Goal: Task Accomplishment & Management: Manage account settings

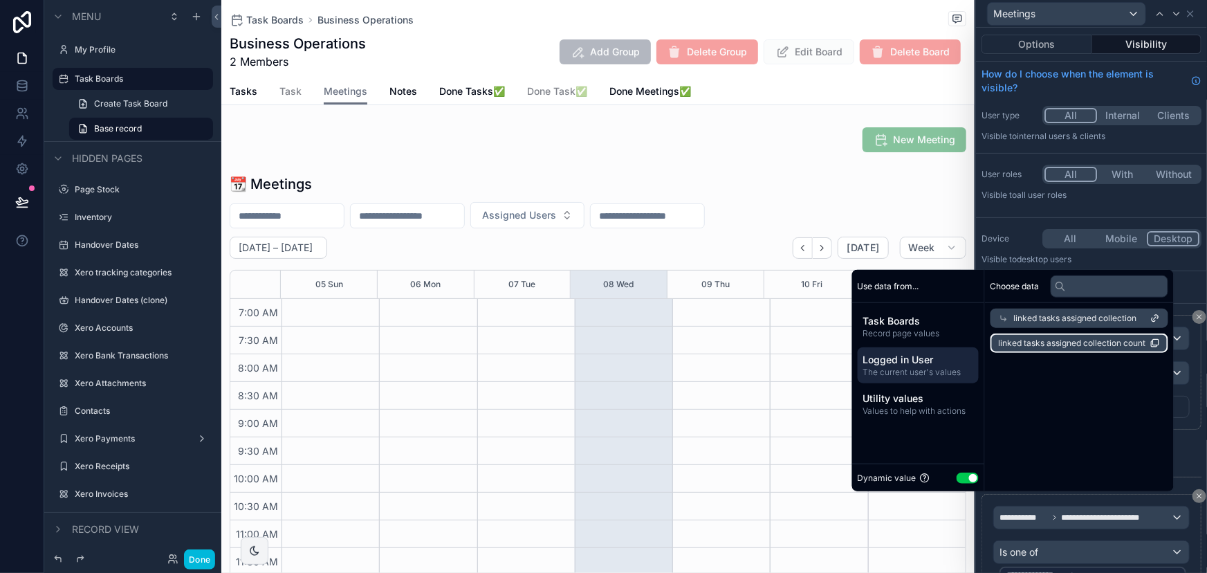
scroll to position [314, 0]
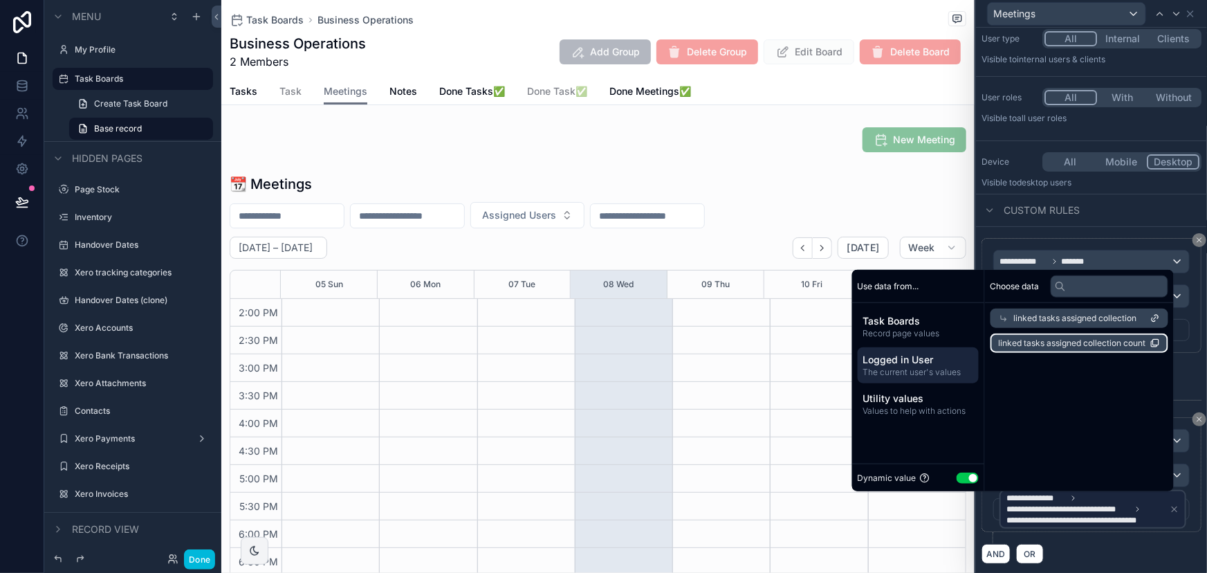
click at [1112, 214] on div "Custom rules" at bounding box center [1091, 210] width 231 height 33
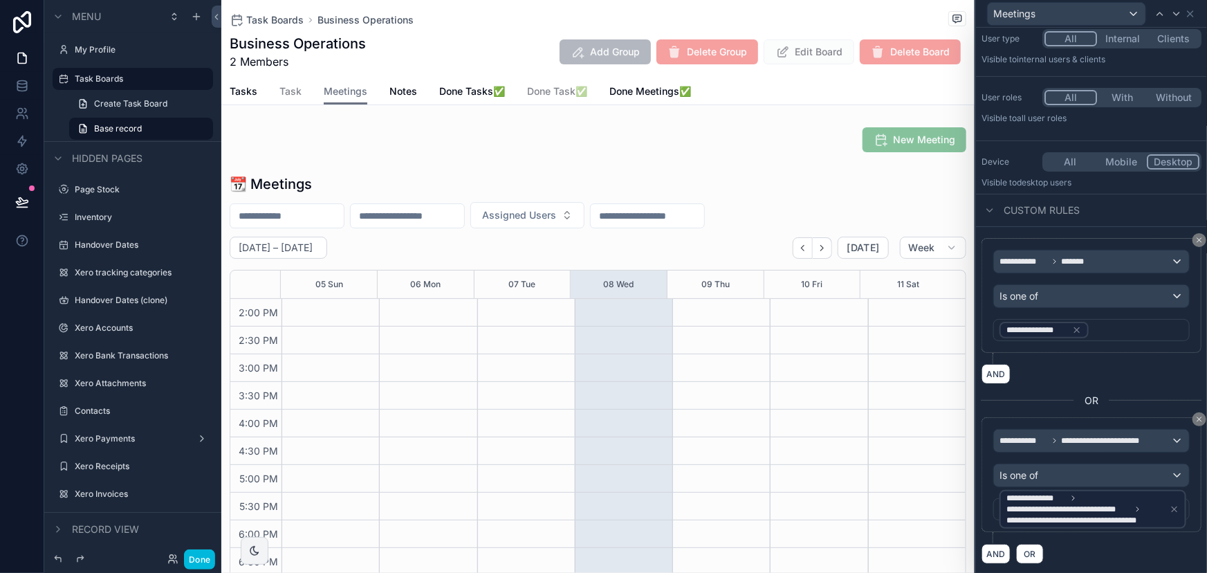
click at [1078, 325] on icon at bounding box center [1077, 330] width 10 height 10
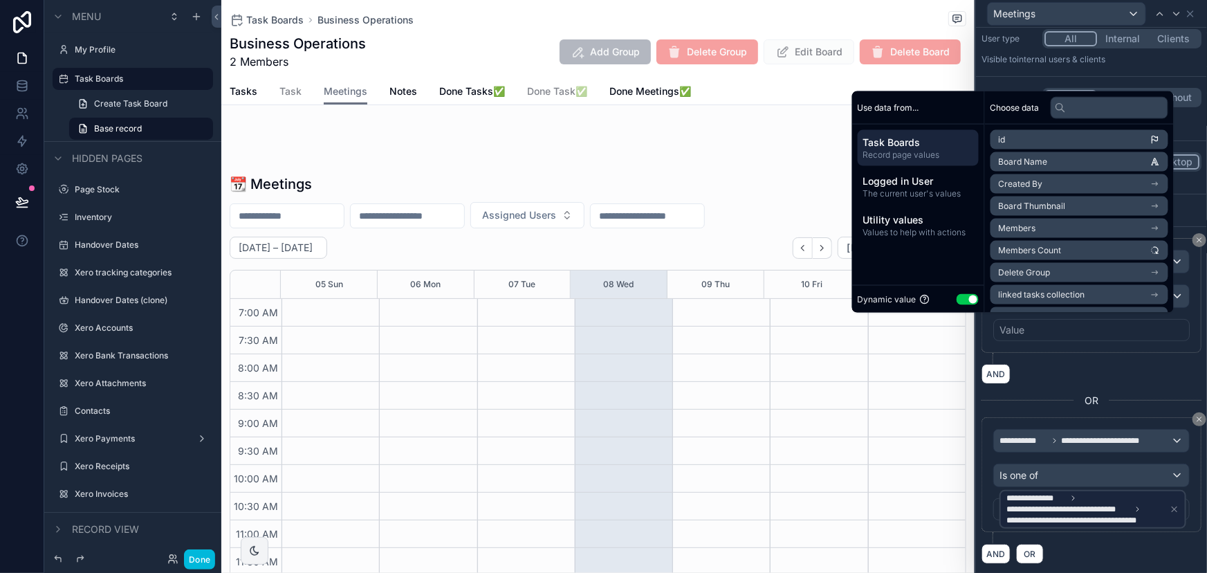
scroll to position [387, 0]
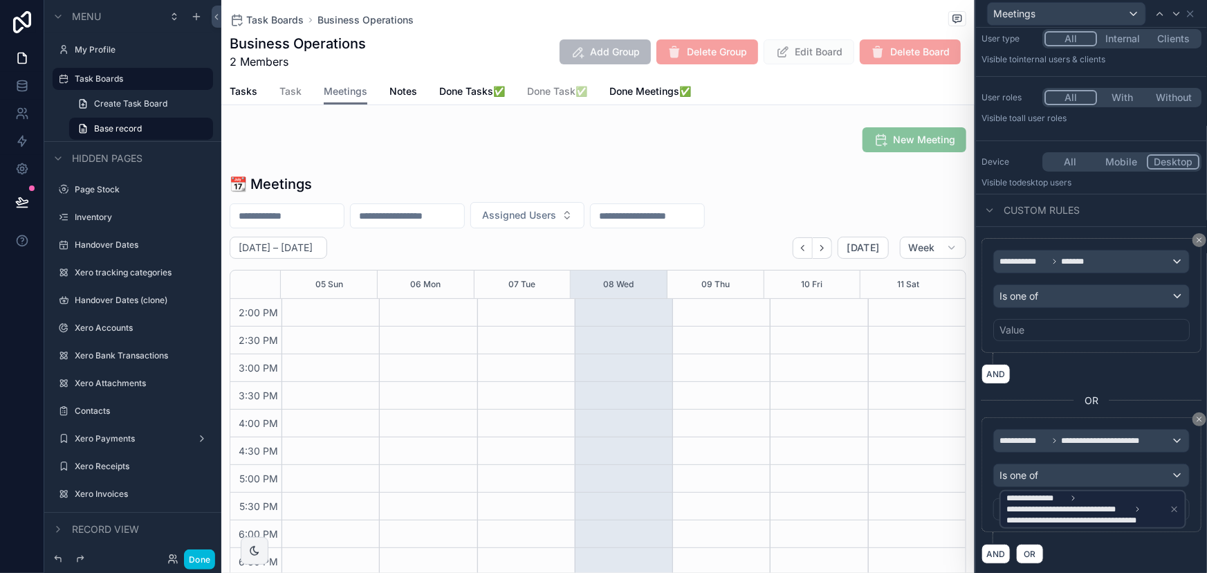
click at [1064, 332] on div "Value" at bounding box center [1091, 330] width 196 height 22
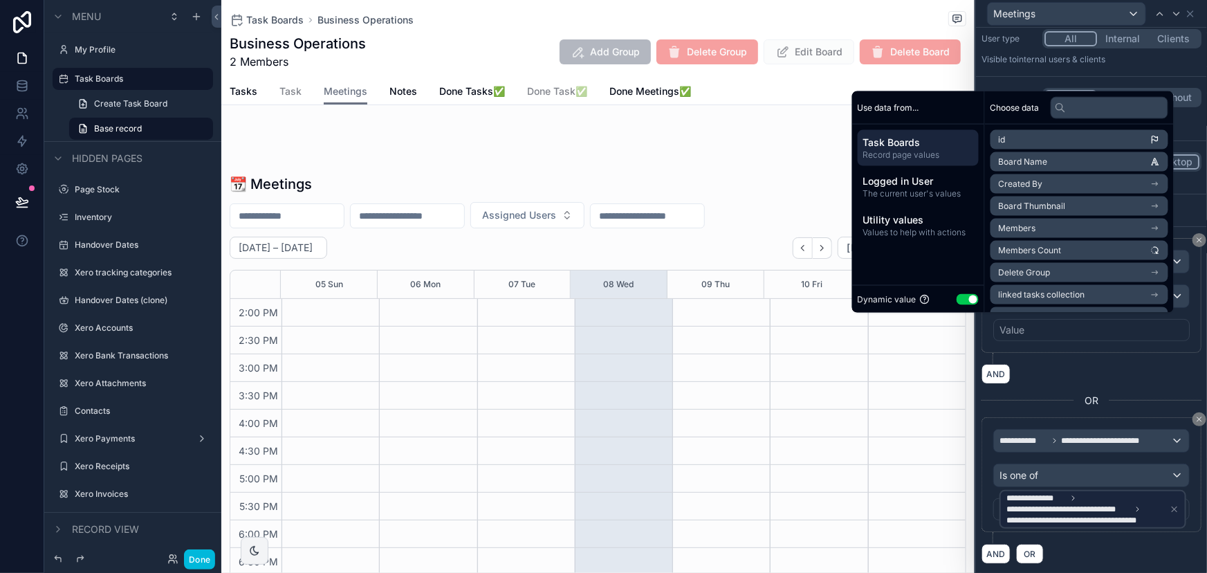
click at [1189, 196] on div "Custom rules" at bounding box center [1091, 210] width 231 height 33
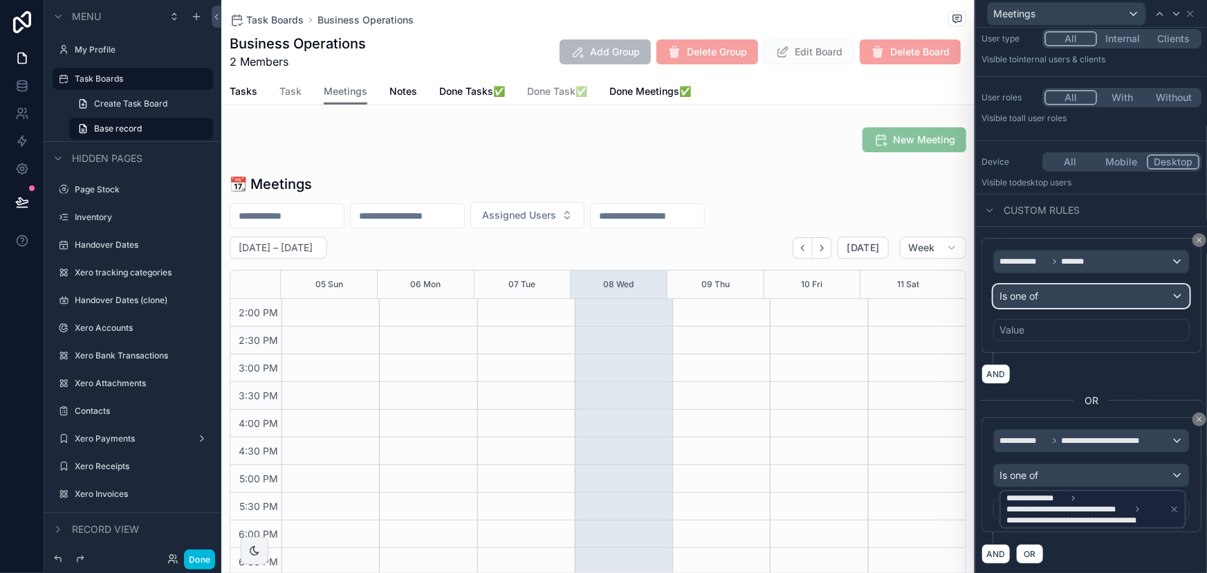
click at [1027, 296] on span "Is one of" at bounding box center [1018, 296] width 39 height 14
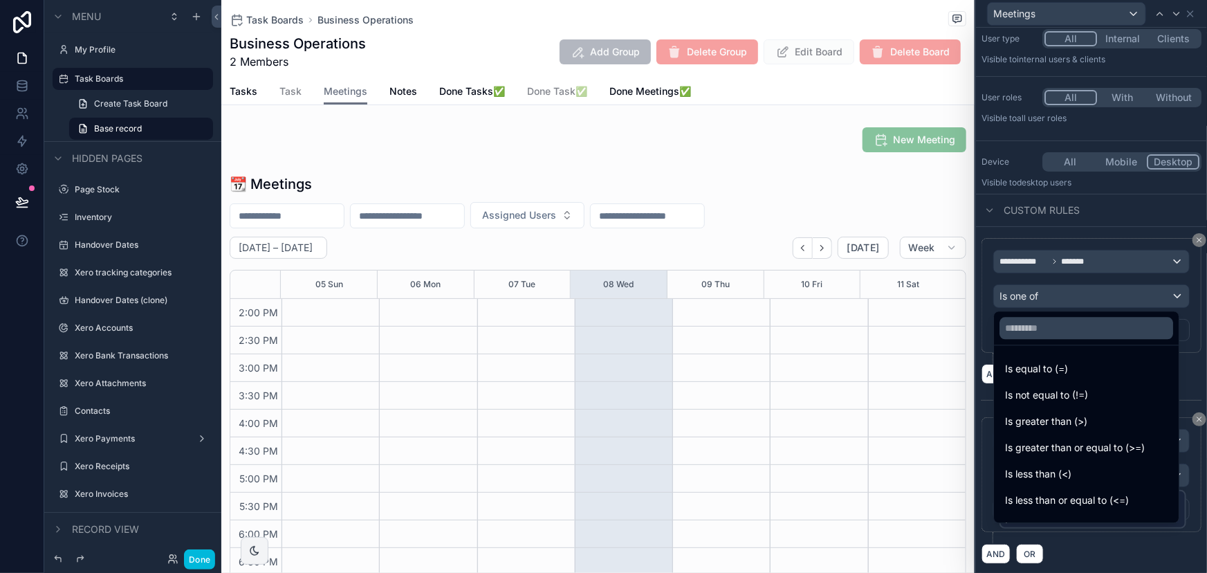
click at [1027, 296] on div at bounding box center [1091, 286] width 231 height 573
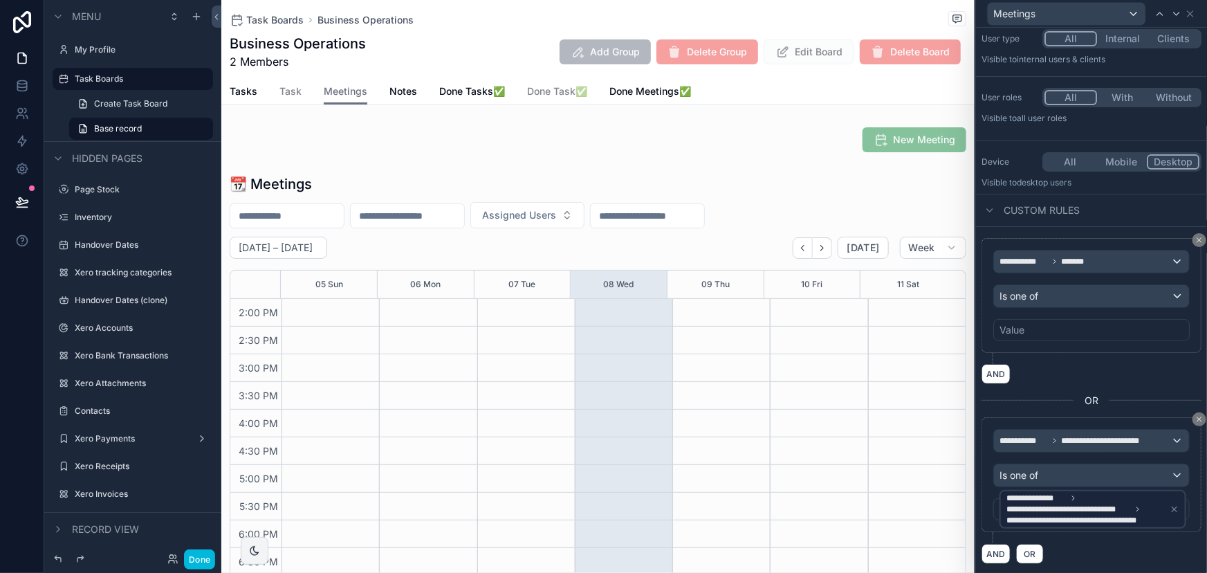
click at [1044, 328] on div "Value" at bounding box center [1091, 330] width 196 height 22
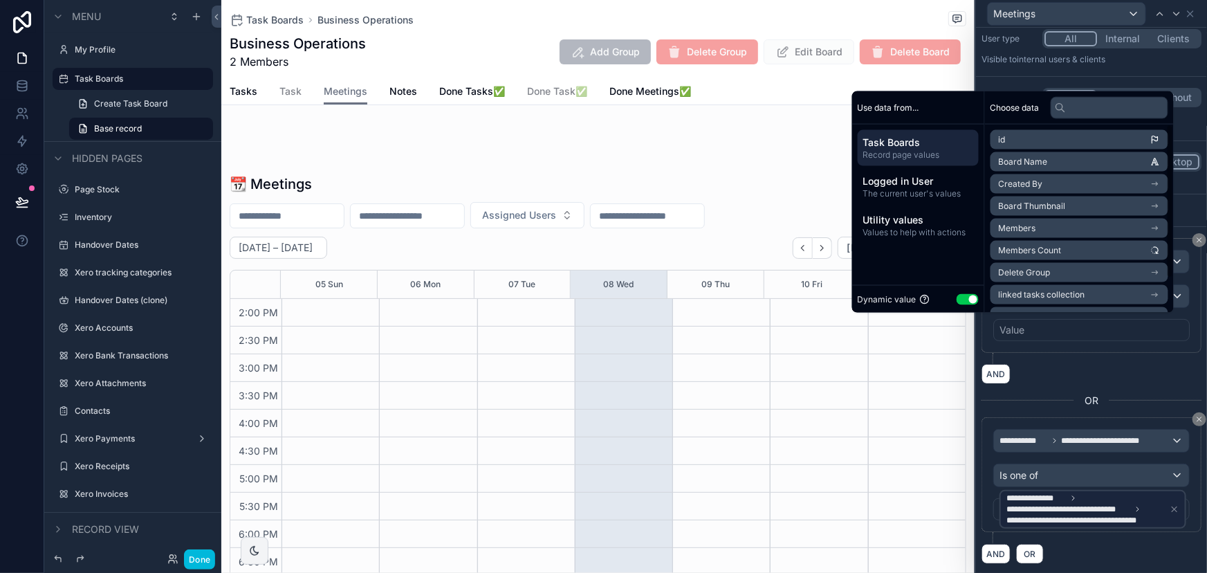
click at [911, 183] on span "Logged in User" at bounding box center [918, 181] width 110 height 14
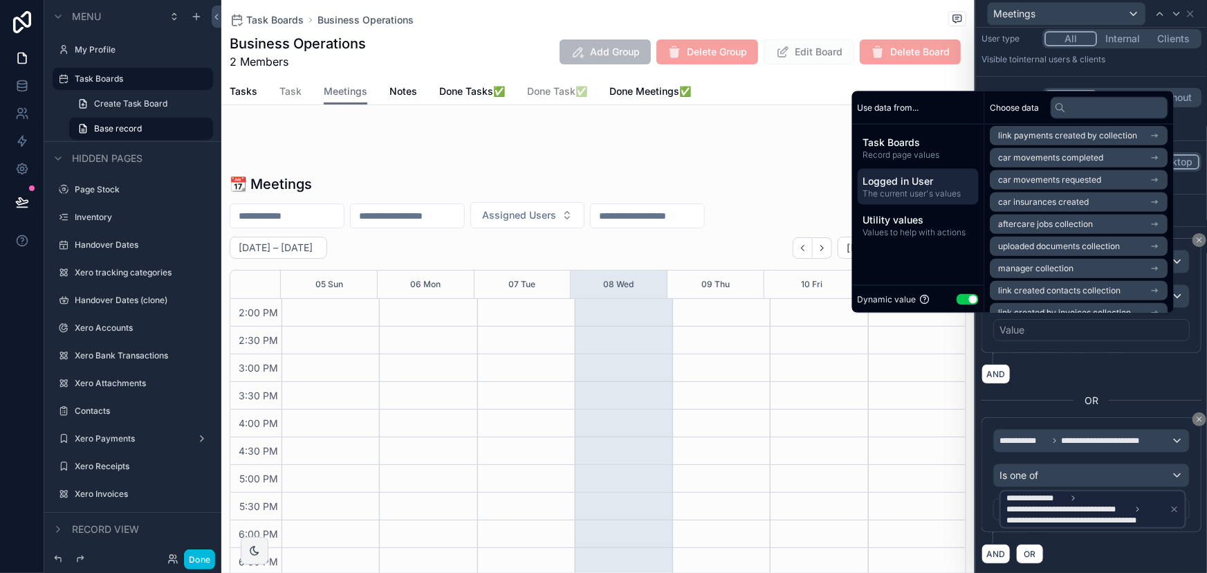
scroll to position [251, 0]
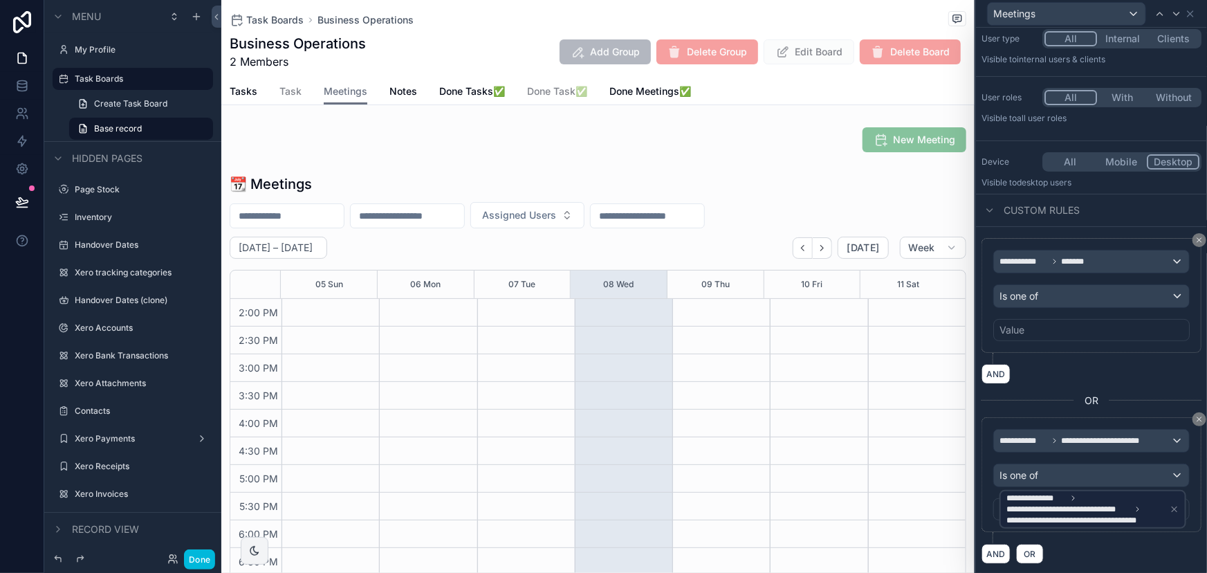
click at [1100, 384] on div "**********" at bounding box center [1091, 401] width 220 height 326
click at [1043, 263] on span "**********" at bounding box center [1023, 261] width 48 height 11
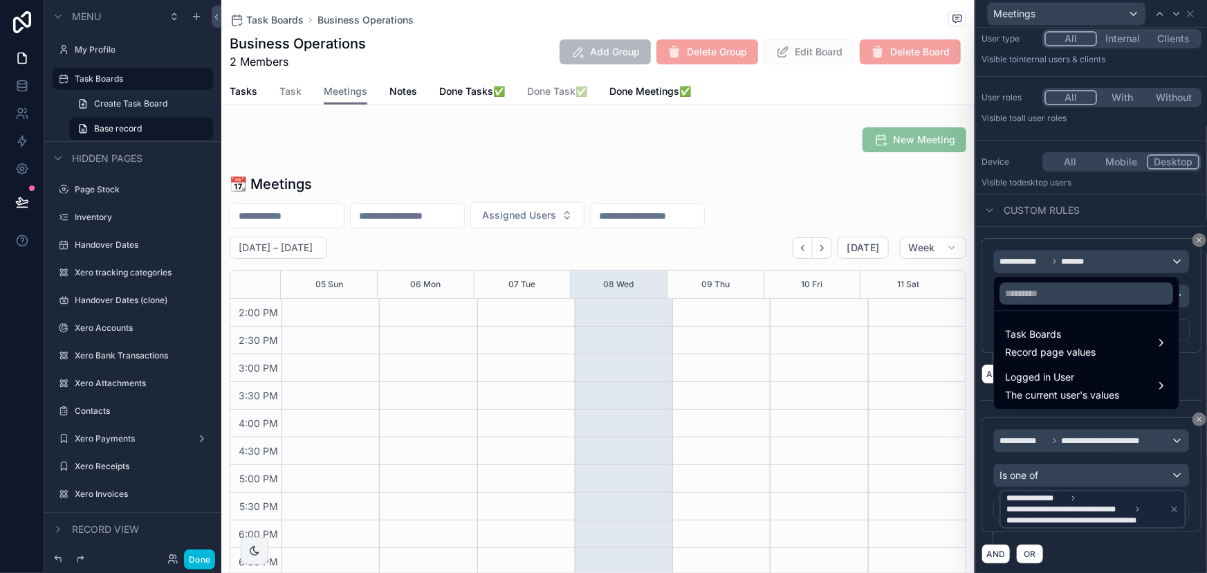
click at [1060, 221] on div at bounding box center [1091, 286] width 231 height 573
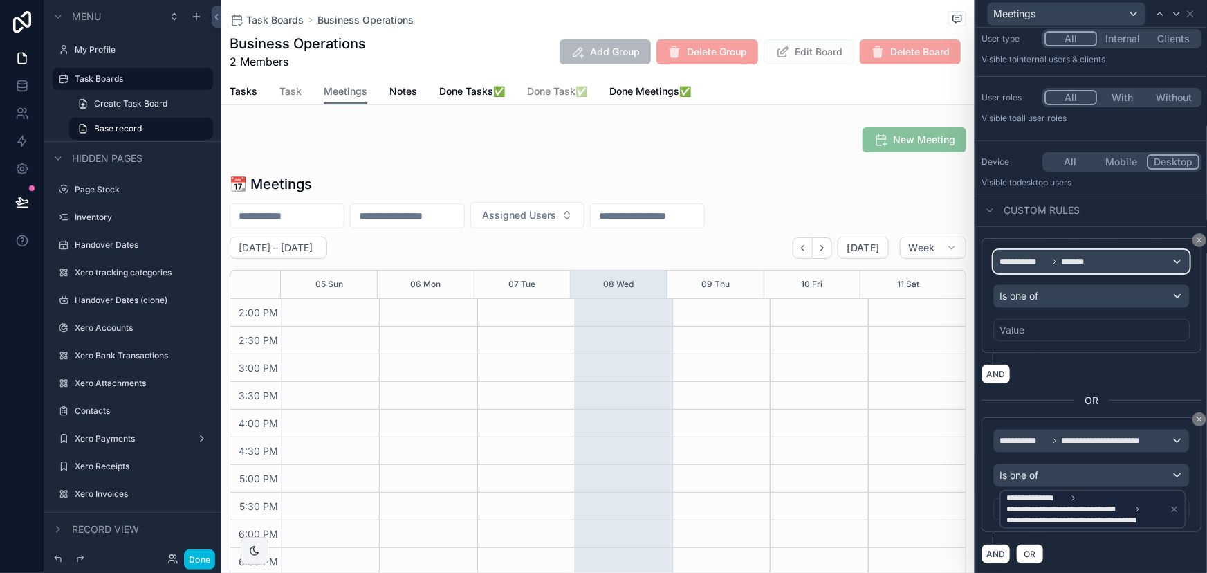
click at [1059, 264] on span "**********" at bounding box center [1048, 261] width 99 height 11
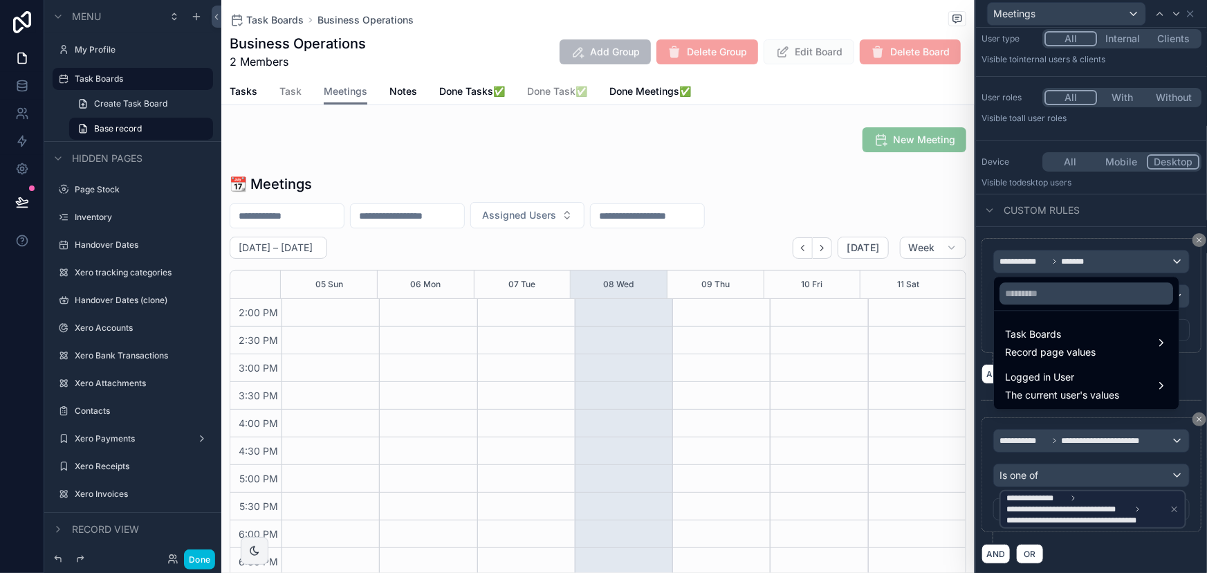
click at [1051, 389] on span "The current user's values" at bounding box center [1062, 395] width 114 height 14
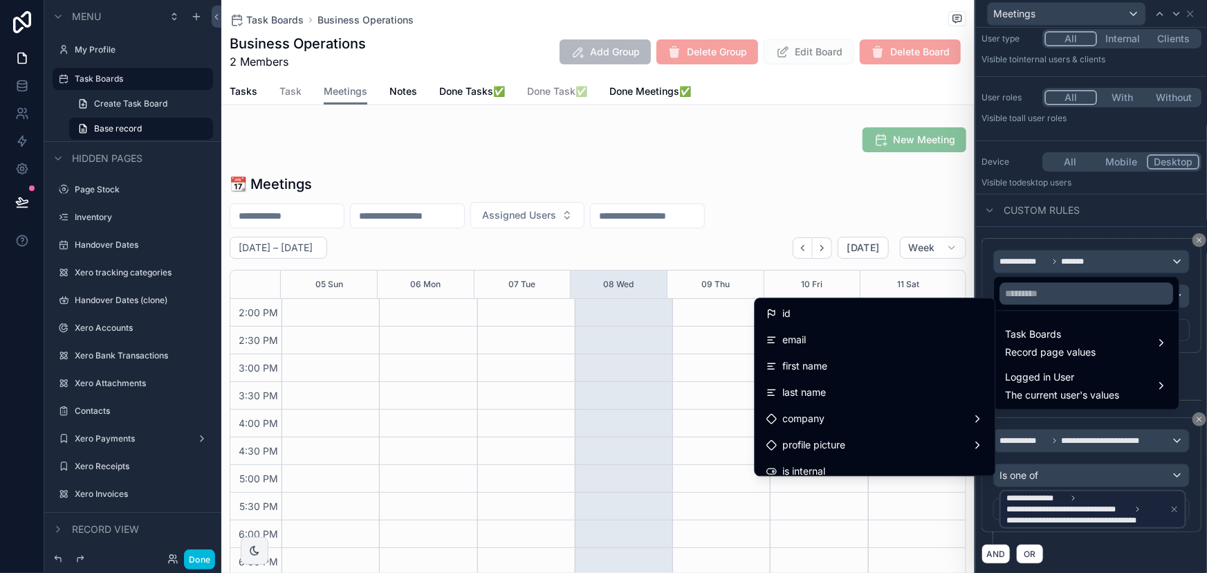
click at [870, 314] on div "id" at bounding box center [875, 313] width 218 height 17
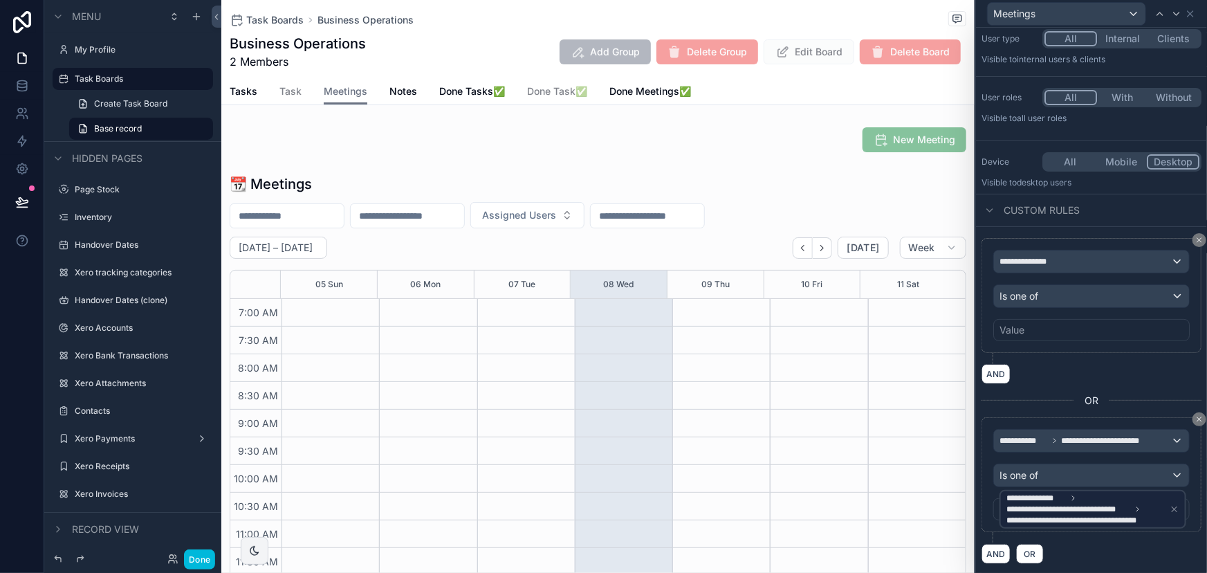
scroll to position [387, 0]
click at [1017, 331] on div "Value" at bounding box center [1011, 330] width 25 height 14
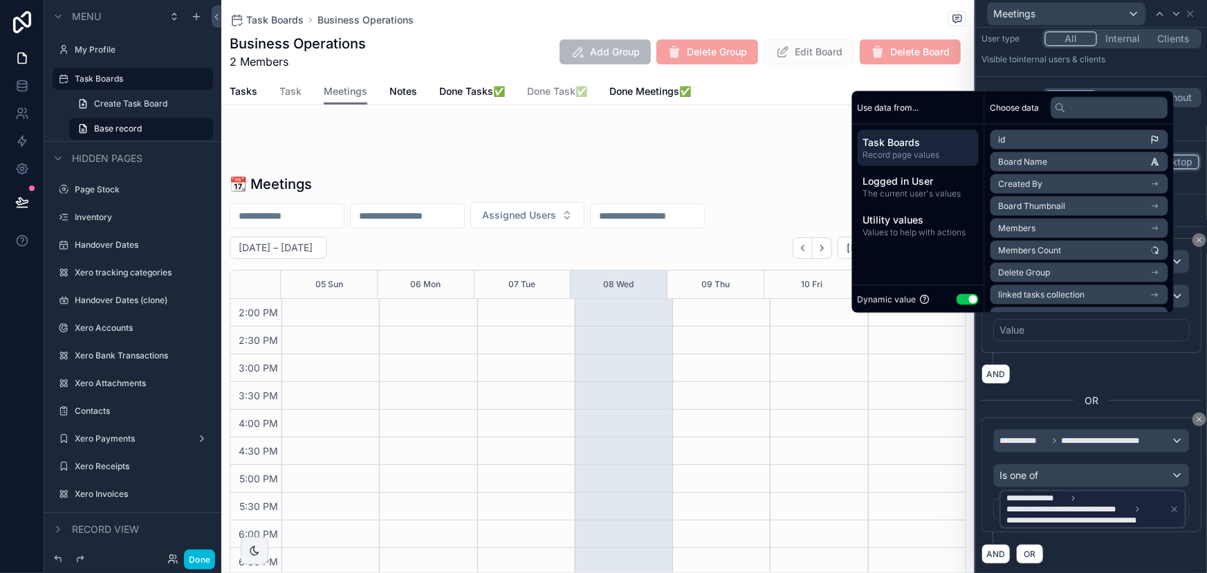
click at [947, 152] on span "Record page values" at bounding box center [918, 154] width 110 height 11
click at [1067, 300] on li "linked tasks collection" at bounding box center [1079, 294] width 178 height 19
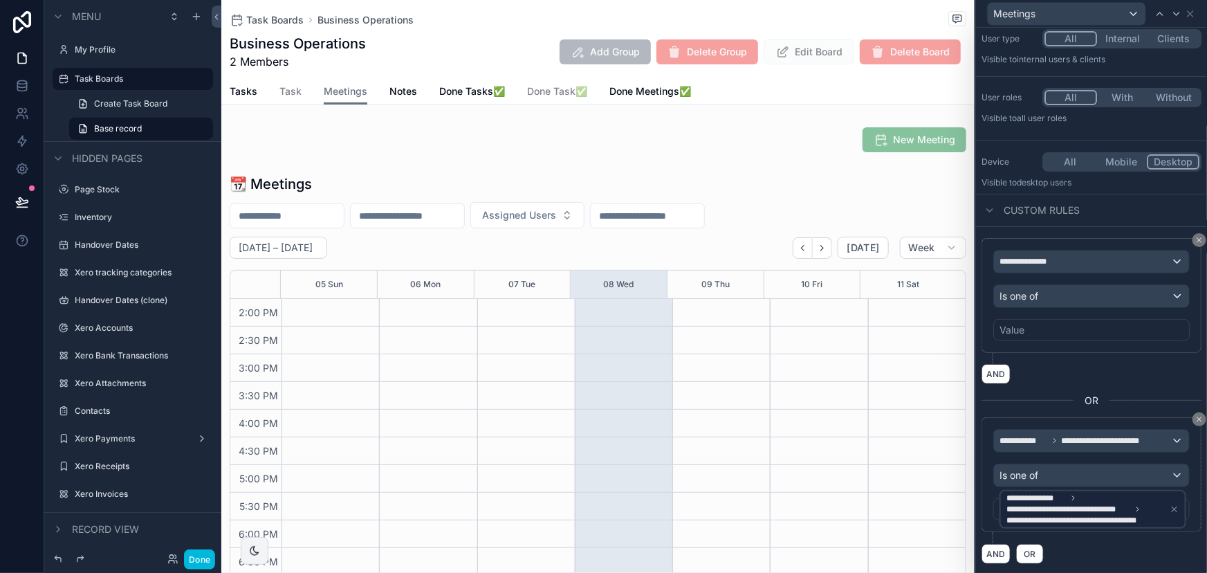
click at [1060, 389] on div at bounding box center [1027, 394] width 92 height 11
click at [1026, 265] on span "**********" at bounding box center [1029, 261] width 60 height 11
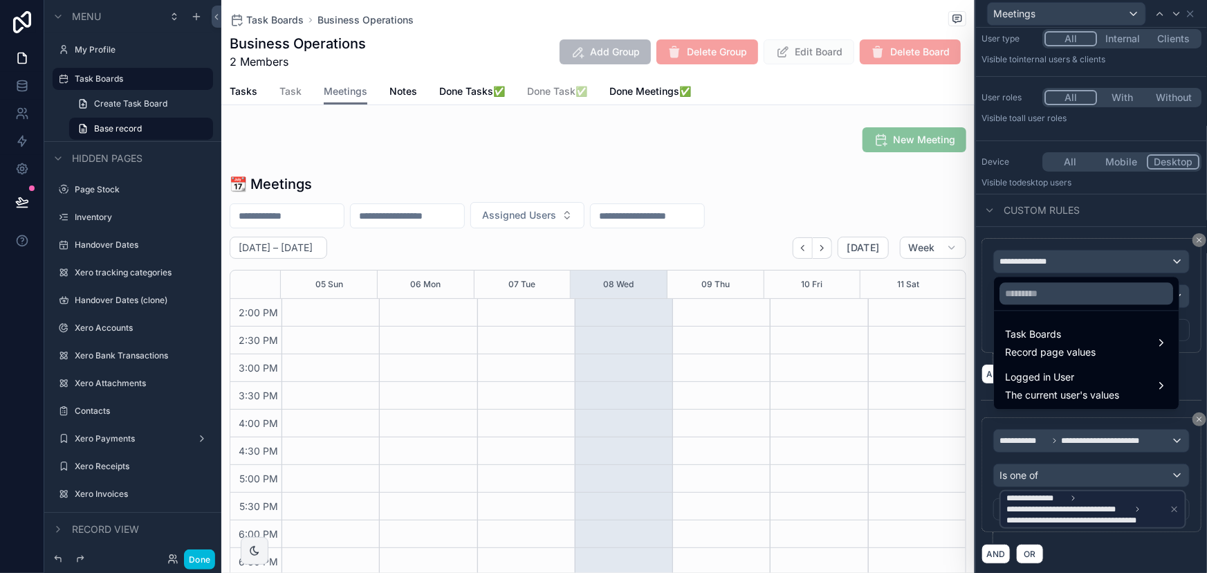
click at [1040, 343] on div "Task Boards Record page values" at bounding box center [1050, 342] width 91 height 33
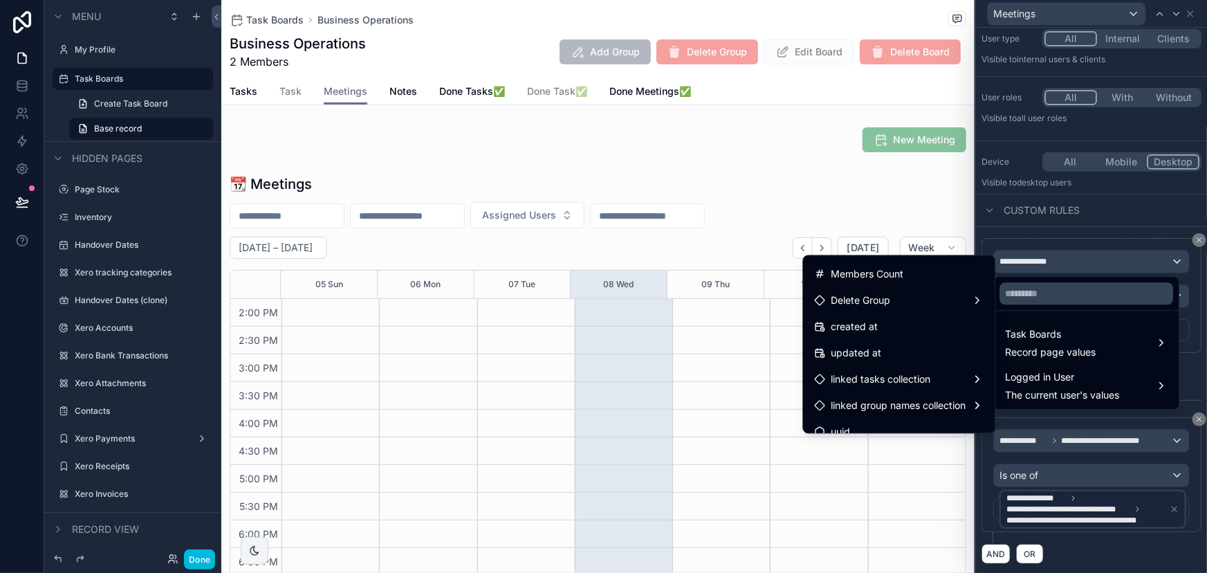
scroll to position [168, 0]
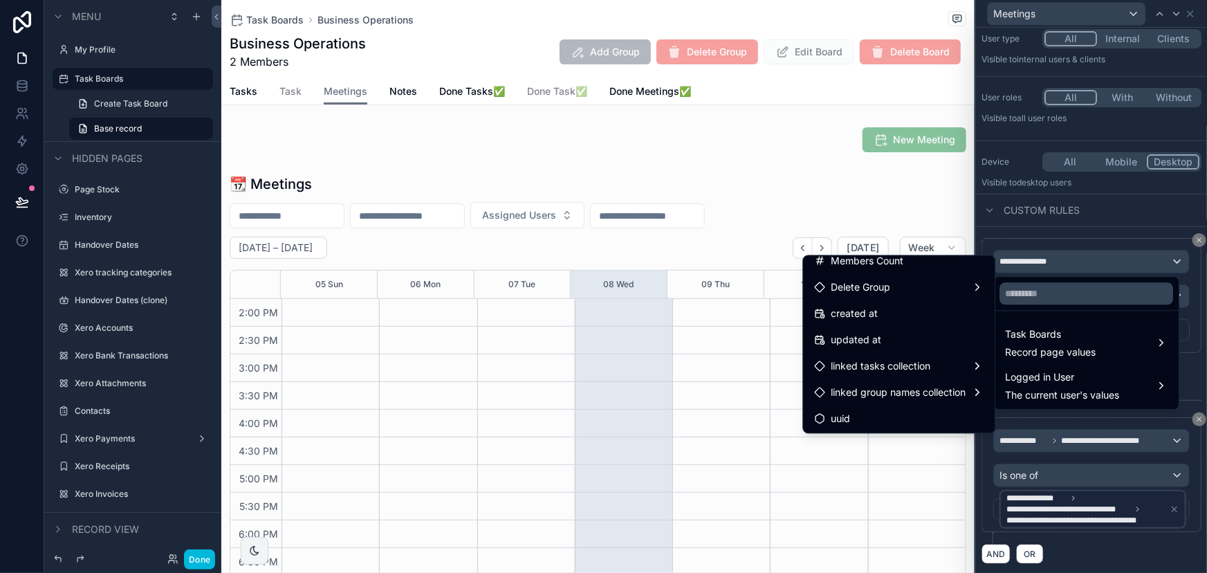
click at [894, 363] on span "linked tasks collection" at bounding box center [881, 366] width 100 height 17
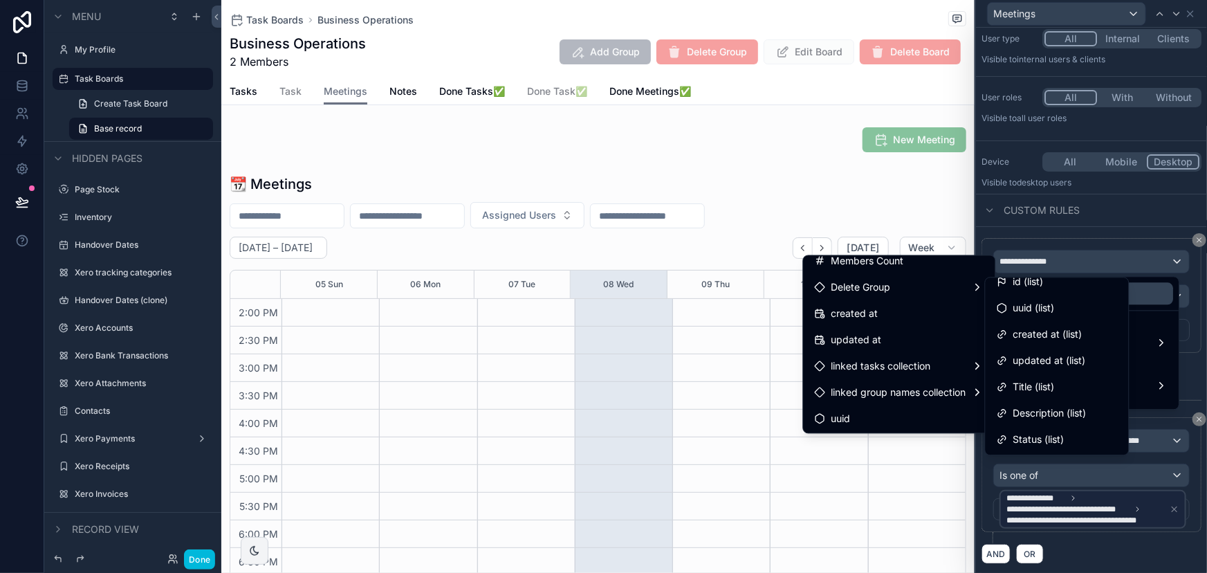
scroll to position [0, 0]
click at [1044, 298] on span "id (list)" at bounding box center [1028, 292] width 30 height 17
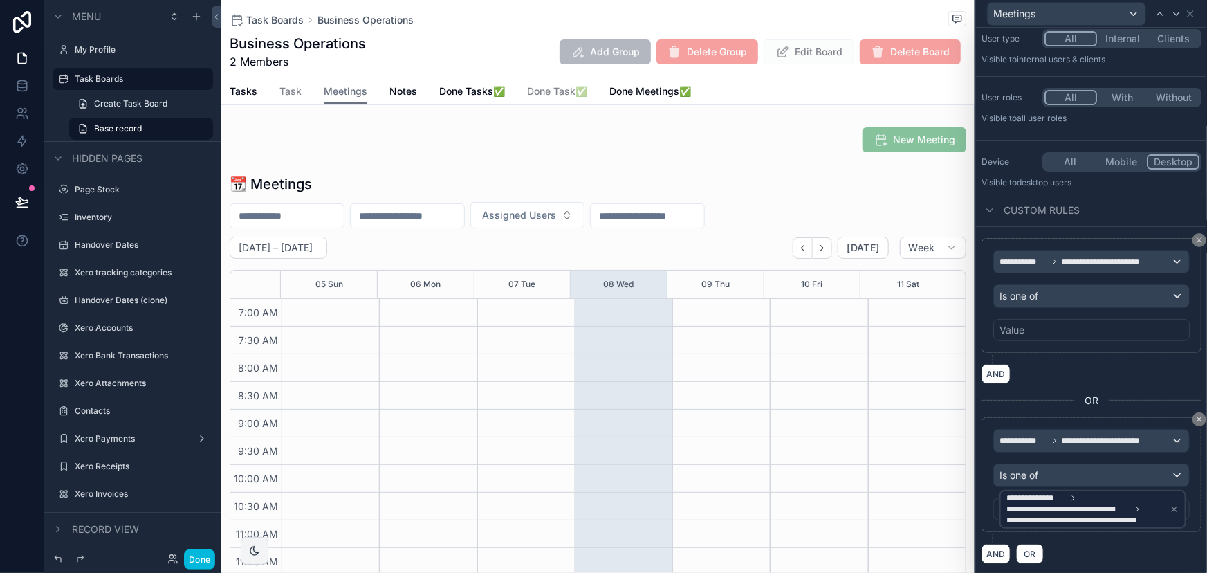
scroll to position [387, 0]
click at [1046, 326] on div "Value" at bounding box center [1091, 330] width 196 height 22
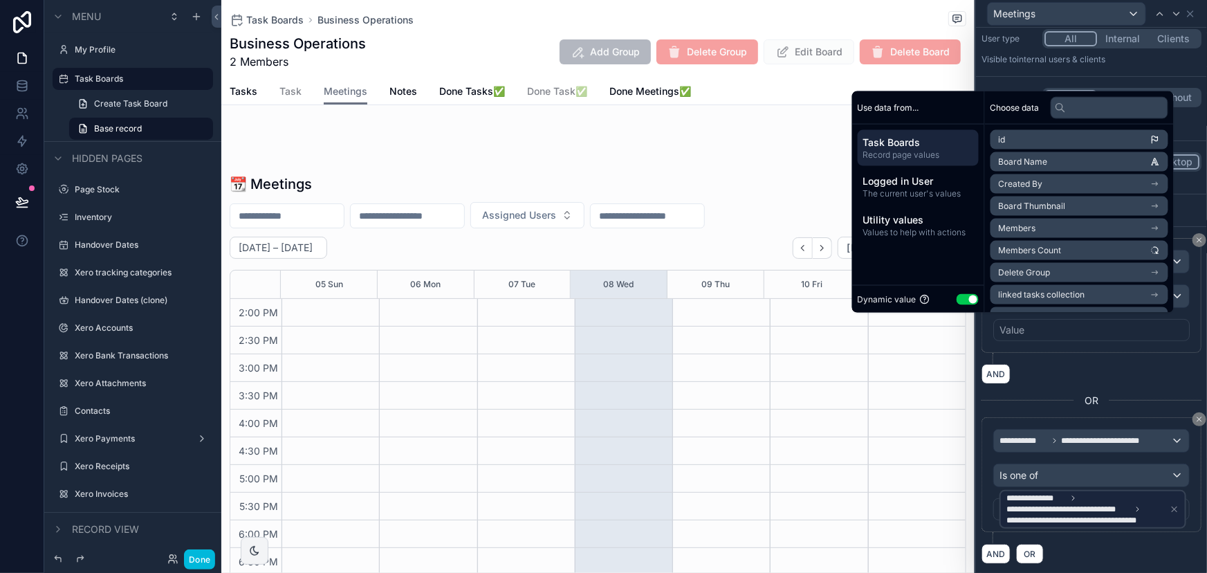
click at [932, 192] on span "The current user's values" at bounding box center [918, 193] width 110 height 11
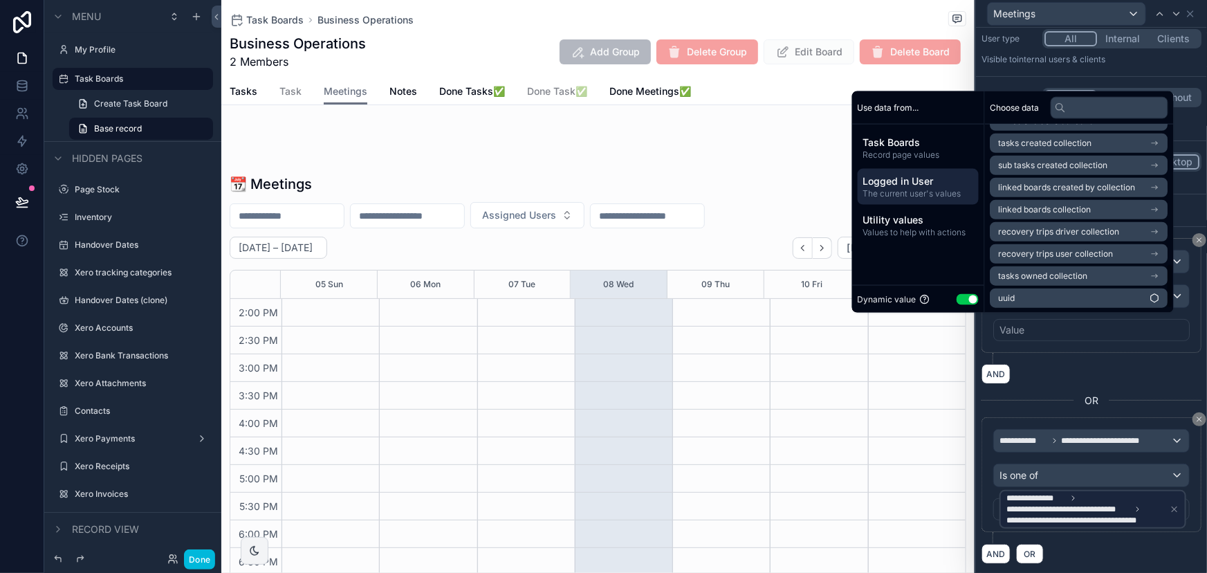
scroll to position [531, 0]
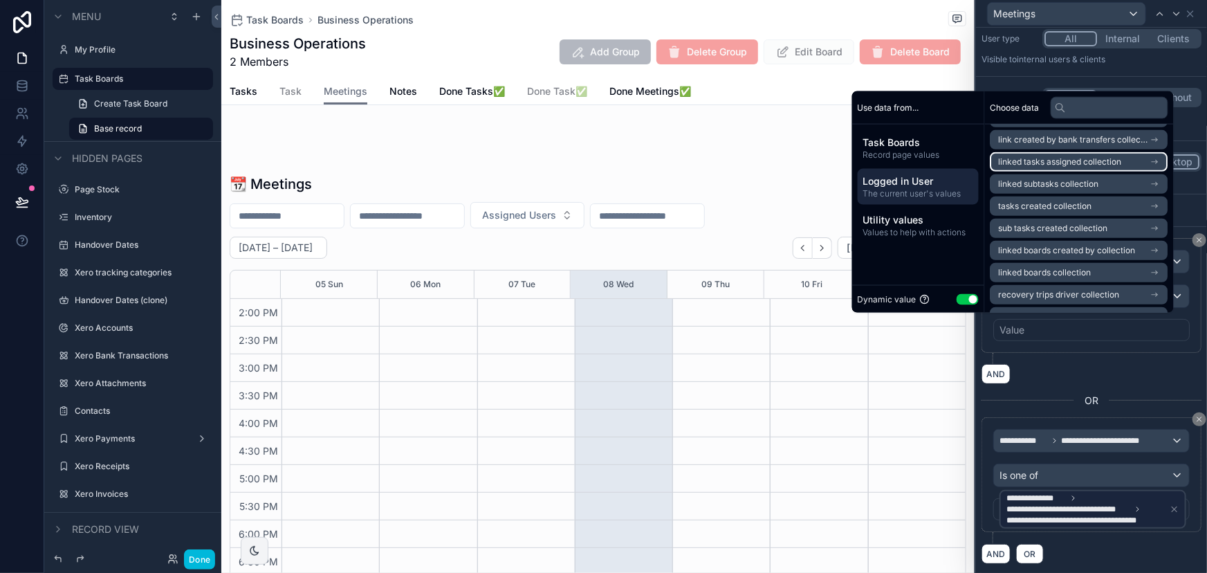
click at [1044, 170] on li "linked tasks assigned collection" at bounding box center [1079, 161] width 178 height 19
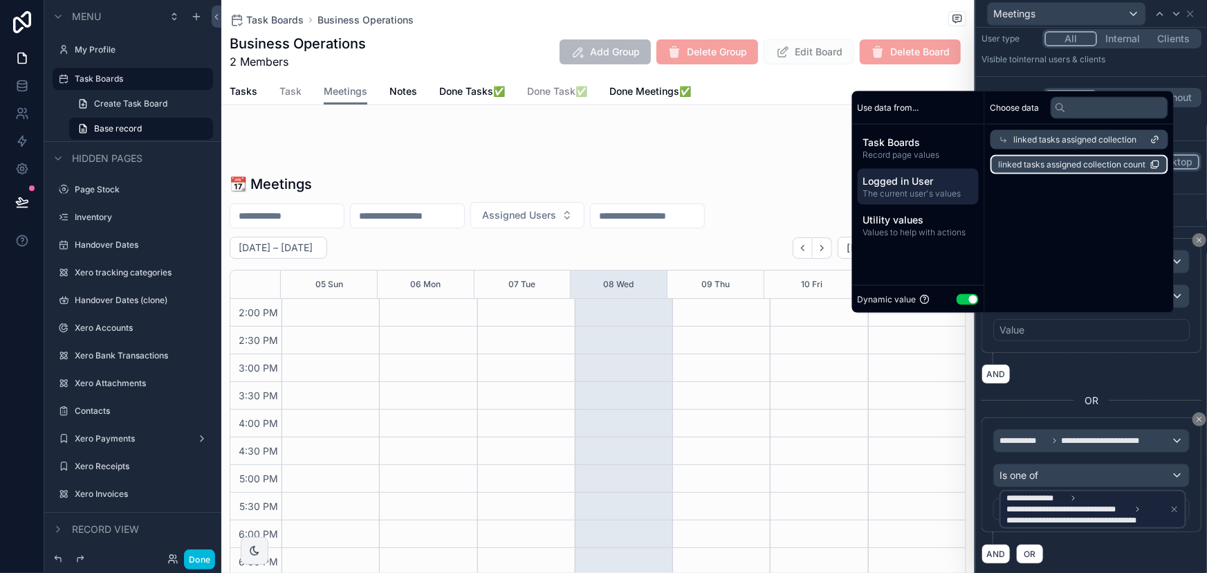
click at [1040, 167] on span "linked tasks assigned collection count" at bounding box center [1072, 164] width 147 height 11
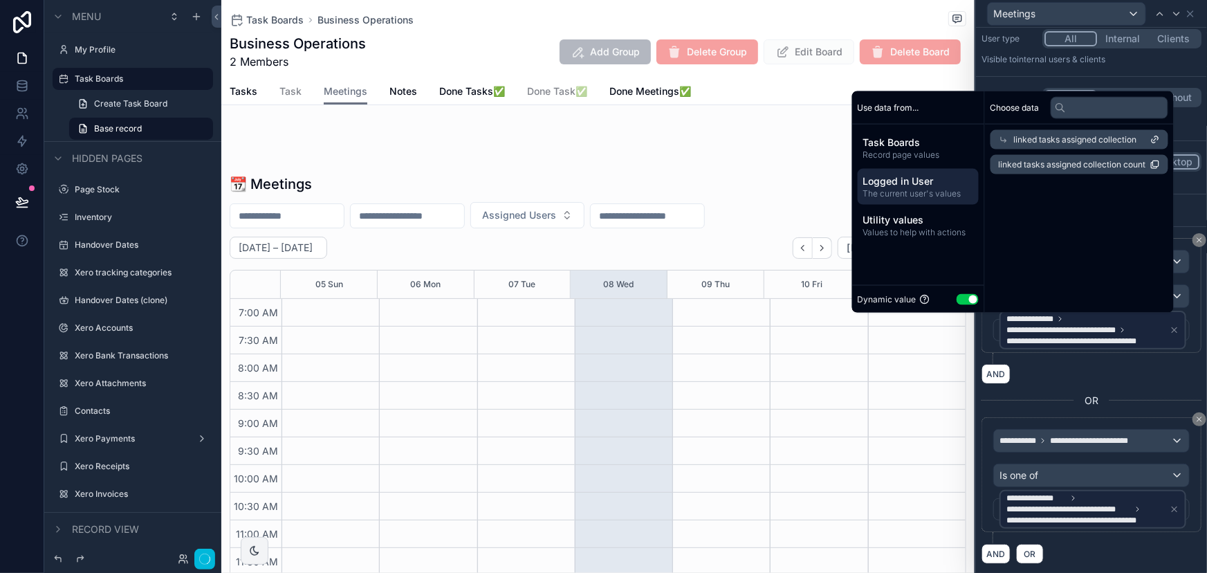
click at [1029, 142] on span "linked tasks assigned collection" at bounding box center [1075, 139] width 123 height 11
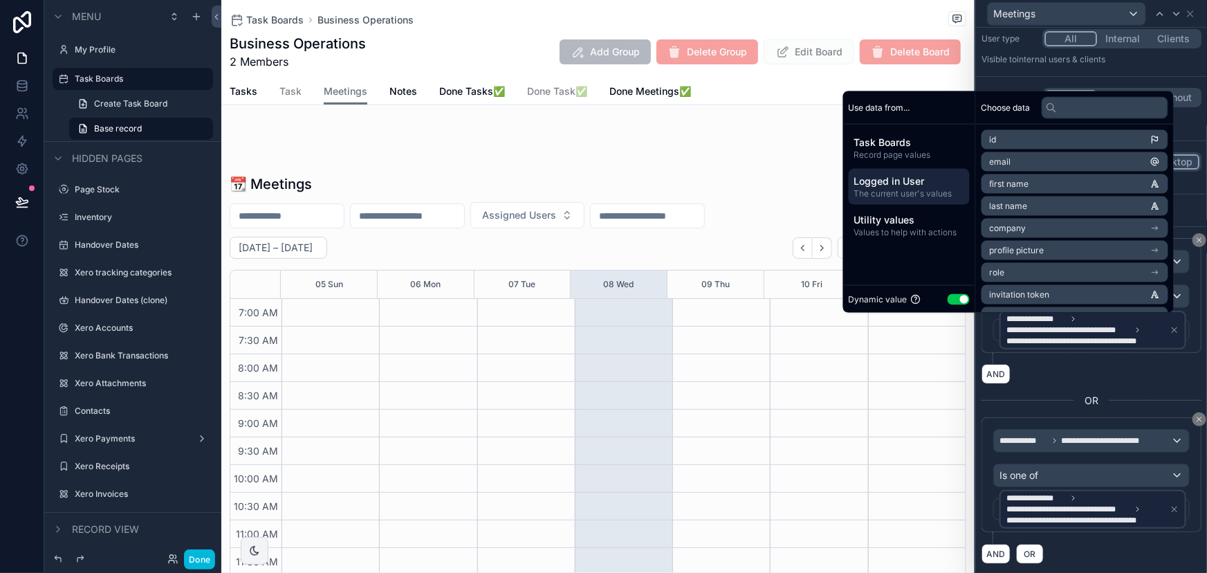
scroll to position [387, 0]
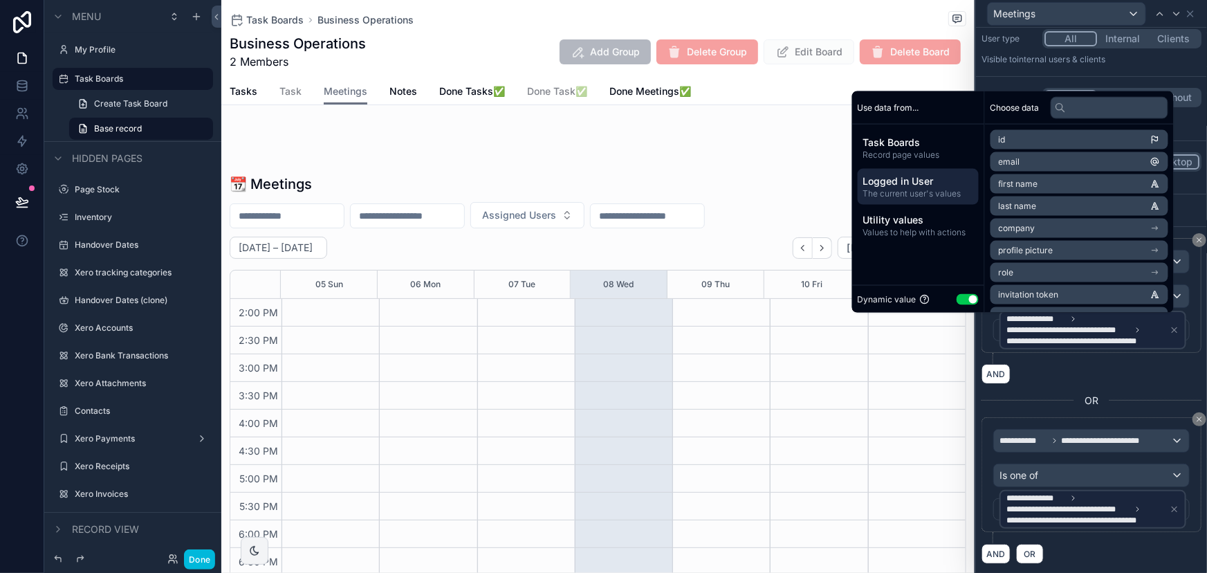
click at [1060, 369] on div "AND" at bounding box center [1091, 374] width 220 height 20
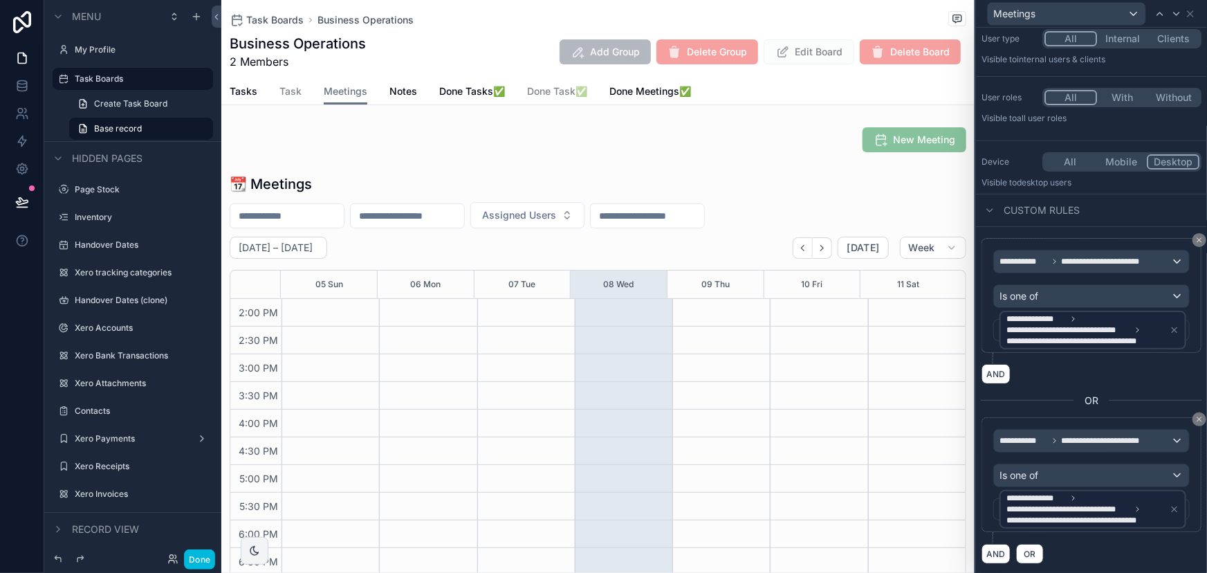
click at [1195, 421] on icon at bounding box center [1199, 419] width 8 height 8
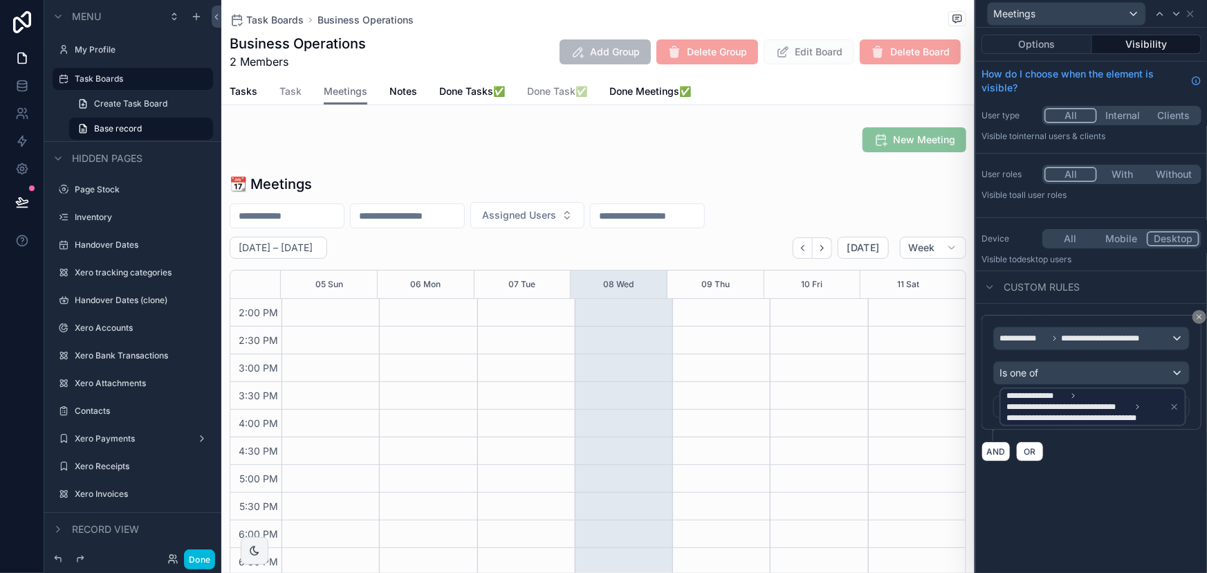
click at [1197, 322] on button at bounding box center [1199, 317] width 14 height 14
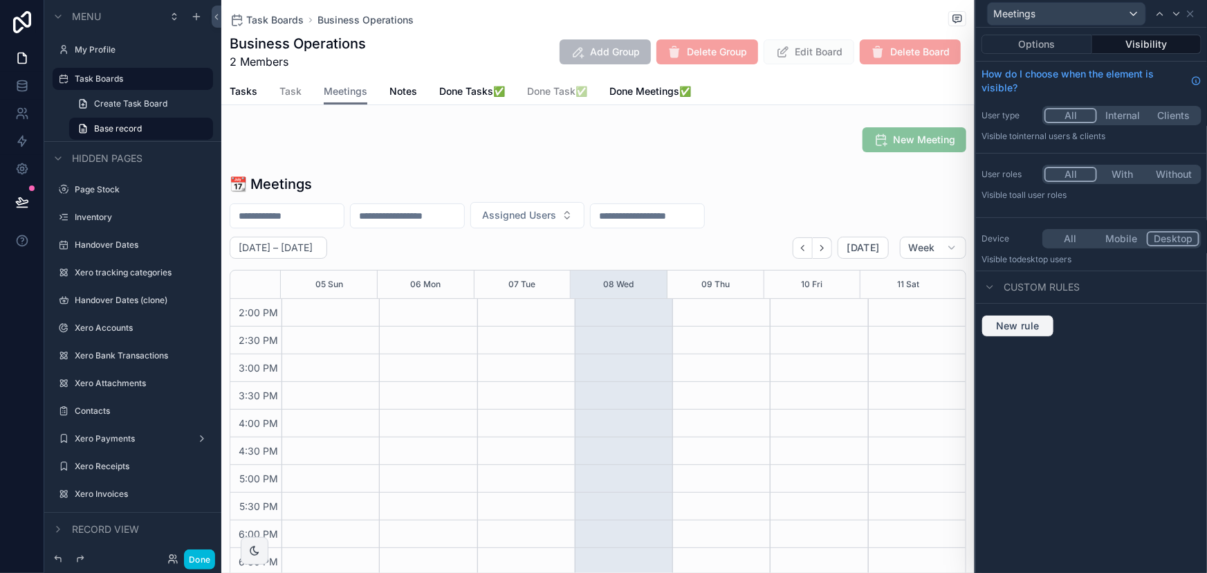
click at [1025, 331] on span "New rule" at bounding box center [1017, 326] width 55 height 12
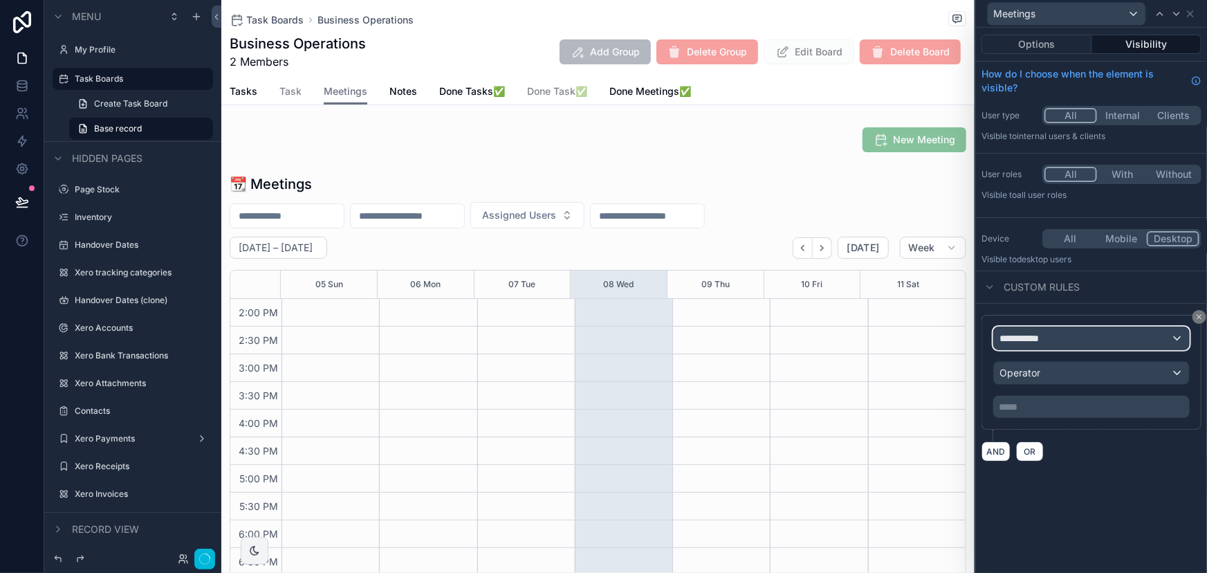
click at [1017, 348] on div "**********" at bounding box center [1091, 338] width 195 height 22
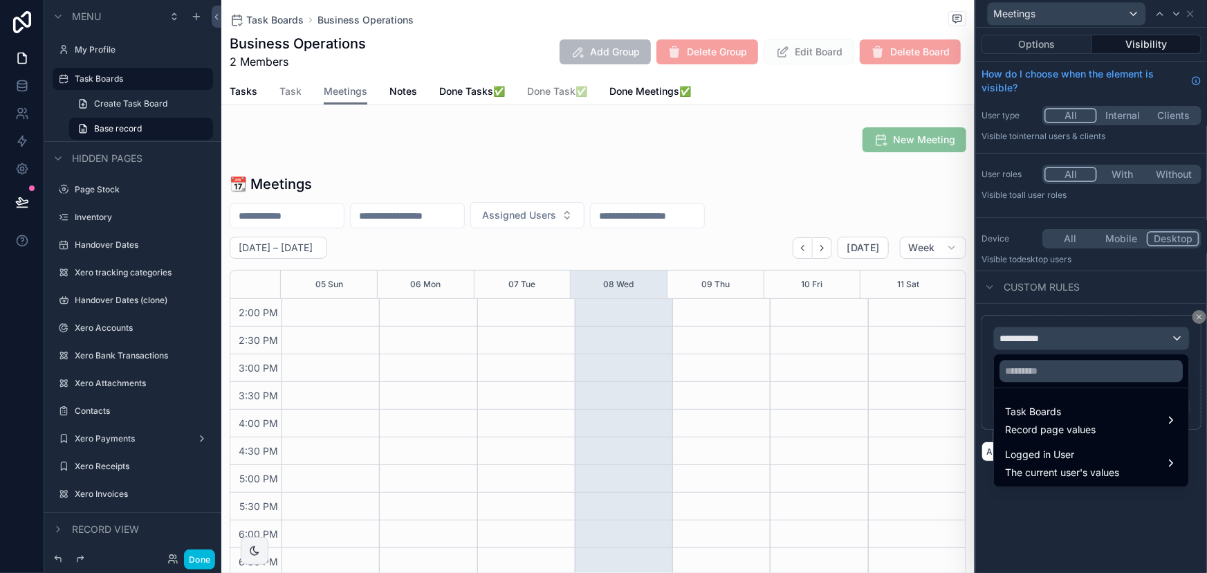
click at [1192, 320] on div at bounding box center [1091, 286] width 231 height 573
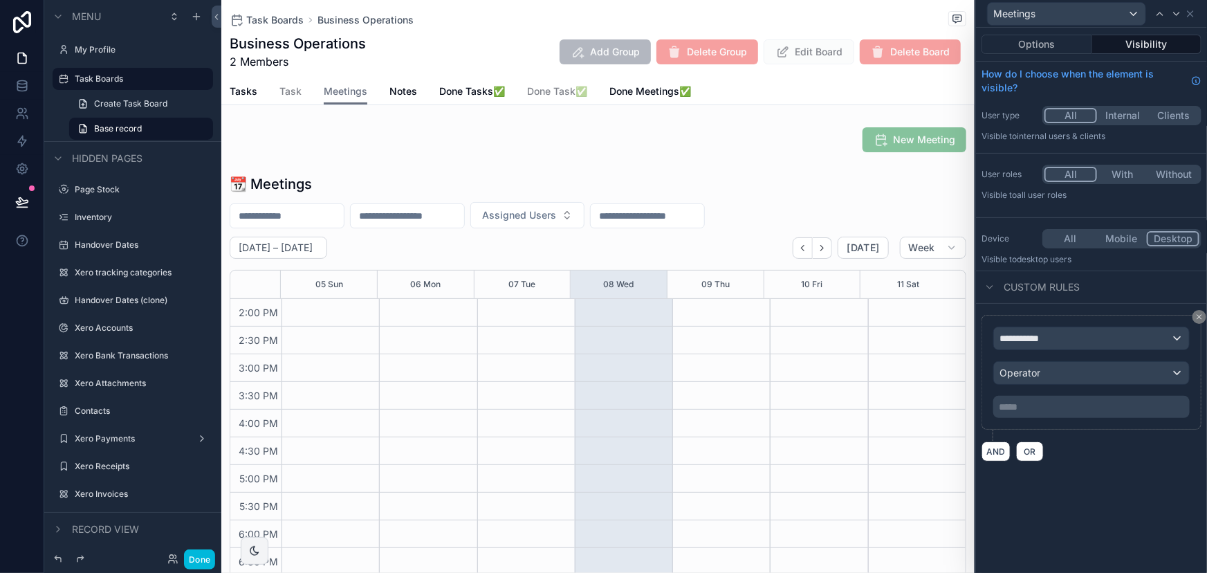
click at [1200, 318] on icon at bounding box center [1199, 317] width 8 height 8
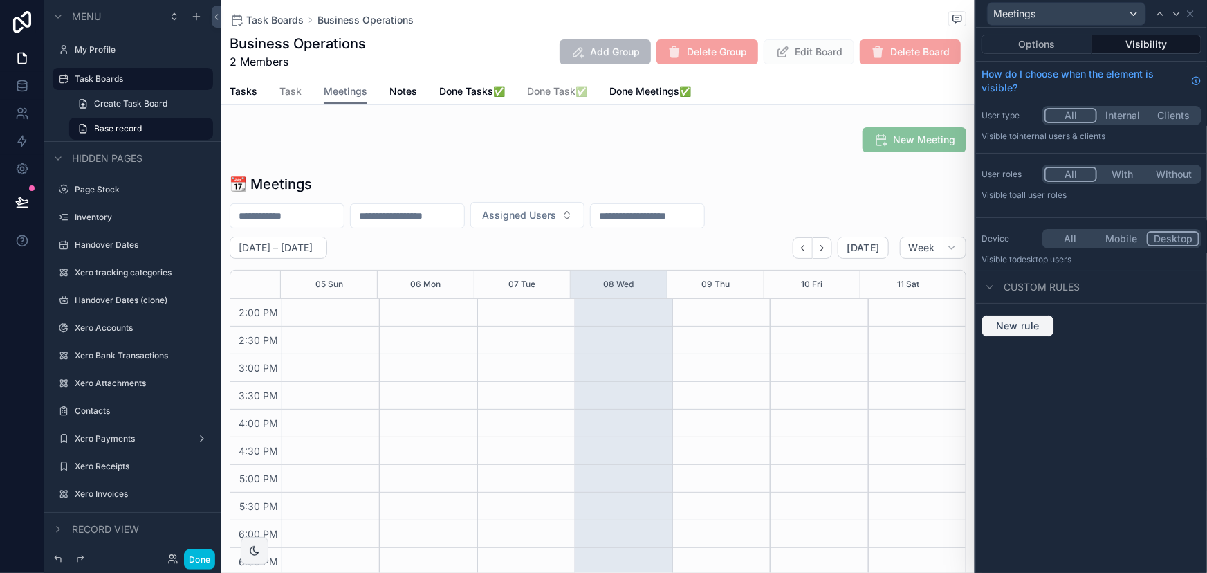
click at [1018, 315] on button "New rule" at bounding box center [1017, 326] width 73 height 22
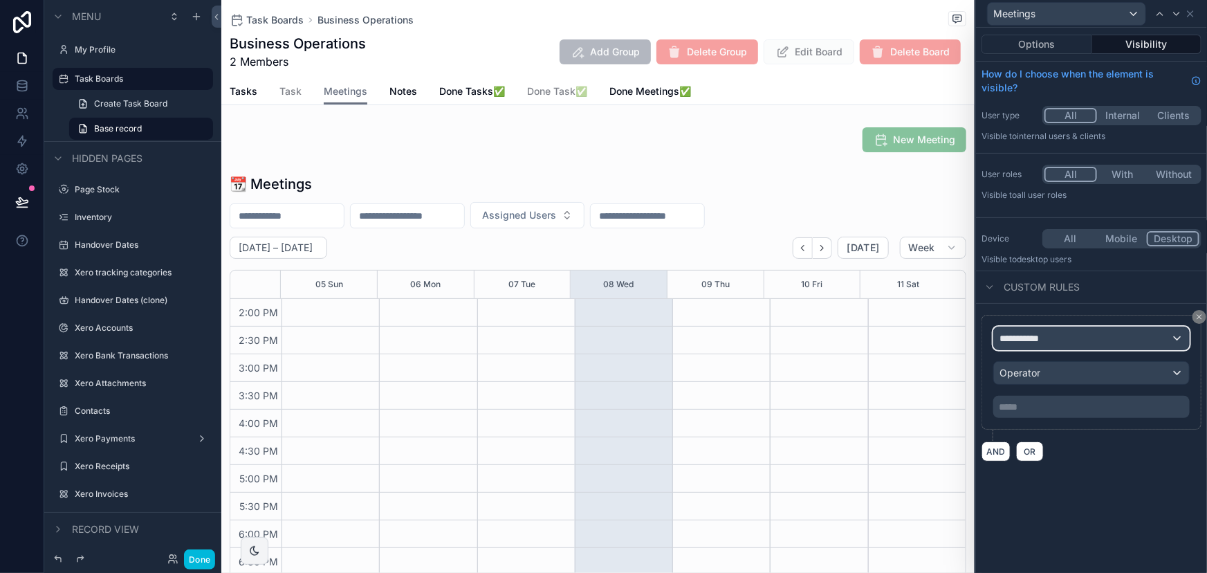
click at [1043, 343] on span "**********" at bounding box center [1024, 338] width 51 height 14
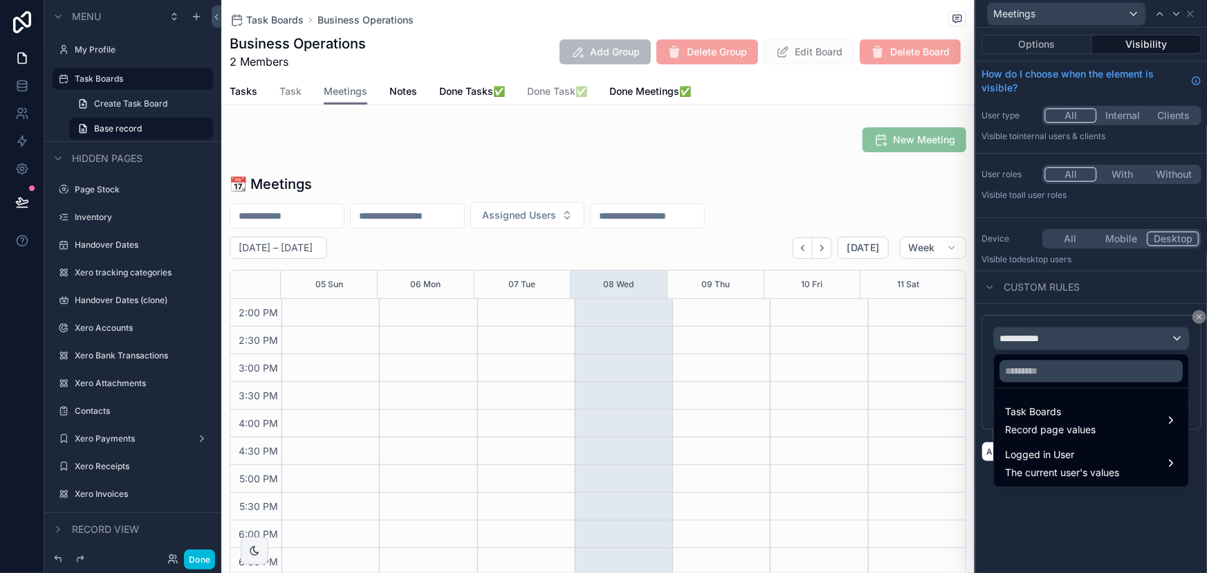
click at [1058, 414] on span "Task Boards" at bounding box center [1050, 411] width 91 height 17
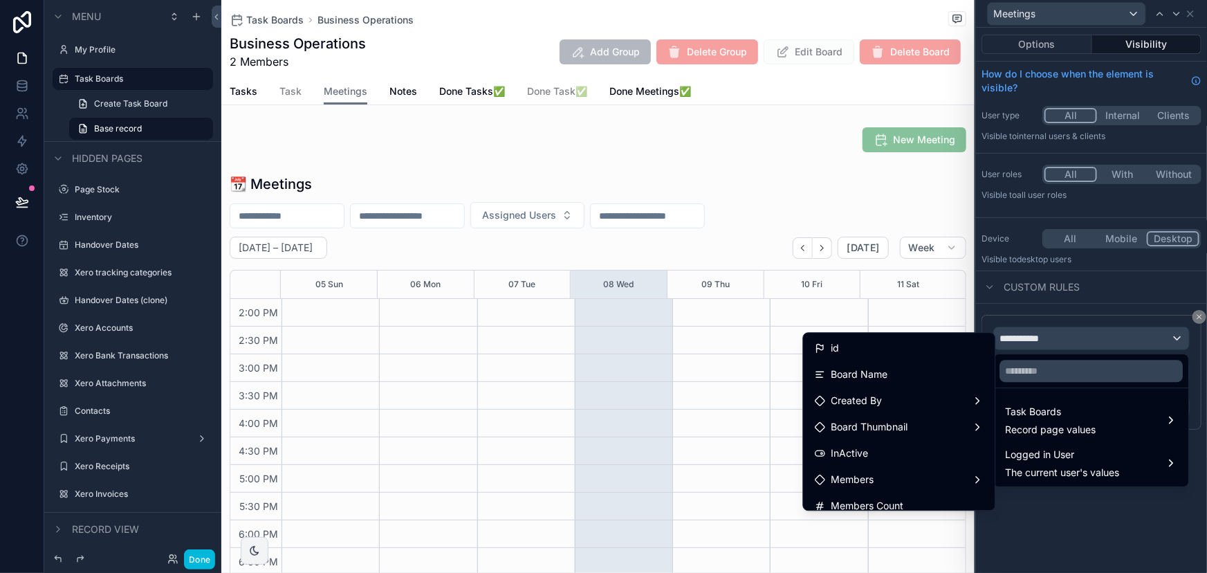
click at [1076, 308] on div at bounding box center [1091, 286] width 231 height 573
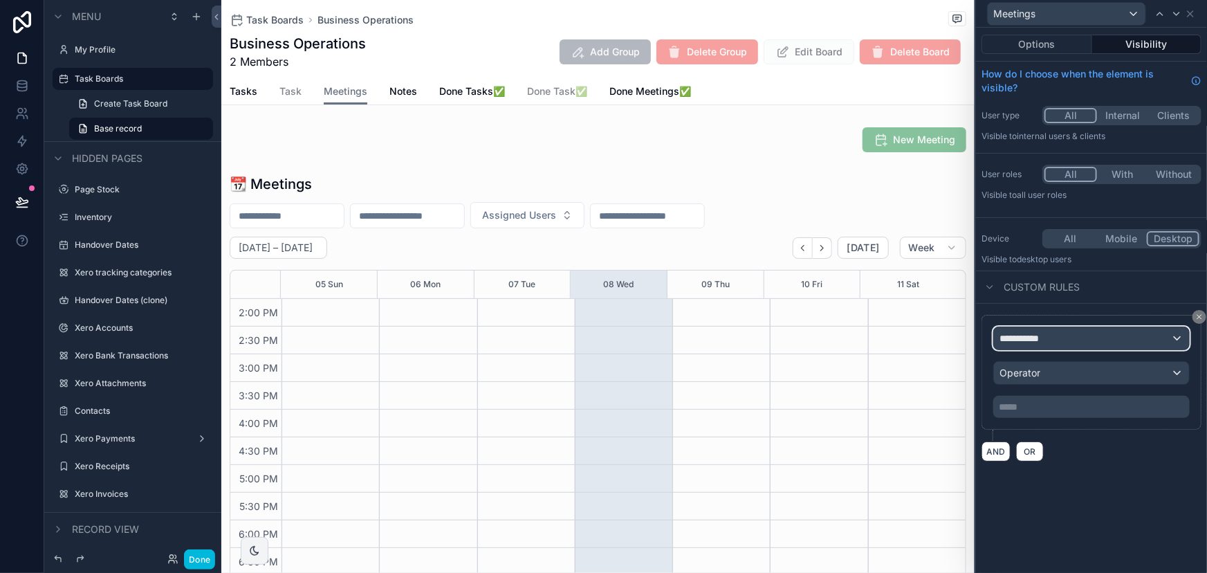
click at [1120, 341] on div "**********" at bounding box center [1091, 338] width 195 height 22
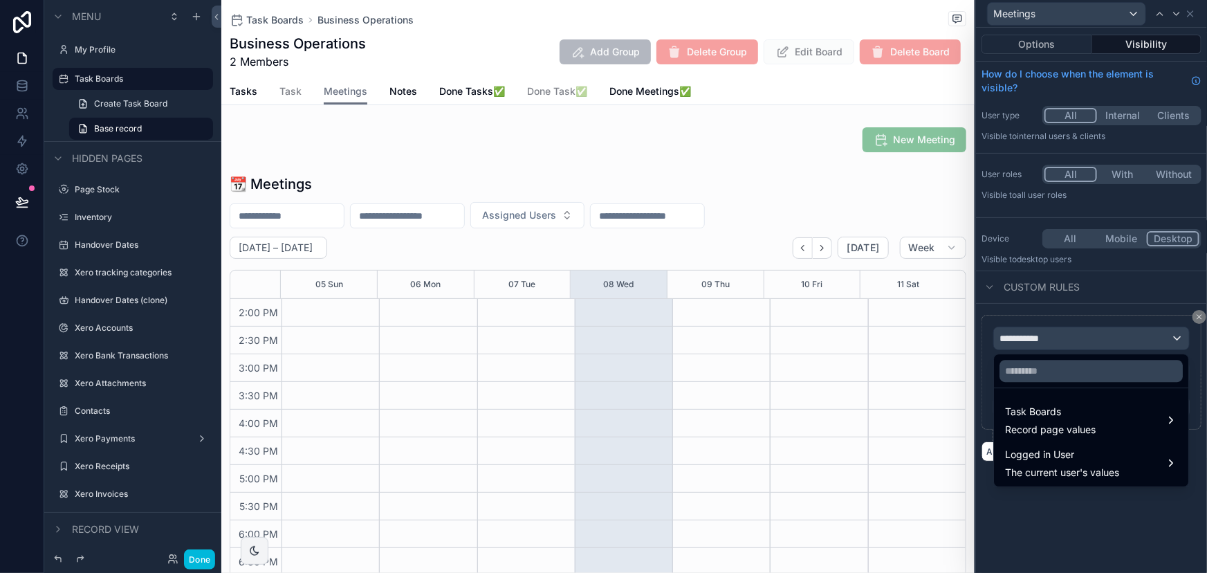
click at [1085, 476] on span "The current user's values" at bounding box center [1062, 472] width 114 height 14
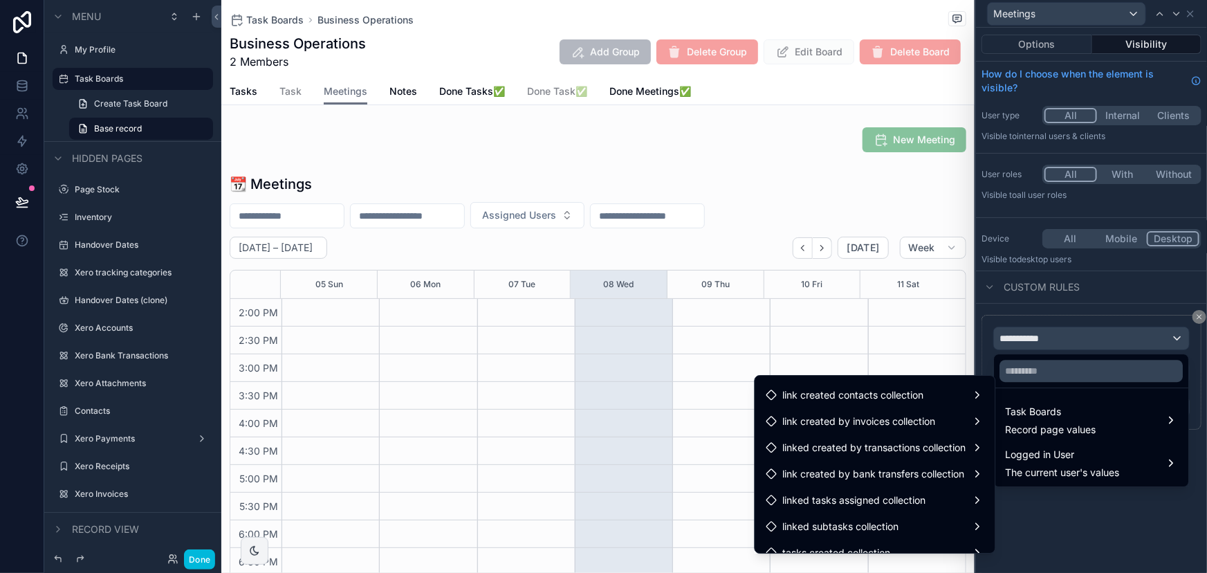
scroll to position [754, 0]
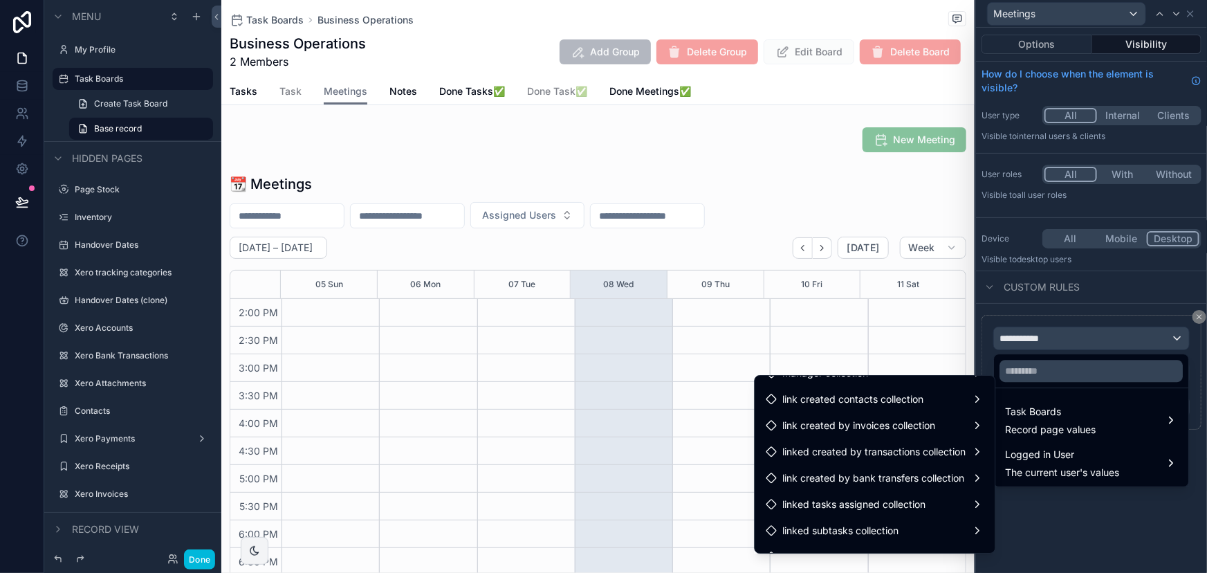
click at [1107, 304] on div at bounding box center [1091, 286] width 231 height 573
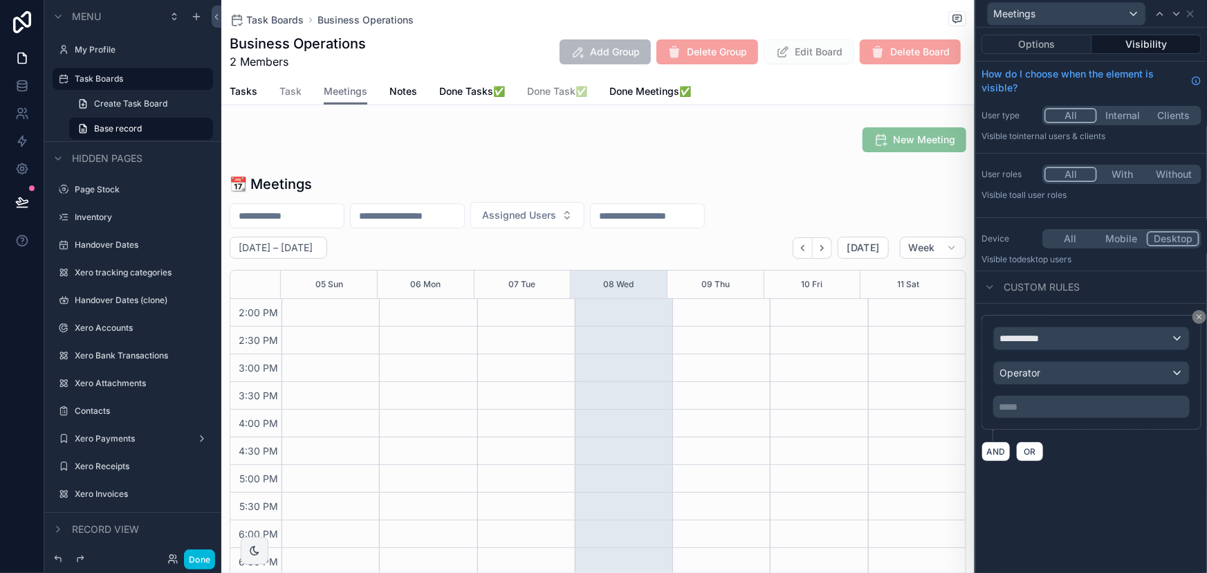
click at [1199, 317] on icon at bounding box center [1199, 317] width 8 height 8
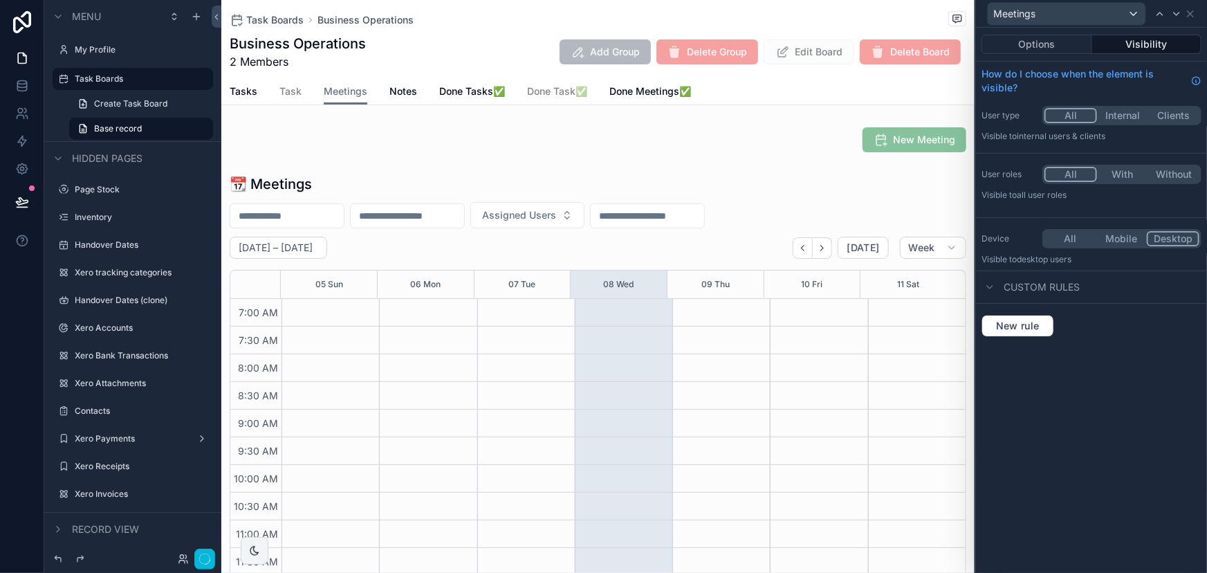
scroll to position [387, 0]
click at [1035, 333] on button "New rule" at bounding box center [1017, 326] width 73 height 22
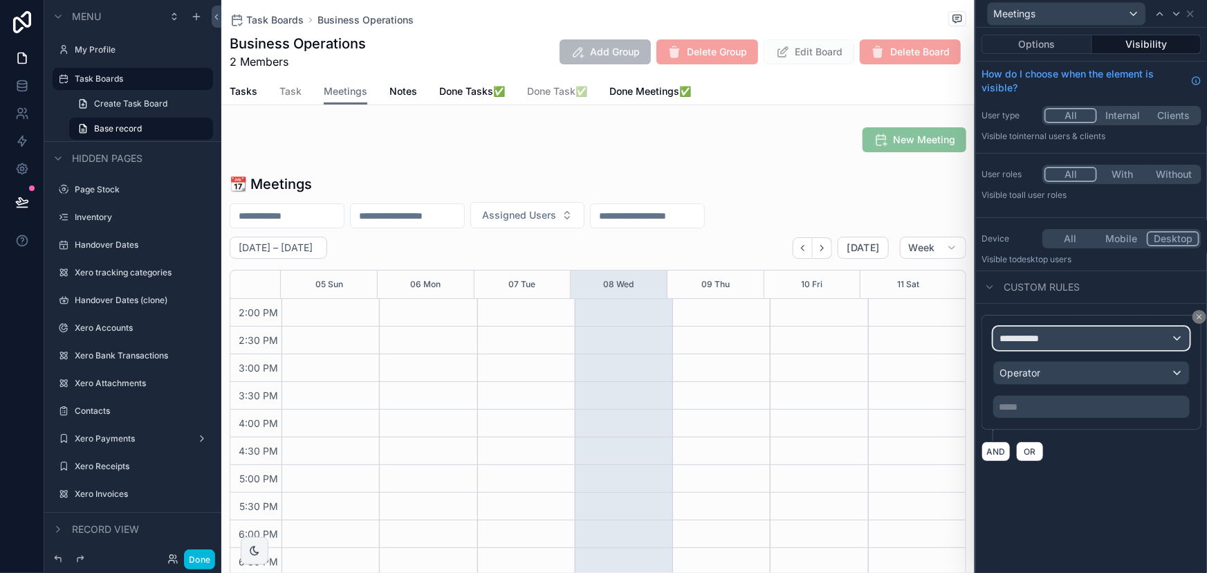
click at [1099, 336] on div "**********" at bounding box center [1091, 338] width 195 height 22
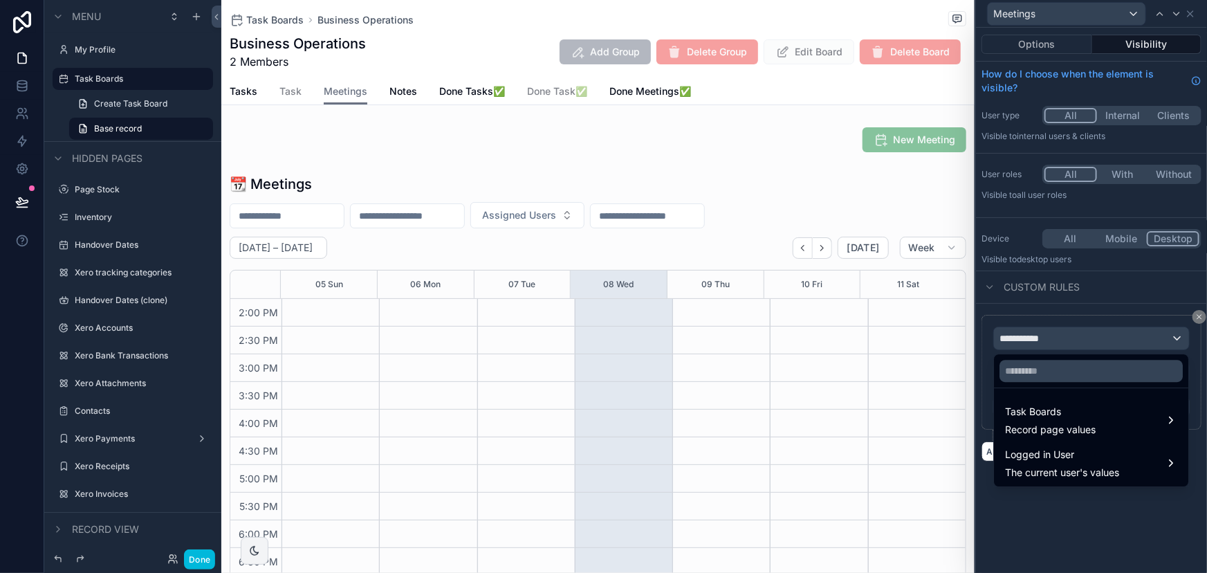
click at [1078, 427] on span "Record page values" at bounding box center [1050, 430] width 91 height 14
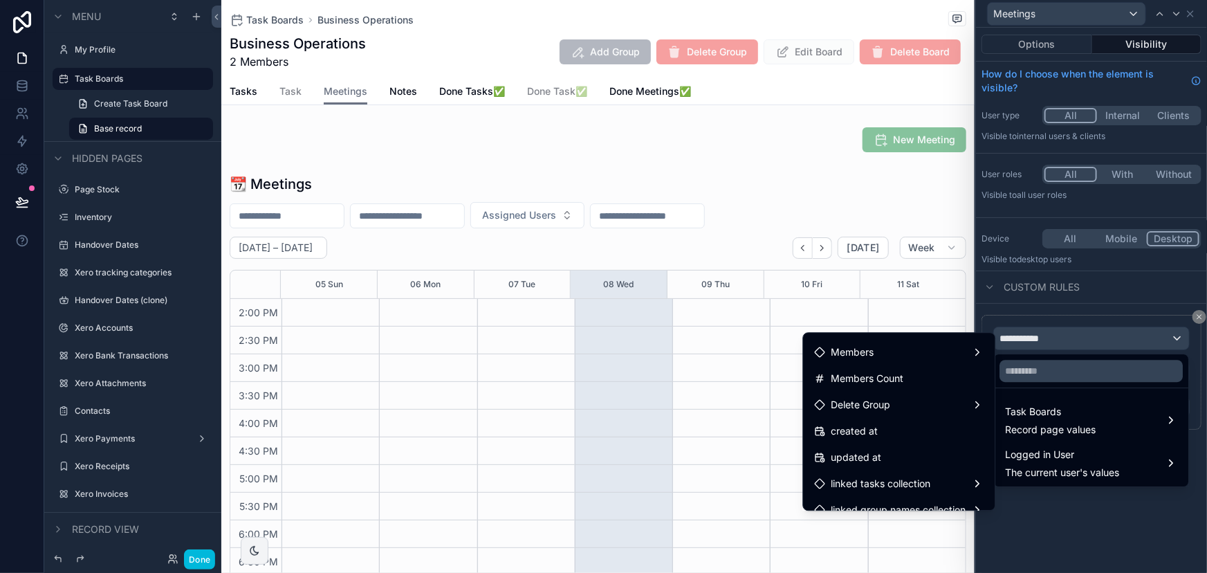
scroll to position [105, 0]
click at [865, 385] on div "Members" at bounding box center [899, 374] width 186 height 25
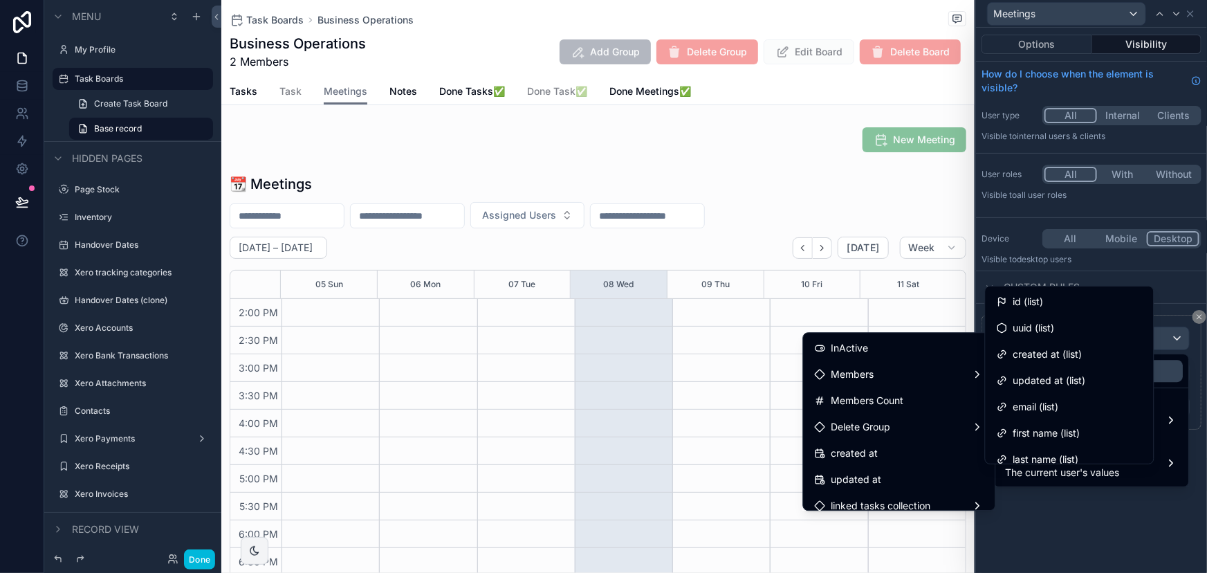
click at [1049, 294] on div "id (list)" at bounding box center [1070, 301] width 146 height 17
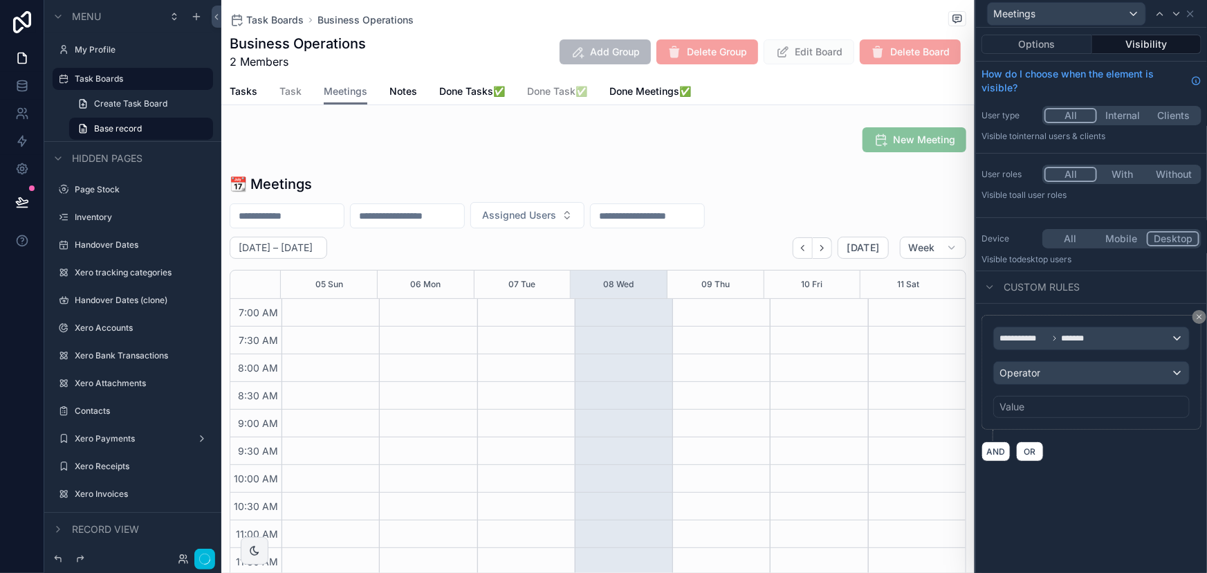
scroll to position [387, 0]
click at [1085, 380] on div "Operator" at bounding box center [1091, 373] width 195 height 22
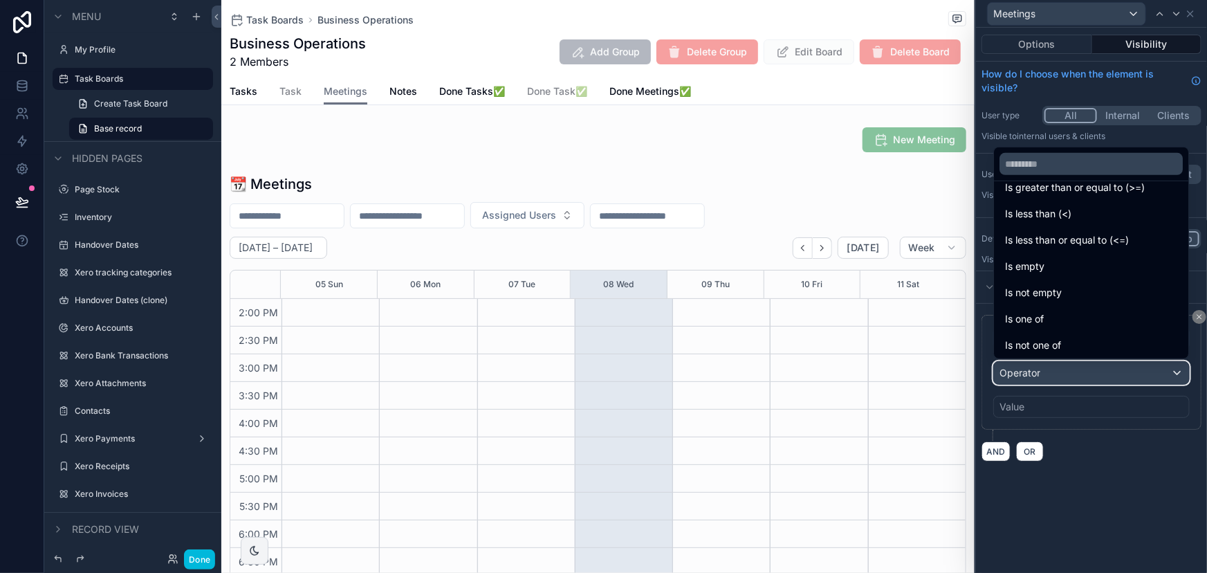
scroll to position [98, 0]
click at [1065, 322] on div "Is one of" at bounding box center [1091, 317] width 172 height 17
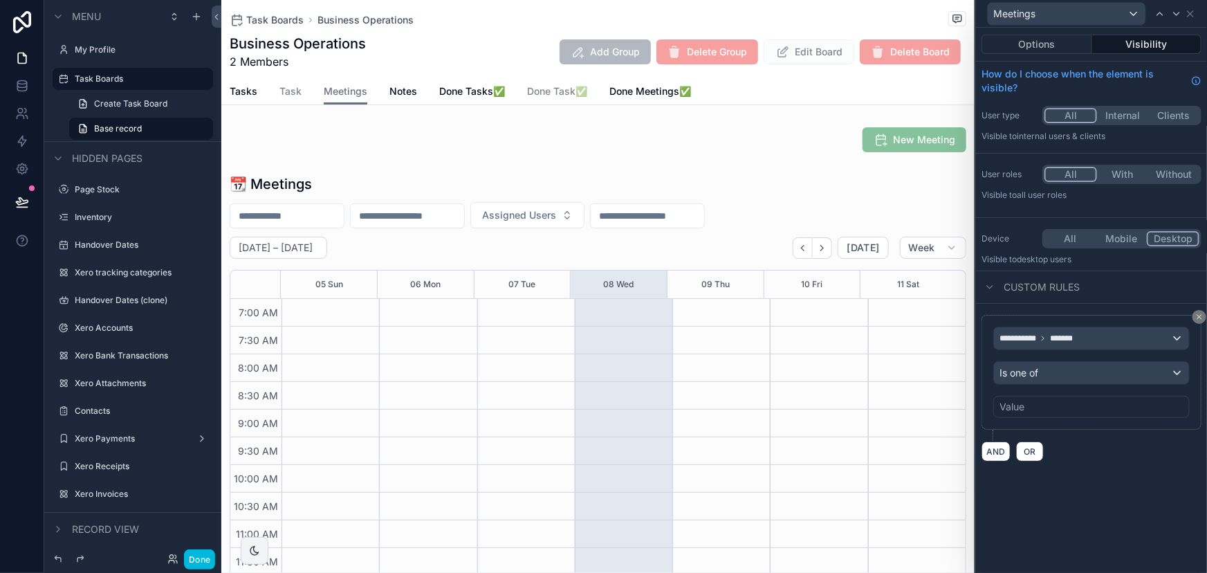
click at [1045, 425] on div "**********" at bounding box center [1091, 372] width 220 height 115
click at [1044, 412] on div "Value" at bounding box center [1091, 407] width 196 height 22
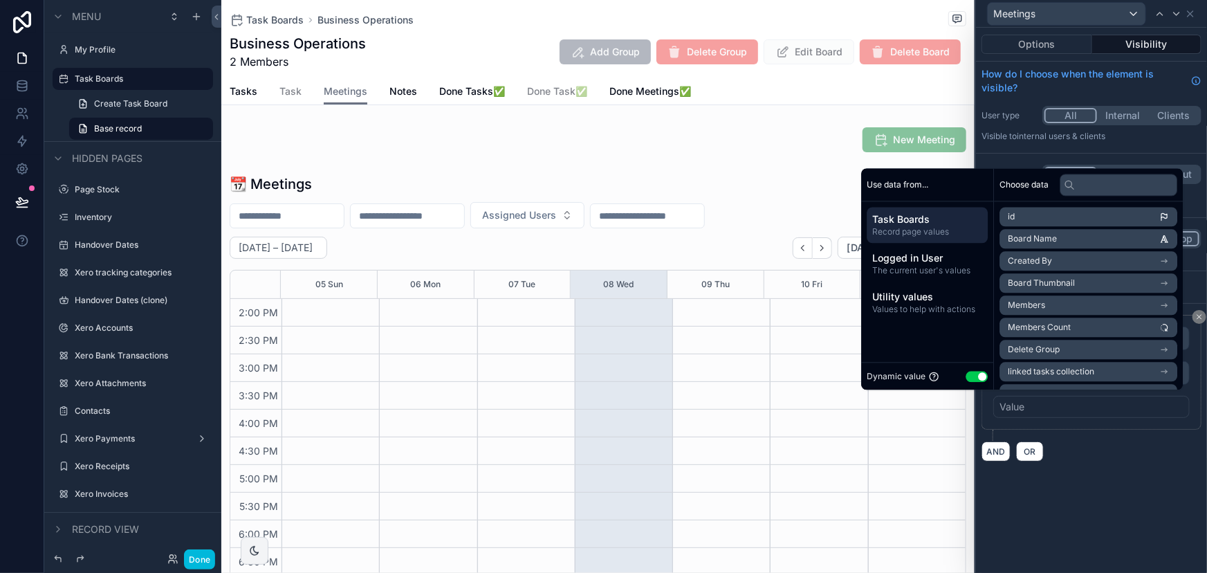
click at [930, 255] on span "Logged in User" at bounding box center [927, 258] width 110 height 14
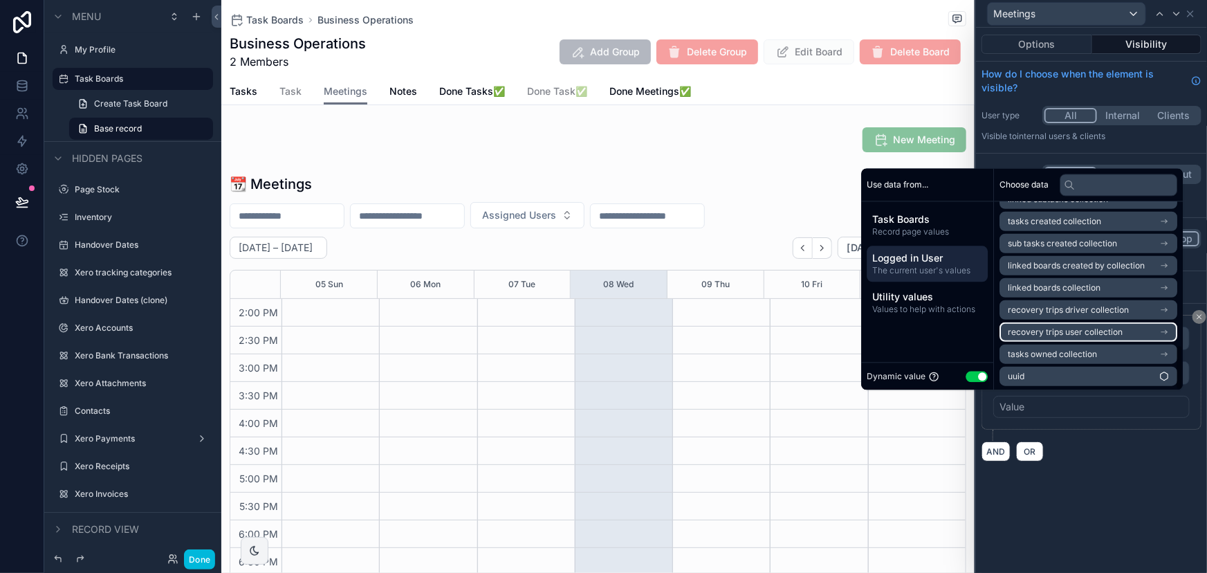
scroll to position [594, 0]
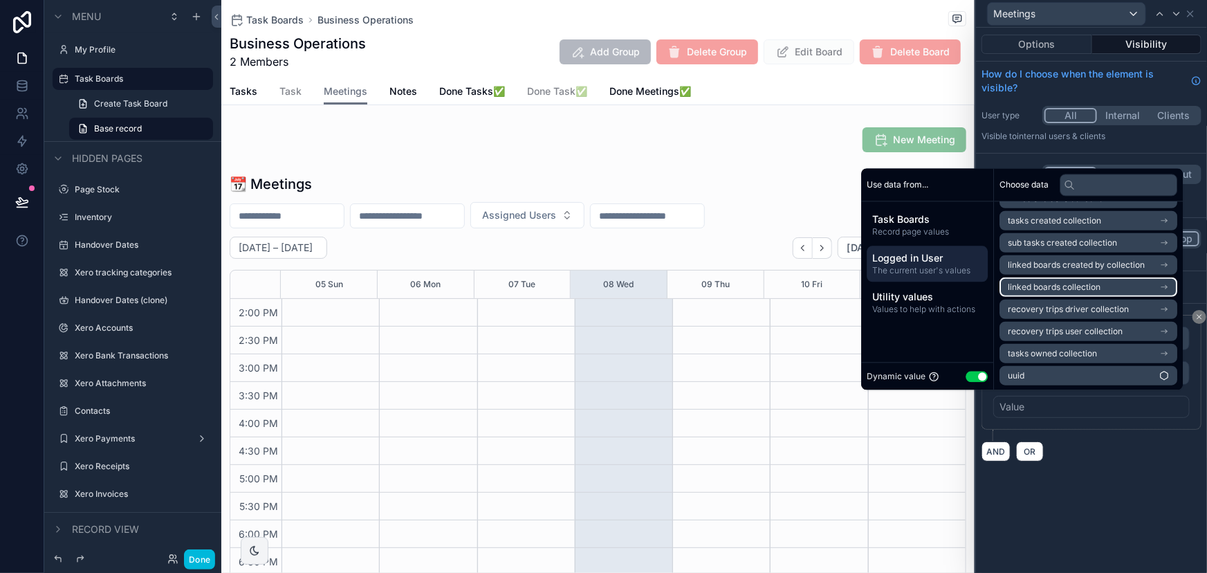
click at [1046, 282] on span "linked boards collection" at bounding box center [1054, 286] width 93 height 11
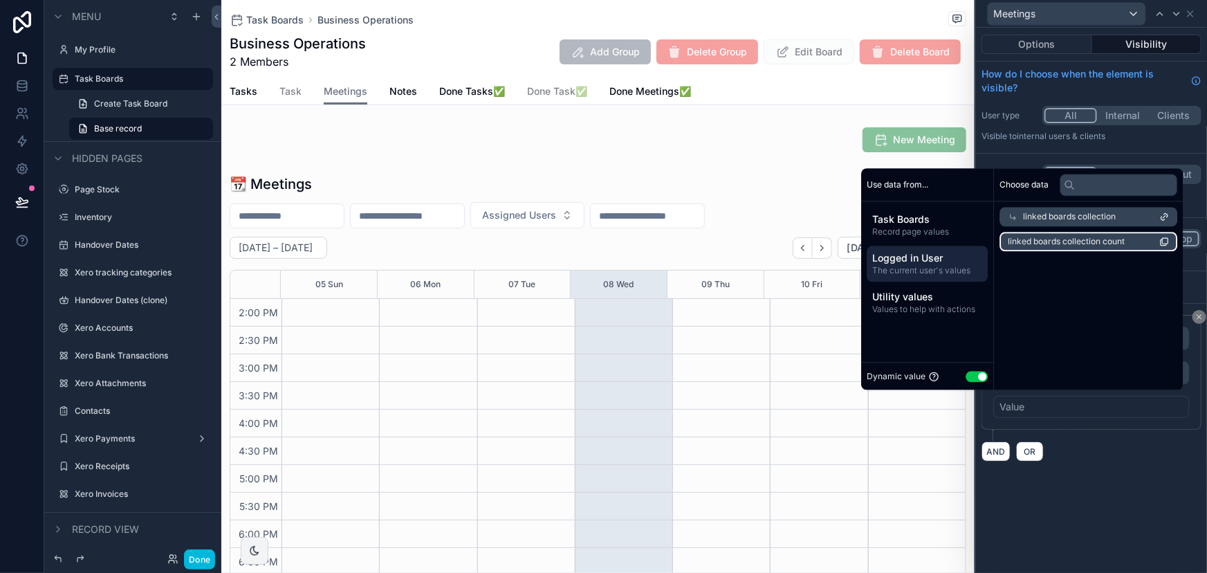
click at [1051, 239] on span "linked boards collection count" at bounding box center [1066, 241] width 117 height 11
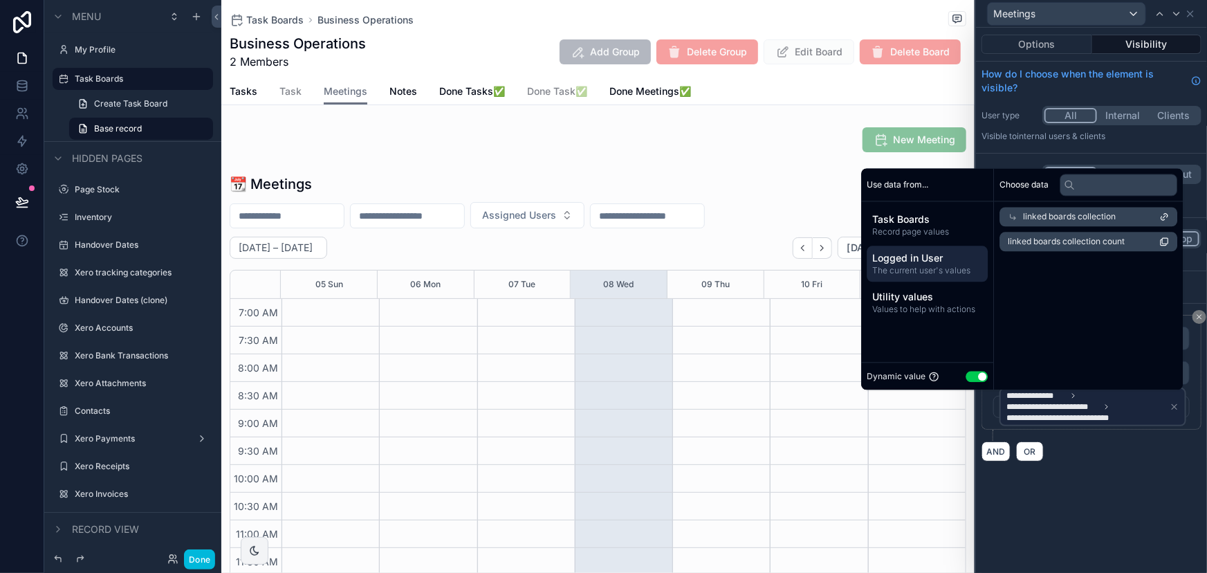
scroll to position [387, 0]
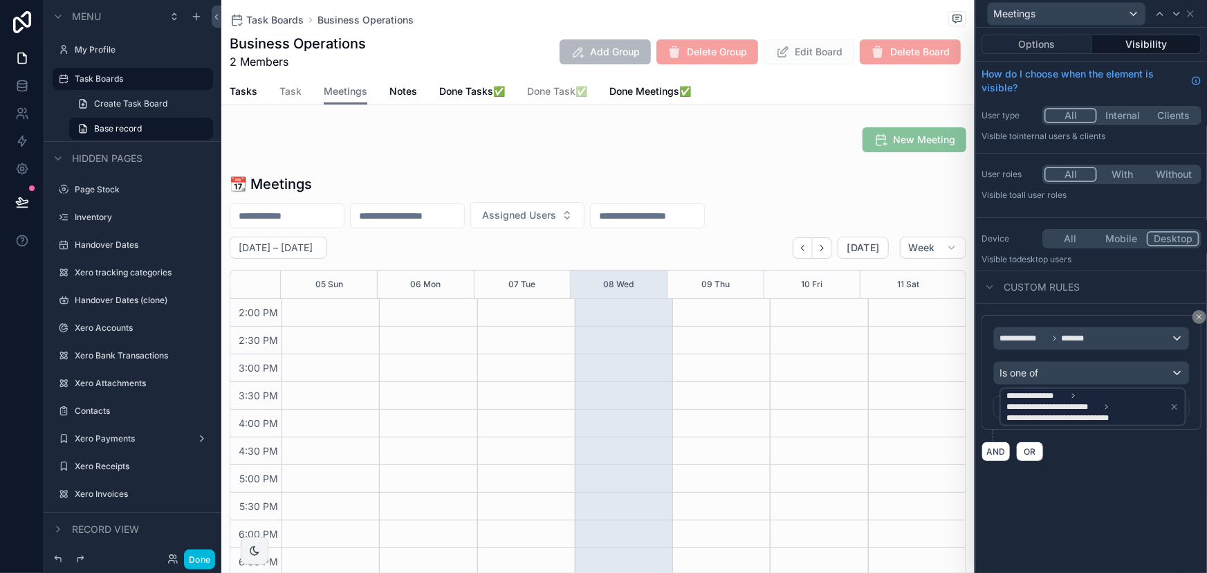
click at [1146, 526] on div "**********" at bounding box center [1091, 300] width 231 height 545
click at [199, 559] on button "Done" at bounding box center [199, 559] width 31 height 20
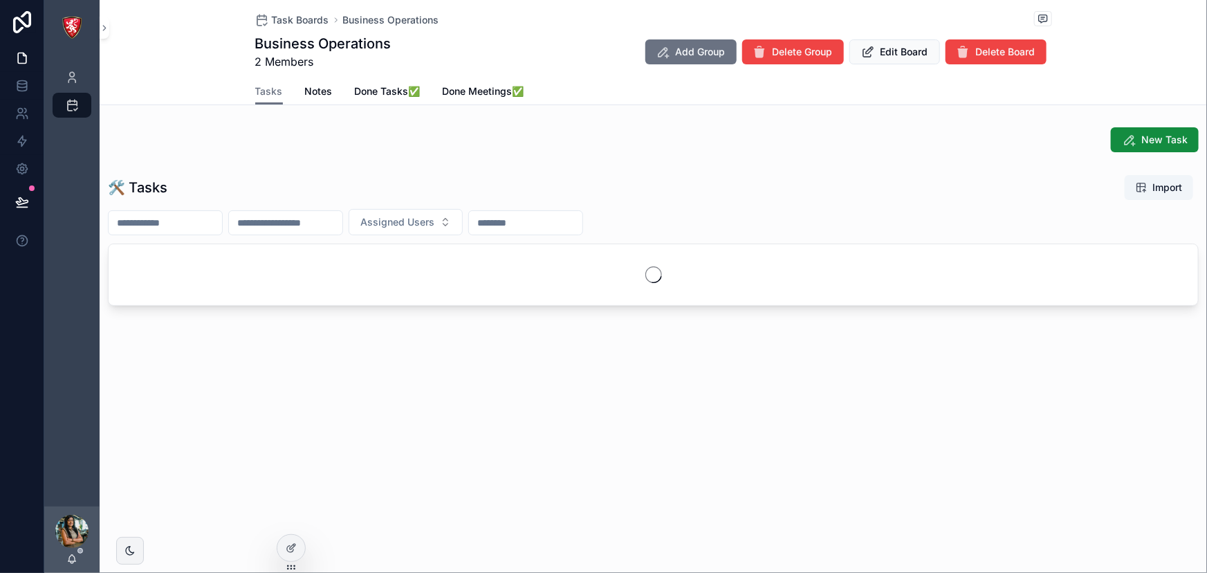
click at [307, 16] on span "Task Boards" at bounding box center [300, 20] width 57 height 14
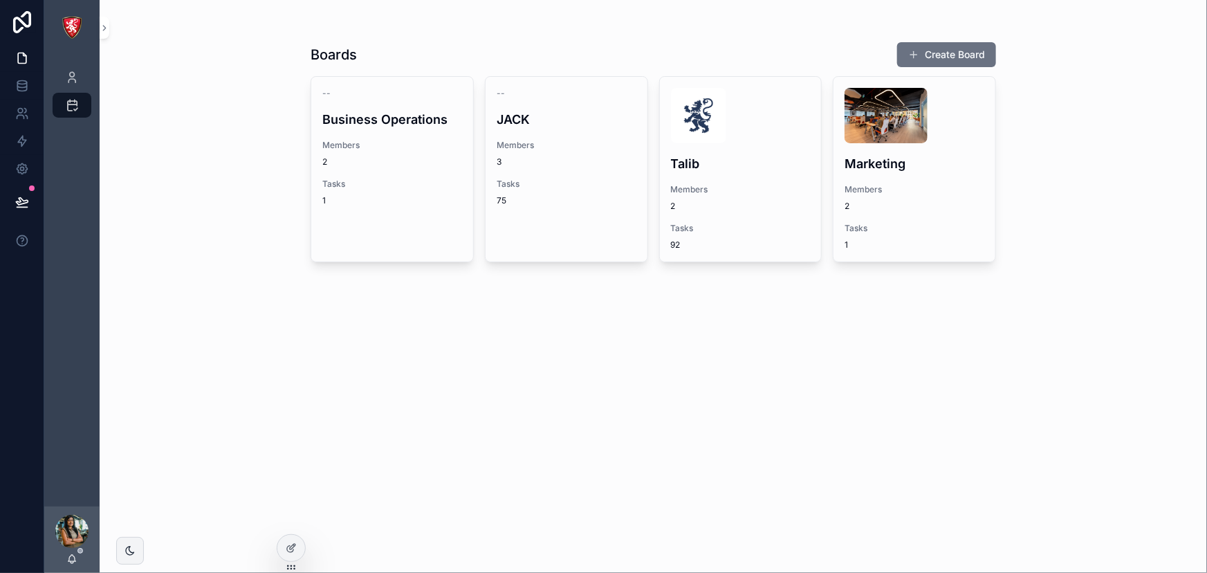
click at [708, 156] on h4 "Talib" at bounding box center [741, 163] width 140 height 19
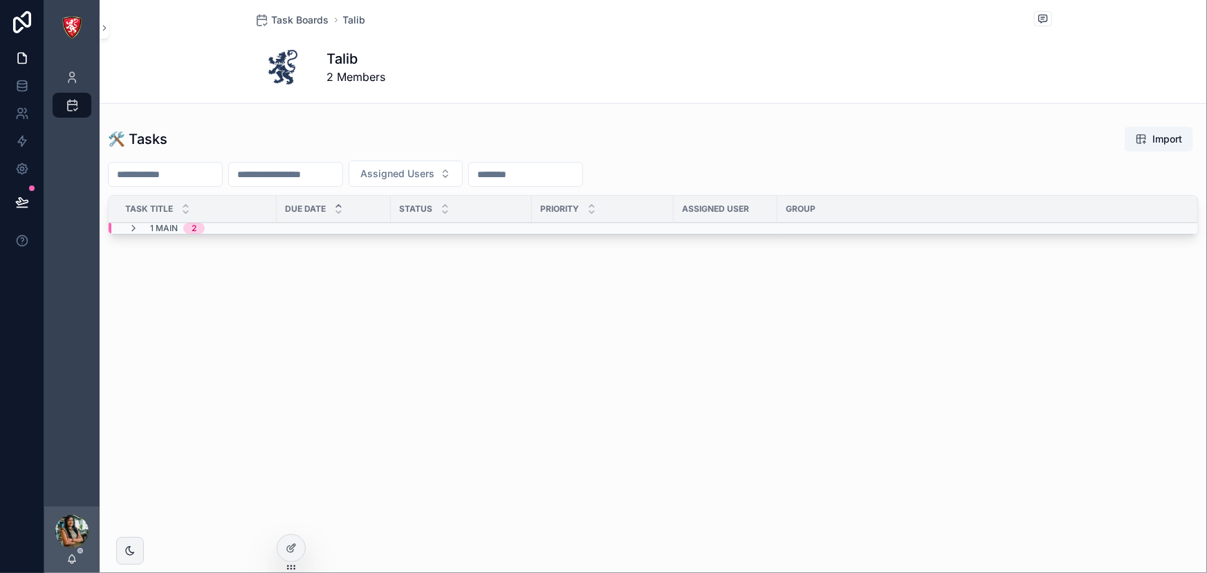
click at [277, 20] on span "Task Boards" at bounding box center [300, 20] width 57 height 14
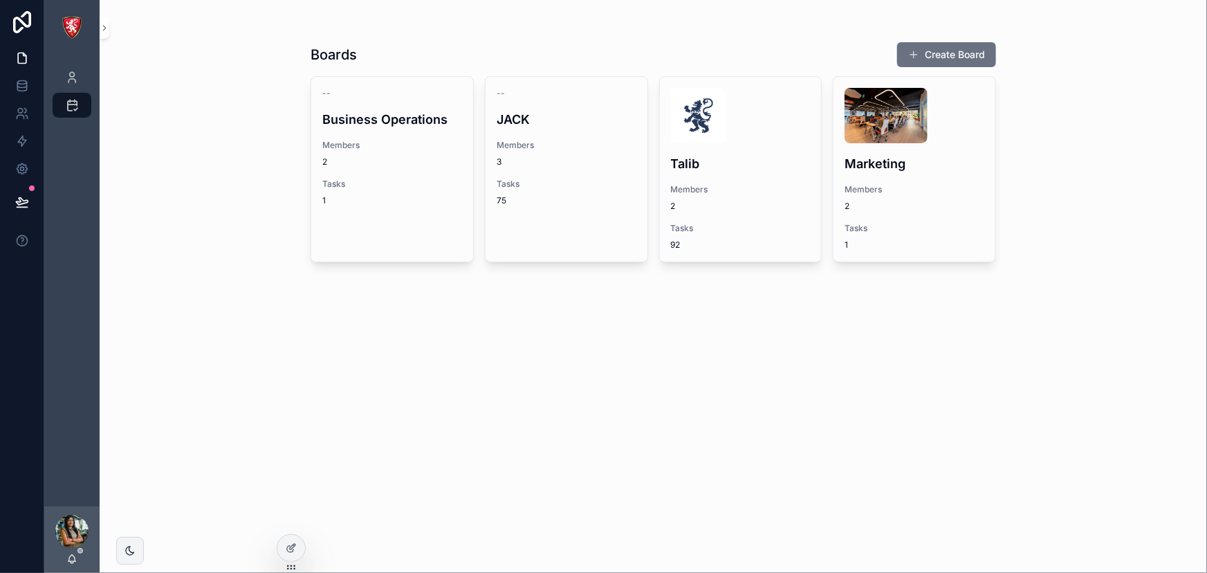
click at [384, 177] on div "-- Business Operations Members 2 Tasks 1" at bounding box center [392, 147] width 162 height 140
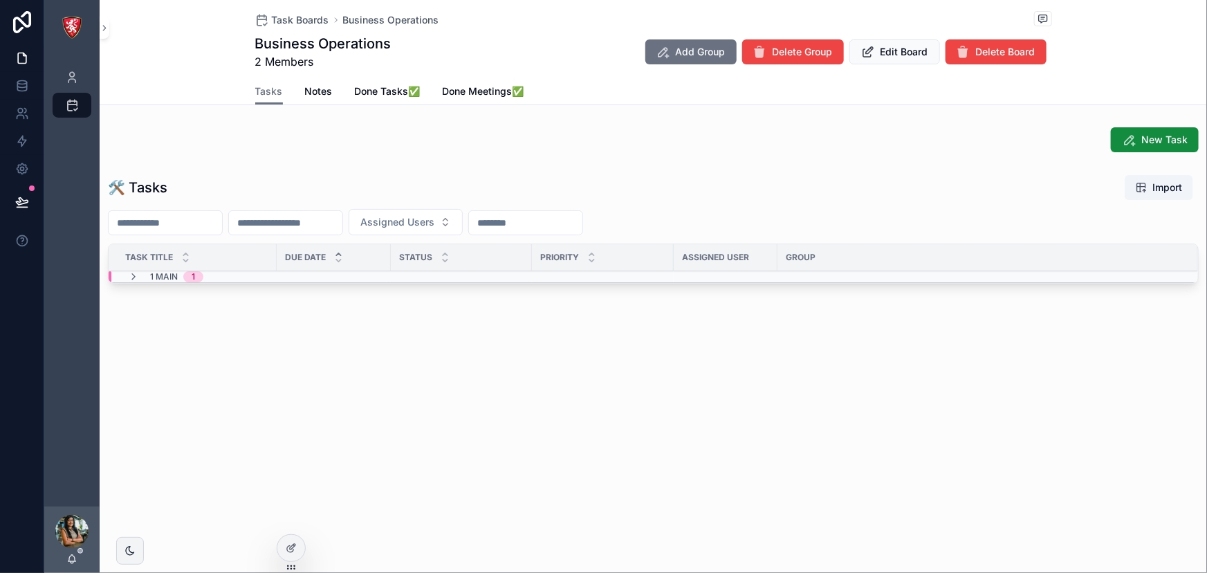
click at [307, 96] on span "Notes" at bounding box center [319, 91] width 28 height 14
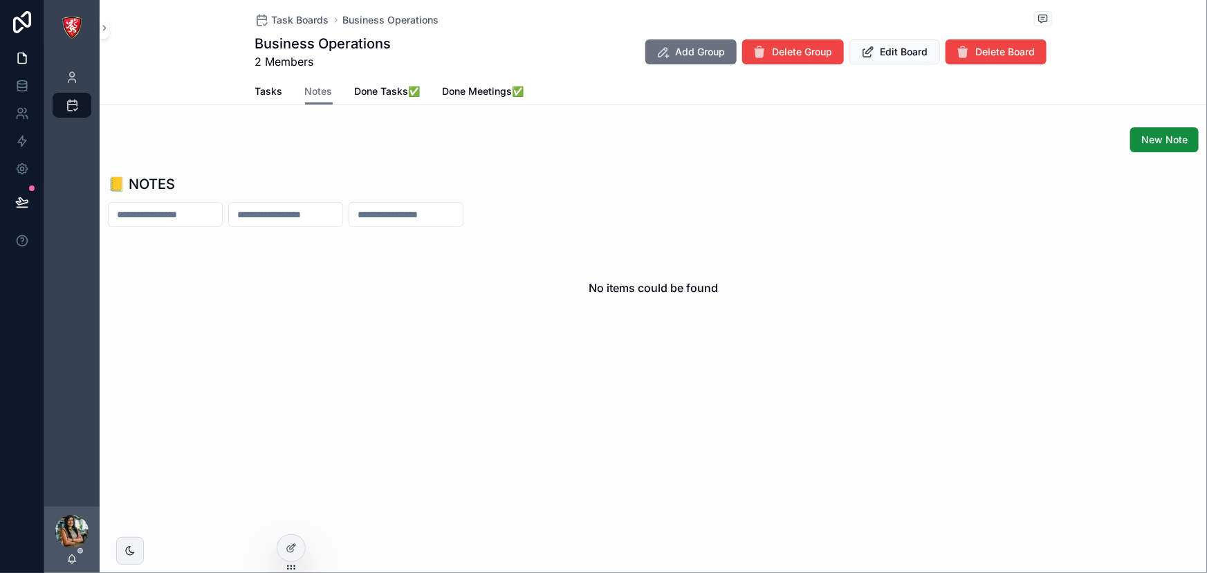
click at [295, 539] on div at bounding box center [291, 548] width 28 height 26
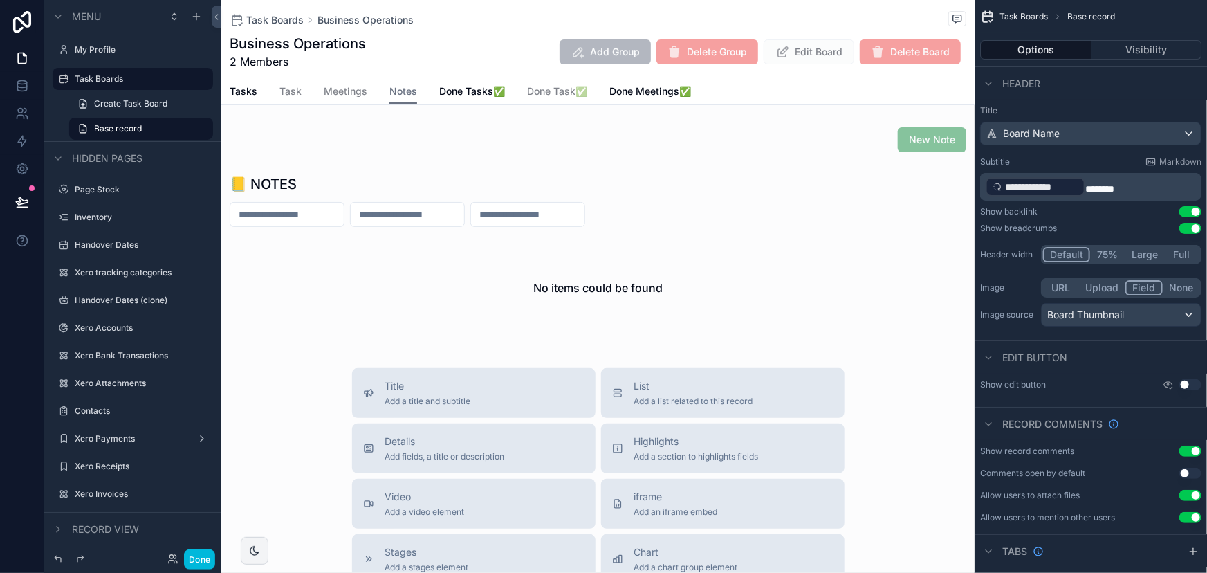
click at [320, 82] on div "Tasks Task Meetings Notes Done Tasks✅ Done Task✅ Done Meetings✅" at bounding box center [598, 91] width 737 height 26
click at [355, 94] on span "Meetings" at bounding box center [346, 91] width 44 height 14
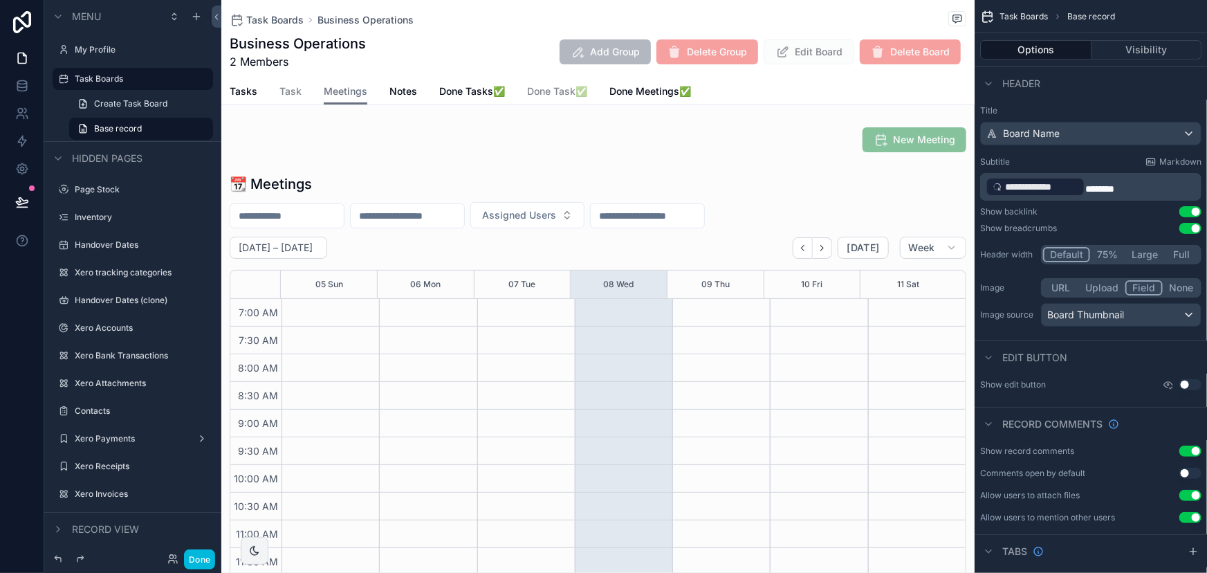
scroll to position [387, 0]
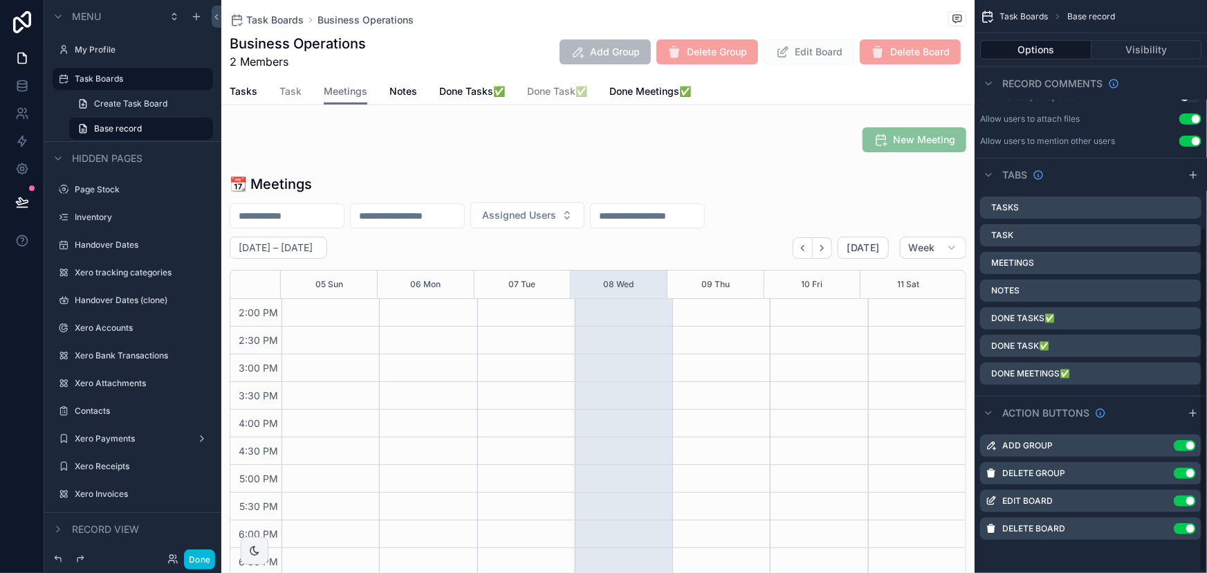
click at [0, 0] on icon "scrollable content" at bounding box center [0, 0] width 0 height 0
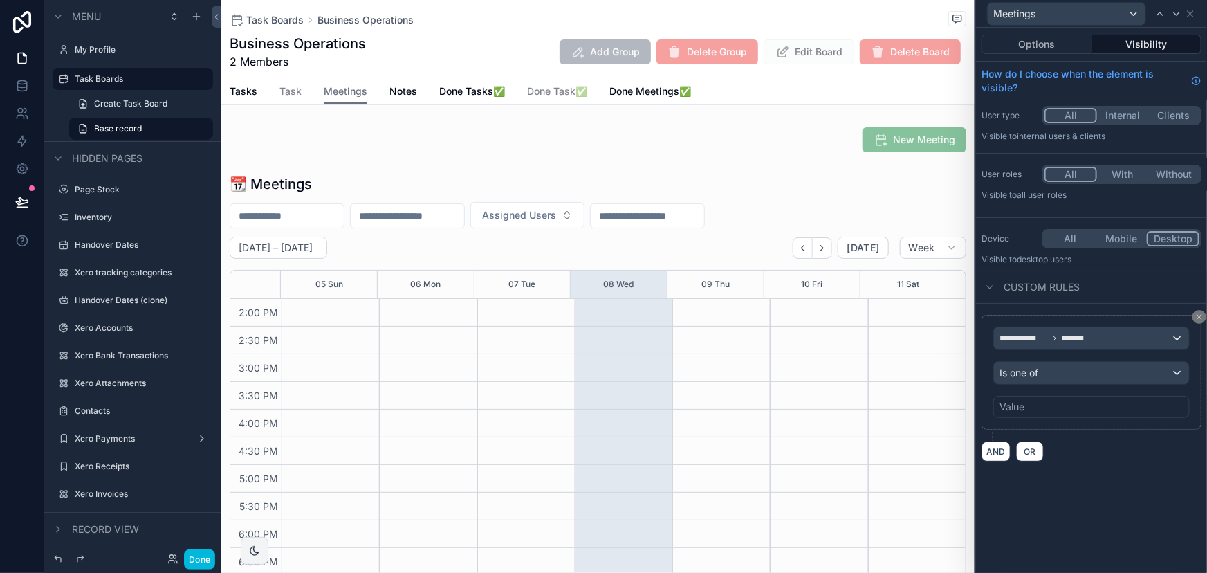
scroll to position [375, 0]
click at [1141, 46] on button "Visibility" at bounding box center [1147, 44] width 110 height 19
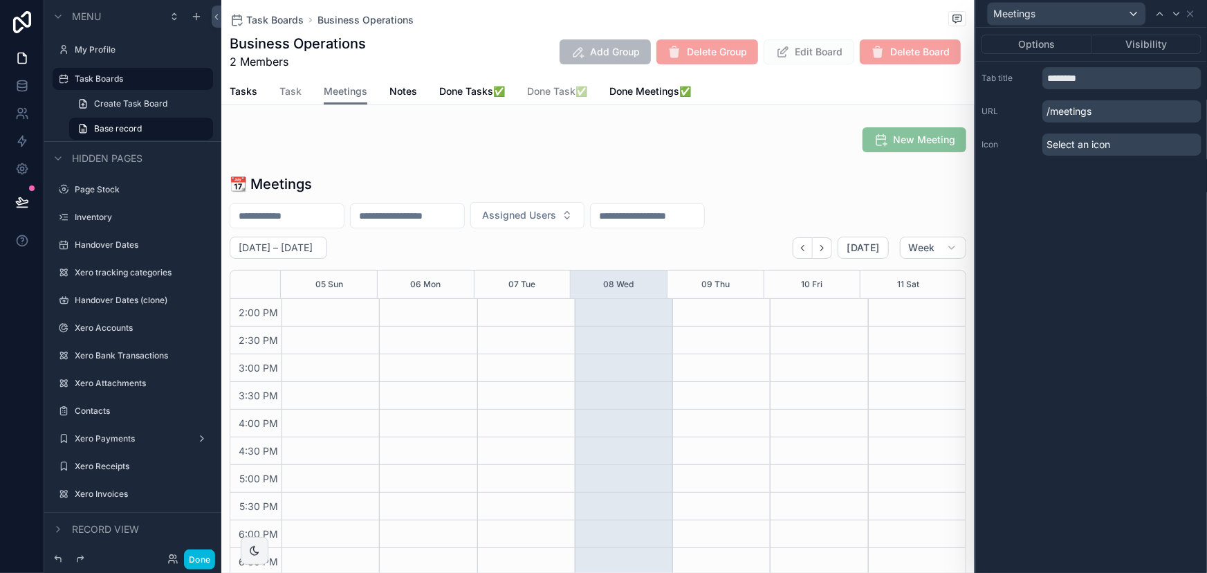
click at [1128, 33] on div "Options Visibility" at bounding box center [1091, 44] width 231 height 33
click at [1130, 41] on button "Visibility" at bounding box center [1147, 44] width 110 height 19
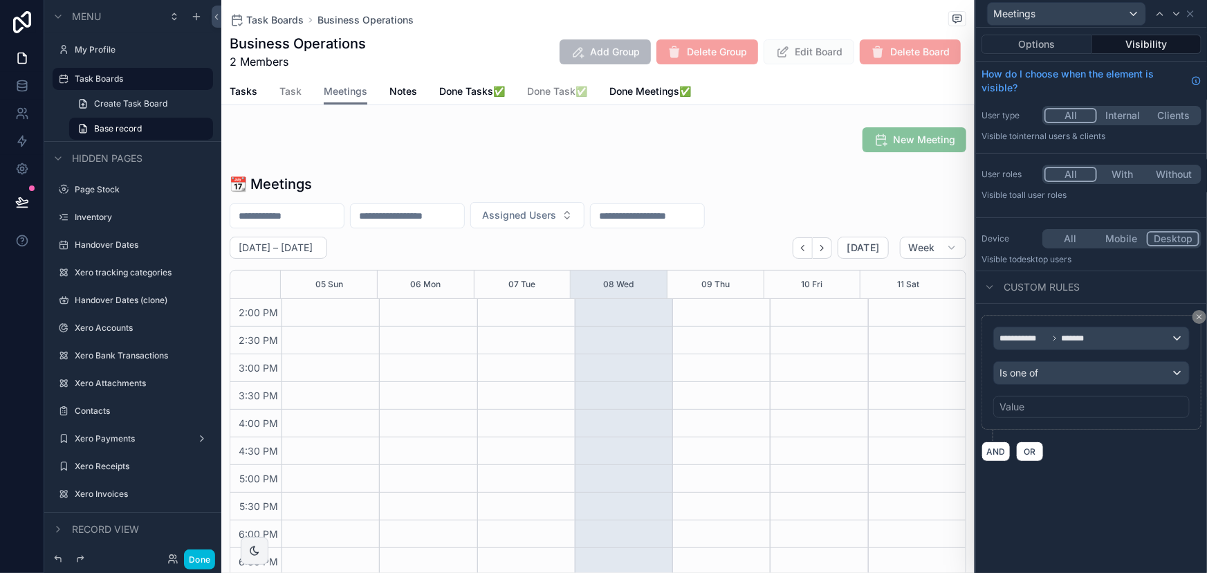
click at [1141, 403] on div "Value" at bounding box center [1091, 407] width 196 height 22
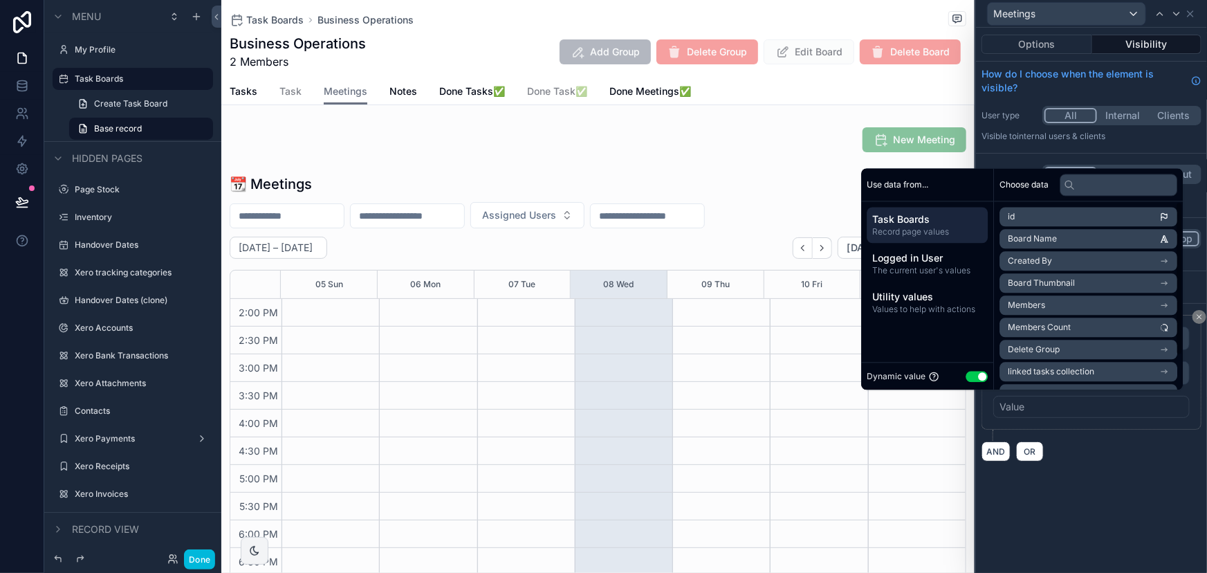
click at [926, 271] on span "The current user's values" at bounding box center [927, 270] width 110 height 11
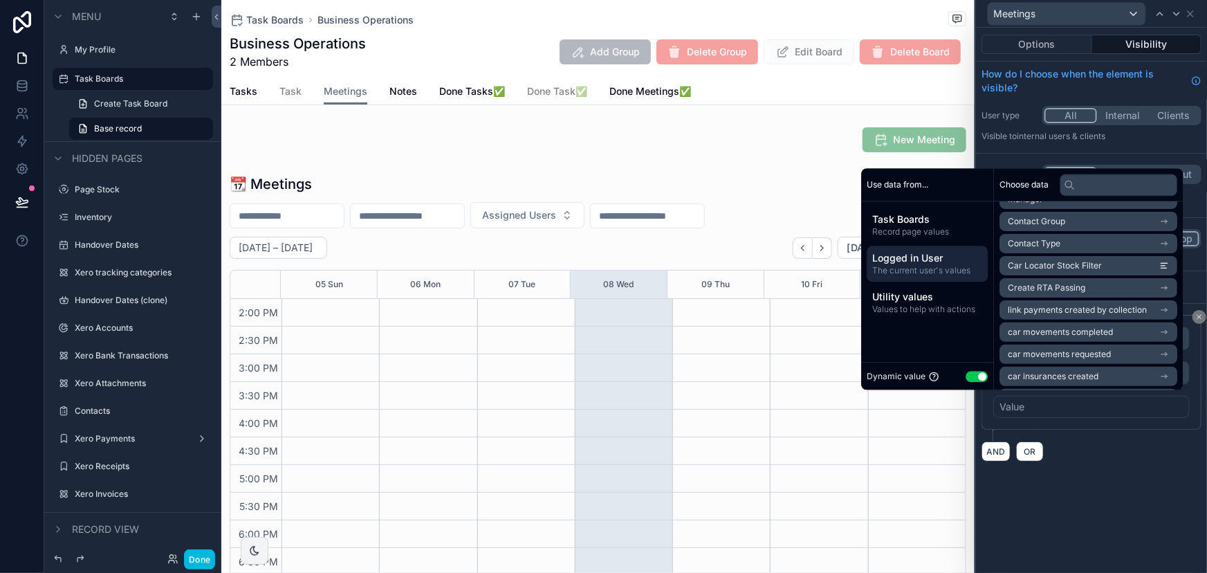
scroll to position [0, 0]
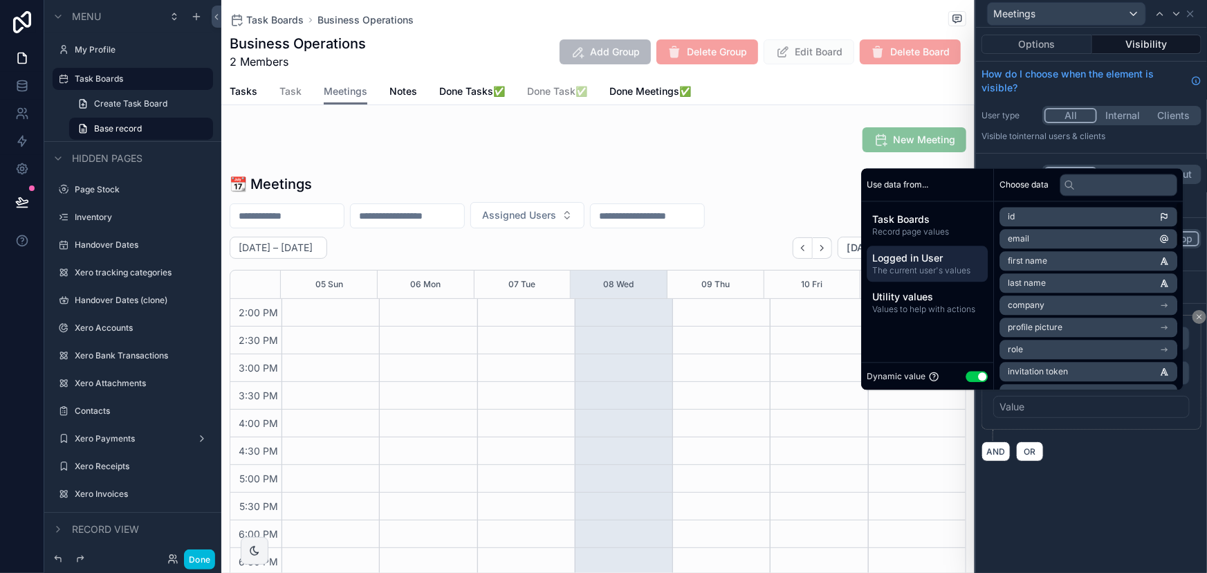
click at [1082, 513] on div "**********" at bounding box center [1091, 300] width 231 height 545
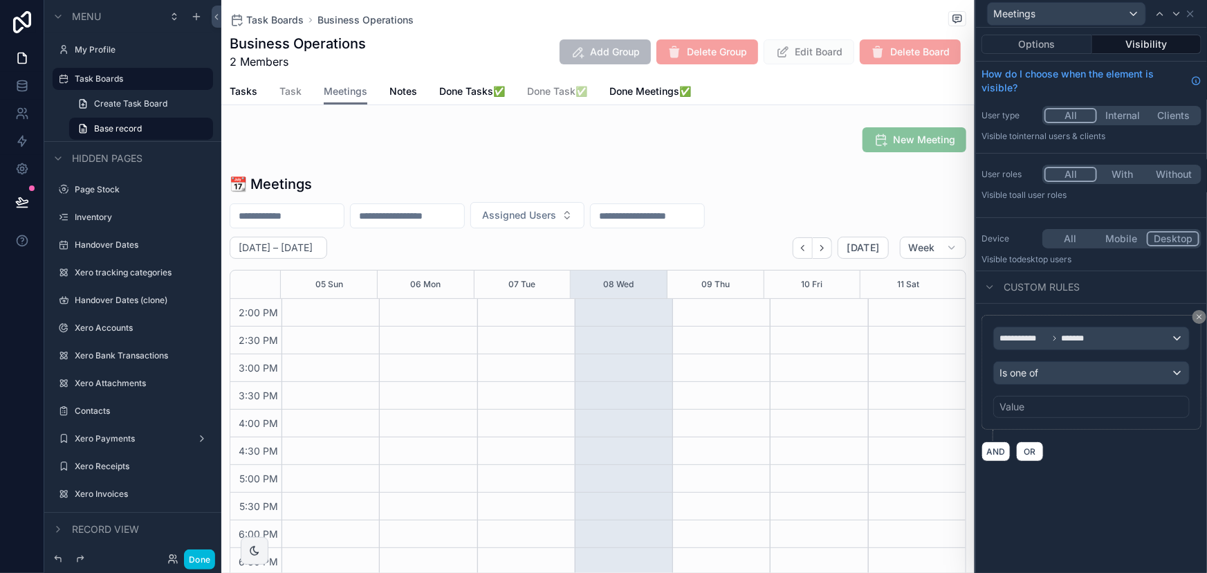
click at [1068, 414] on div "Value" at bounding box center [1091, 407] width 196 height 22
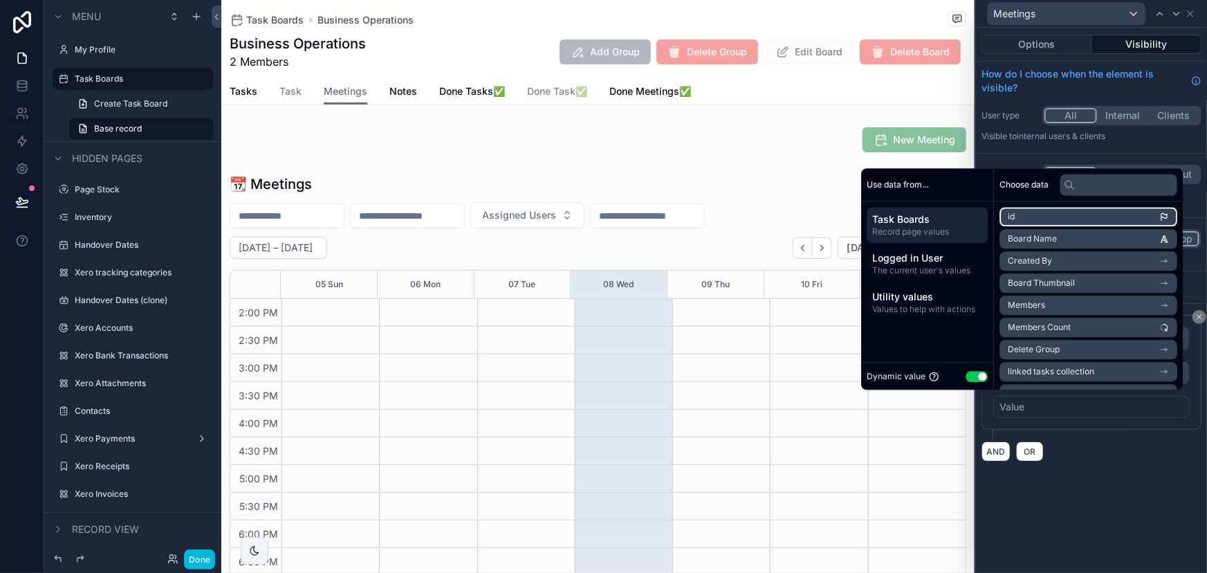
click at [1018, 217] on li "id" at bounding box center [1088, 216] width 178 height 19
click at [941, 268] on span "The current user's values" at bounding box center [927, 270] width 110 height 11
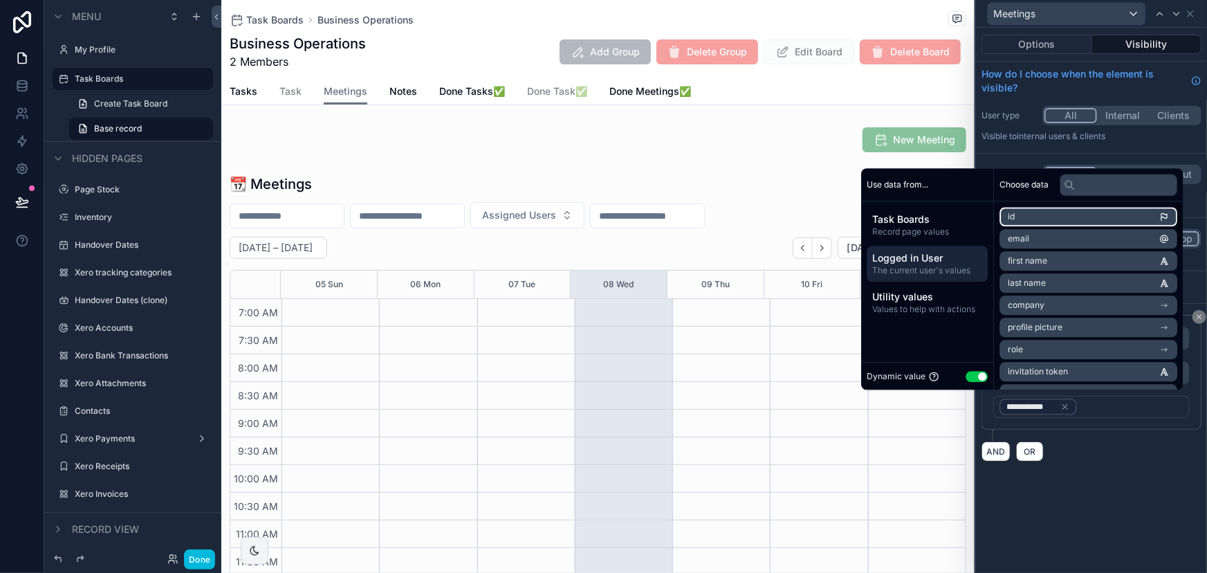
scroll to position [387, 0]
click at [1033, 223] on li "id" at bounding box center [1088, 216] width 178 height 19
click at [1094, 488] on div "**********" at bounding box center [1091, 300] width 231 height 545
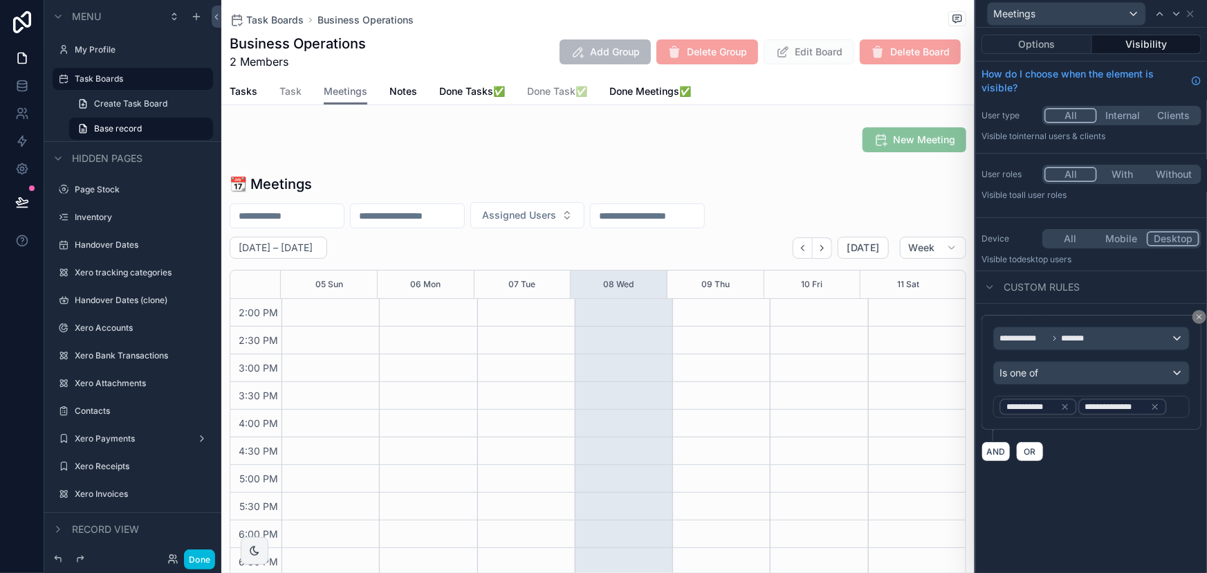
click at [1067, 402] on icon at bounding box center [1065, 407] width 10 height 10
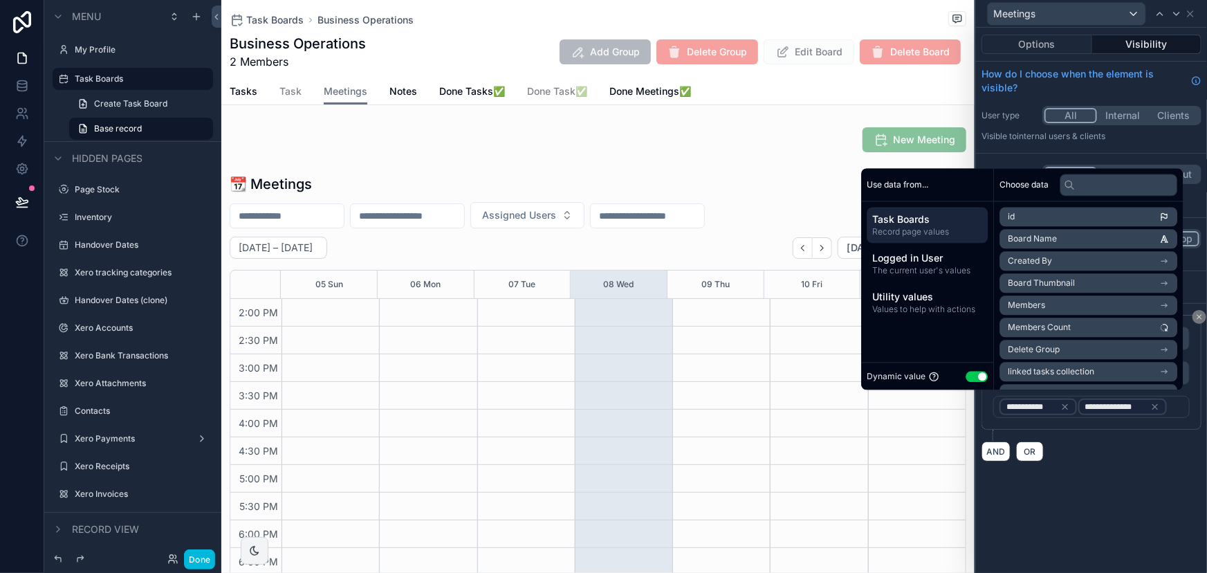
click at [1092, 488] on div "**********" at bounding box center [1091, 300] width 231 height 545
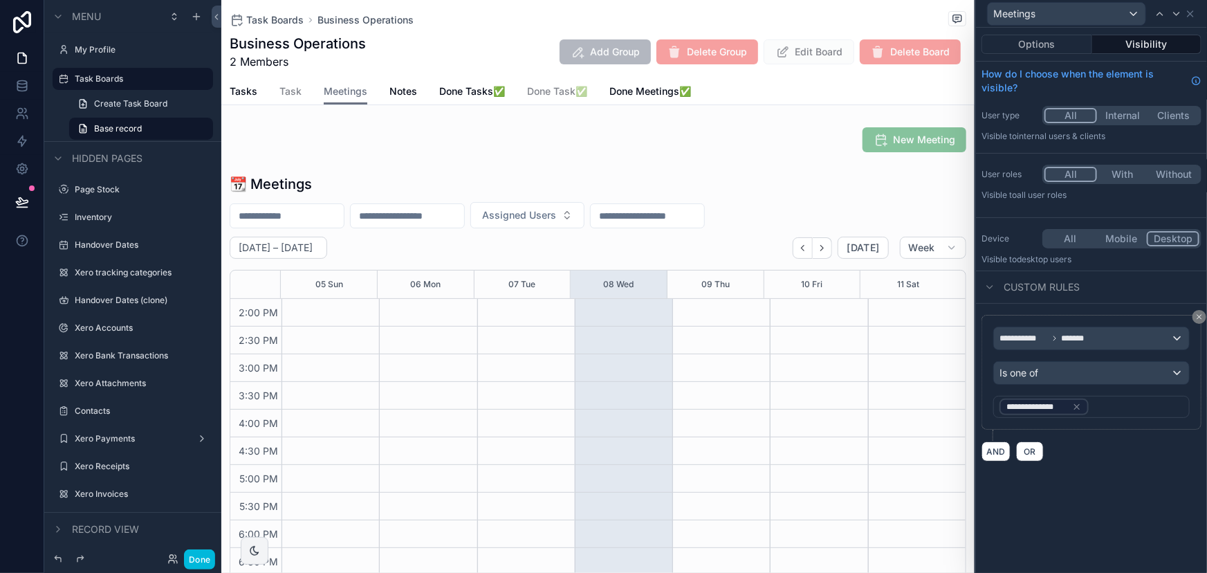
click at [192, 563] on button "Done" at bounding box center [199, 559] width 31 height 20
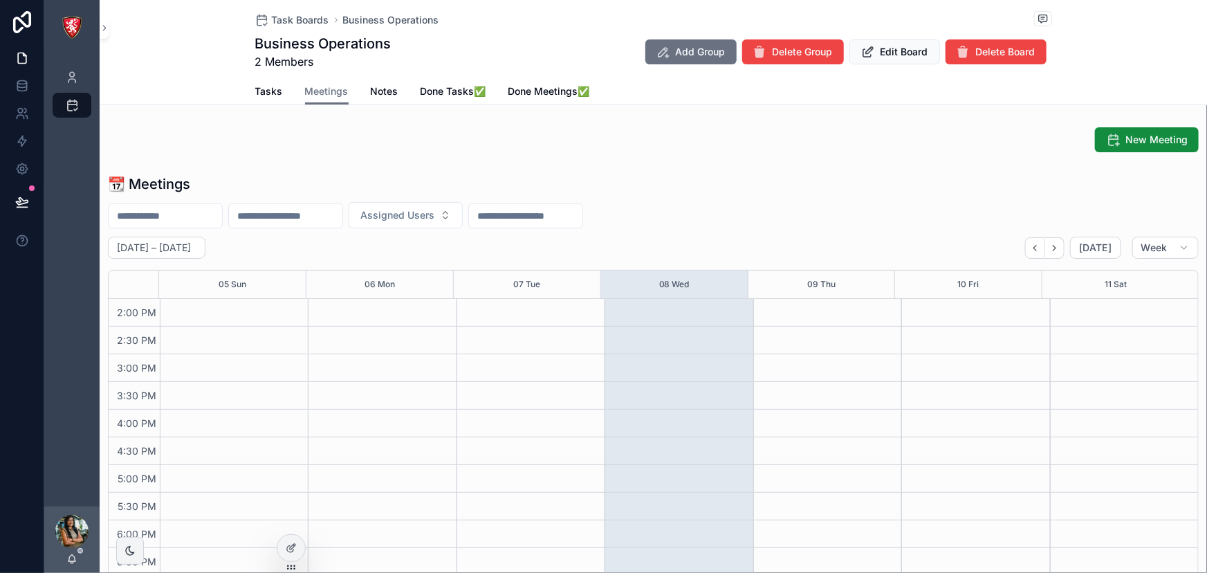
click at [275, 93] on span "Tasks" at bounding box center [269, 91] width 28 height 14
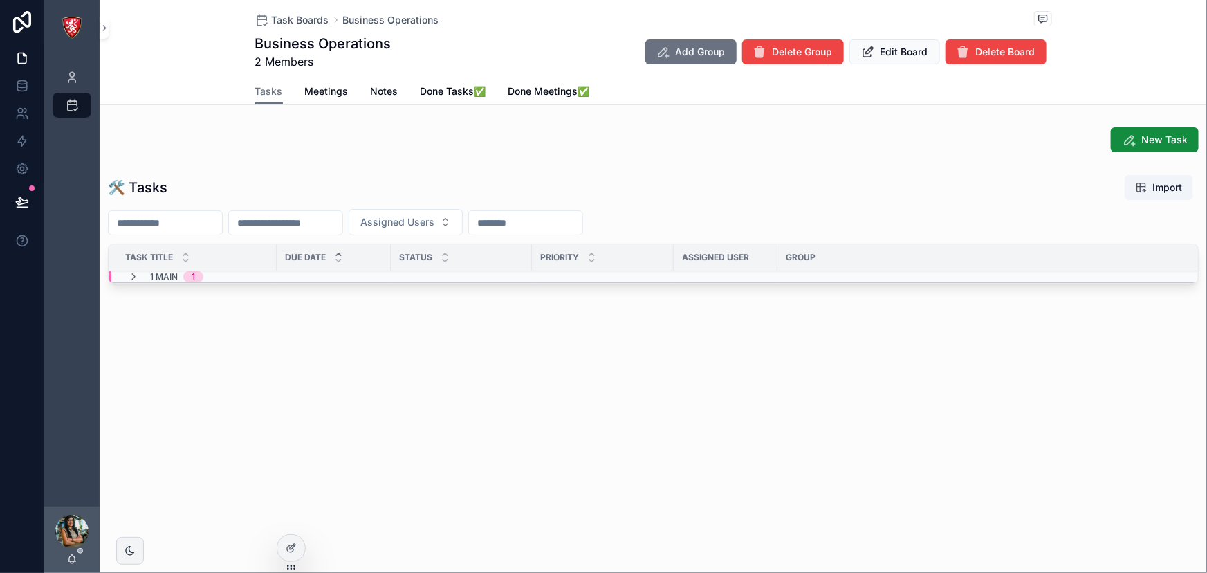
click at [317, 86] on span "Meetings" at bounding box center [327, 91] width 44 height 14
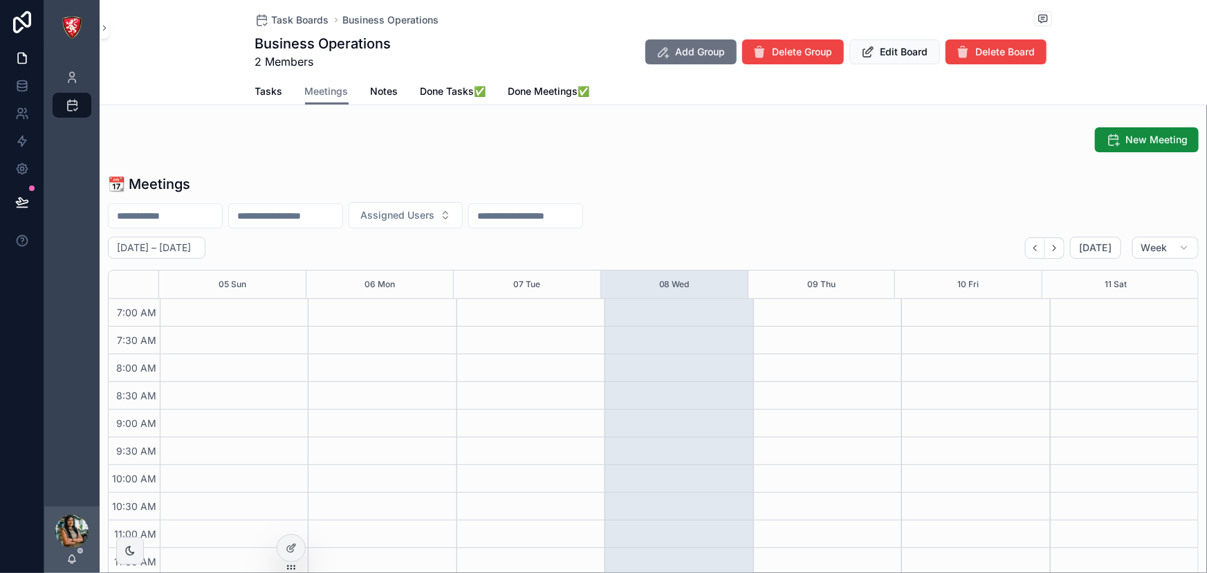
scroll to position [387, 0]
click at [282, 20] on span "Task Boards" at bounding box center [300, 20] width 57 height 14
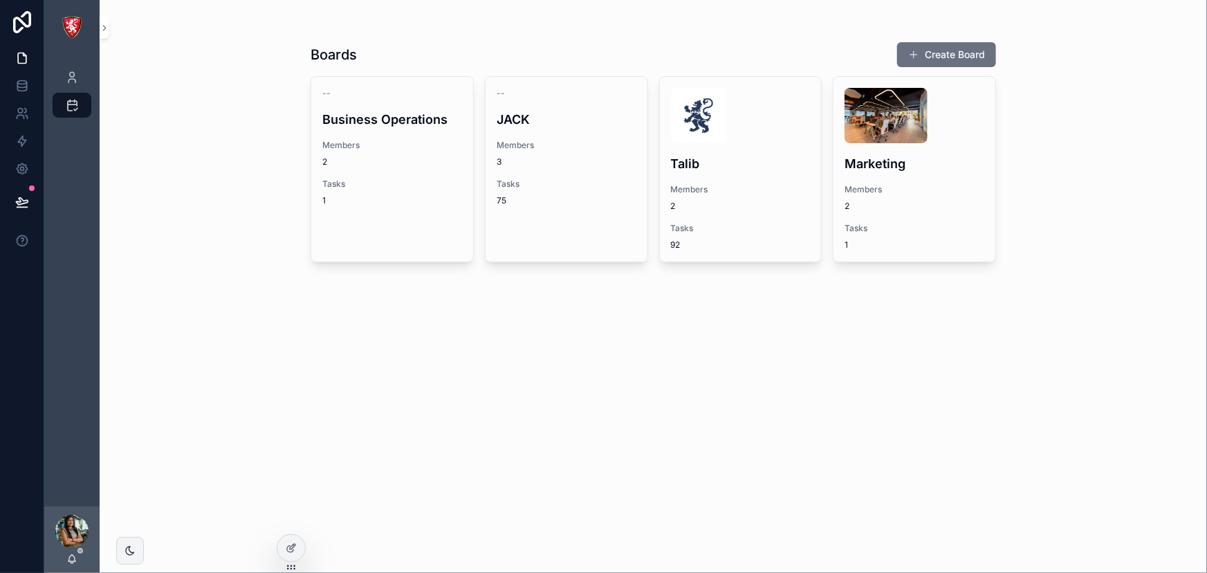
click at [667, 158] on div "Talib Members 2 Tasks 92" at bounding box center [741, 169] width 162 height 185
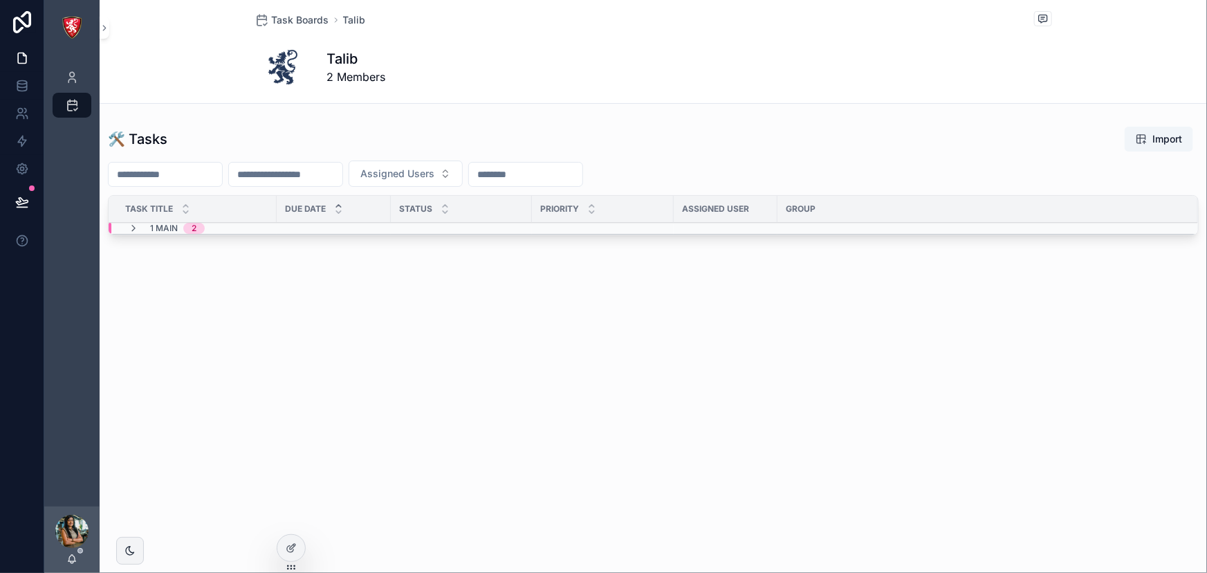
click at [302, 16] on span "Task Boards" at bounding box center [300, 20] width 57 height 14
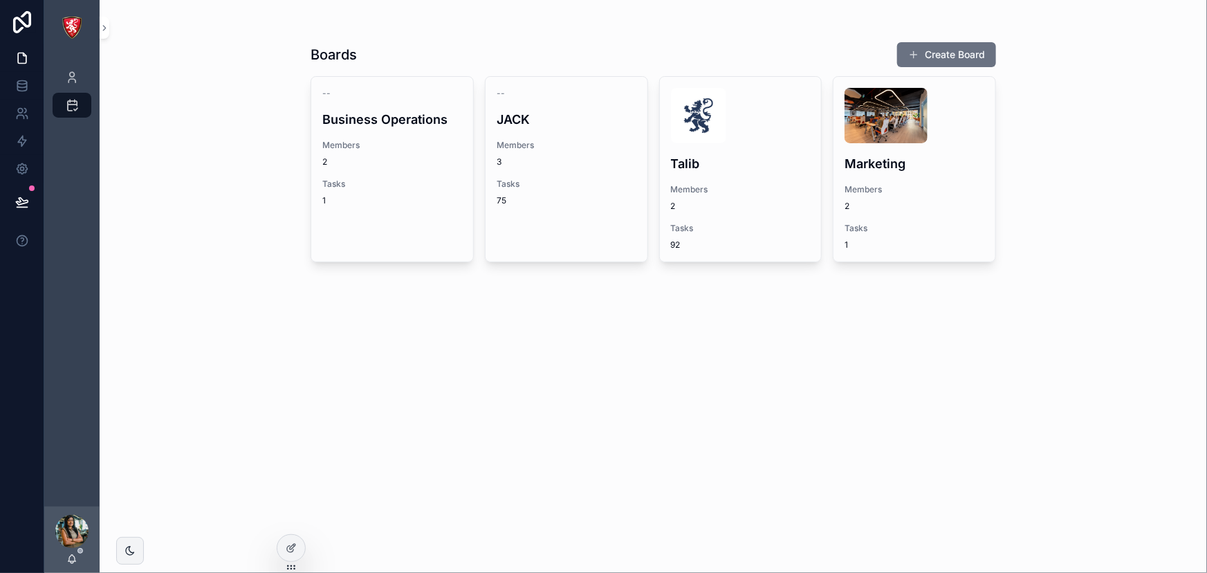
click at [387, 174] on div "-- Business Operations Members 2 Tasks 1" at bounding box center [392, 147] width 162 height 140
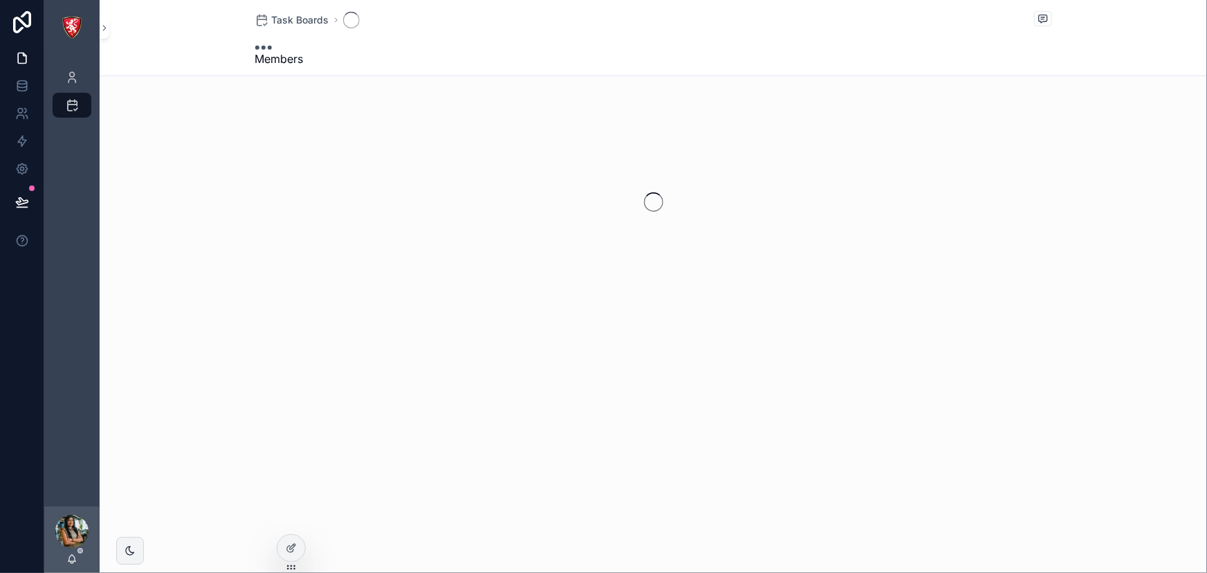
click at [273, 21] on span "Task Boards" at bounding box center [300, 20] width 57 height 14
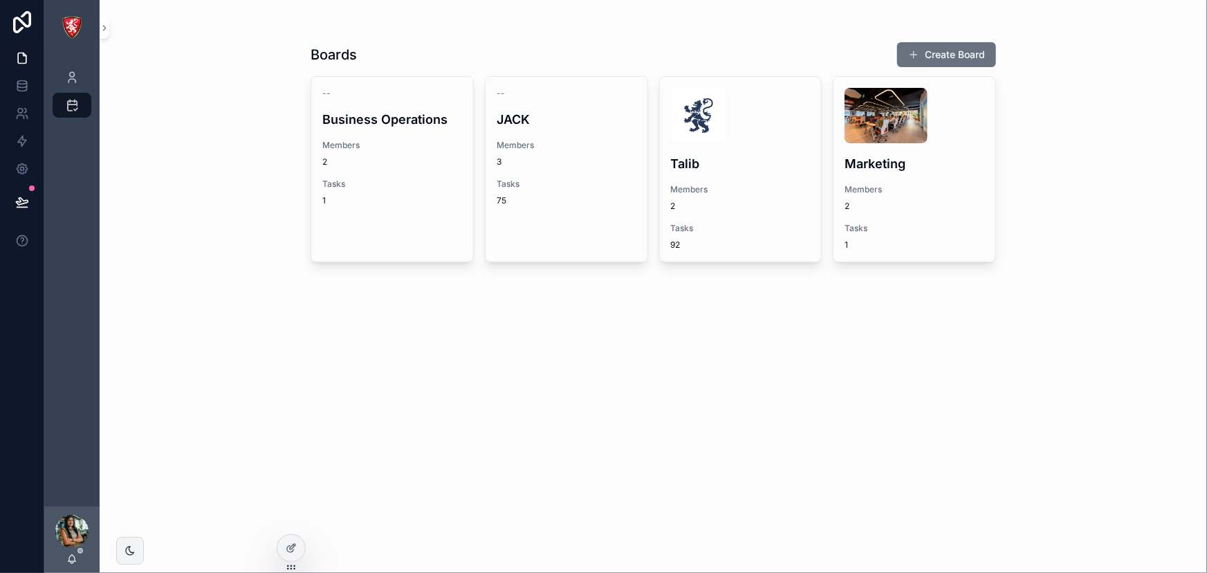
click at [700, 214] on div "Talib Members 2 Tasks 92" at bounding box center [741, 169] width 162 height 185
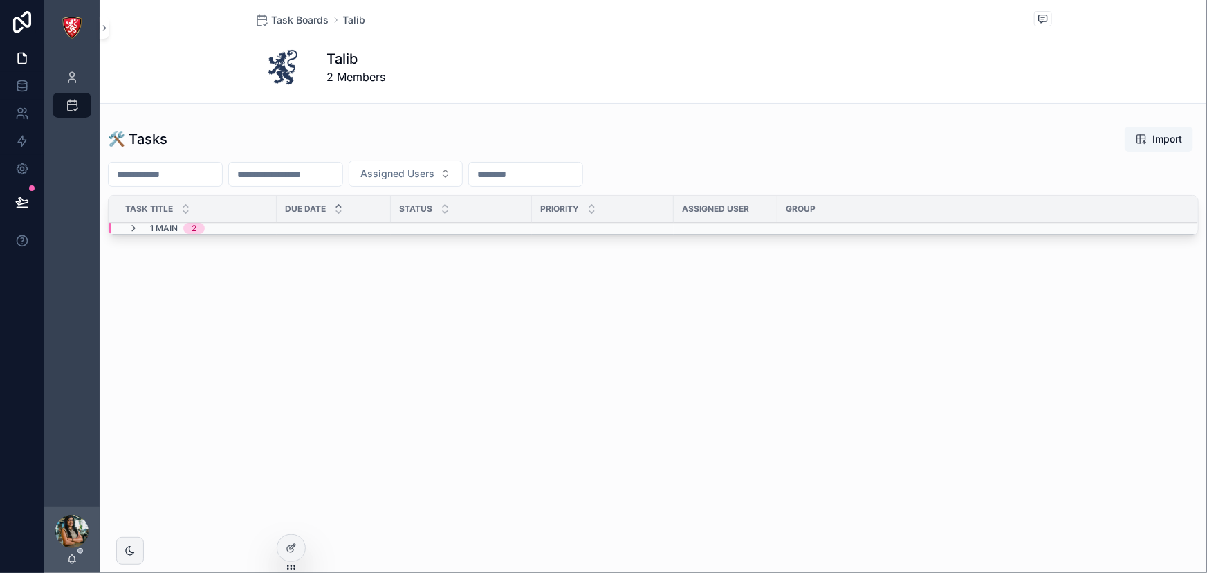
click at [139, 225] on div "1 MAIN 2" at bounding box center [166, 228] width 77 height 11
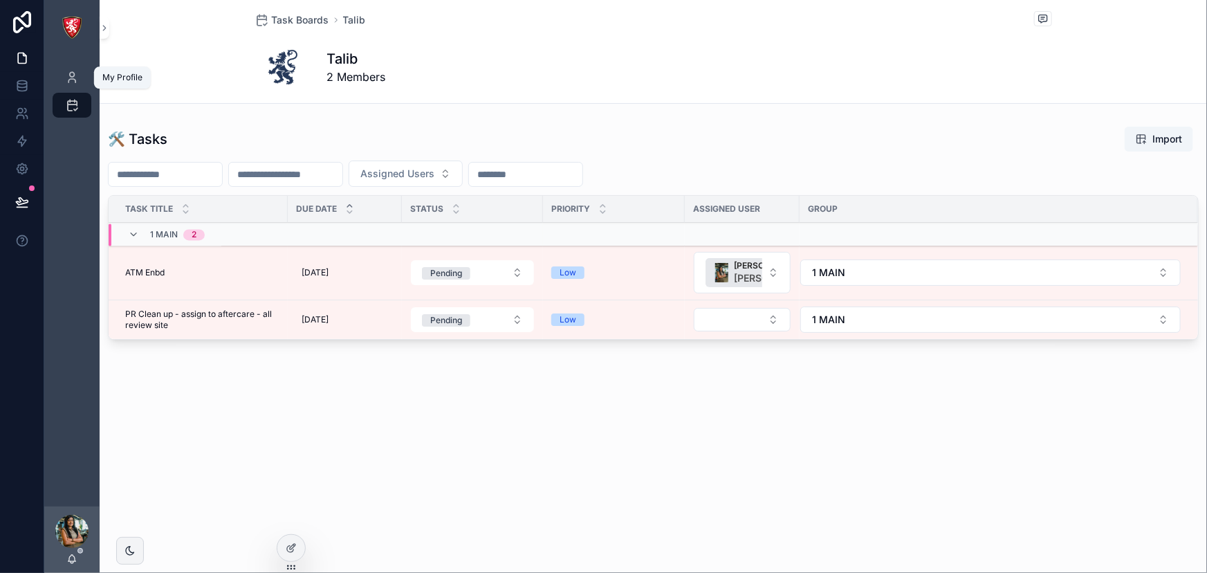
click at [62, 81] on div "My Profile" at bounding box center [72, 77] width 22 height 22
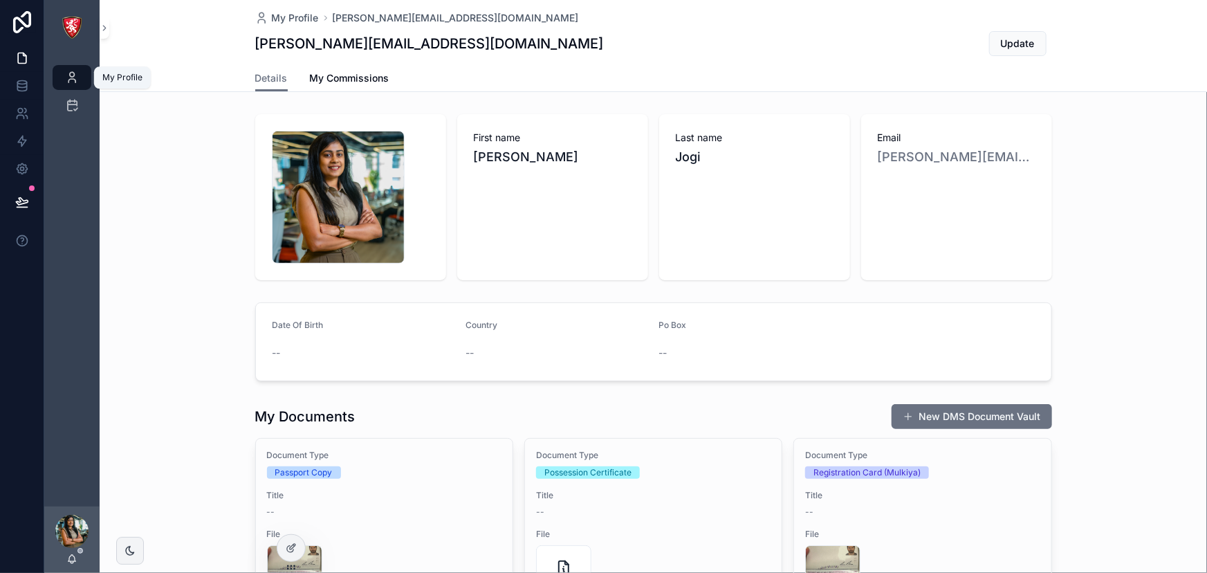
click at [72, 104] on icon "scrollable content" at bounding box center [72, 105] width 14 height 14
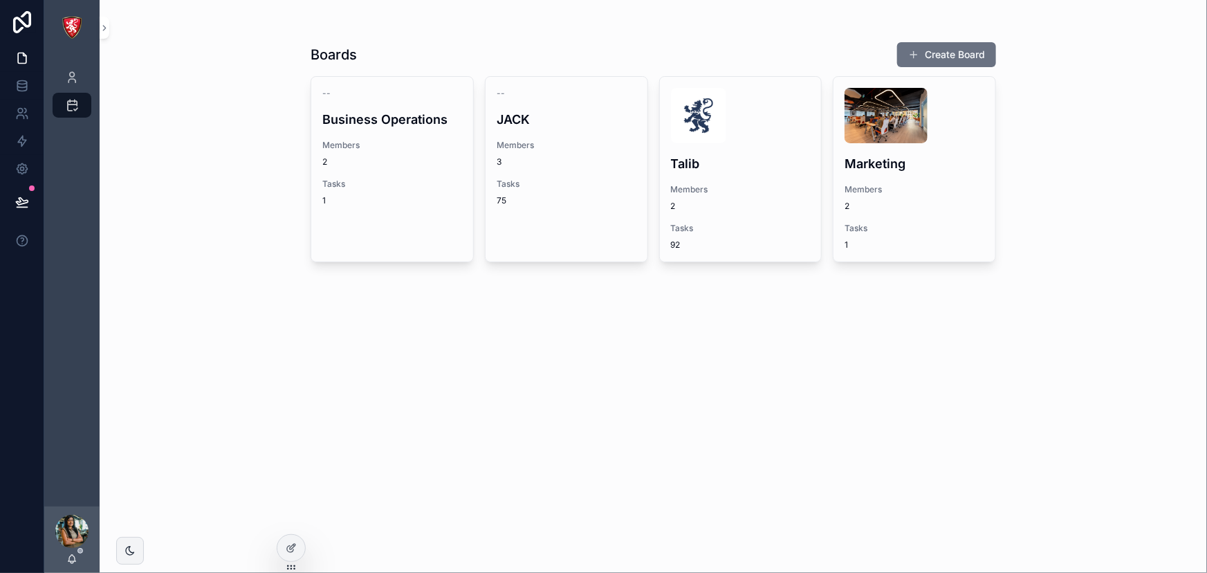
click at [813, 219] on div "Talib Members 2 Tasks 92" at bounding box center [741, 169] width 162 height 185
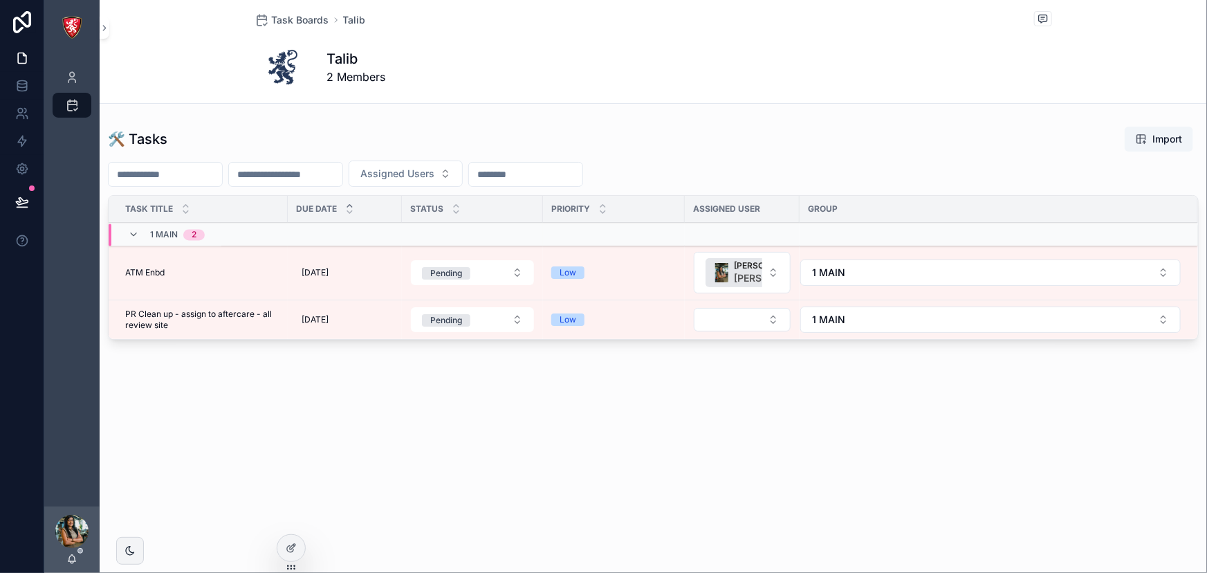
click at [313, 21] on span "Task Boards" at bounding box center [300, 20] width 57 height 14
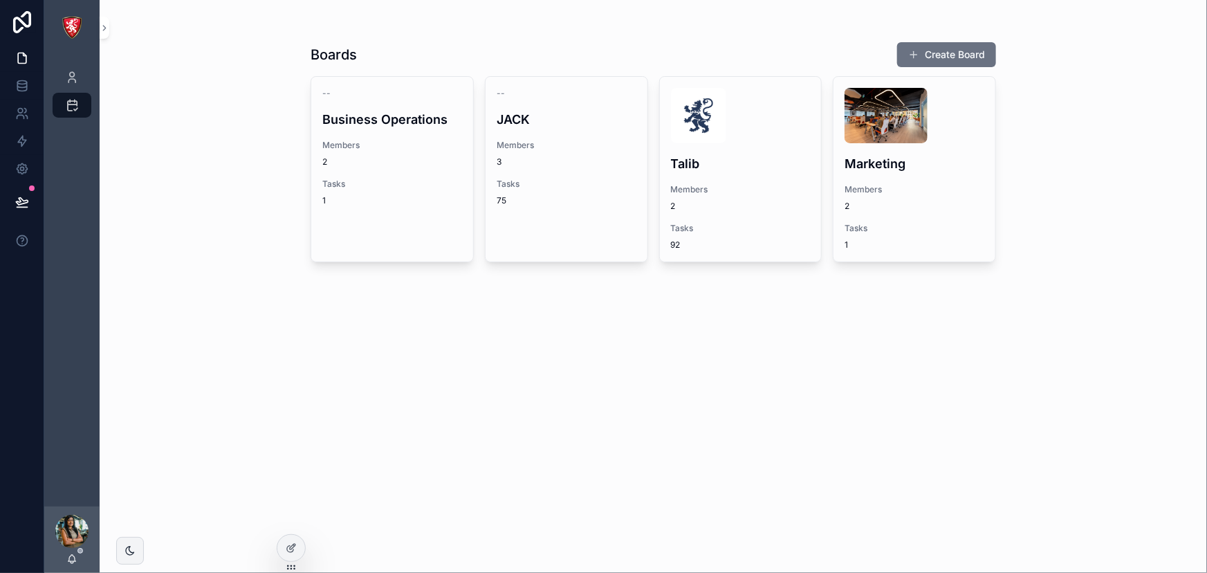
click at [443, 181] on span "Tasks" at bounding box center [392, 183] width 140 height 11
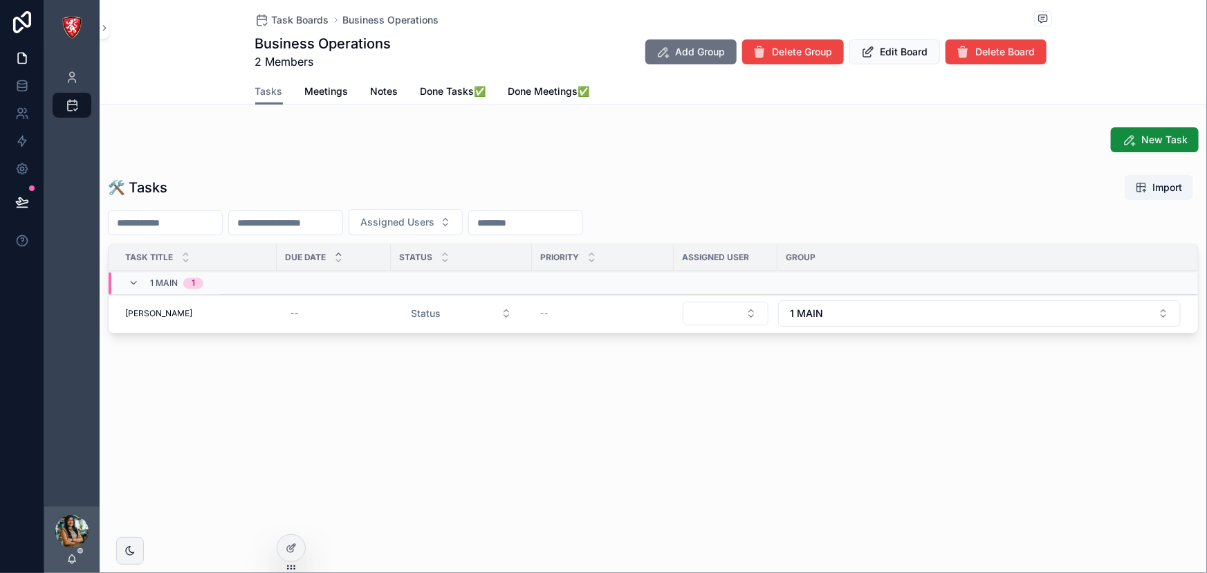
click at [321, 89] on span "Meetings" at bounding box center [327, 91] width 44 height 14
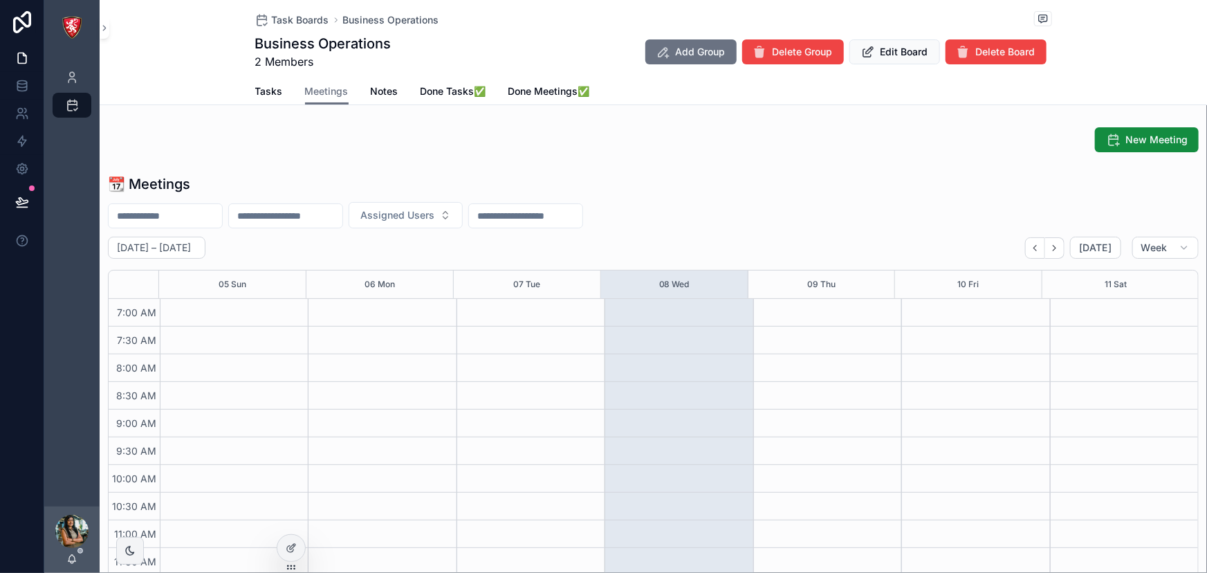
scroll to position [387, 0]
click at [277, 546] on div at bounding box center [291, 548] width 28 height 26
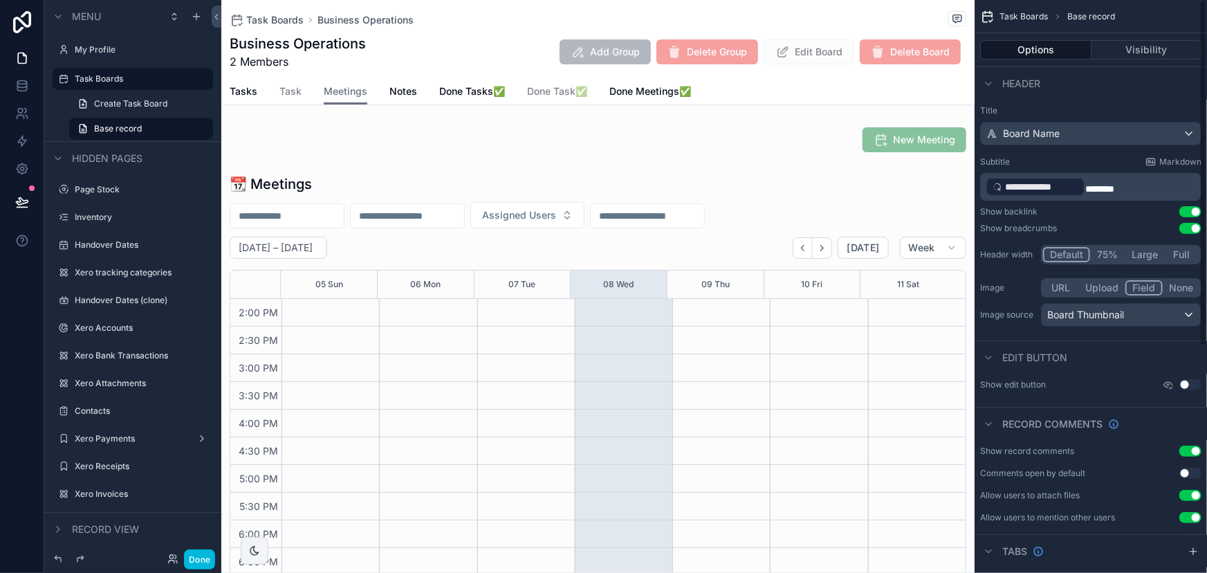
click at [1135, 54] on button "Visibility" at bounding box center [1146, 49] width 111 height 19
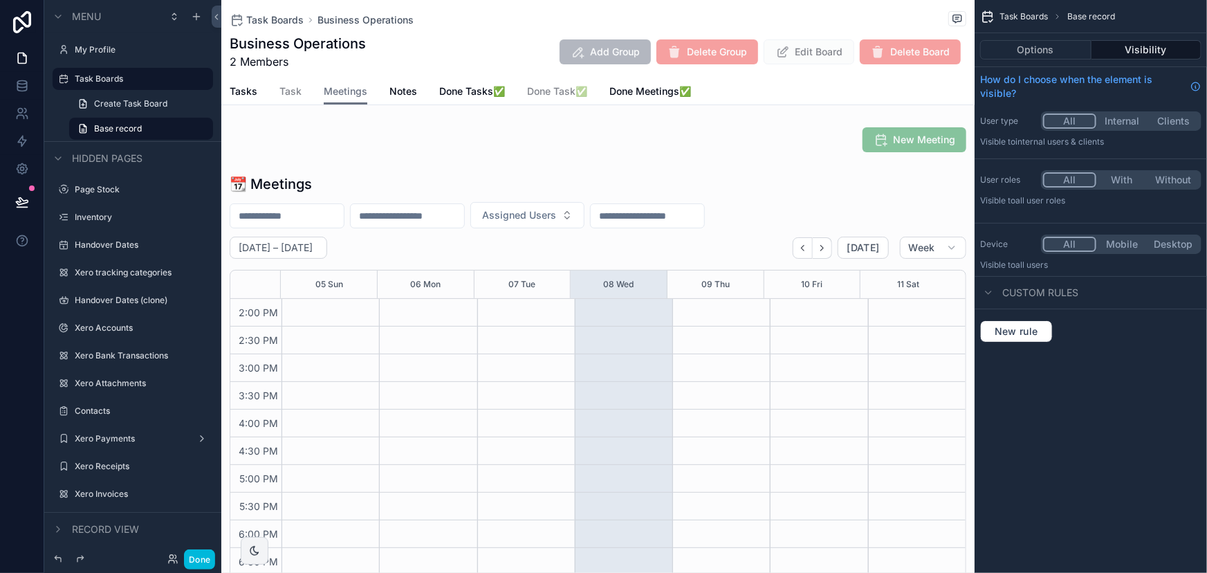
click at [1026, 57] on button "Options" at bounding box center [1035, 49] width 111 height 19
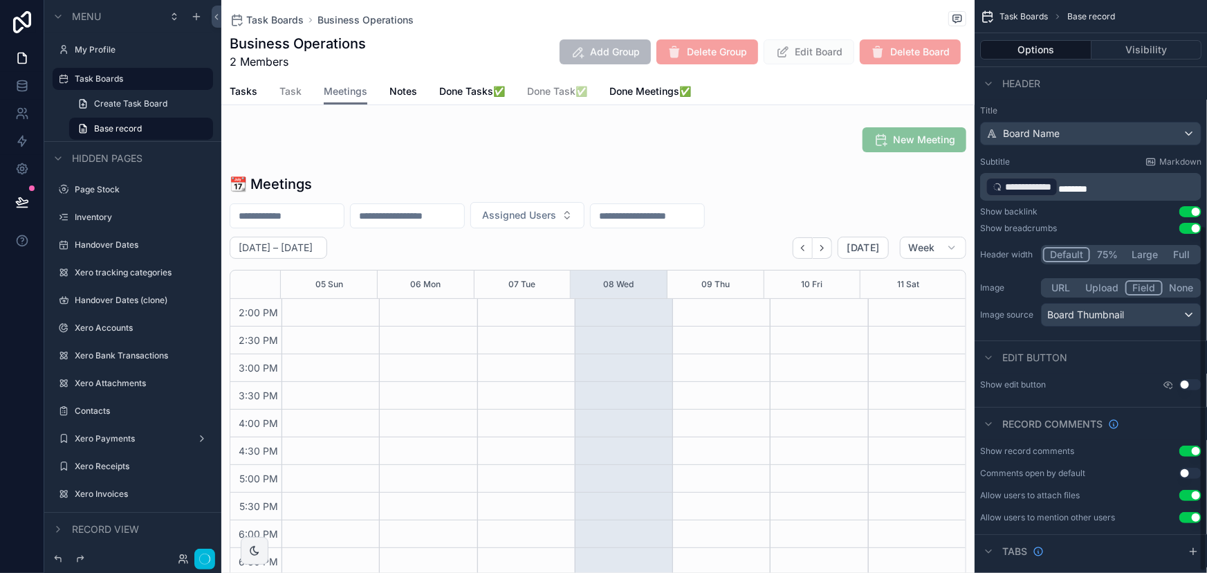
scroll to position [375, 0]
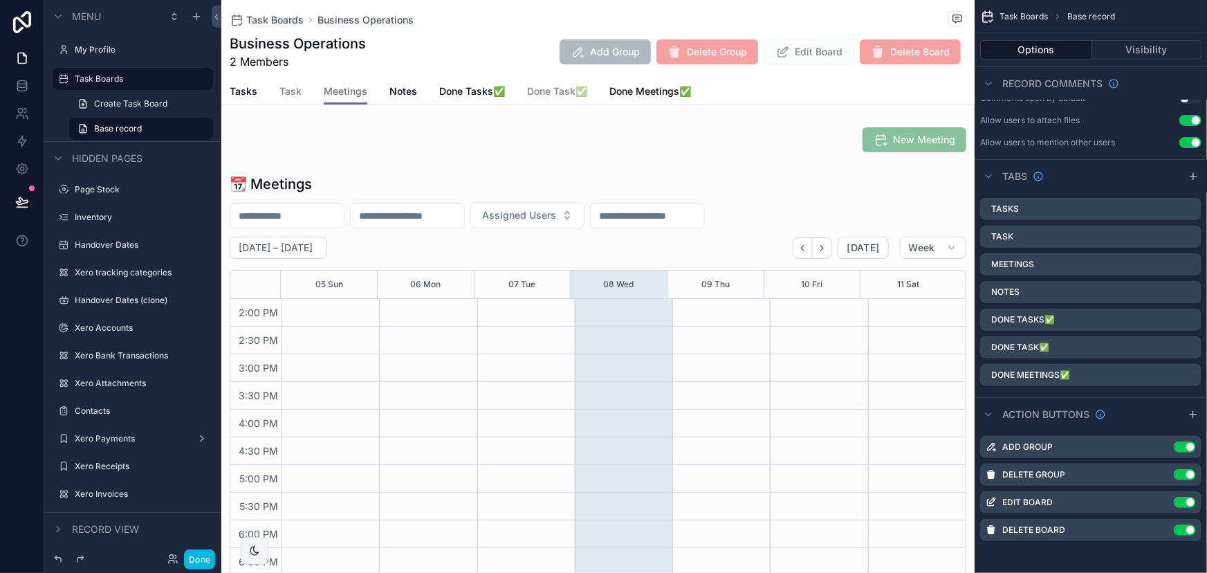
click at [0, 0] on icon "scrollable content" at bounding box center [0, 0] width 0 height 0
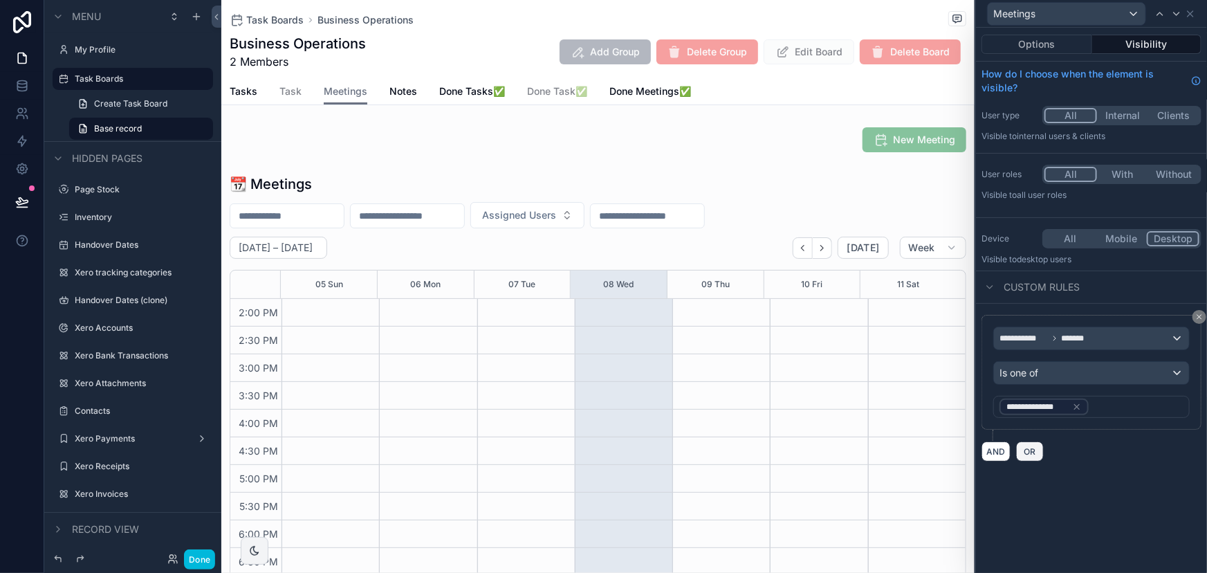
click at [1024, 448] on span "OR" at bounding box center [1030, 451] width 18 height 10
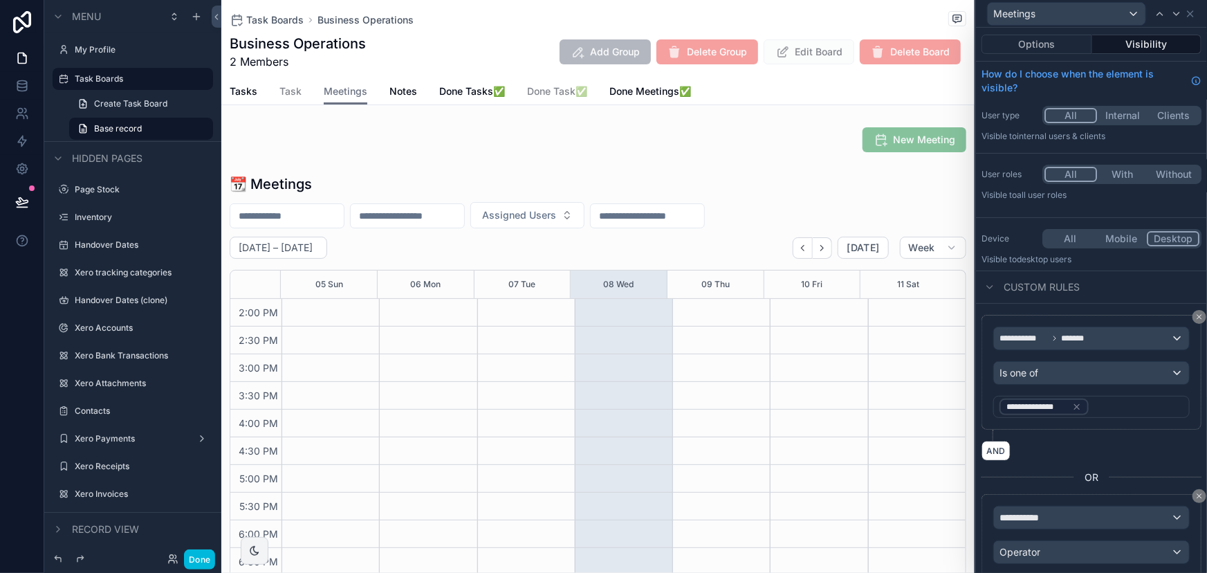
scroll to position [77, 0]
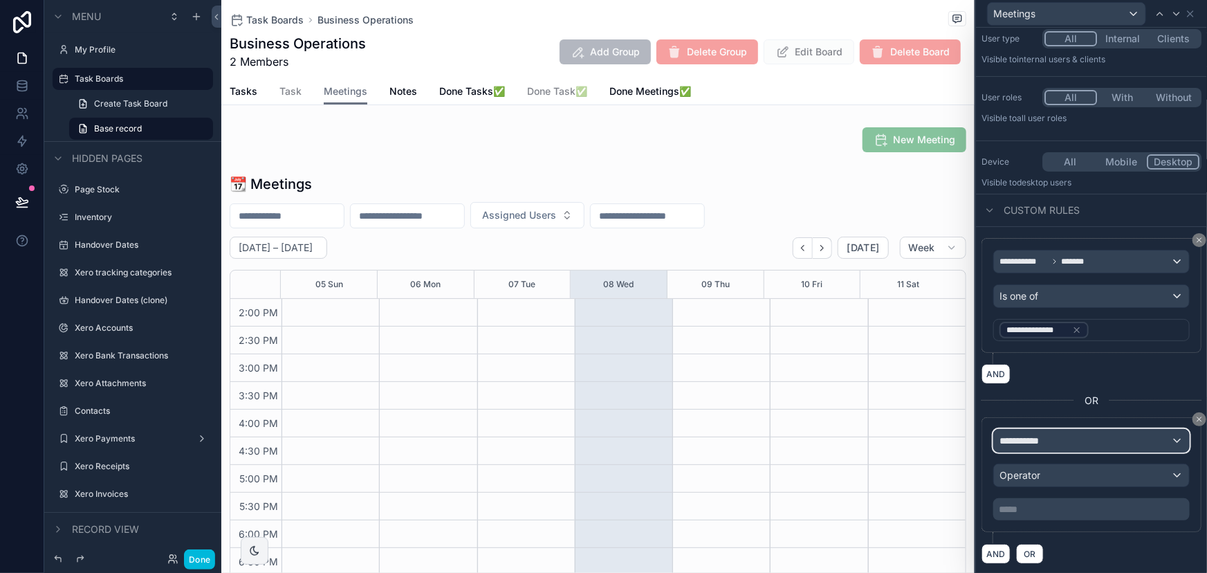
click at [1070, 434] on div "**********" at bounding box center [1091, 441] width 195 height 22
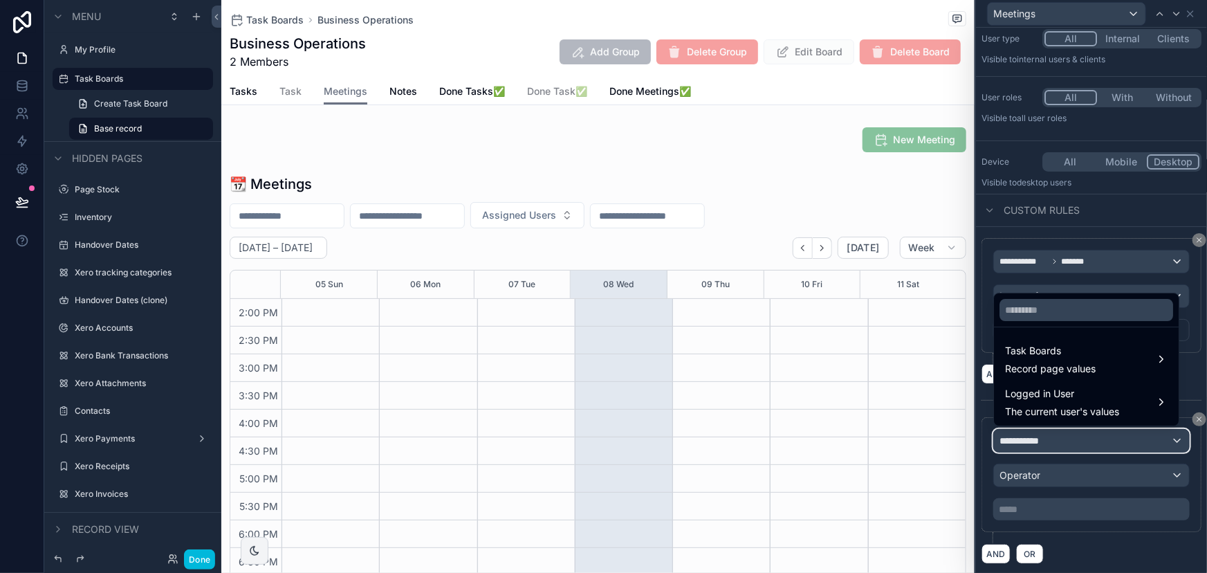
click at [993, 429] on button "**********" at bounding box center [1091, 441] width 196 height 24
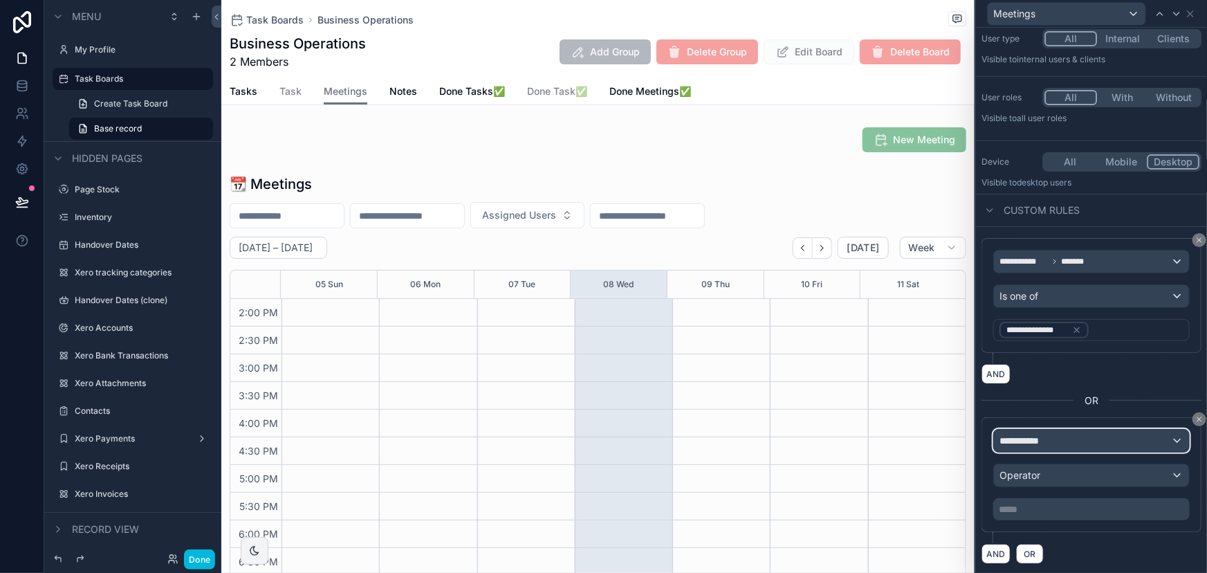
click at [1089, 443] on div "**********" at bounding box center [1091, 441] width 195 height 22
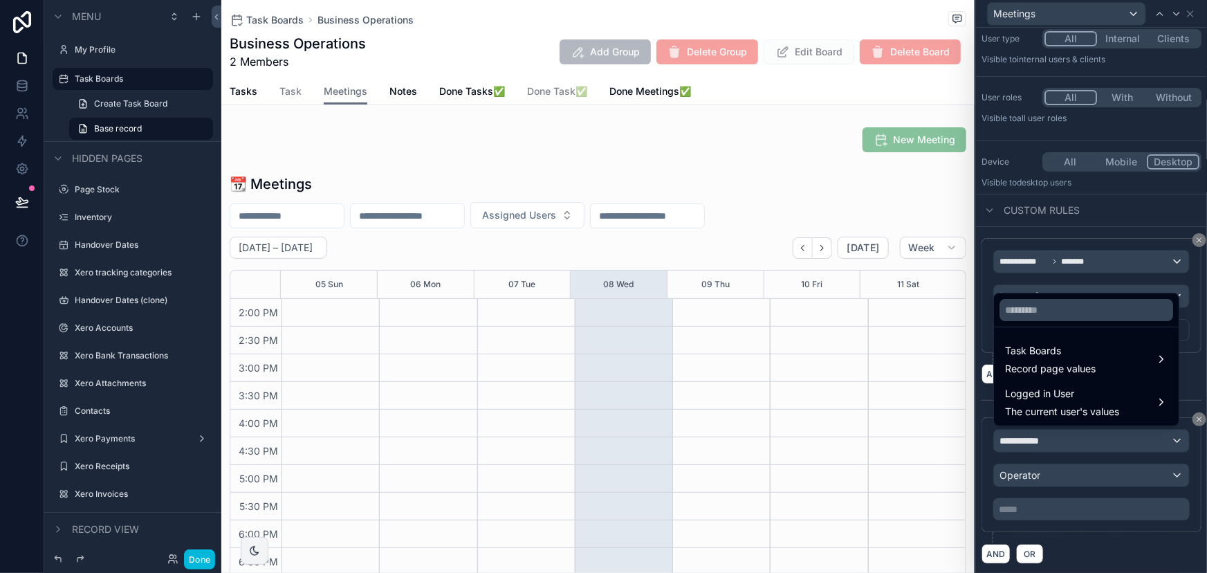
click at [1090, 395] on span "Logged in User" at bounding box center [1062, 393] width 114 height 17
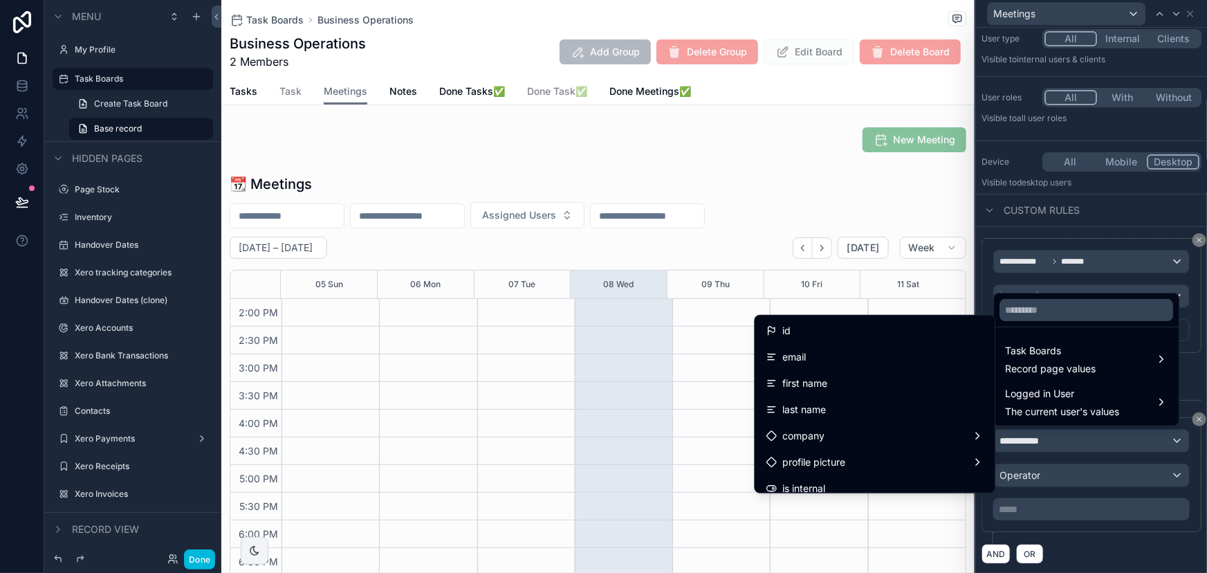
scroll to position [0, 0]
click at [1141, 272] on div at bounding box center [1091, 286] width 231 height 573
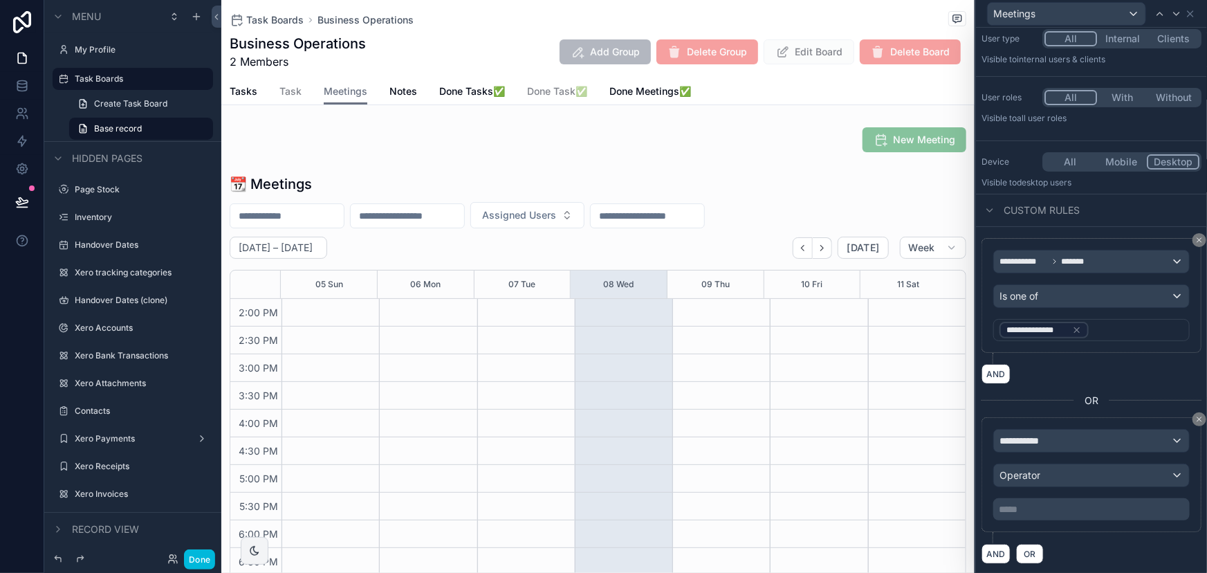
click at [1193, 422] on button at bounding box center [1199, 419] width 14 height 14
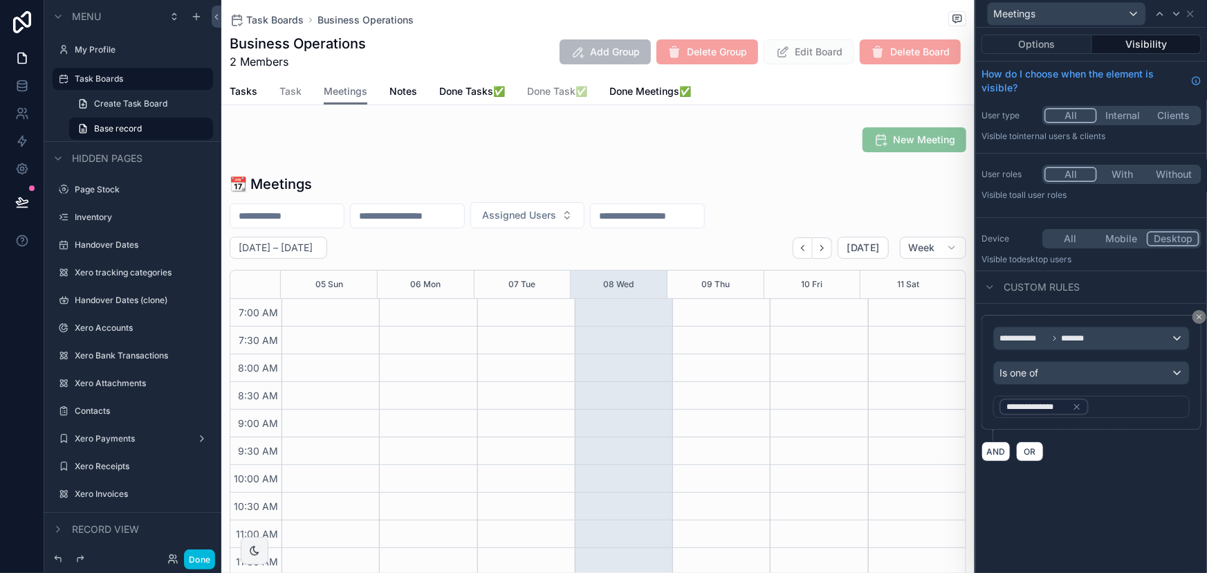
scroll to position [387, 0]
click at [1199, 315] on icon at bounding box center [1199, 317] width 8 height 8
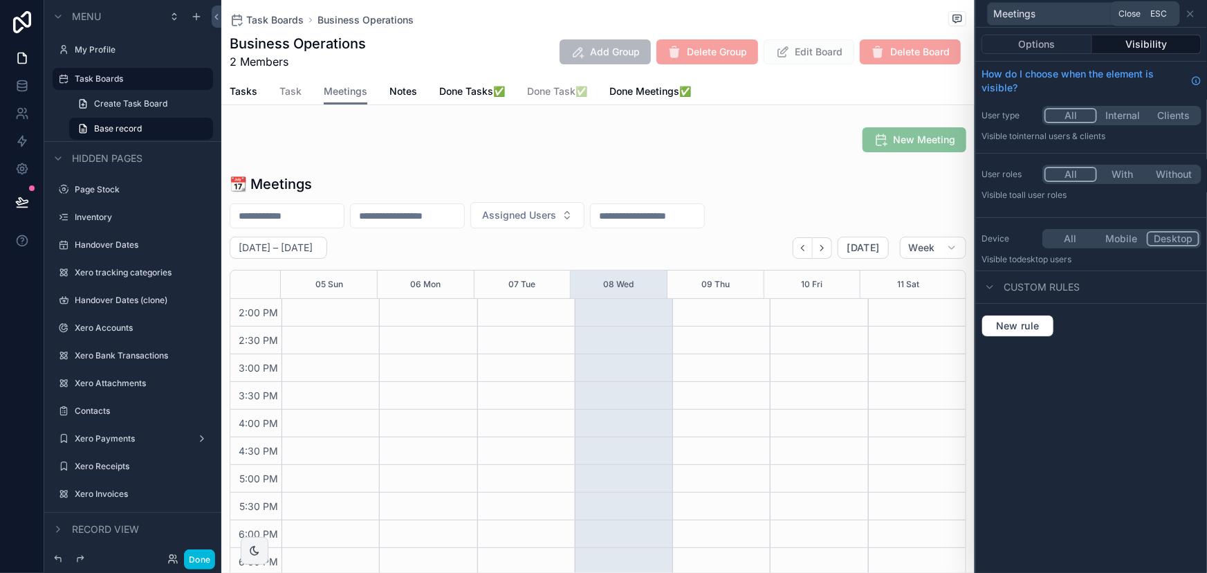
click at [1190, 16] on icon at bounding box center [1190, 13] width 11 height 11
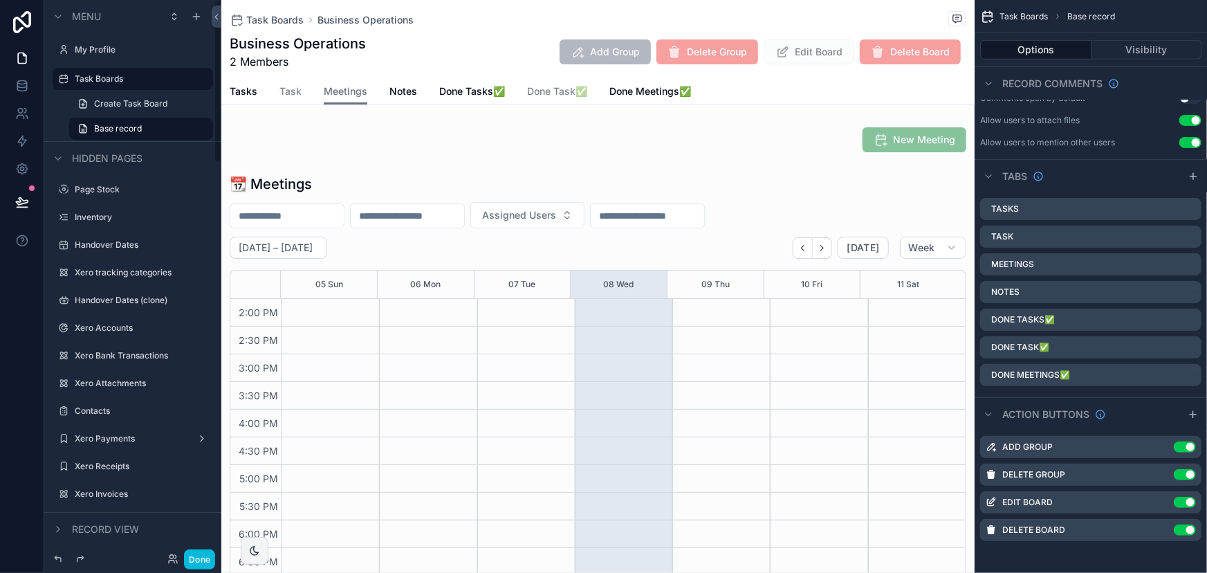
click at [274, 337] on div "scrollable content" at bounding box center [597, 389] width 753 height 441
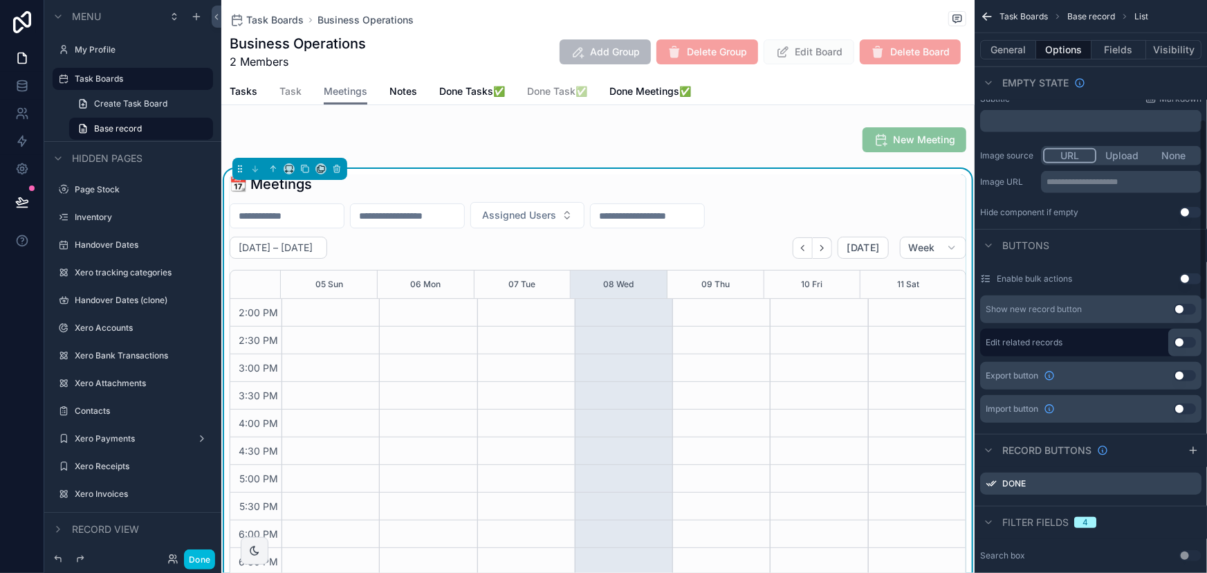
click at [1116, 53] on button "Fields" at bounding box center [1118, 49] width 55 height 19
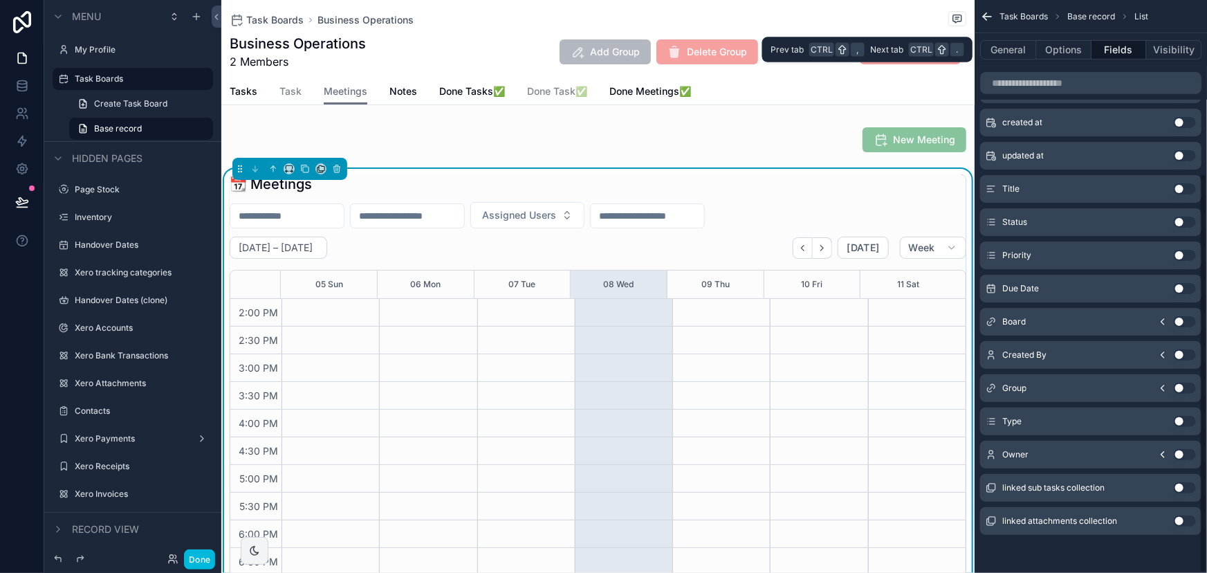
click at [1078, 55] on button "Options" at bounding box center [1063, 49] width 55 height 19
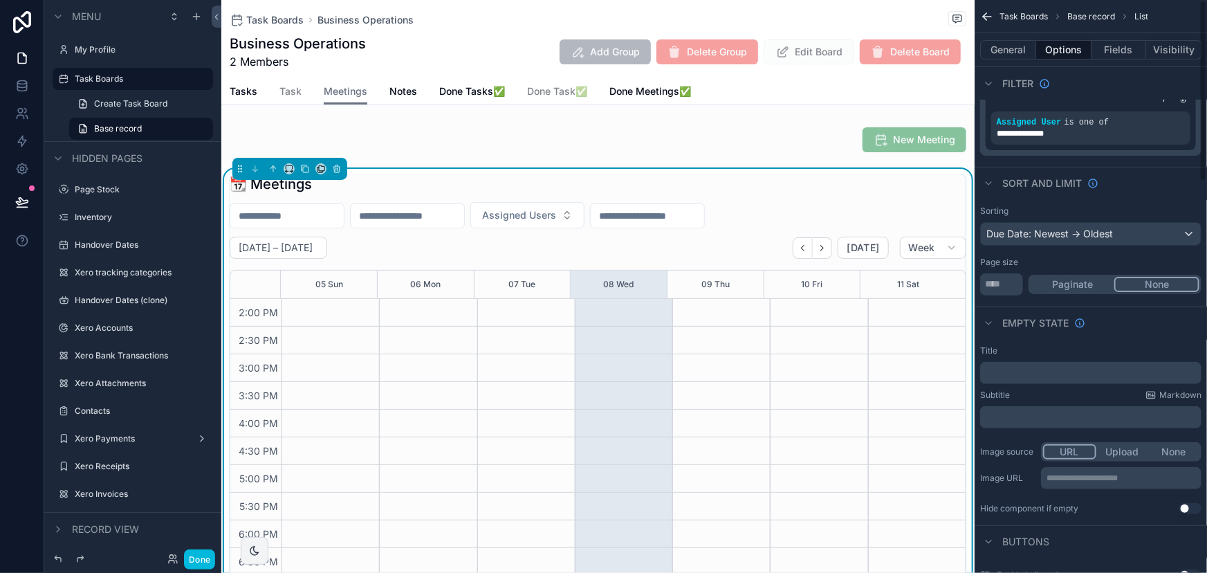
scroll to position [0, 0]
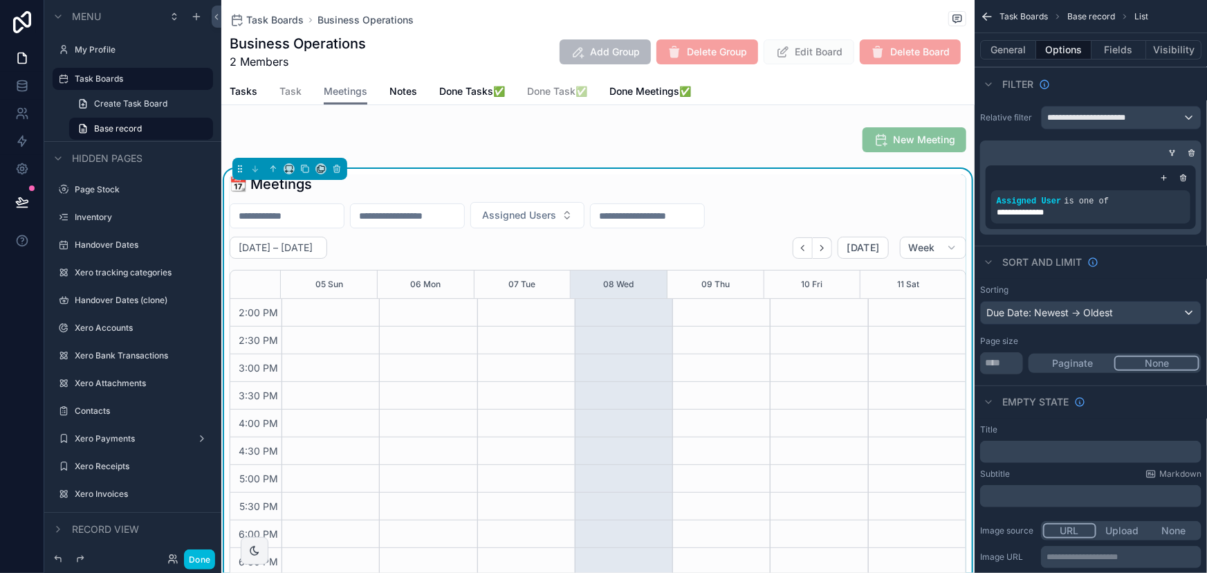
click at [1174, 150] on icon "scrollable content" at bounding box center [1174, 150] width 1 height 1
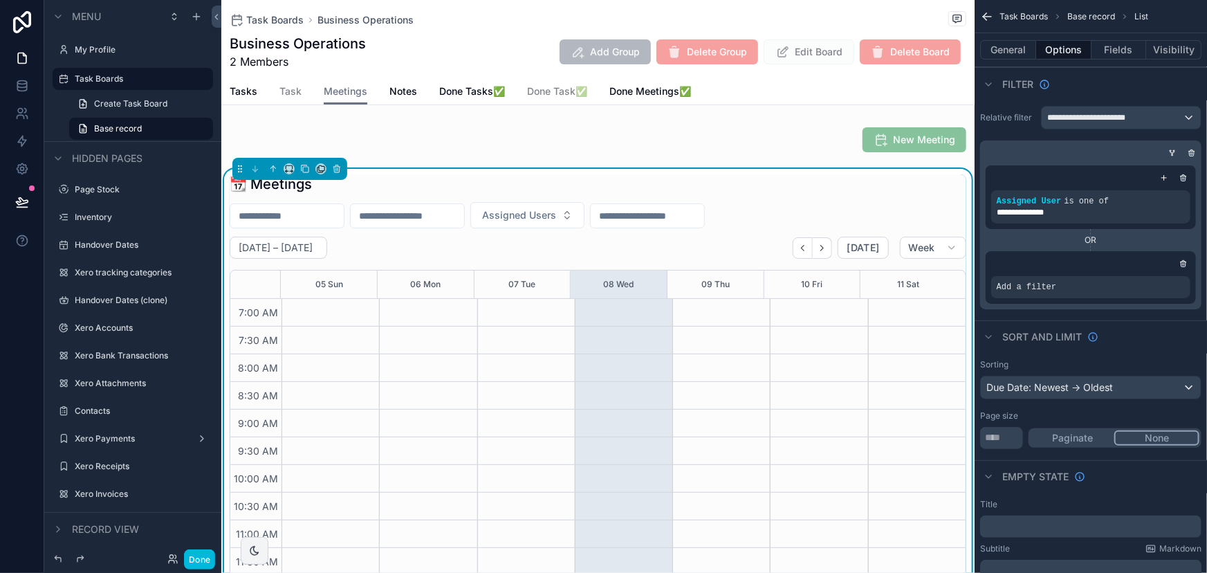
scroll to position [387, 0]
click at [1132, 277] on div "Add a filter" at bounding box center [1090, 287] width 199 height 22
click at [0, 0] on icon "scrollable content" at bounding box center [0, 0] width 0 height 0
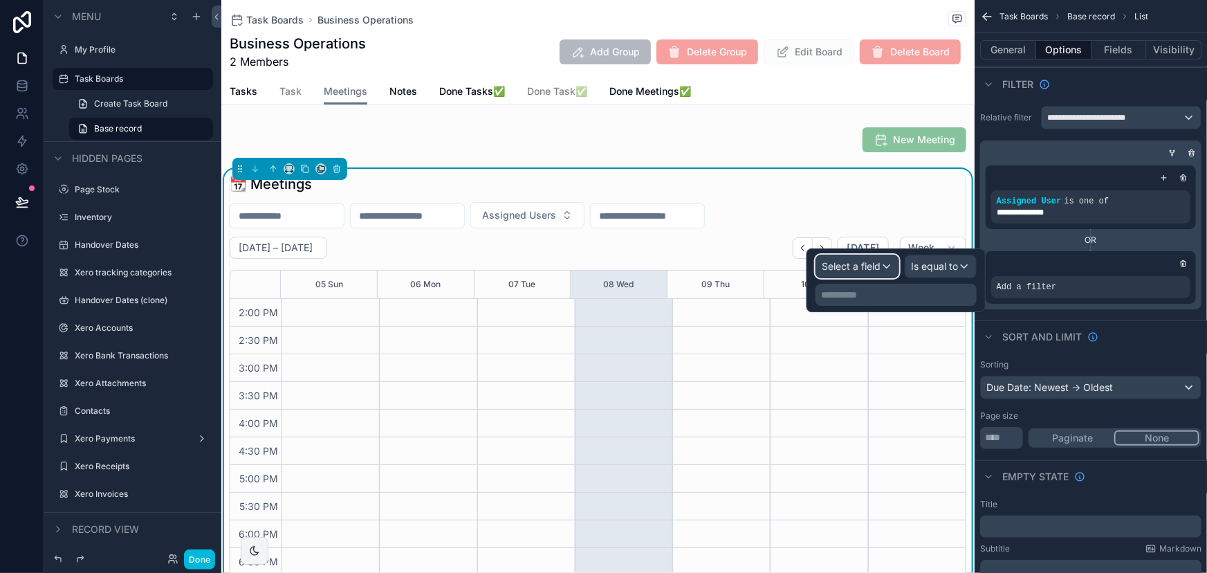
click at [872, 273] on div "Select a field" at bounding box center [857, 266] width 82 height 22
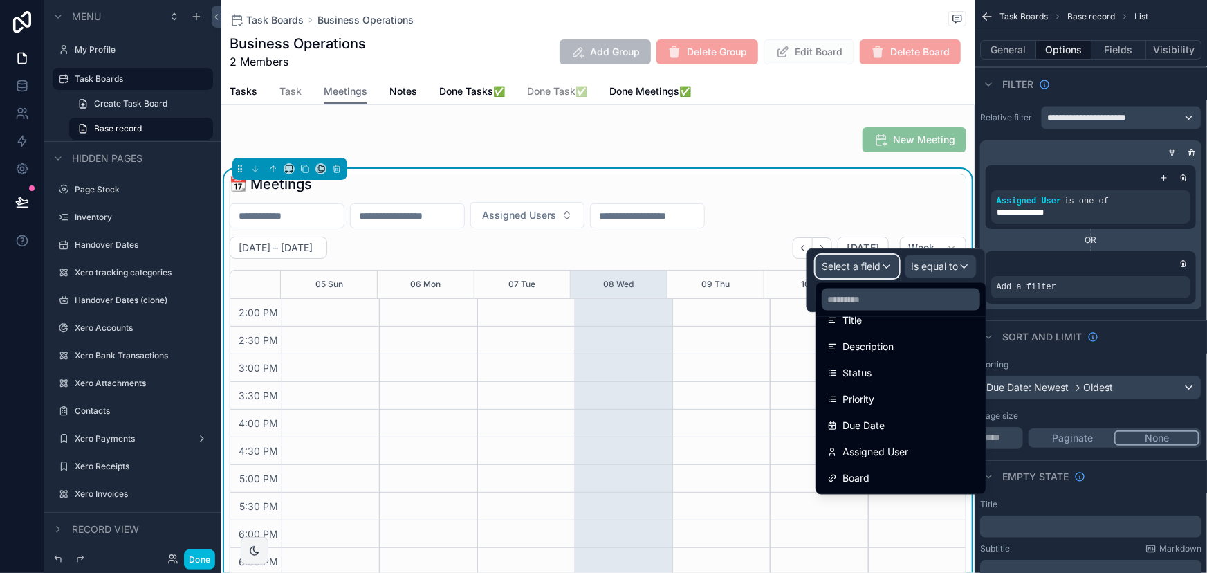
scroll to position [188, 0]
click at [882, 413] on div "Board" at bounding box center [900, 415] width 147 height 17
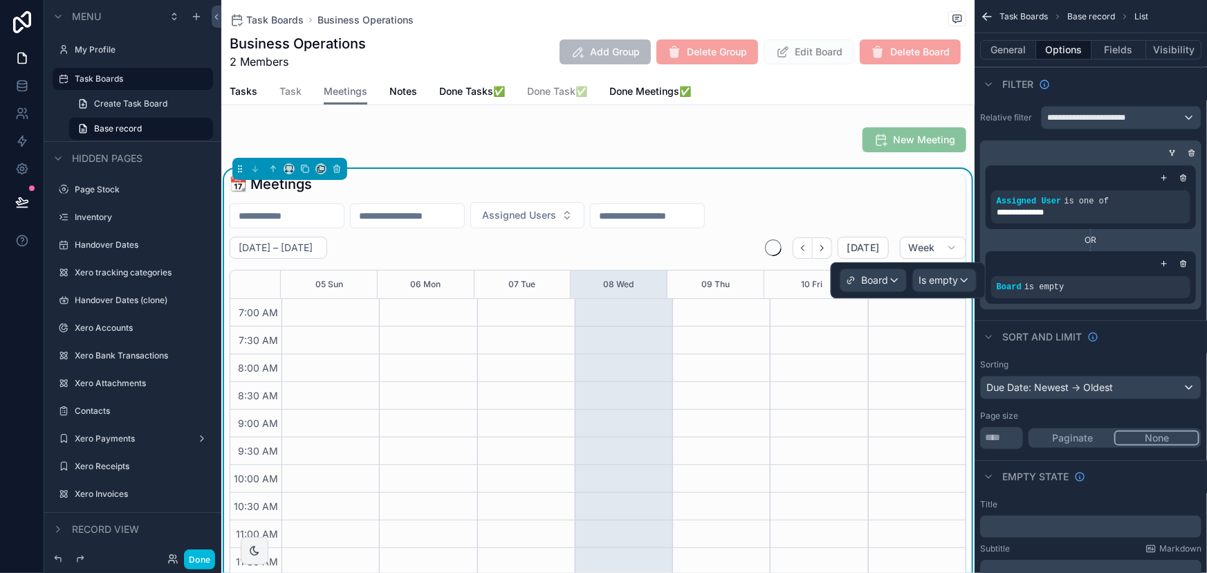
scroll to position [387, 0]
click at [950, 280] on span "Is empty" at bounding box center [938, 280] width 39 height 14
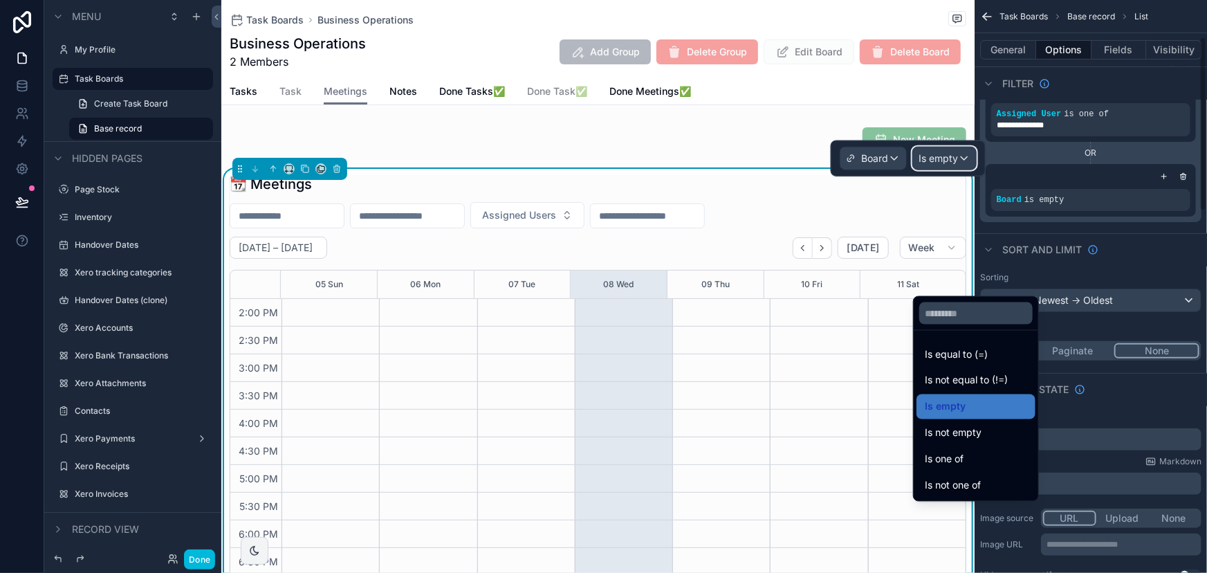
scroll to position [125, 0]
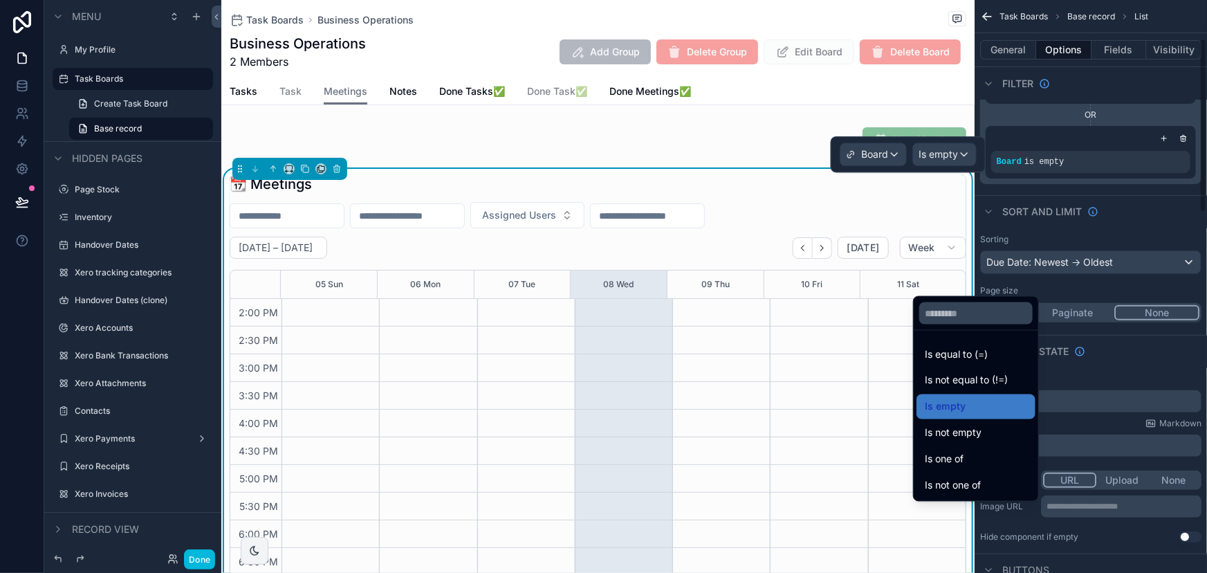
click at [971, 452] on div "Is one of" at bounding box center [976, 459] width 102 height 17
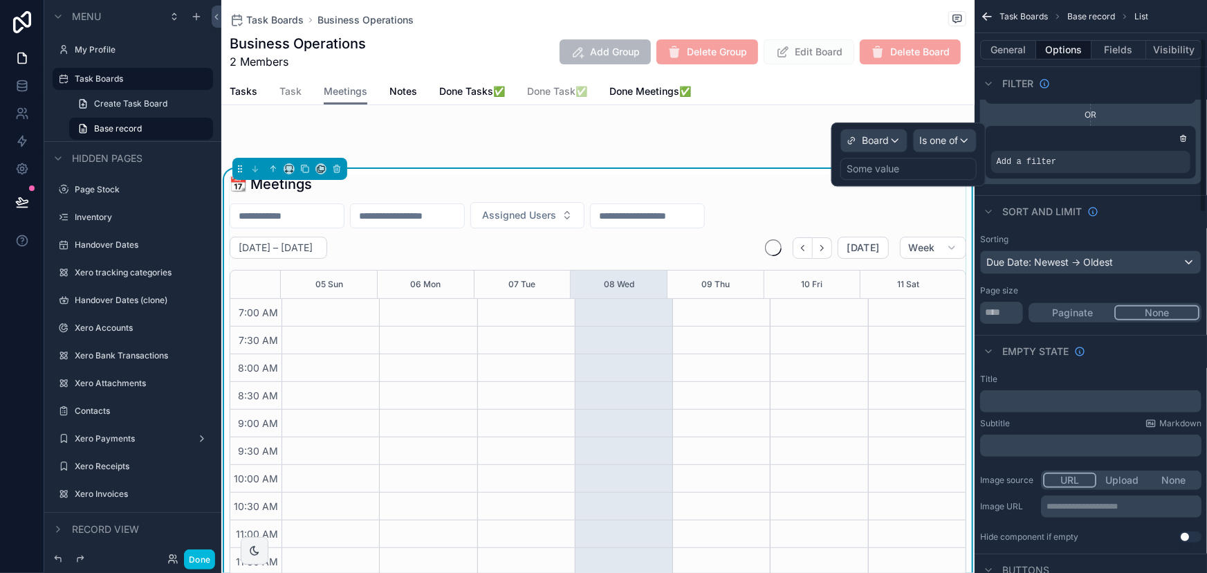
scroll to position [387, 0]
click at [926, 169] on div "Some value" at bounding box center [908, 169] width 136 height 22
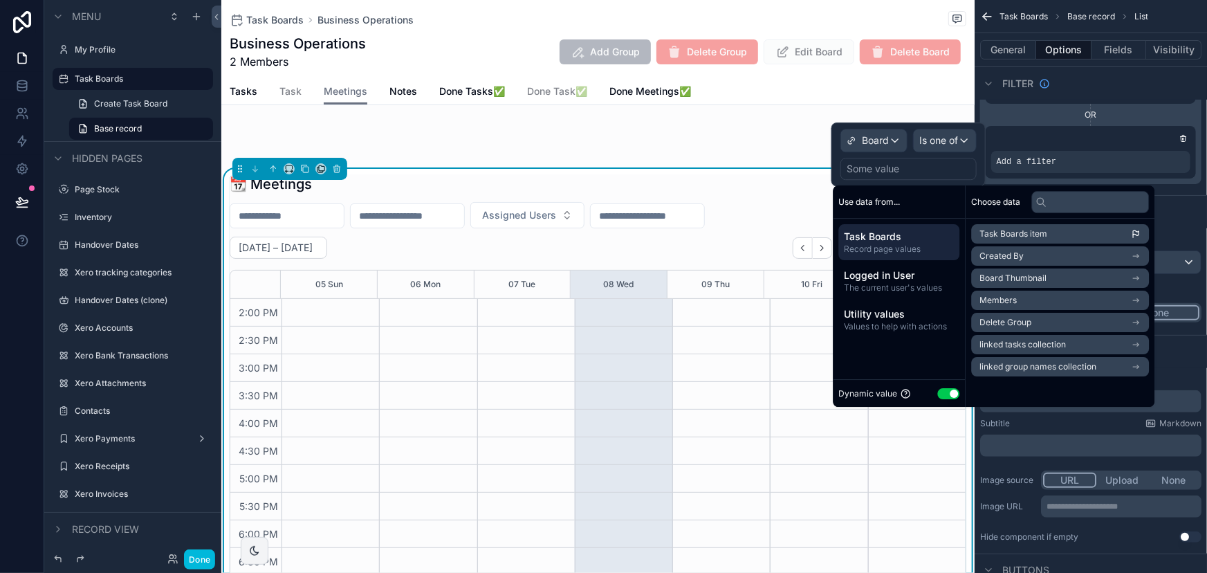
click at [928, 295] on div "Logged in User The current user's values" at bounding box center [899, 281] width 121 height 36
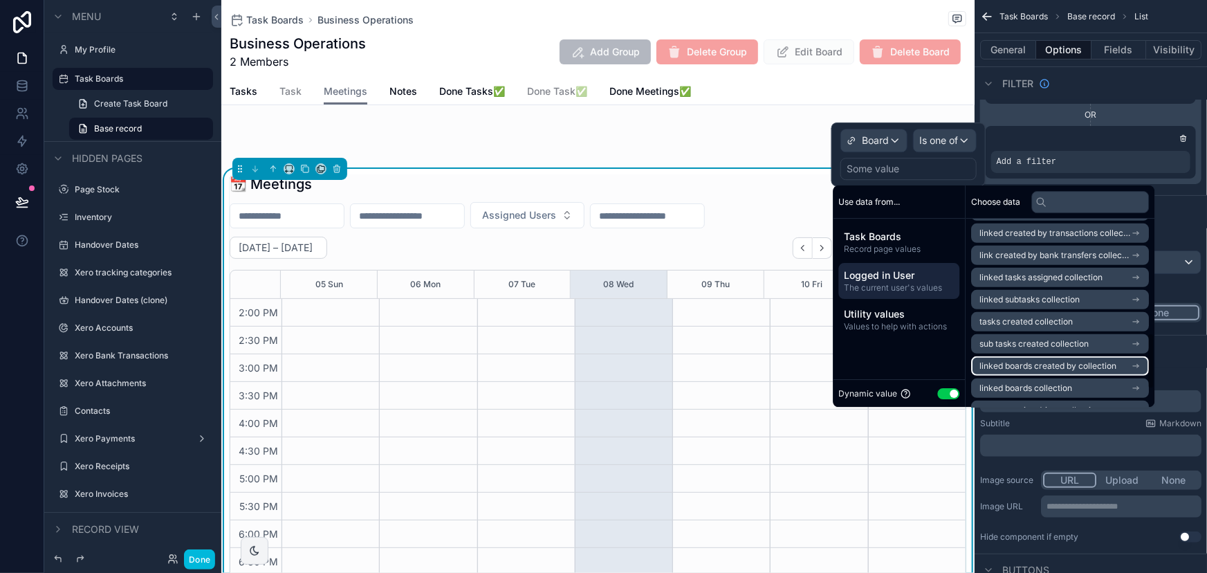
scroll to position [439, 0]
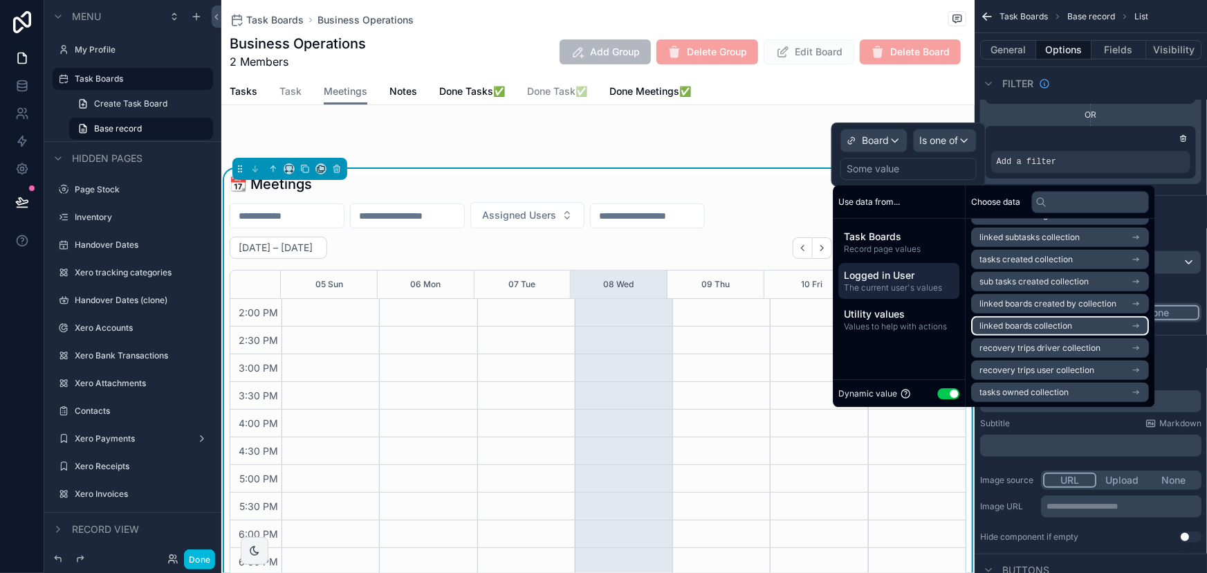
click at [1051, 325] on span "linked boards collection" at bounding box center [1026, 325] width 93 height 11
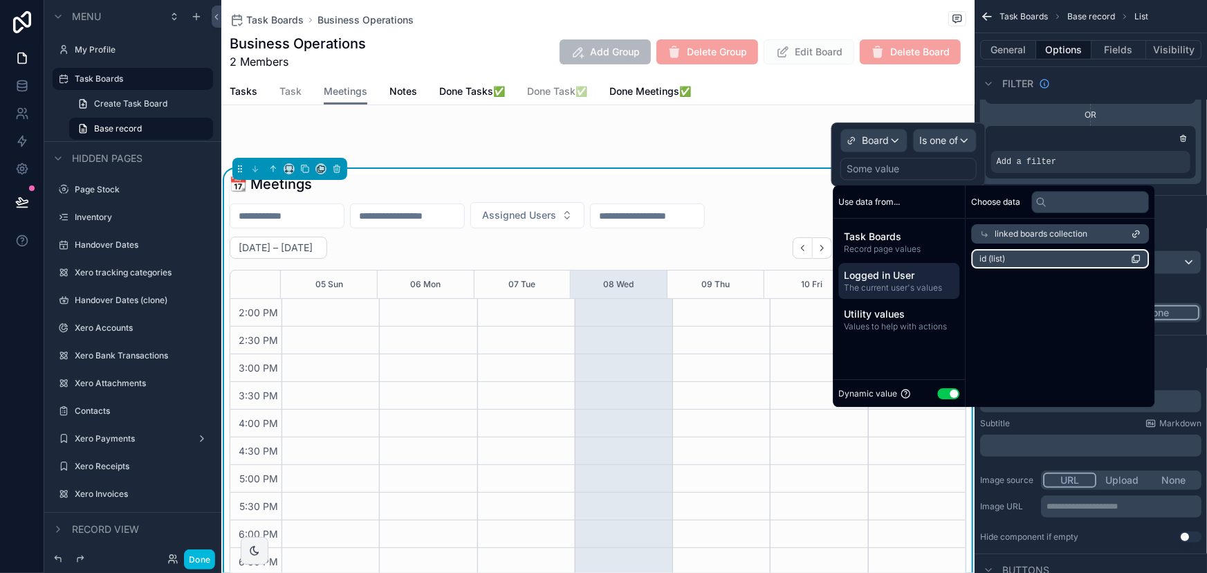
click at [1076, 255] on li "id (list)" at bounding box center [1061, 258] width 178 height 19
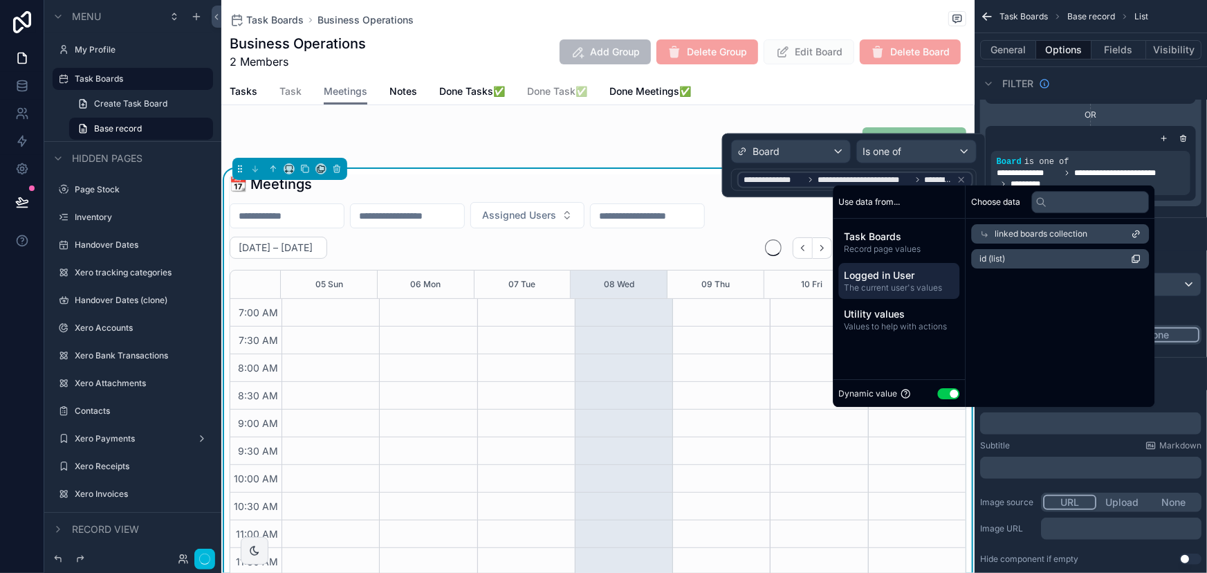
scroll to position [387, 0]
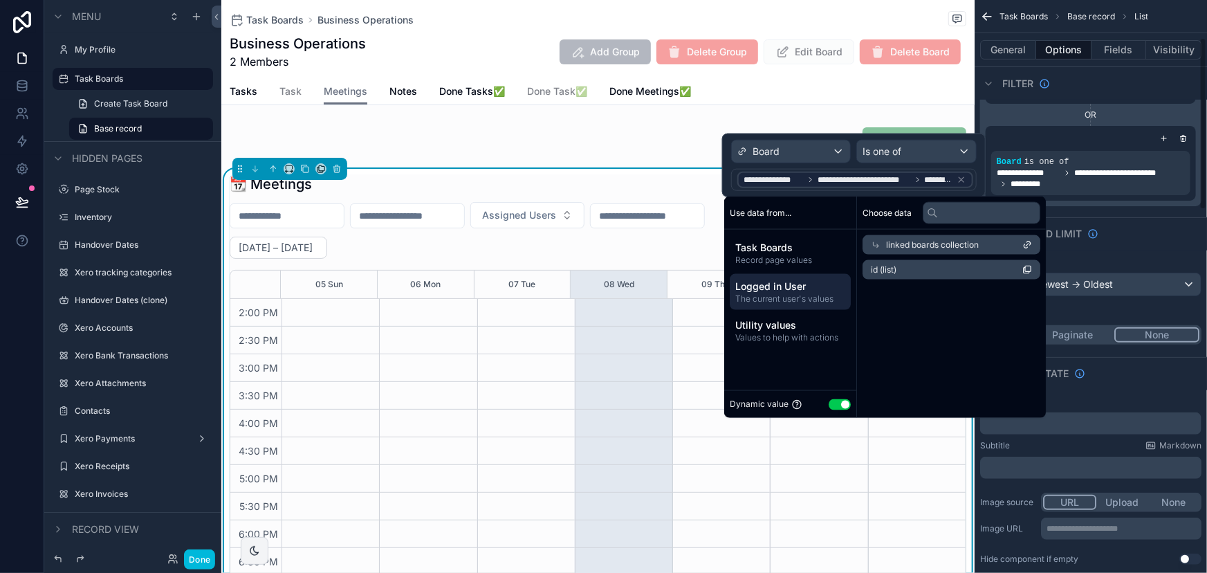
click at [1172, 232] on div "Sort And Limit" at bounding box center [1091, 233] width 232 height 33
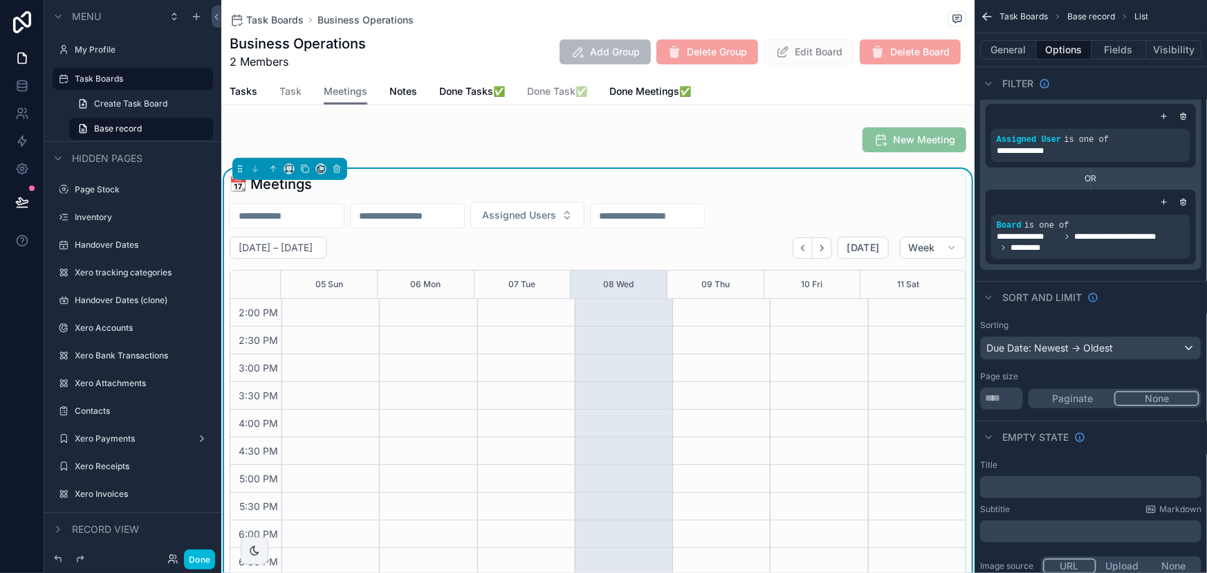
scroll to position [0, 0]
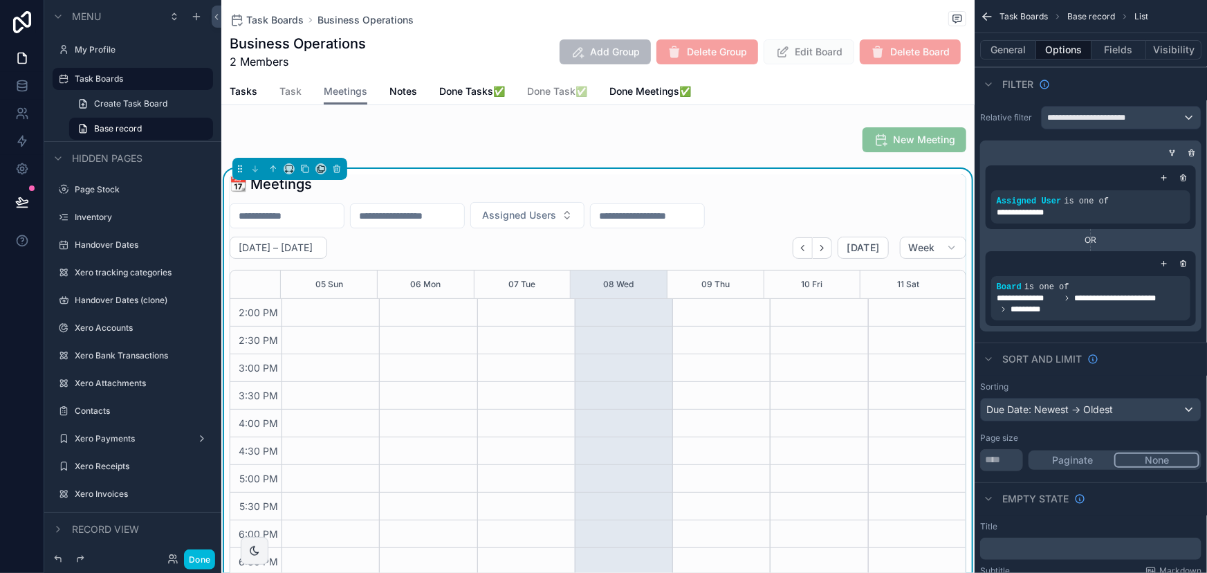
click at [209, 553] on button "Done" at bounding box center [199, 559] width 31 height 20
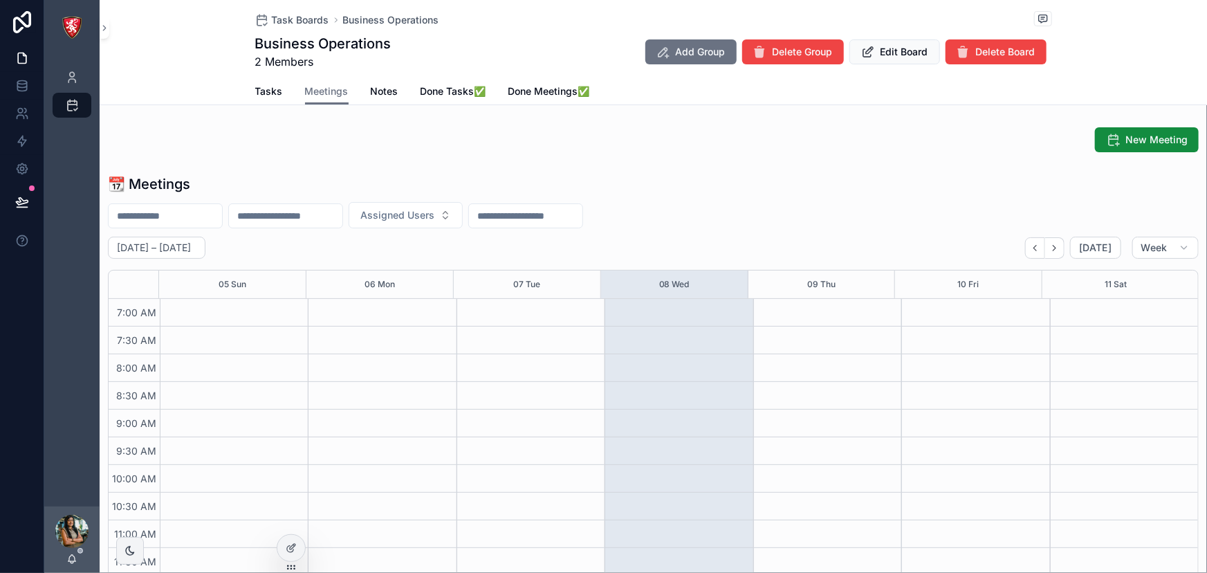
scroll to position [387, 0]
click at [304, 19] on span "Task Boards" at bounding box center [300, 20] width 57 height 14
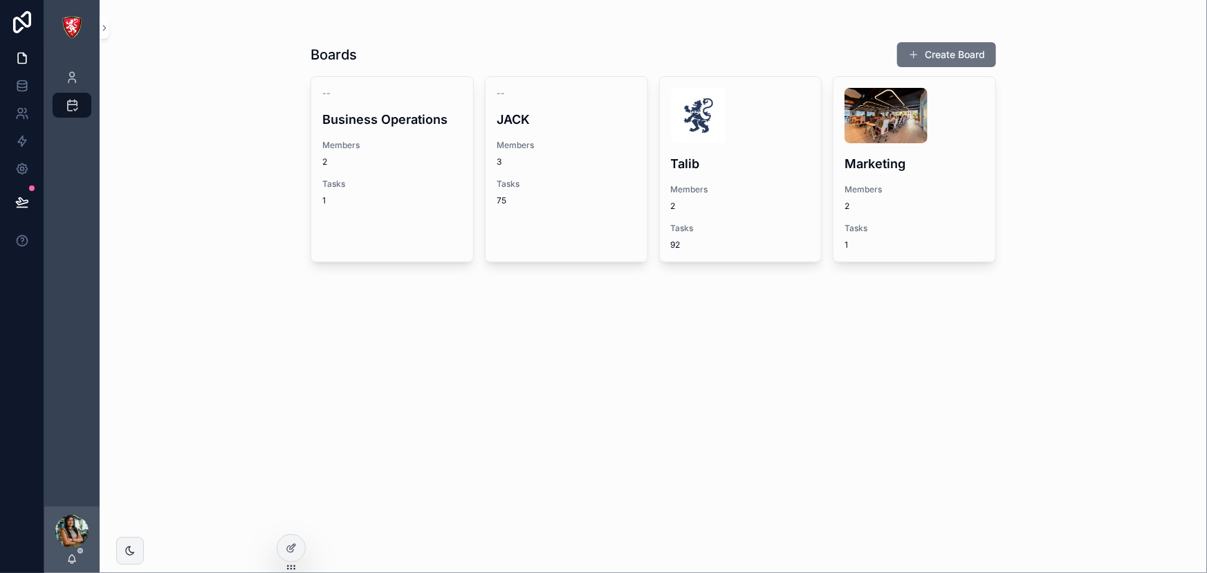
click at [715, 176] on div "Talib Members 2 Tasks 92" at bounding box center [741, 169] width 162 height 185
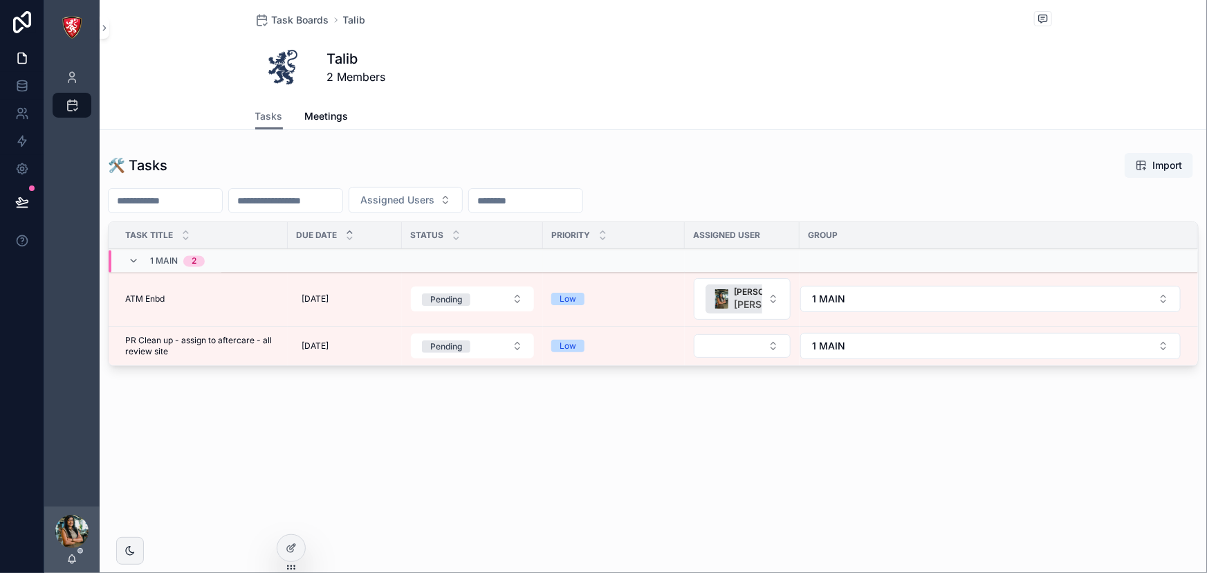
click at [322, 118] on span "Meetings" at bounding box center [327, 116] width 44 height 14
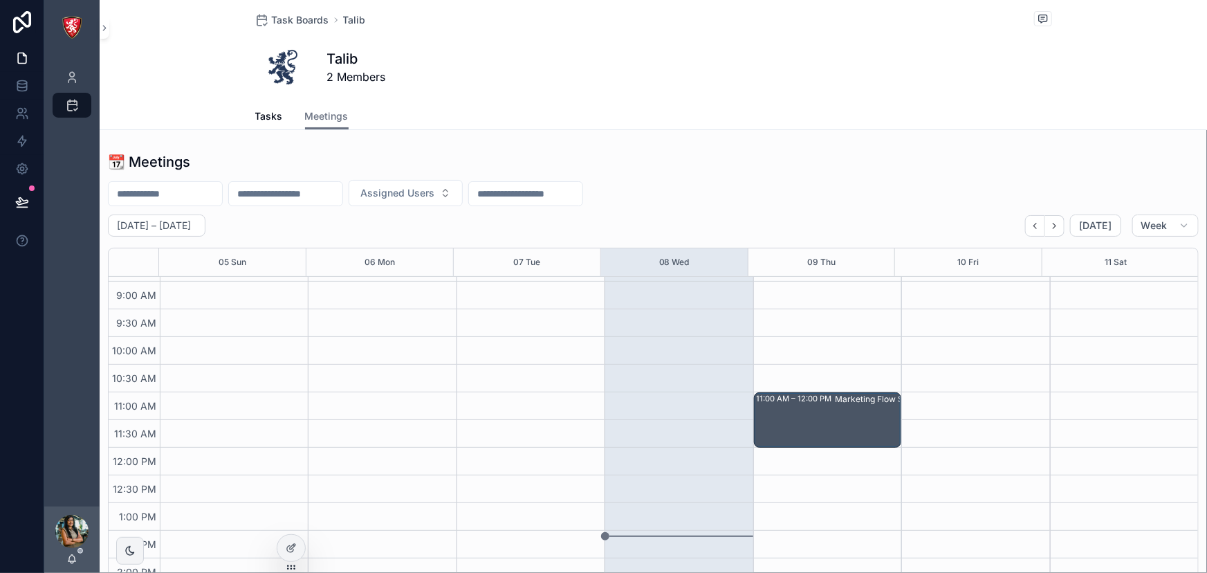
scroll to position [77, 0]
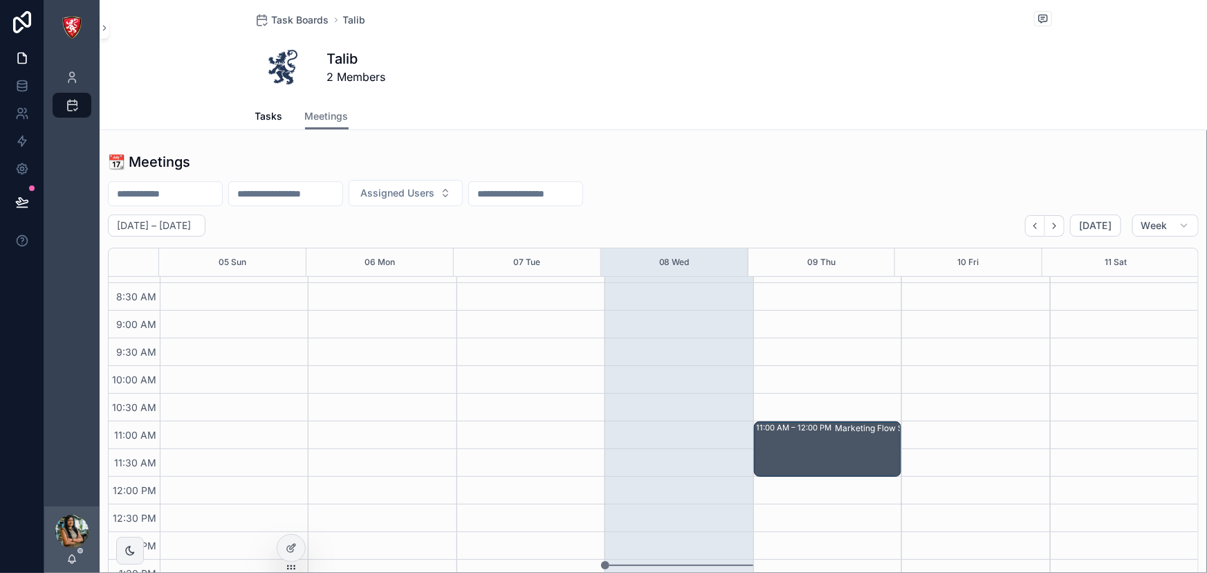
click at [283, 544] on div at bounding box center [291, 548] width 28 height 26
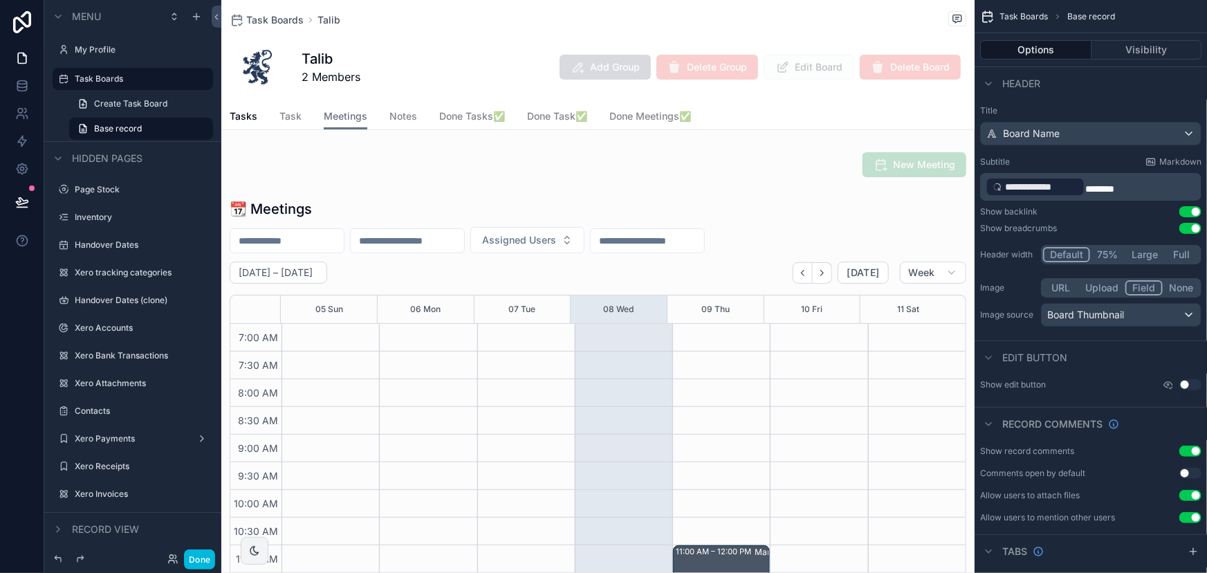
scroll to position [387, 0]
click at [286, 23] on span "Task Boards" at bounding box center [274, 20] width 57 height 14
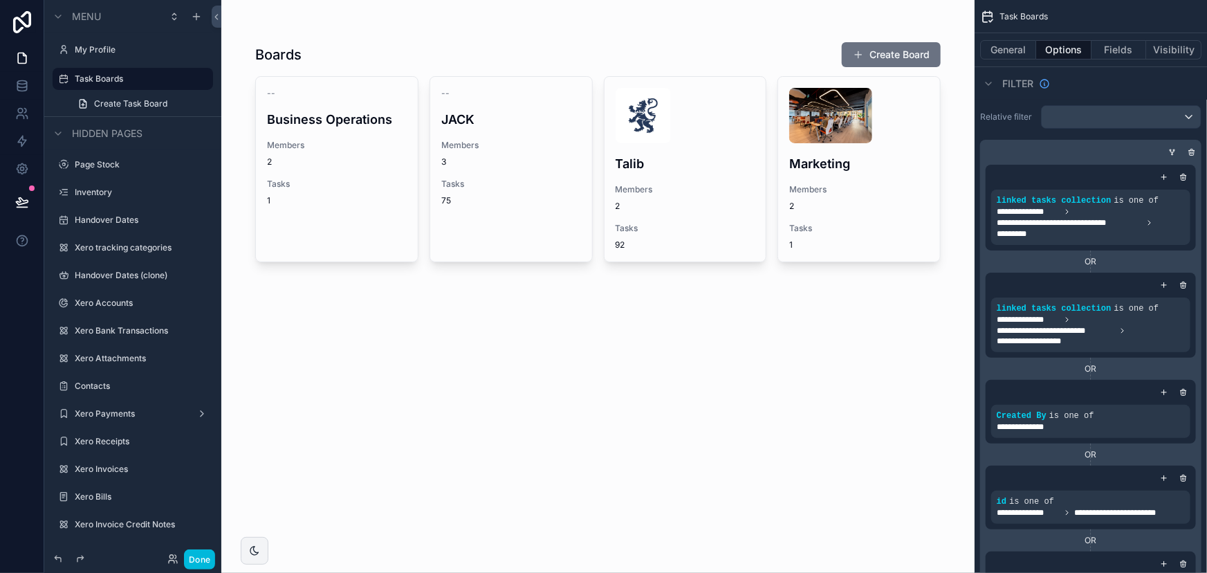
click at [361, 131] on div "-- Business Operations Members 2 Tasks 1" at bounding box center [337, 147] width 162 height 140
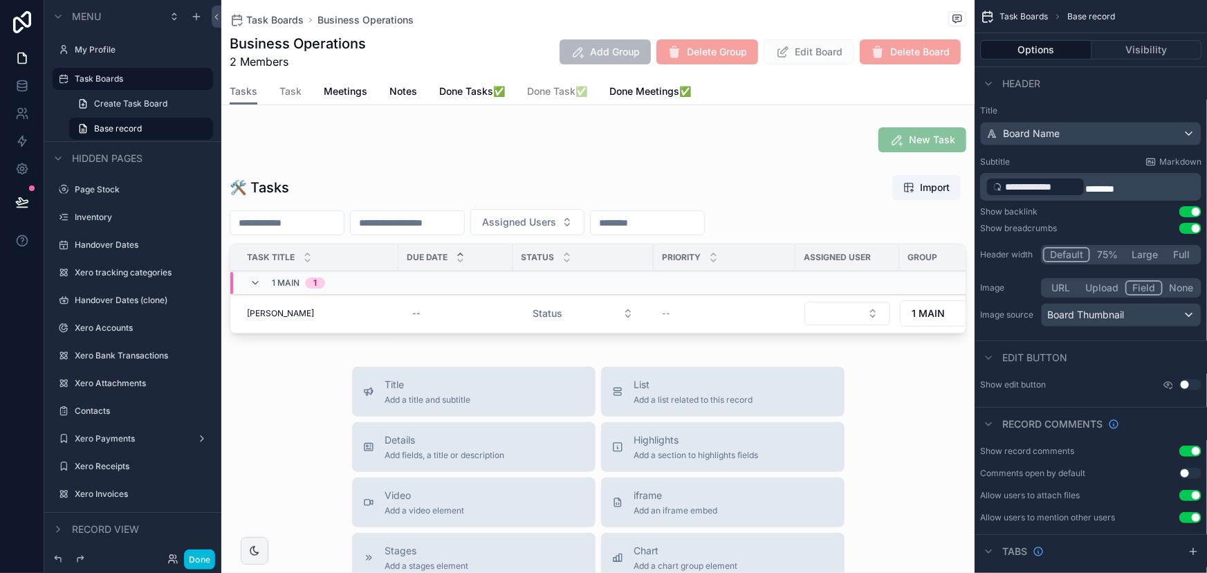
drag, startPoint x: 387, startPoint y: 92, endPoint x: 366, endPoint y: 84, distance: 22.8
click at [366, 84] on div "Tasks Task Meetings Notes Done Tasks✅ Done Task✅ Done Meetings✅" at bounding box center [598, 91] width 737 height 26
click at [353, 100] on link "Meetings" at bounding box center [346, 93] width 44 height 28
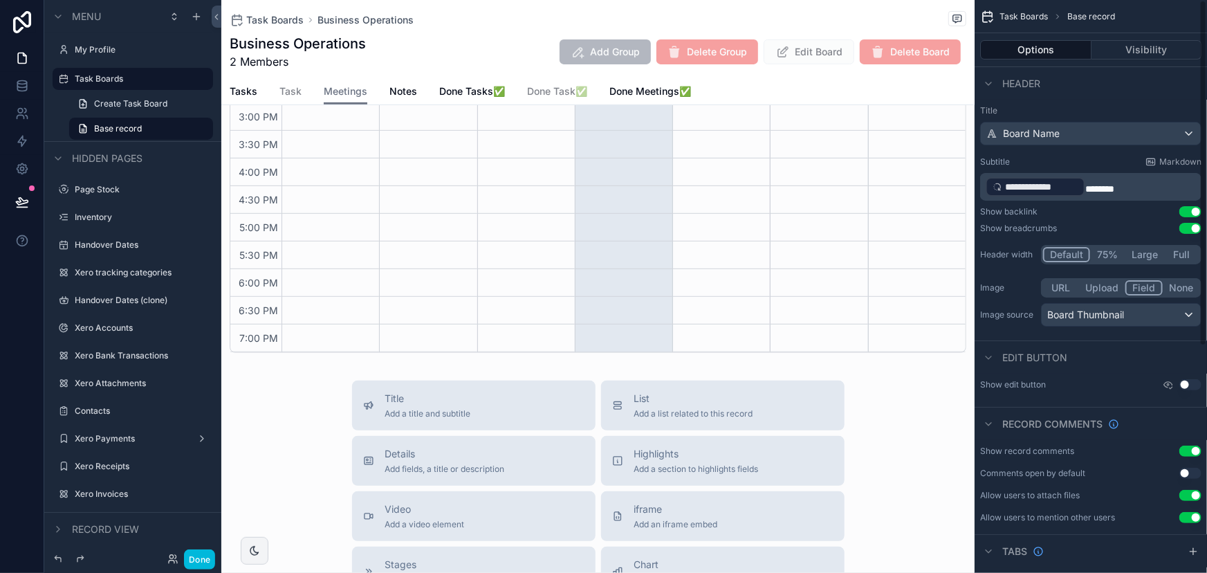
click at [690, 226] on div "scrollable content" at bounding box center [597, 138] width 753 height 441
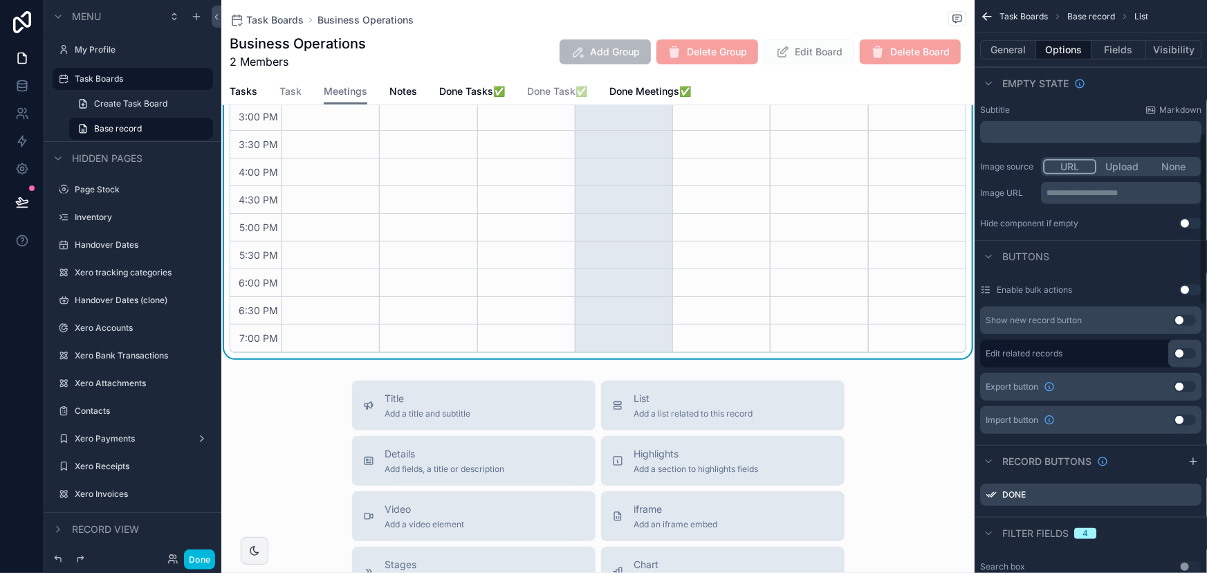
scroll to position [440, 0]
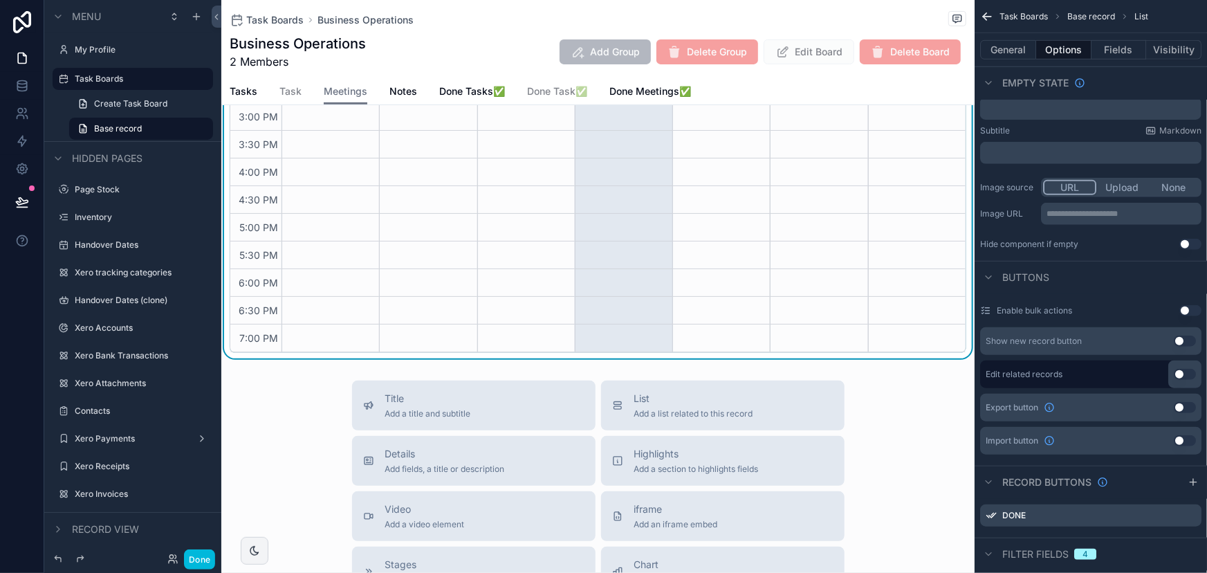
click at [1184, 308] on button "Use setting" at bounding box center [1190, 310] width 22 height 11
click at [1196, 311] on button "Use setting" at bounding box center [1190, 310] width 22 height 11
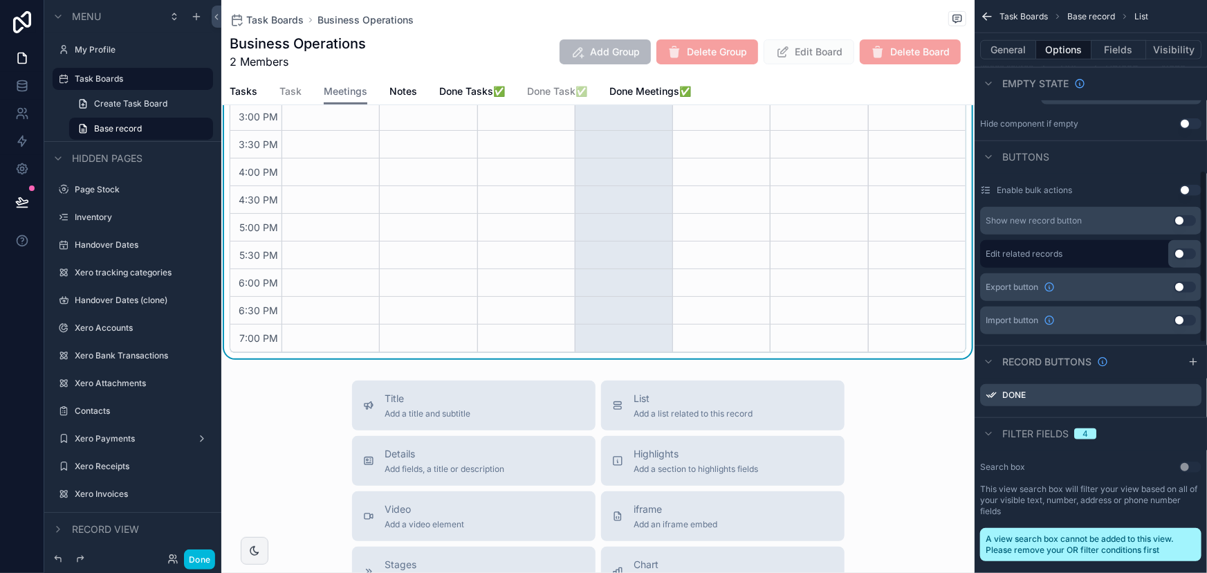
scroll to position [566, 0]
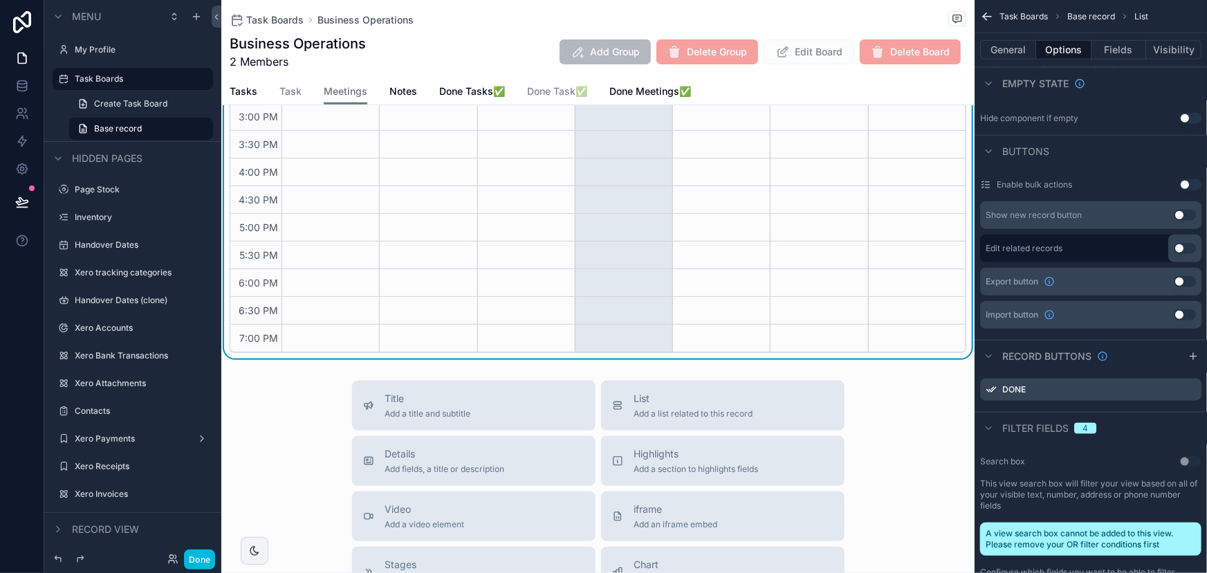
click at [1198, 355] on icon "scrollable content" at bounding box center [1193, 356] width 11 height 11
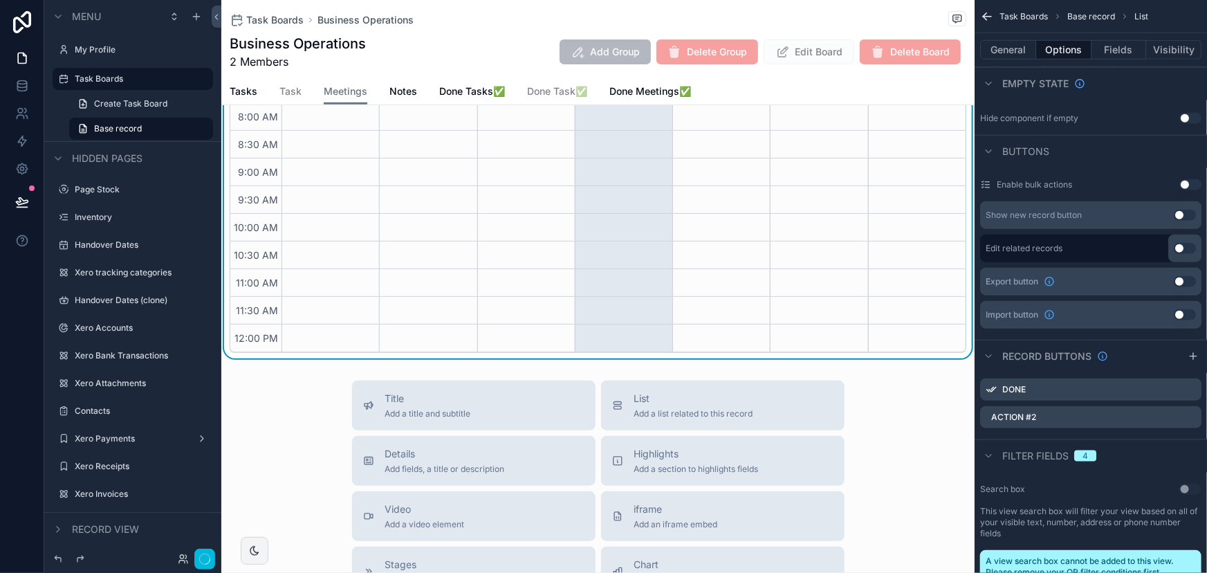
scroll to position [387, 0]
click at [0, 0] on icon "scrollable content" at bounding box center [0, 0] width 0 height 0
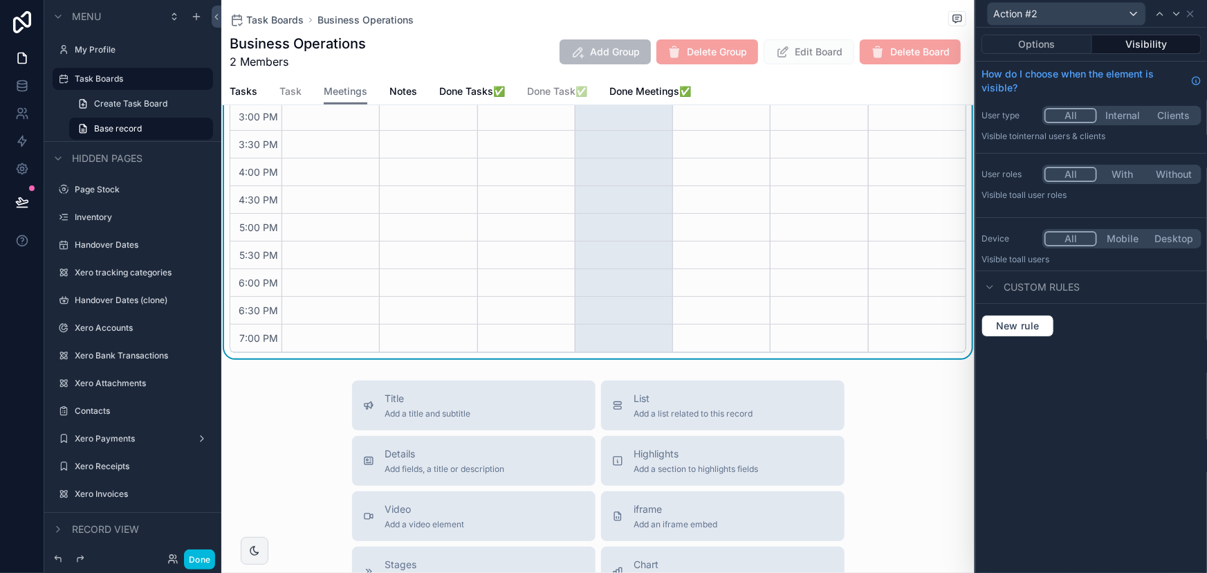
click at [1056, 56] on div "Options Visibility" at bounding box center [1091, 44] width 231 height 33
click at [1055, 48] on button "Options" at bounding box center [1036, 44] width 111 height 19
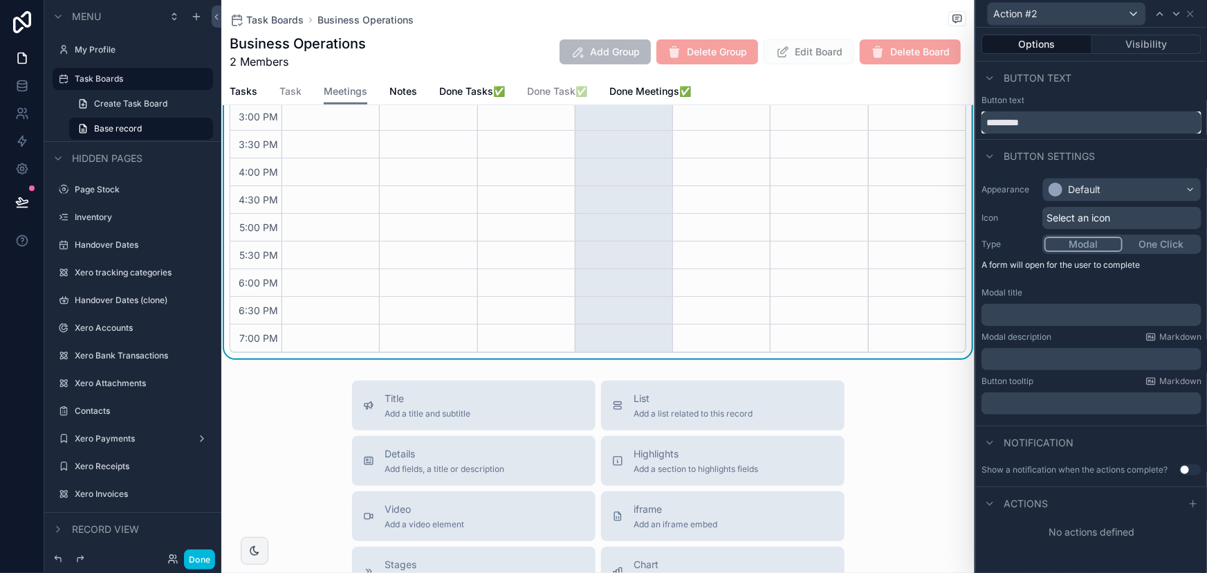
click at [1071, 129] on input "*********" at bounding box center [1091, 122] width 220 height 22
type input "******"
click at [1131, 189] on div "Default" at bounding box center [1122, 189] width 158 height 22
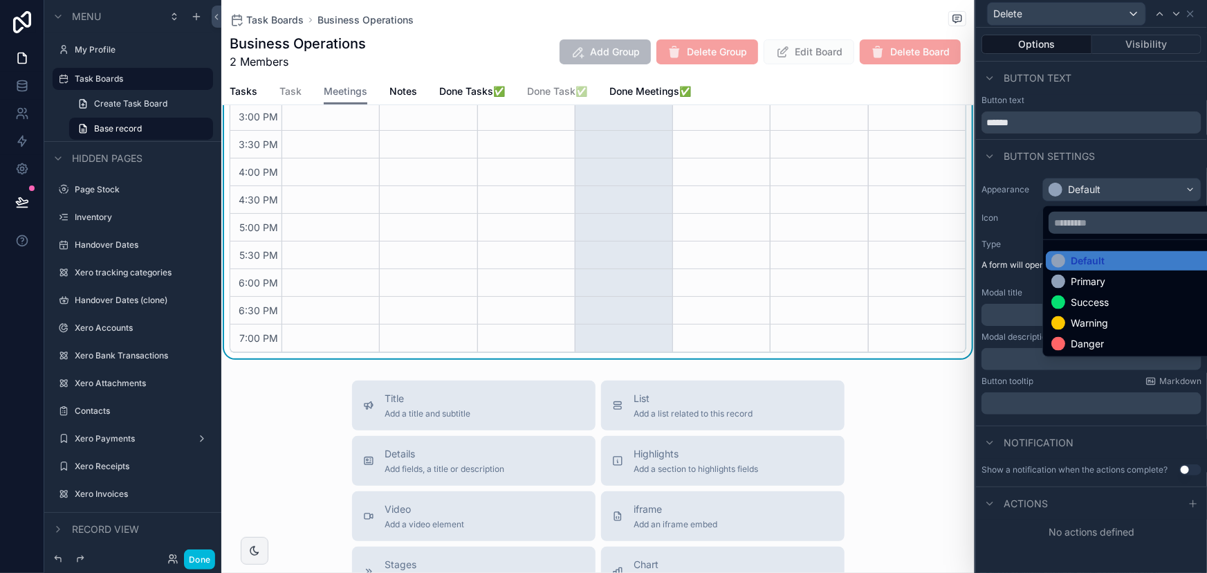
click at [1098, 343] on div "Danger" at bounding box center [1087, 344] width 33 height 14
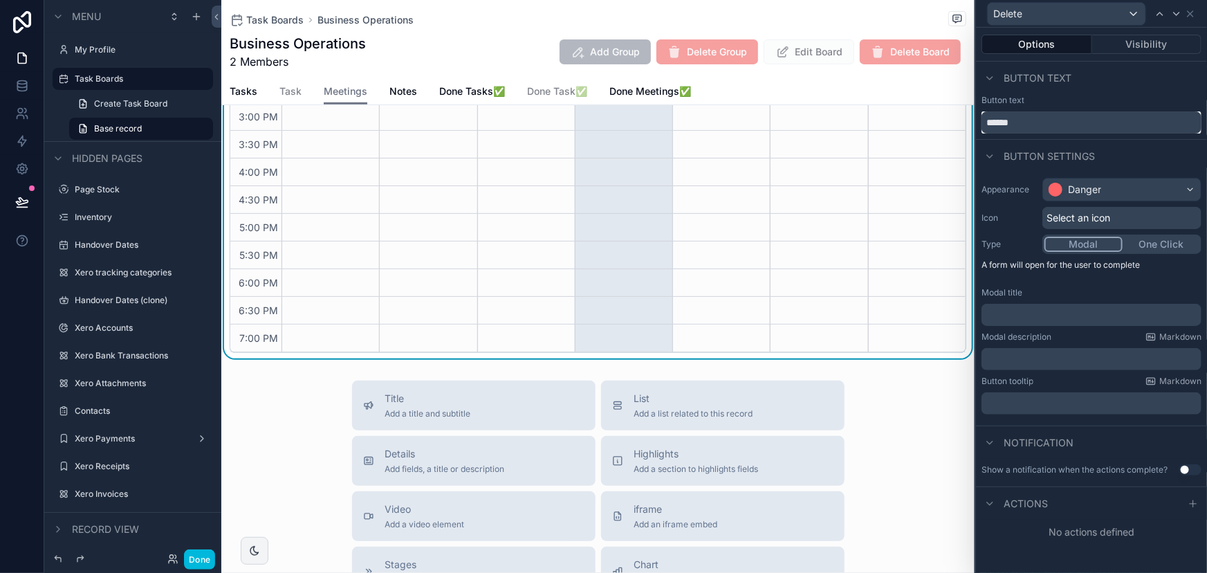
click at [1024, 120] on input "******" at bounding box center [1091, 122] width 220 height 22
click at [1020, 117] on input "******" at bounding box center [1091, 122] width 220 height 22
click at [1147, 213] on div "Select an icon" at bounding box center [1121, 218] width 159 height 22
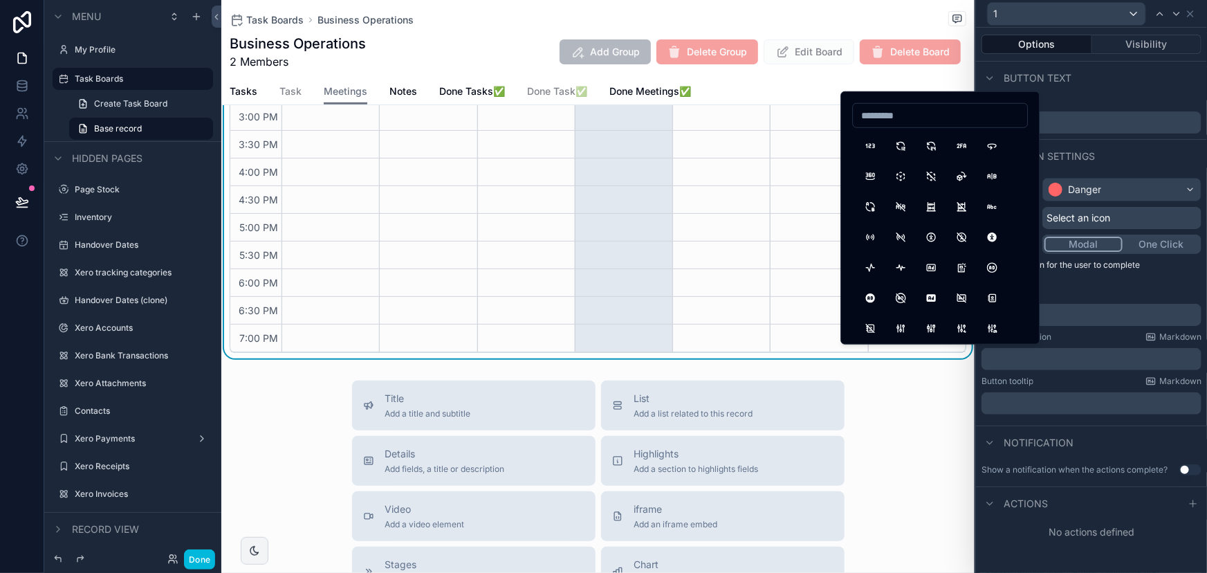
click at [906, 114] on input at bounding box center [940, 115] width 174 height 19
type input "*****"
click at [904, 150] on button "TrashFilled" at bounding box center [900, 145] width 25 height 25
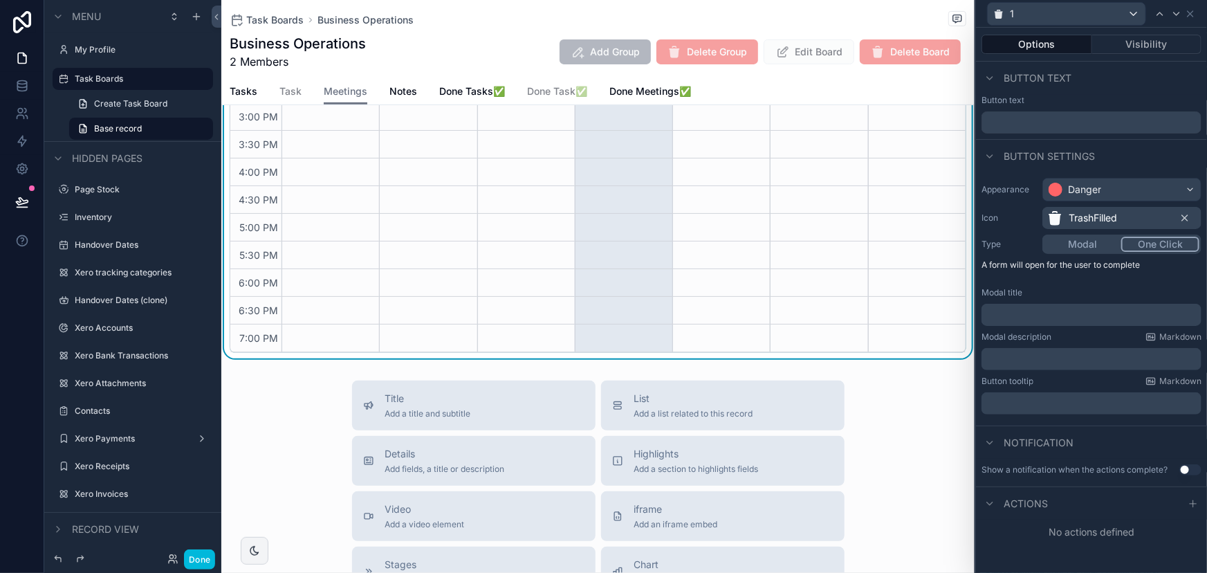
click at [1150, 237] on button "One Click" at bounding box center [1160, 244] width 78 height 15
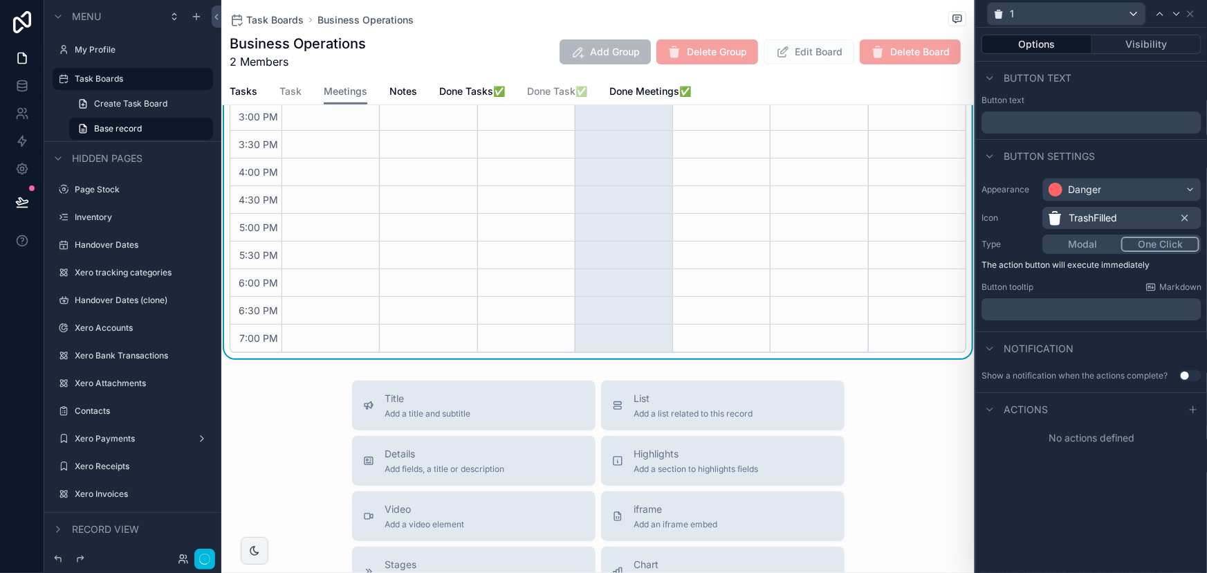
click at [1076, 248] on button "Modal" at bounding box center [1082, 244] width 77 height 15
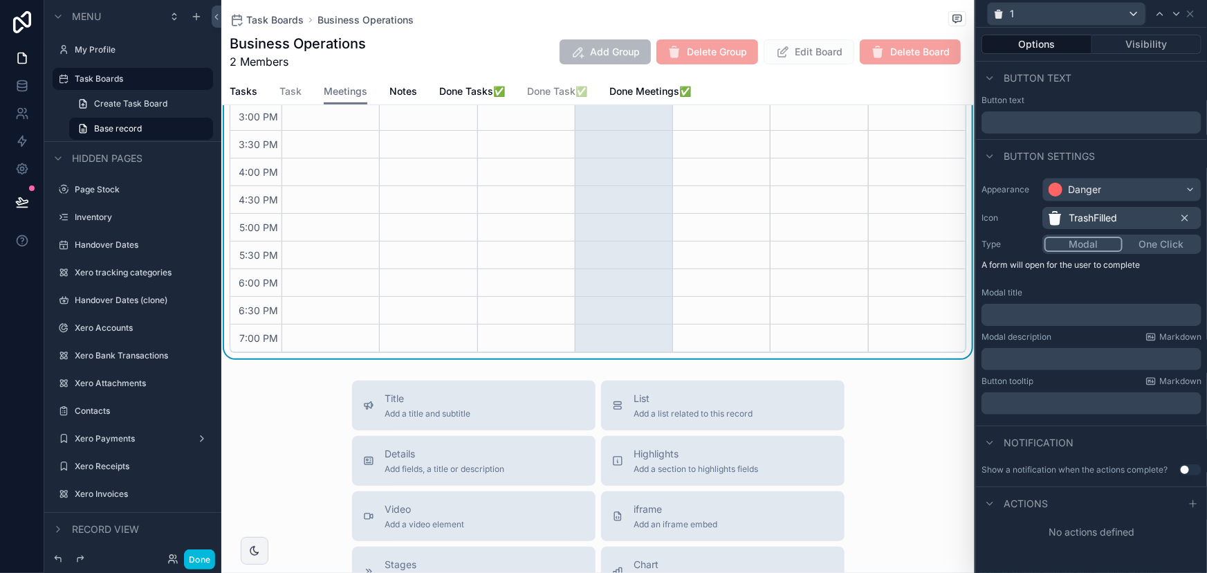
click at [1093, 297] on div "Modal title ﻿" at bounding box center [1091, 306] width 220 height 39
click at [1093, 315] on p "﻿" at bounding box center [1093, 315] width 212 height 14
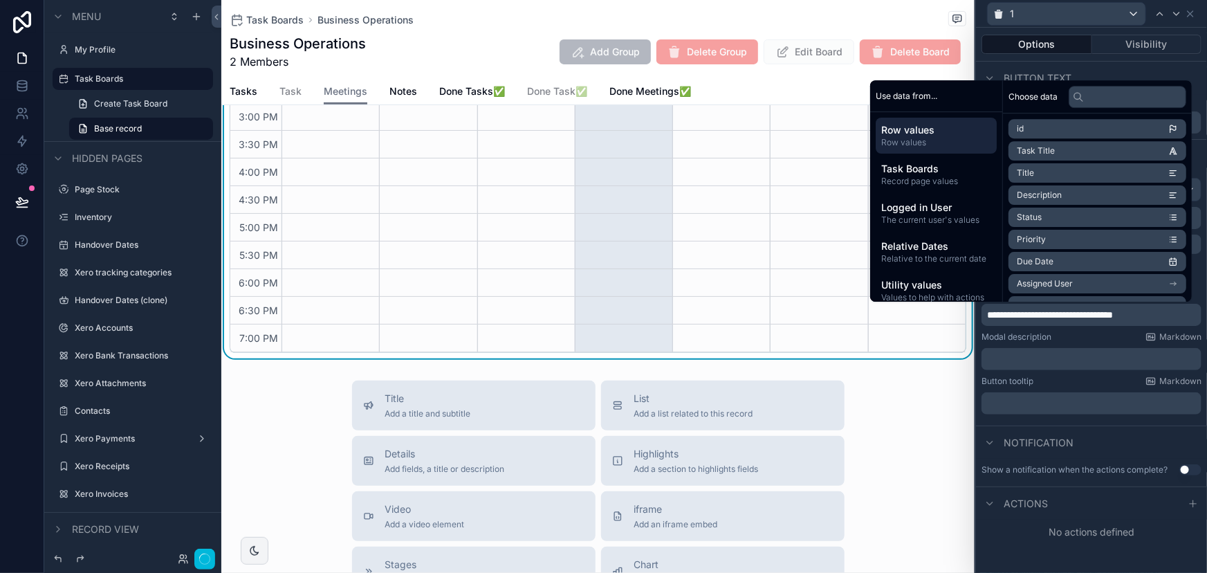
click at [1098, 362] on p "﻿" at bounding box center [1093, 359] width 212 height 14
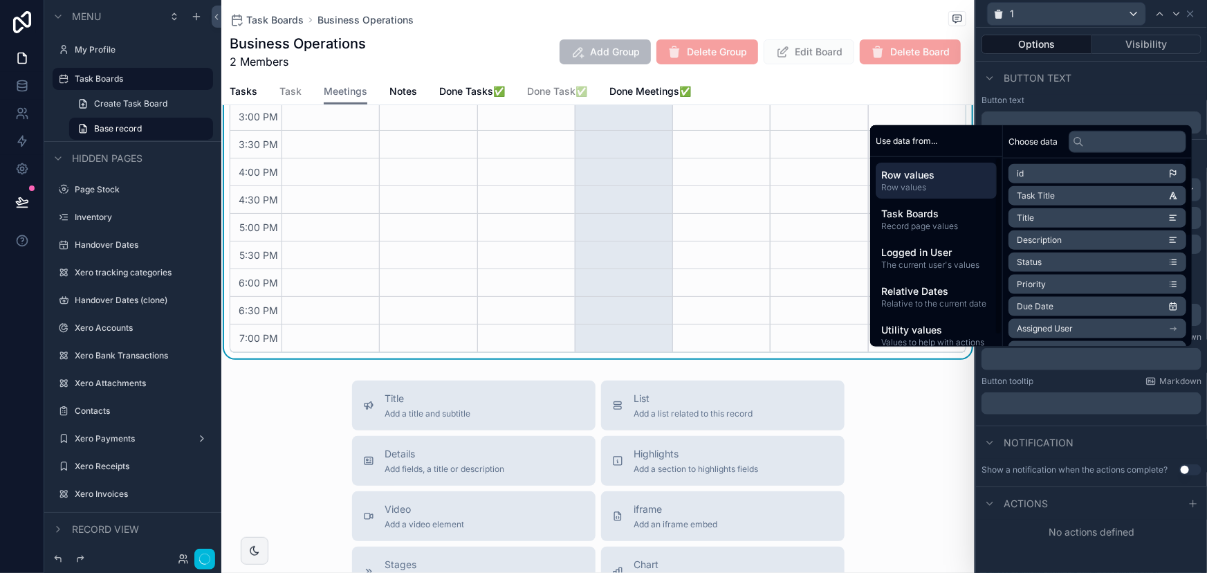
click at [1106, 401] on p "﻿" at bounding box center [1093, 403] width 212 height 14
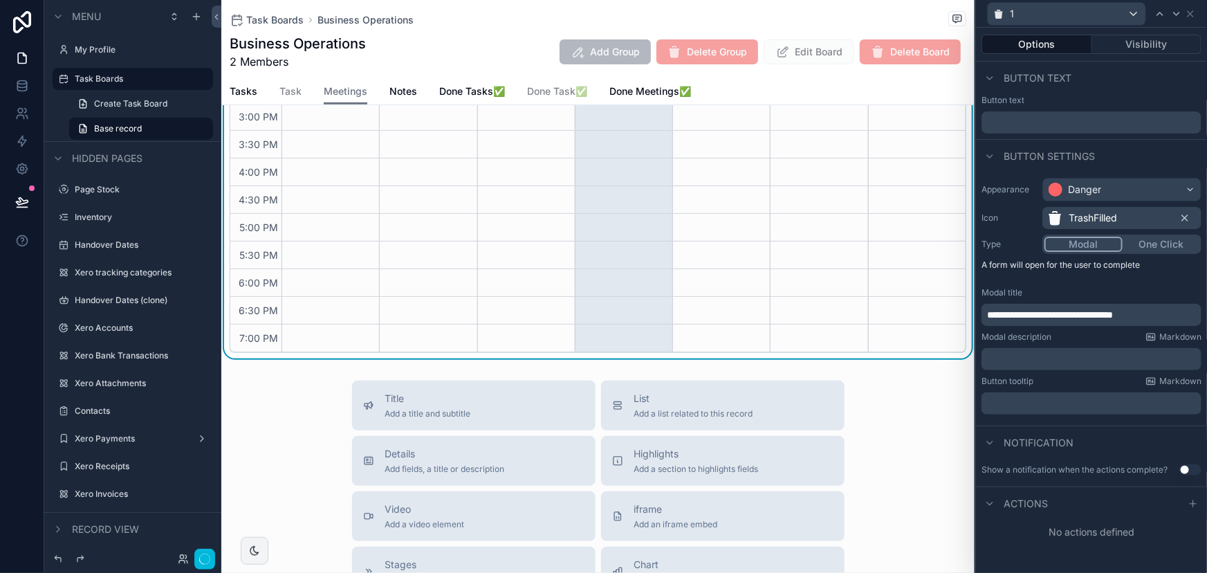
click at [1131, 96] on div "Button text" at bounding box center [1091, 100] width 220 height 11
click at [1113, 311] on span "**********" at bounding box center [1050, 315] width 126 height 10
drag, startPoint x: 1161, startPoint y: 314, endPoint x: 972, endPoint y: 308, distance: 189.6
click at [1051, 405] on p "﻿" at bounding box center [1093, 403] width 212 height 14
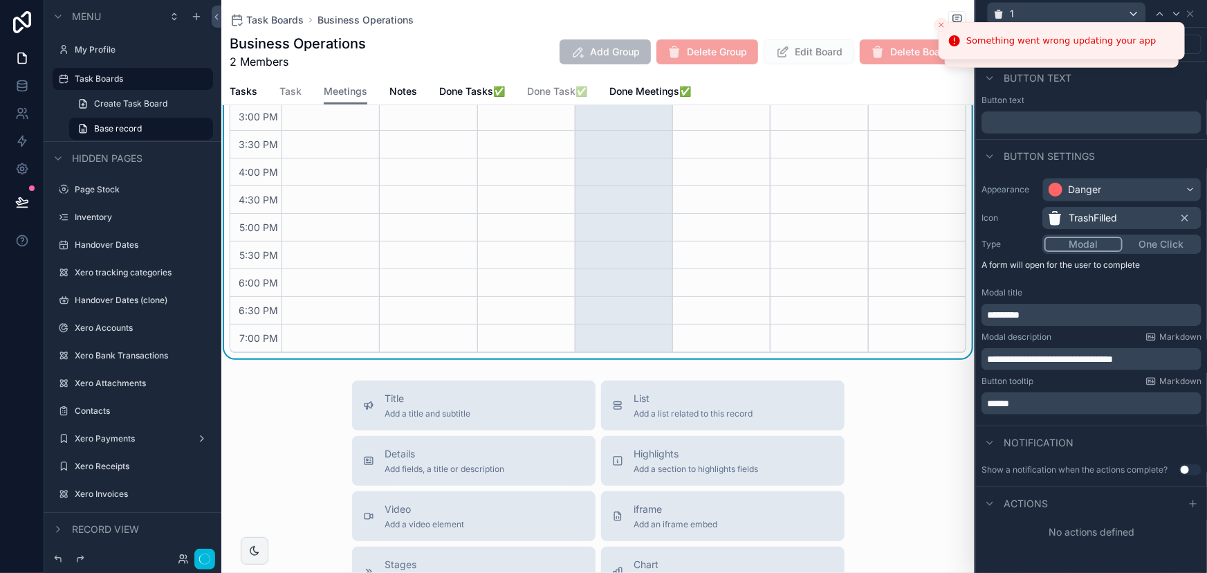
click at [1099, 432] on div "Notification" at bounding box center [1091, 441] width 231 height 33
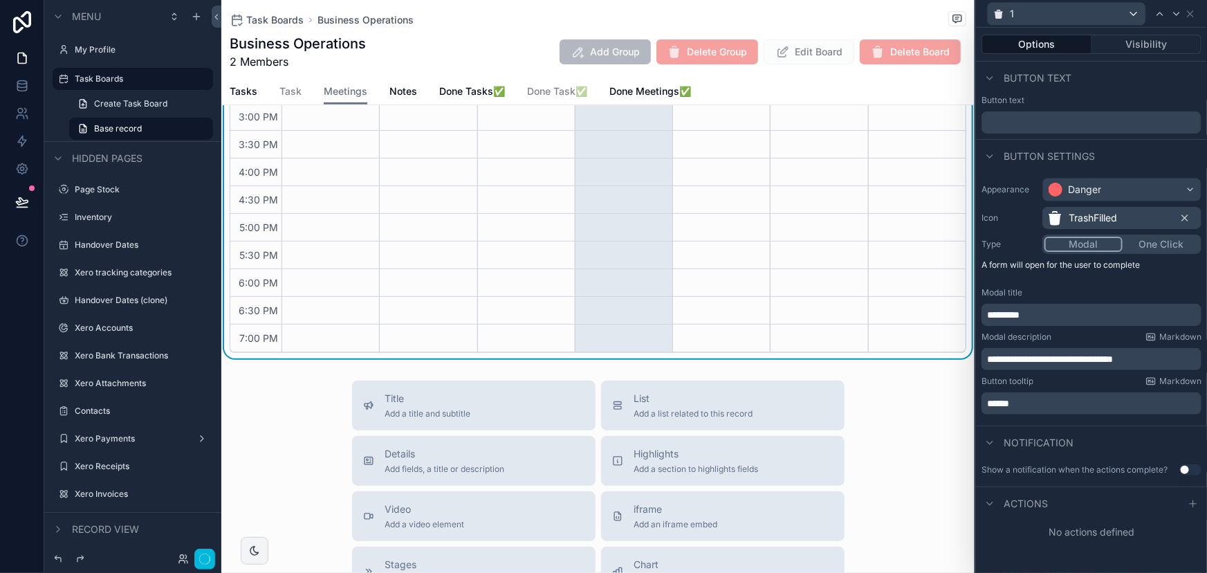
click at [1192, 504] on icon at bounding box center [1193, 504] width 6 height 0
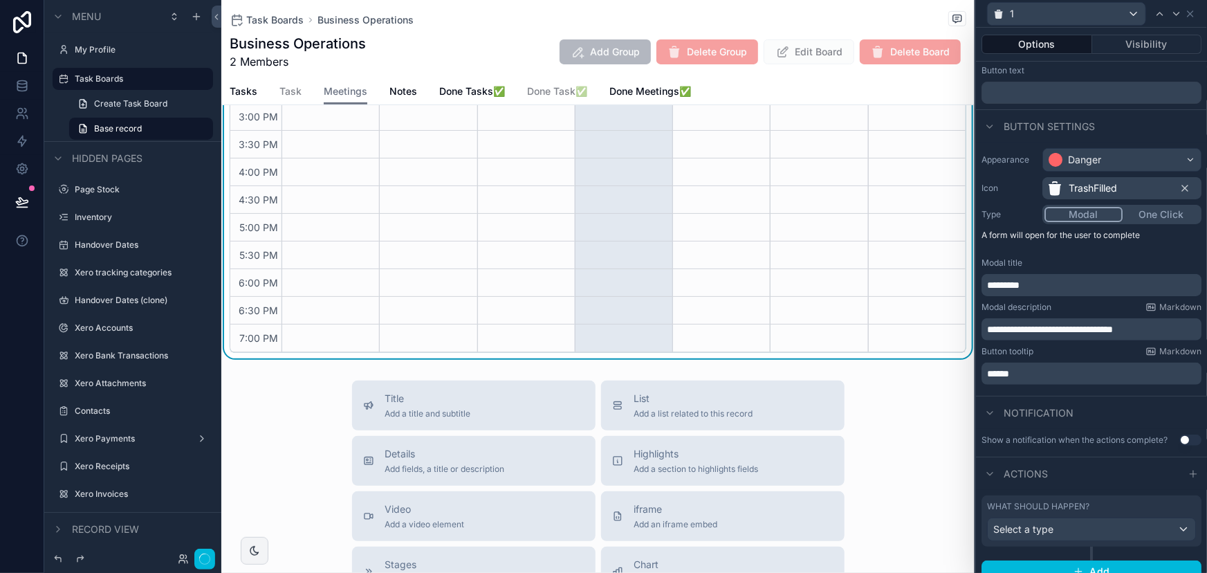
scroll to position [44, 0]
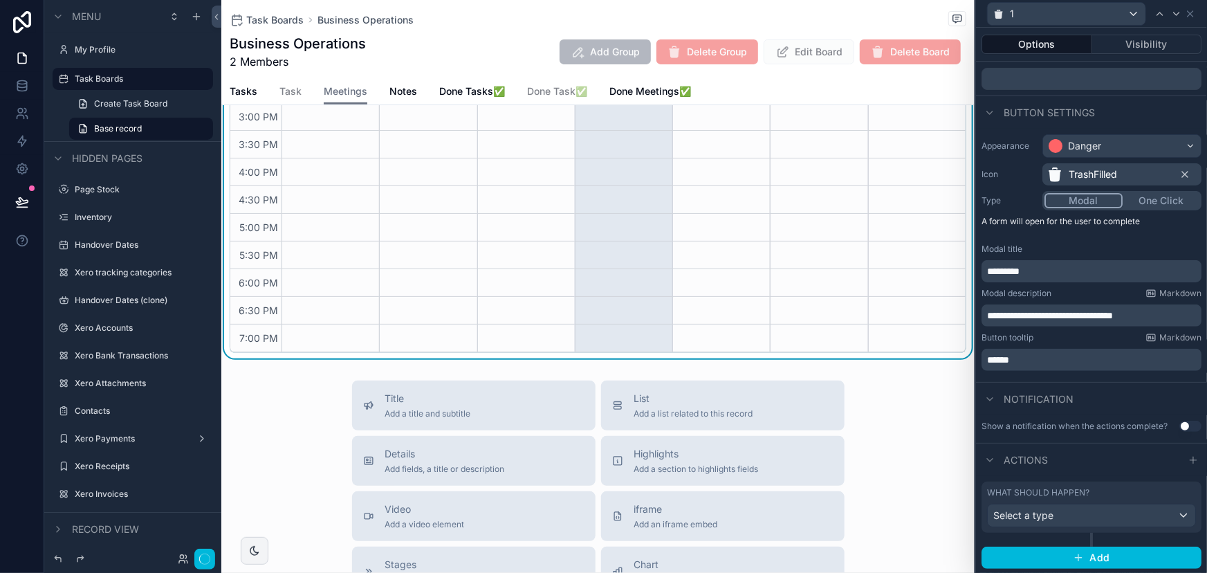
click at [1047, 501] on div "What should happen? Select a type" at bounding box center [1091, 507] width 209 height 40
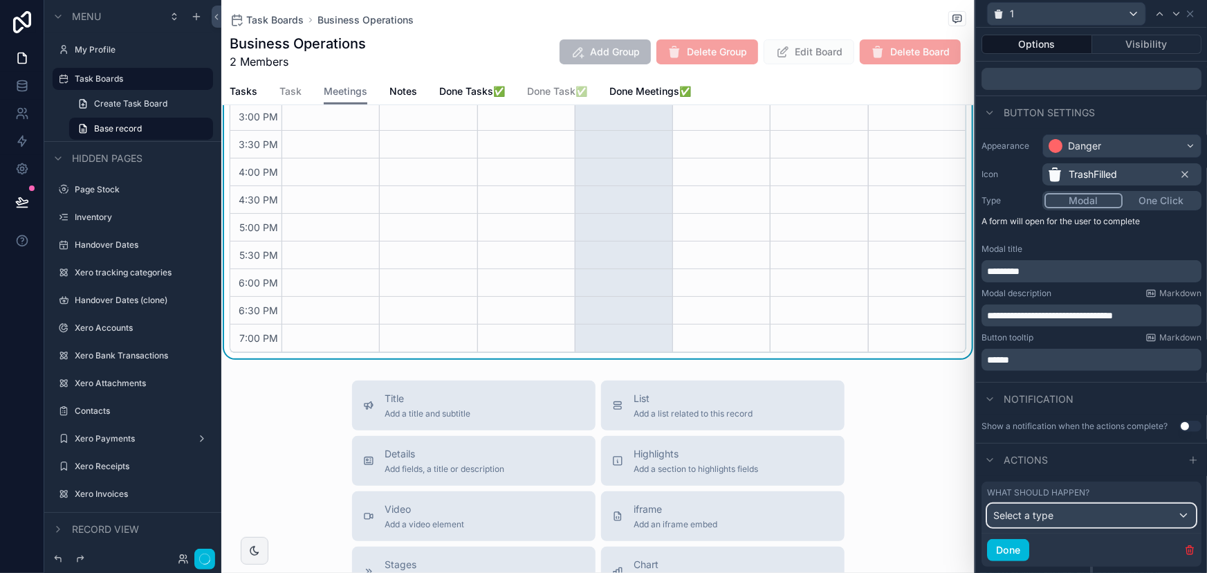
click at [1046, 508] on span "Select a type" at bounding box center [1023, 515] width 60 height 14
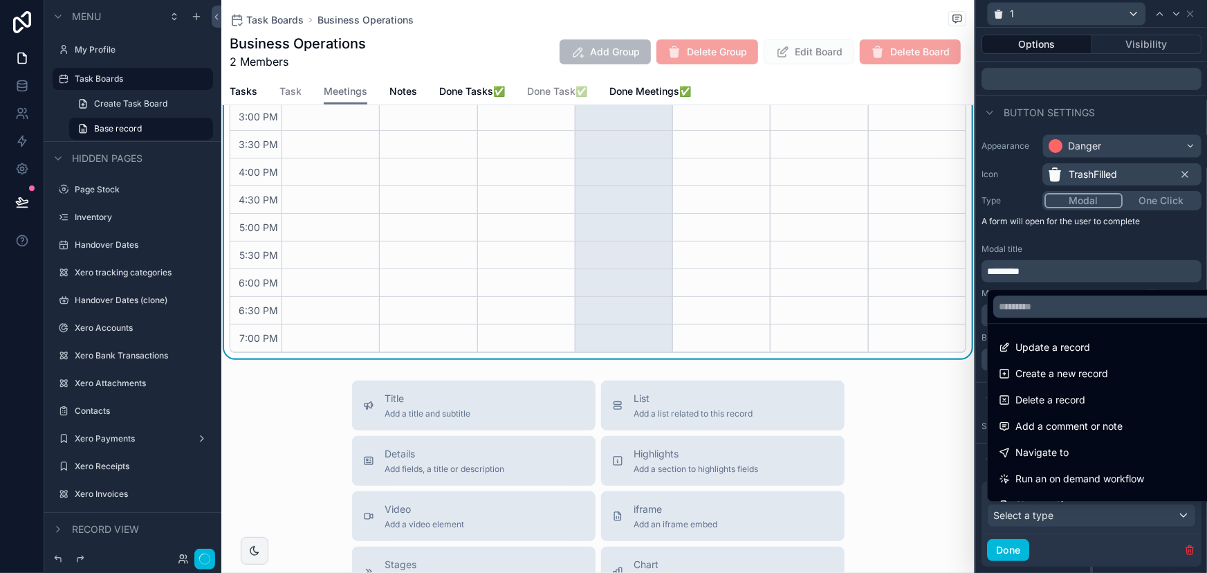
click at [1053, 404] on span "Delete a record" at bounding box center [1050, 399] width 70 height 17
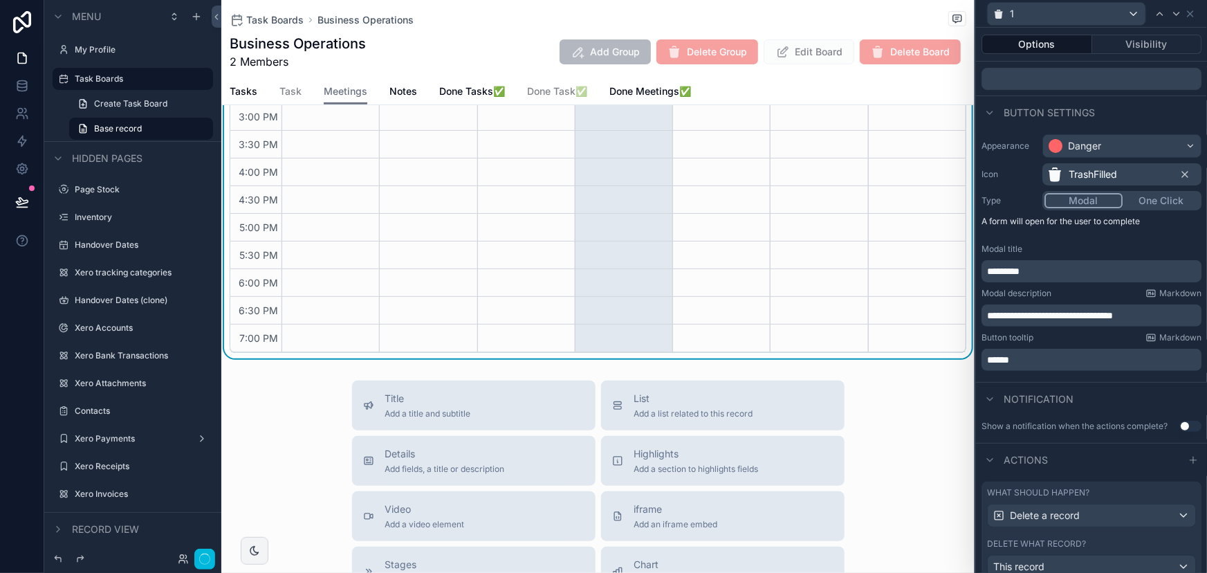
scroll to position [128, 0]
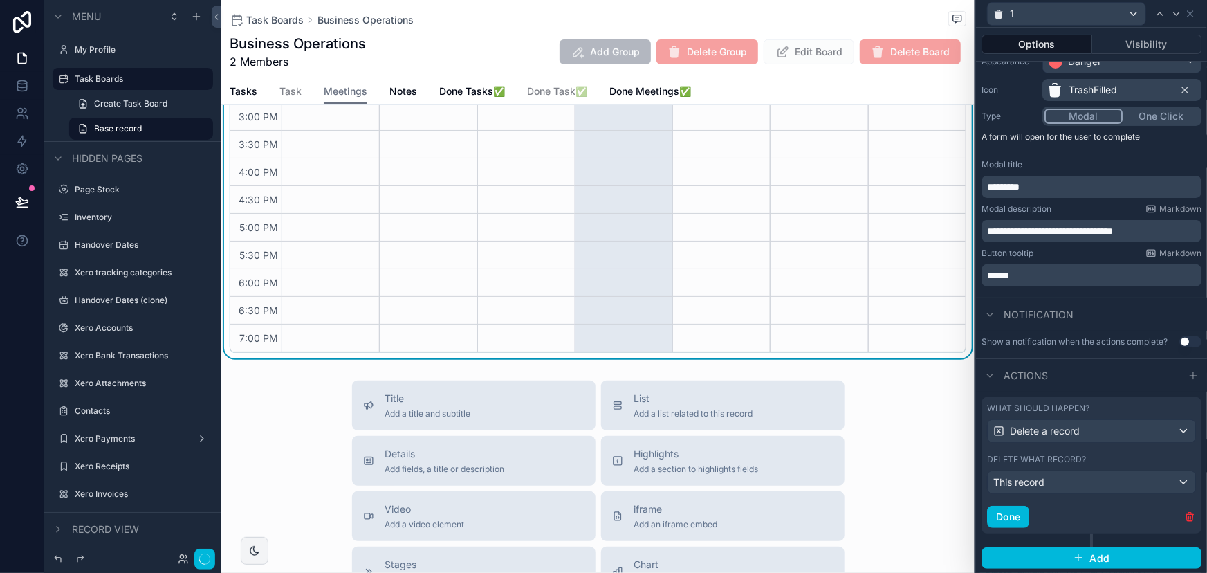
click at [1022, 512] on button "Done" at bounding box center [1008, 517] width 42 height 22
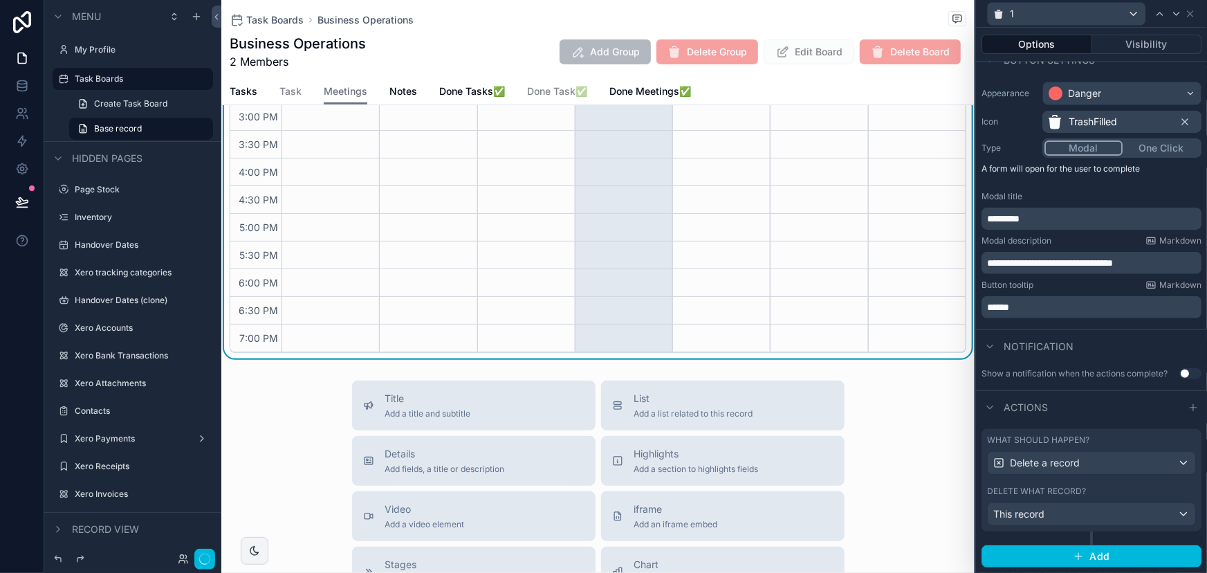
scroll to position [95, 0]
click at [1131, 40] on button "Visibility" at bounding box center [1147, 44] width 110 height 19
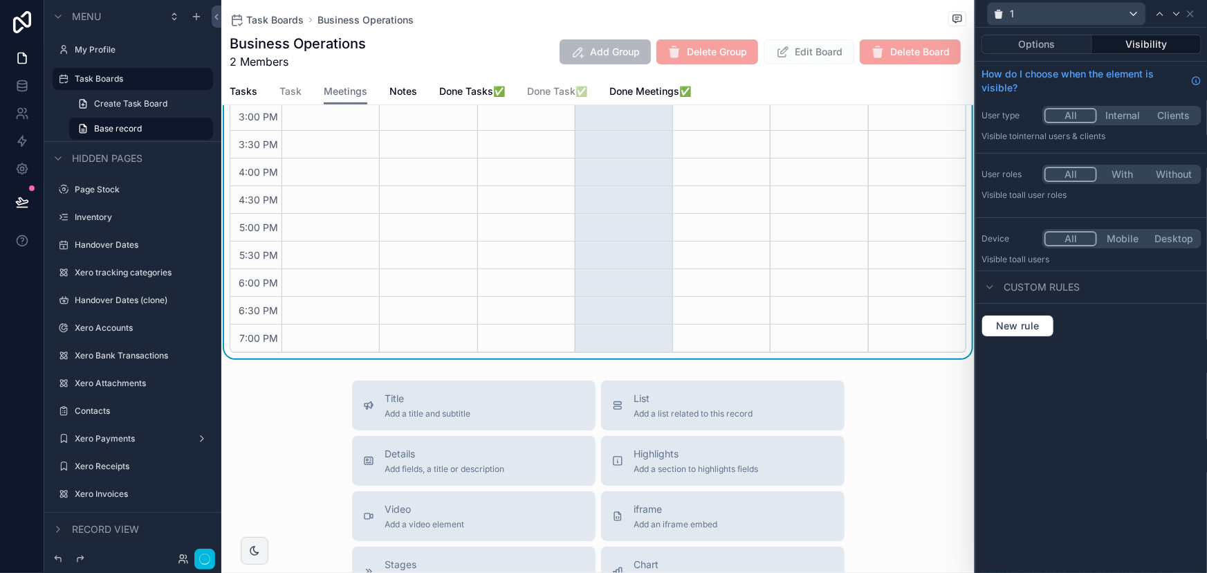
scroll to position [0, 0]
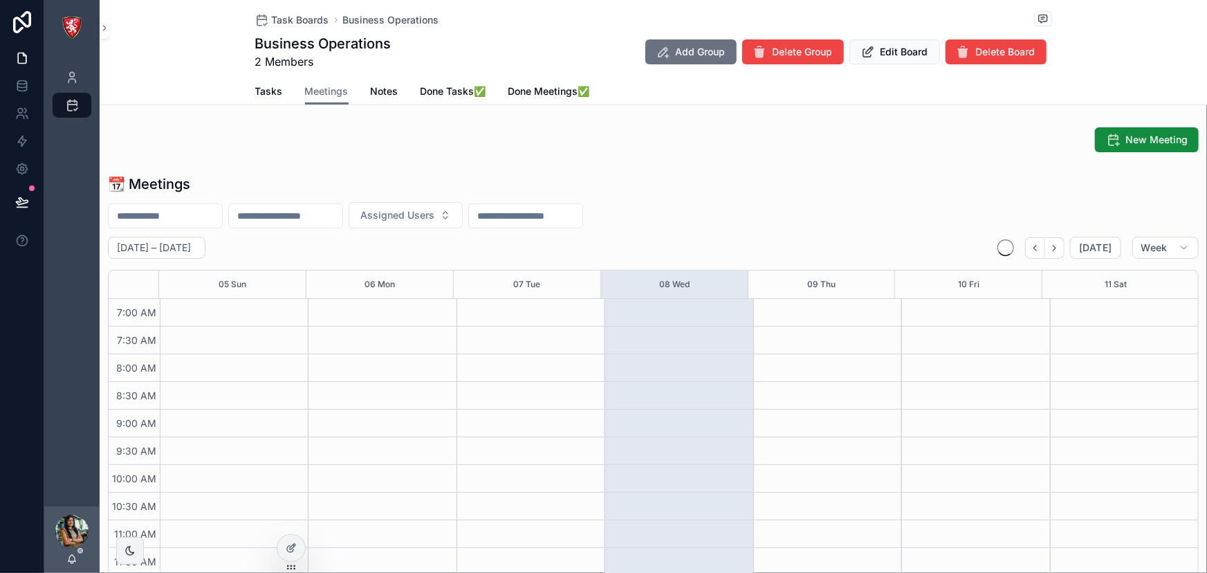
scroll to position [387, 0]
click at [290, 548] on icon at bounding box center [293, 547] width 6 height 6
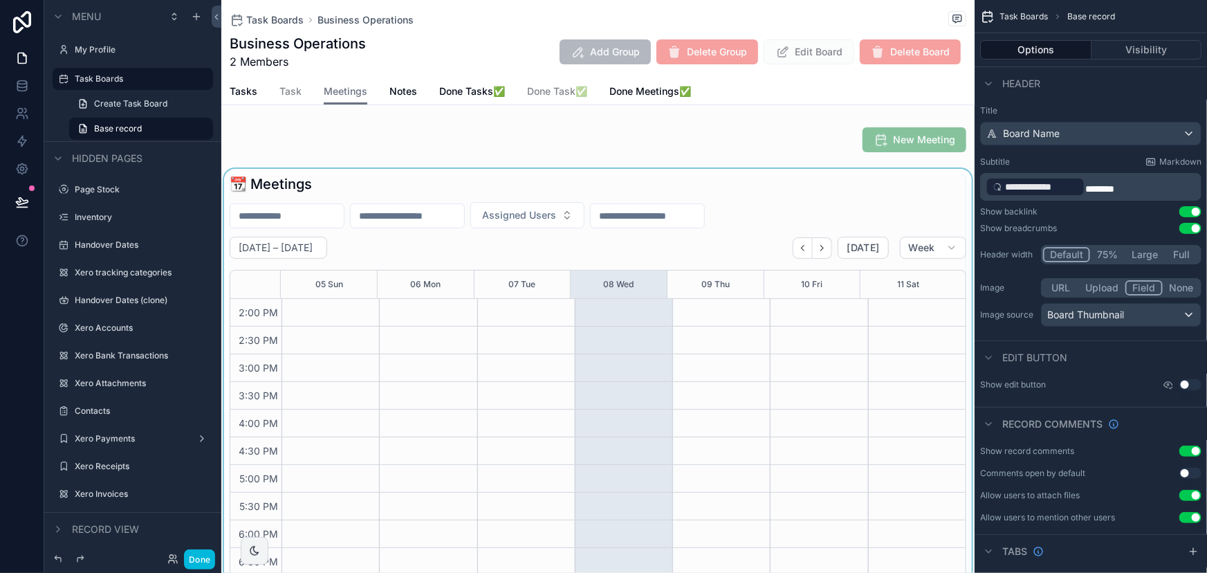
click at [698, 402] on div "scrollable content" at bounding box center [597, 389] width 753 height 441
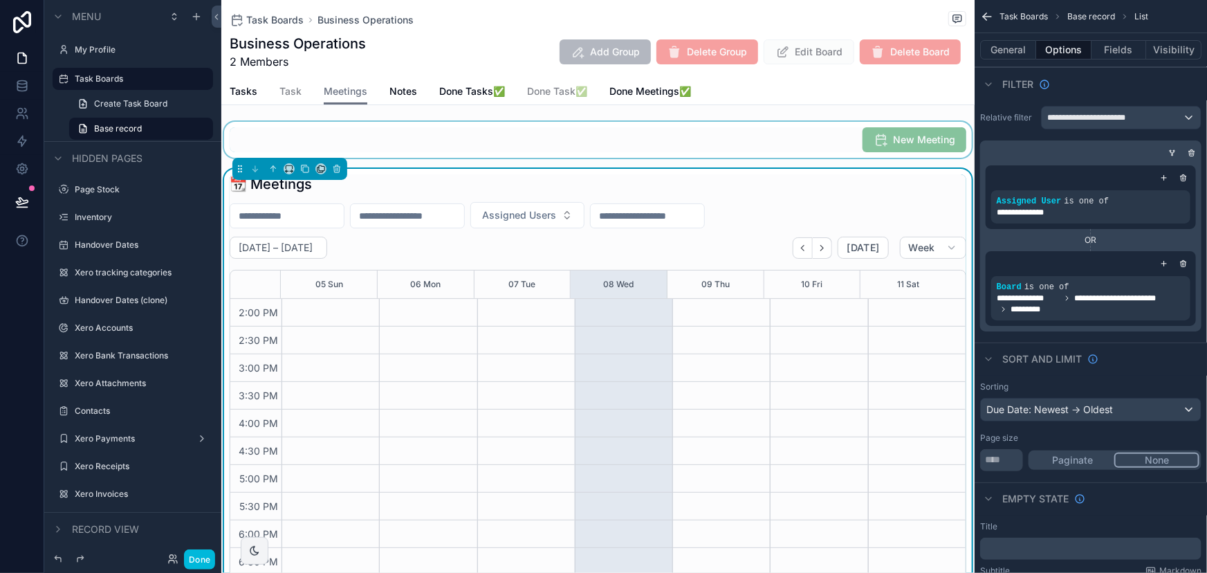
click at [802, 136] on div "scrollable content" at bounding box center [597, 140] width 753 height 36
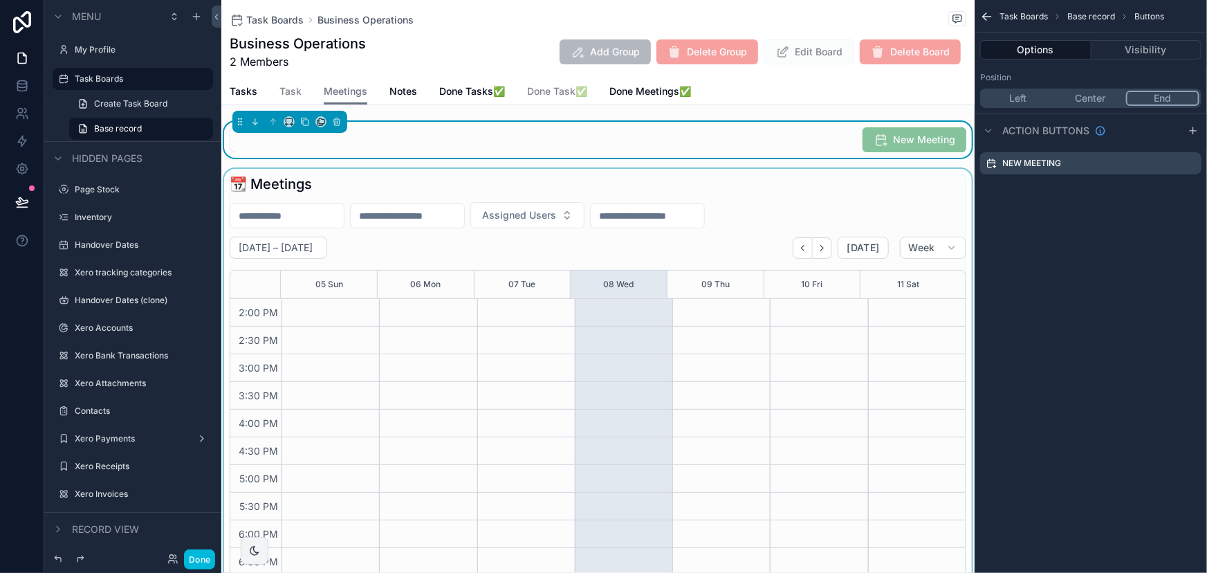
click at [826, 228] on div "scrollable content" at bounding box center [597, 389] width 753 height 441
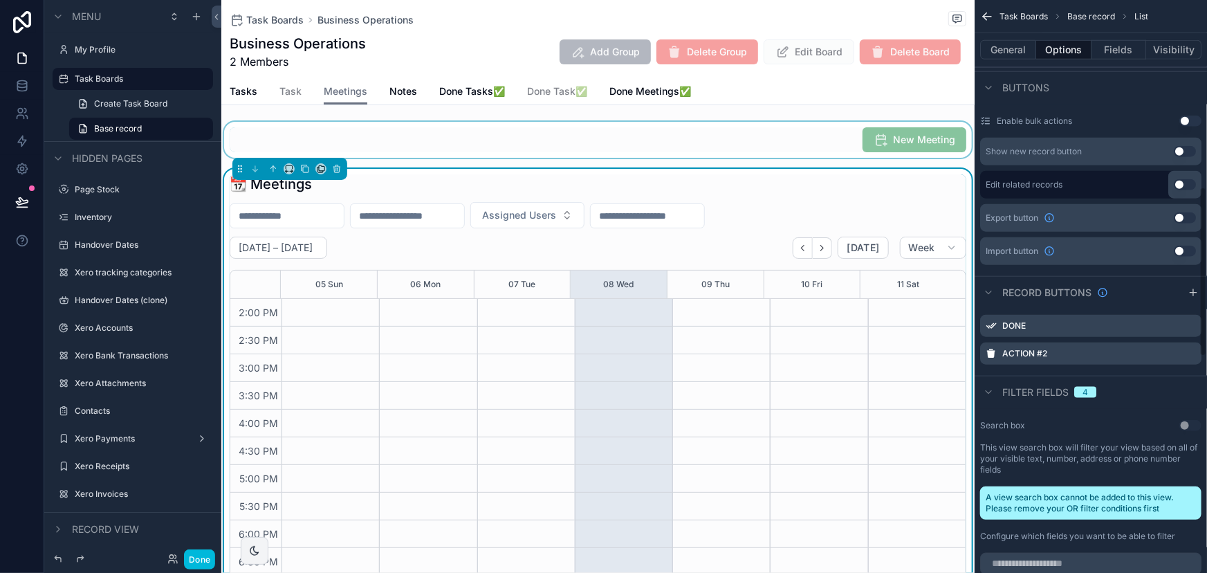
scroll to position [692, 0]
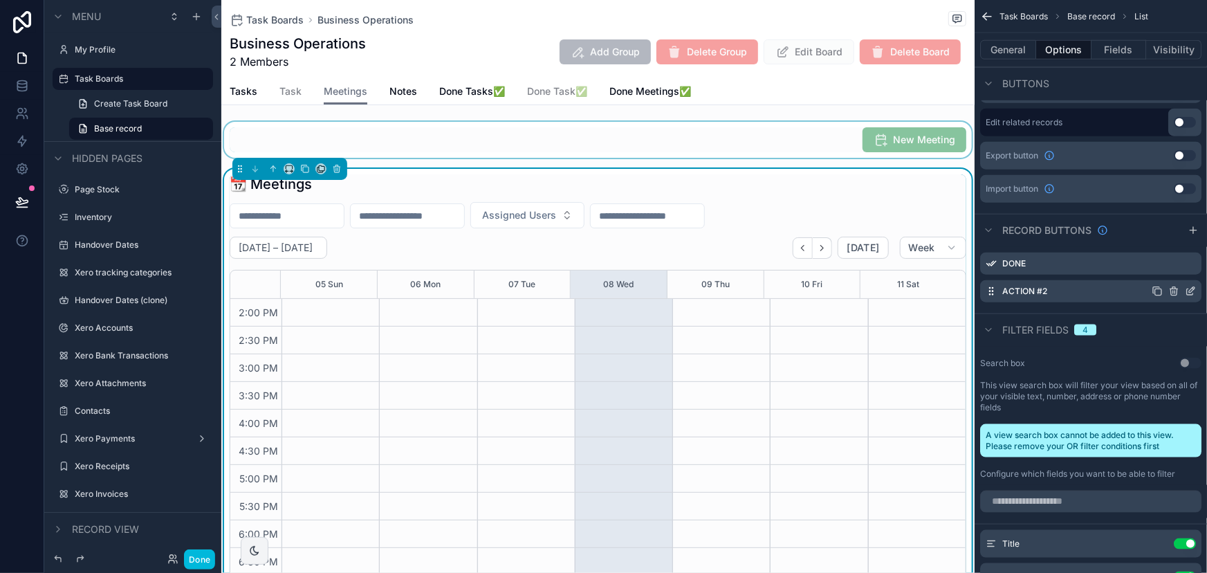
click at [1189, 286] on icon "scrollable content" at bounding box center [1190, 291] width 11 height 11
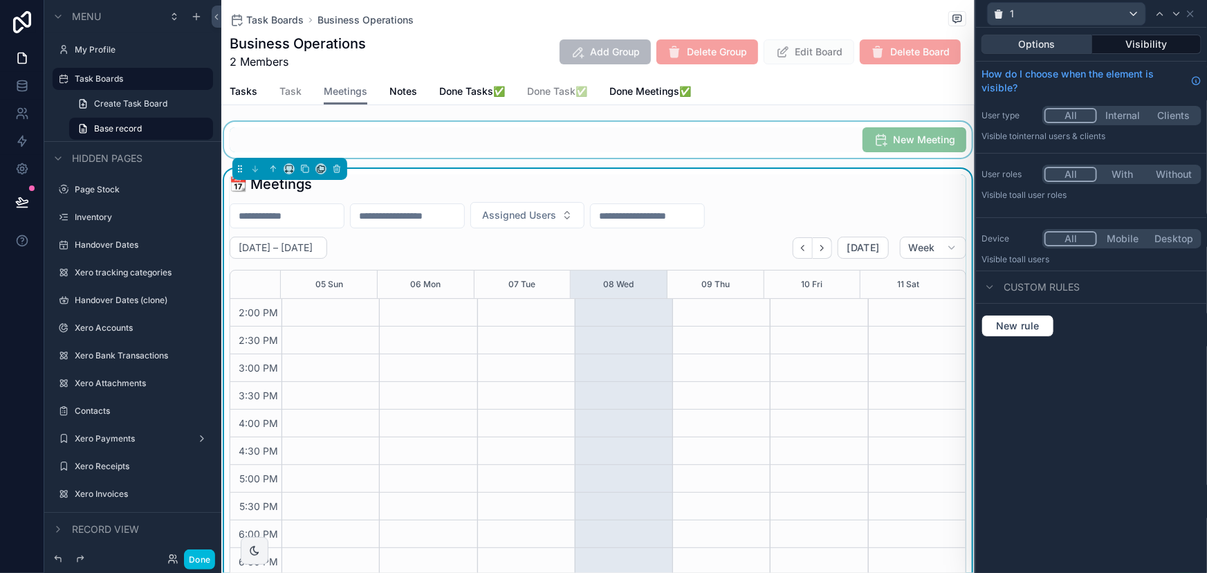
click at [1058, 48] on button "Options" at bounding box center [1036, 44] width 111 height 19
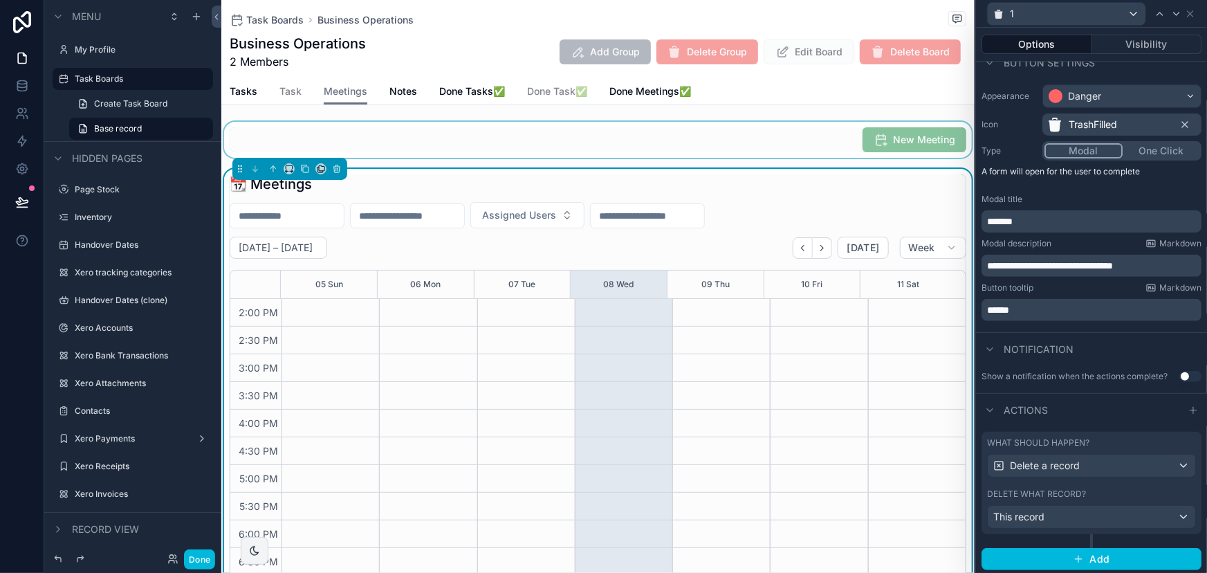
scroll to position [95, 0]
click at [1141, 41] on button "Visibility" at bounding box center [1147, 44] width 110 height 19
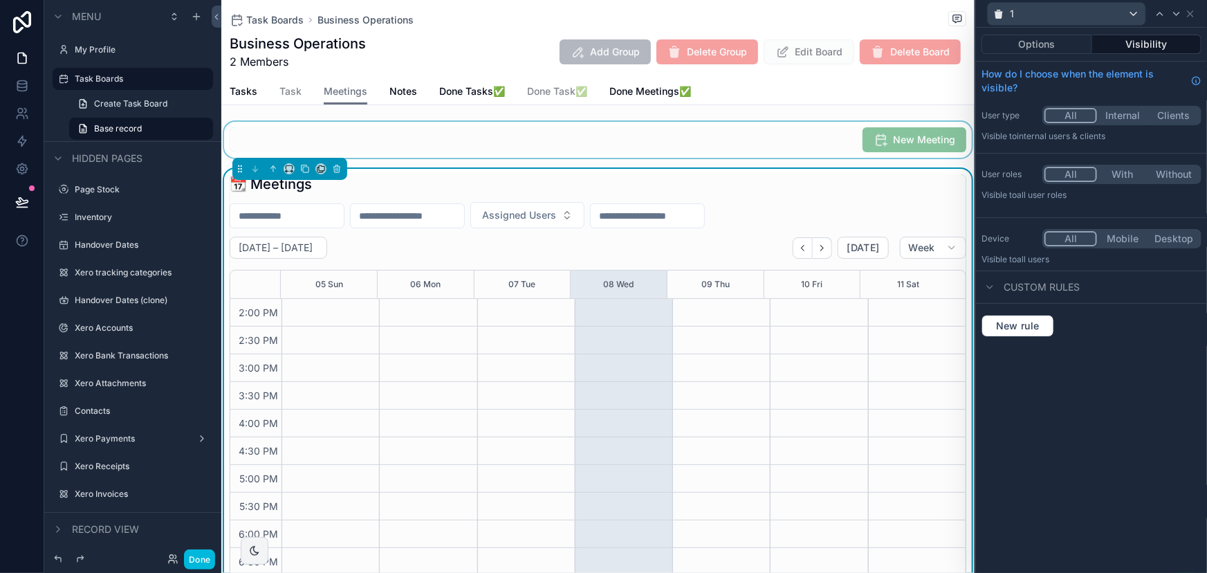
scroll to position [0, 0]
click at [1038, 323] on span "New rule" at bounding box center [1017, 326] width 55 height 12
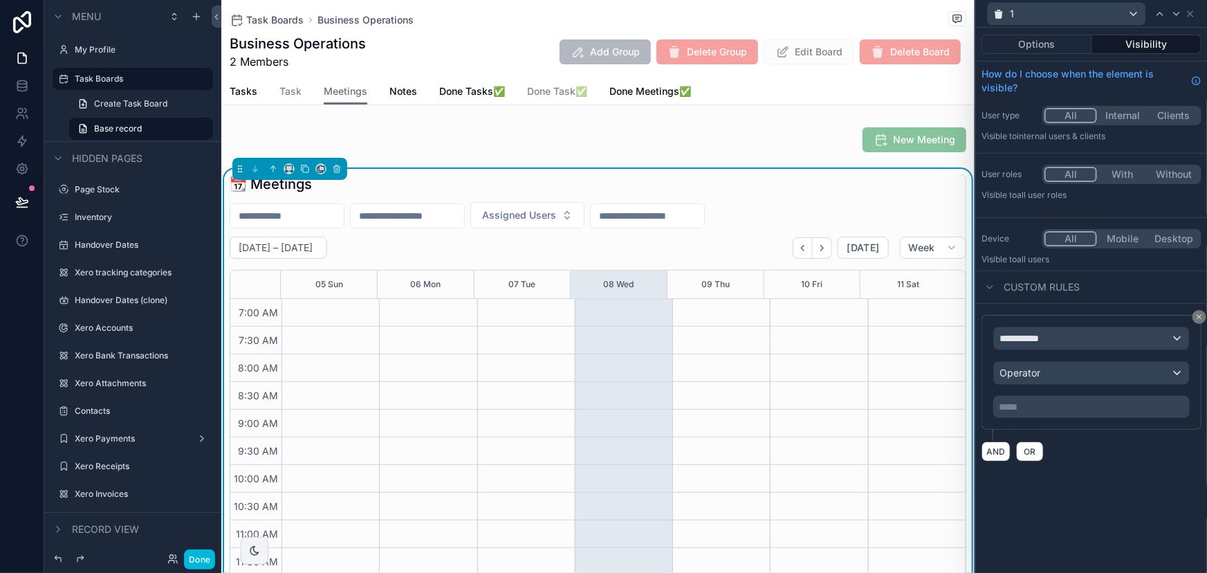
scroll to position [387, 0]
click at [1047, 345] on div "**********" at bounding box center [1091, 338] width 195 height 22
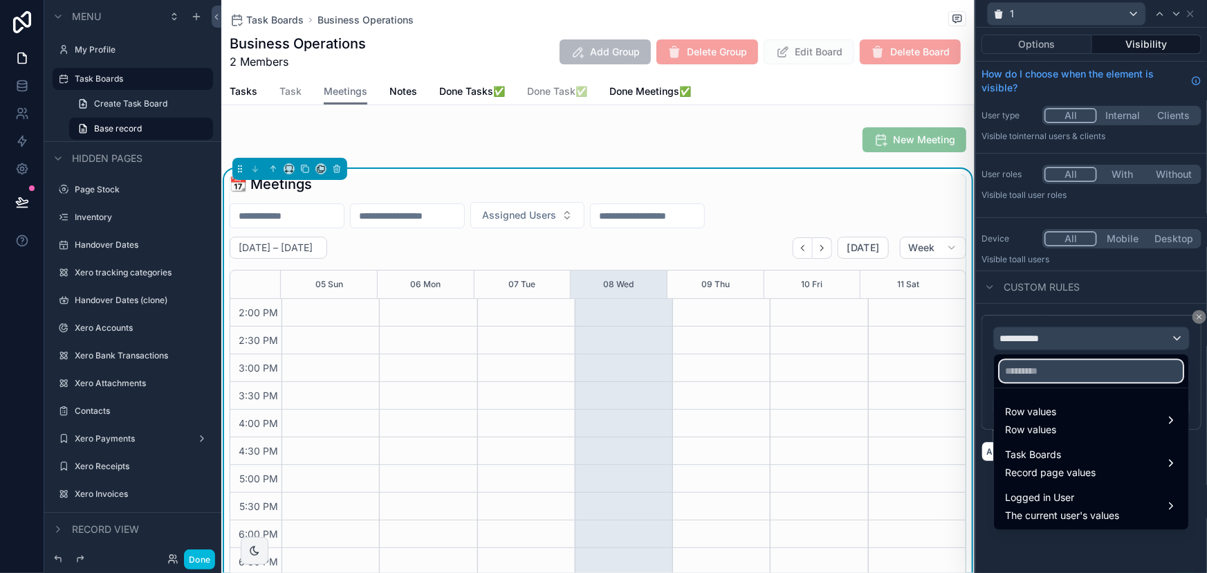
click at [1052, 369] on input "text" at bounding box center [1090, 371] width 183 height 22
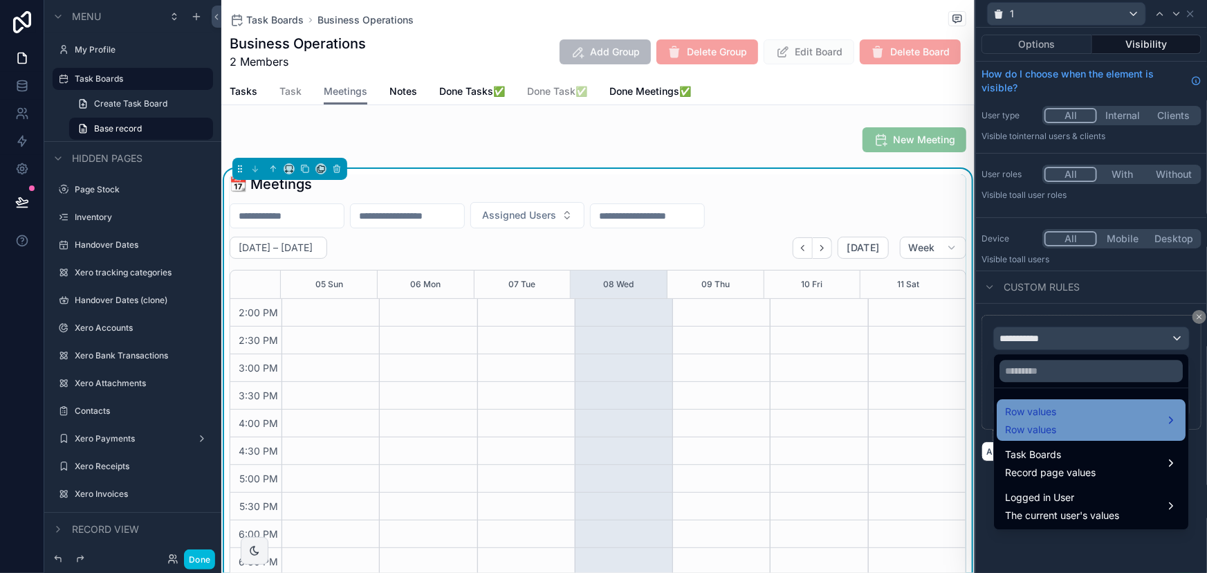
click at [1061, 417] on div "Row values Row values" at bounding box center [1091, 419] width 172 height 33
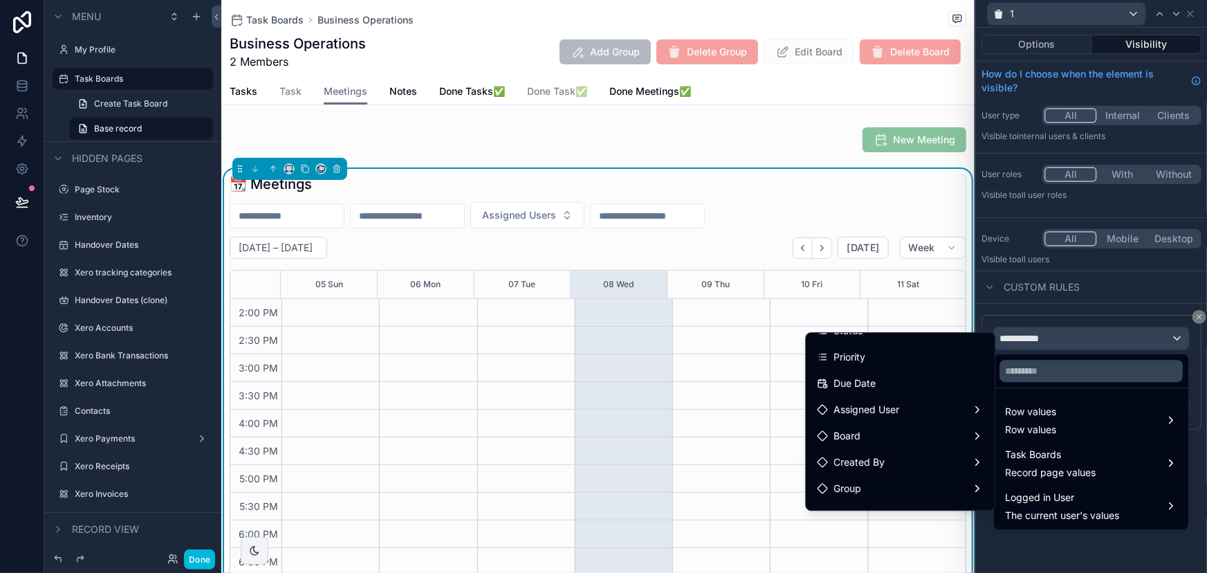
scroll to position [125, 0]
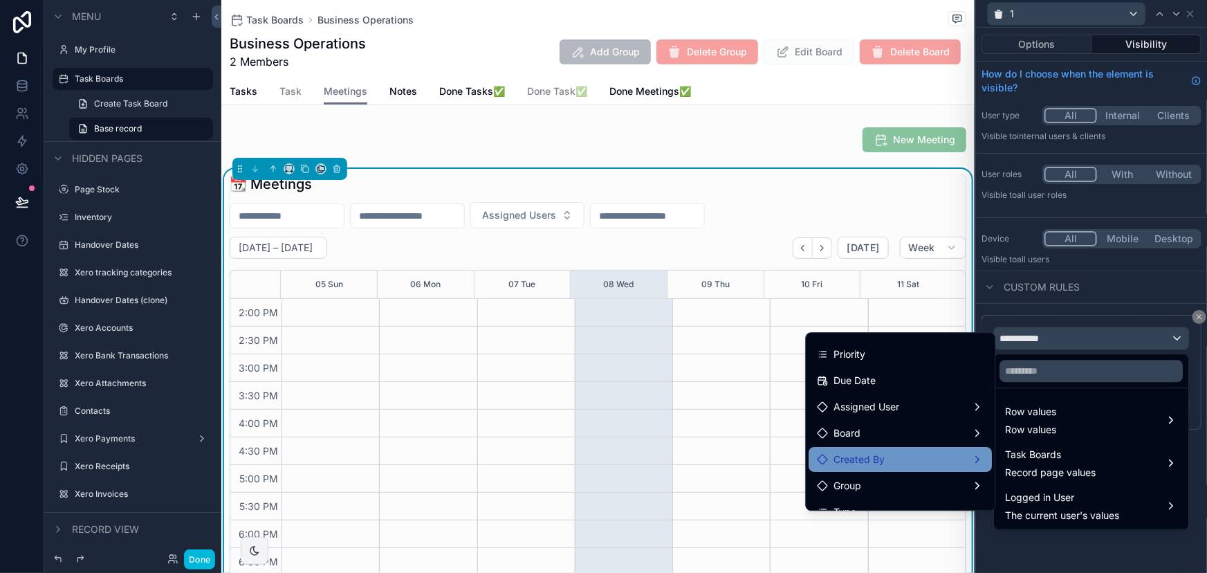
click at [892, 454] on div "Created By" at bounding box center [901, 459] width 167 height 17
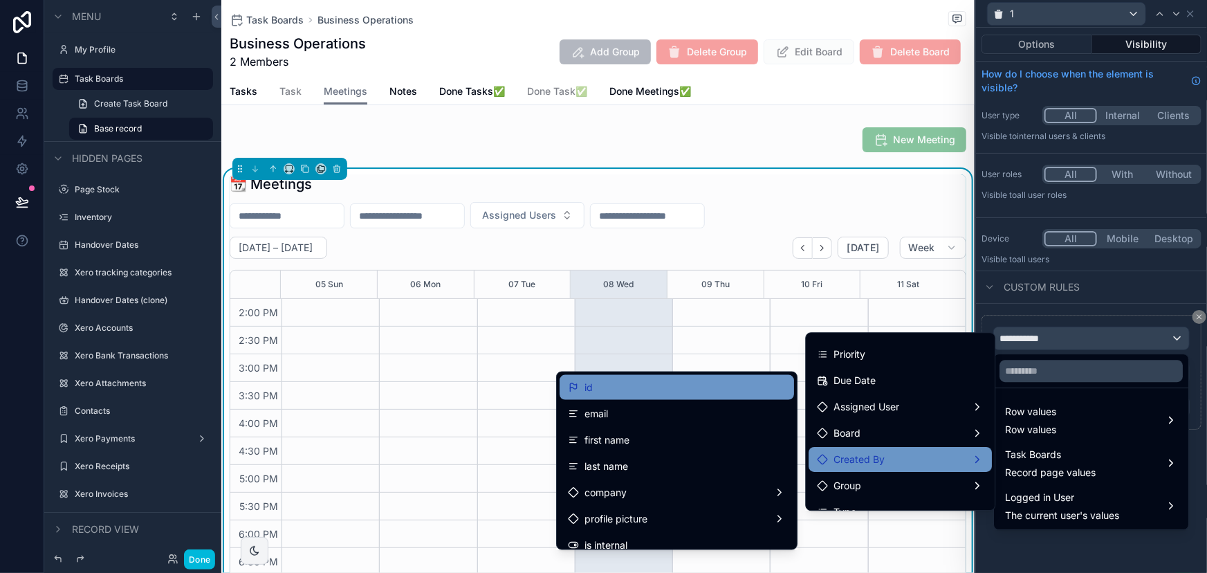
click at [705, 393] on div "id" at bounding box center [677, 387] width 218 height 17
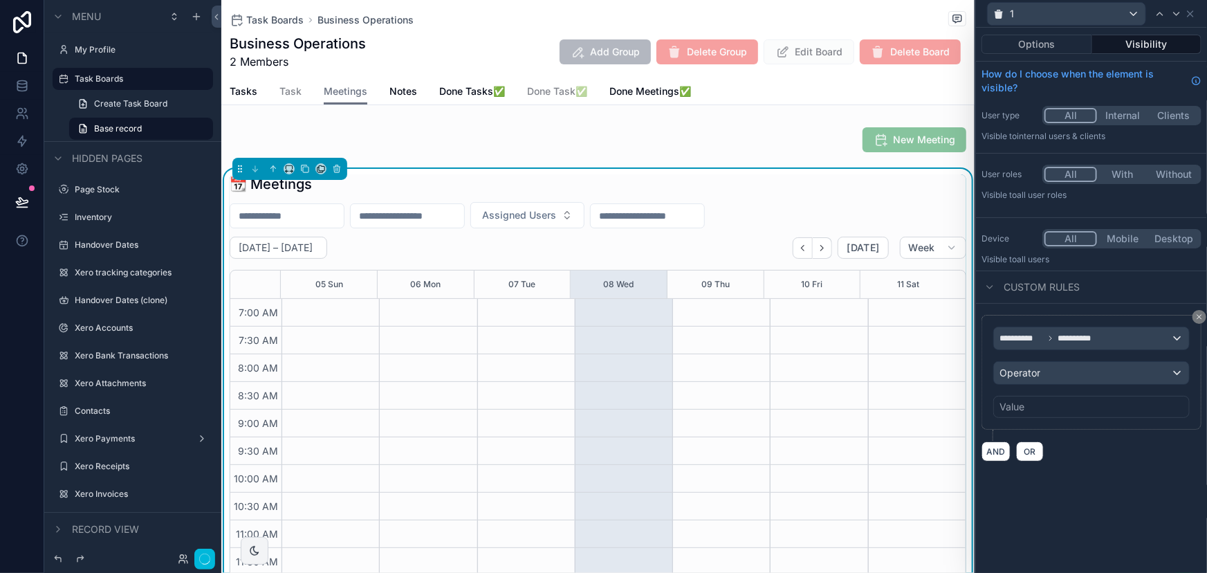
scroll to position [387, 0]
click at [1091, 369] on div "Operator" at bounding box center [1091, 373] width 195 height 22
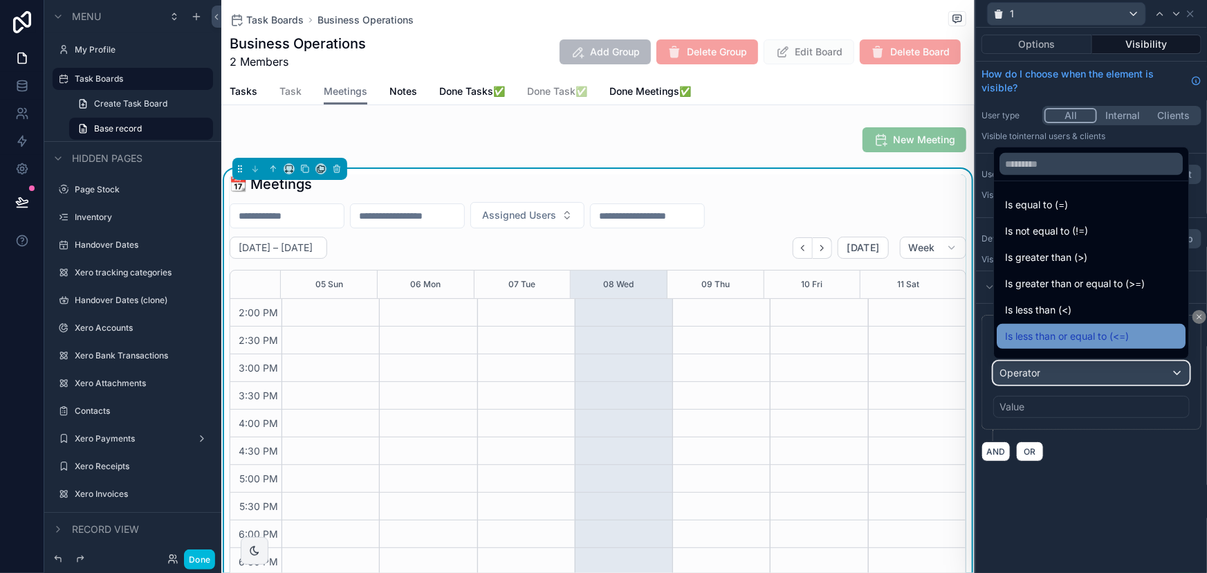
scroll to position [98, 0]
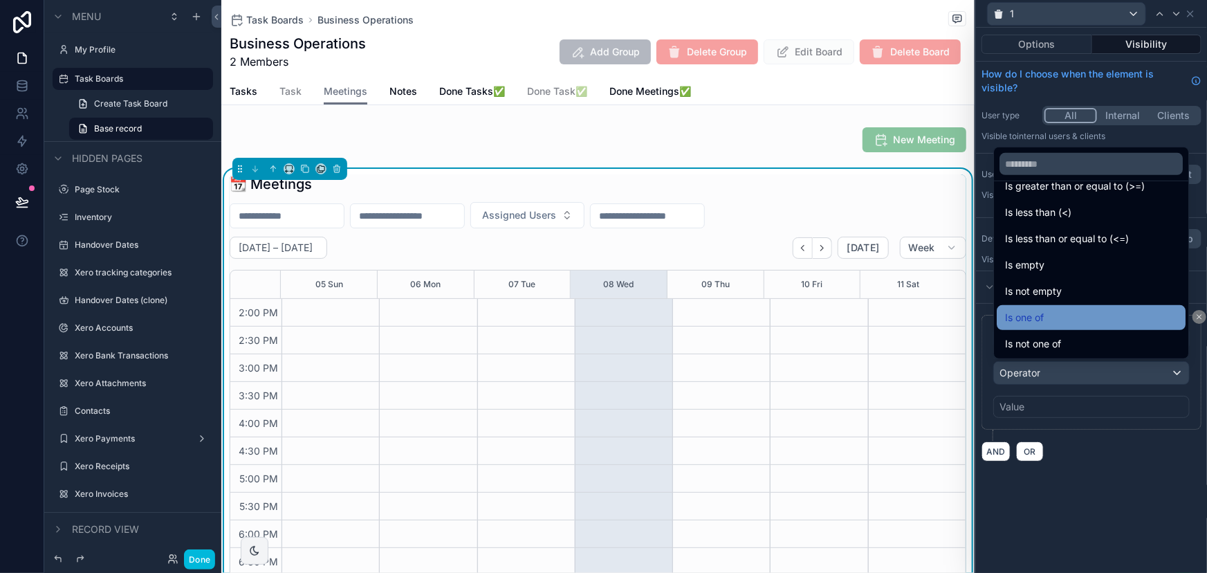
click at [1065, 311] on div "Is one of" at bounding box center [1091, 317] width 172 height 17
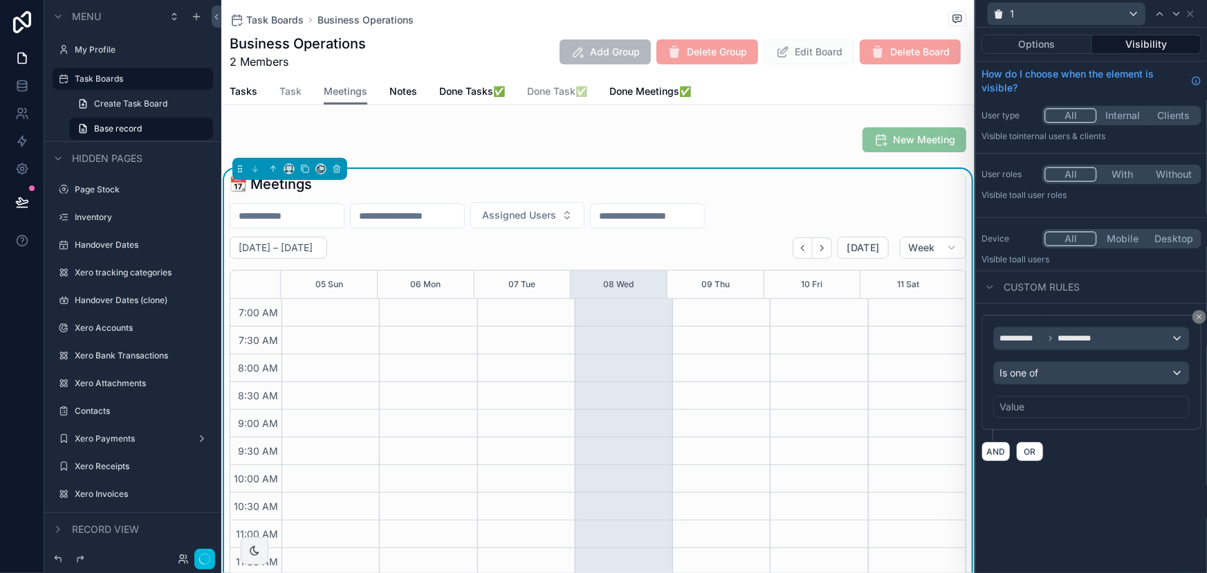
scroll to position [387, 0]
click at [1037, 398] on div "Value" at bounding box center [1091, 407] width 196 height 22
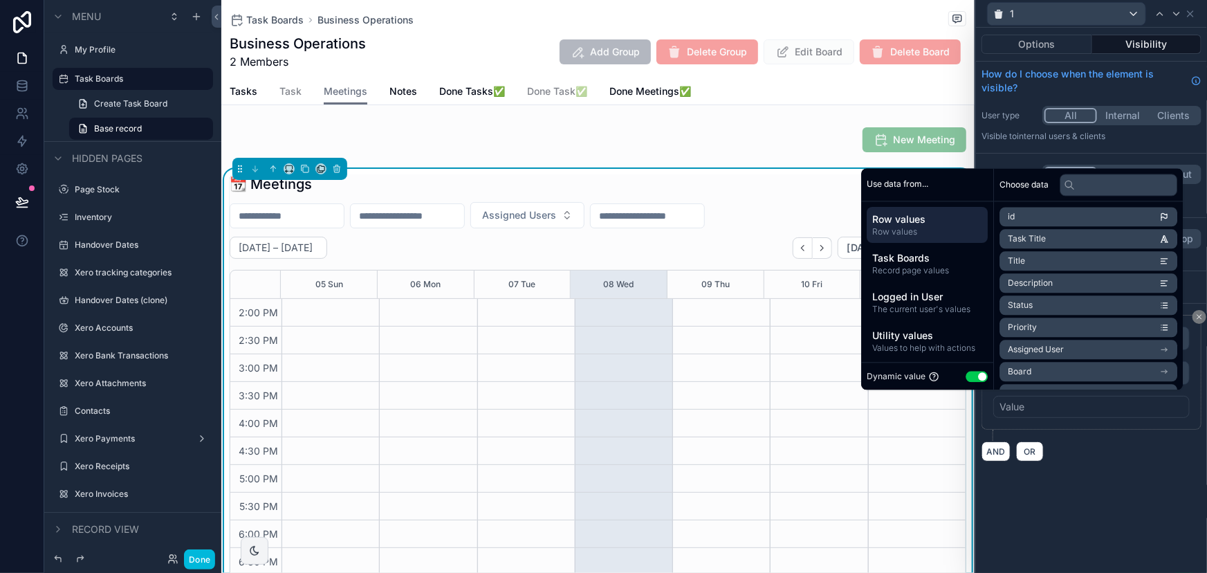
click at [1091, 452] on div "AND OR" at bounding box center [1091, 451] width 220 height 21
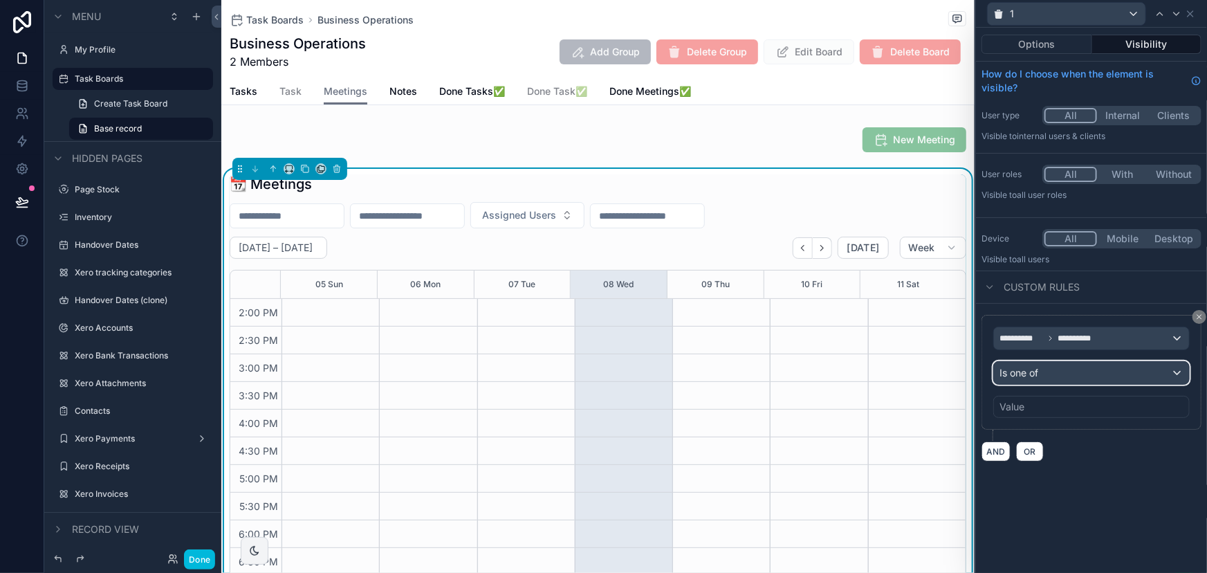
click at [1044, 368] on div "Is one of" at bounding box center [1091, 373] width 195 height 22
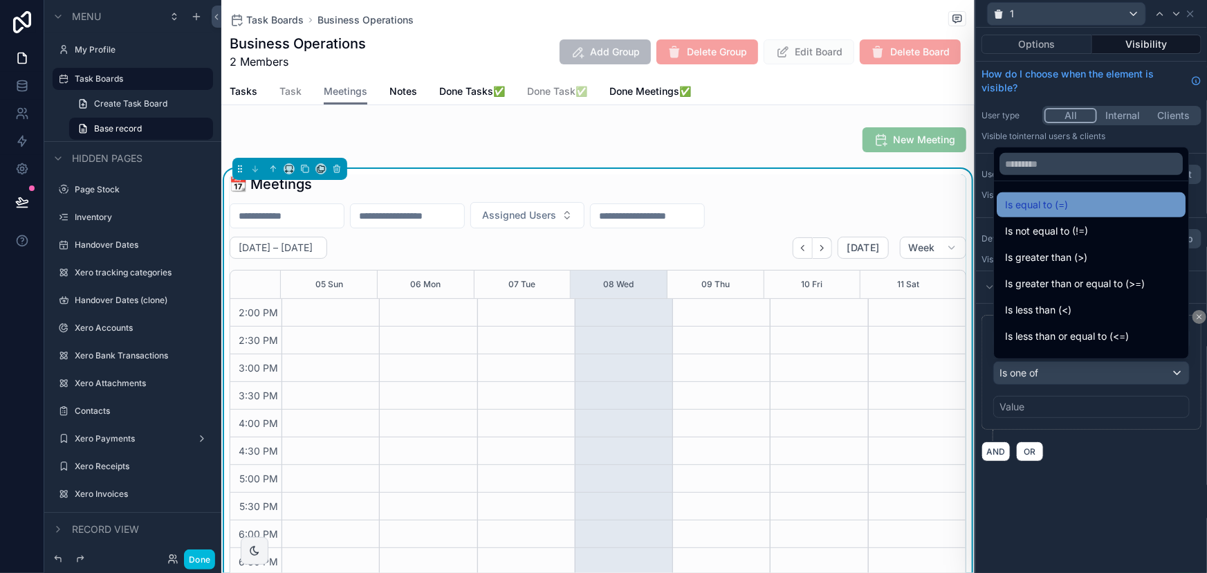
click at [1054, 201] on span "Is equal to (=)" at bounding box center [1036, 204] width 63 height 17
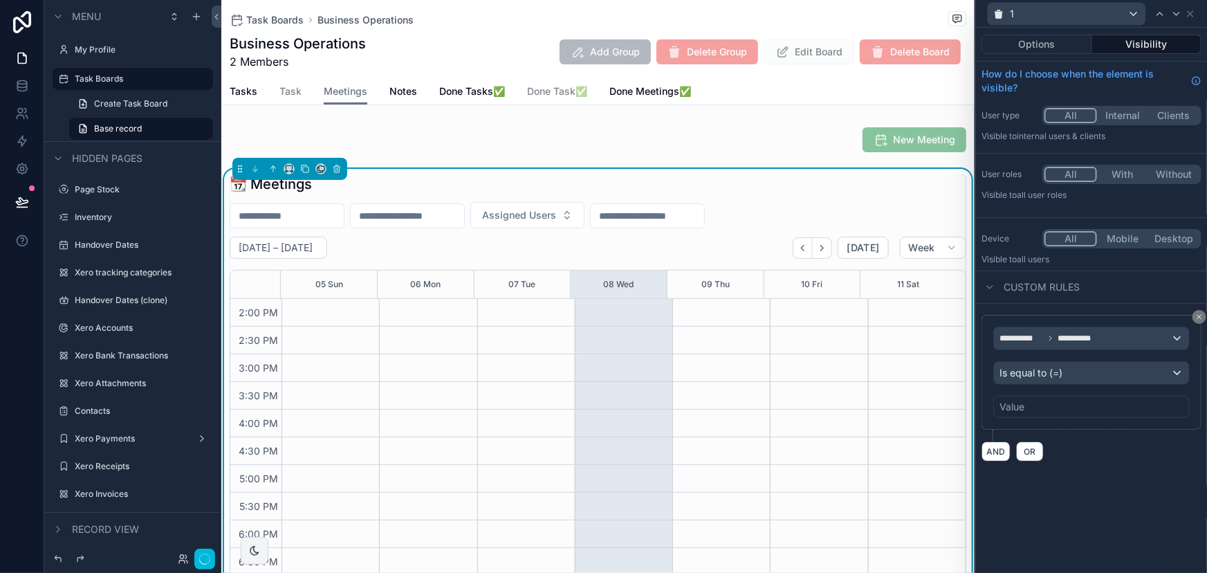
click at [1043, 407] on div "Value" at bounding box center [1091, 407] width 196 height 22
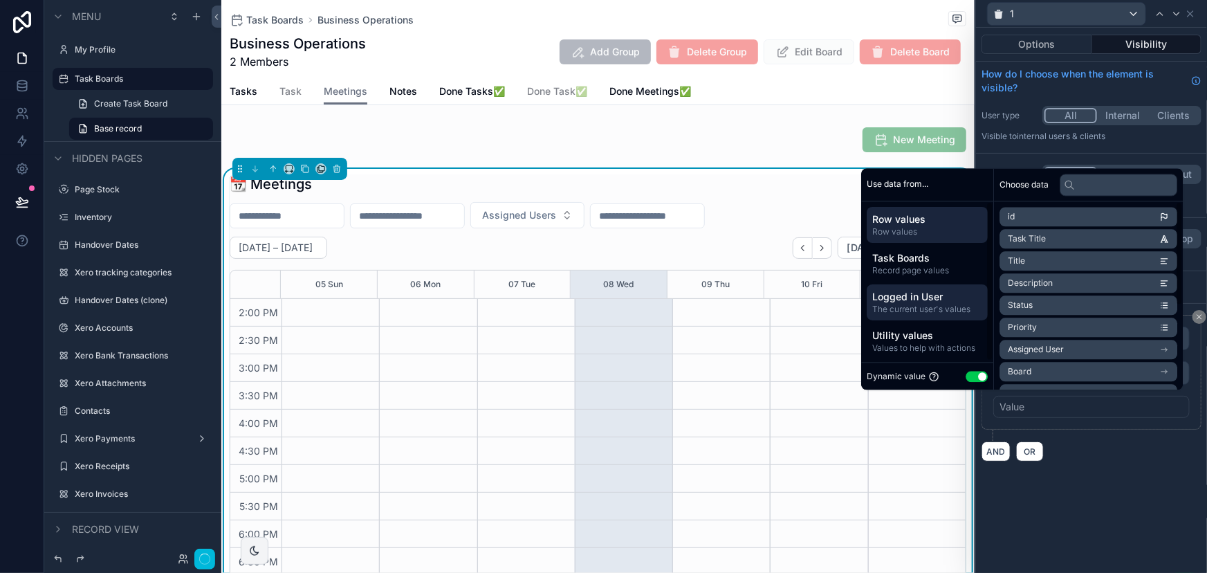
click at [941, 295] on span "Logged in User" at bounding box center [927, 297] width 110 height 14
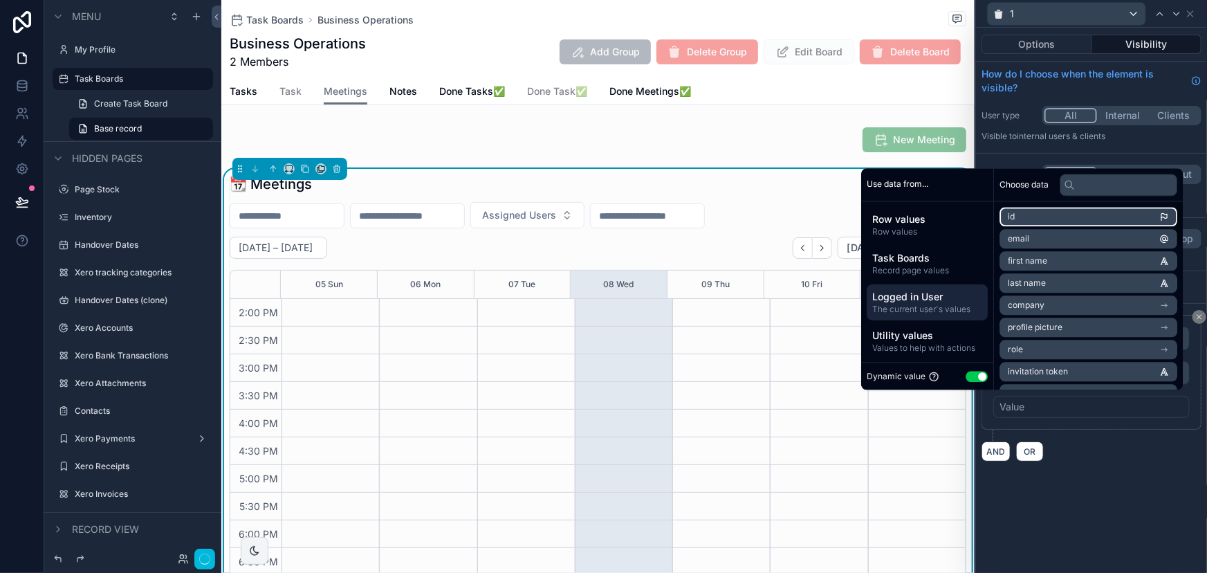
click at [1011, 221] on li "id" at bounding box center [1088, 216] width 178 height 19
click at [1097, 514] on div "**********" at bounding box center [1091, 300] width 231 height 545
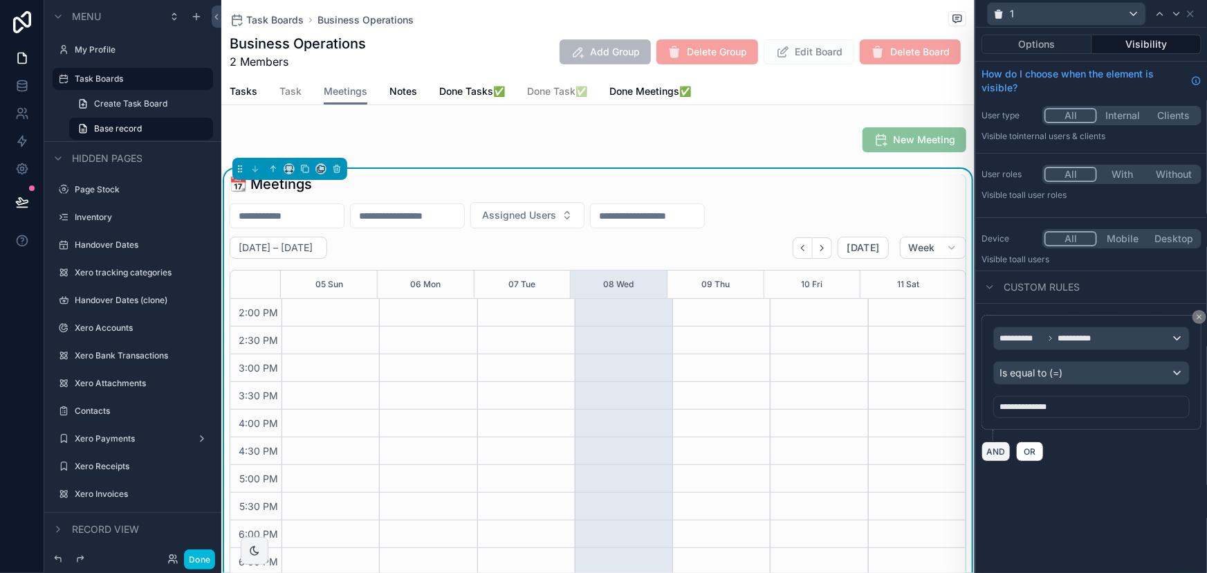
click at [1002, 453] on button "AND" at bounding box center [995, 451] width 29 height 20
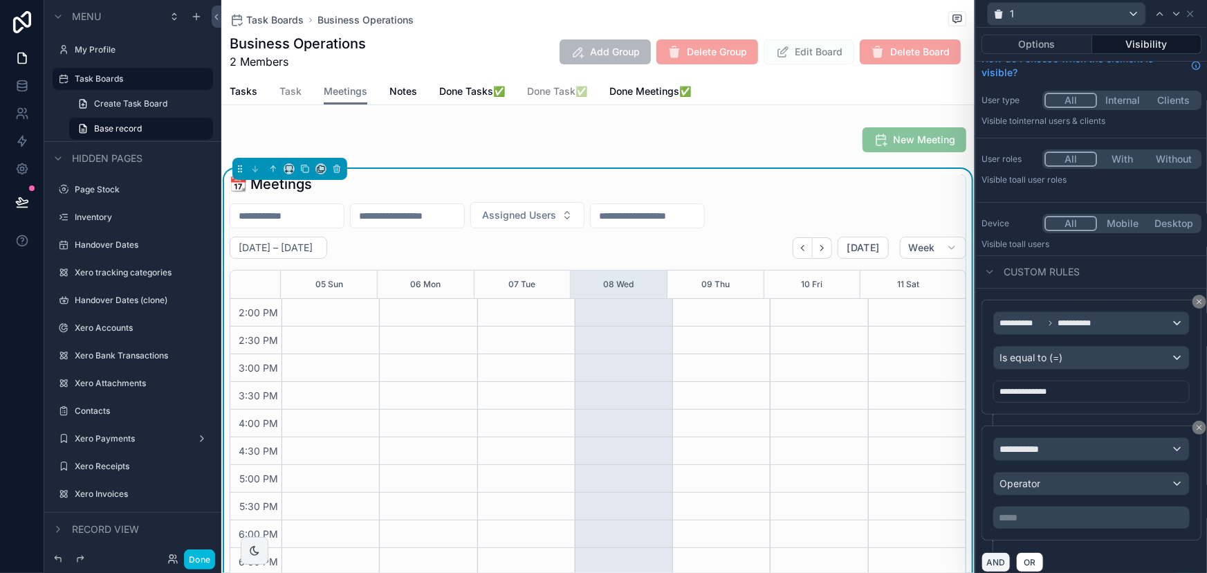
scroll to position [24, 0]
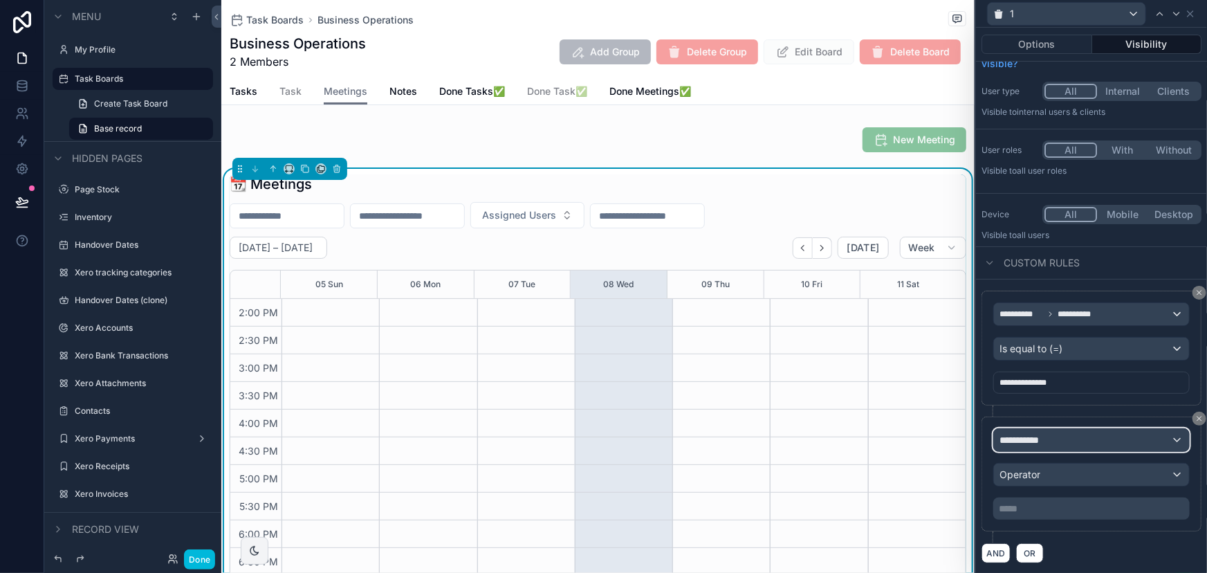
click at [1004, 435] on span "**********" at bounding box center [1024, 440] width 51 height 14
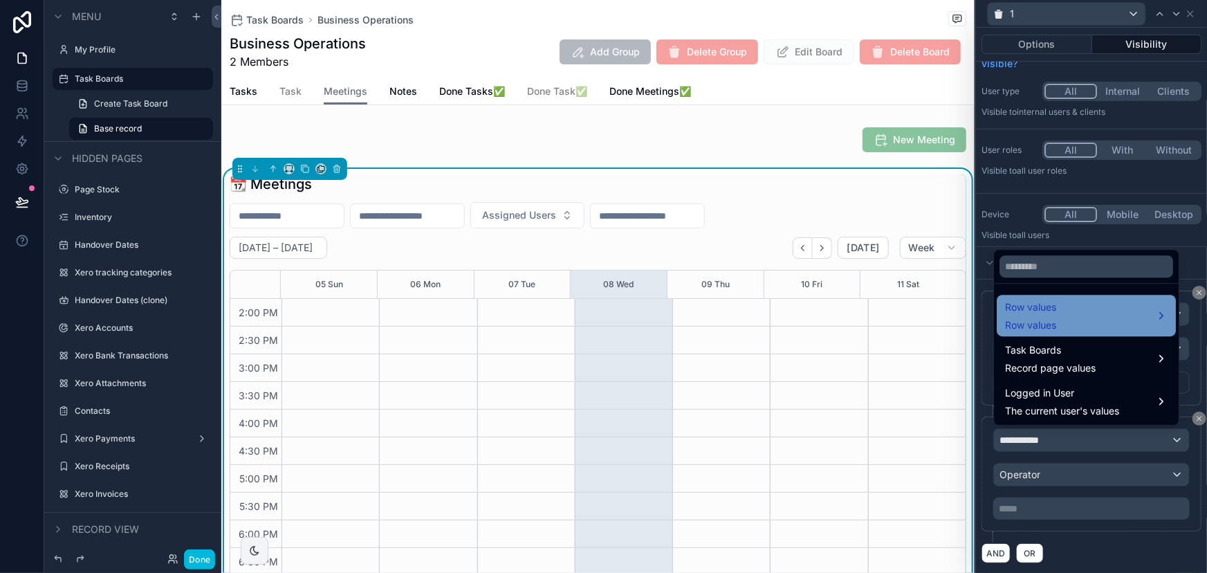
click at [1037, 308] on span "Row values" at bounding box center [1030, 307] width 51 height 17
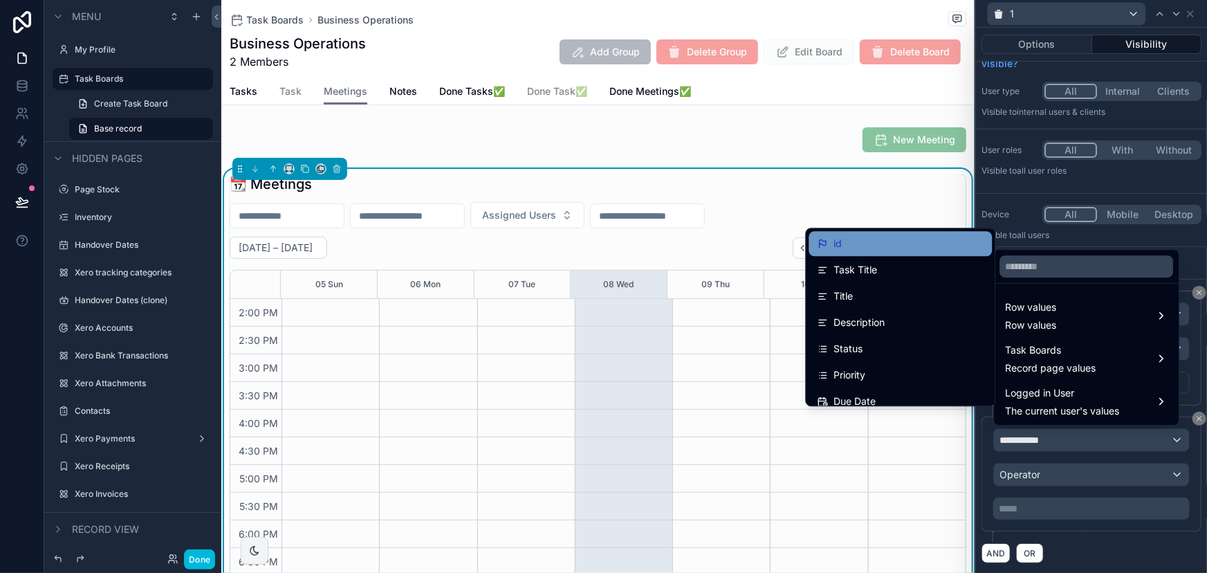
click at [905, 251] on div "id" at bounding box center [901, 243] width 167 height 17
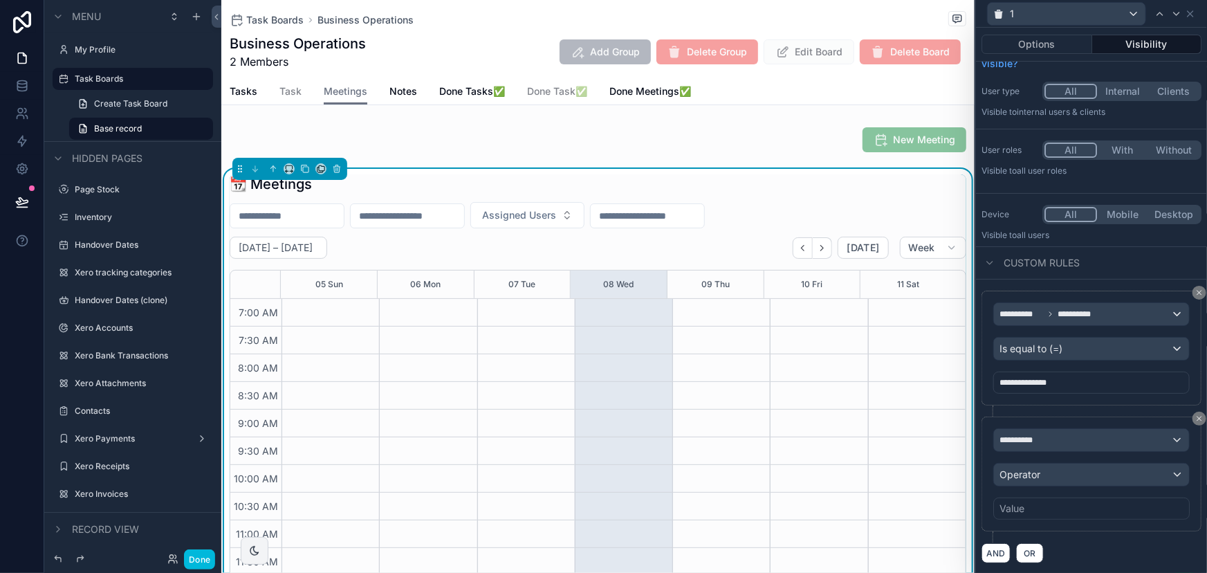
scroll to position [387, 0]
click at [1076, 434] on div "**********" at bounding box center [1091, 440] width 195 height 22
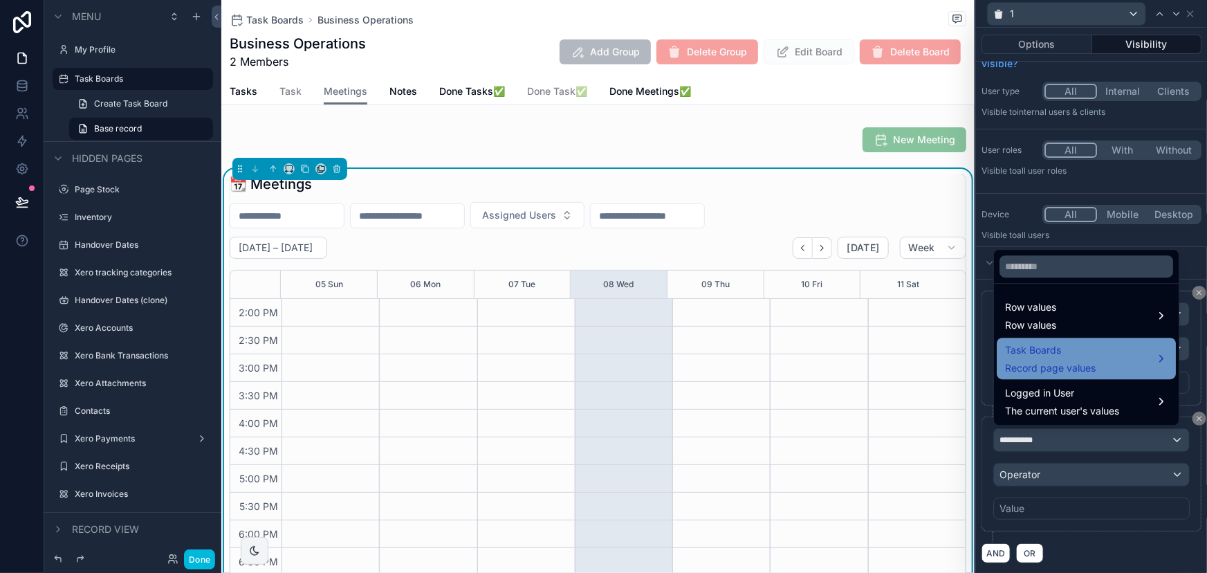
click at [1046, 361] on span "Record page values" at bounding box center [1050, 368] width 91 height 14
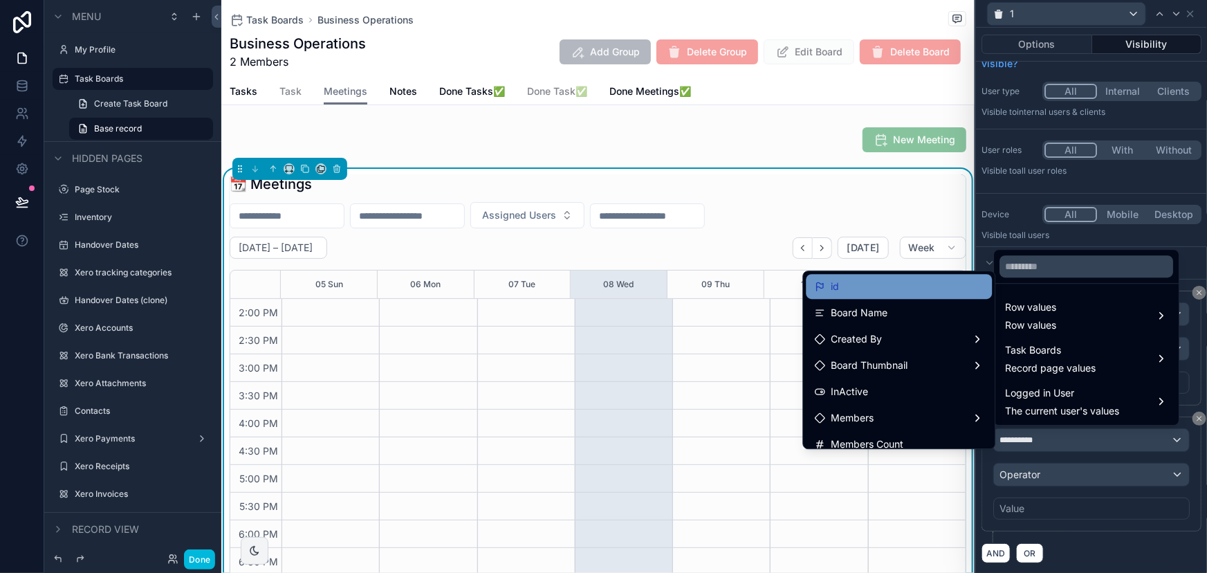
click at [850, 290] on div "id" at bounding box center [899, 286] width 169 height 17
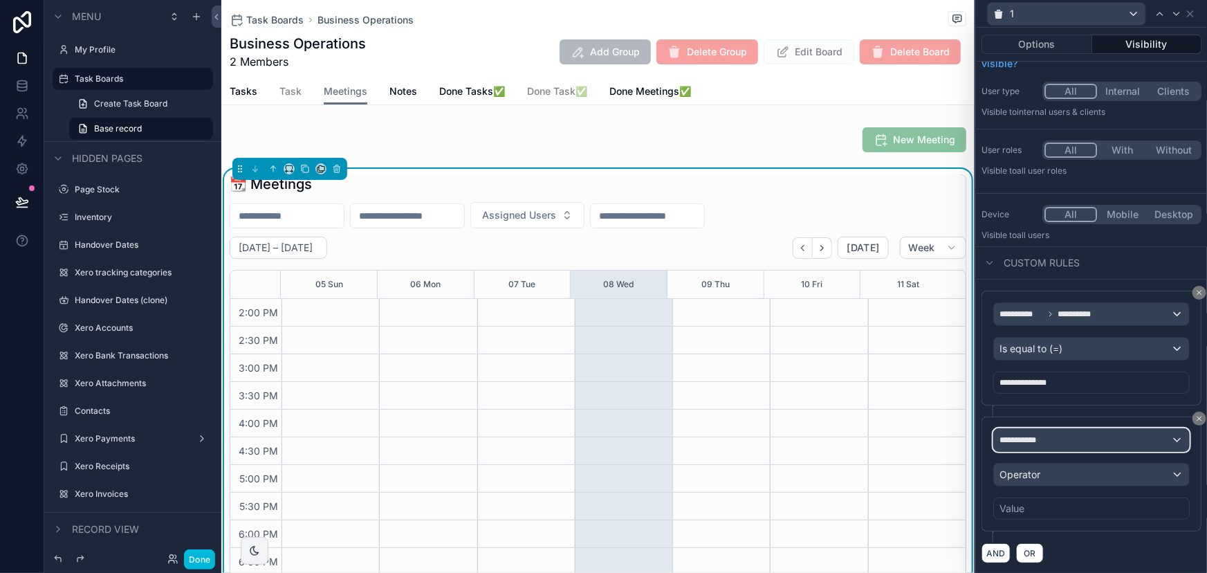
click at [1072, 443] on div "**********" at bounding box center [1091, 440] width 195 height 22
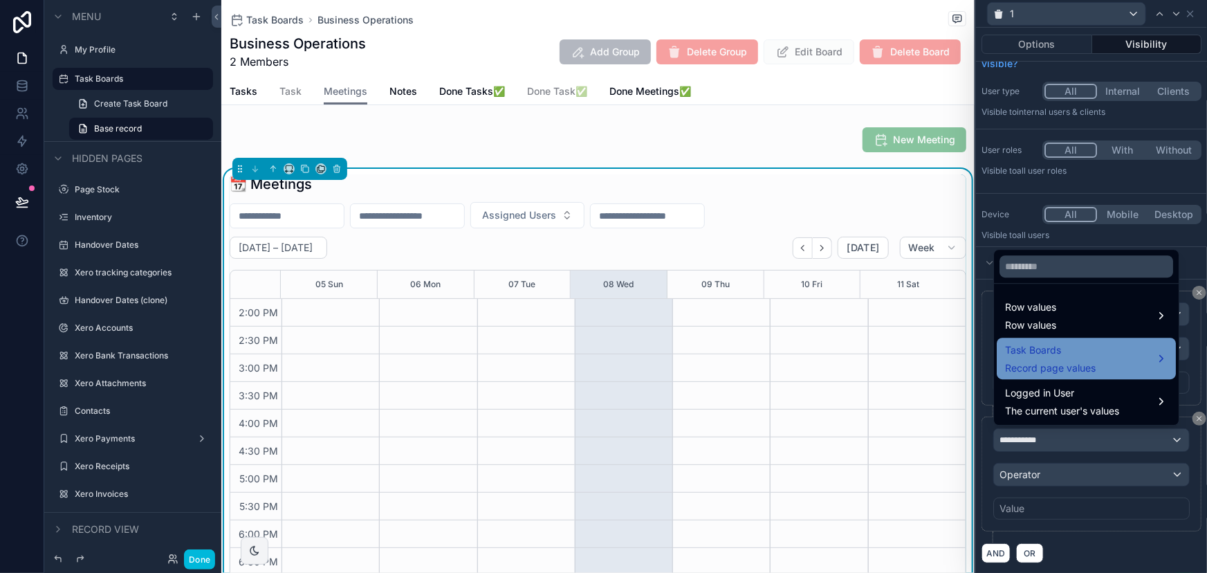
click at [1040, 362] on span "Record page values" at bounding box center [1050, 368] width 91 height 14
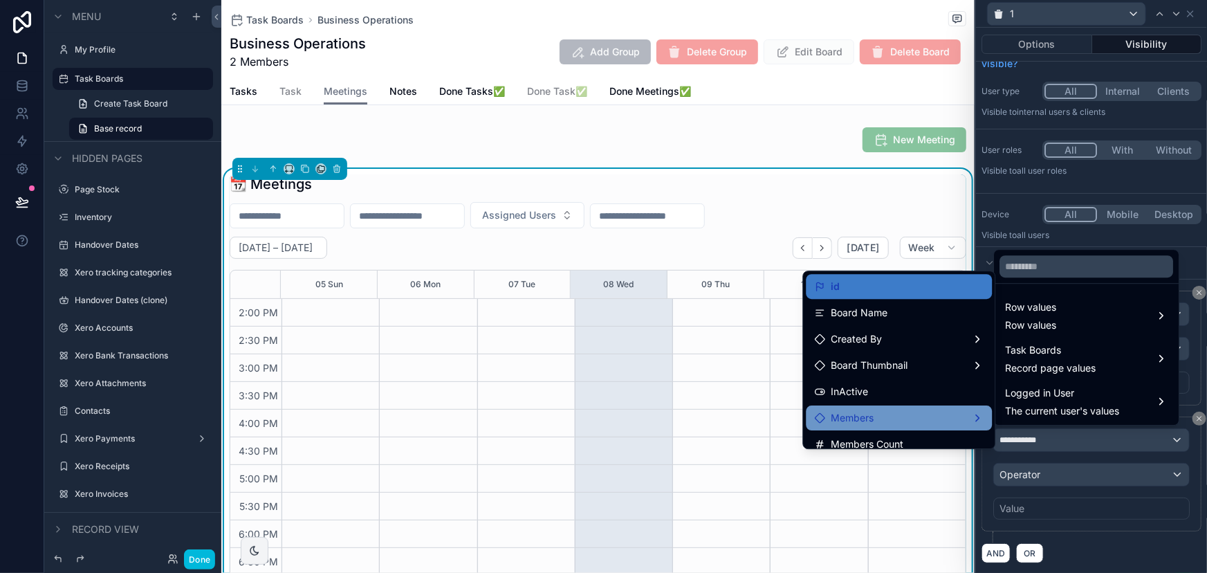
click at [891, 417] on div "Members" at bounding box center [899, 417] width 169 height 17
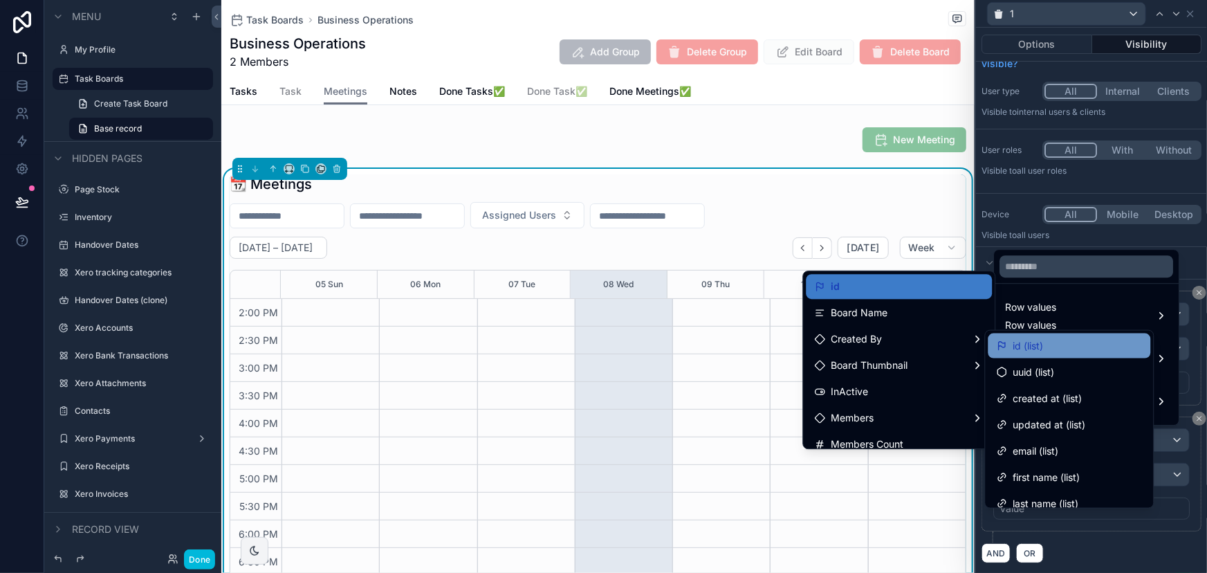
click at [1007, 345] on icon at bounding box center [1002, 345] width 11 height 11
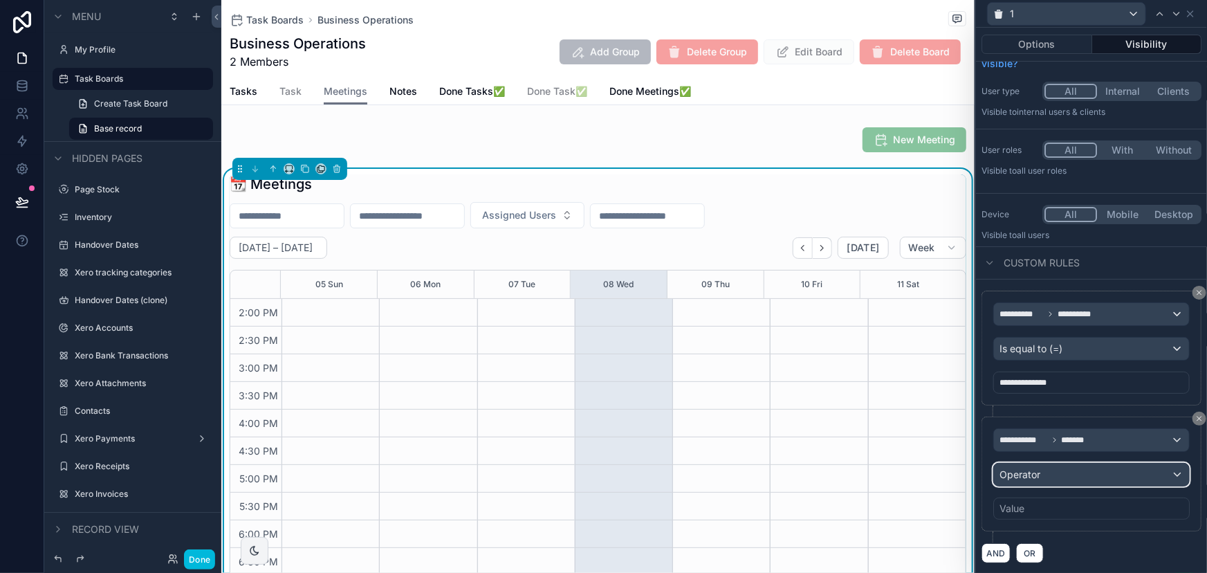
click at [1013, 472] on span "Operator" at bounding box center [1019, 474] width 41 height 12
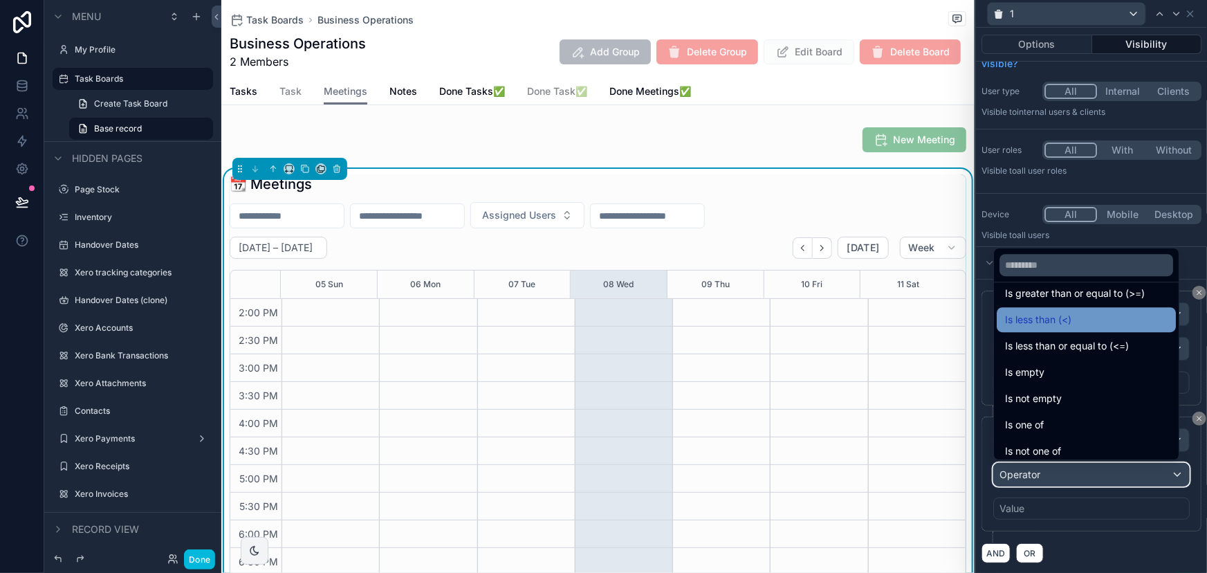
scroll to position [98, 0]
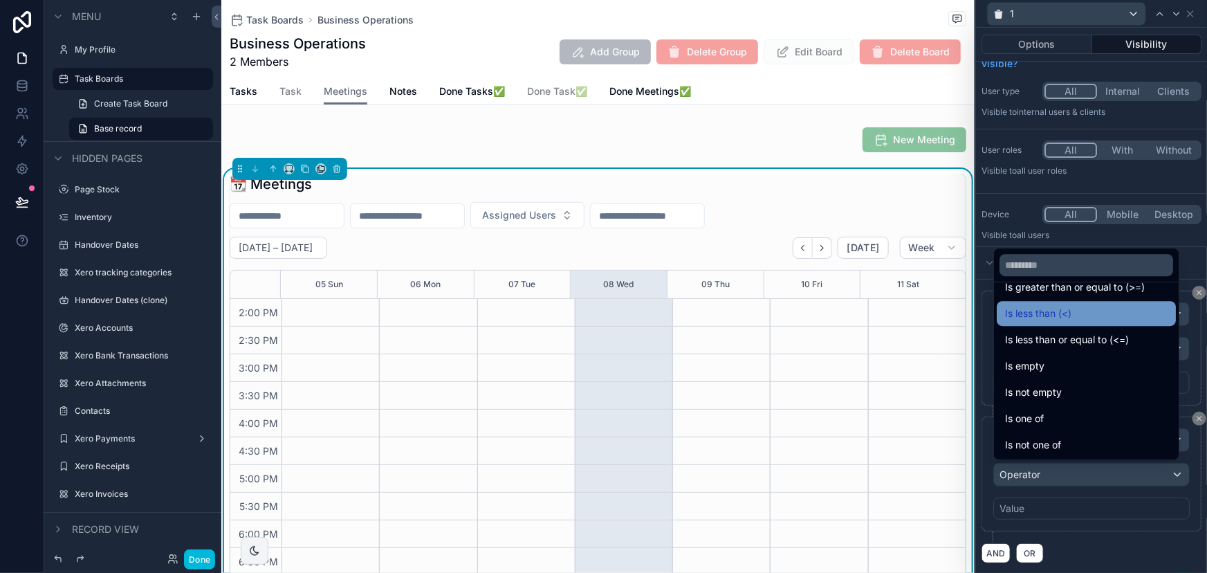
click at [1051, 406] on div "Is one of" at bounding box center [1086, 418] width 179 height 25
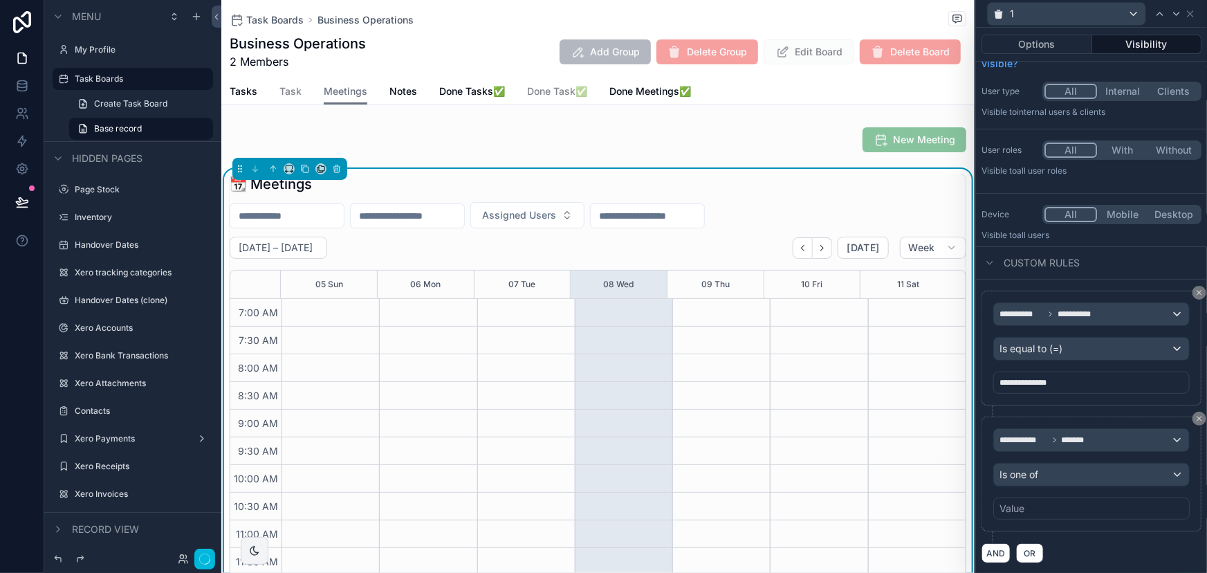
scroll to position [387, 0]
click at [1031, 502] on div "Value" at bounding box center [1091, 508] width 196 height 22
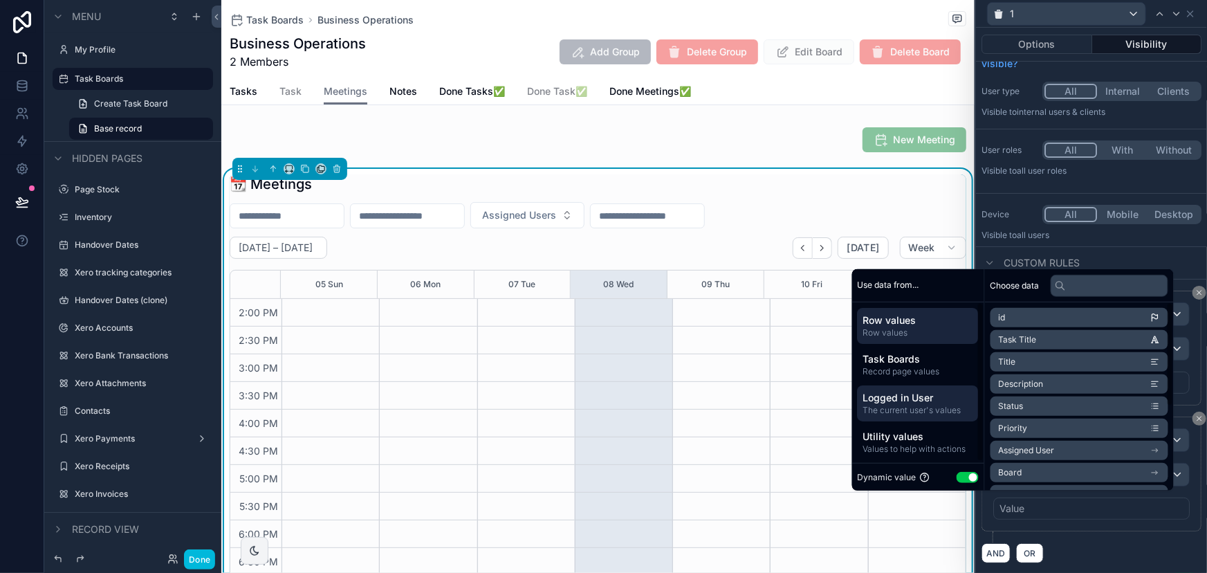
click at [919, 399] on span "Logged in User" at bounding box center [918, 397] width 110 height 14
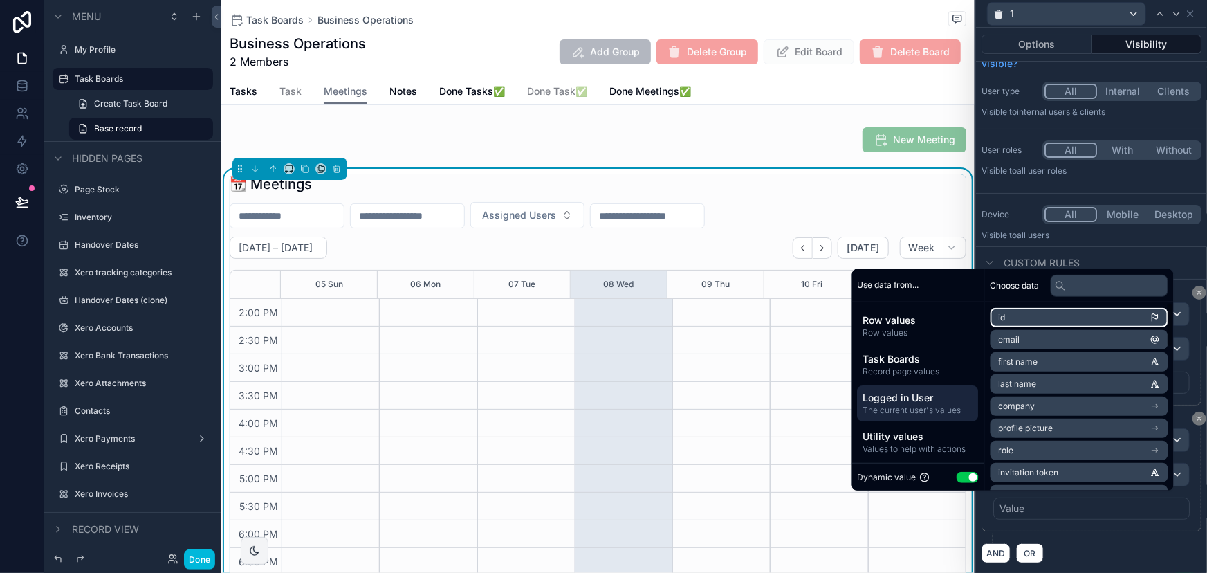
click at [999, 322] on span "id" at bounding box center [1002, 317] width 7 height 11
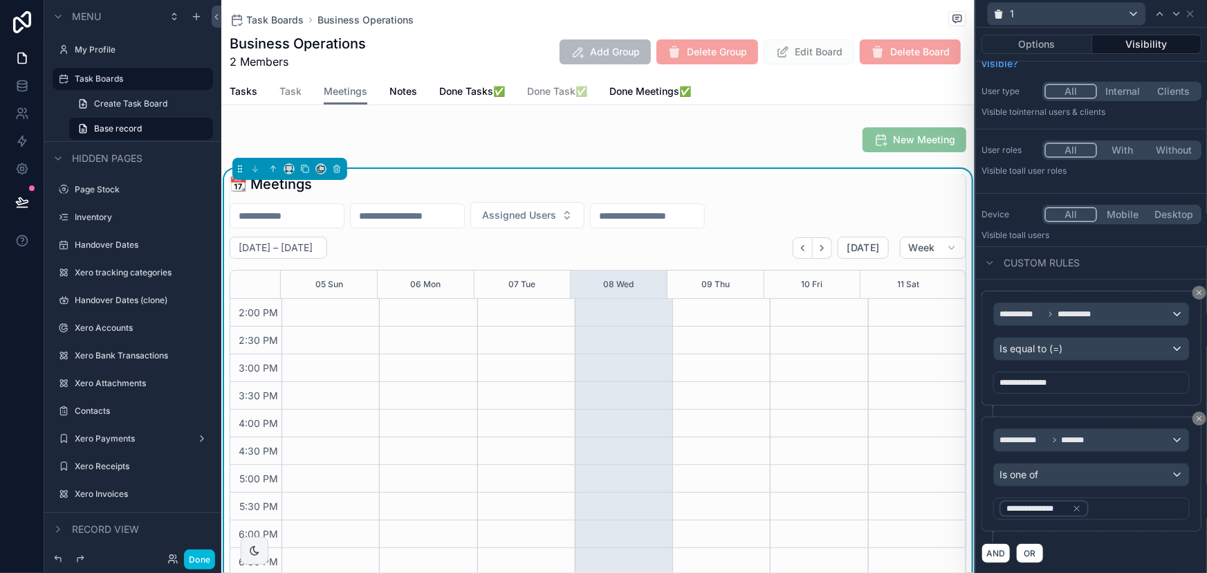
click at [1104, 539] on div "**********" at bounding box center [1091, 479] width 220 height 126
click at [202, 557] on button "Done" at bounding box center [199, 559] width 31 height 20
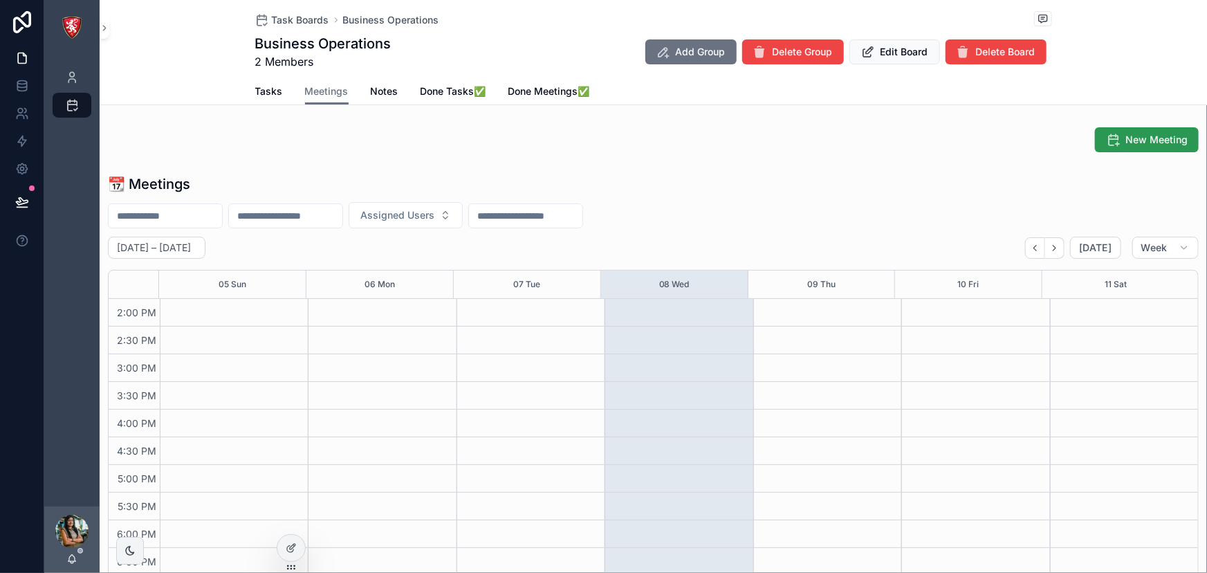
click at [1114, 135] on button "New Meeting" at bounding box center [1147, 139] width 104 height 25
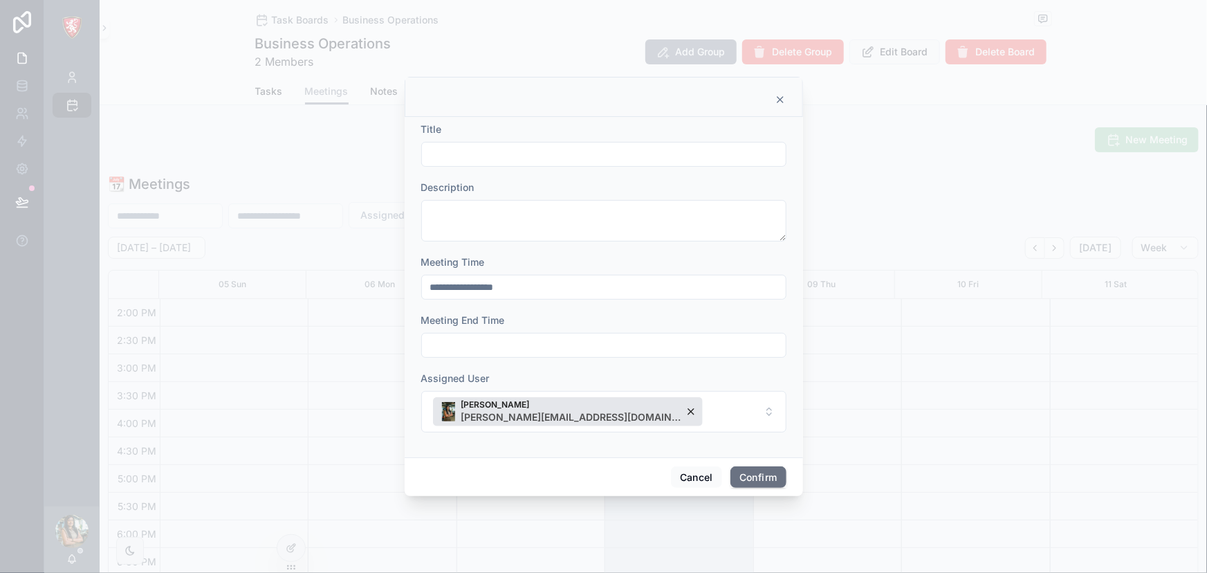
click at [436, 156] on input "text" at bounding box center [604, 154] width 364 height 19
type input "***"
click at [476, 228] on textarea at bounding box center [603, 220] width 365 height 41
type textarea "***"
click at [510, 344] on input "text" at bounding box center [604, 344] width 364 height 19
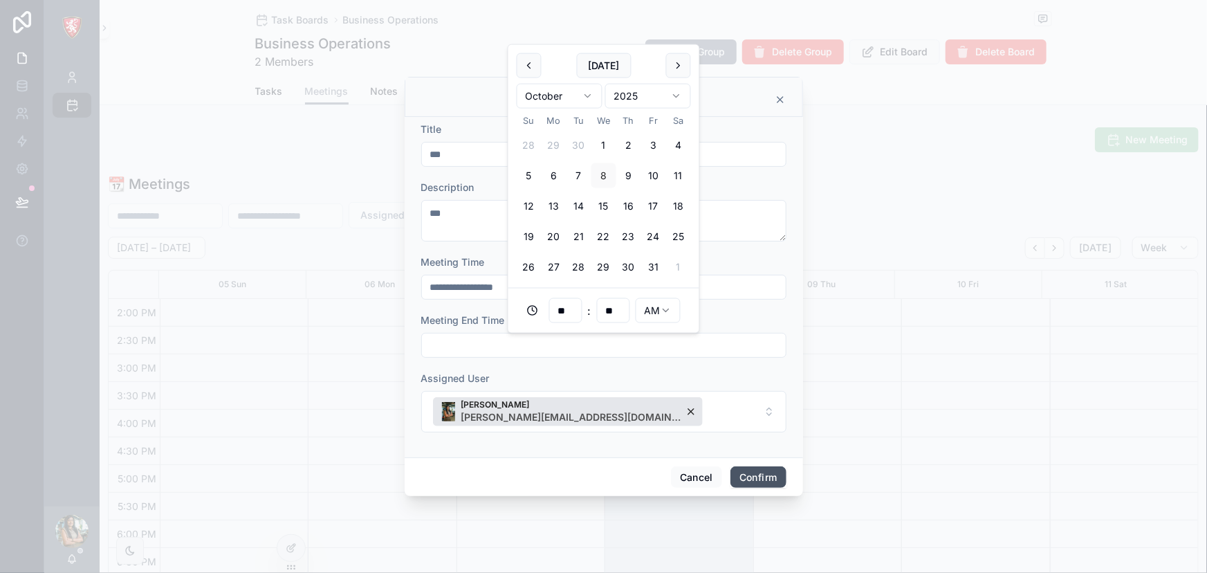
click at [766, 478] on button "Confirm" at bounding box center [757, 477] width 55 height 22
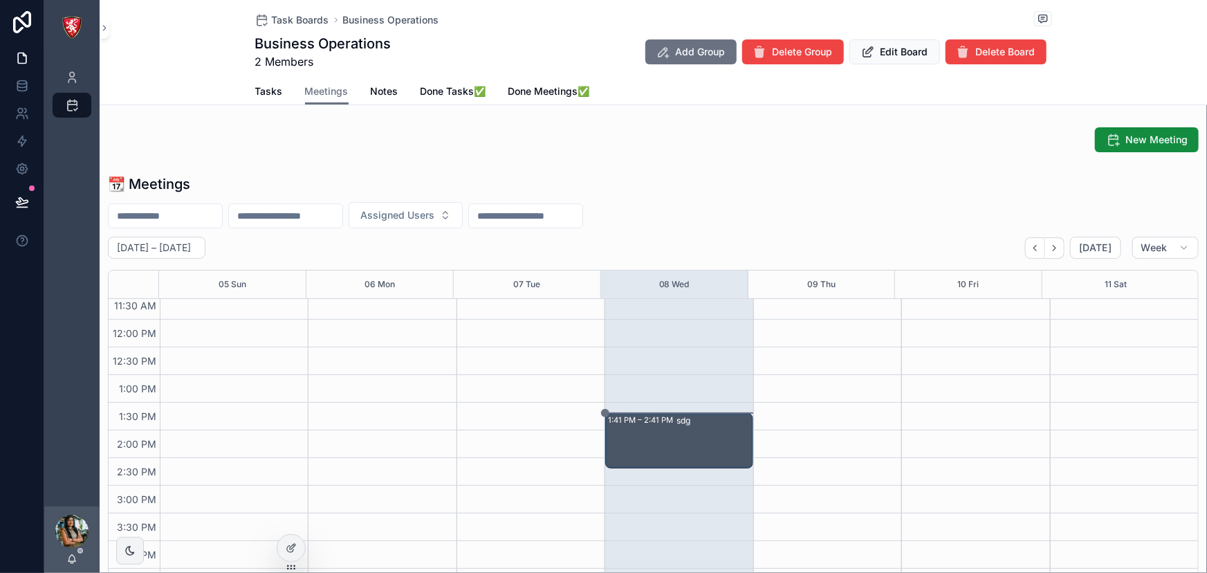
scroll to position [261, 0]
click at [655, 426] on div "1:41 PM – 2:41 PM sdg" at bounding box center [679, 435] width 146 height 54
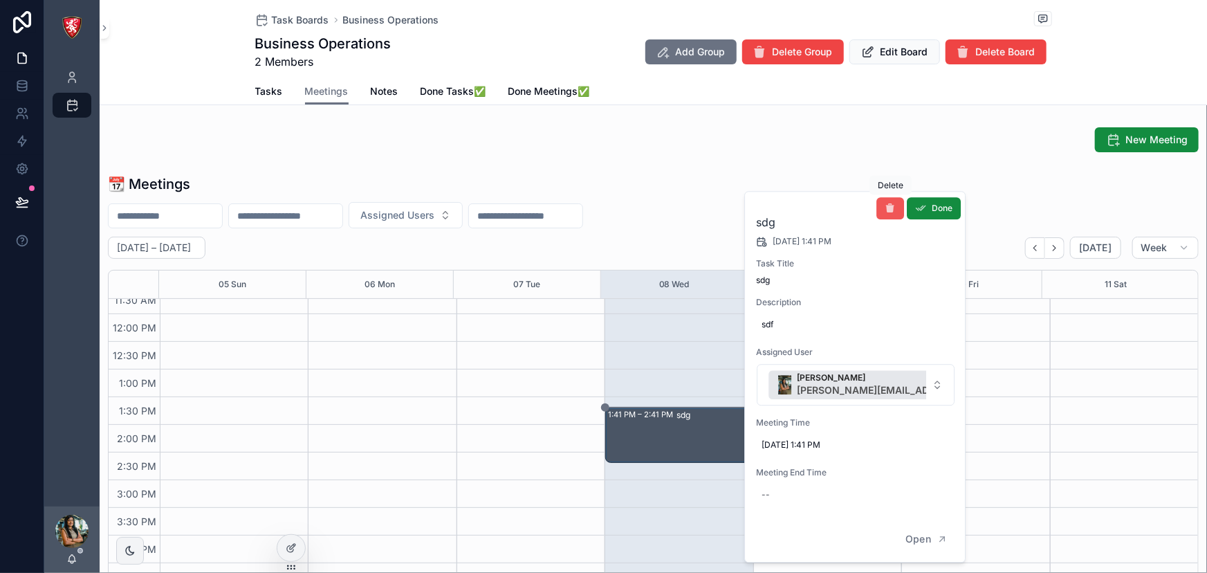
click at [891, 201] on button "scrollable content" at bounding box center [890, 208] width 28 height 22
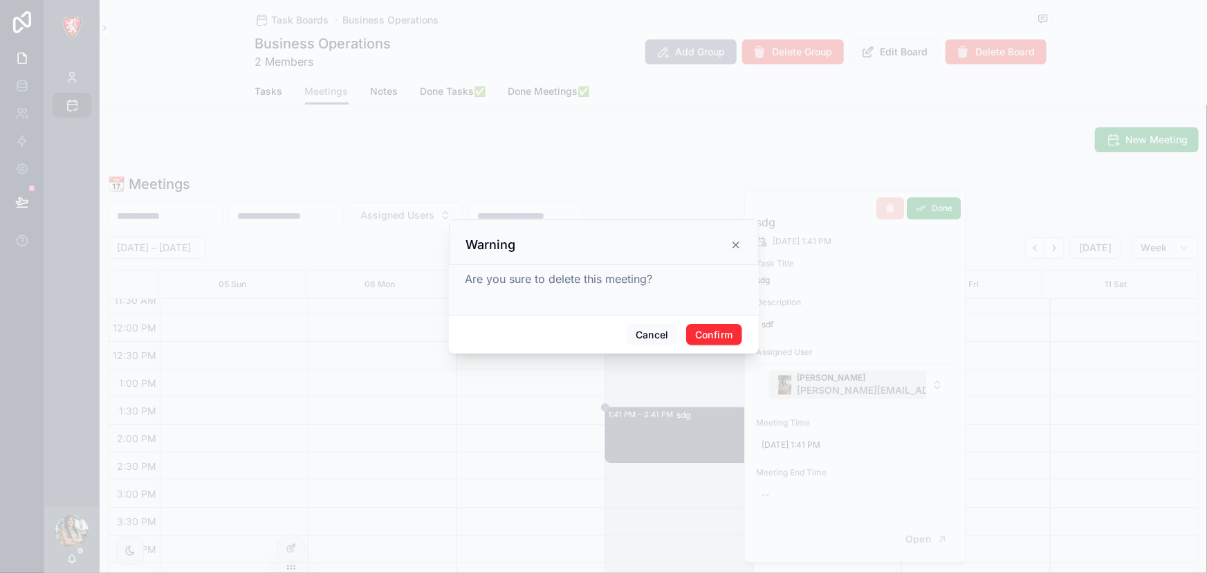
click at [690, 328] on button "Confirm" at bounding box center [713, 335] width 55 height 22
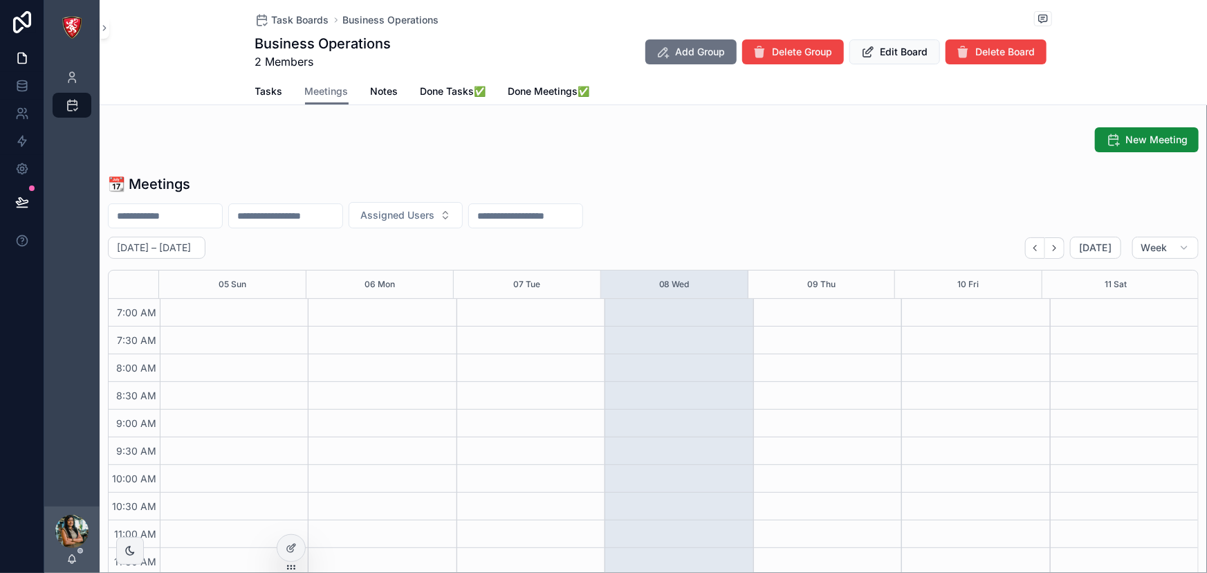
scroll to position [387, 0]
click at [303, 17] on span "Task Boards" at bounding box center [300, 20] width 57 height 14
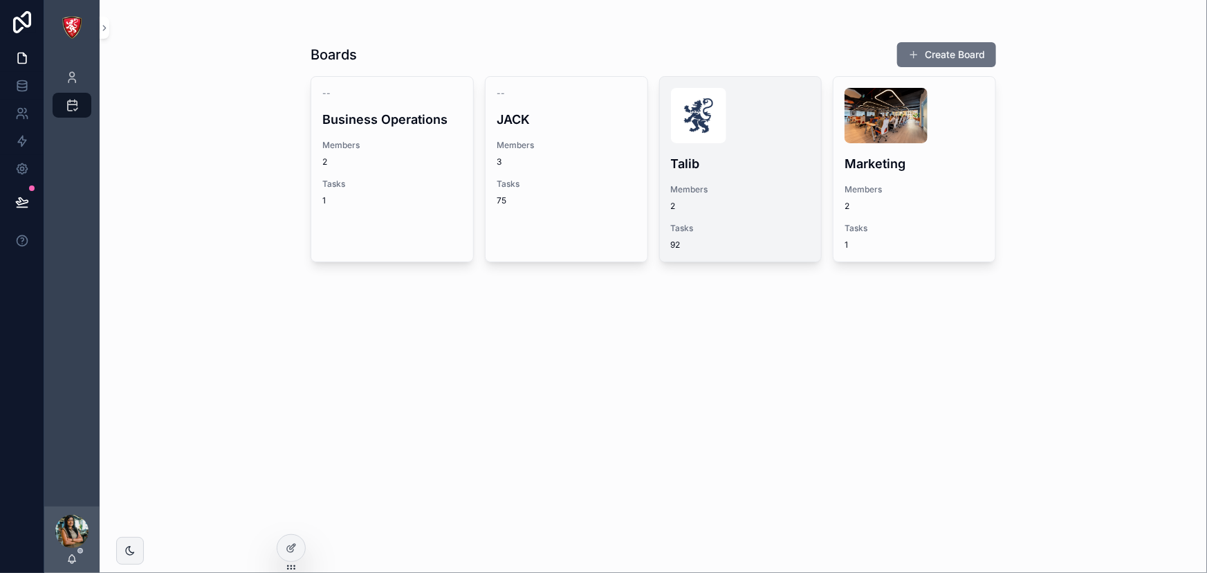
click at [702, 207] on span "2" at bounding box center [741, 206] width 140 height 11
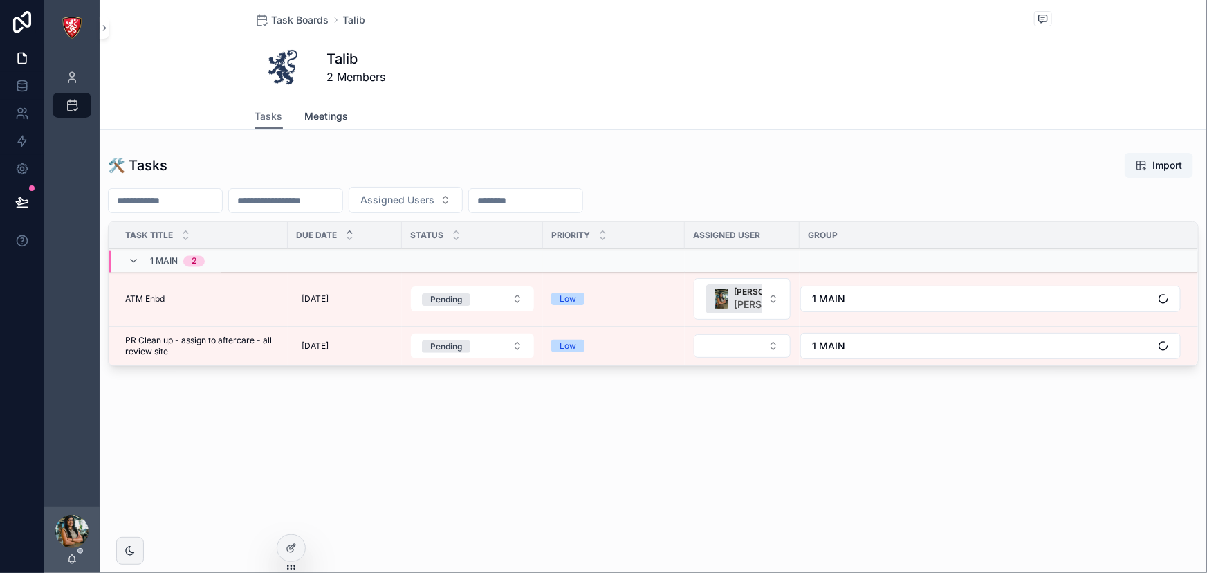
click at [320, 127] on link "Meetings" at bounding box center [327, 118] width 44 height 28
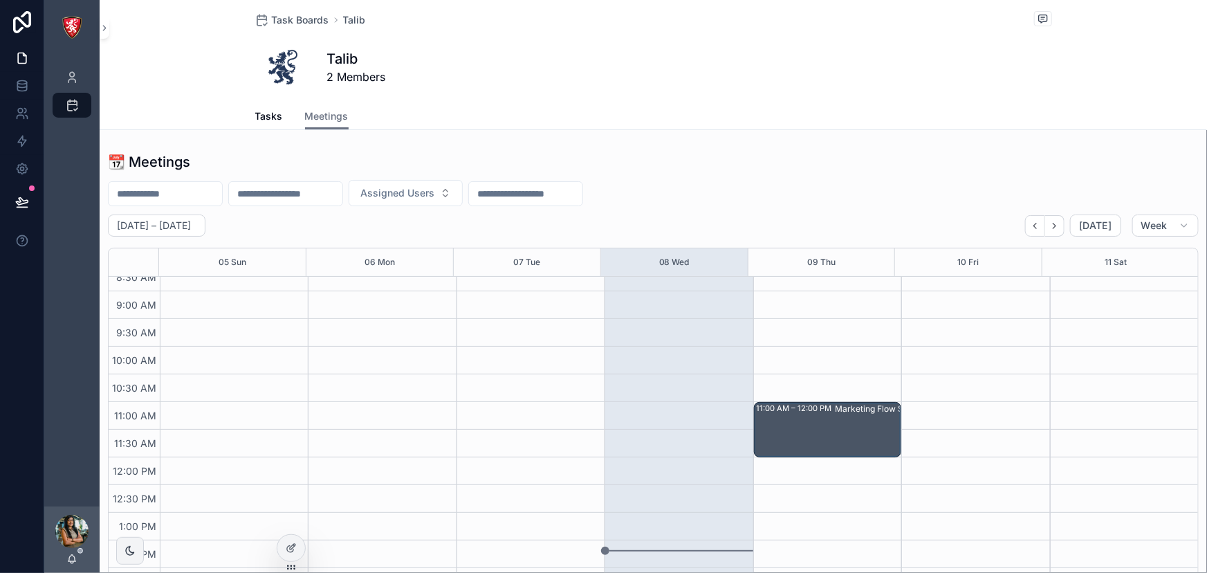
scroll to position [73, 0]
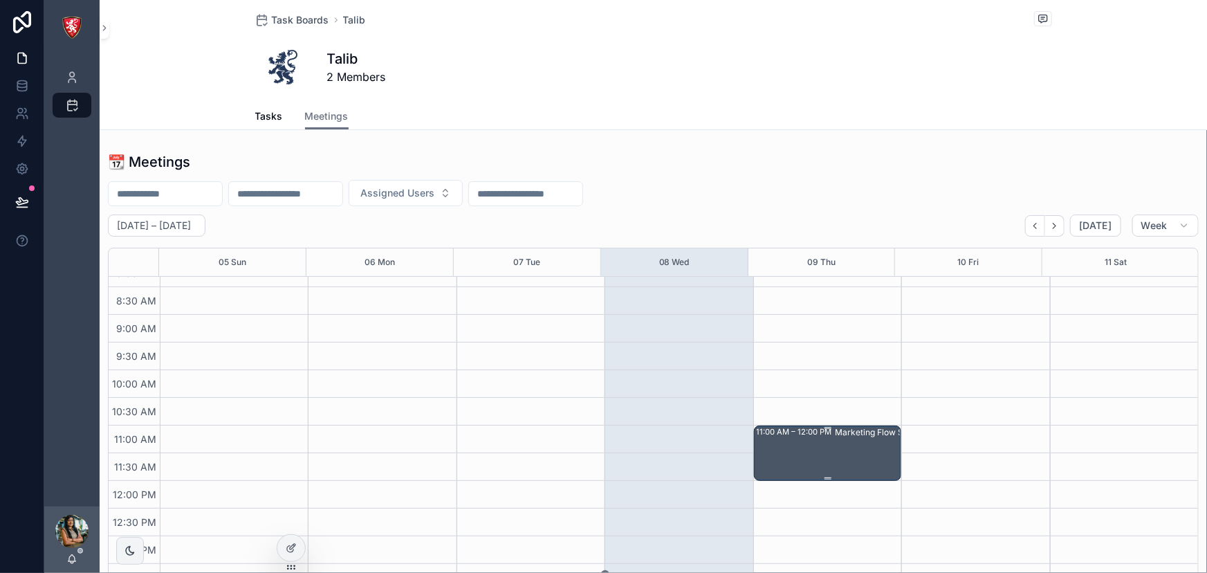
click at [817, 448] on div "11:00 AM – 12:00 PM Marketing Flow Set up on CRM" at bounding box center [828, 453] width 143 height 53
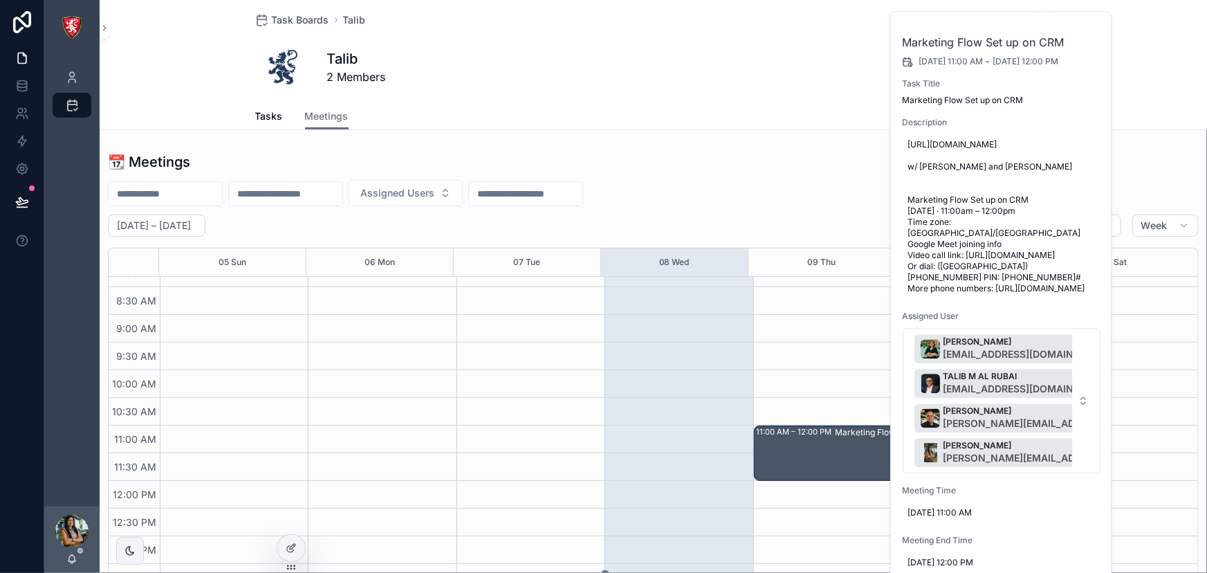
click at [496, 73] on div "Talib 2 Members" at bounding box center [653, 66] width 797 height 55
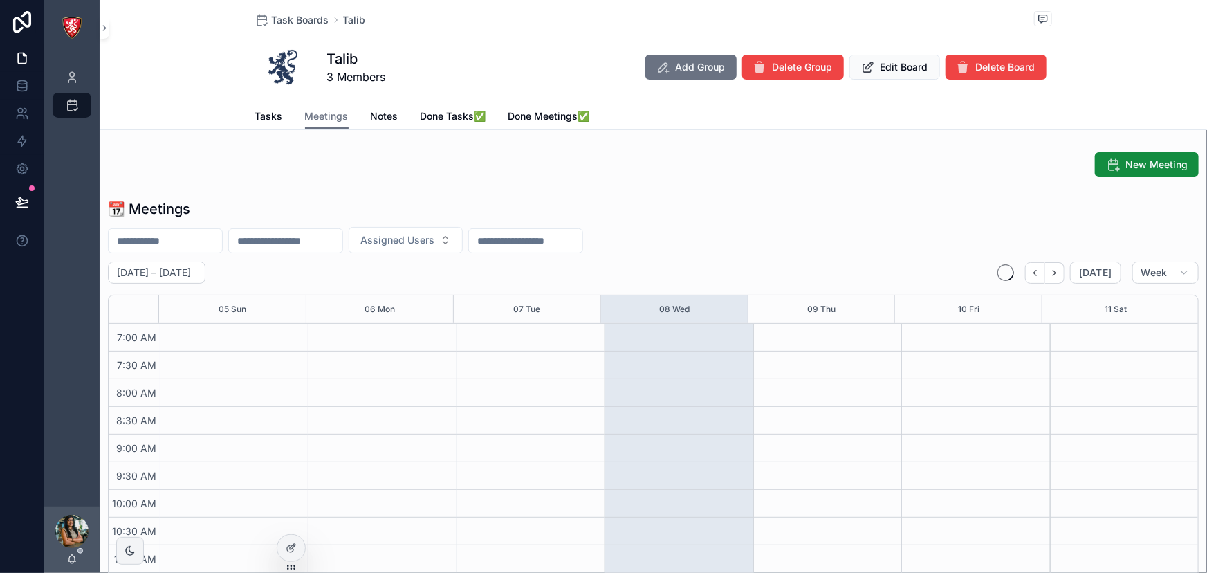
scroll to position [387, 0]
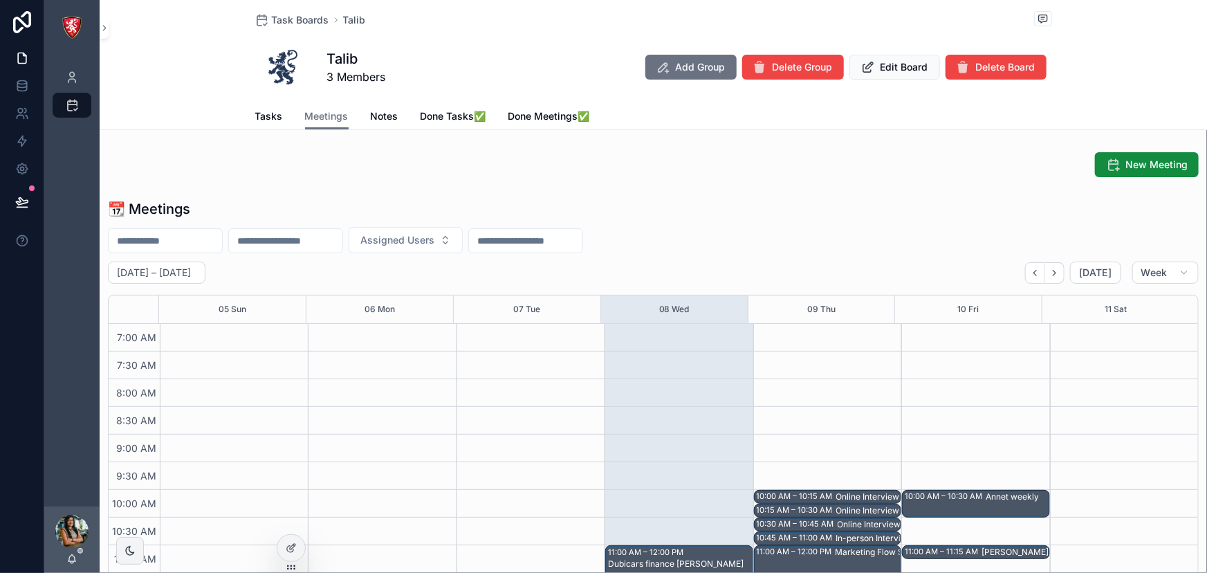
scroll to position [387, 0]
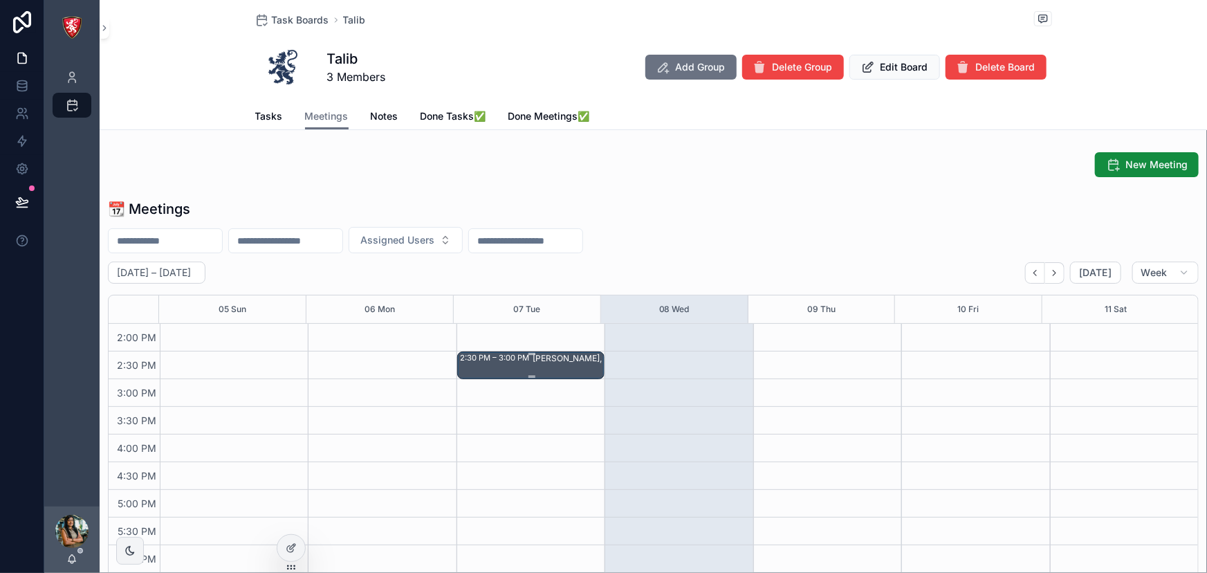
click at [519, 360] on div "2:30 PM – 3:00 PM" at bounding box center [496, 357] width 73 height 11
click at [566, 360] on div "Chris, Jack, Hukam - spare keys" at bounding box center [604, 358] width 143 height 11
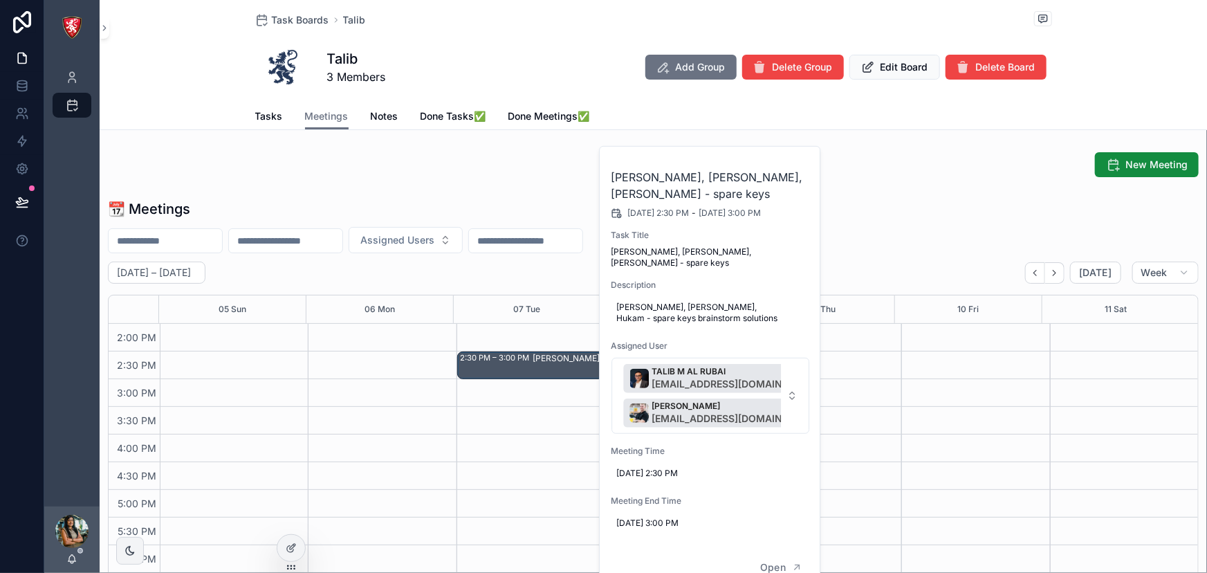
click at [515, 185] on div "New Meeting 📆 Meetings Assigned Users October 05 – 11 Today Week 05 Sun 06 Mon …" at bounding box center [653, 391] width 1107 height 488
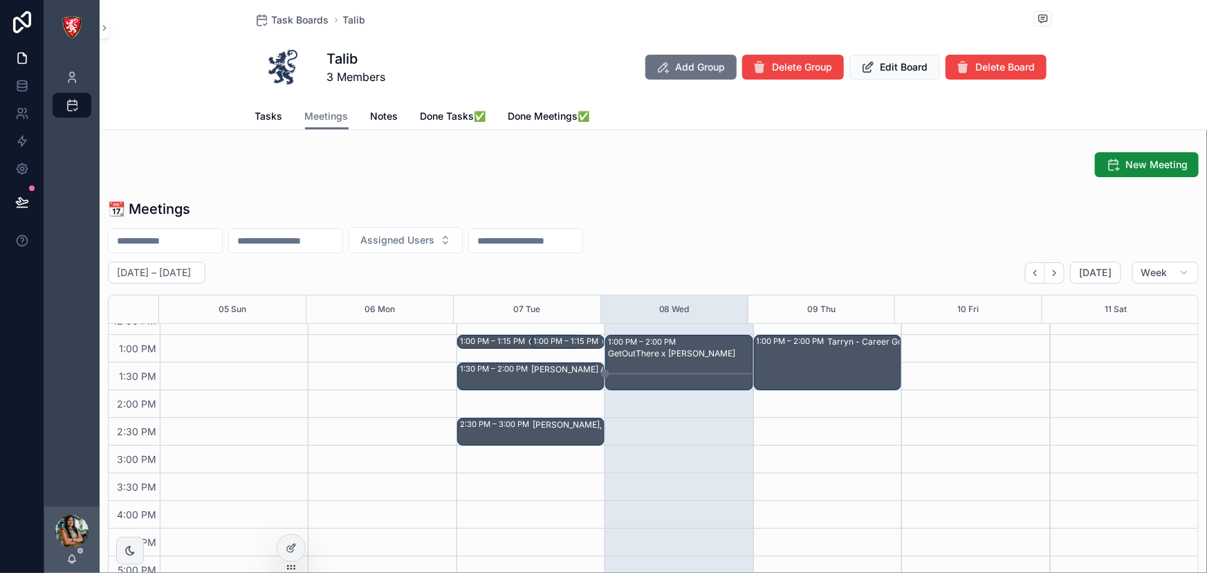
scroll to position [329, 0]
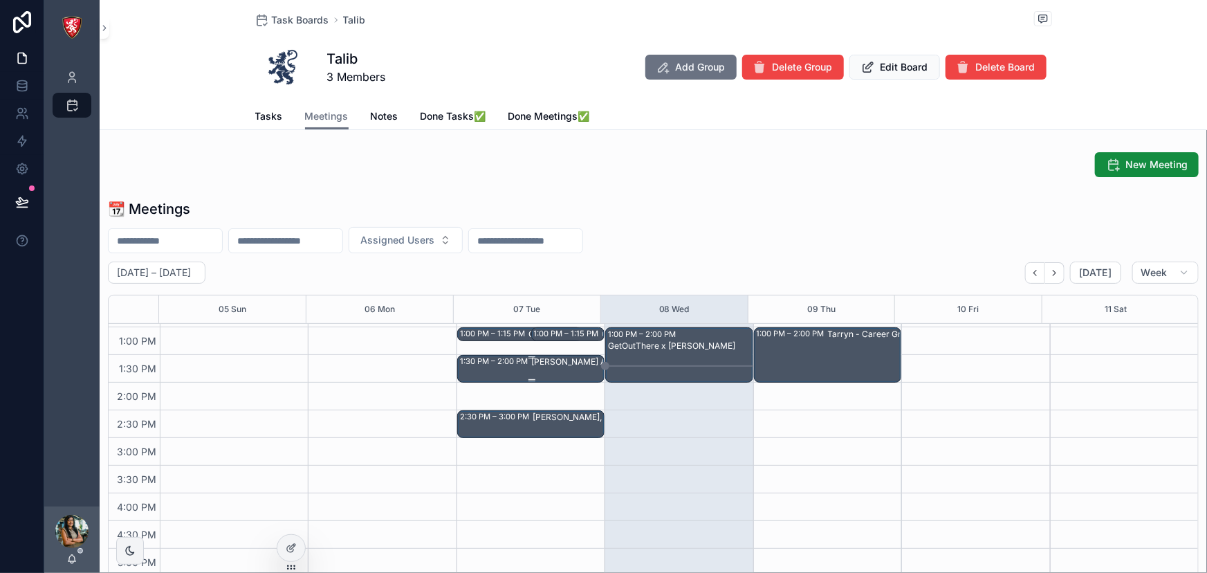
click at [569, 364] on div "Jack - Sales Announcement" at bounding box center [595, 361] width 129 height 11
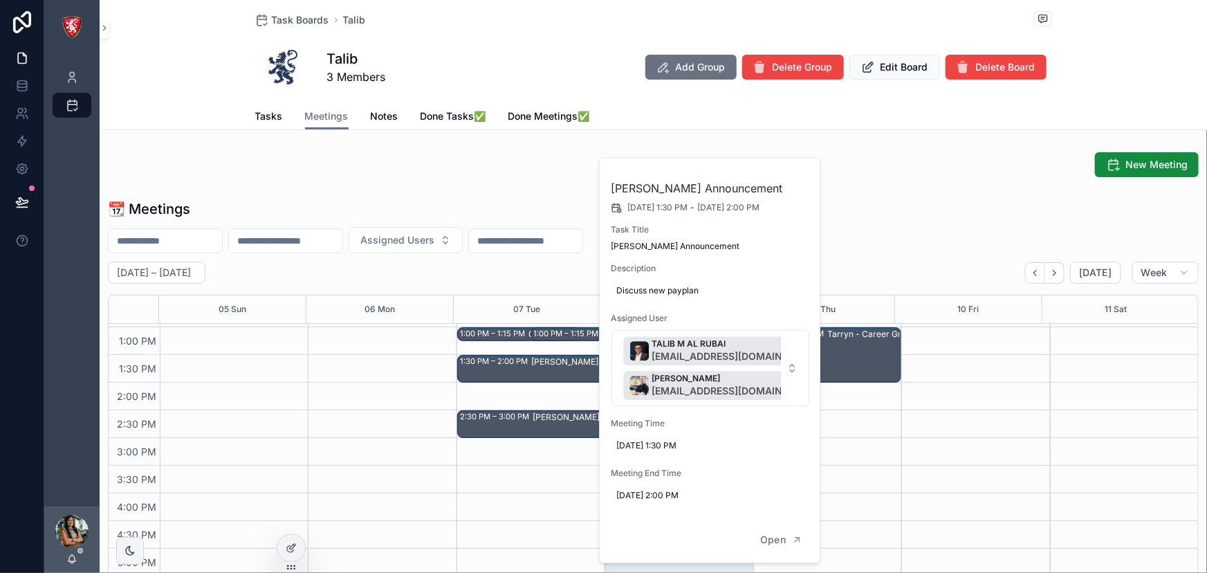
click at [1055, 456] on div "scrollable content" at bounding box center [1124, 437] width 148 height 885
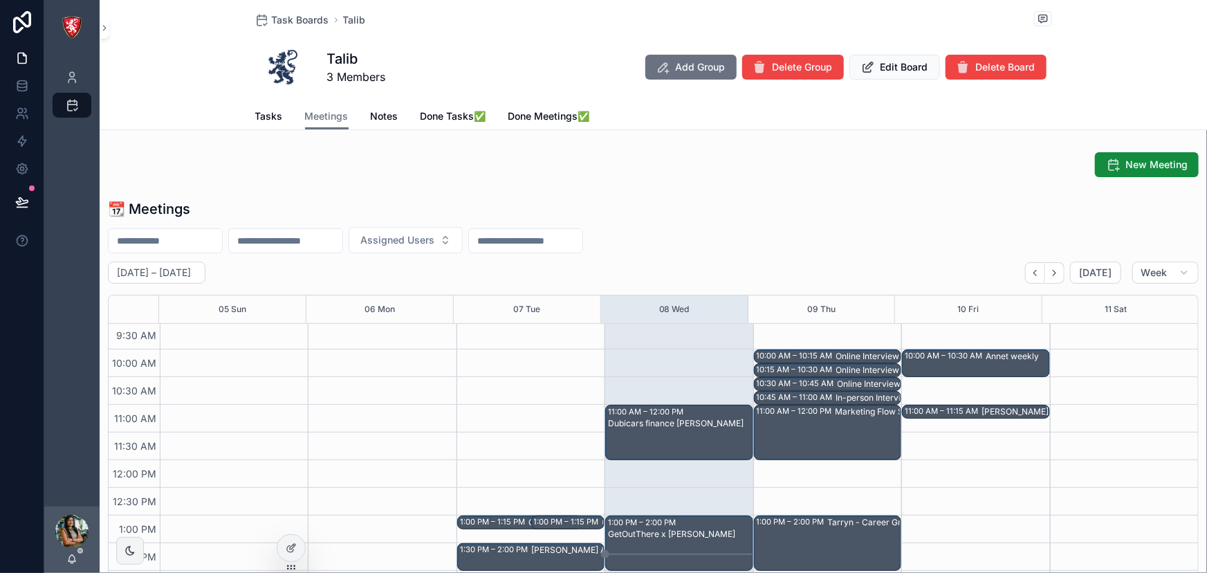
scroll to position [140, 0]
click at [843, 415] on div "Marketing Flow Set up on CRM" at bounding box center [896, 412] width 121 height 11
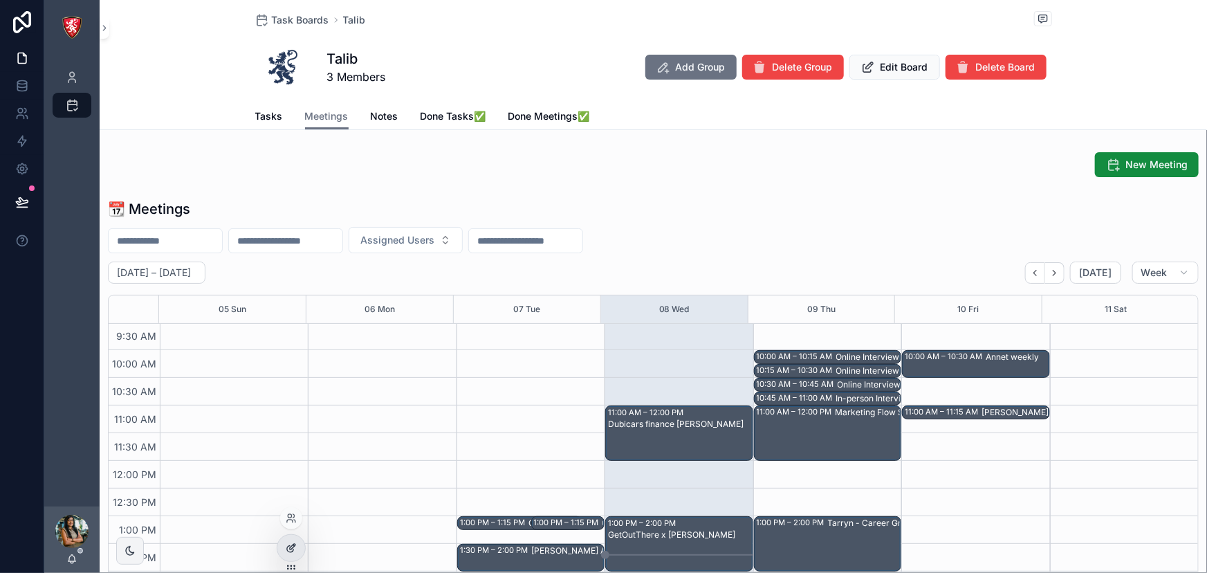
click at [288, 548] on icon at bounding box center [291, 547] width 11 height 11
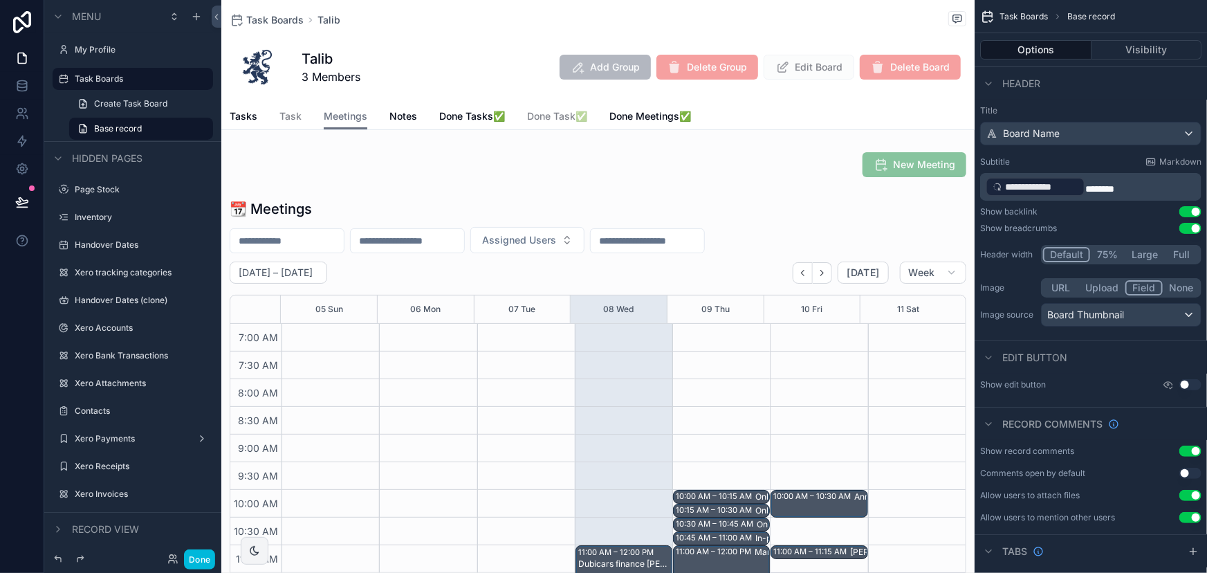
scroll to position [387, 0]
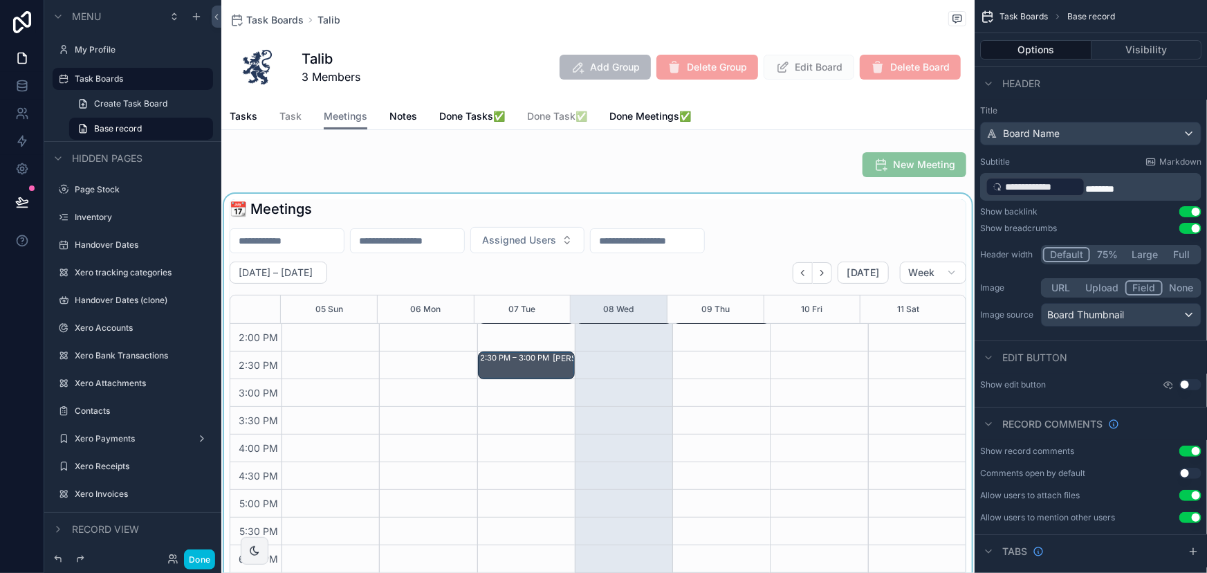
click at [533, 358] on div "scrollable content" at bounding box center [597, 414] width 753 height 441
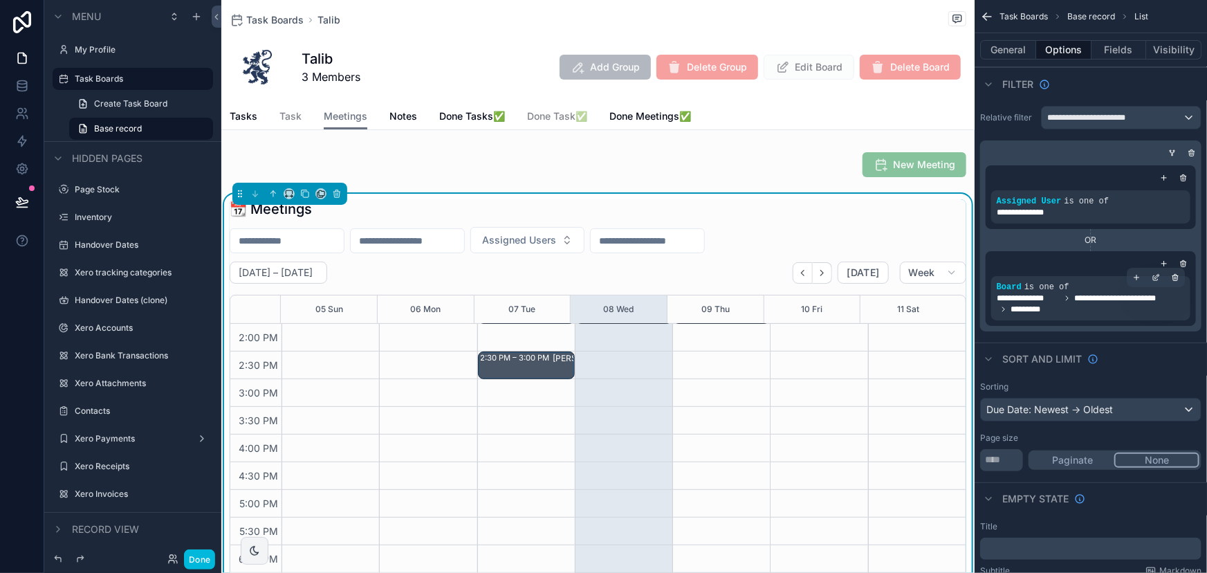
click at [1078, 297] on span "**********" at bounding box center [1128, 298] width 109 height 11
click at [434, 284] on div "October 05 – 11 Today Week 05 Sun 06 Mon 07 Tue 08 Wed 09 Thu 10 Fri 11 Sat 7:0…" at bounding box center [598, 444] width 737 height 367
click at [583, 207] on div "📆 Meetings" at bounding box center [598, 208] width 737 height 19
click at [576, 214] on div "📆 Meetings" at bounding box center [598, 208] width 737 height 19
click at [585, 210] on div "📆 Meetings" at bounding box center [598, 208] width 737 height 19
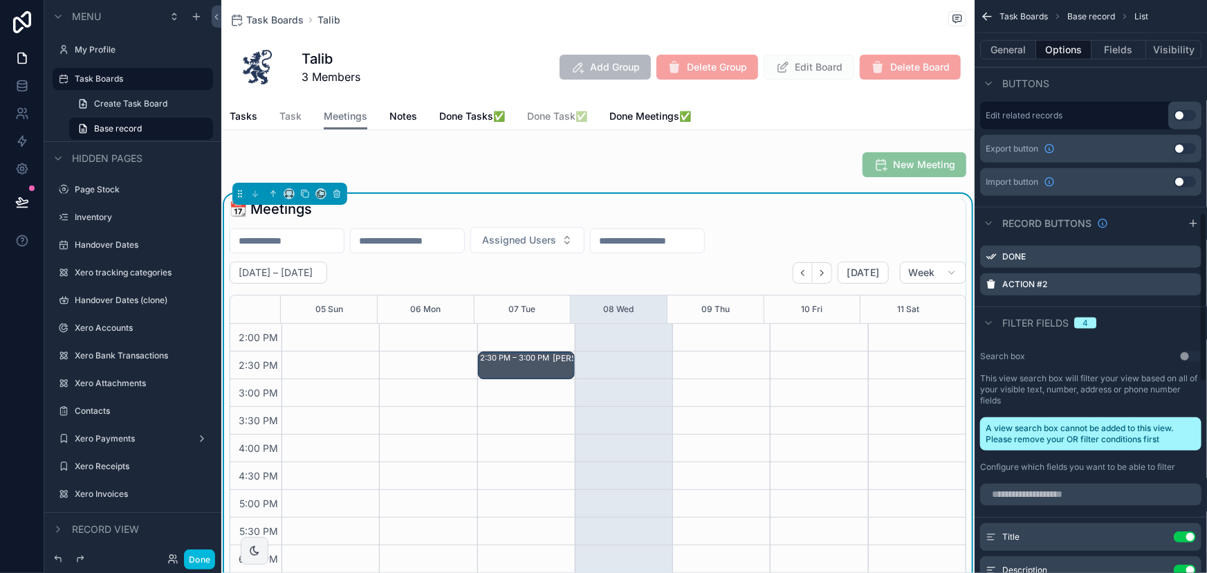
scroll to position [692, 0]
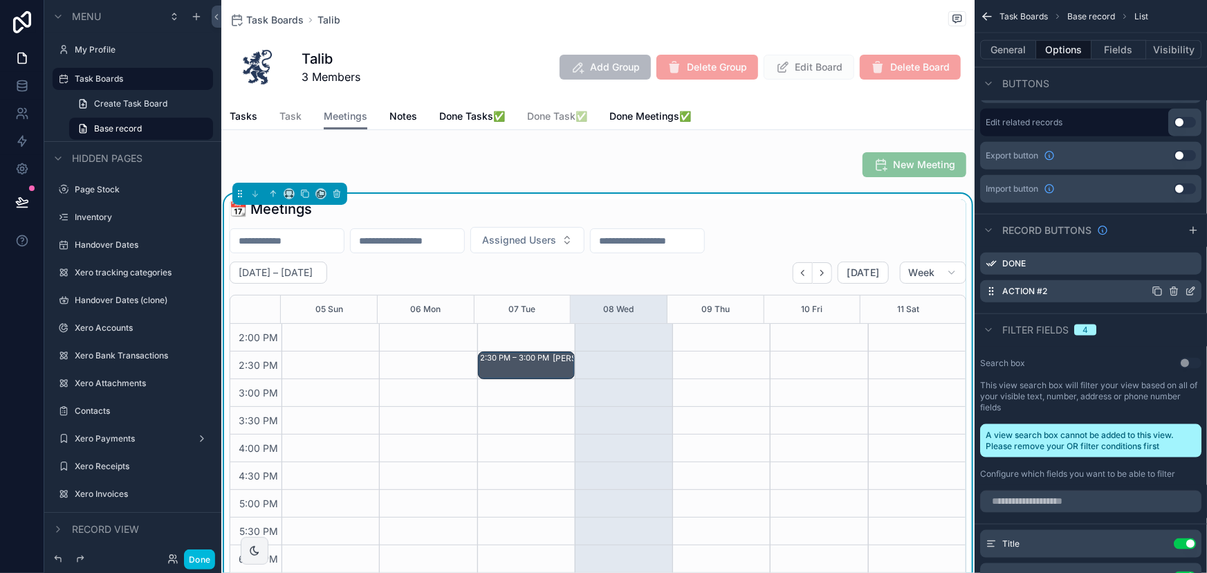
click at [1188, 288] on icon "scrollable content" at bounding box center [1190, 291] width 6 height 6
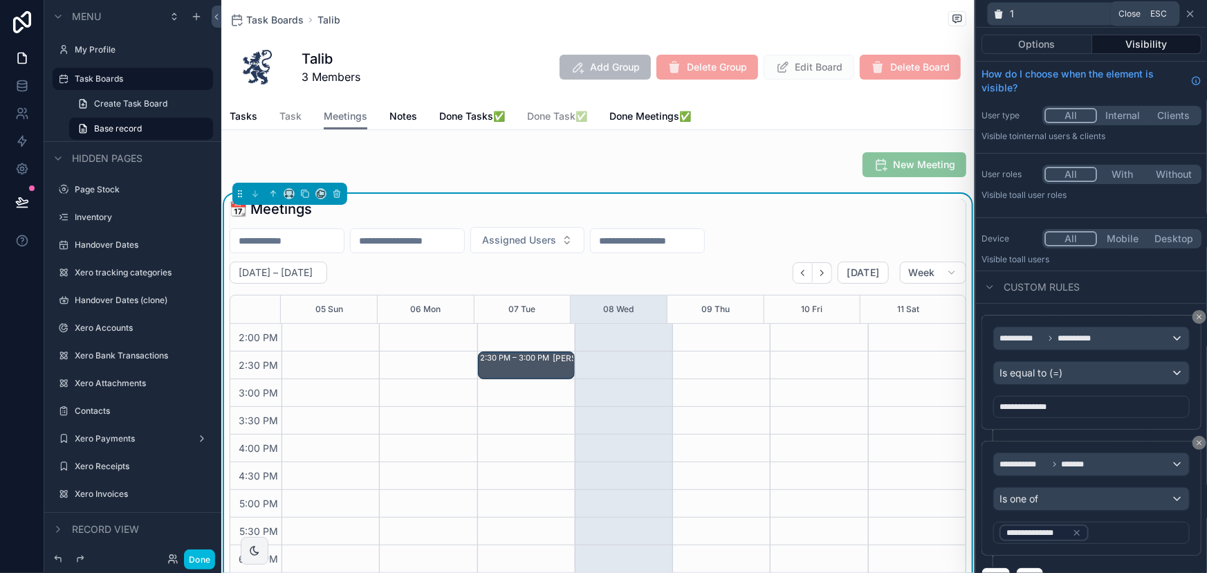
click at [1188, 19] on icon at bounding box center [1190, 13] width 11 height 11
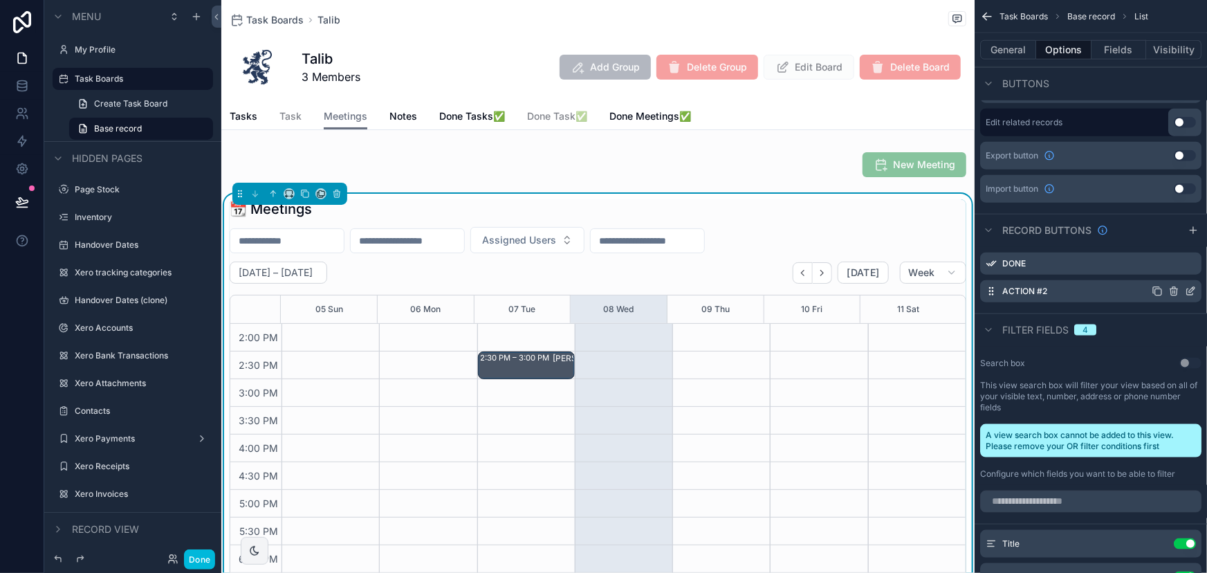
click at [1195, 286] on icon "scrollable content" at bounding box center [1190, 291] width 11 height 11
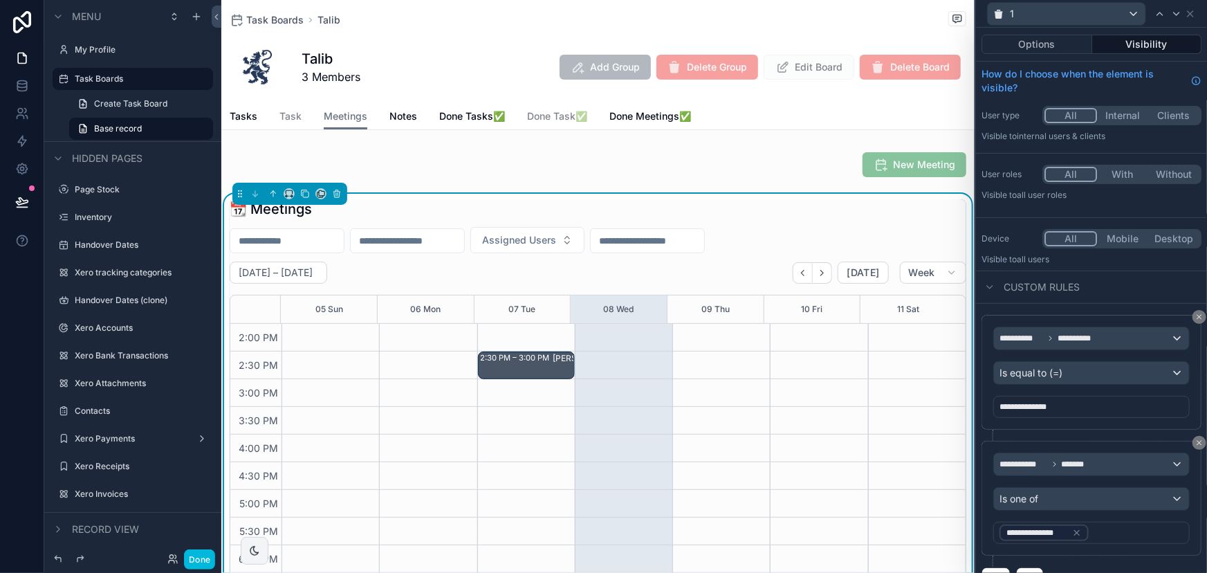
click at [1097, 43] on button "Visibility" at bounding box center [1147, 44] width 110 height 19
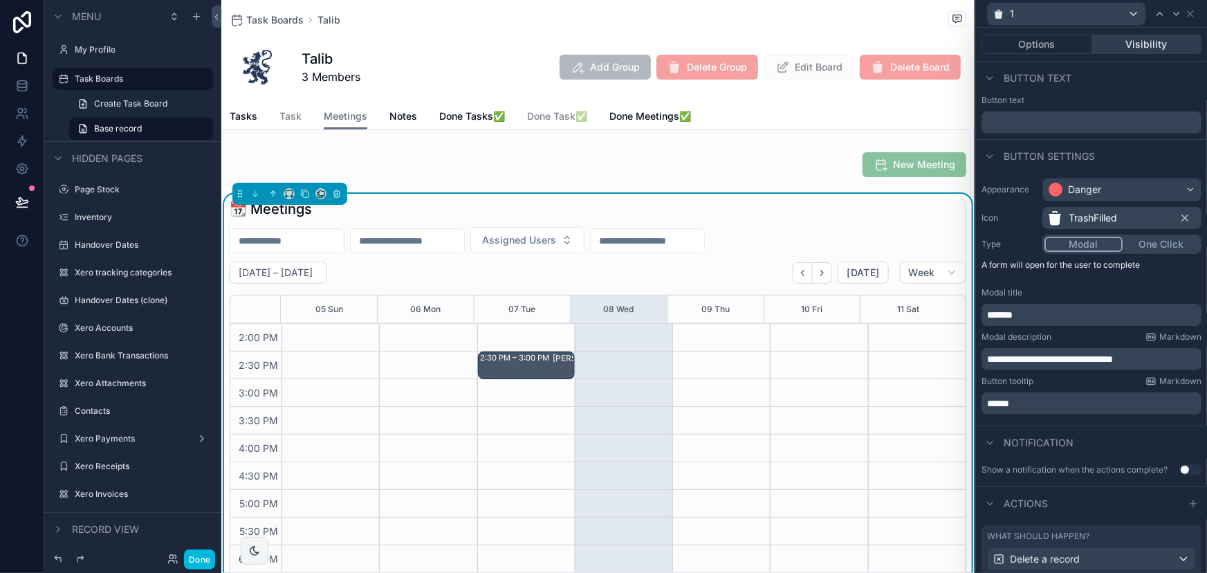
click at [1114, 43] on button "Visibility" at bounding box center [1147, 44] width 110 height 19
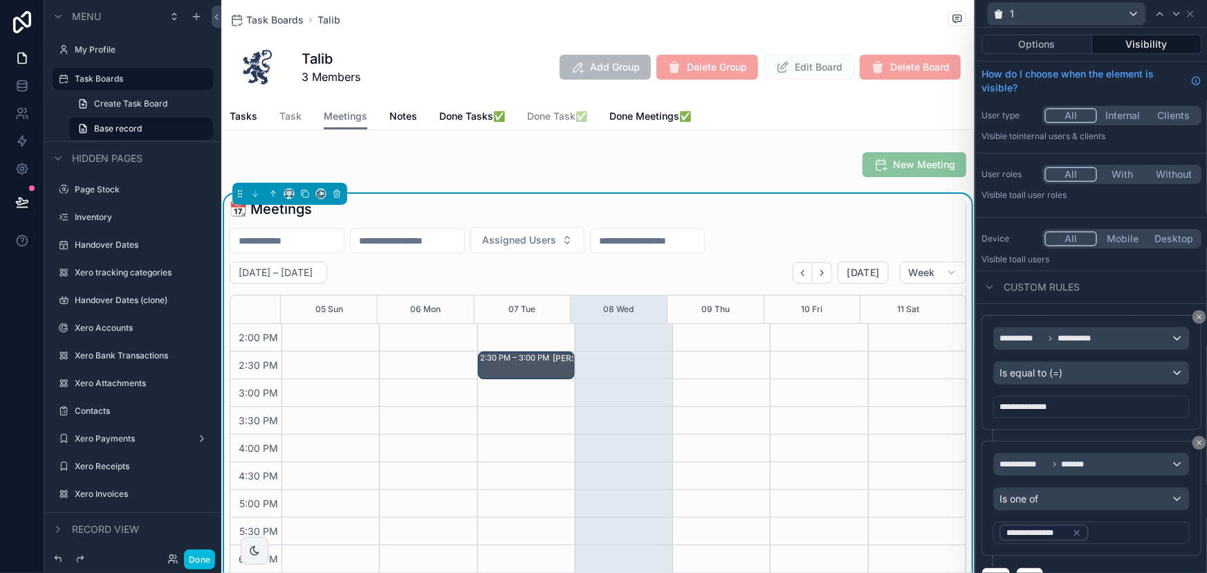
scroll to position [24, 0]
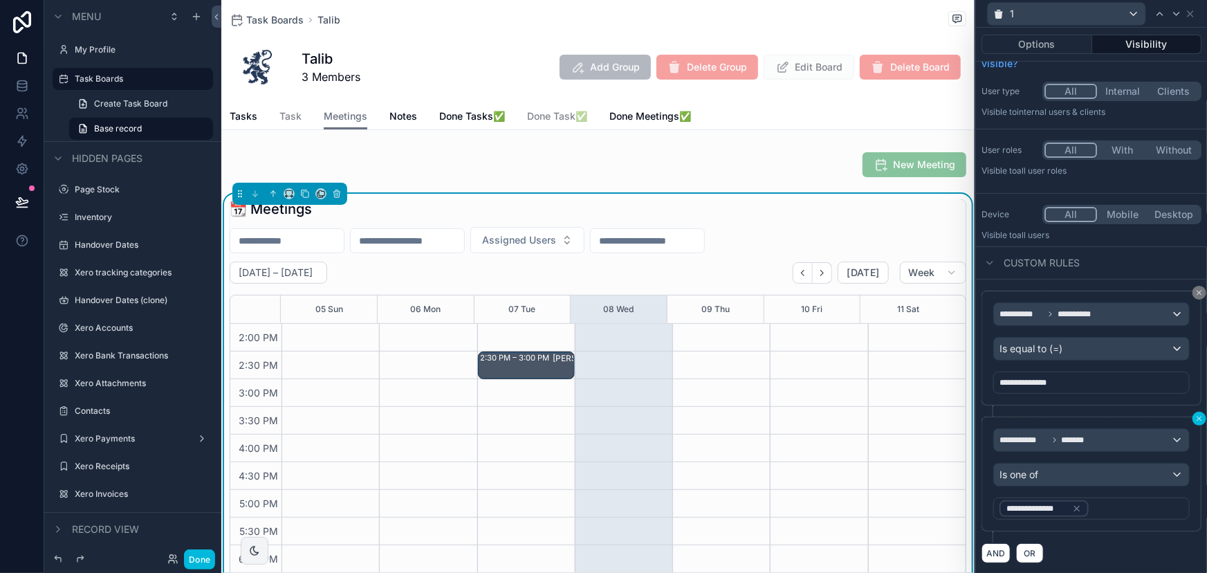
click at [1195, 416] on icon at bounding box center [1199, 418] width 8 height 8
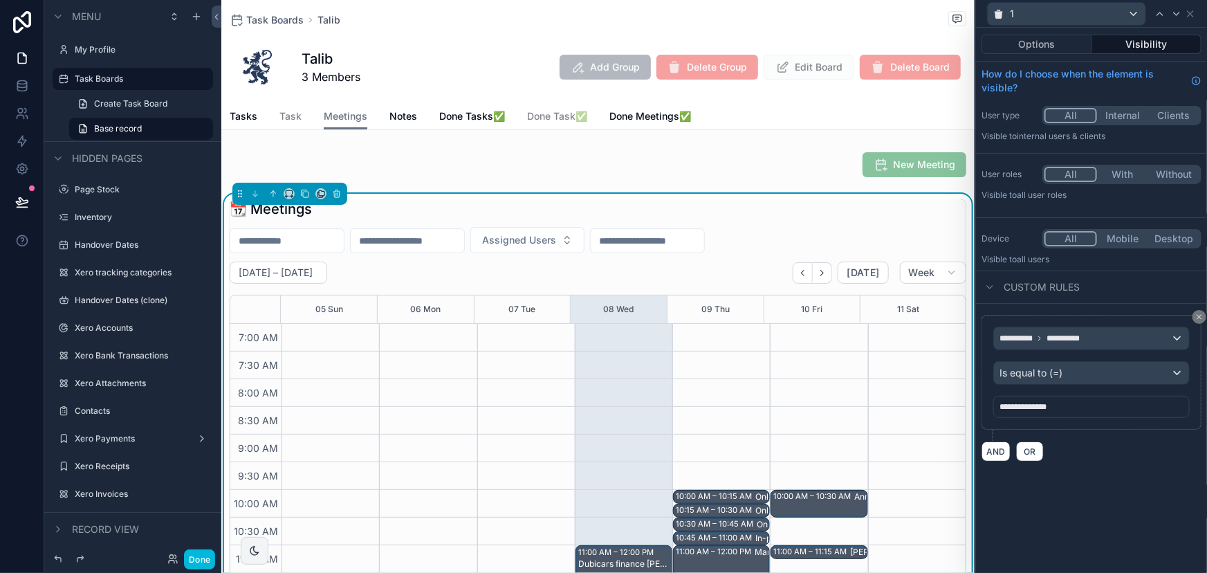
scroll to position [387, 0]
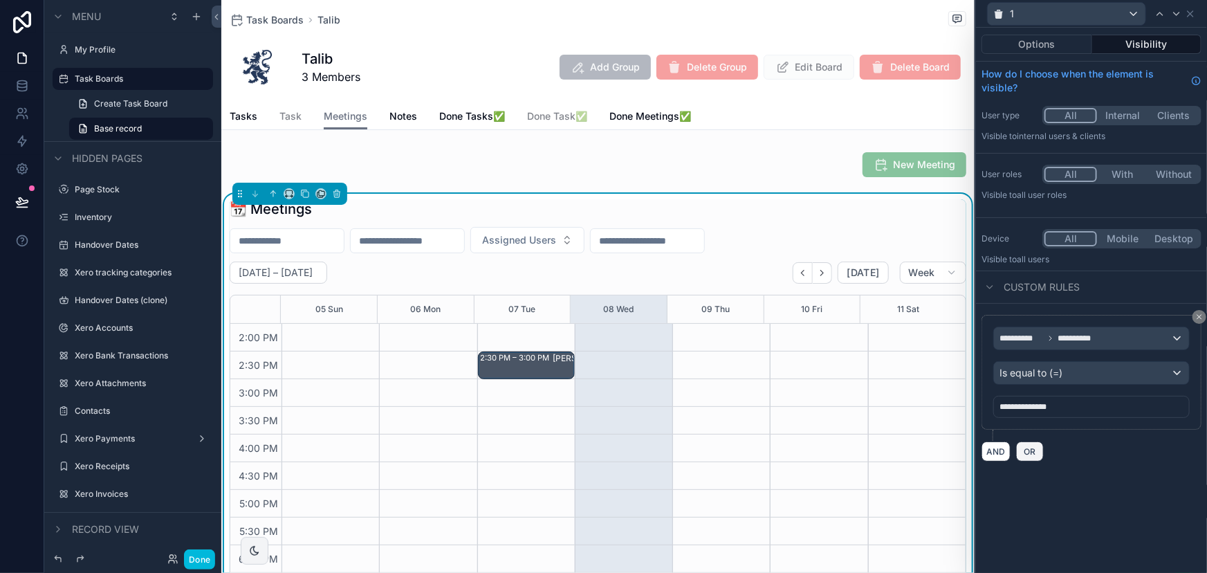
click at [1024, 450] on span "OR" at bounding box center [1030, 451] width 18 height 10
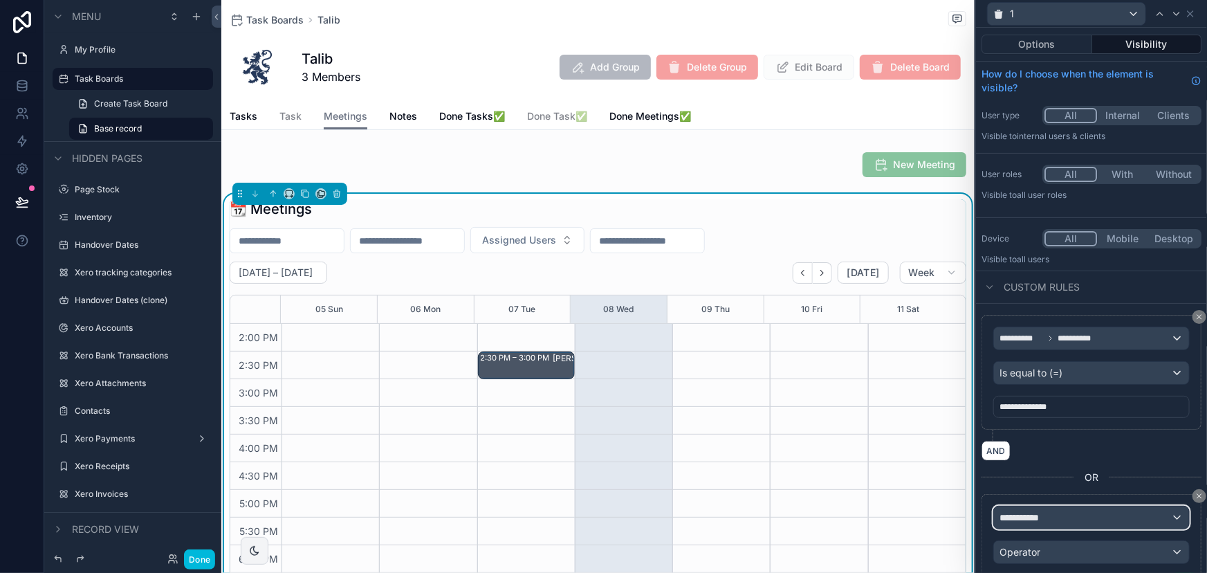
click at [1015, 515] on span "**********" at bounding box center [1024, 517] width 51 height 14
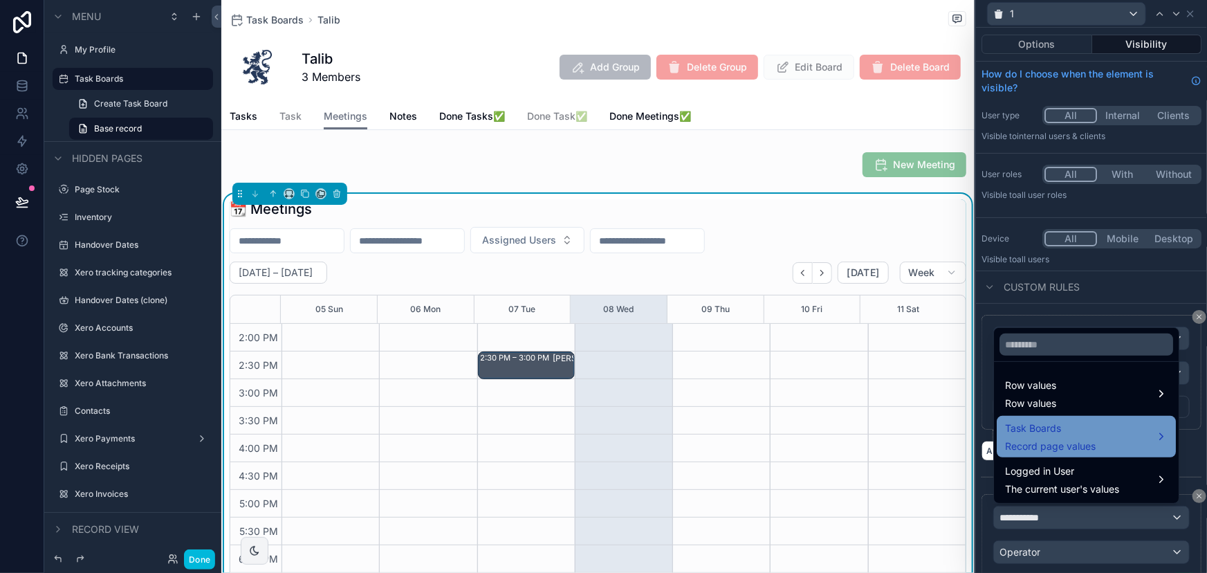
click at [1020, 430] on span "Task Boards" at bounding box center [1050, 428] width 91 height 17
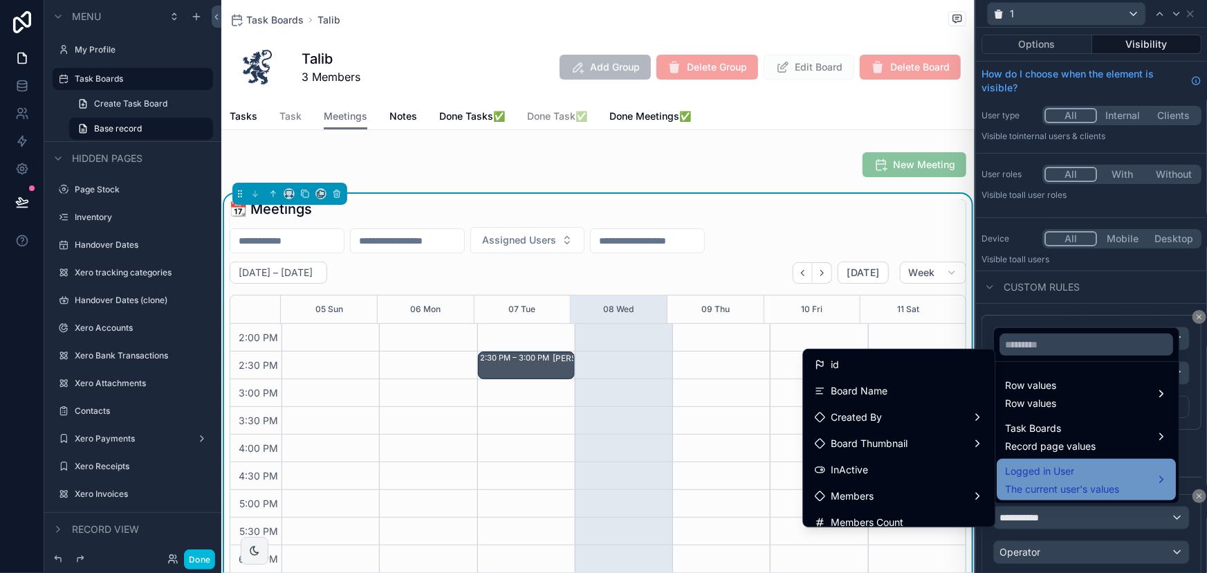
click at [1028, 468] on span "Logged in User" at bounding box center [1062, 471] width 114 height 17
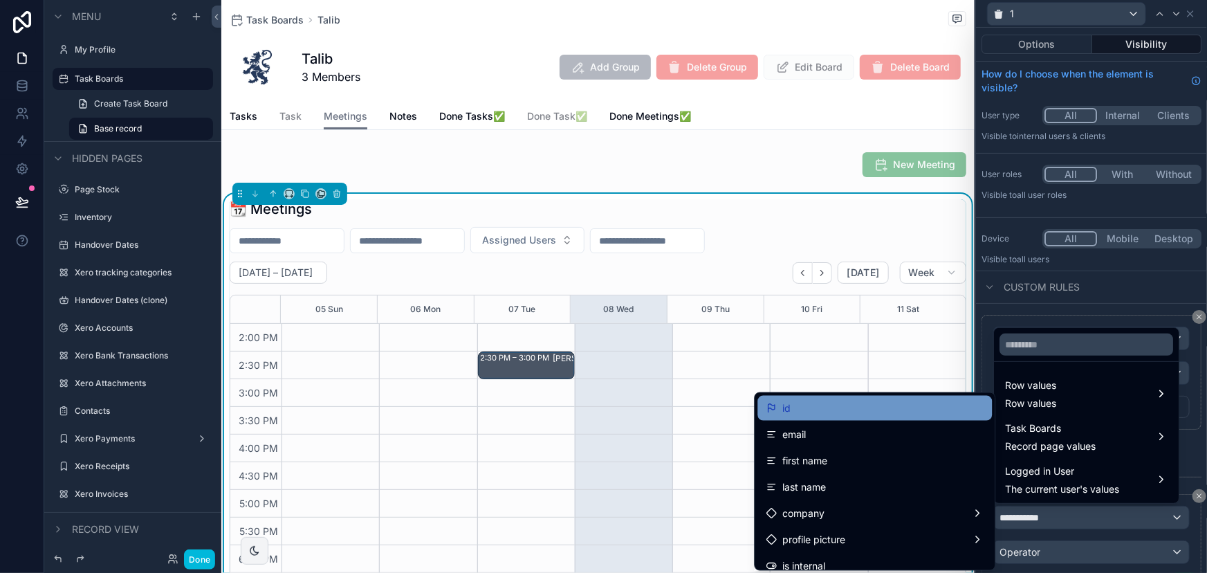
click at [849, 412] on div "id" at bounding box center [875, 408] width 218 height 17
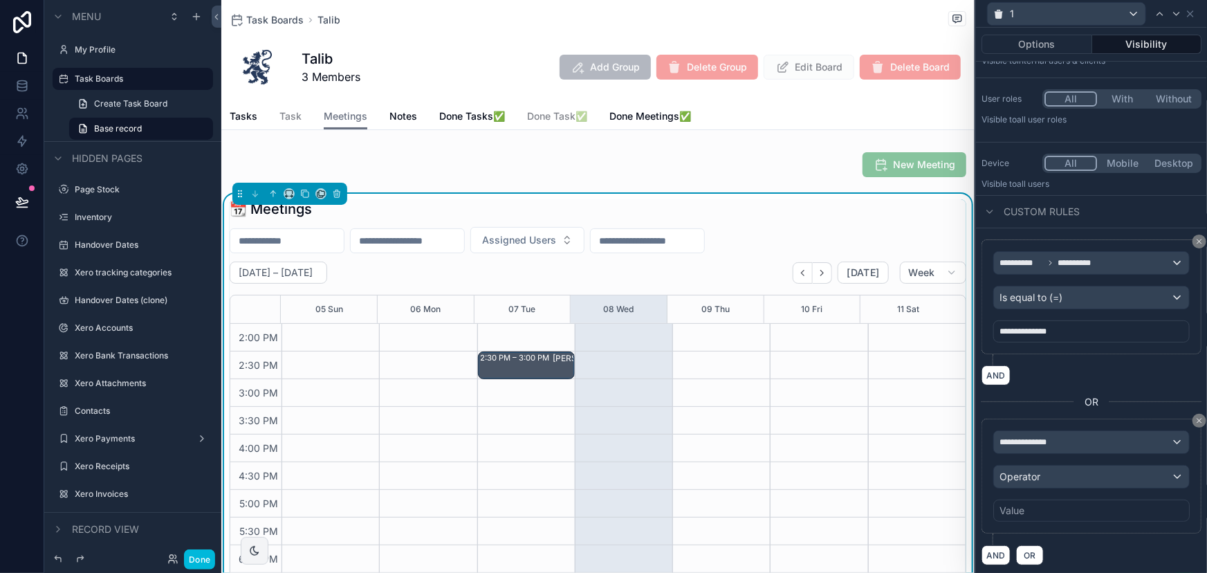
scroll to position [77, 0]
click at [1049, 476] on div "Operator" at bounding box center [1091, 475] width 195 height 22
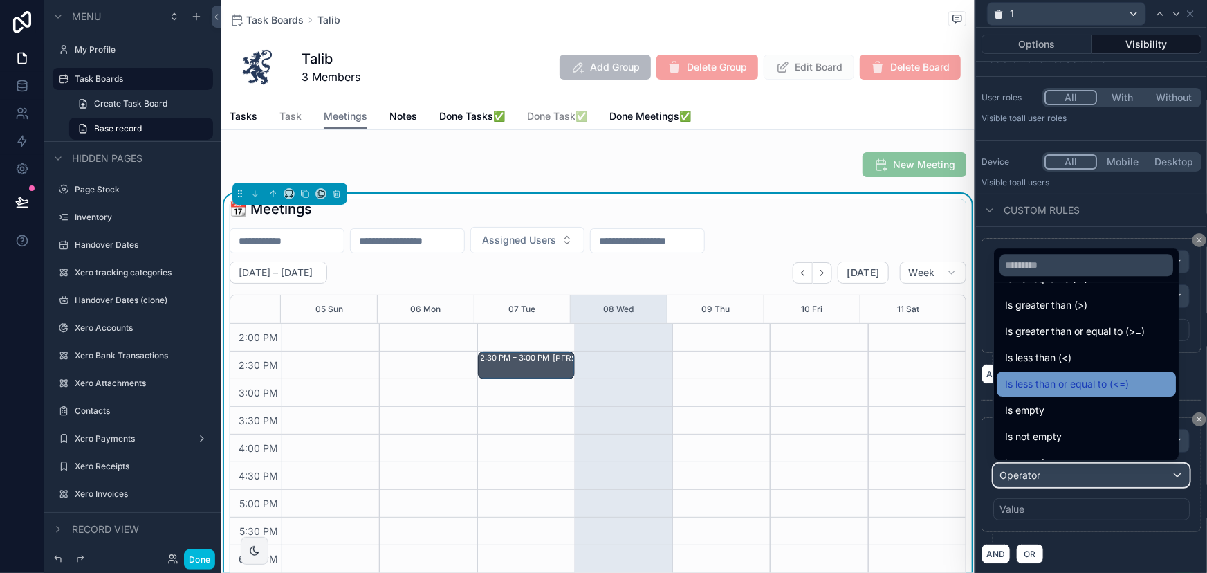
scroll to position [98, 0]
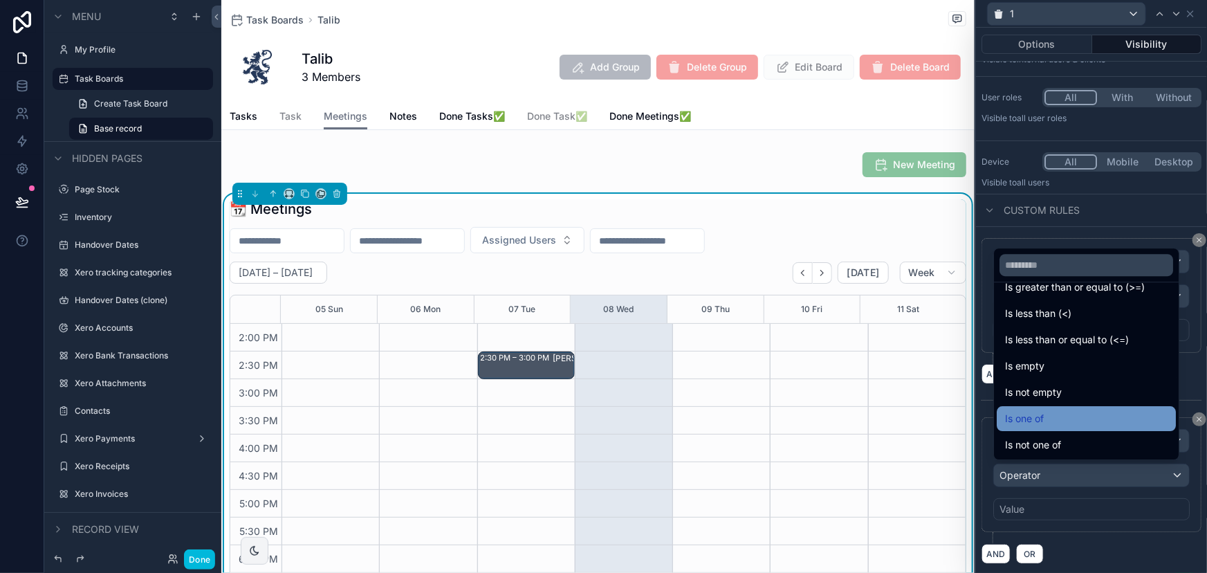
click at [1040, 412] on span "Is one of" at bounding box center [1024, 418] width 39 height 17
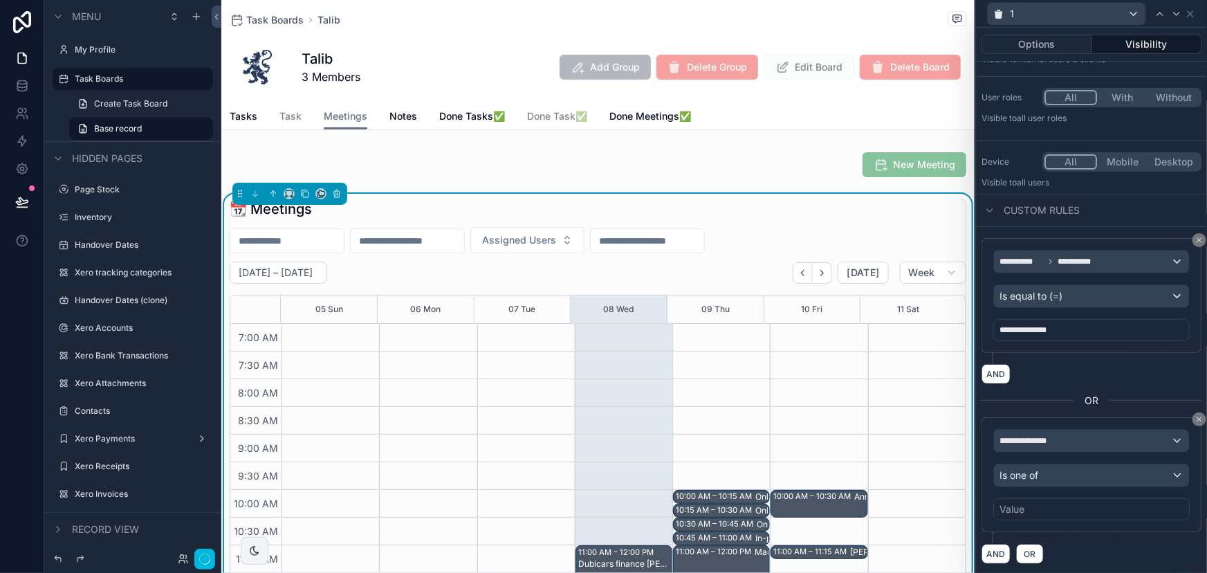
scroll to position [387, 0]
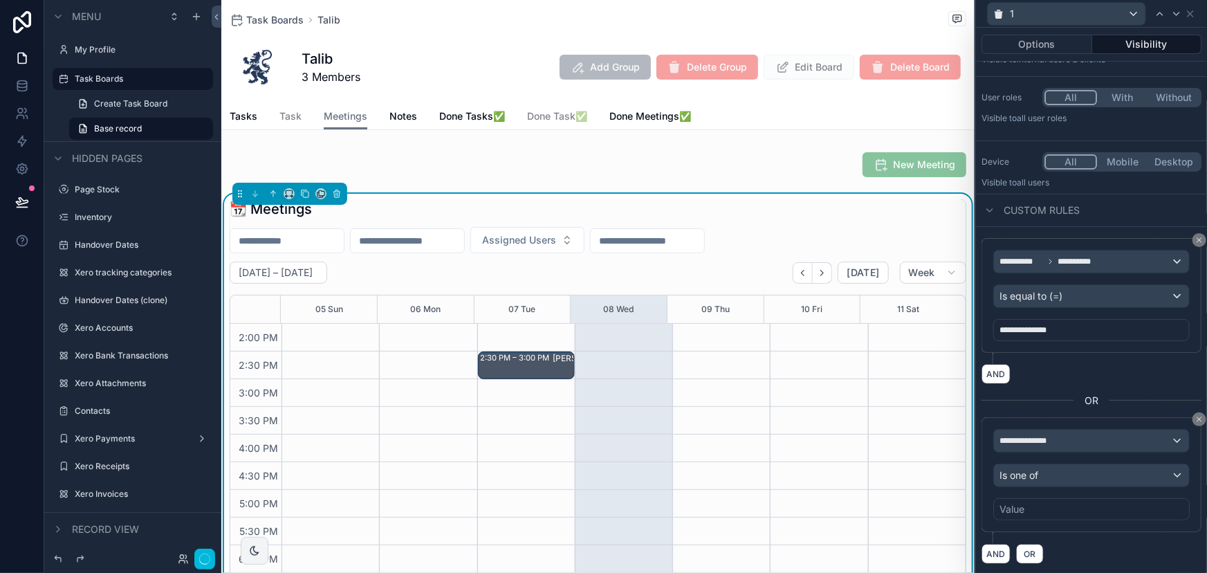
click at [1017, 508] on div "Value" at bounding box center [1011, 509] width 25 height 14
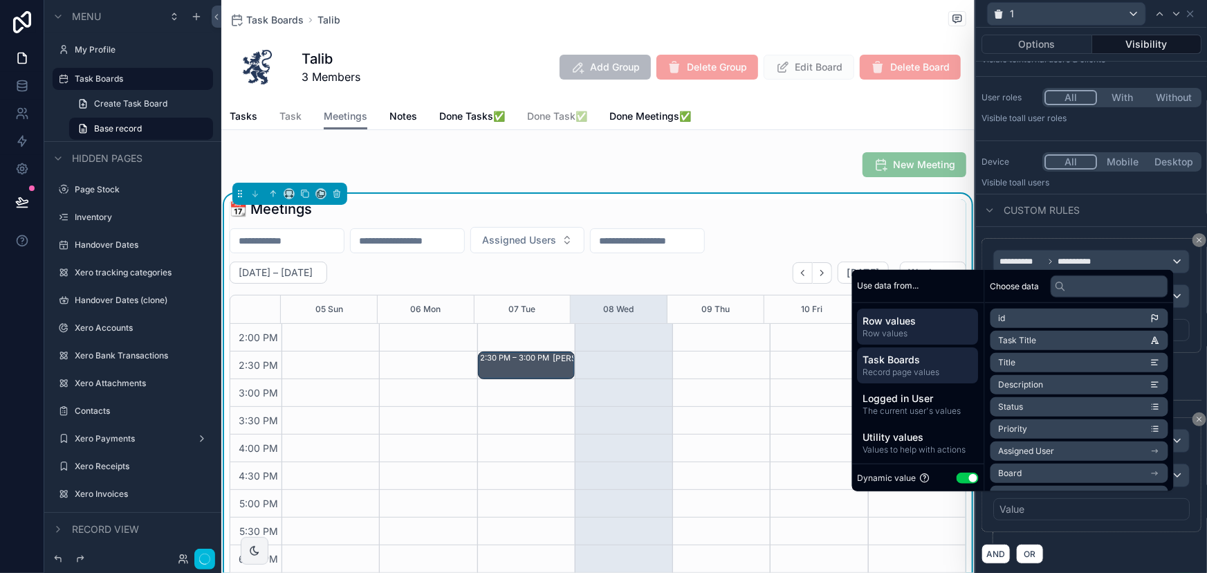
click at [912, 366] on span "Record page values" at bounding box center [918, 371] width 110 height 11
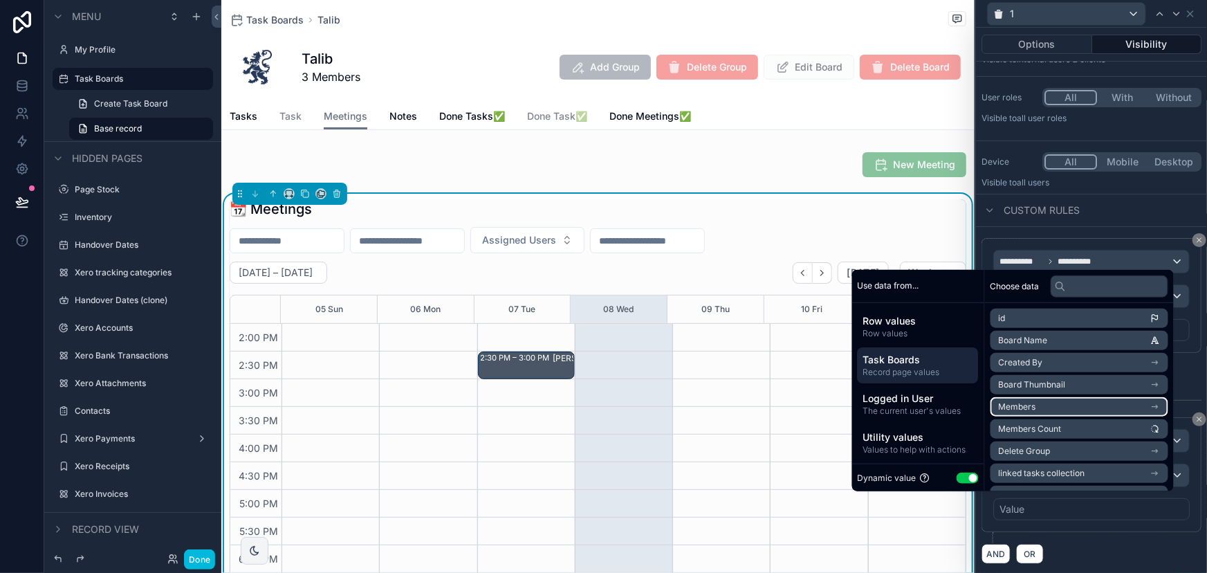
click at [1032, 407] on li "Members" at bounding box center [1079, 406] width 178 height 19
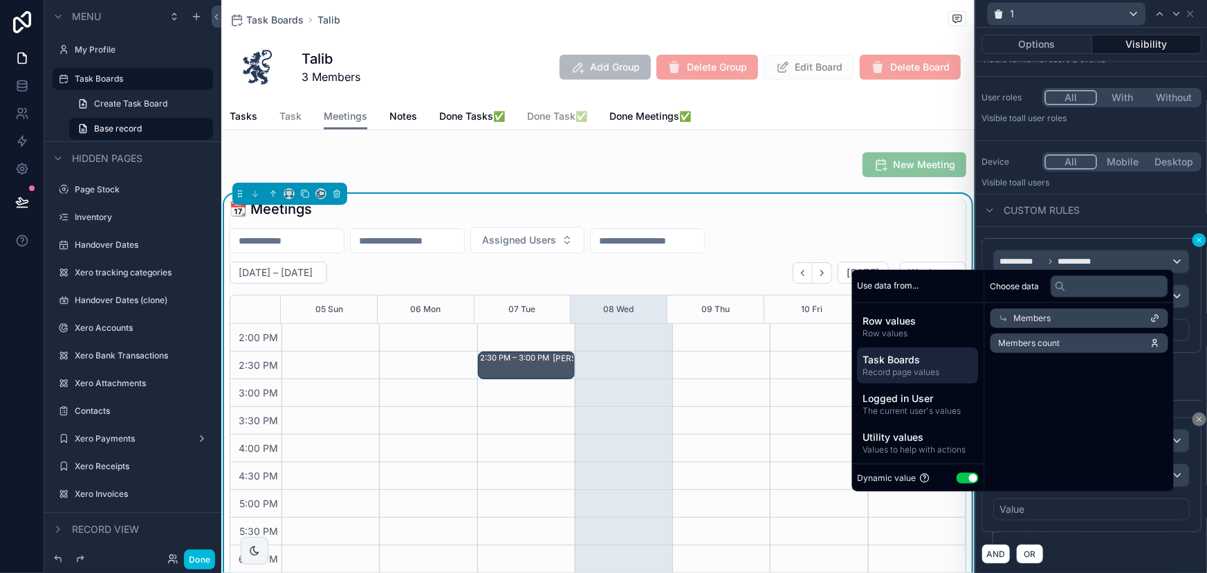
click at [1195, 241] on icon at bounding box center [1199, 240] width 8 height 8
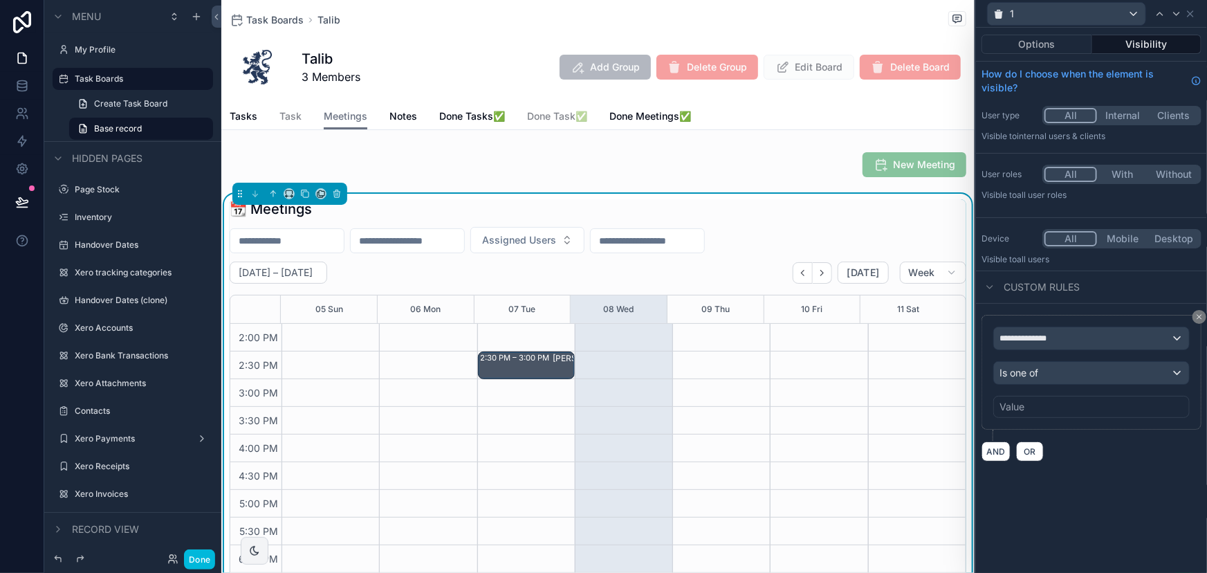
click at [1013, 407] on div "Value" at bounding box center [1011, 407] width 25 height 14
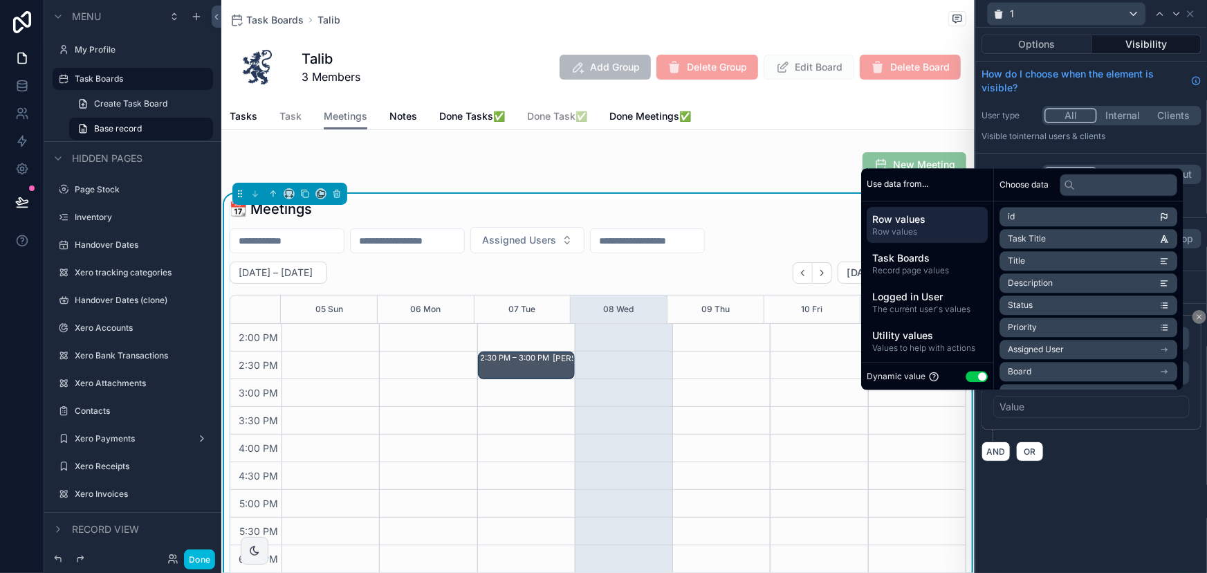
click at [1105, 448] on div "AND OR" at bounding box center [1091, 451] width 220 height 21
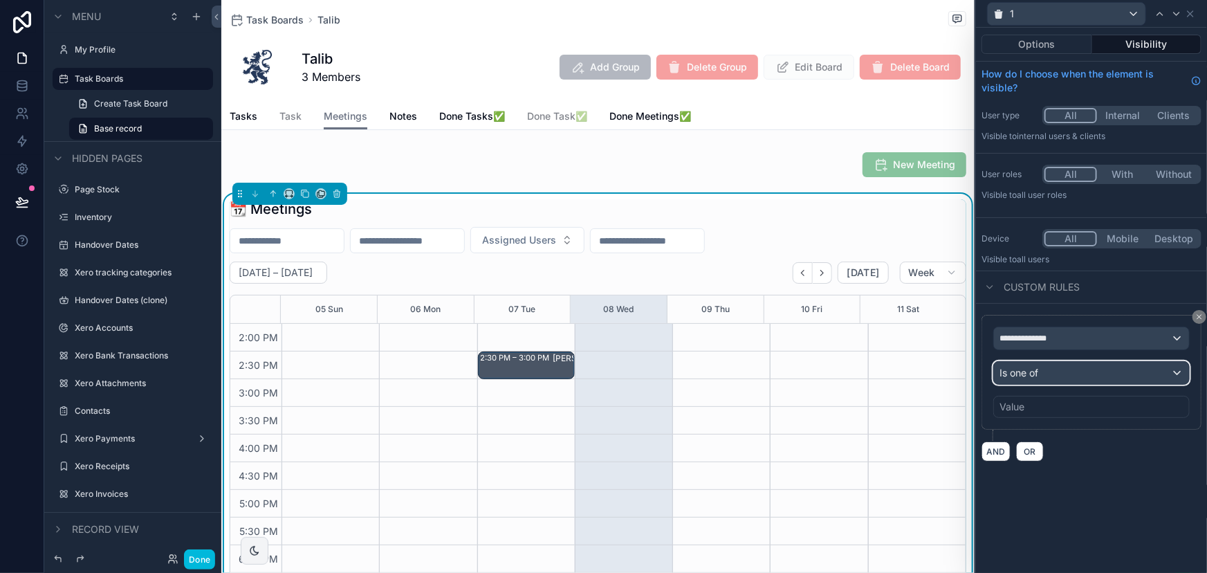
click at [1055, 378] on div "Is one of" at bounding box center [1091, 373] width 195 height 22
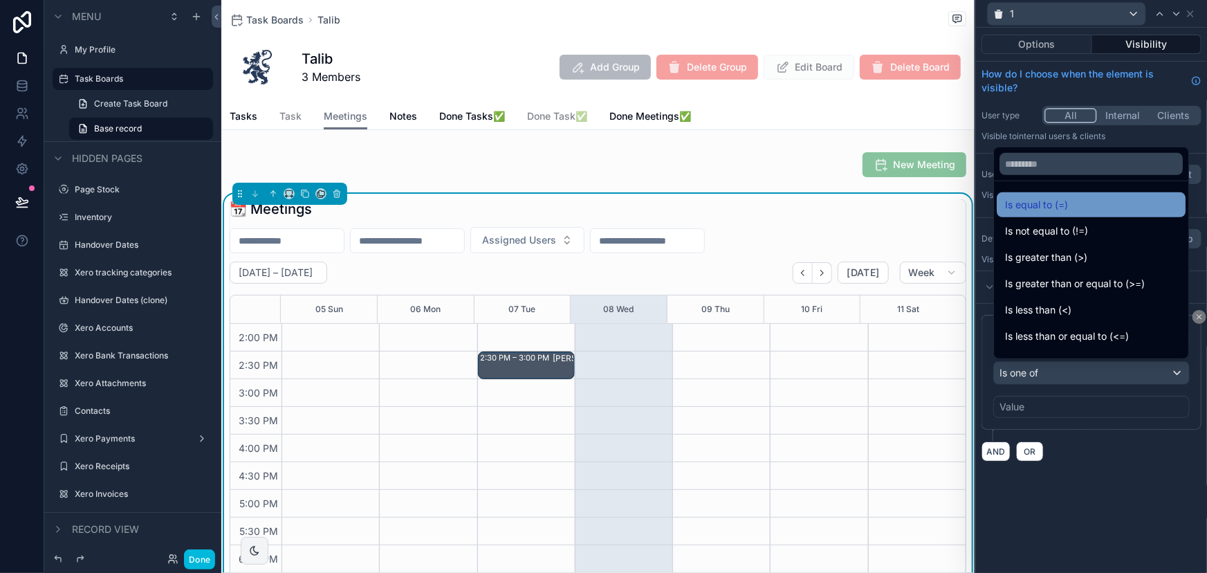
click at [1035, 210] on span "Is equal to (=)" at bounding box center [1036, 204] width 63 height 17
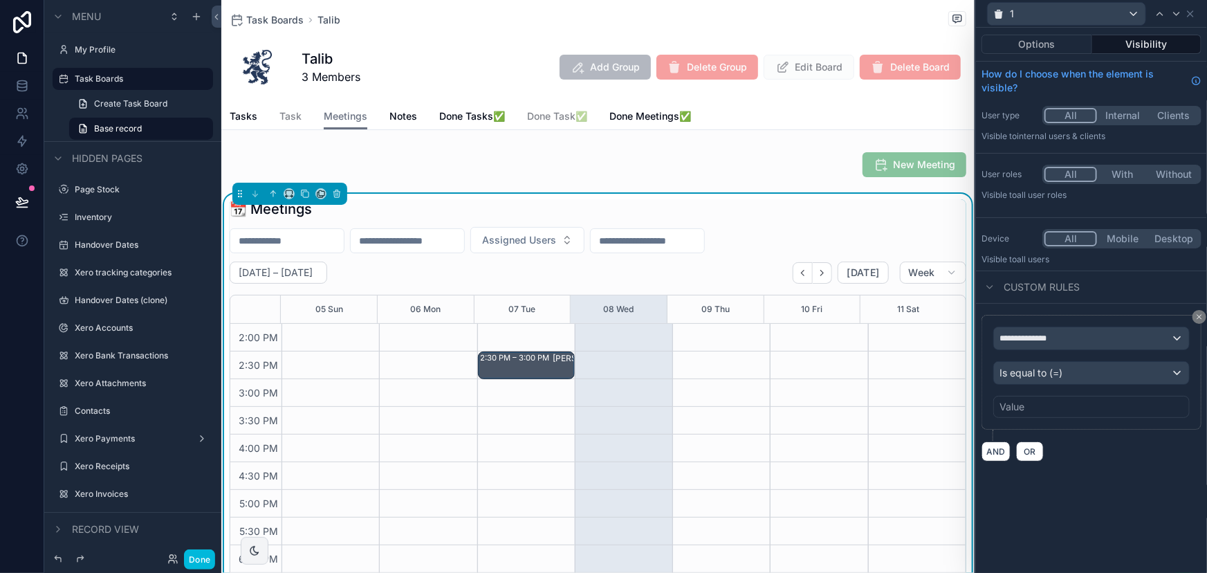
click at [1010, 407] on div "Value" at bounding box center [1011, 407] width 25 height 14
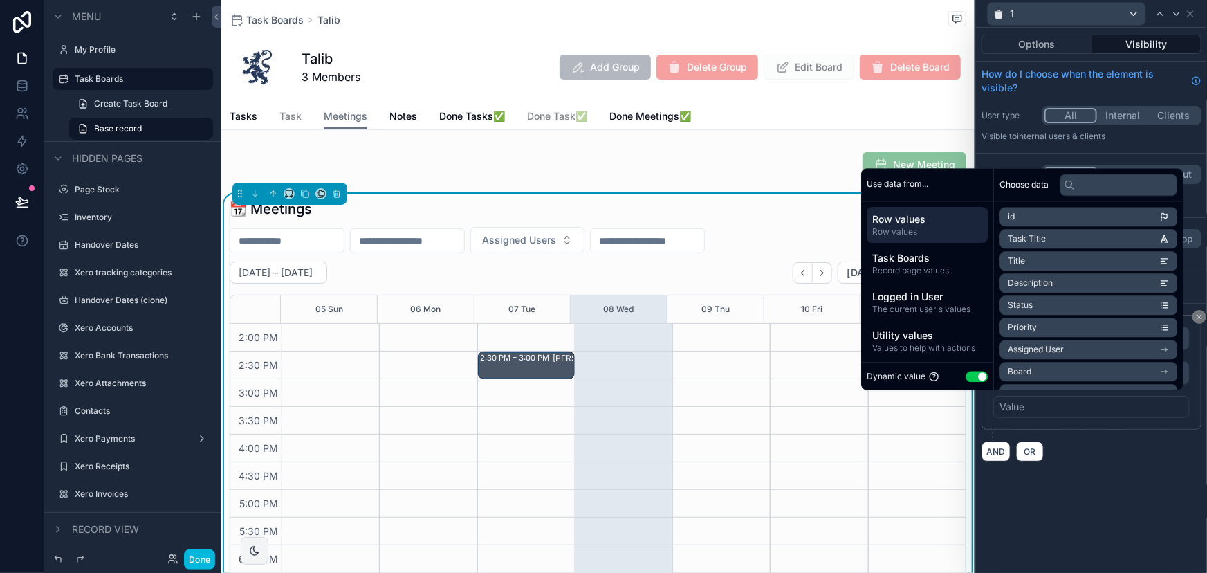
click at [901, 223] on span "Row values" at bounding box center [927, 219] width 110 height 14
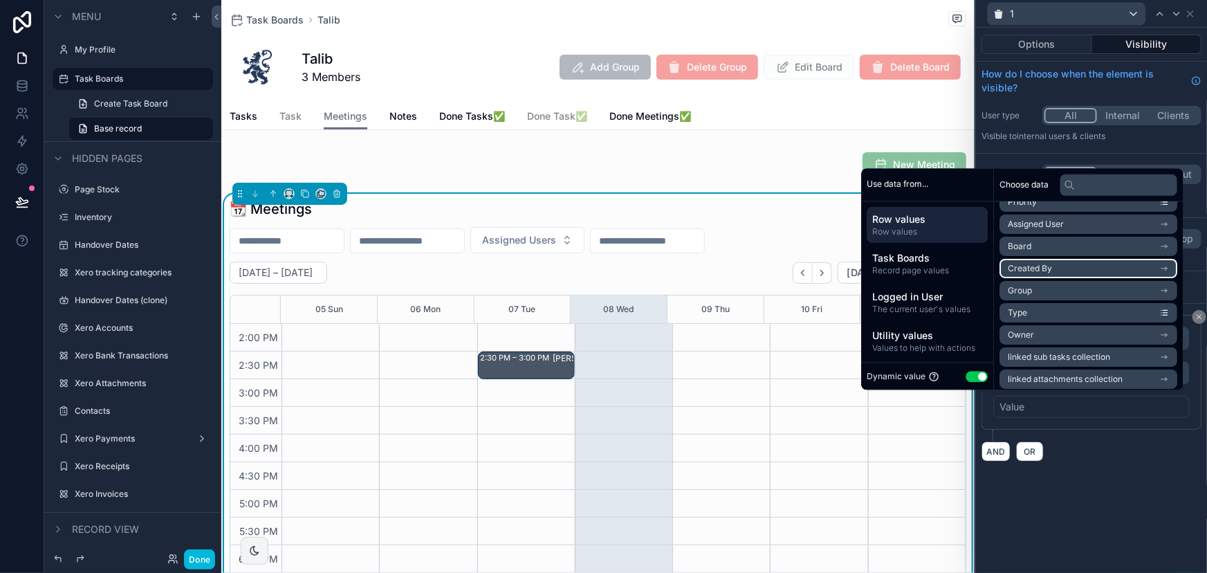
click at [1042, 268] on span "Created By" at bounding box center [1030, 268] width 44 height 11
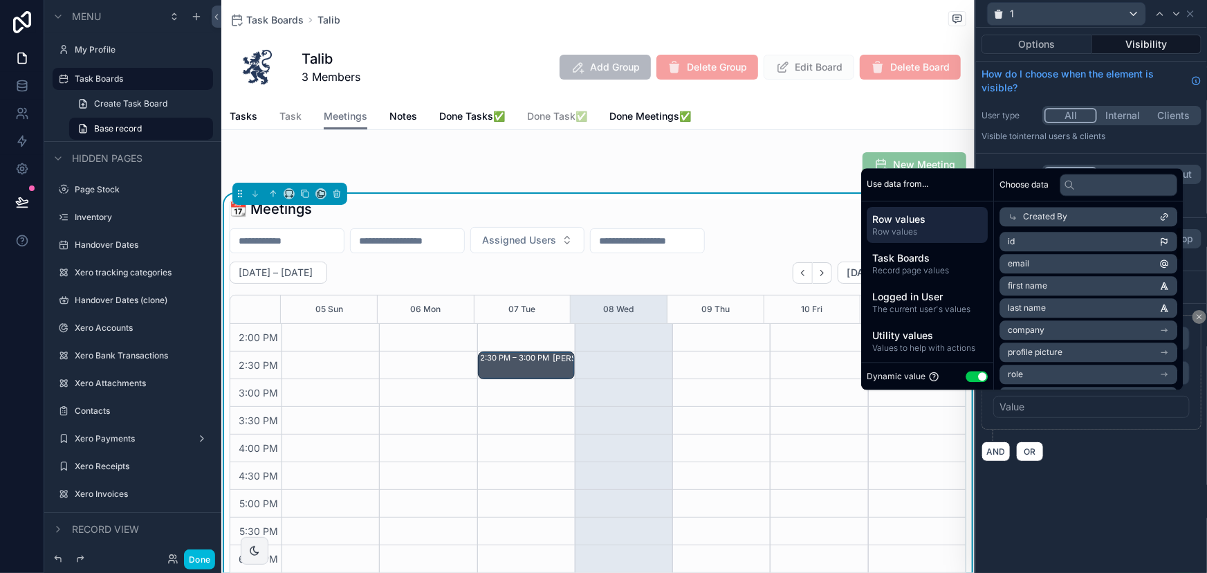
scroll to position [0, 0]
click at [1021, 240] on li "id" at bounding box center [1088, 241] width 178 height 19
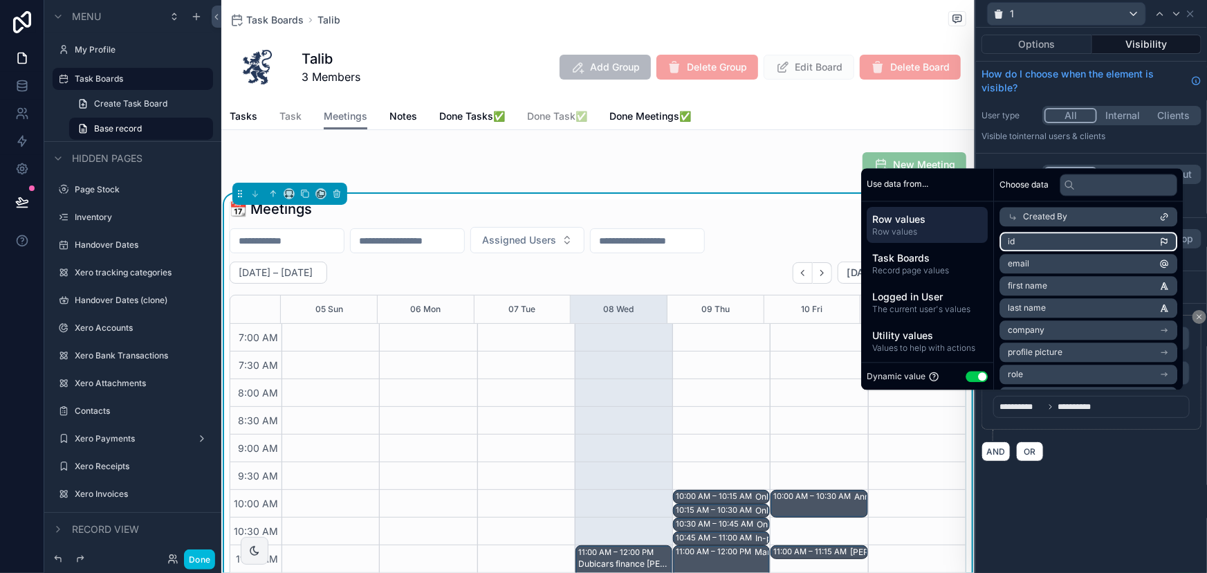
scroll to position [387, 0]
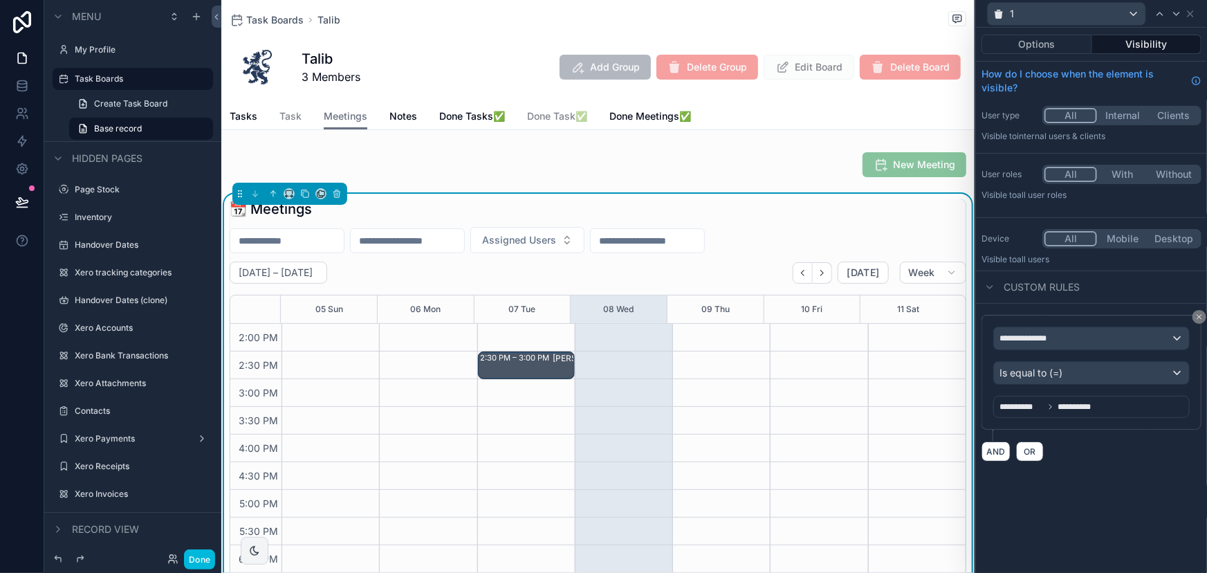
click at [1101, 484] on div "**********" at bounding box center [1091, 300] width 231 height 545
click at [1031, 447] on span "OR" at bounding box center [1030, 451] width 18 height 10
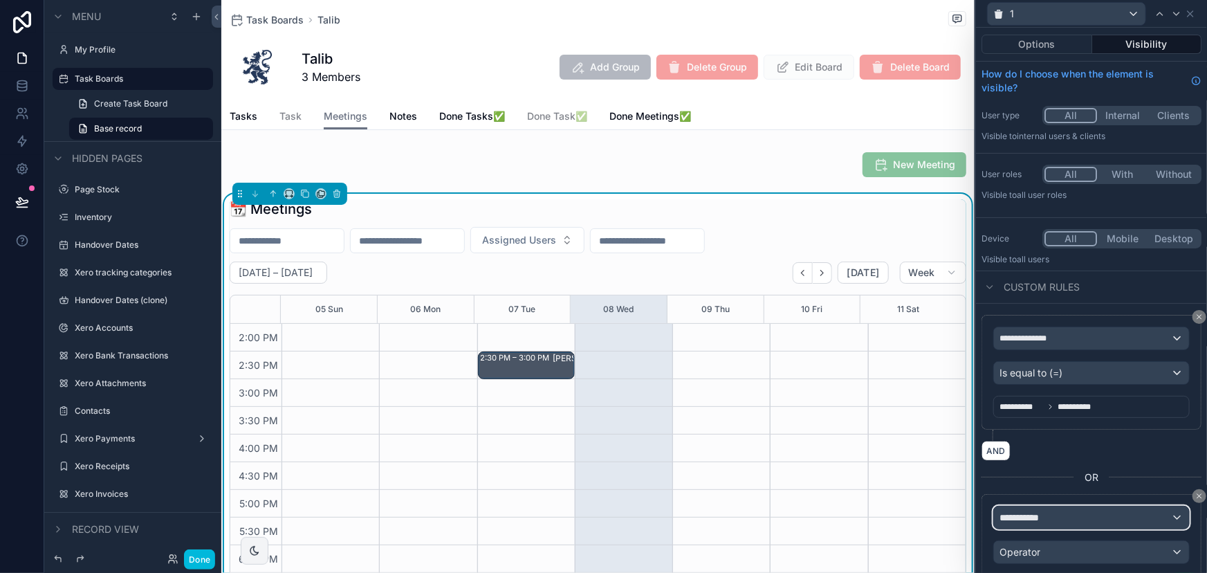
click at [1046, 512] on span "**********" at bounding box center [1024, 517] width 51 height 14
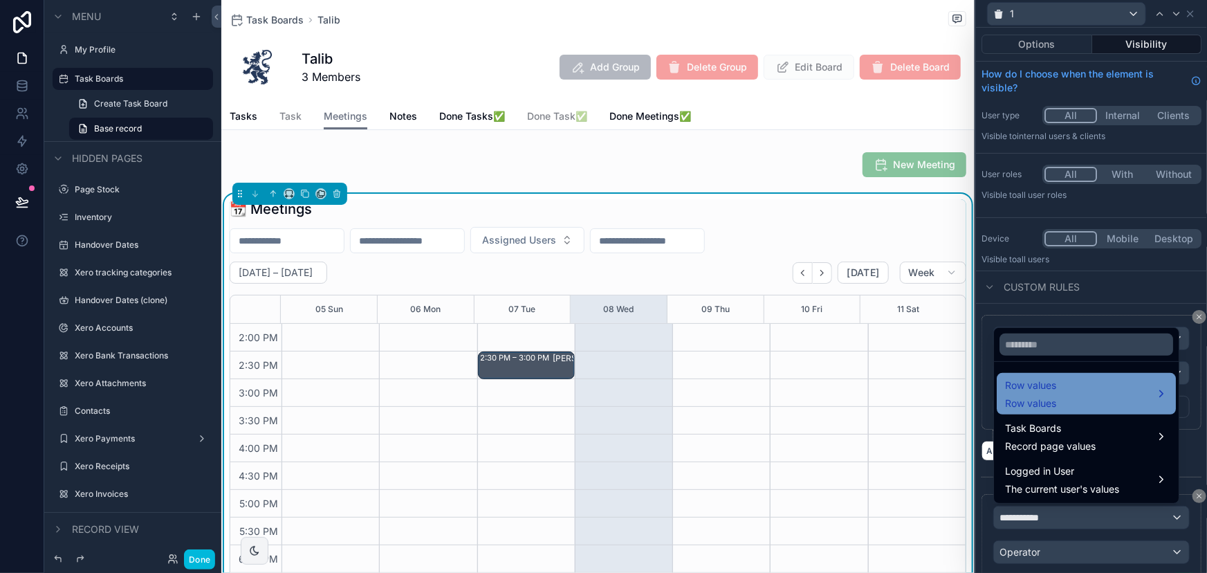
click at [1034, 400] on span "Row values" at bounding box center [1030, 403] width 51 height 14
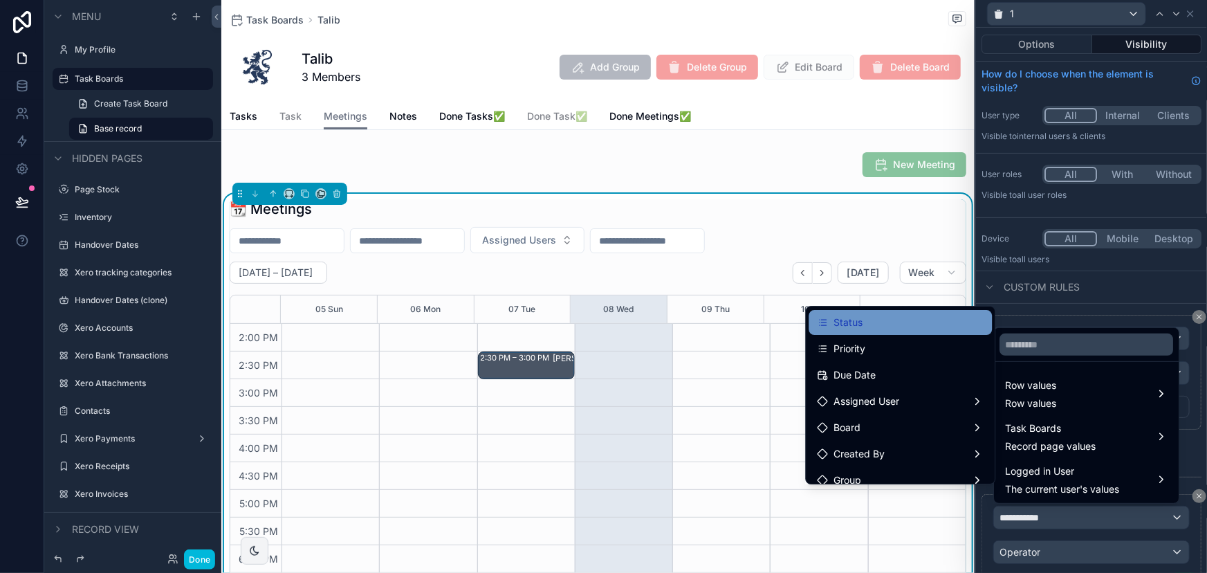
scroll to position [125, 0]
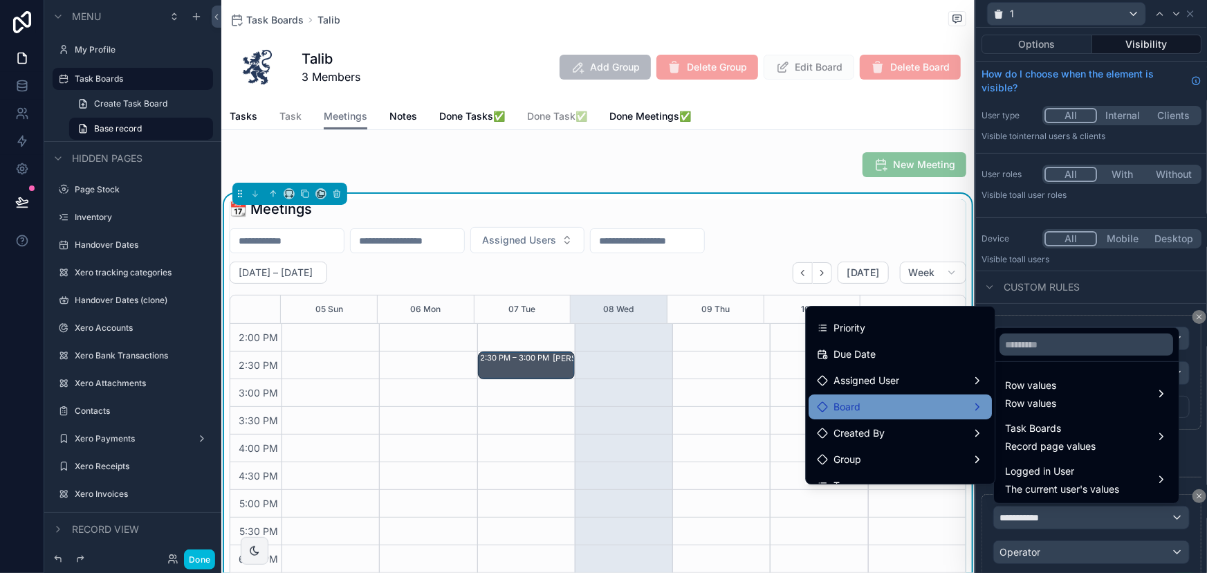
click at [892, 398] on div "Board" at bounding box center [901, 406] width 167 height 17
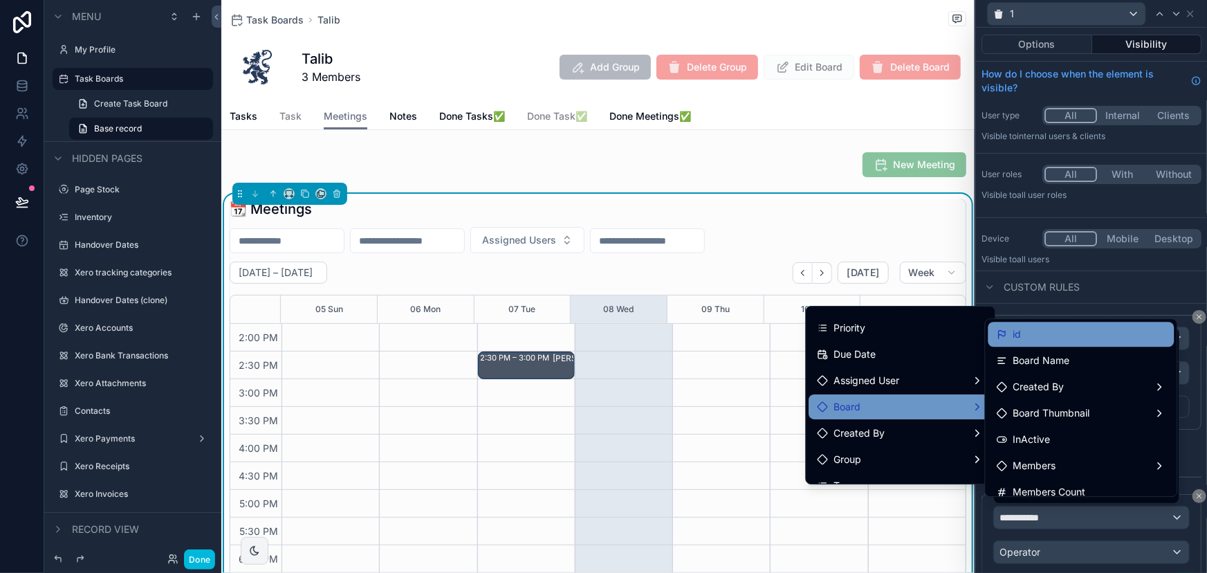
click at [1024, 342] on div "id" at bounding box center [1081, 334] width 186 height 25
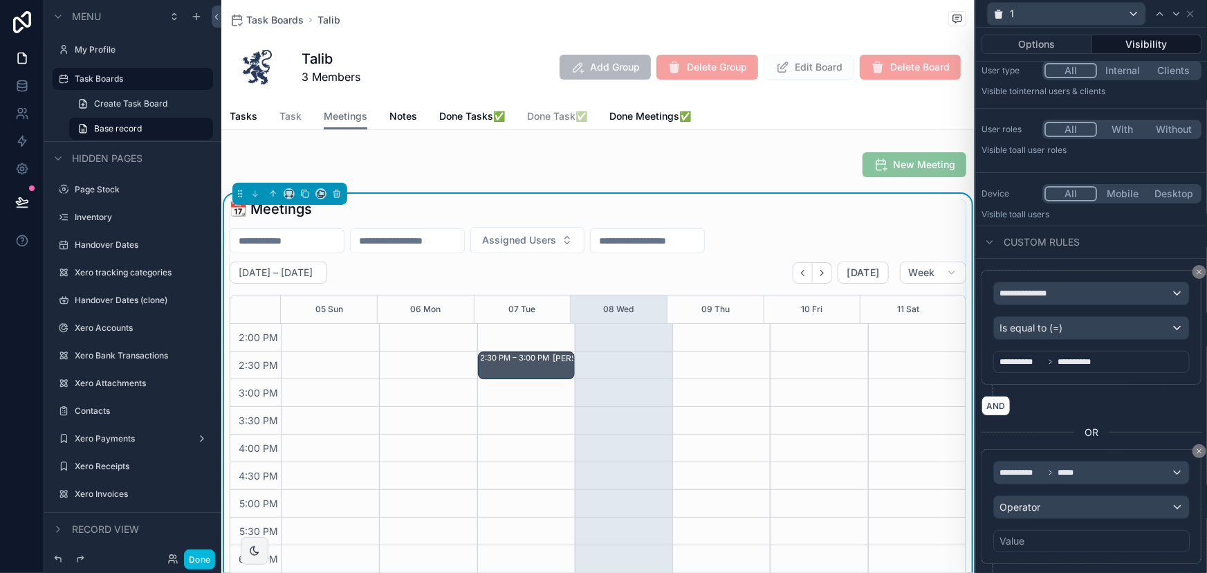
scroll to position [77, 0]
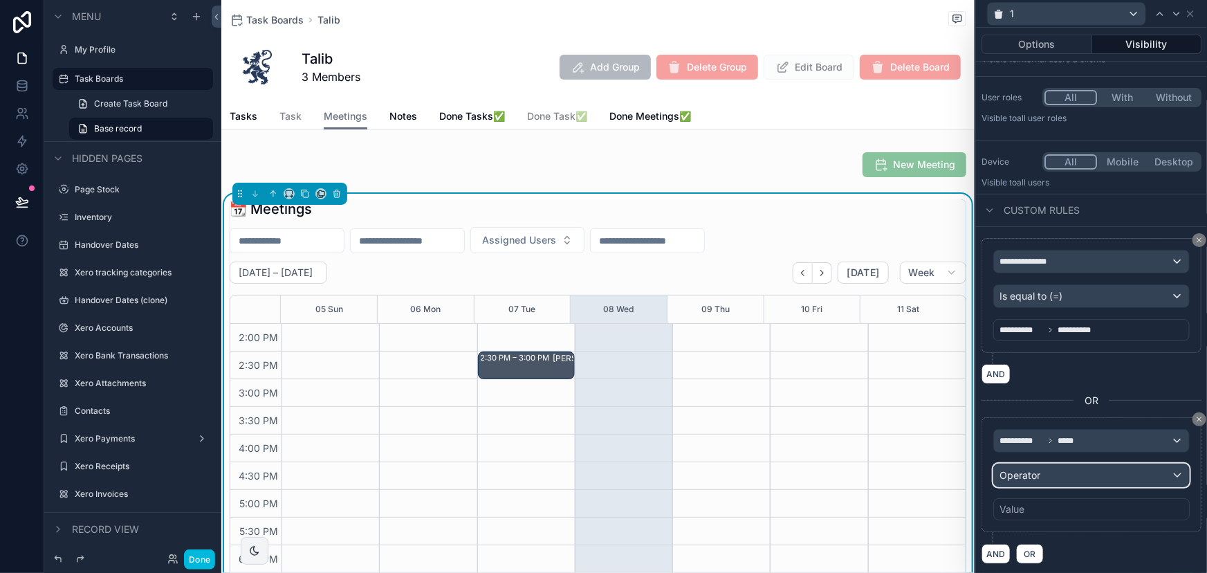
click at [1032, 470] on span "Operator" at bounding box center [1019, 475] width 41 height 12
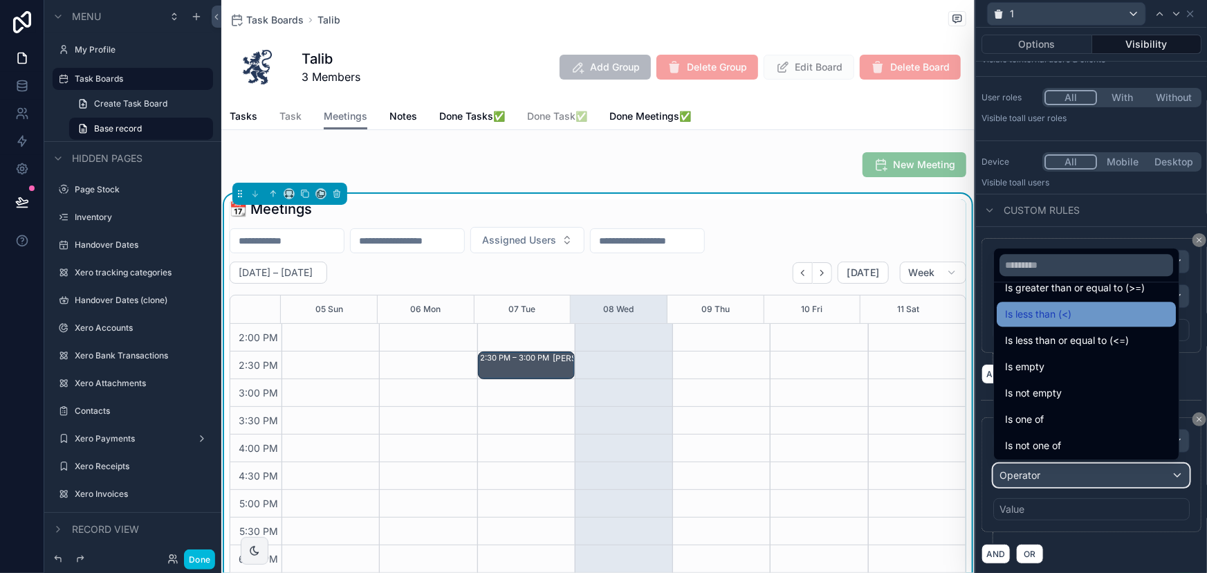
scroll to position [98, 0]
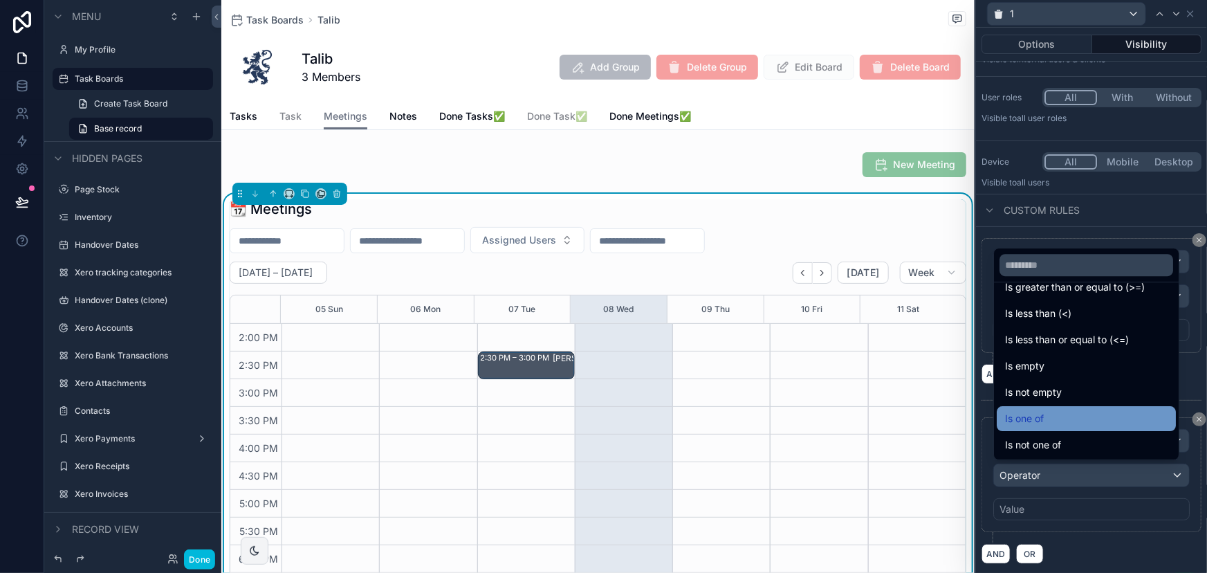
click at [1038, 416] on span "Is one of" at bounding box center [1024, 418] width 39 height 17
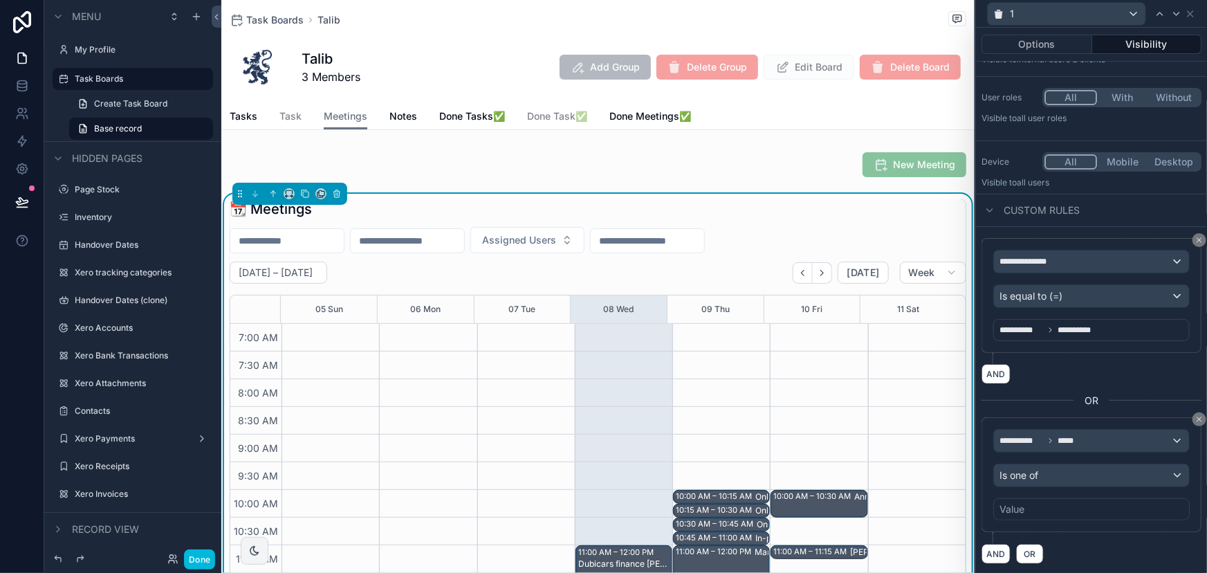
scroll to position [387, 0]
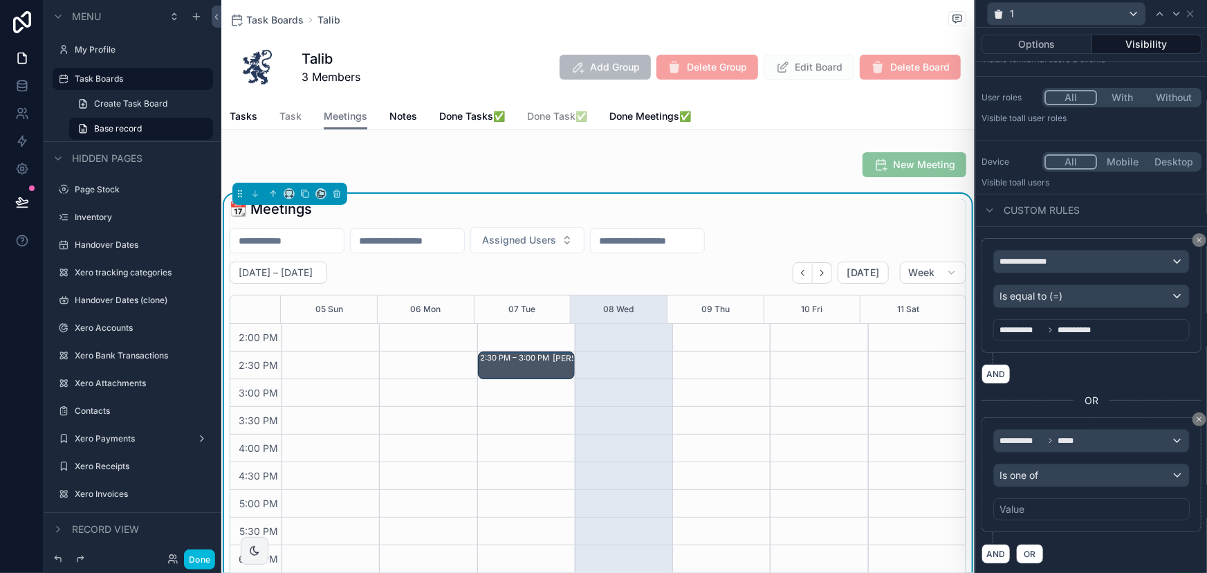
click at [1039, 503] on div "Value" at bounding box center [1091, 509] width 196 height 22
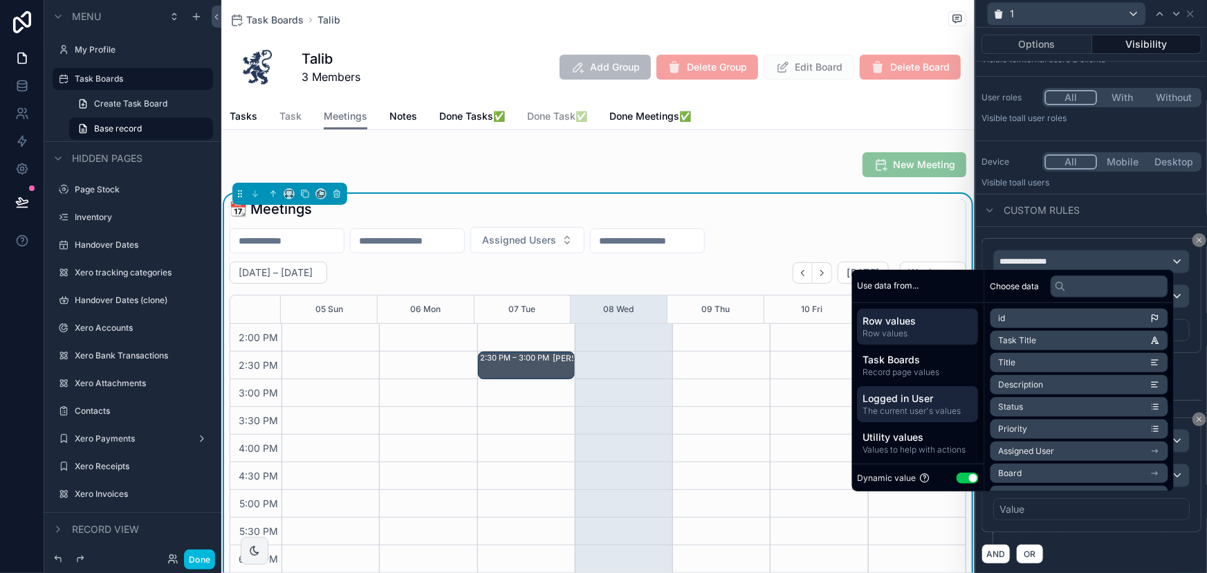
click at [922, 391] on span "Logged in User" at bounding box center [918, 398] width 110 height 14
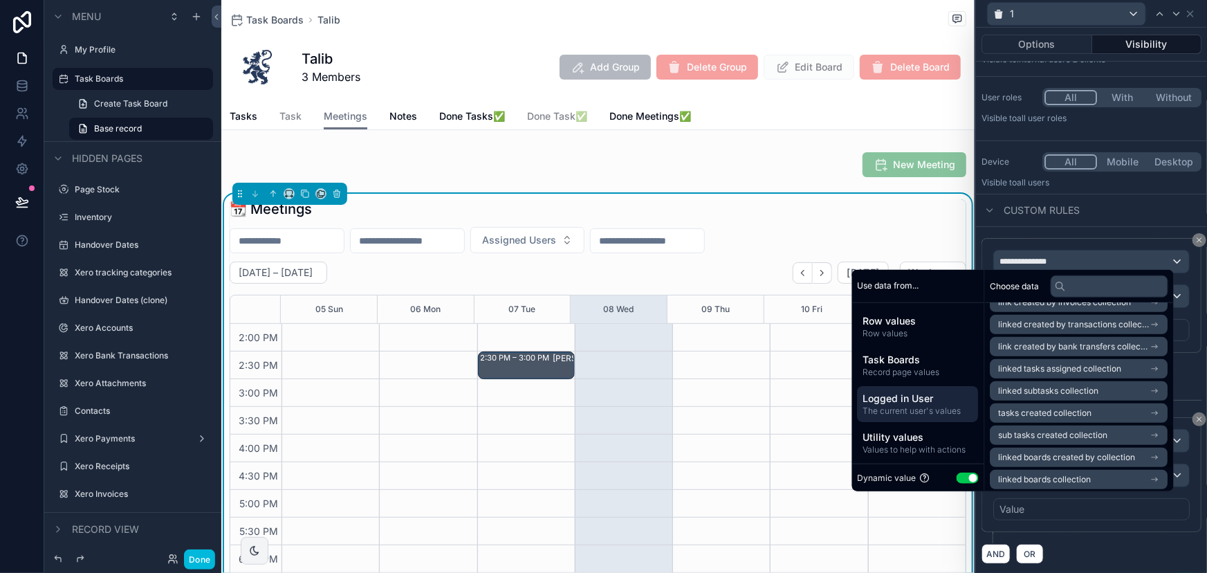
scroll to position [566, 0]
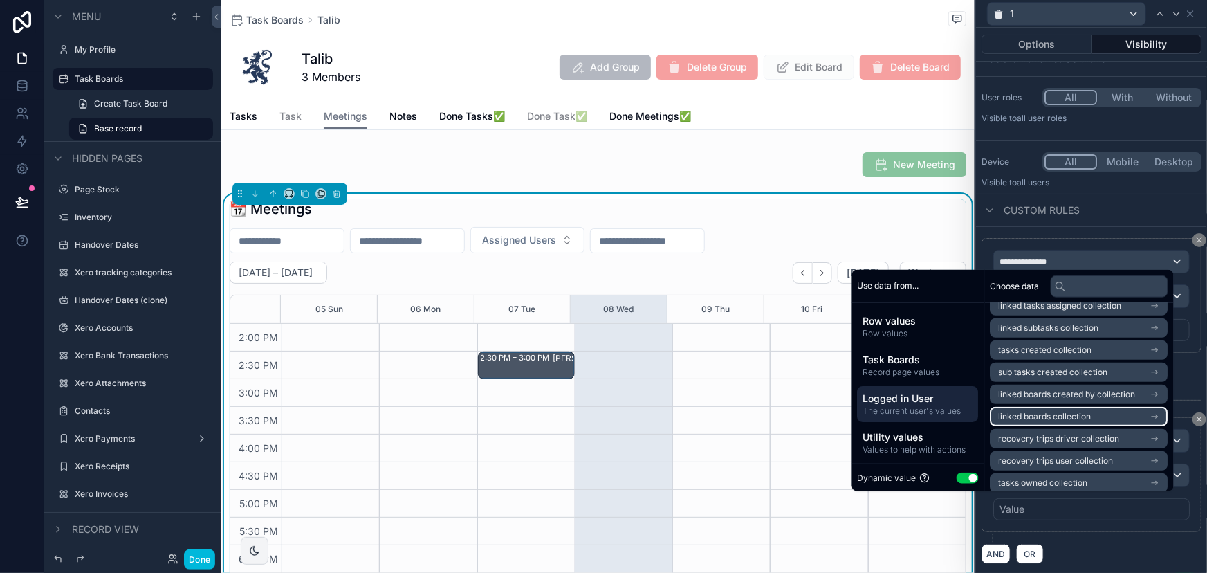
click at [1038, 416] on span "linked boards collection" at bounding box center [1045, 416] width 93 height 11
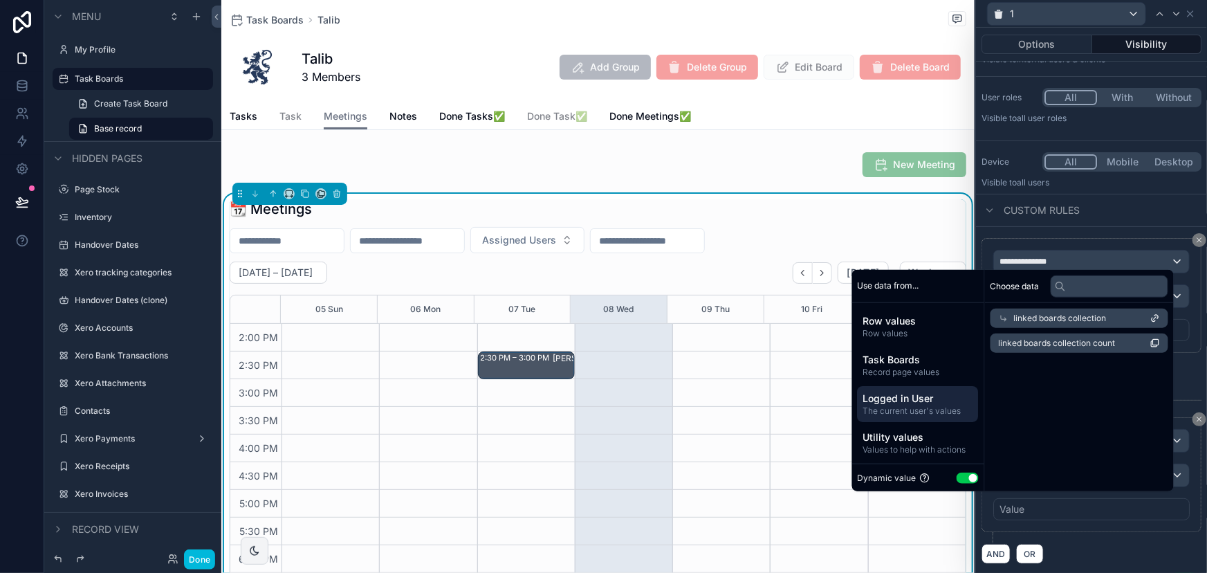
scroll to position [0, 0]
click at [1050, 334] on li "linked boards collection count" at bounding box center [1079, 342] width 178 height 19
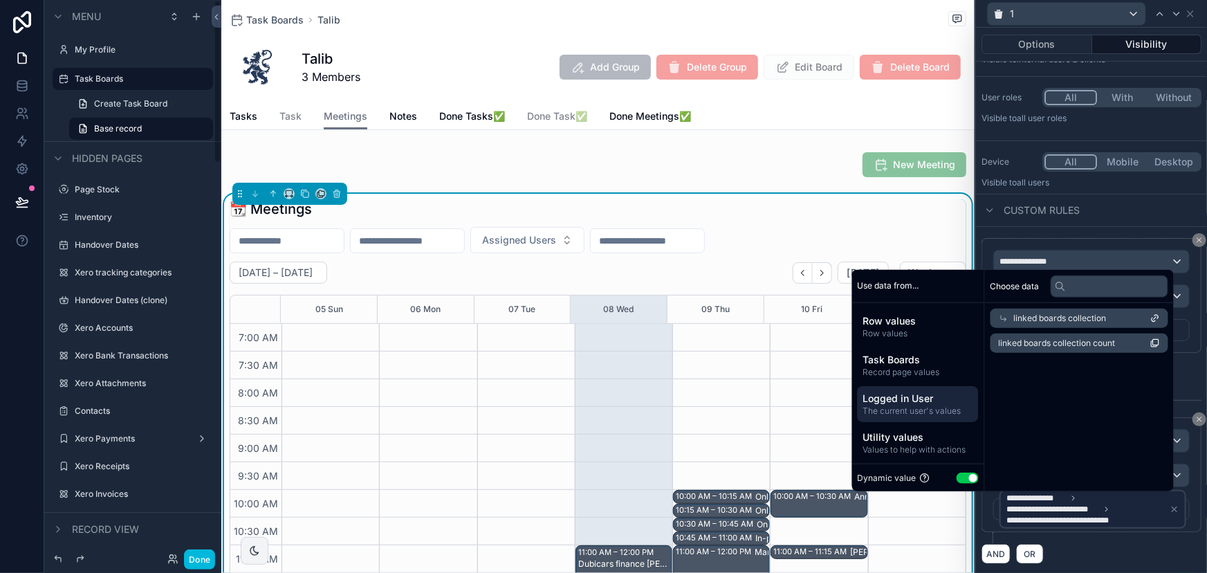
scroll to position [387, 0]
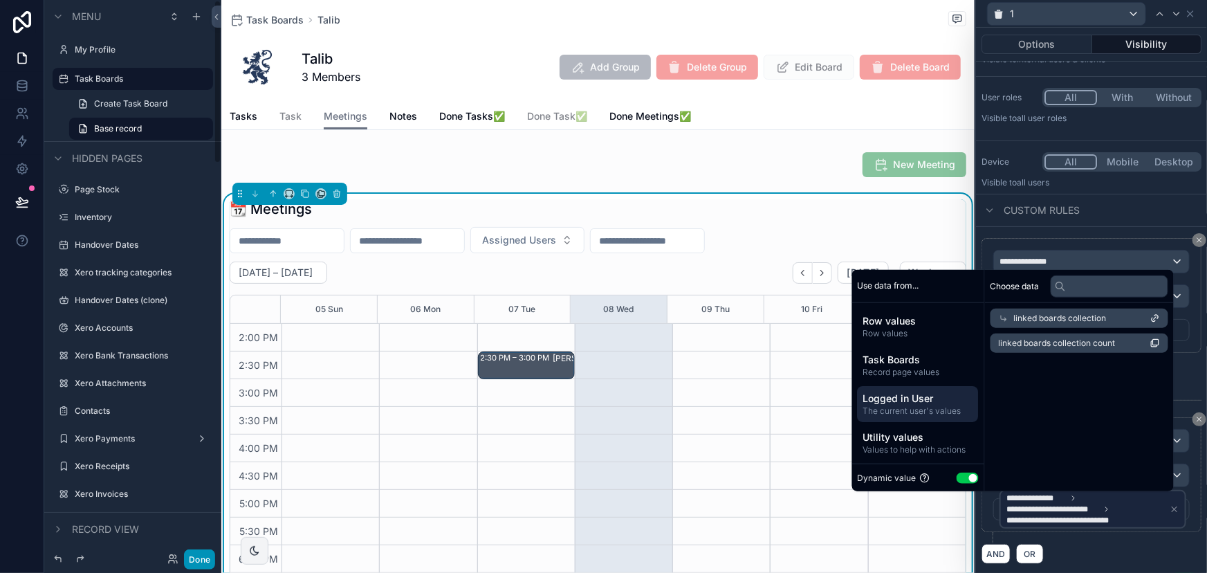
click at [192, 555] on button "Done" at bounding box center [199, 559] width 31 height 20
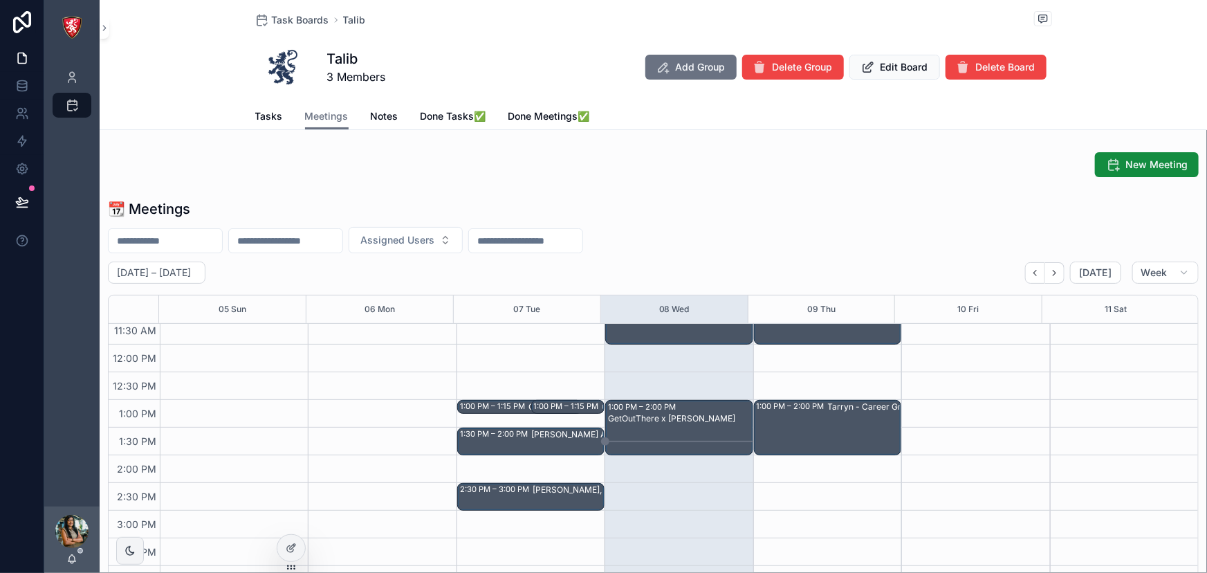
scroll to position [261, 0]
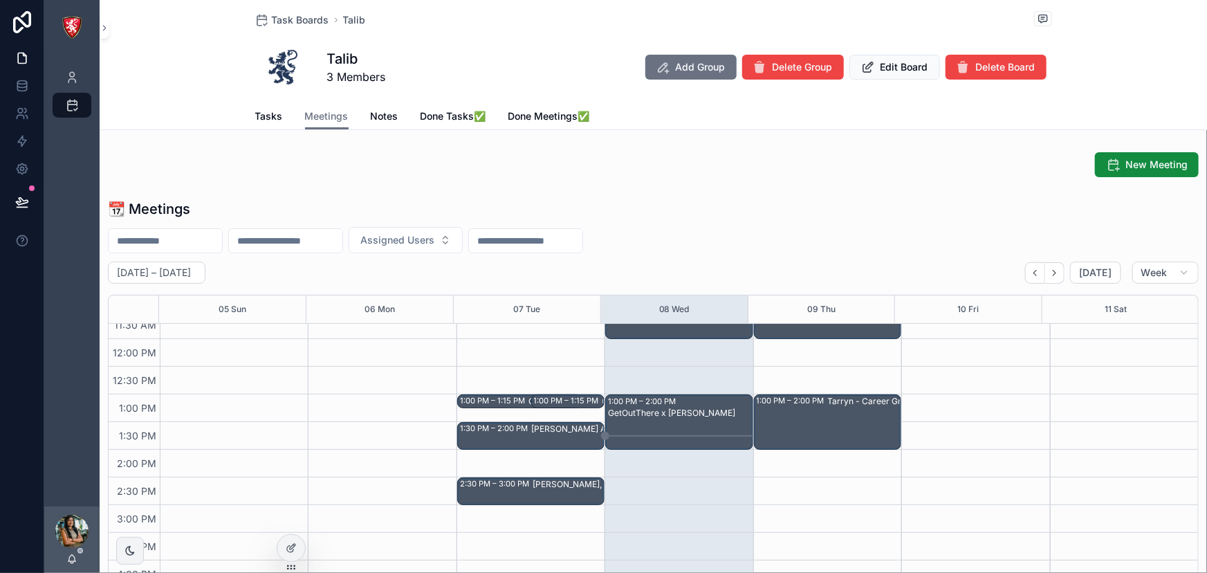
click at [651, 329] on div "Dubicars finance Ashutosh" at bounding box center [679, 322] width 143 height 53
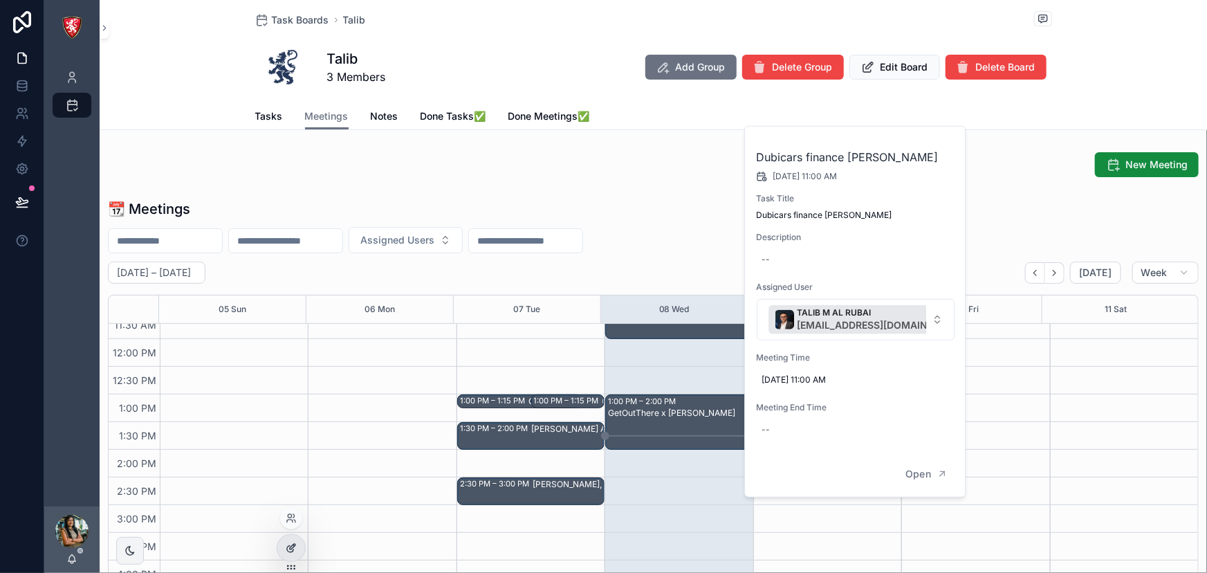
click at [297, 540] on div at bounding box center [291, 548] width 28 height 26
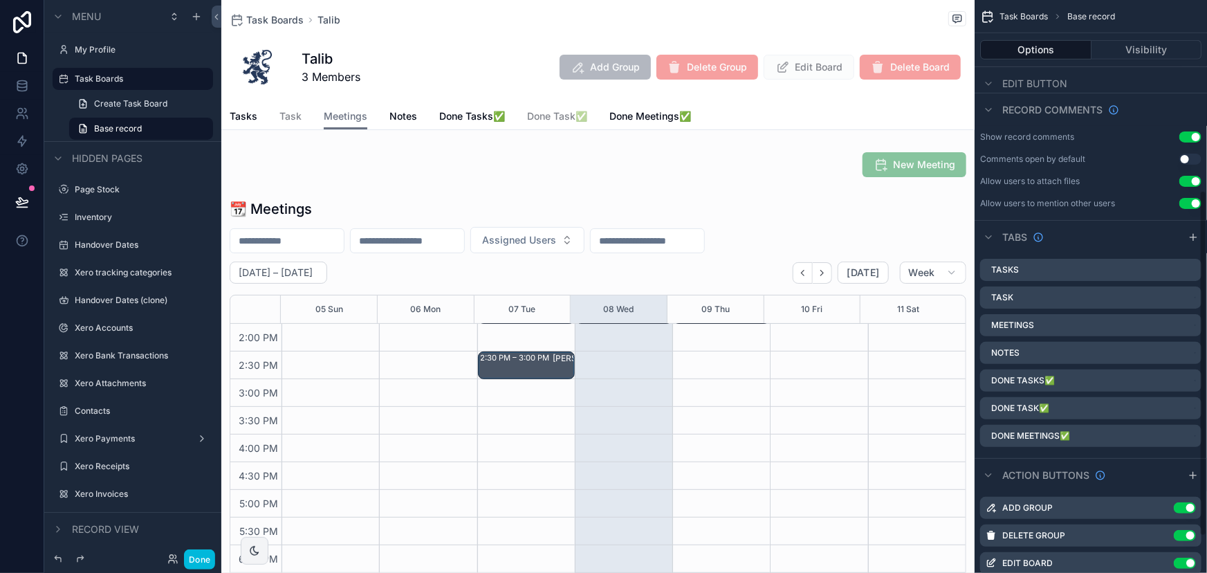
scroll to position [375, 0]
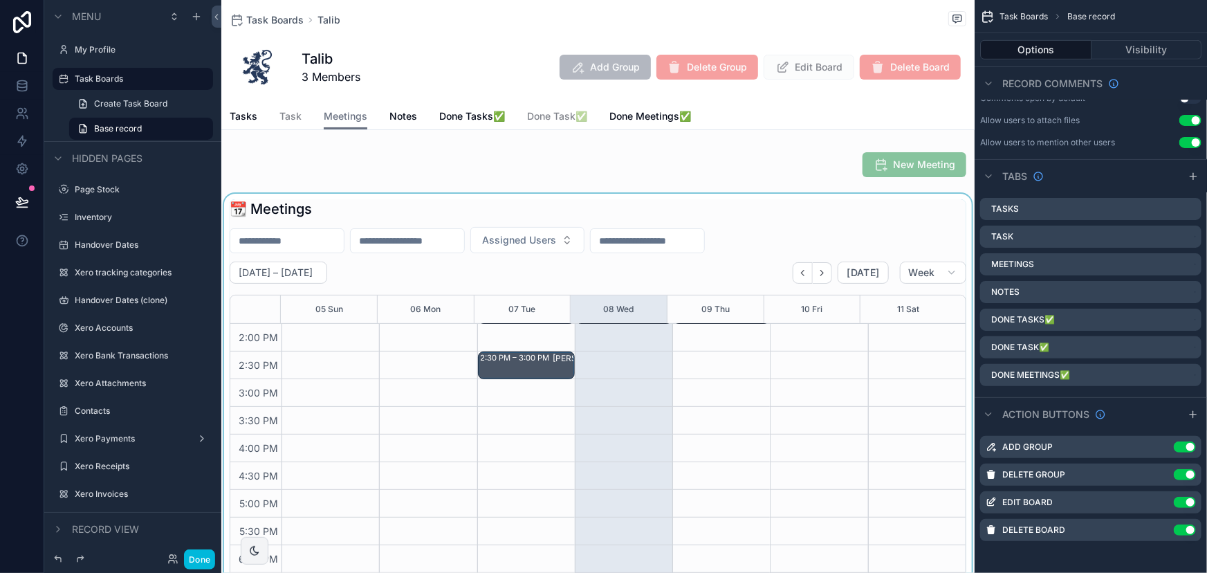
click at [760, 321] on div "scrollable content" at bounding box center [597, 414] width 753 height 441
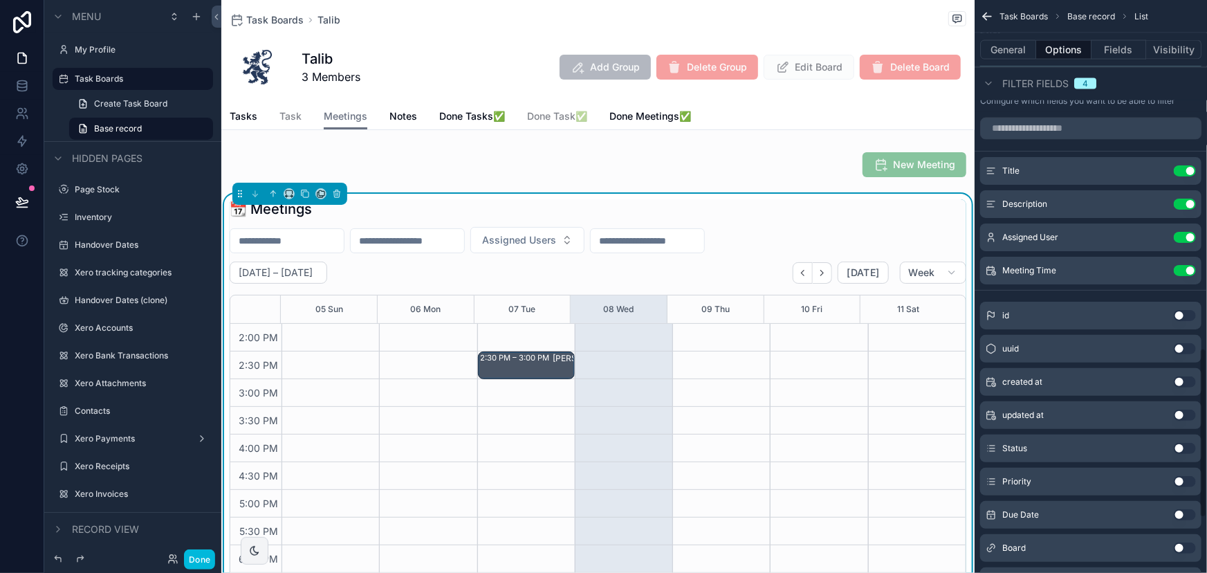
scroll to position [815, 0]
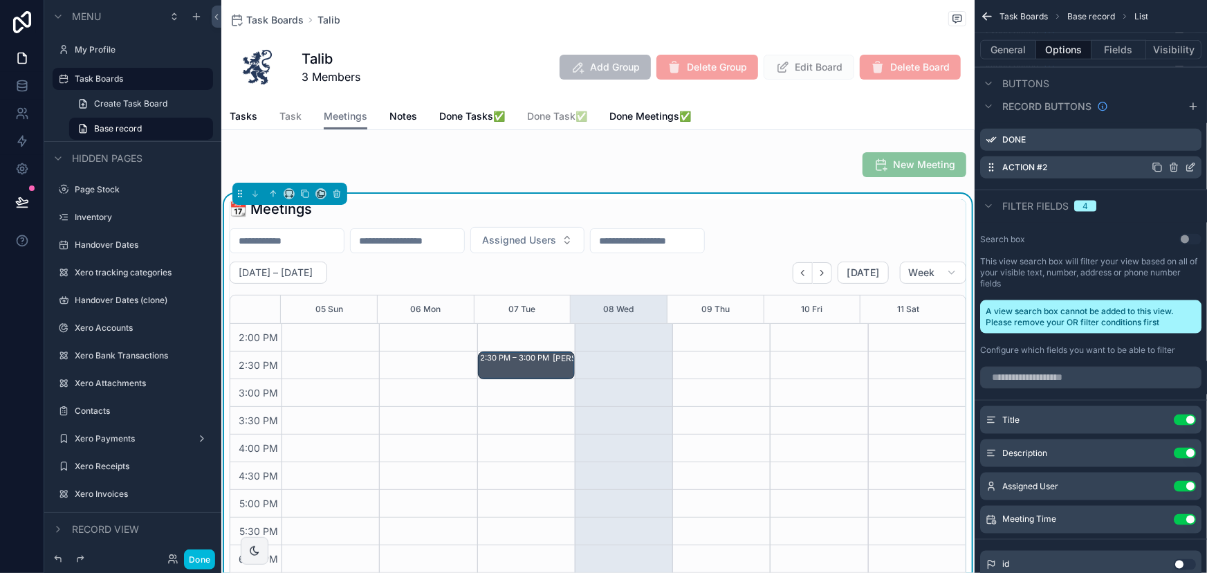
click at [1192, 164] on icon "scrollable content" at bounding box center [1192, 164] width 1 height 1
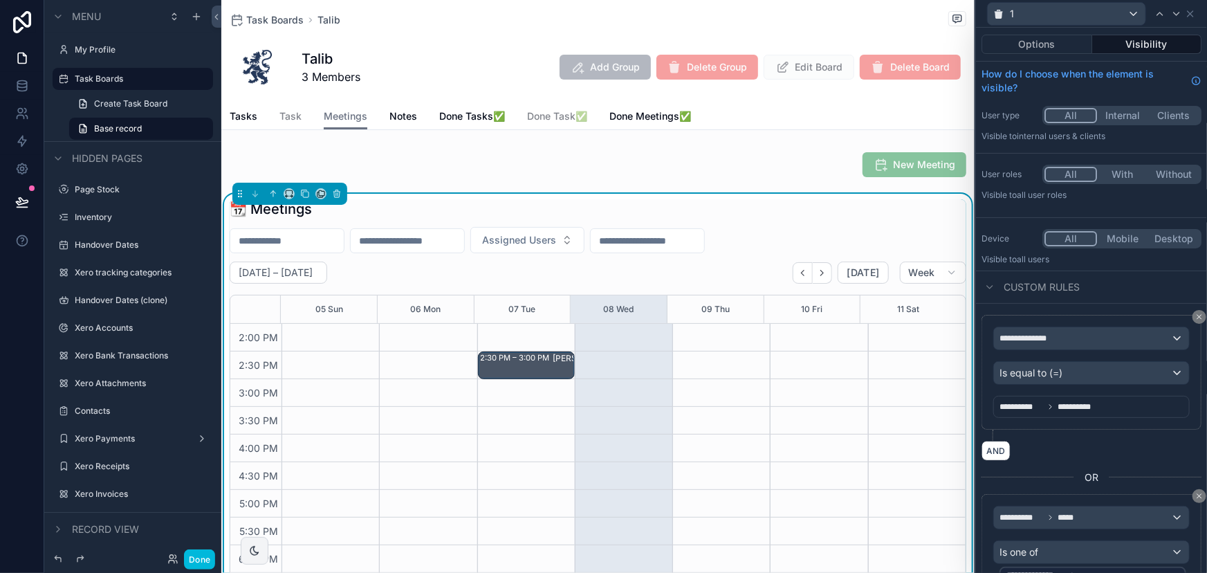
click at [1169, 47] on button "Visibility" at bounding box center [1147, 44] width 110 height 19
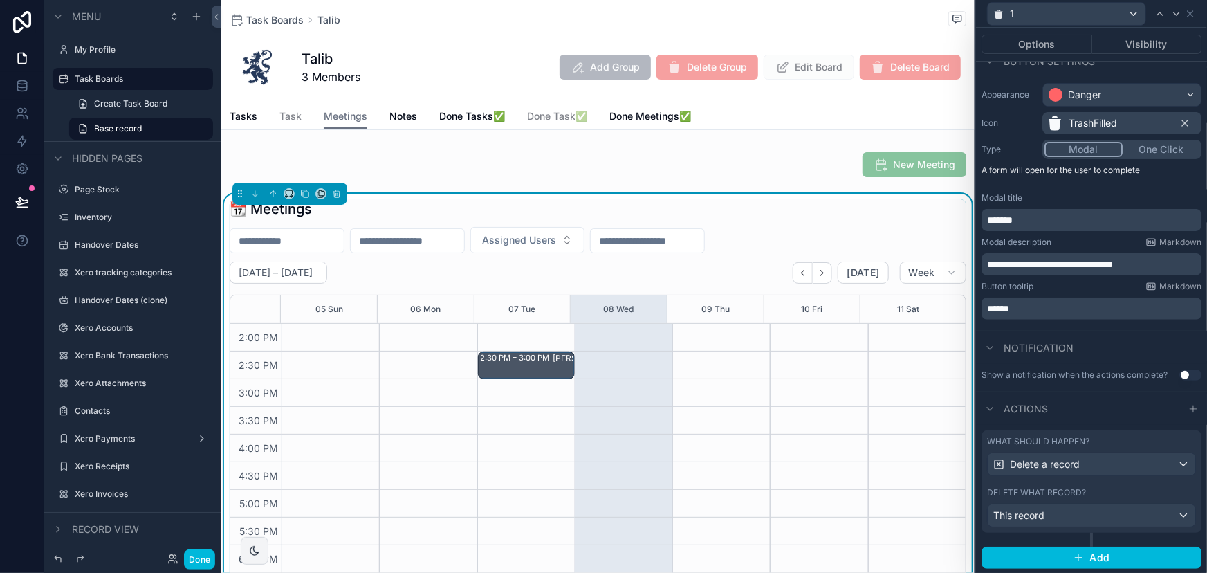
scroll to position [0, 0]
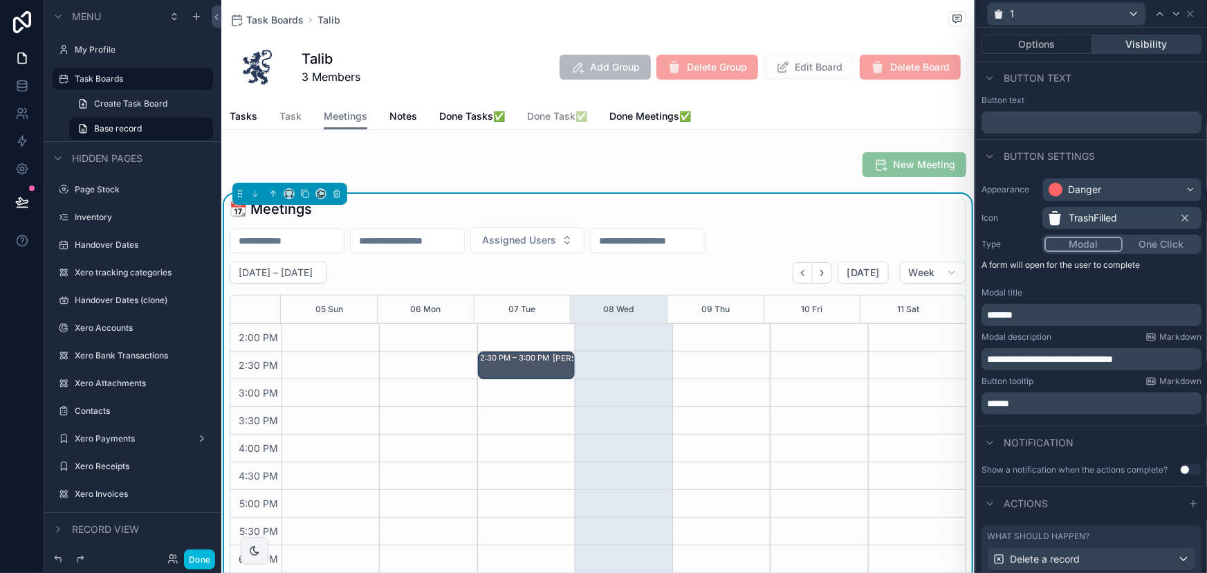
click at [1136, 44] on button "Visibility" at bounding box center [1147, 44] width 110 height 19
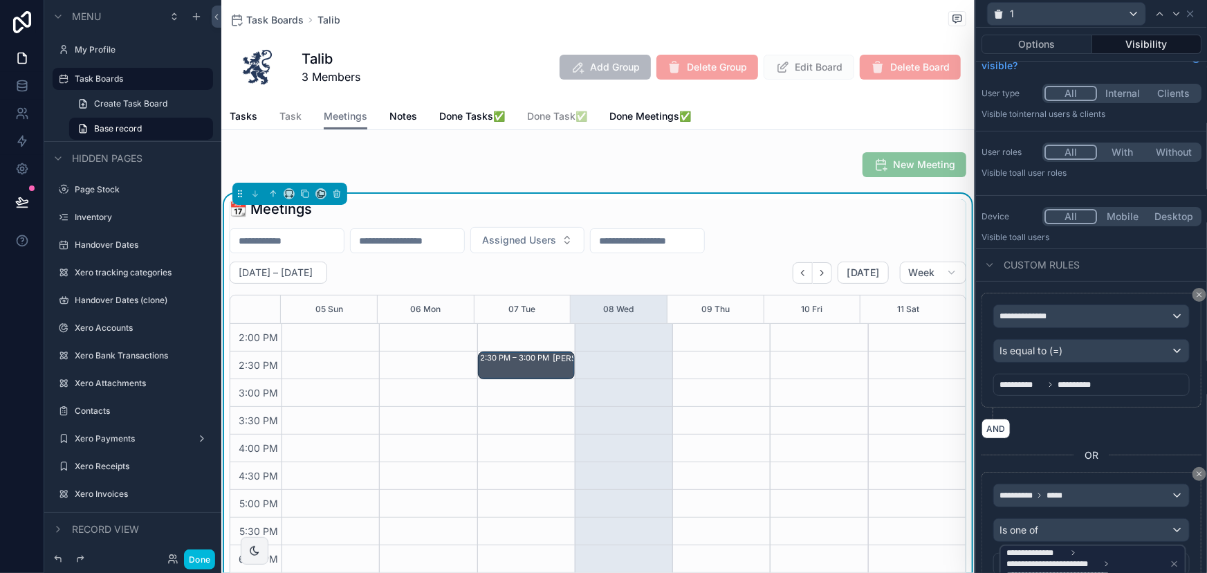
scroll to position [77, 0]
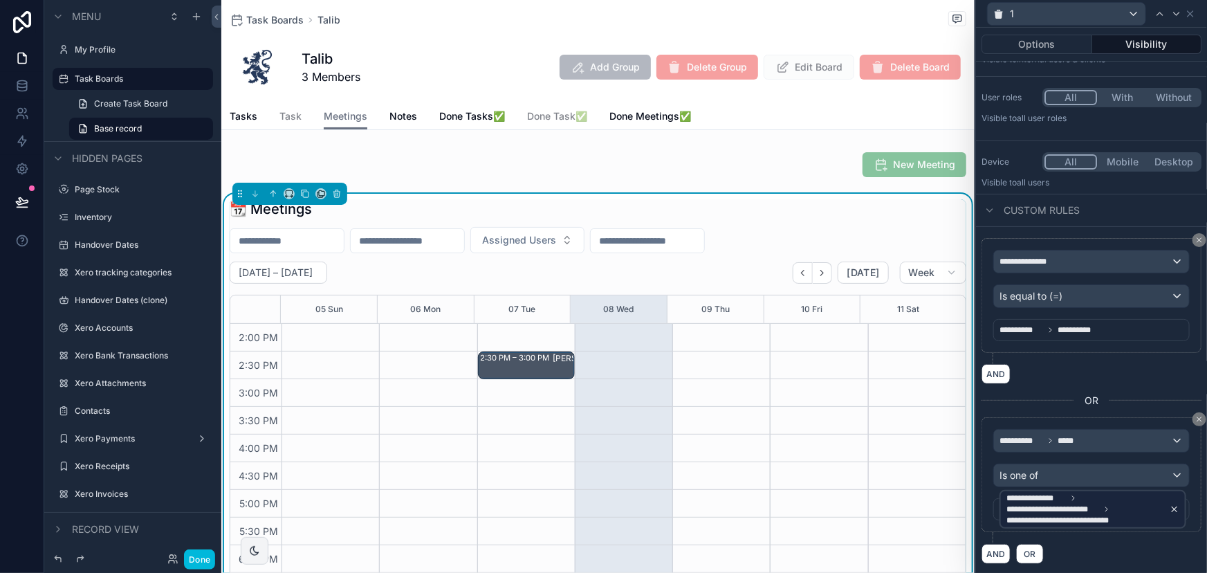
click at [1152, 505] on span "**********" at bounding box center [1085, 508] width 158 height 33
click at [1030, 239] on div "**********" at bounding box center [1091, 295] width 220 height 115
click at [1197, 419] on icon at bounding box center [1199, 419] width 4 height 4
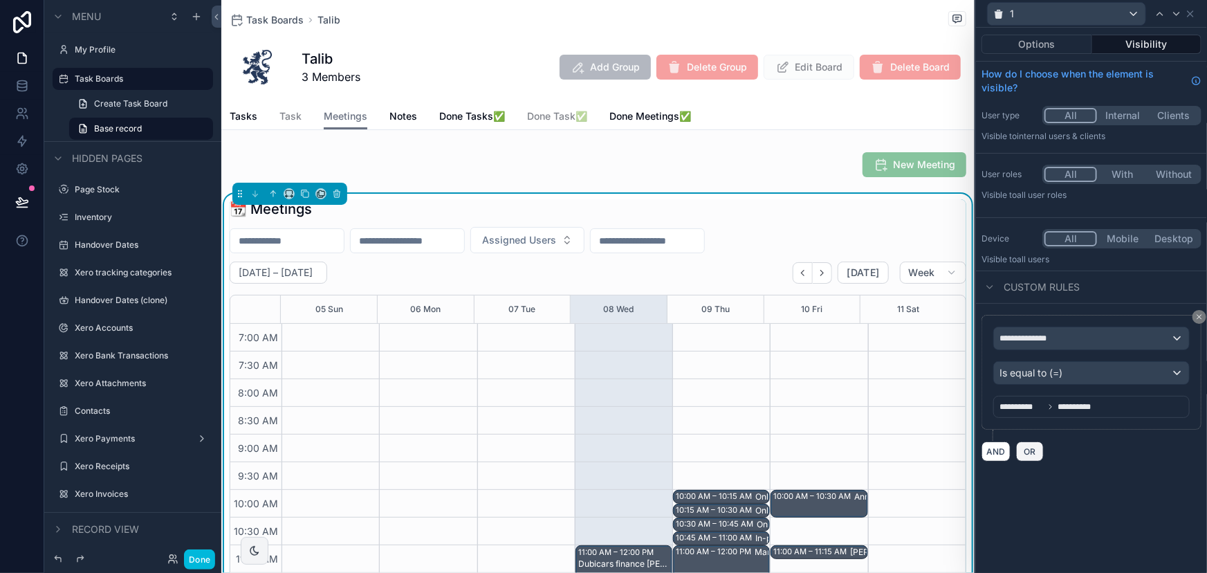
scroll to position [387, 0]
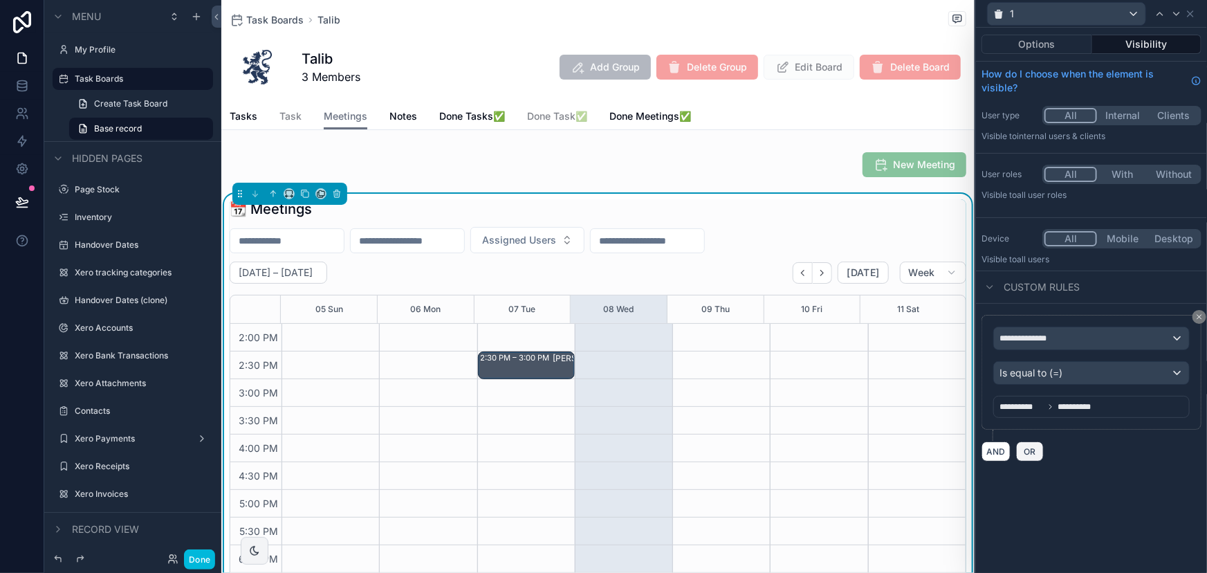
click at [1022, 446] on span "OR" at bounding box center [1030, 451] width 18 height 10
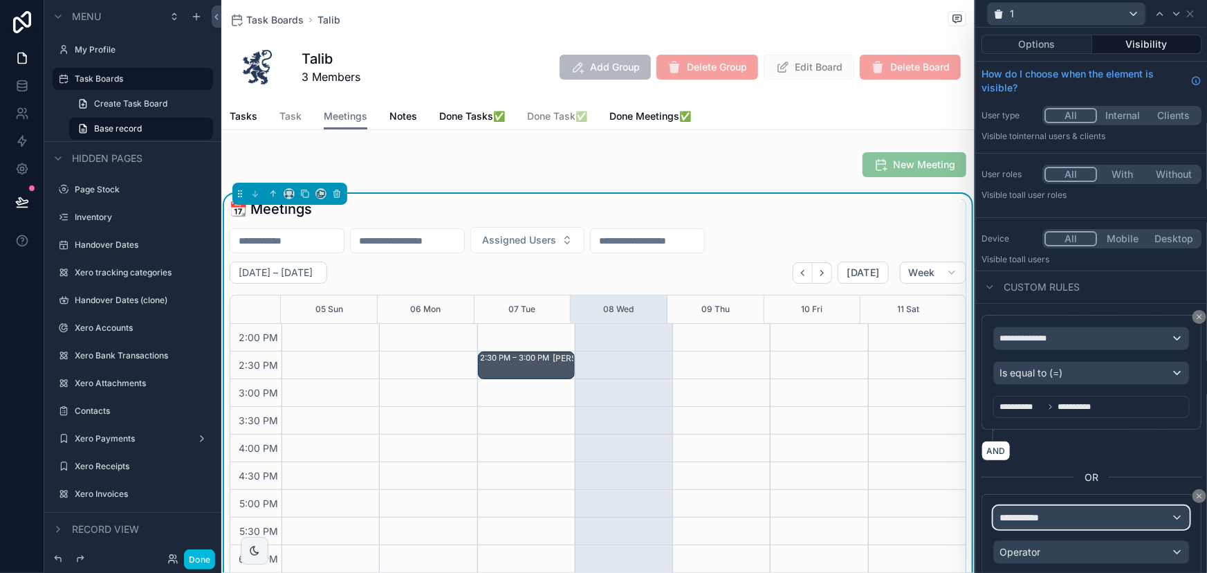
click at [1066, 519] on div "**********" at bounding box center [1091, 517] width 195 height 22
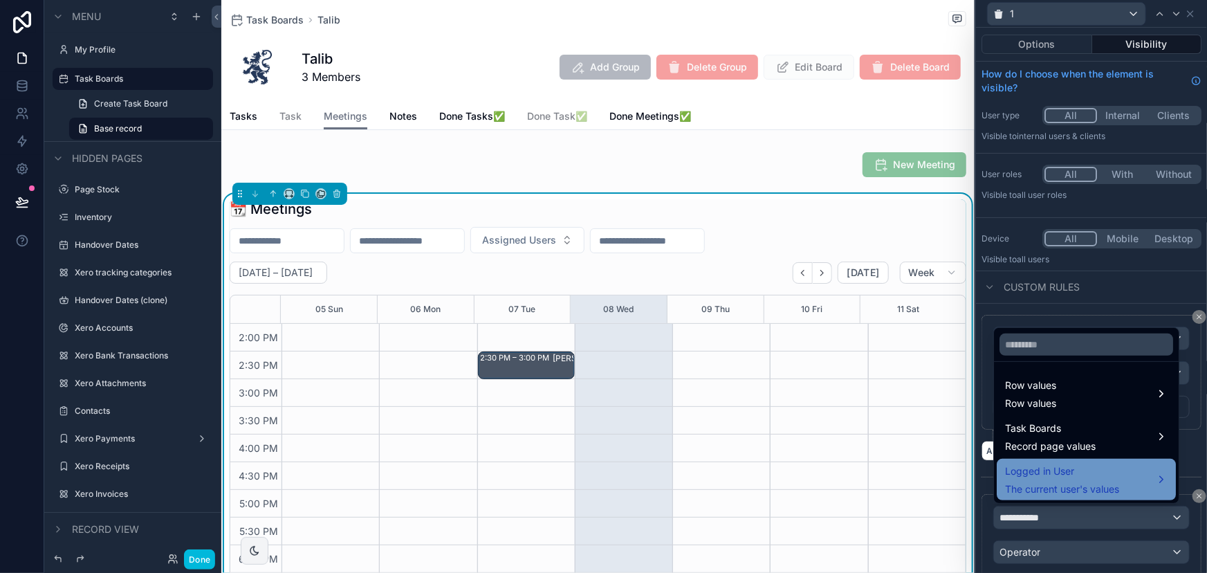
click at [1073, 477] on span "Logged in User" at bounding box center [1062, 471] width 114 height 17
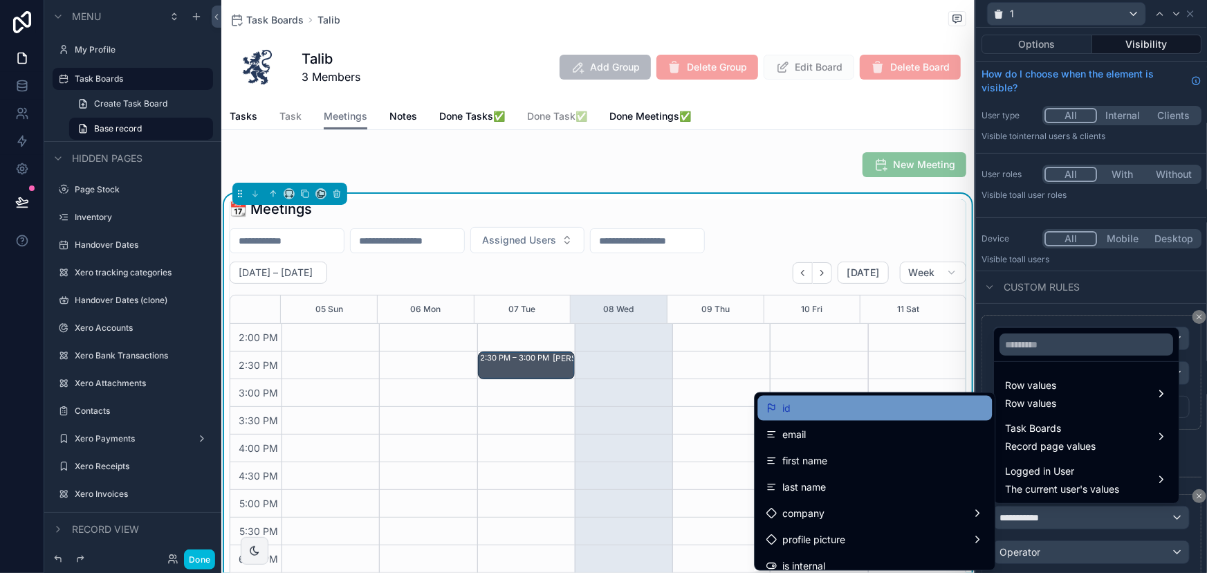
click at [912, 416] on div "id" at bounding box center [875, 408] width 234 height 25
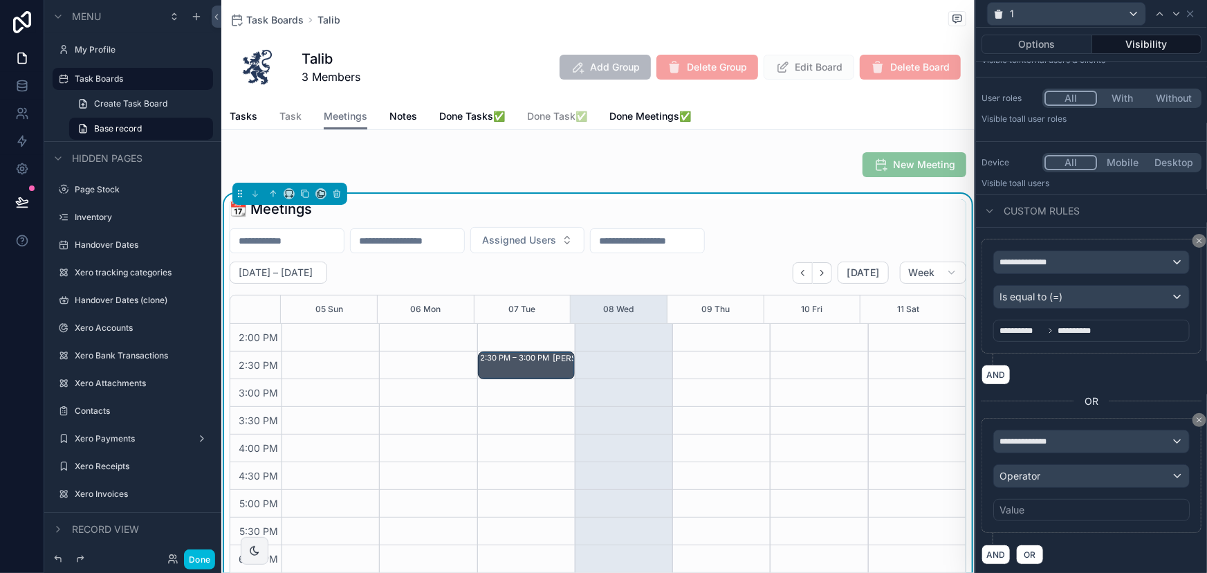
scroll to position [77, 0]
click at [1087, 481] on div "Operator" at bounding box center [1091, 475] width 195 height 22
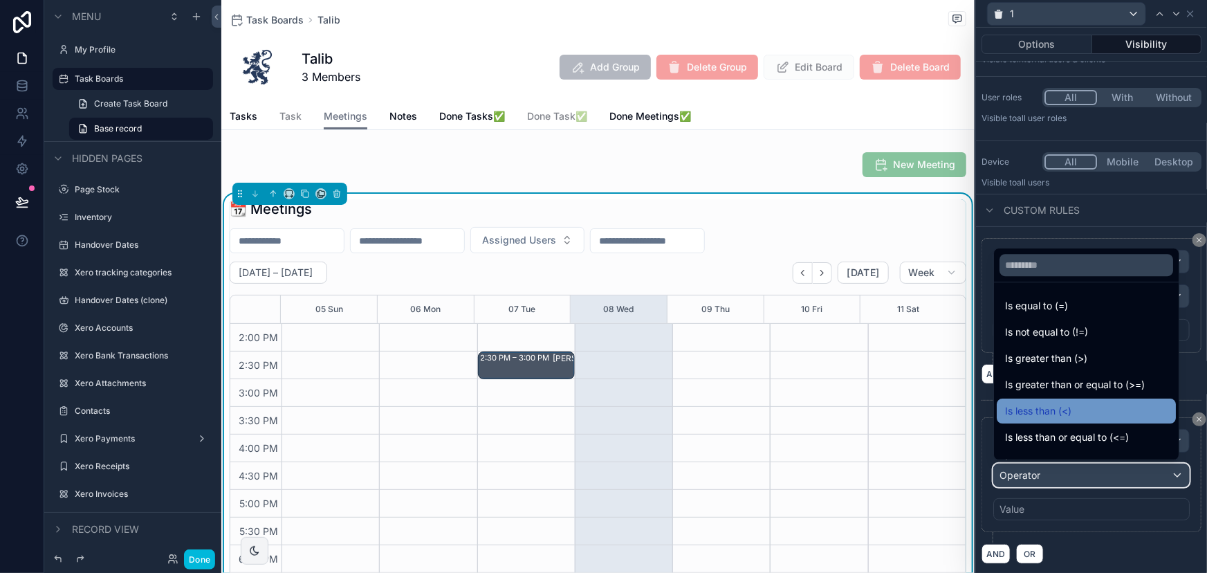
scroll to position [62, 0]
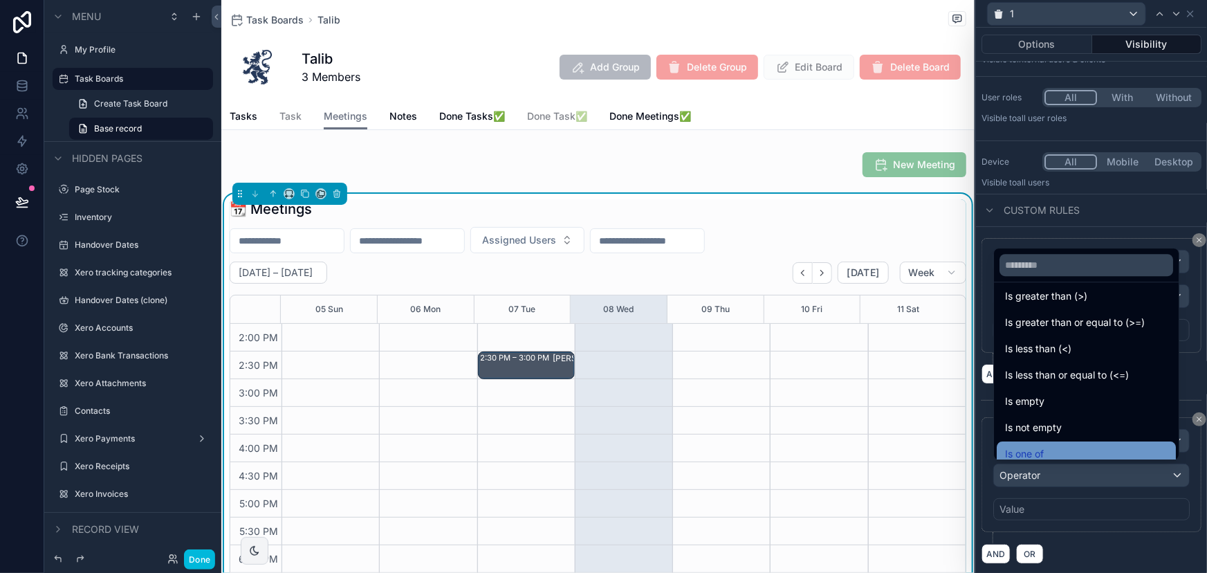
click at [1076, 449] on div "Is one of" at bounding box center [1086, 453] width 163 height 17
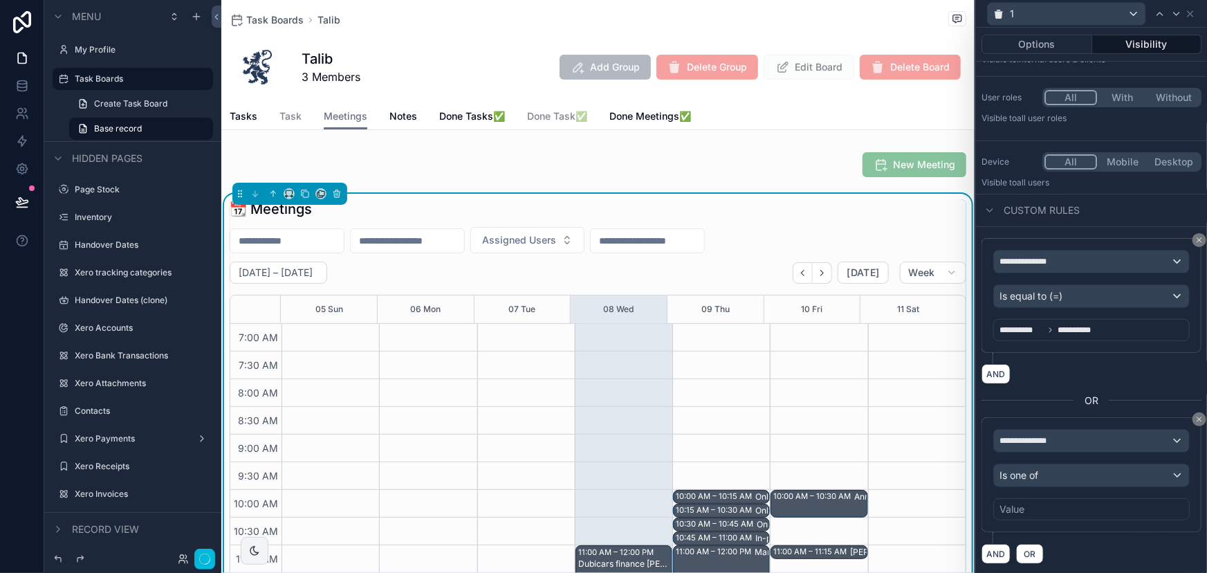
scroll to position [387, 0]
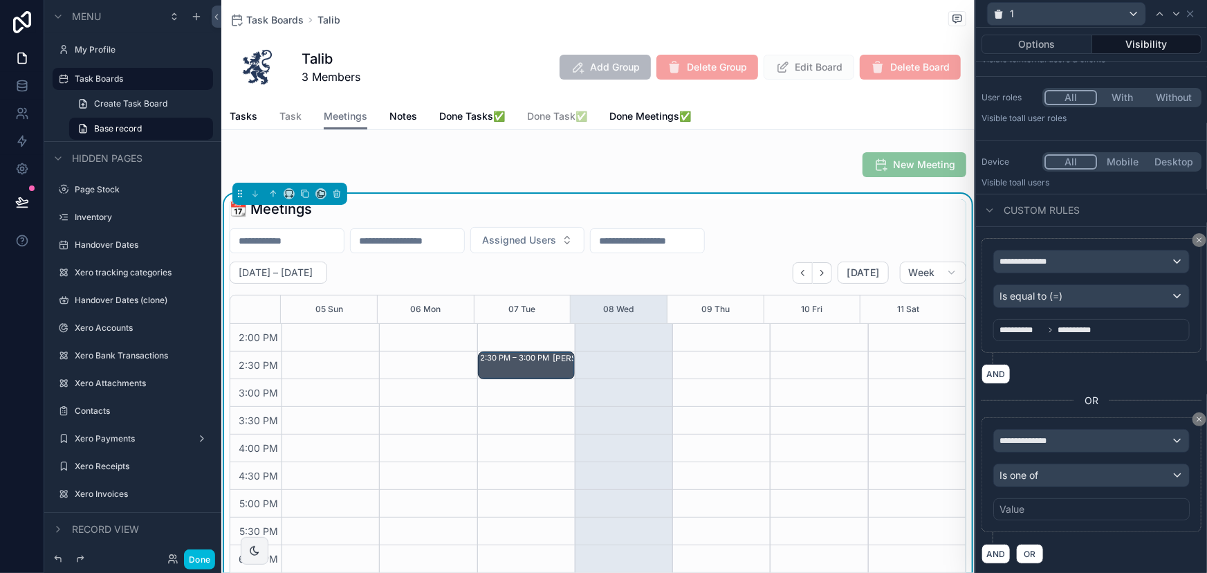
click at [1065, 517] on div "Value" at bounding box center [1091, 509] width 196 height 22
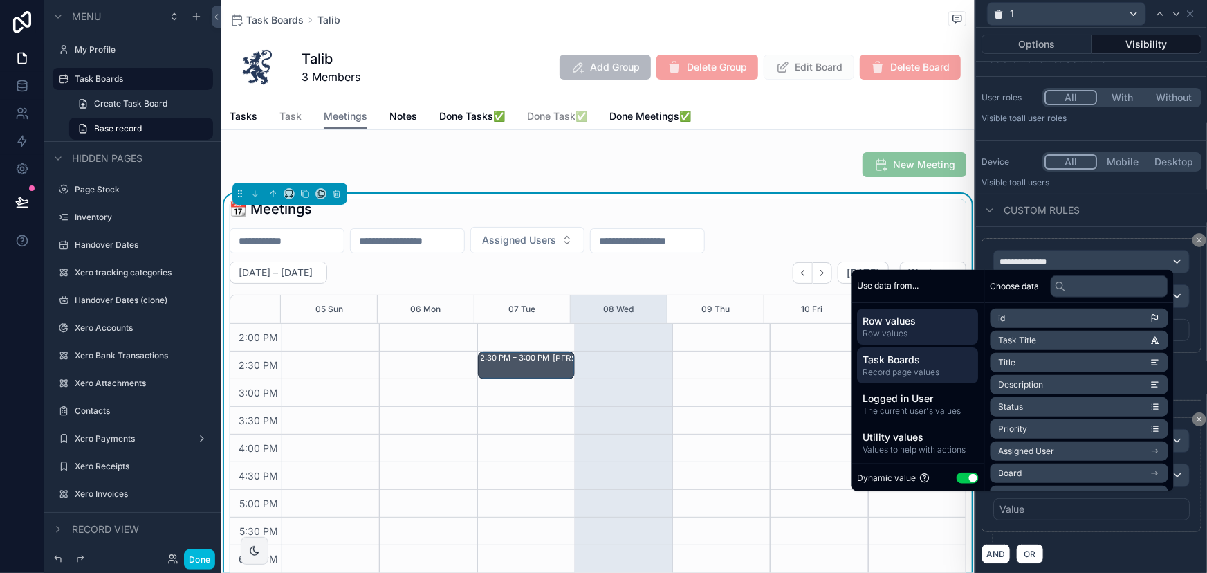
click at [923, 370] on span "Record page values" at bounding box center [918, 371] width 110 height 11
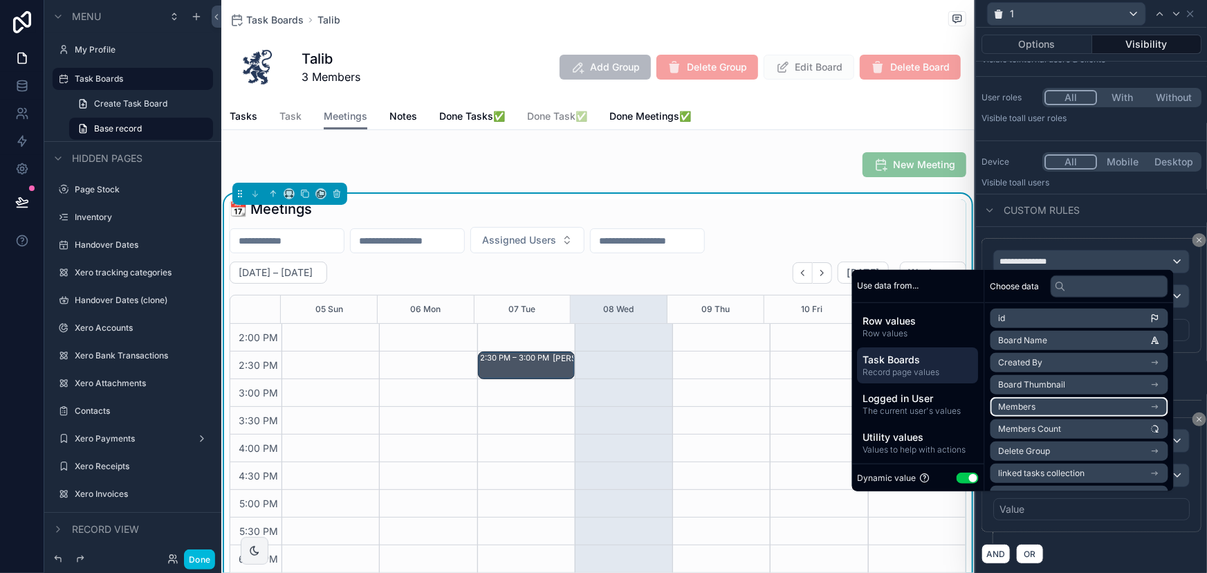
click at [1054, 403] on li "Members" at bounding box center [1079, 406] width 178 height 19
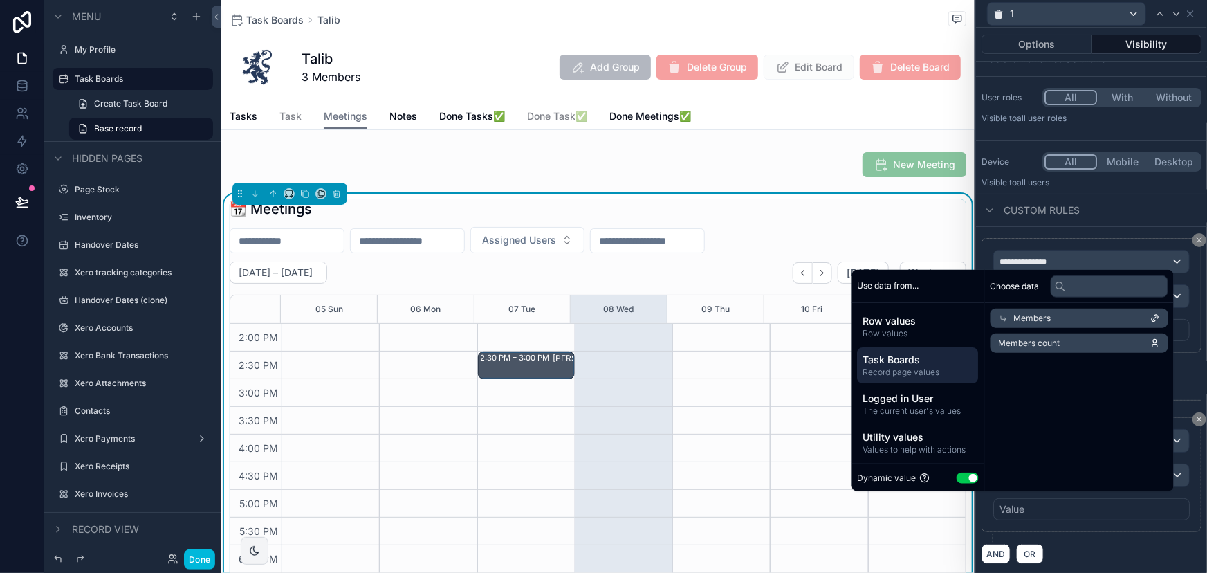
click at [1127, 317] on div "Members" at bounding box center [1079, 317] width 178 height 19
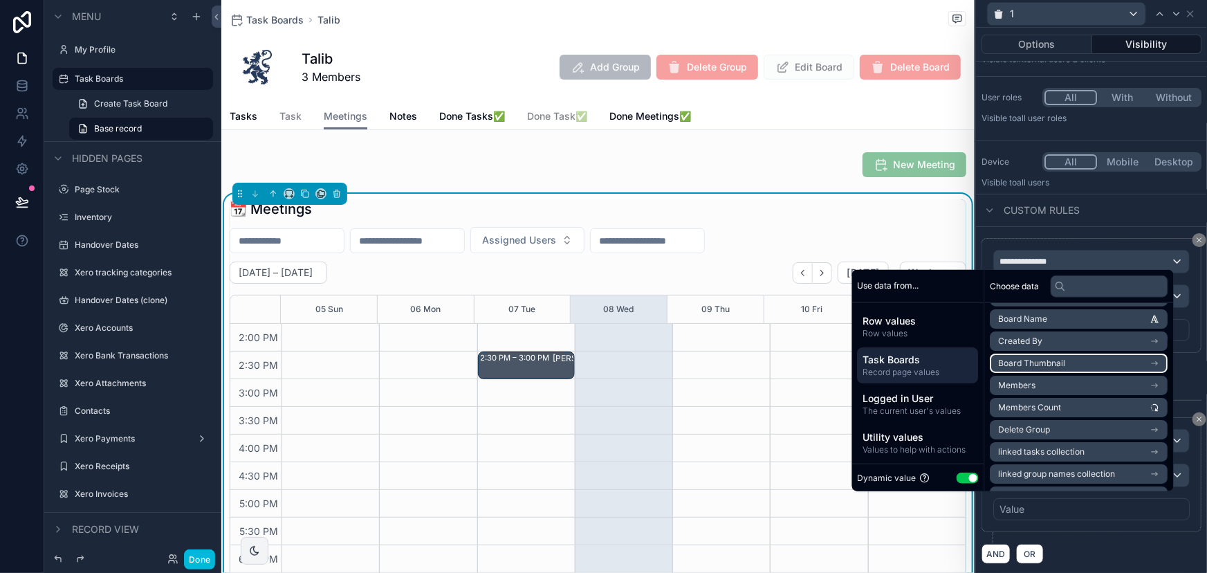
scroll to position [41, 0]
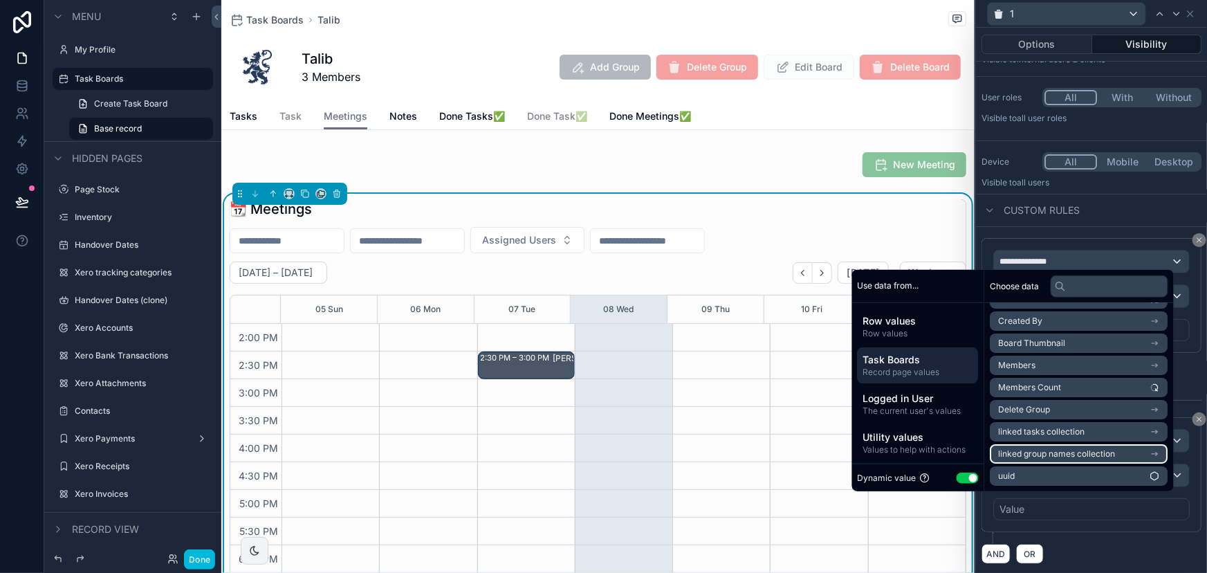
click at [1099, 451] on span "linked group names collection" at bounding box center [1057, 453] width 117 height 11
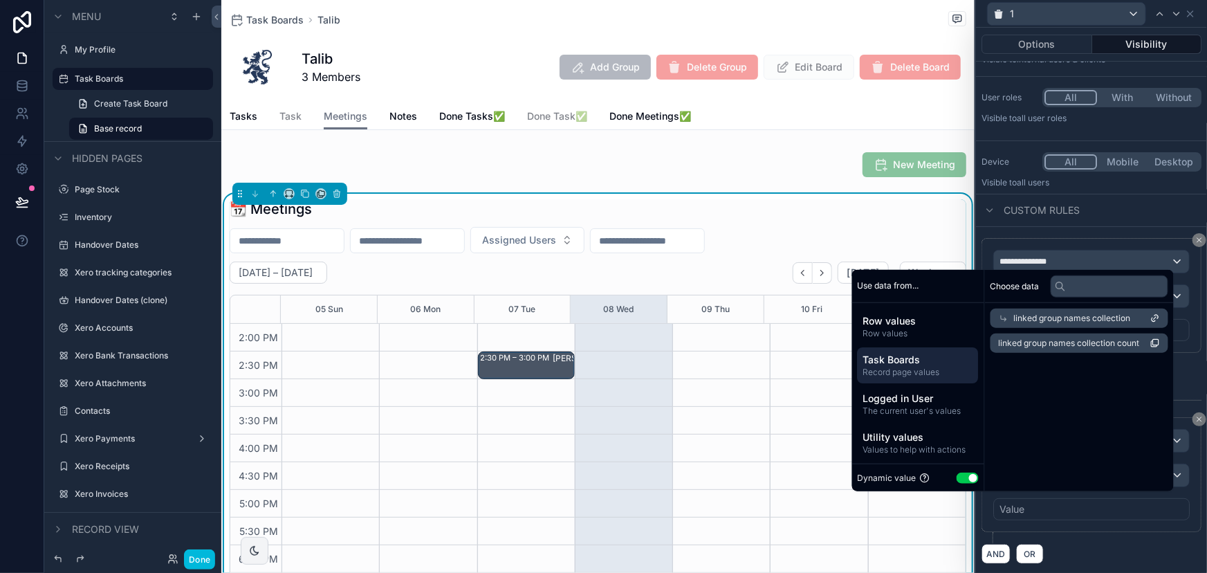
click at [999, 315] on icon at bounding box center [1004, 318] width 10 height 10
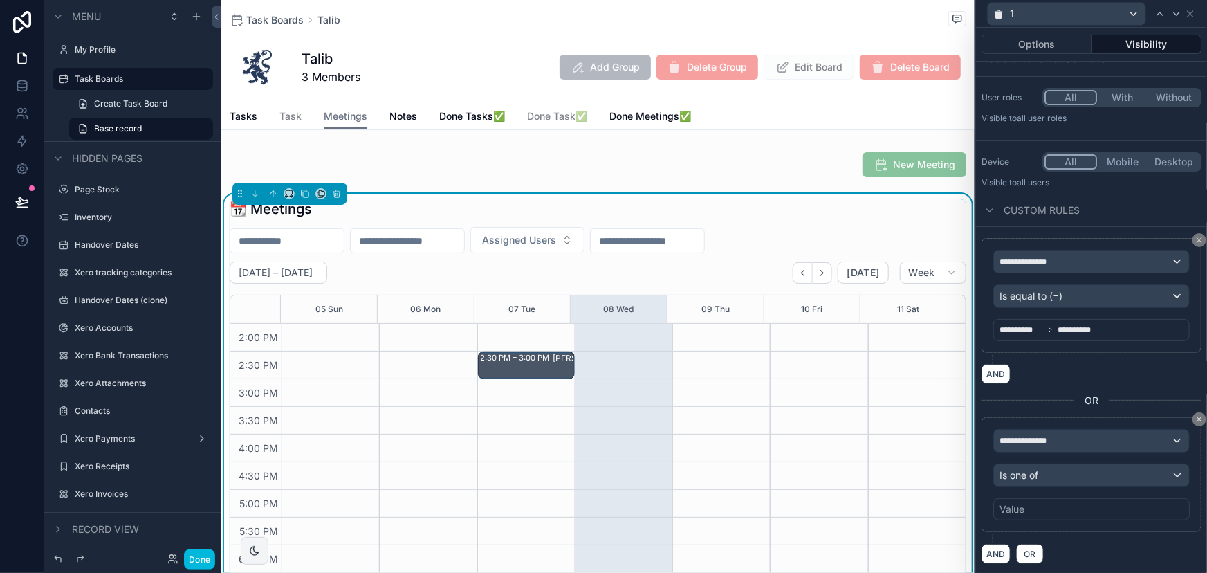
click at [1107, 547] on div "AND OR" at bounding box center [1091, 553] width 220 height 21
click at [1073, 441] on div "**********" at bounding box center [1091, 441] width 195 height 22
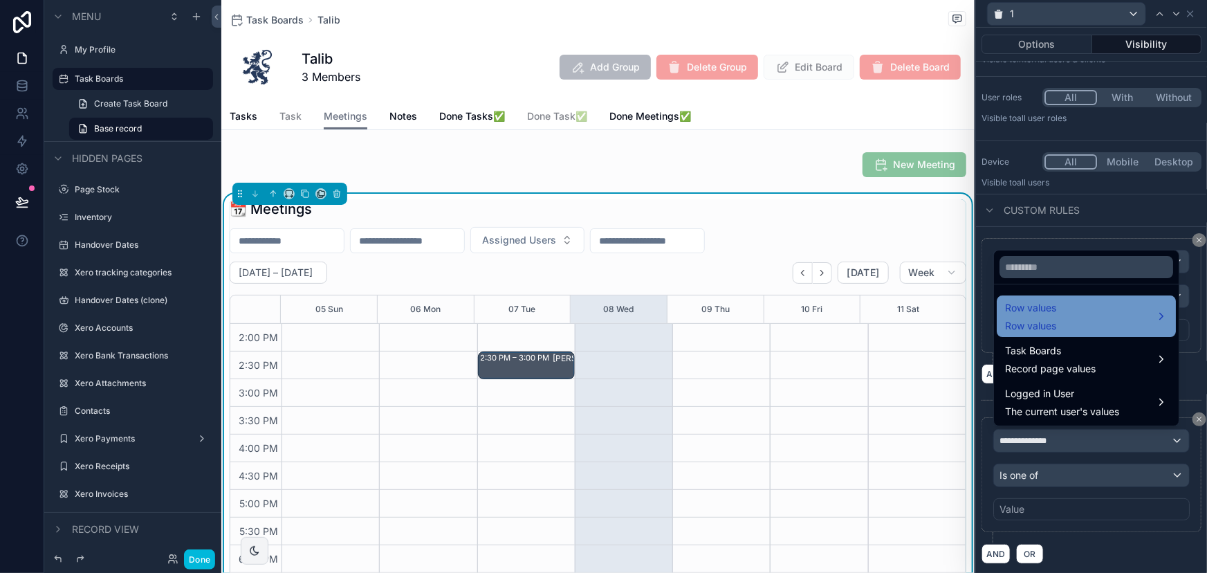
click at [1118, 306] on div "Row values Row values" at bounding box center [1086, 315] width 163 height 33
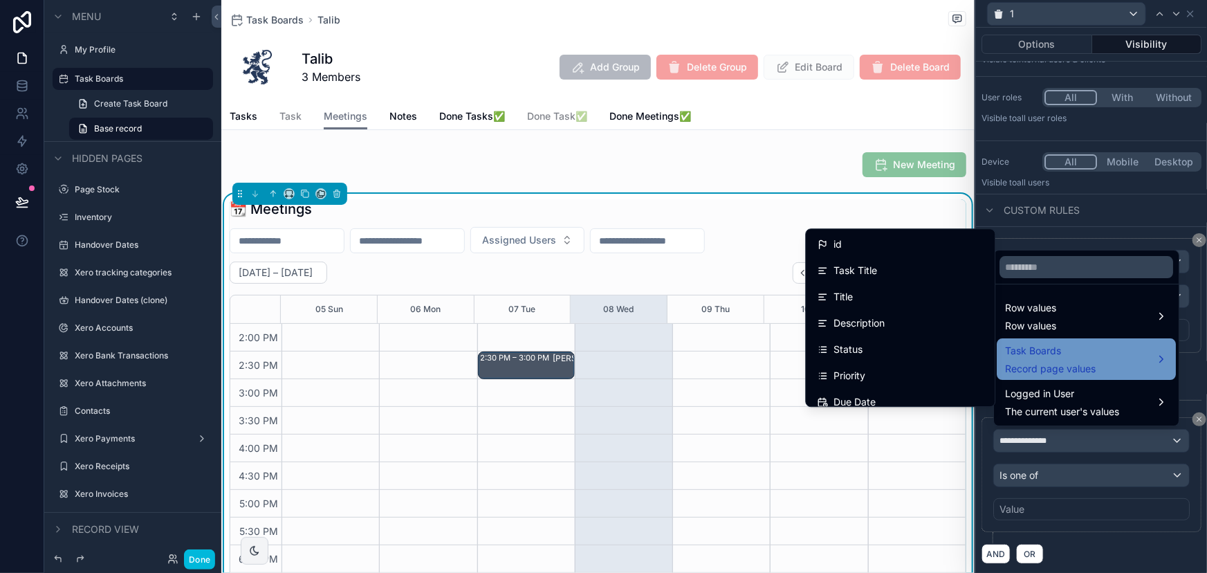
click at [1105, 356] on div "Task Boards Record page values" at bounding box center [1086, 358] width 163 height 33
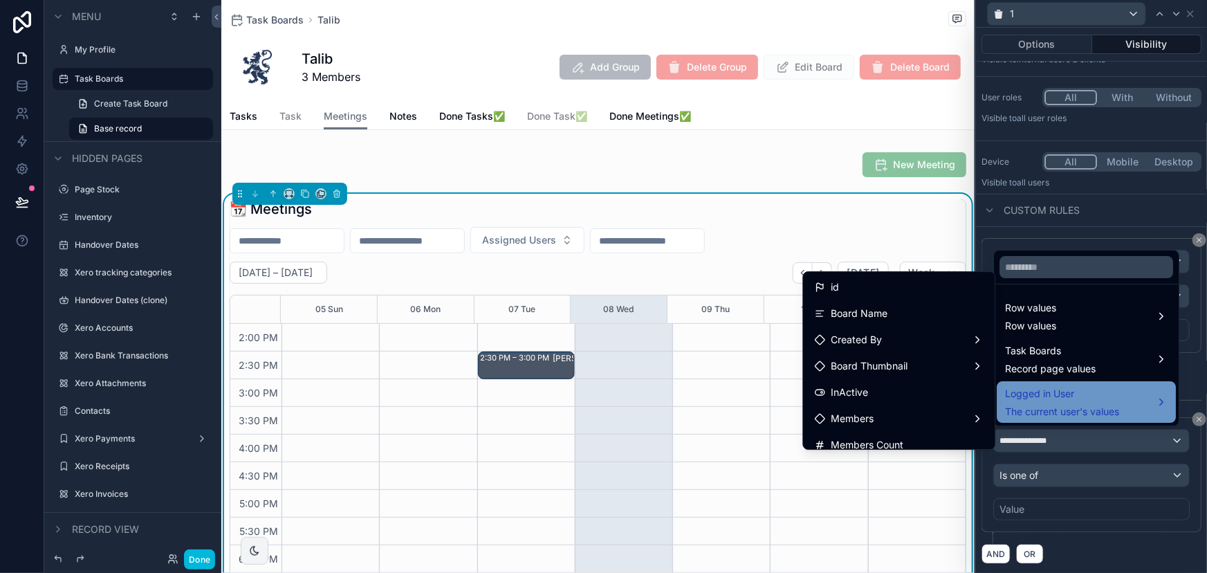
click at [1107, 401] on span "Logged in User" at bounding box center [1062, 393] width 114 height 17
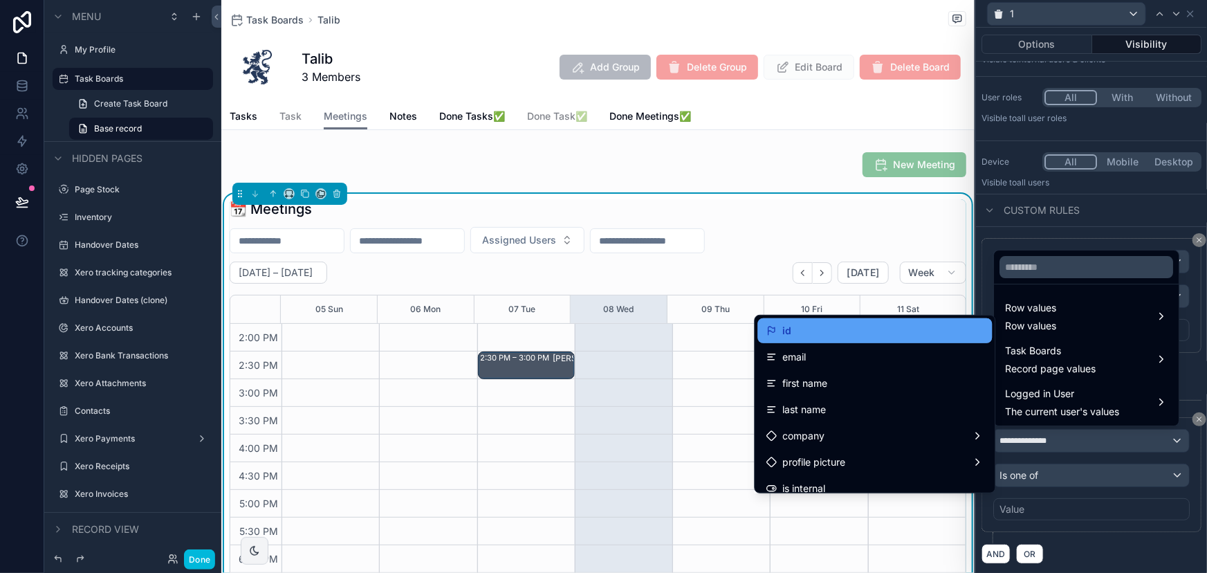
click at [878, 322] on div "id" at bounding box center [875, 330] width 218 height 17
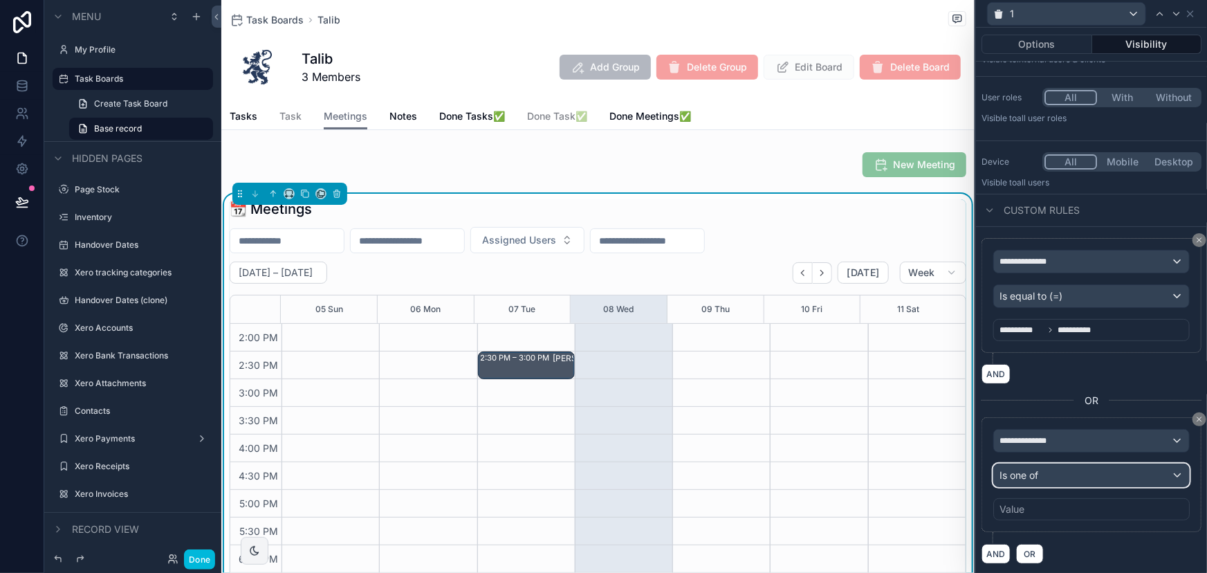
click at [1072, 474] on div "Is one of" at bounding box center [1091, 475] width 195 height 22
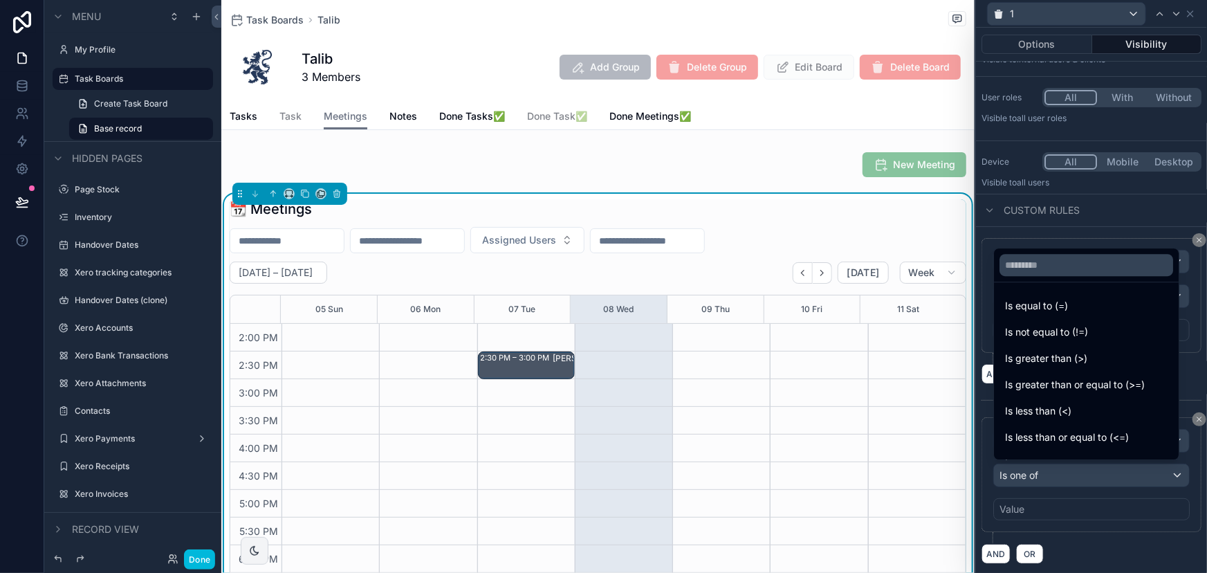
click at [1071, 519] on div at bounding box center [1091, 286] width 231 height 573
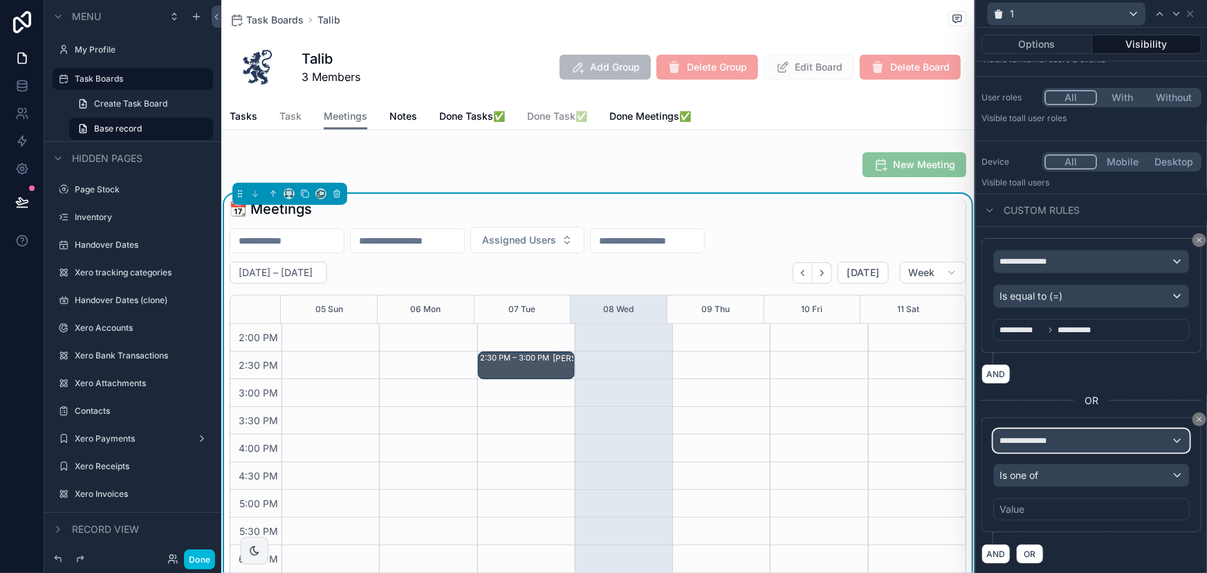
click at [1073, 430] on div "**********" at bounding box center [1091, 441] width 195 height 22
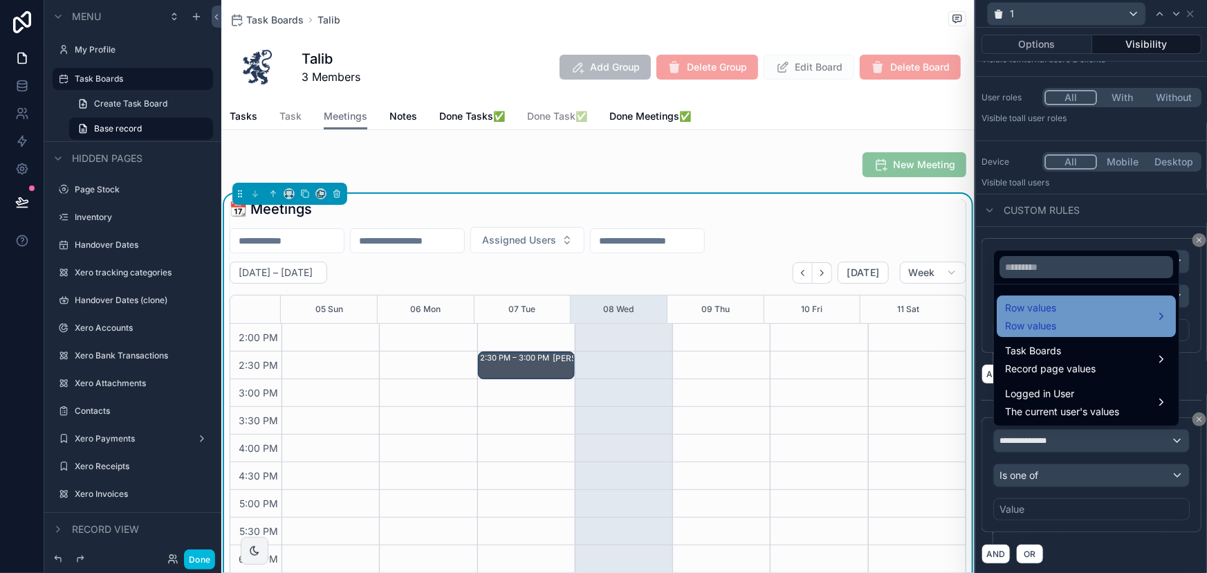
click at [1043, 307] on span "Row values" at bounding box center [1030, 307] width 51 height 17
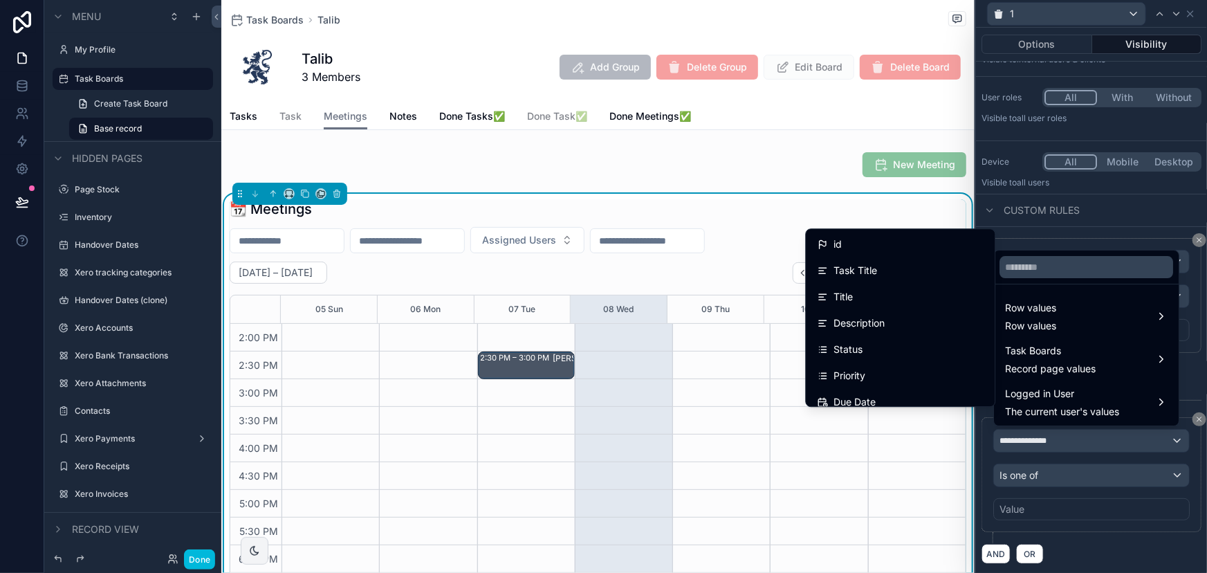
click at [1060, 512] on div at bounding box center [1091, 286] width 231 height 573
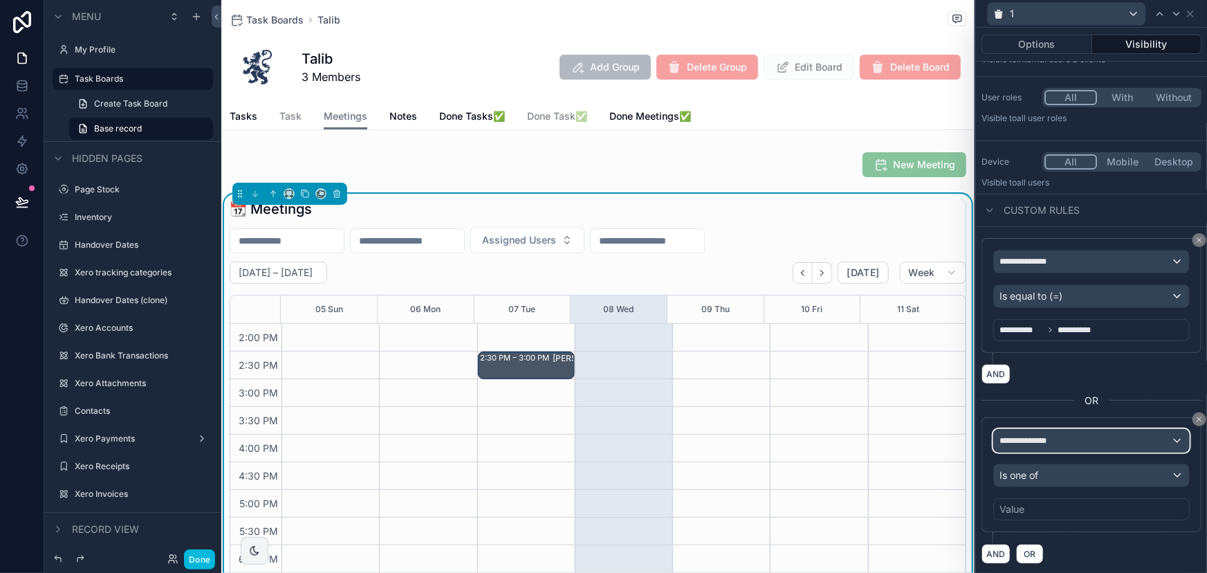
click at [1084, 444] on div "**********" at bounding box center [1091, 441] width 195 height 22
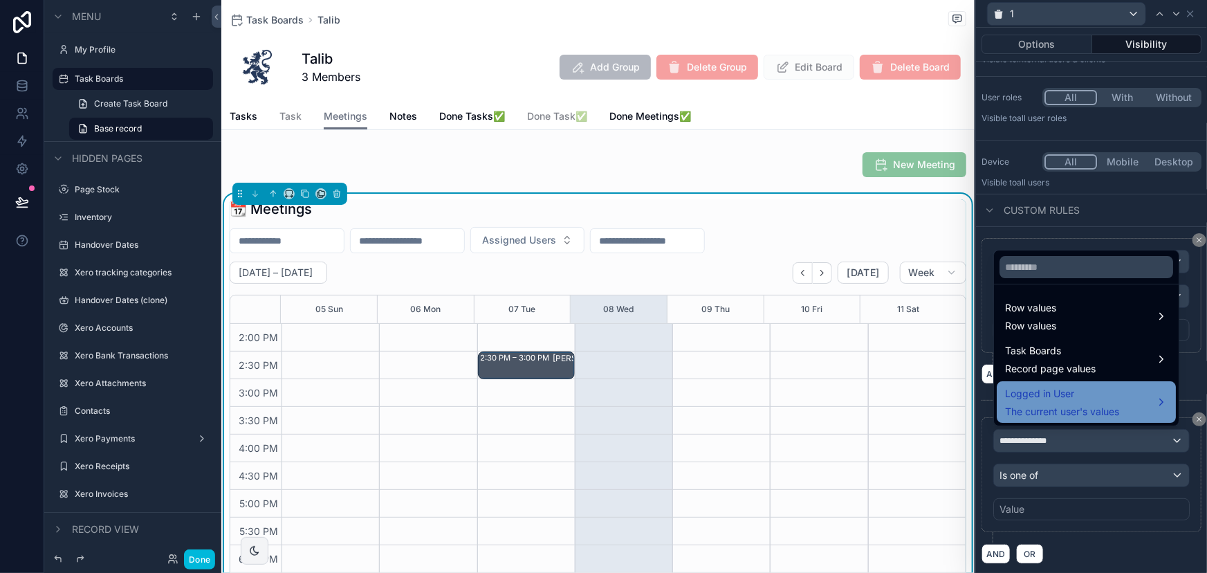
click at [1062, 415] on span "The current user's values" at bounding box center [1062, 412] width 114 height 14
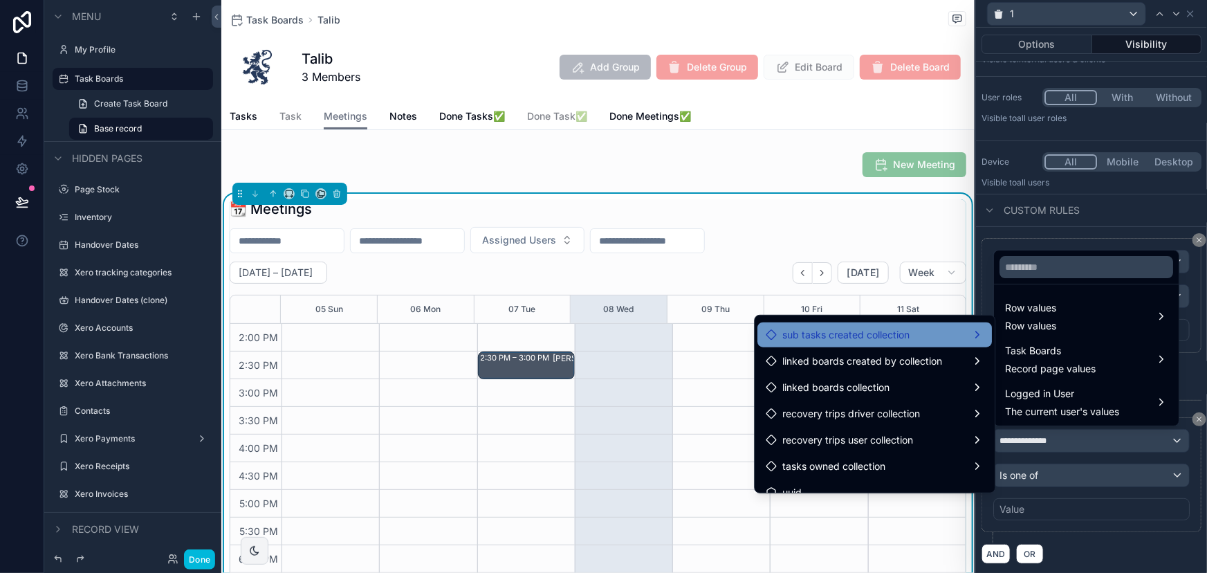
scroll to position [943, 0]
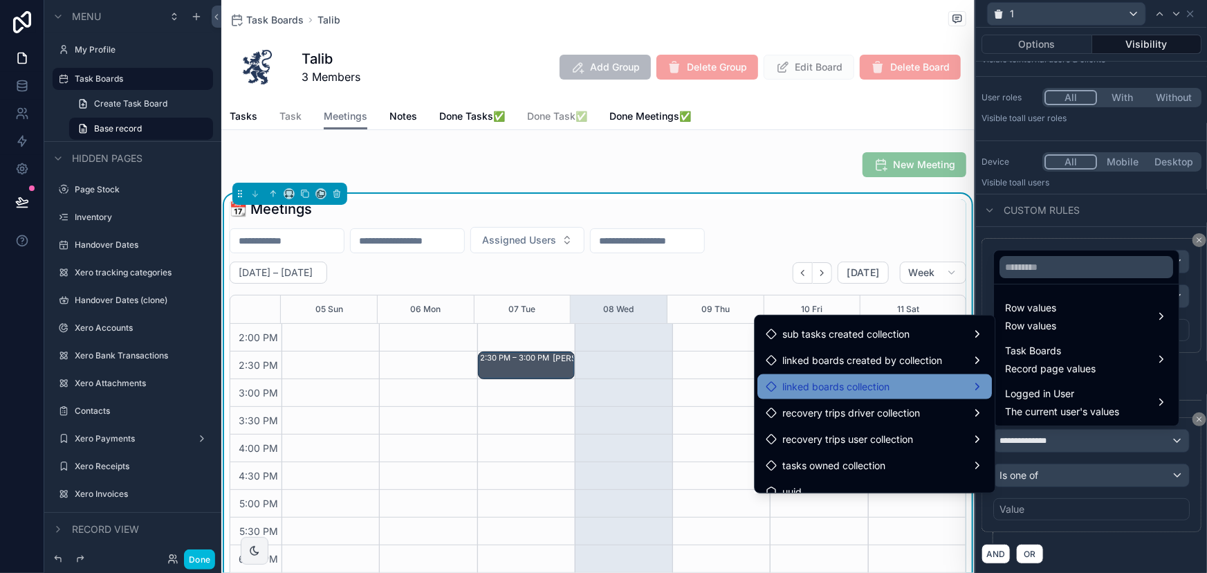
click at [893, 387] on div "linked boards collection" at bounding box center [875, 386] width 218 height 17
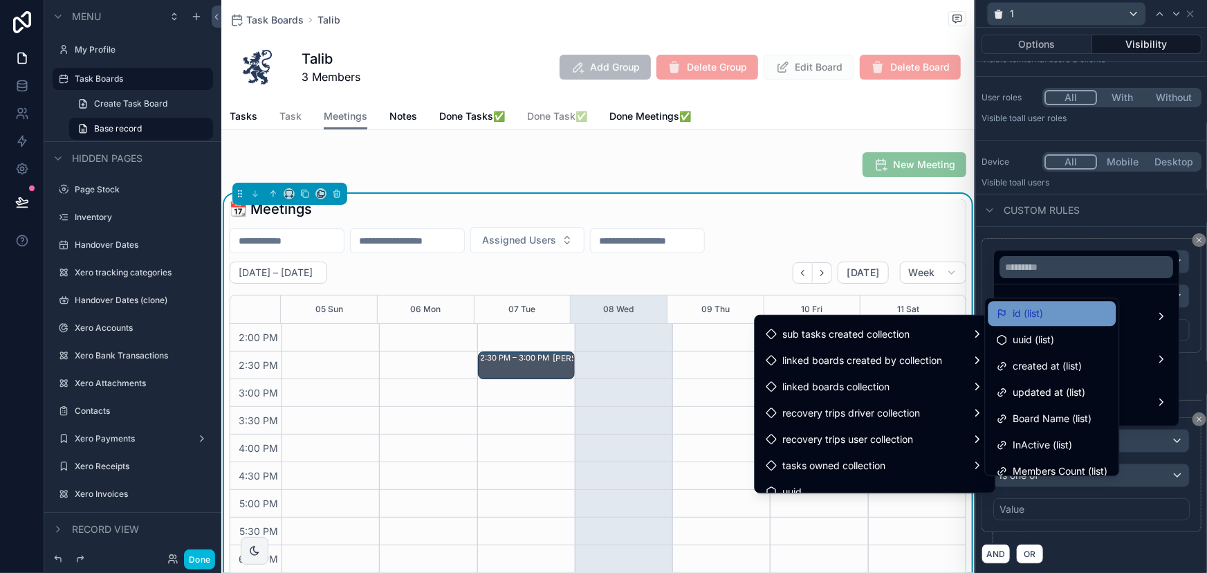
click at [1061, 316] on div "id (list)" at bounding box center [1052, 313] width 111 height 17
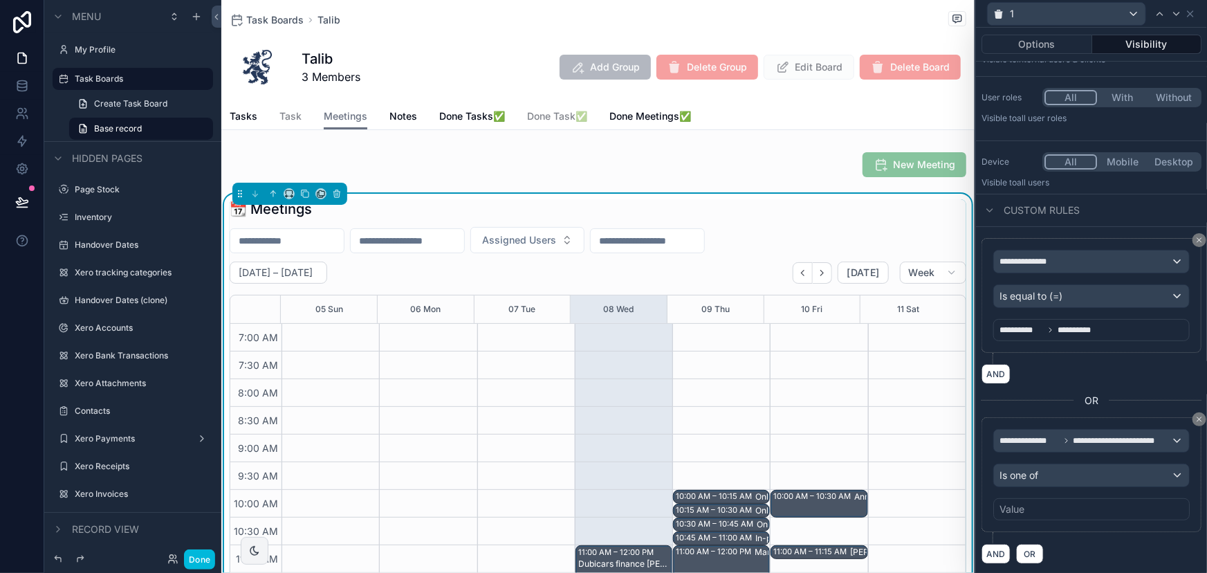
scroll to position [387, 0]
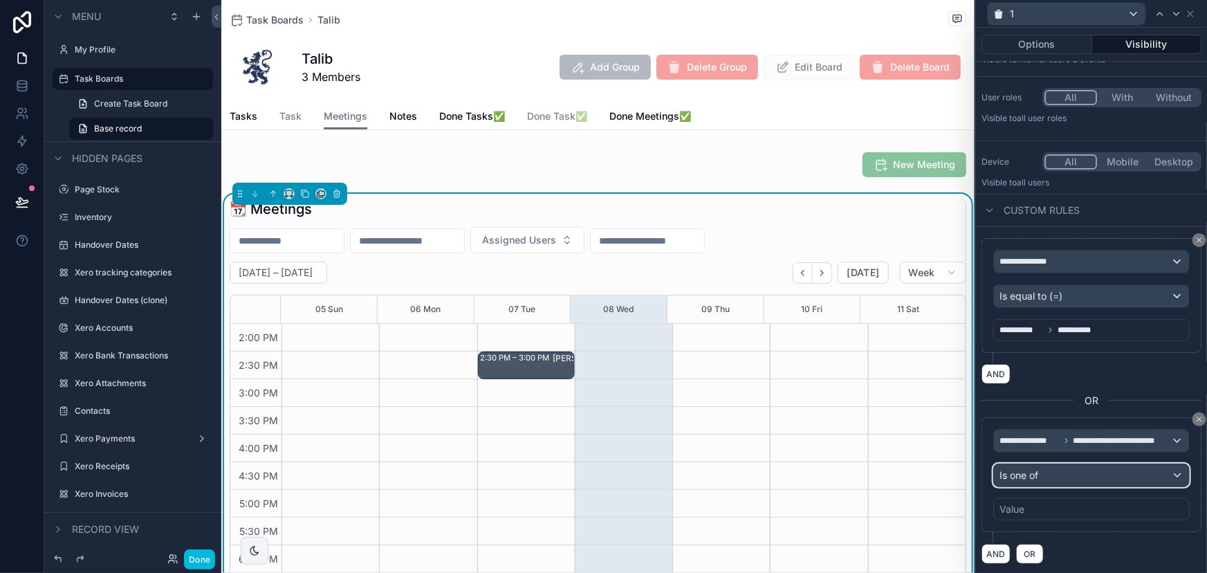
click at [1093, 472] on div "Is one of" at bounding box center [1091, 475] width 195 height 22
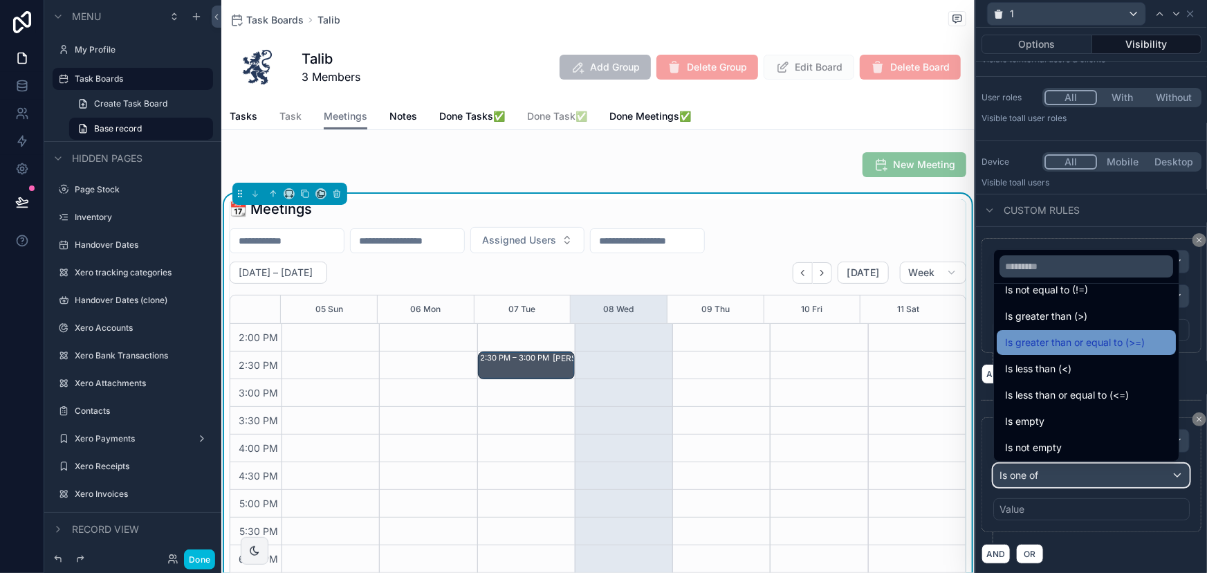
scroll to position [98, 0]
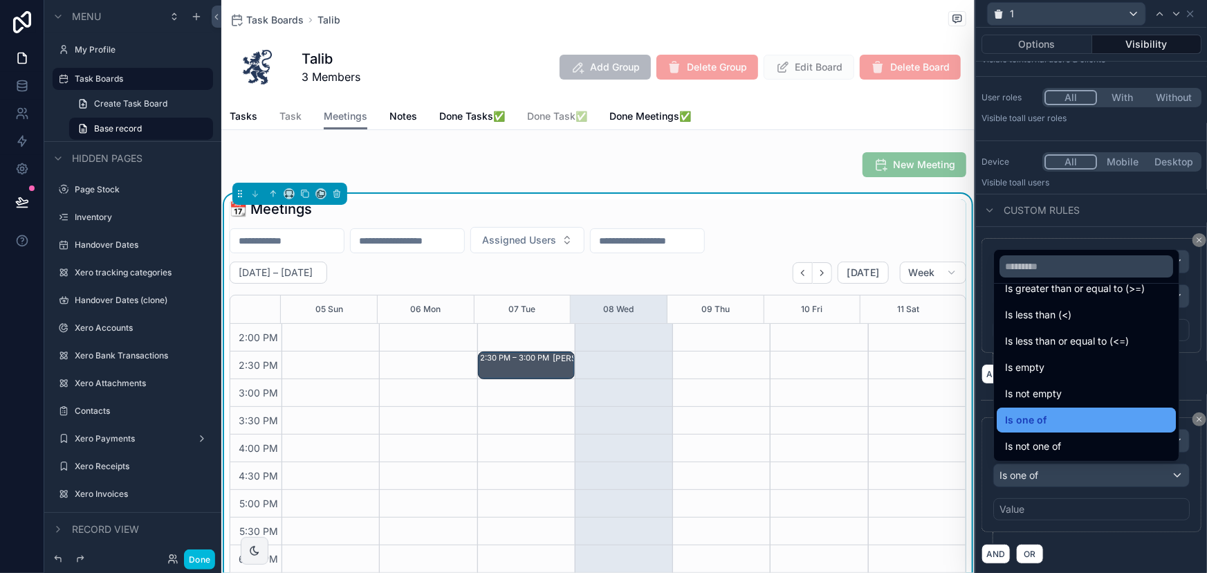
click at [1080, 415] on div "Is one of" at bounding box center [1086, 420] width 163 height 17
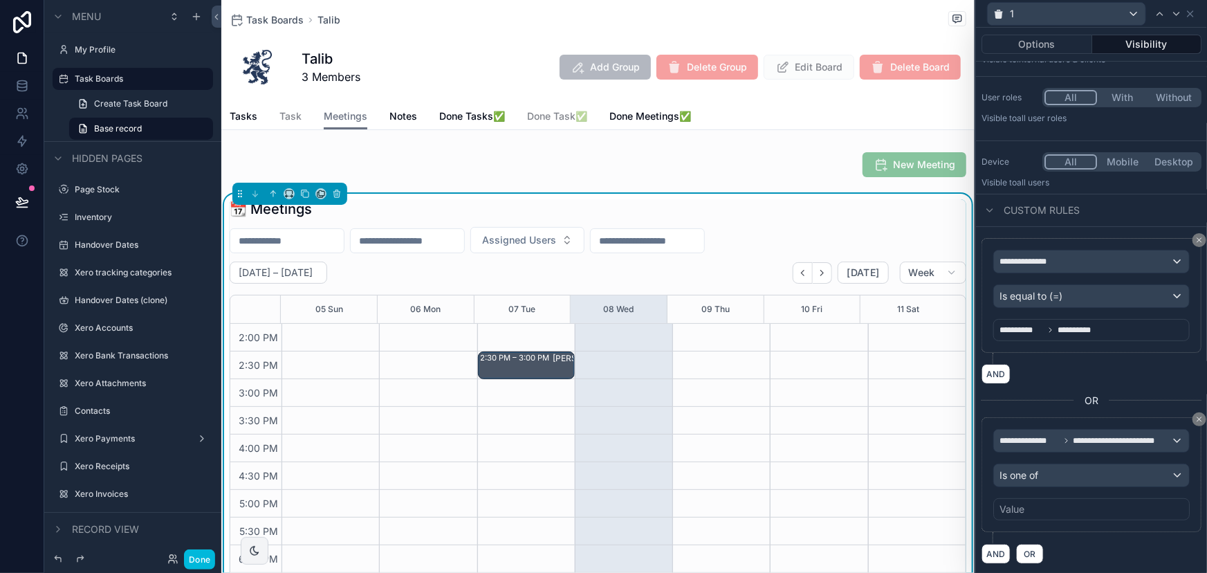
click at [1091, 512] on div "Value" at bounding box center [1091, 509] width 196 height 22
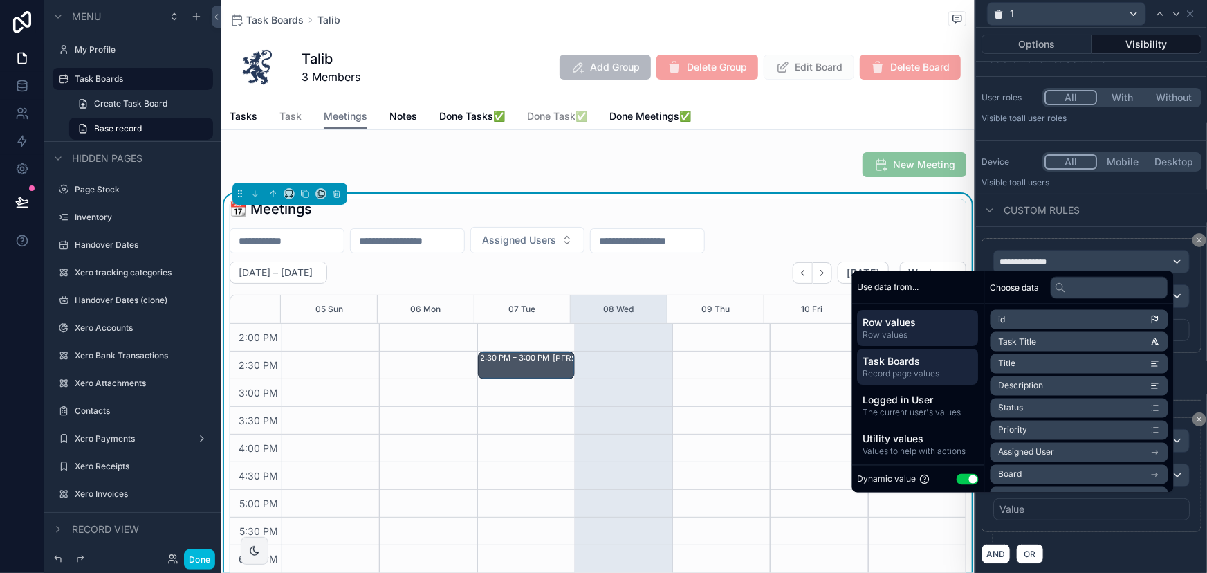
click at [910, 367] on span "Record page values" at bounding box center [918, 372] width 110 height 11
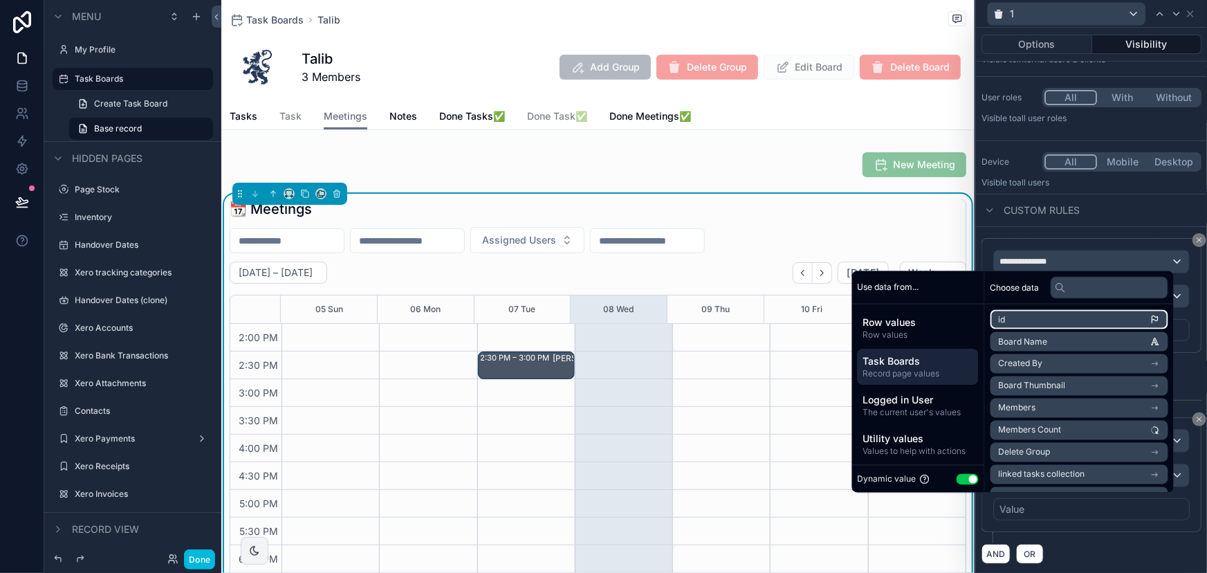
click at [1036, 324] on li "id" at bounding box center [1079, 319] width 178 height 19
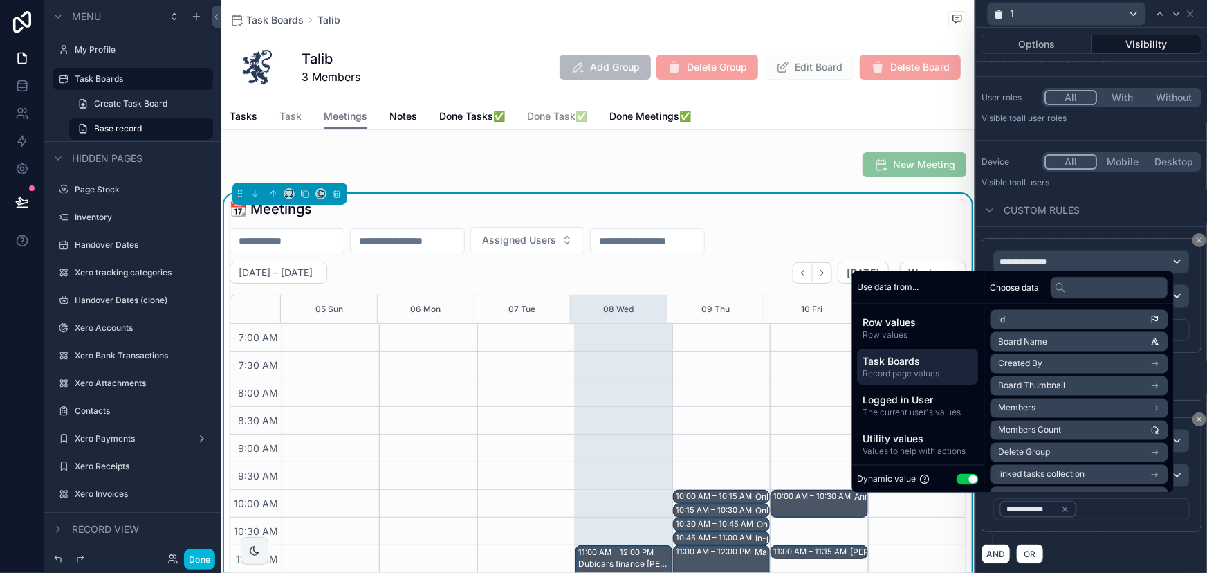
scroll to position [387, 0]
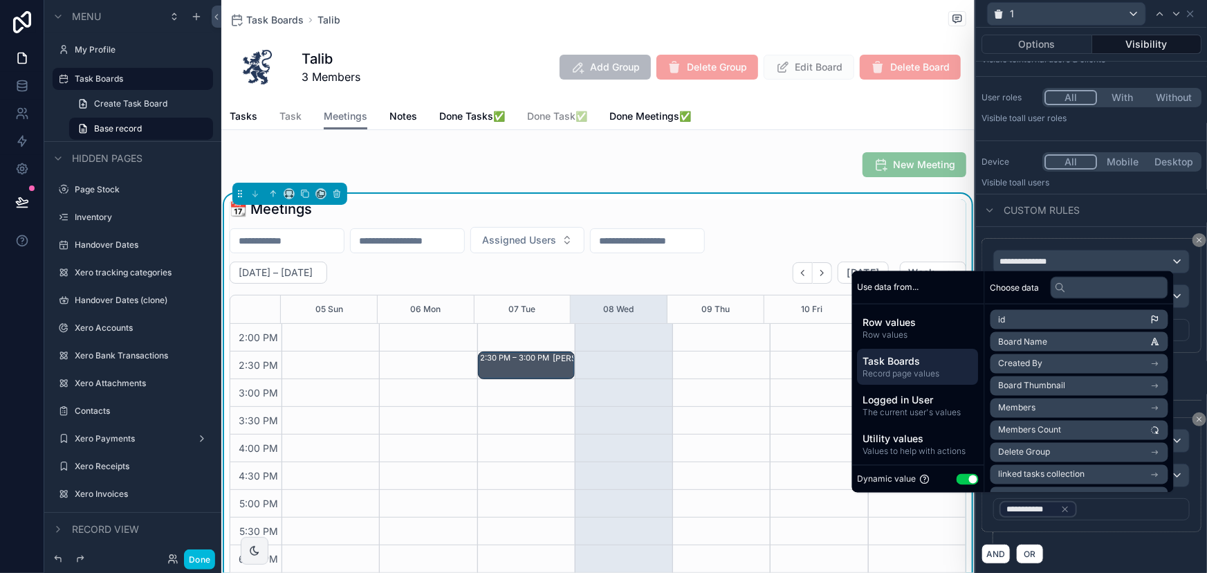
click at [1163, 533] on div "**********" at bounding box center [1091, 480] width 220 height 126
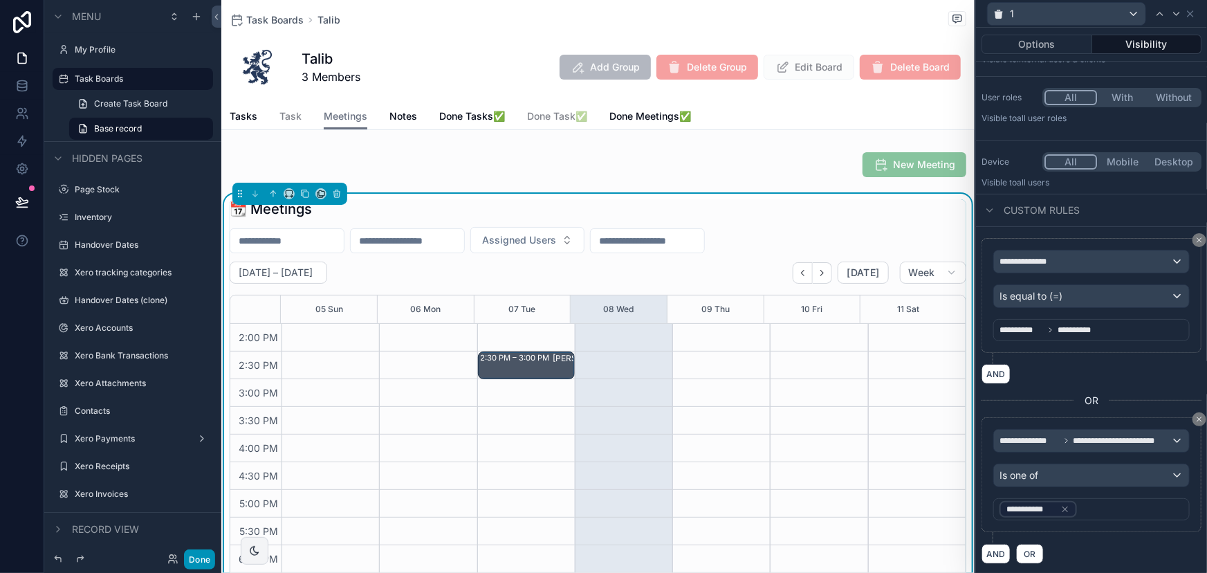
click at [210, 562] on button "Done" at bounding box center [199, 559] width 31 height 20
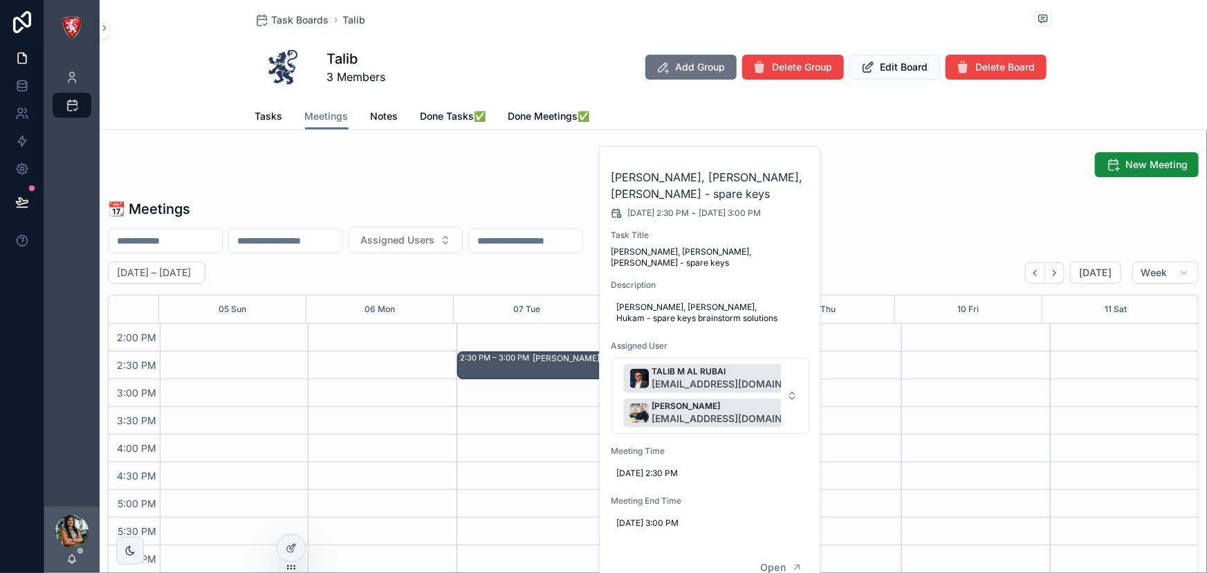
click at [935, 183] on div "New Meeting 📆 Meetings Assigned Users October 05 – 11 Today Week 05 Sun 06 Mon …" at bounding box center [653, 391] width 1107 height 488
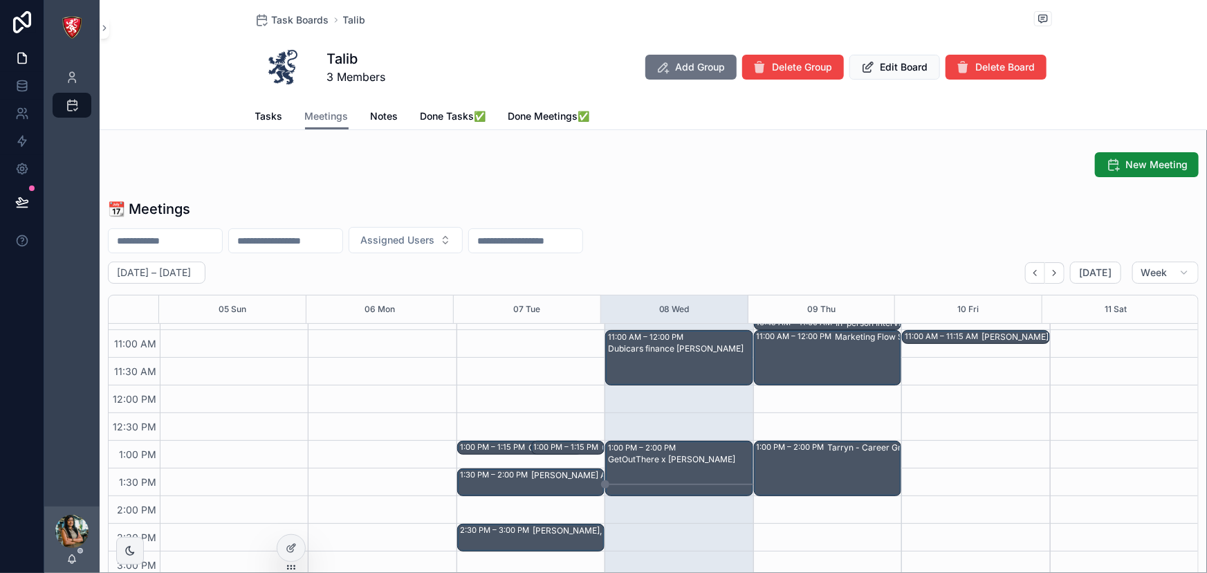
scroll to position [199, 0]
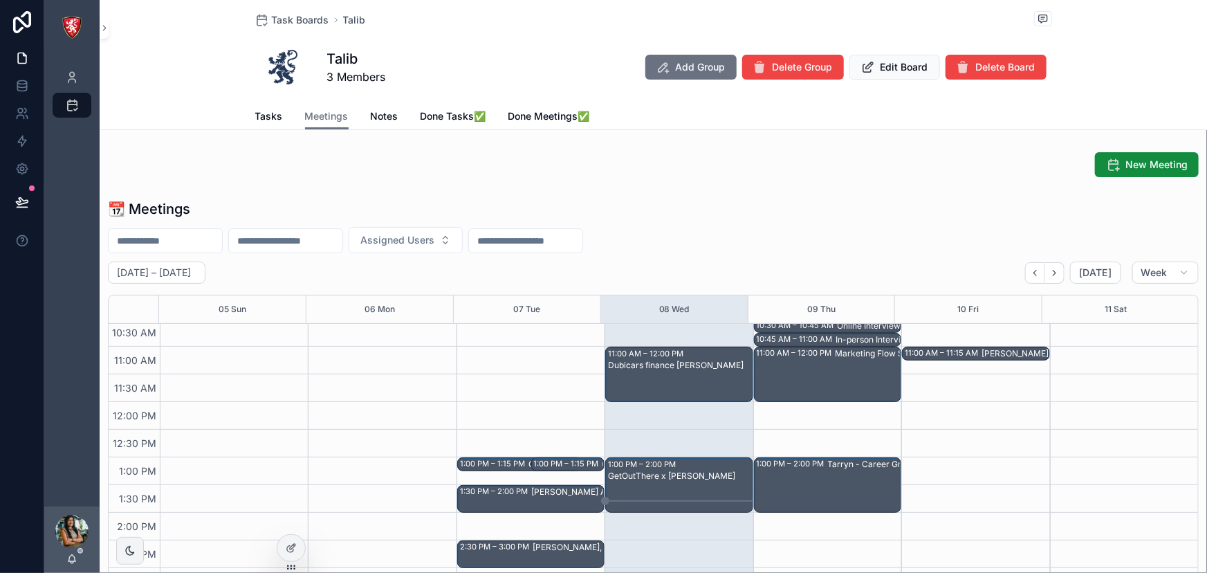
click at [656, 391] on div "Dubicars finance Ashutosh" at bounding box center [679, 385] width 143 height 53
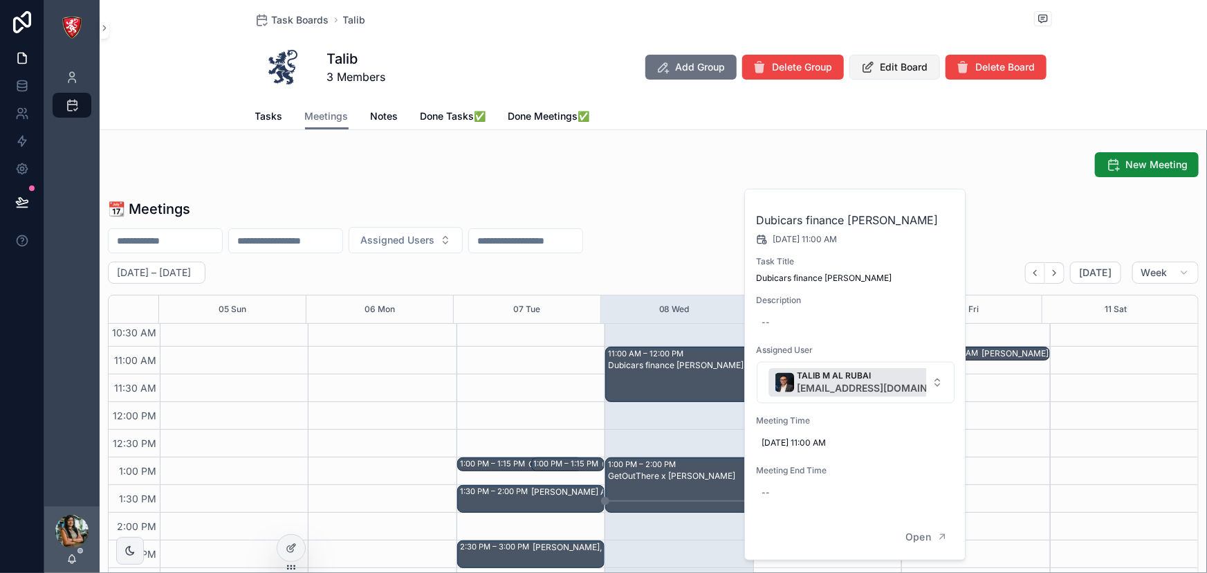
click at [917, 73] on span "Edit Board" at bounding box center [904, 67] width 48 height 14
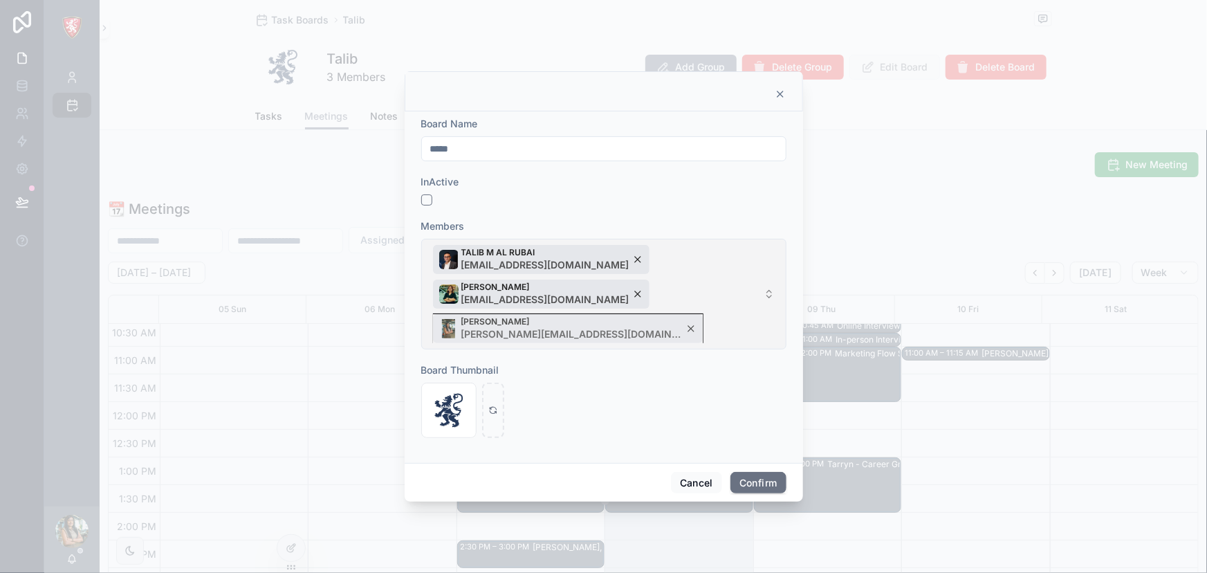
click at [552, 314] on div "Juby Jogi juby@albacars.ae" at bounding box center [568, 328] width 270 height 29
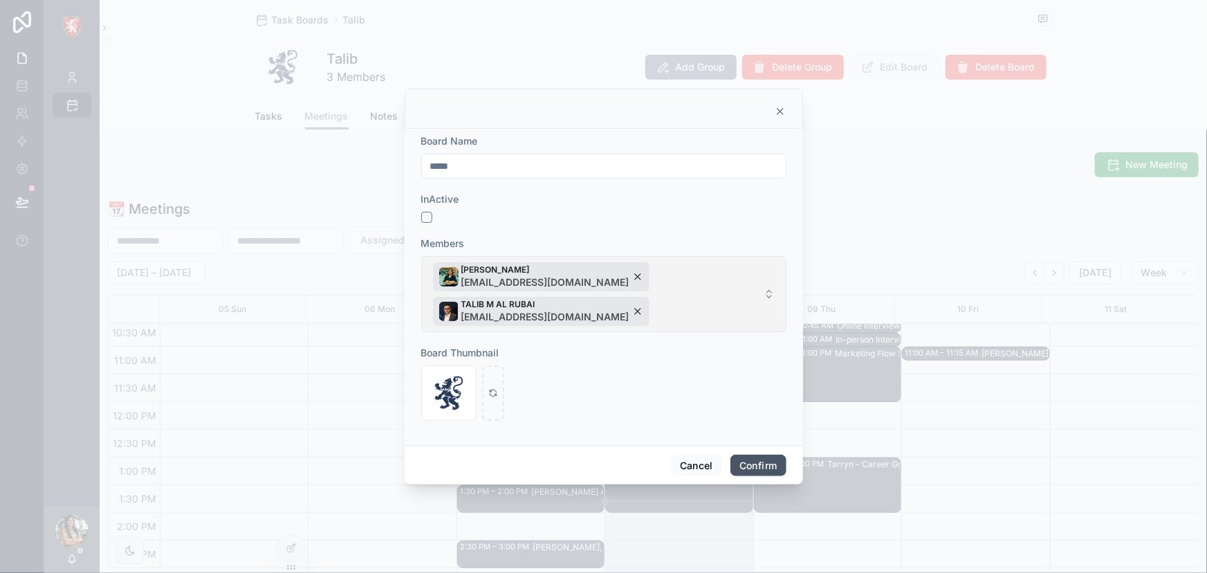
click at [753, 454] on button "Confirm" at bounding box center [757, 465] width 55 height 22
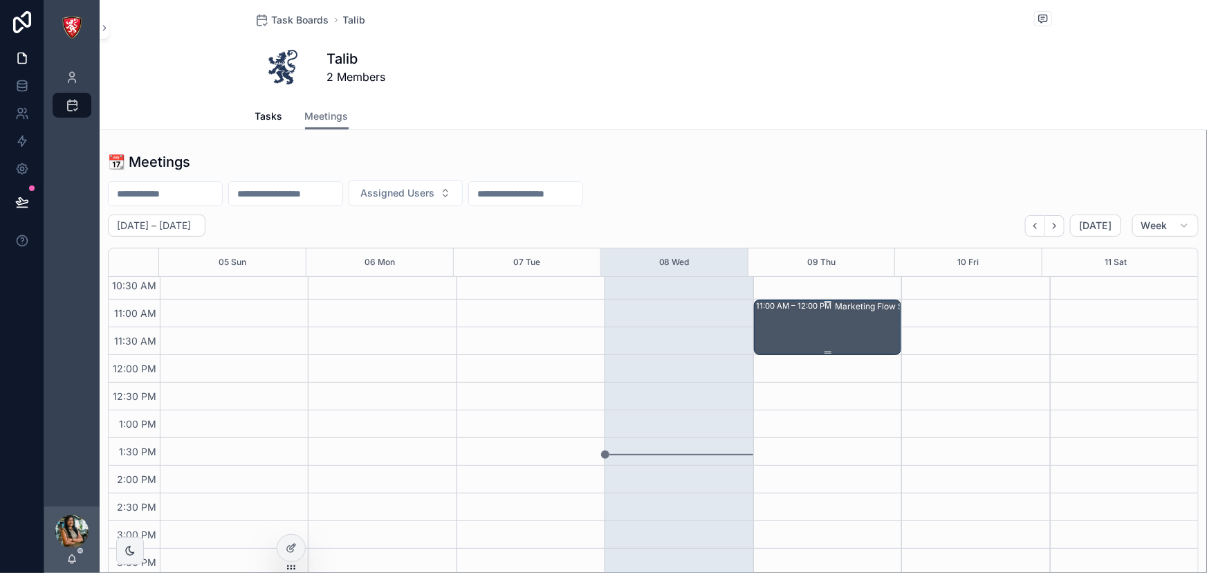
click at [775, 320] on div "11:00 AM – 12:00 PM Marketing Flow Set up on CRM" at bounding box center [828, 327] width 143 height 53
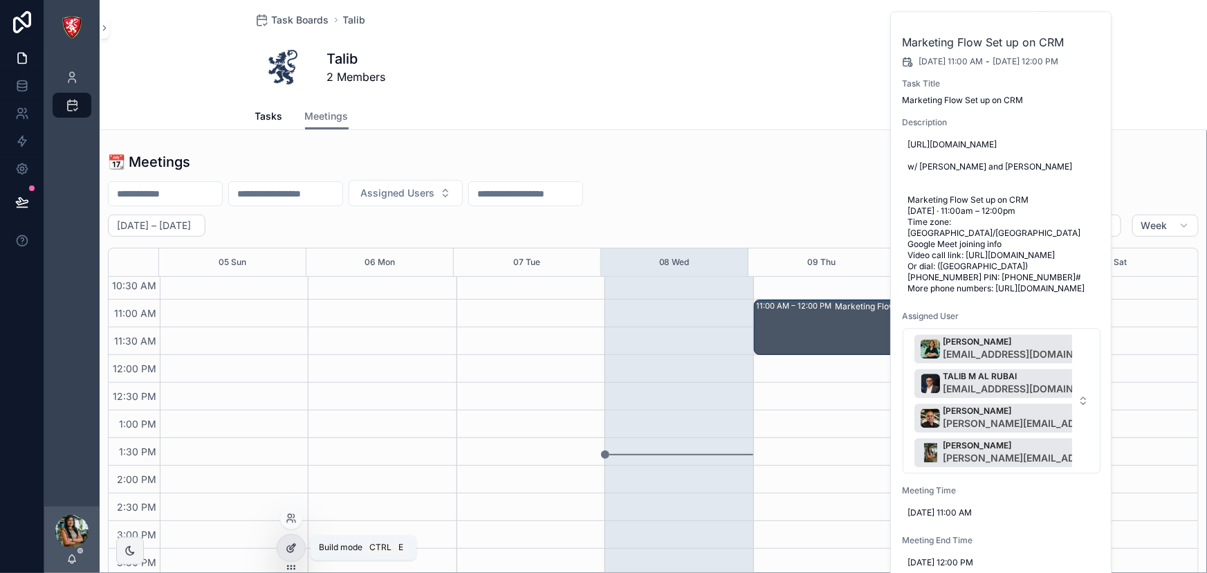
click at [289, 550] on icon at bounding box center [291, 547] width 11 height 11
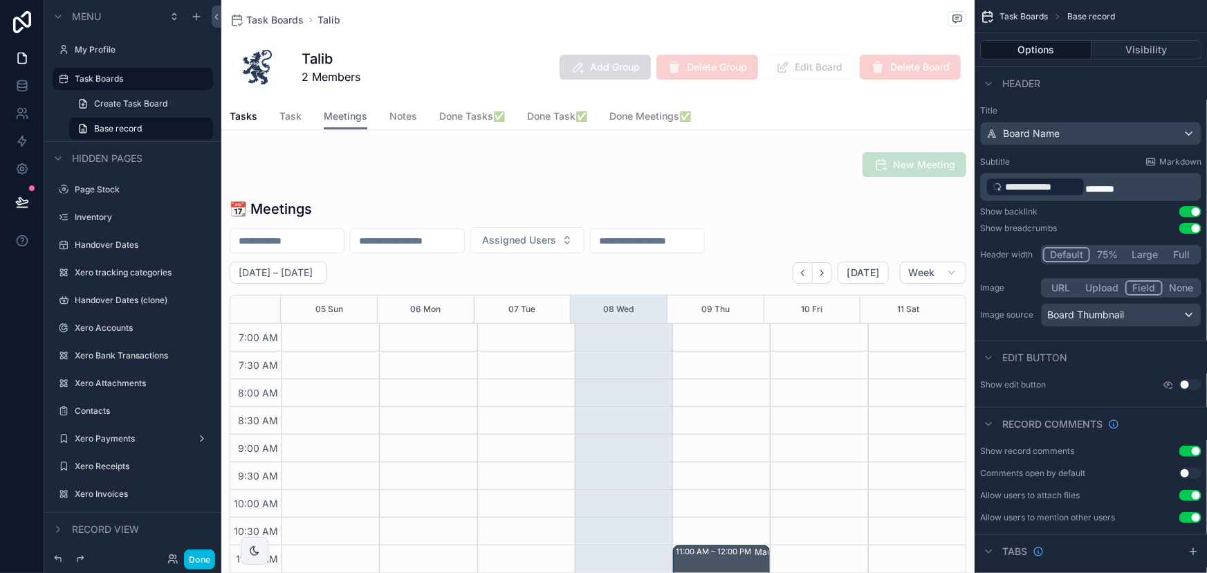
scroll to position [387, 0]
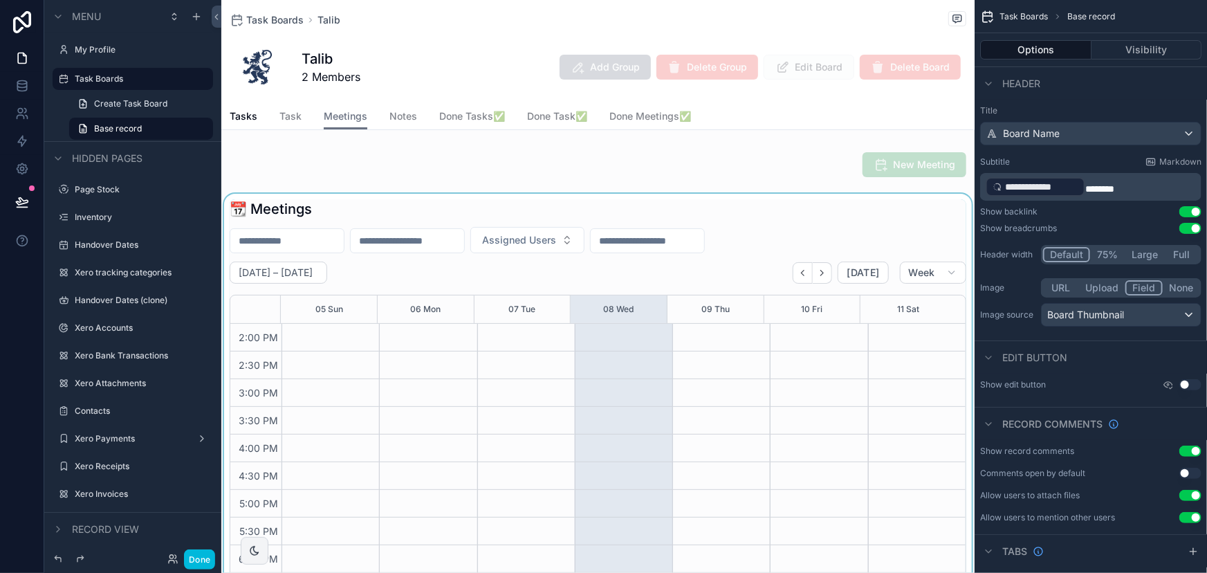
click at [667, 320] on div "scrollable content" at bounding box center [597, 414] width 753 height 441
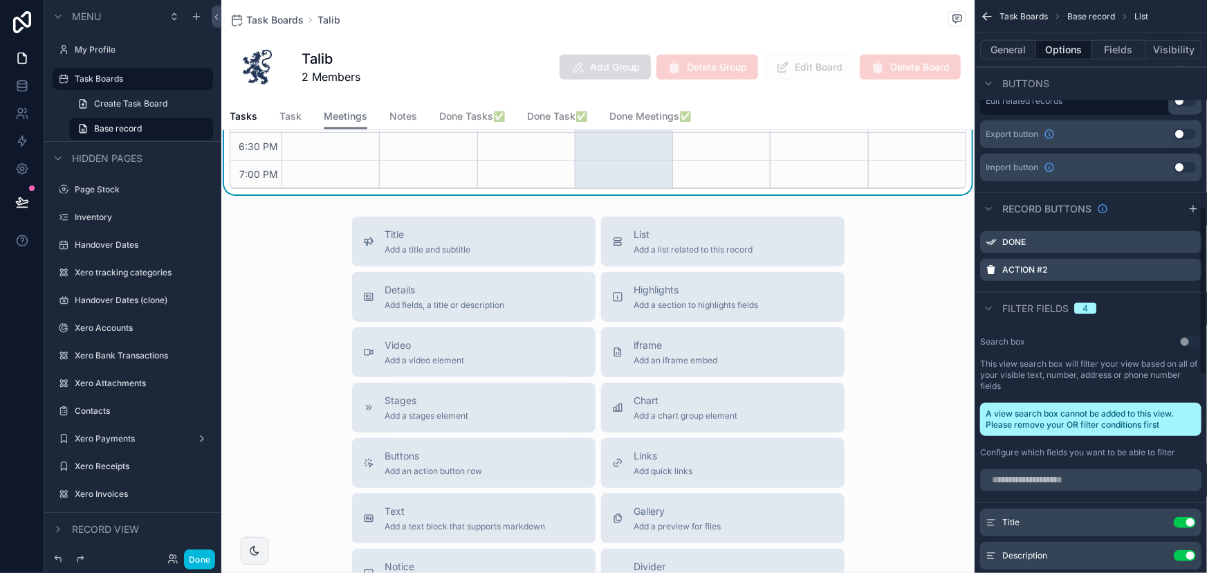
scroll to position [692, 0]
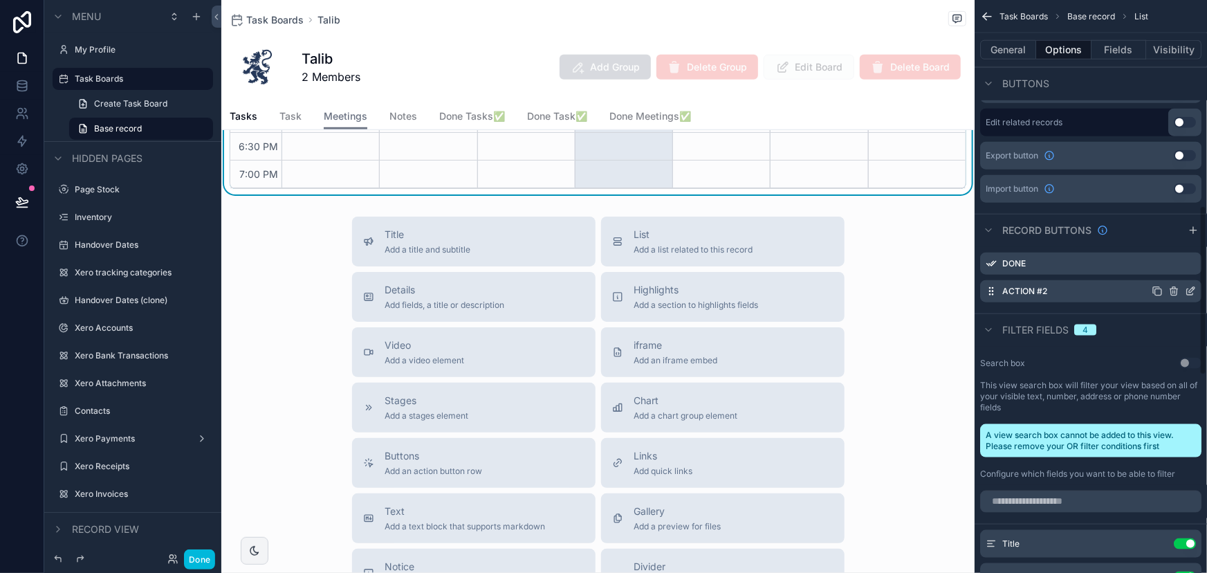
click at [1195, 290] on icon "scrollable content" at bounding box center [1190, 291] width 11 height 11
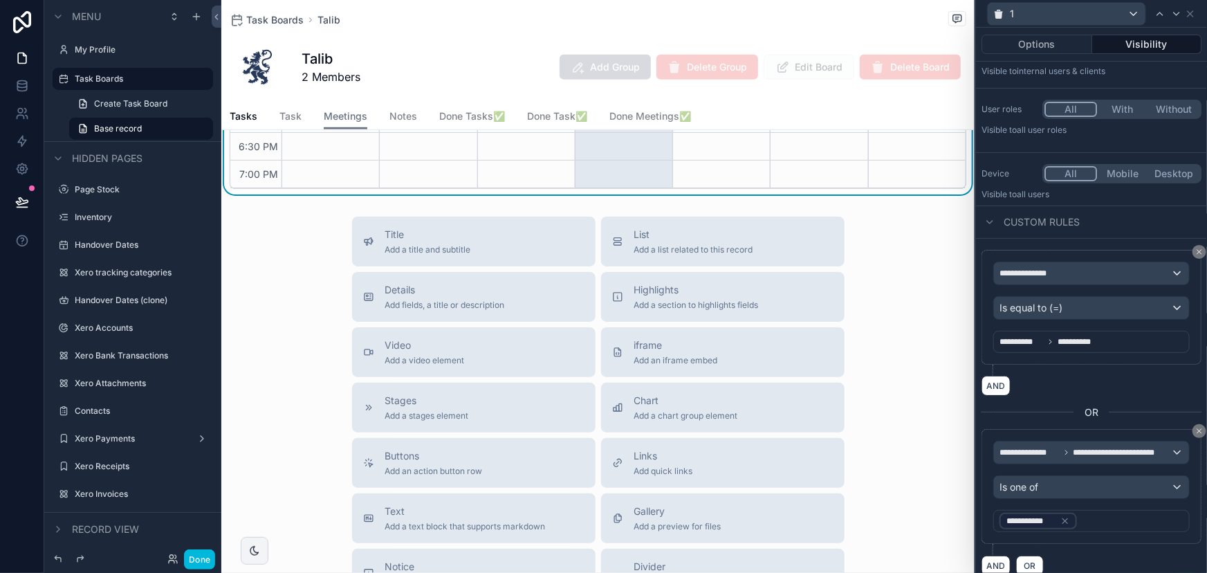
scroll to position [78, 0]
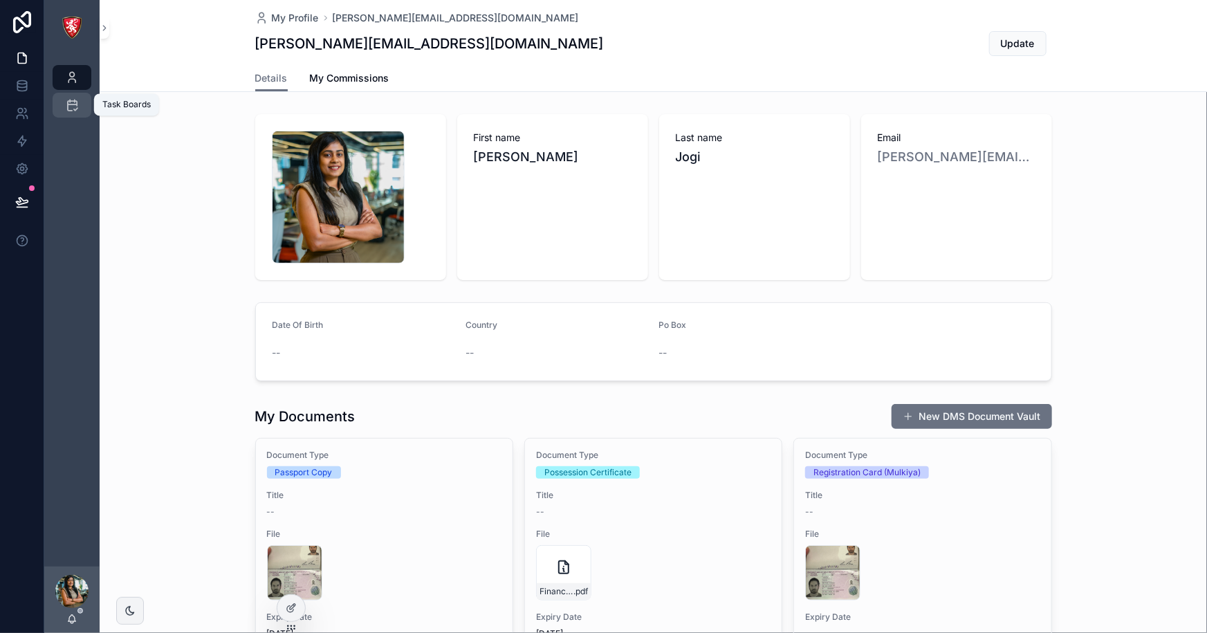
click at [76, 111] on icon "scrollable content" at bounding box center [72, 105] width 14 height 14
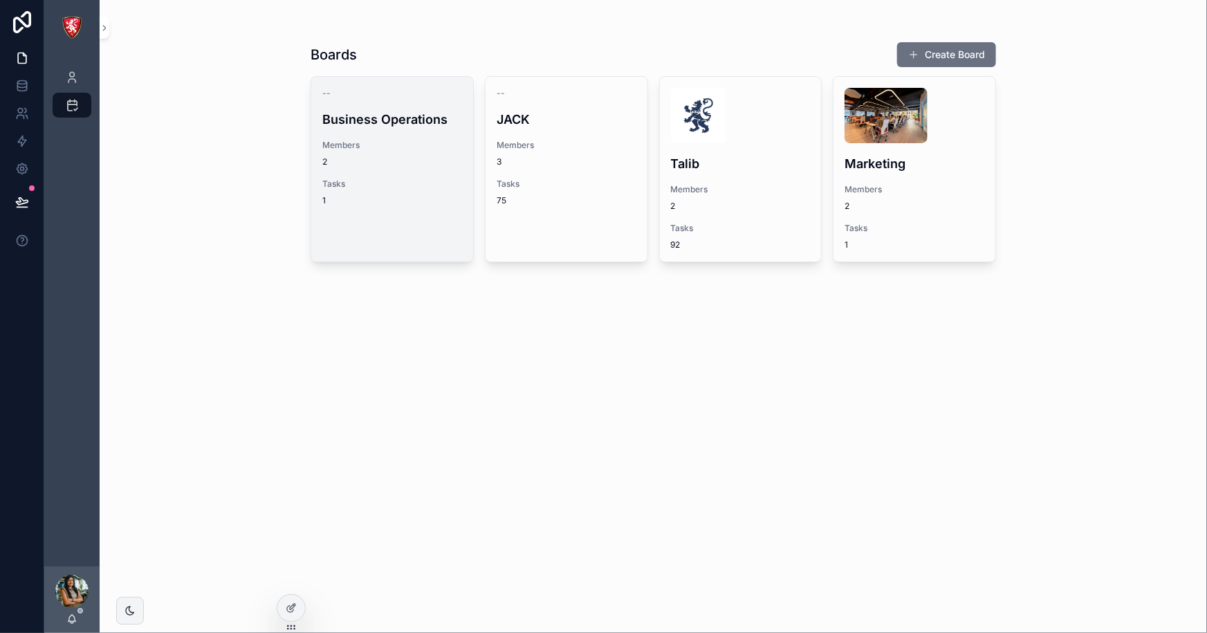
click at [374, 187] on span "Tasks" at bounding box center [392, 183] width 140 height 11
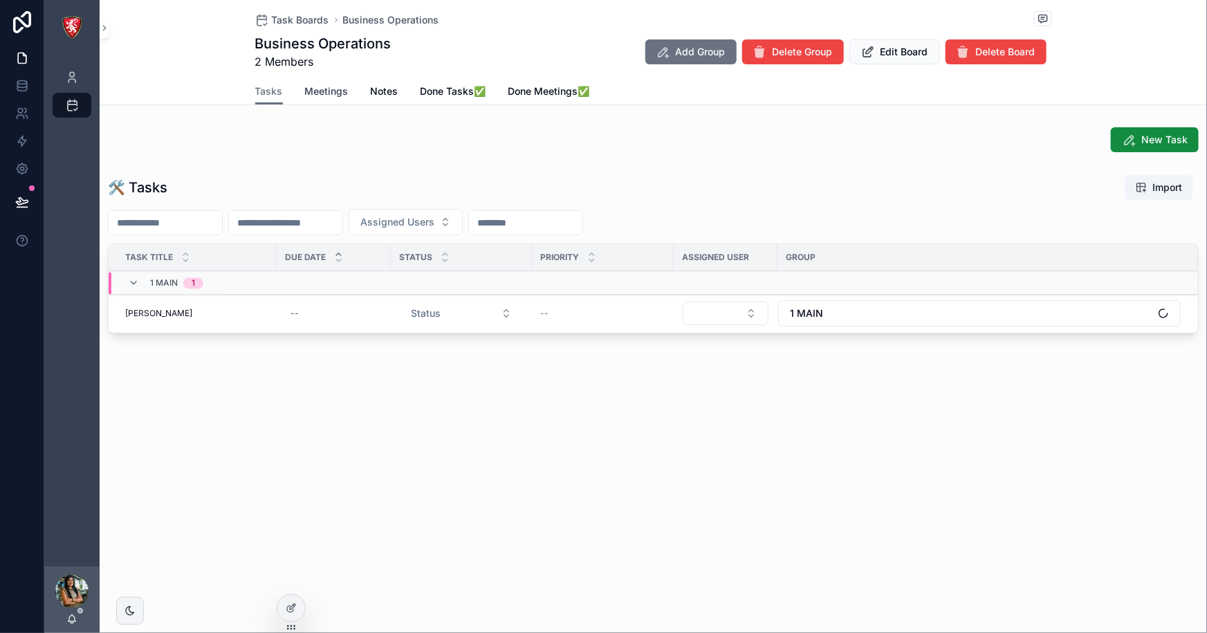
click at [321, 100] on link "Meetings" at bounding box center [327, 93] width 44 height 28
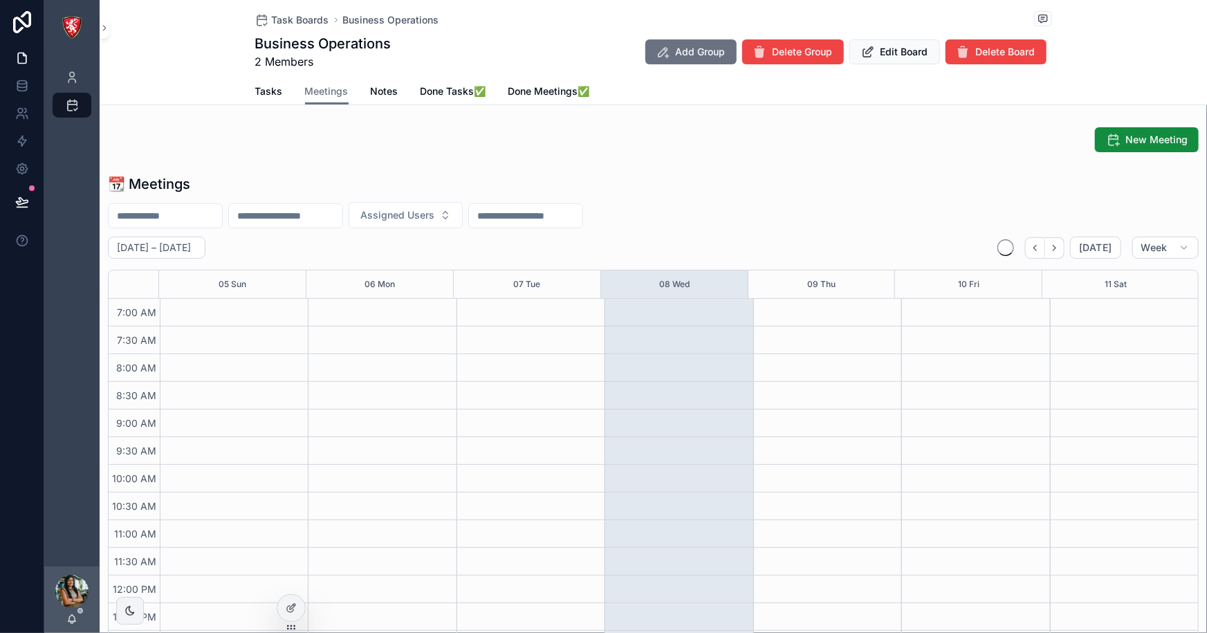
scroll to position [387, 0]
click at [264, 82] on link "Tasks" at bounding box center [269, 93] width 28 height 28
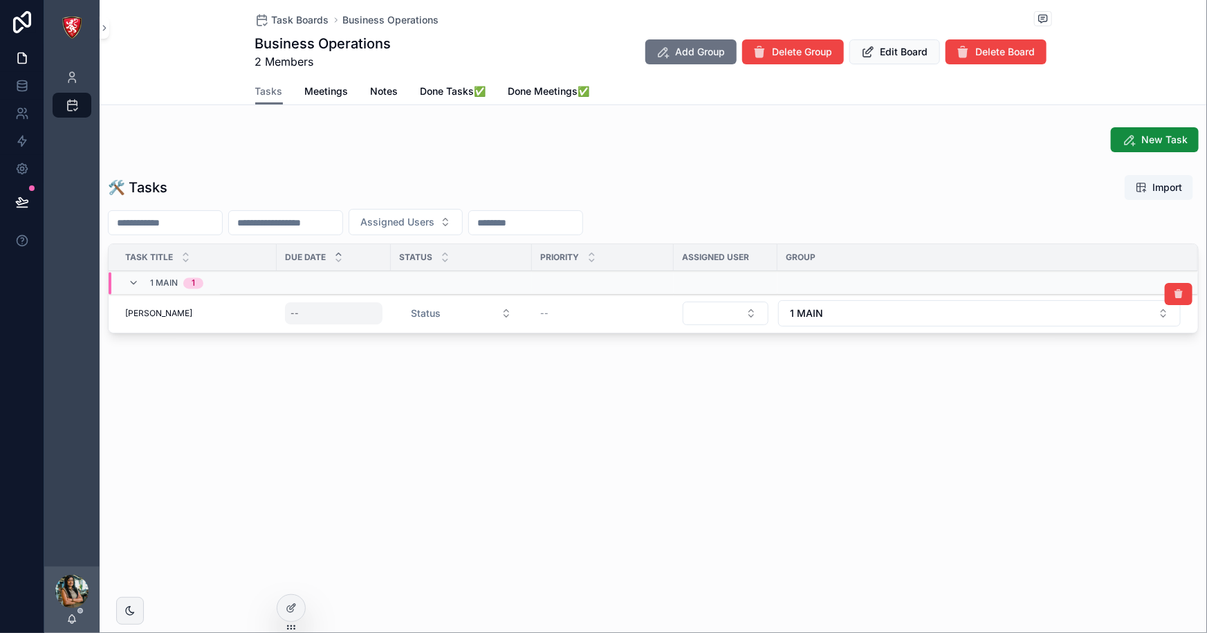
click at [297, 312] on div "--" at bounding box center [294, 313] width 8 height 11
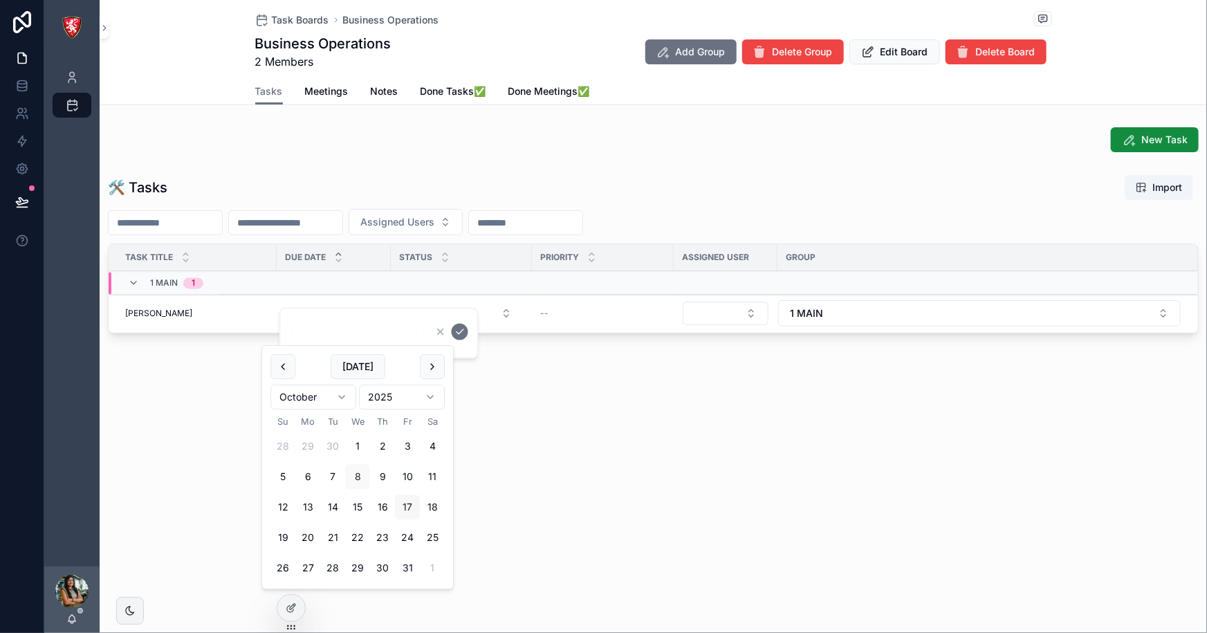
click at [411, 506] on button "17" at bounding box center [407, 507] width 25 height 25
type input "**********"
click at [506, 308] on button "Status" at bounding box center [461, 313] width 123 height 25
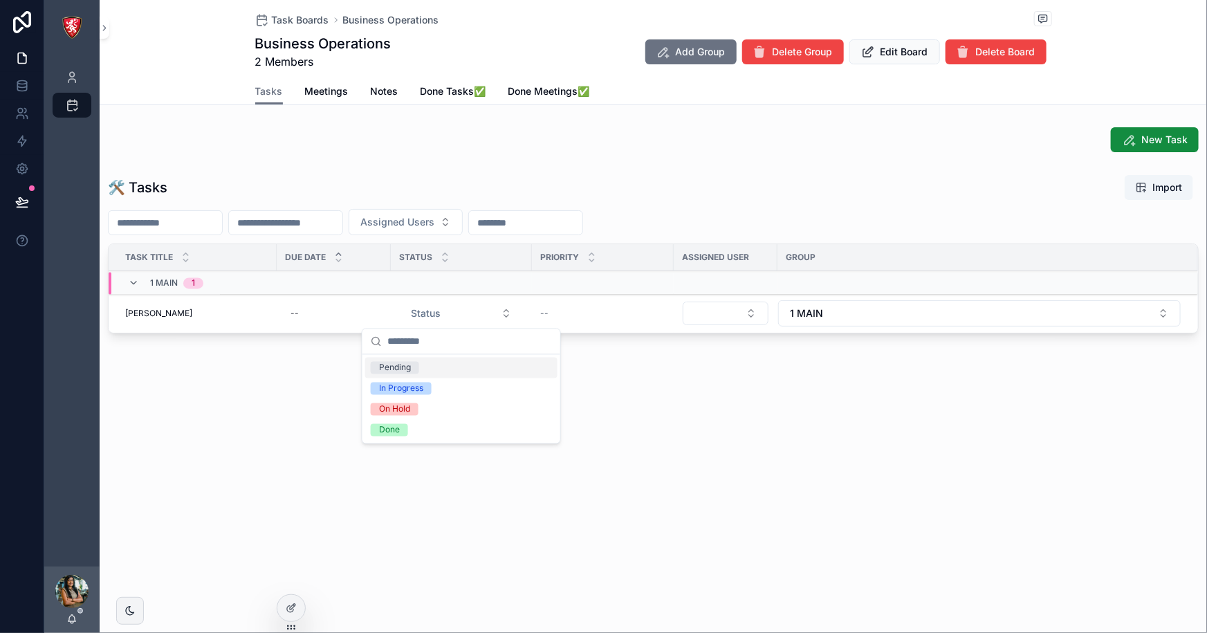
click at [416, 376] on div "Pending" at bounding box center [461, 368] width 192 height 21
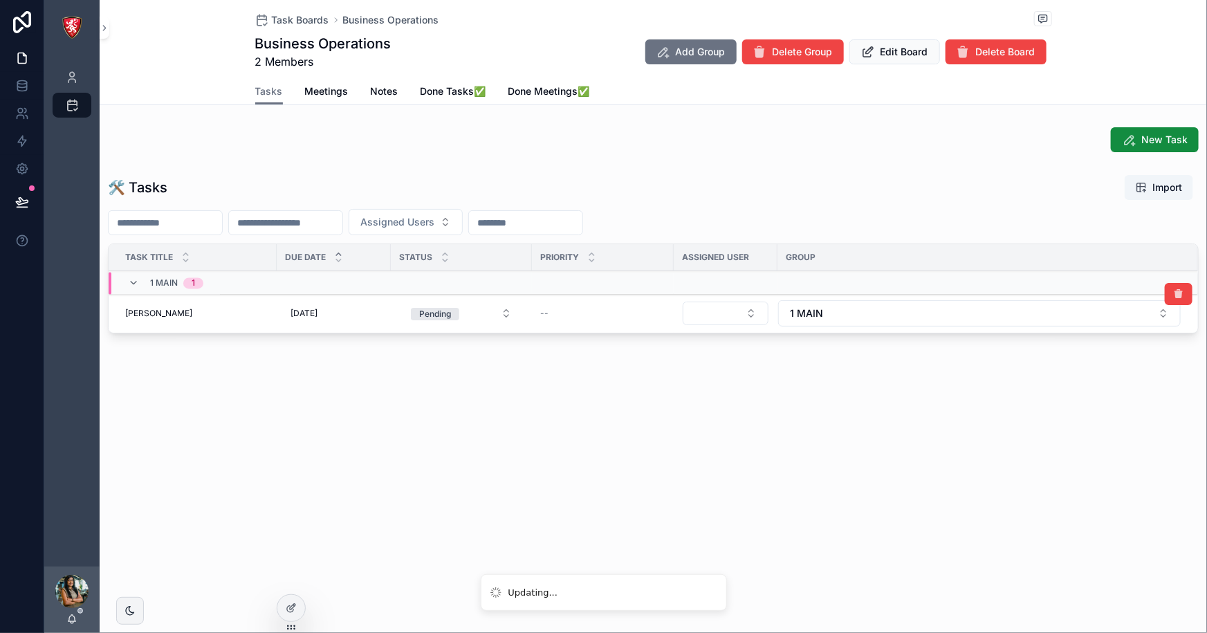
click at [548, 317] on div "--" at bounding box center [602, 313] width 125 height 11
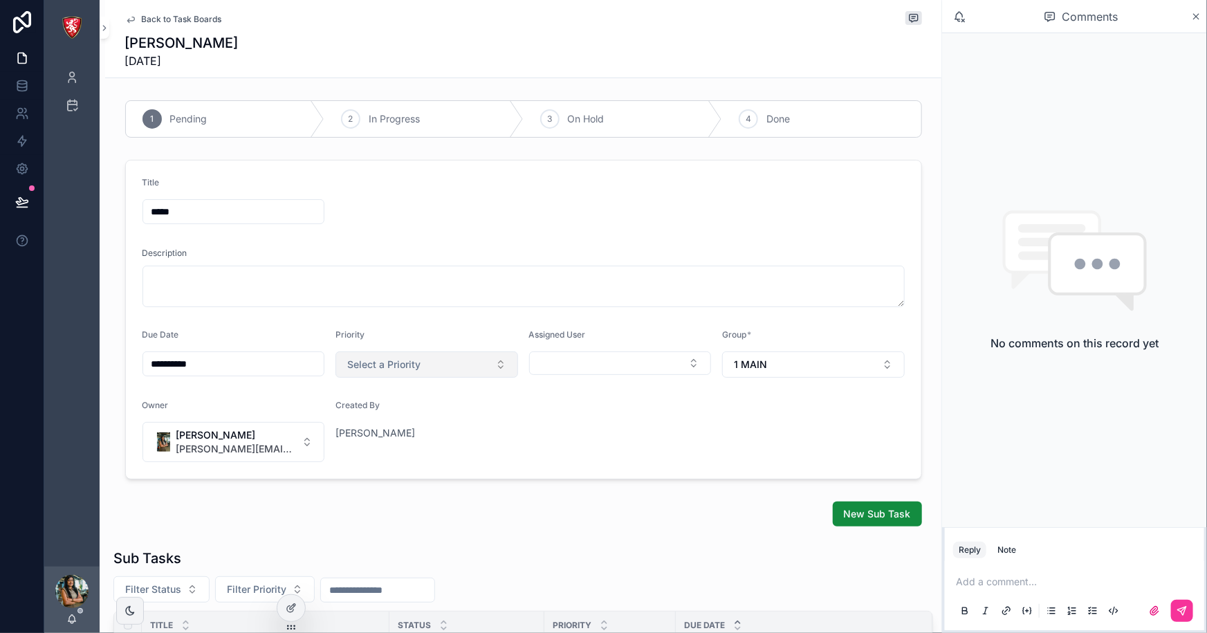
click at [417, 364] on button "Select a Priority" at bounding box center [426, 364] width 183 height 26
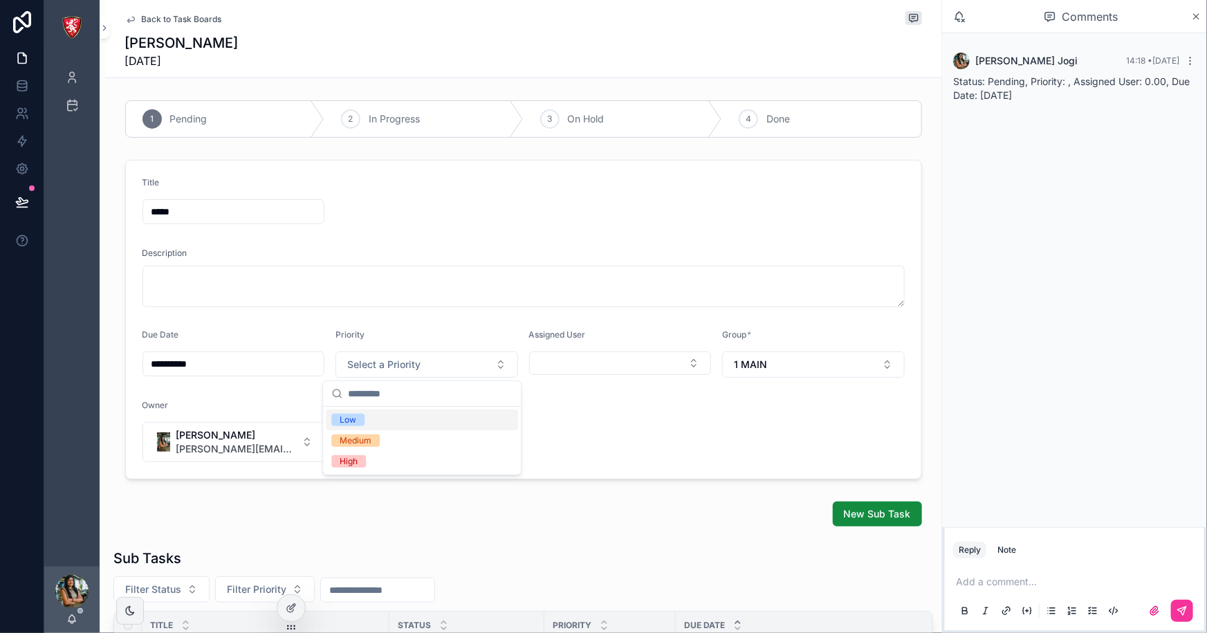
click at [395, 424] on div "Low" at bounding box center [422, 419] width 192 height 21
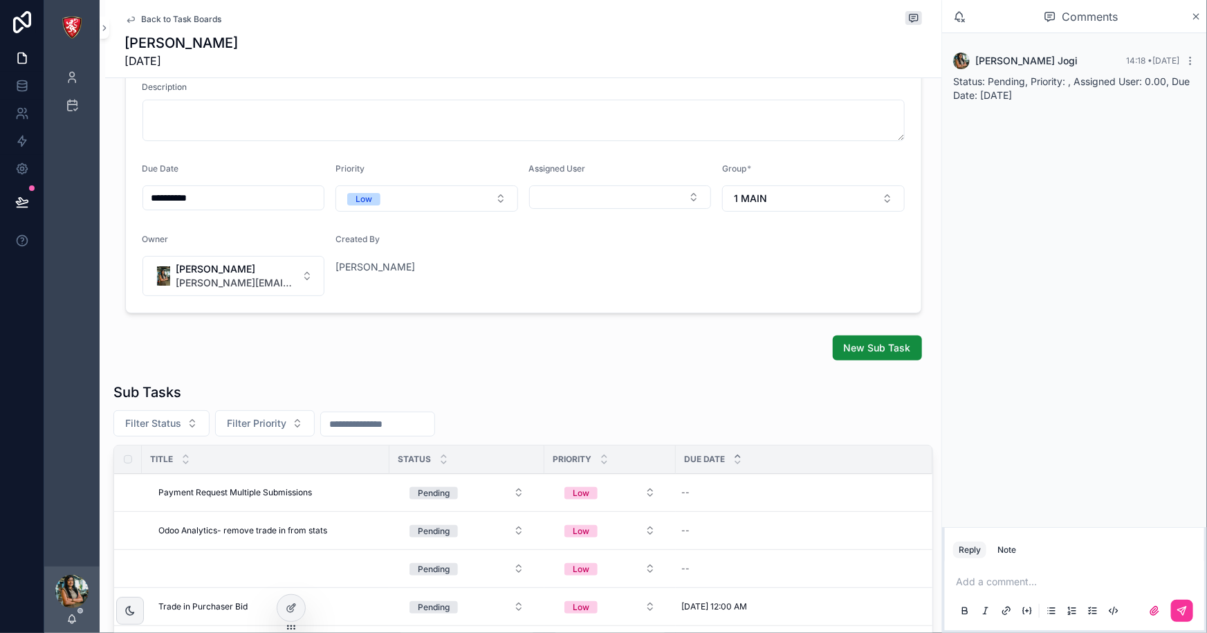
scroll to position [125, 0]
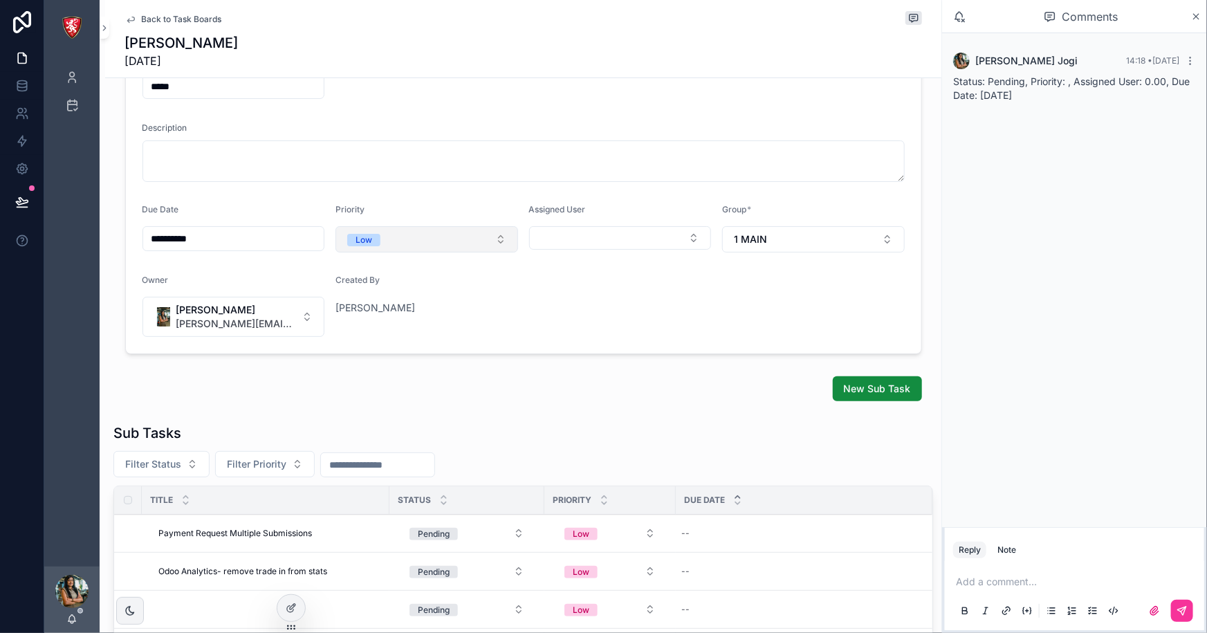
click at [380, 230] on button "Low" at bounding box center [426, 239] width 183 height 26
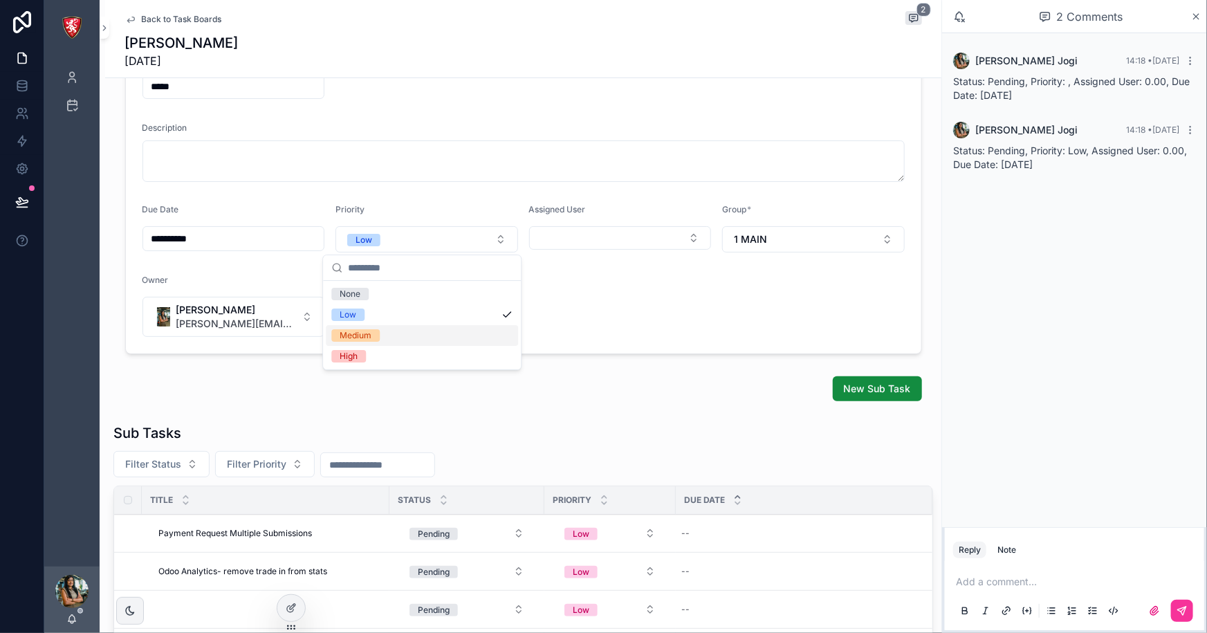
click at [368, 333] on div "Medium" at bounding box center [356, 335] width 32 height 12
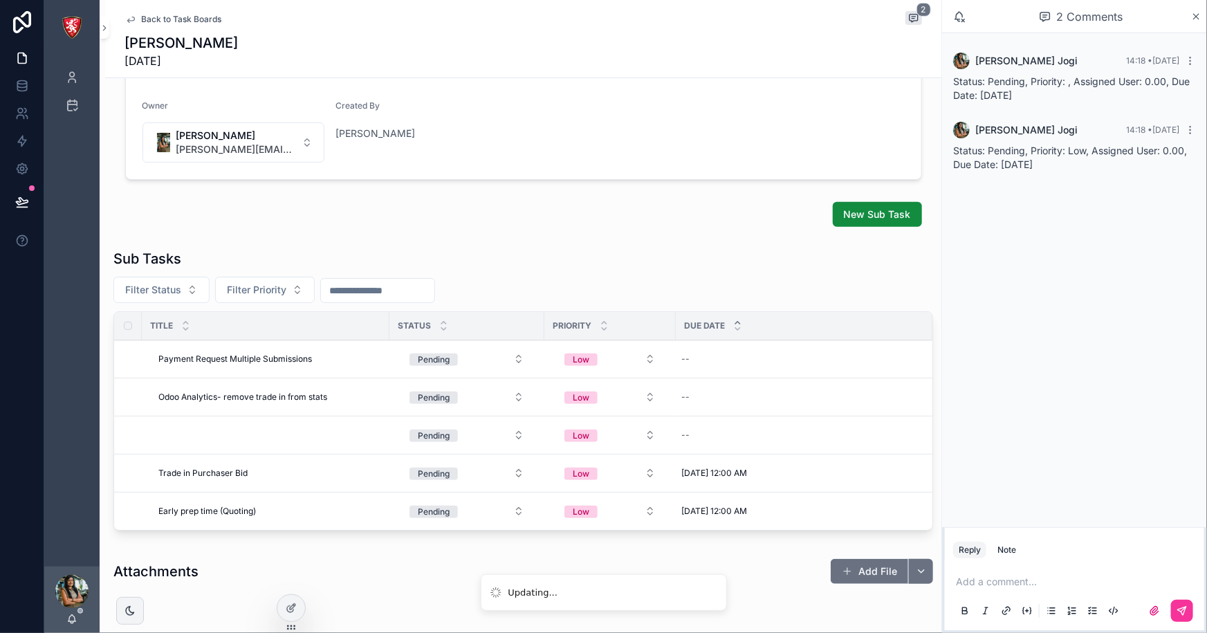
scroll to position [314, 0]
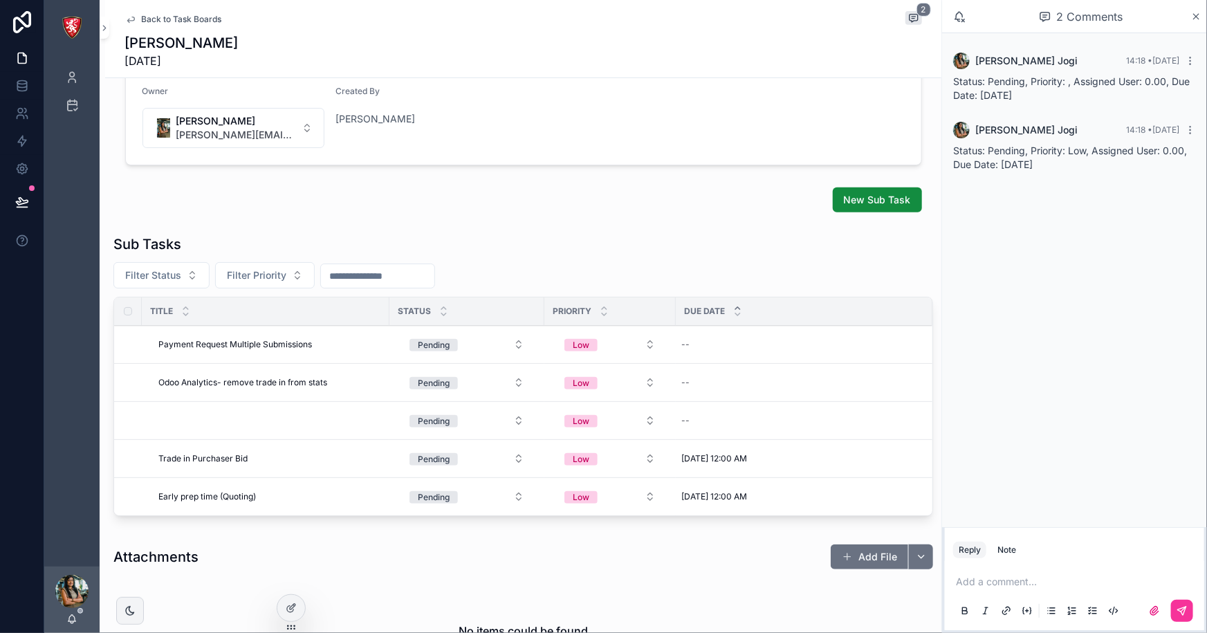
click at [593, 461] on span "Low" at bounding box center [580, 459] width 33 height 12
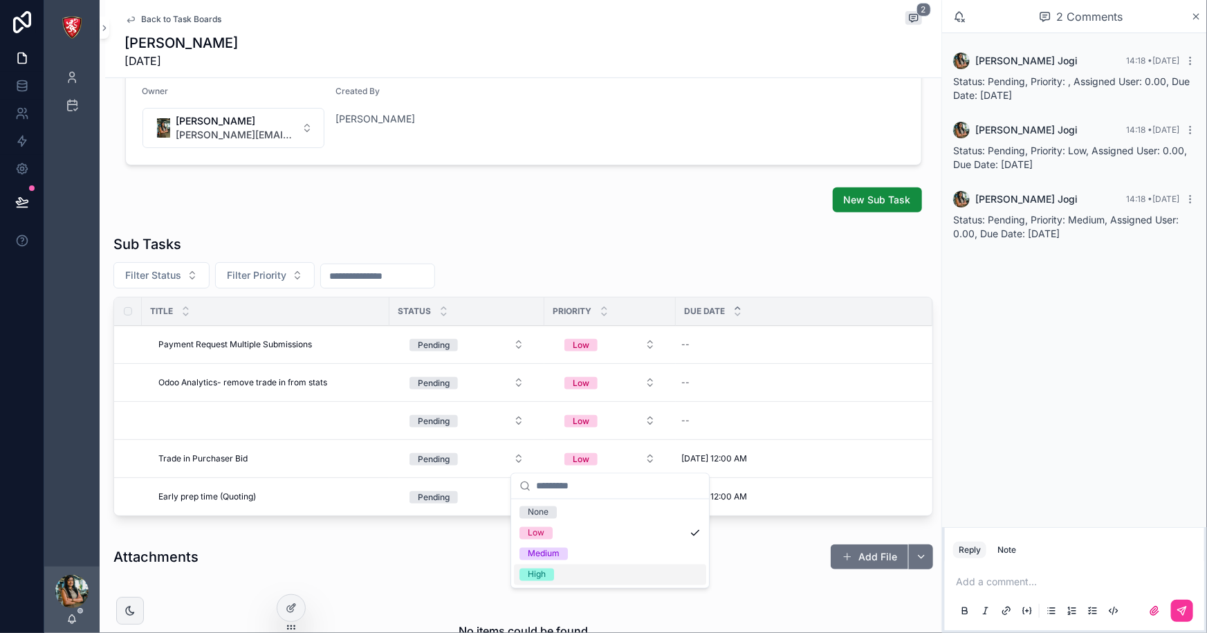
click at [546, 577] on span "High" at bounding box center [536, 575] width 35 height 12
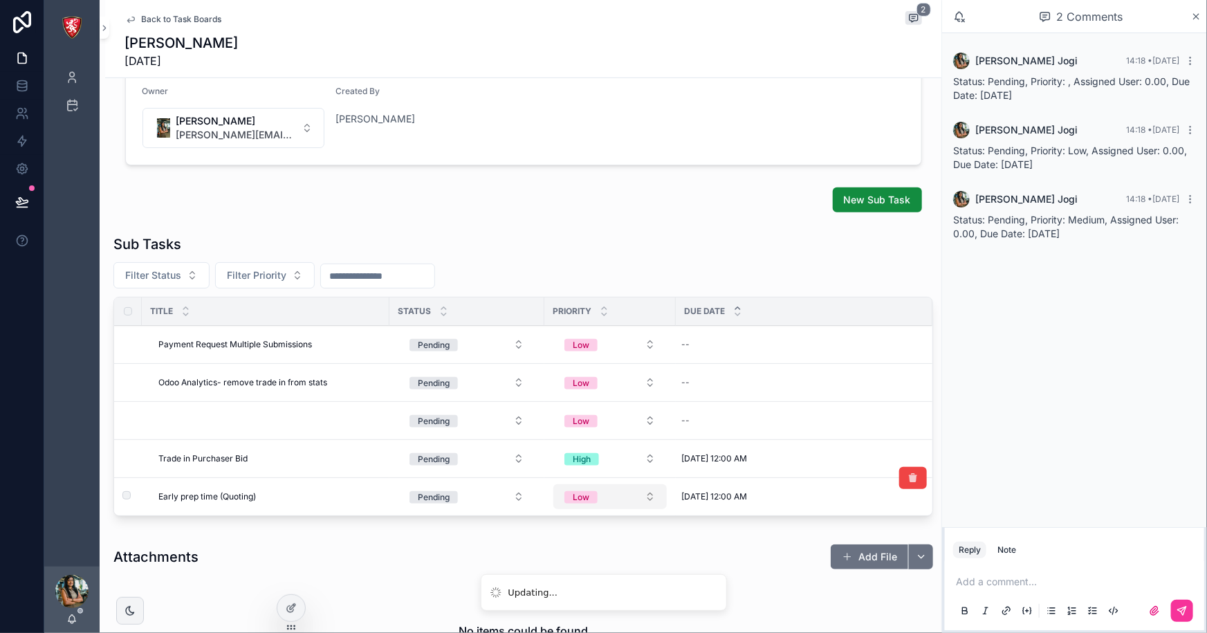
click at [575, 496] on div "Low" at bounding box center [581, 497] width 17 height 12
click at [606, 505] on button "Low" at bounding box center [609, 496] width 113 height 25
click at [550, 608] on span "High" at bounding box center [536, 612] width 35 height 12
click at [241, 431] on td "scrollable content" at bounding box center [266, 421] width 248 height 38
click at [228, 418] on td "scrollable content" at bounding box center [266, 421] width 248 height 38
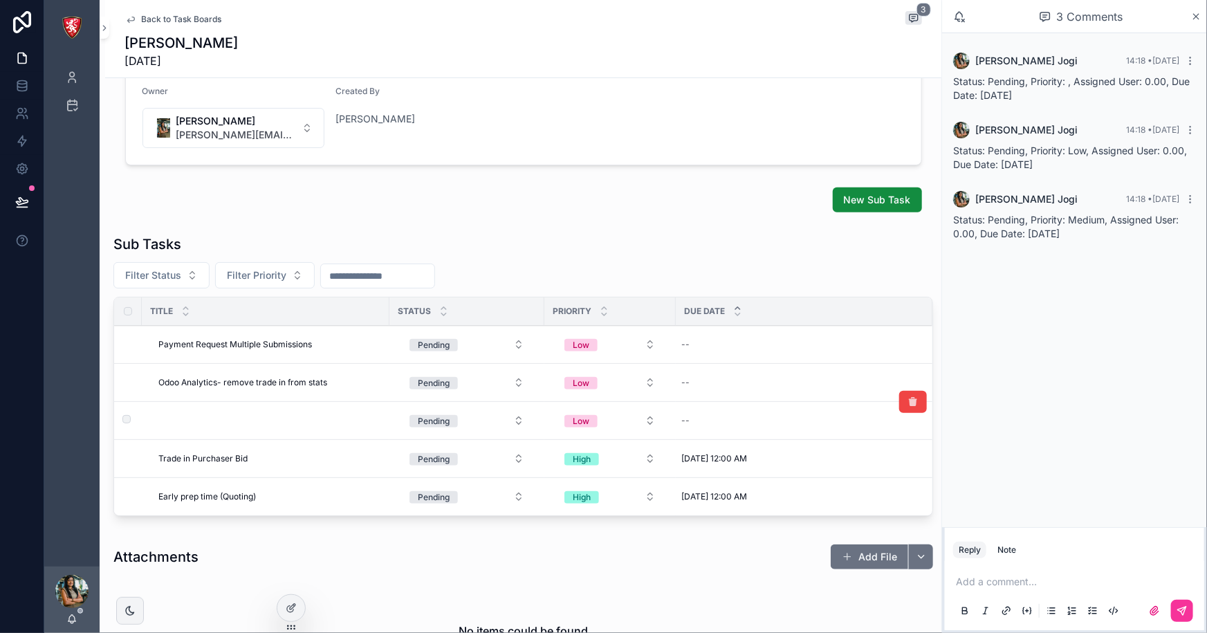
click at [135, 421] on td "scrollable content" at bounding box center [128, 421] width 28 height 38
click at [204, 416] on td "scrollable content" at bounding box center [266, 421] width 248 height 38
click at [425, 424] on div "Pending" at bounding box center [434, 421] width 32 height 12
click at [672, 425] on td "Low" at bounding box center [609, 421] width 131 height 38
click at [694, 419] on div "--" at bounding box center [796, 420] width 240 height 22
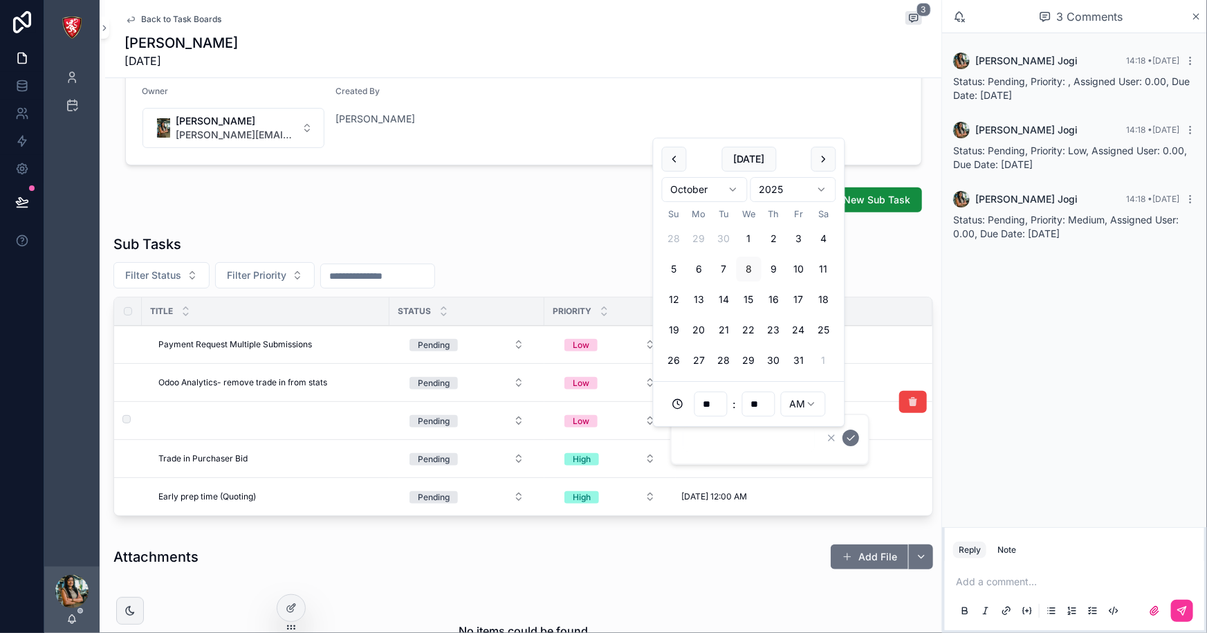
click at [317, 417] on td "scrollable content" at bounding box center [266, 421] width 248 height 38
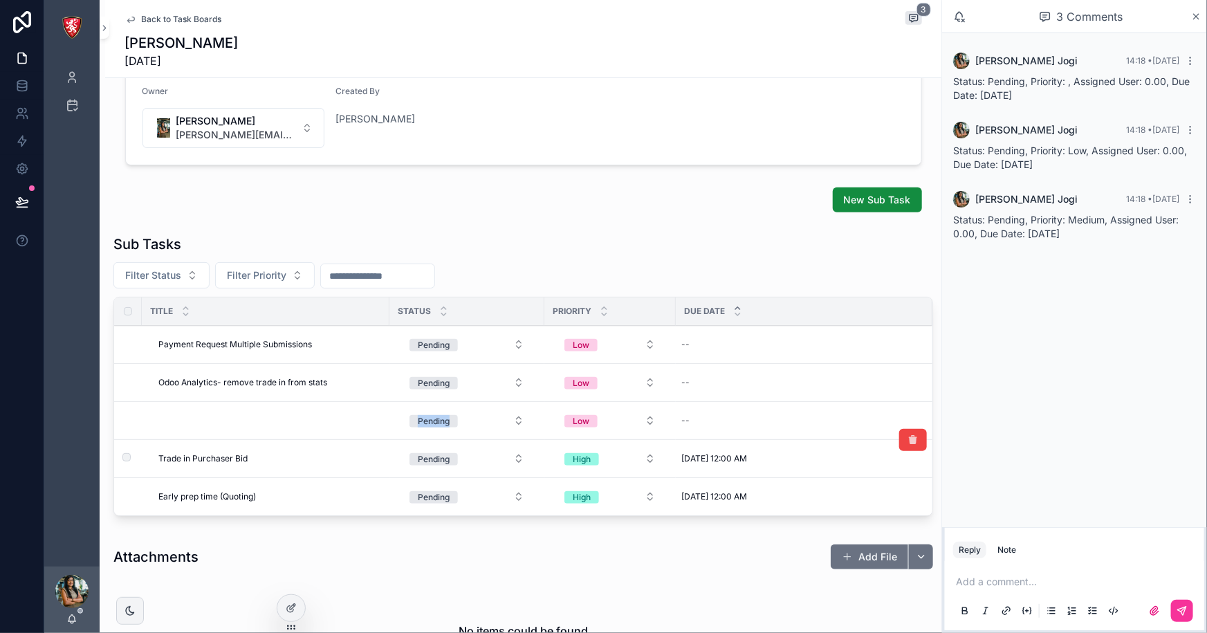
click at [202, 461] on span "Trade in Purchaser Bid" at bounding box center [202, 458] width 89 height 11
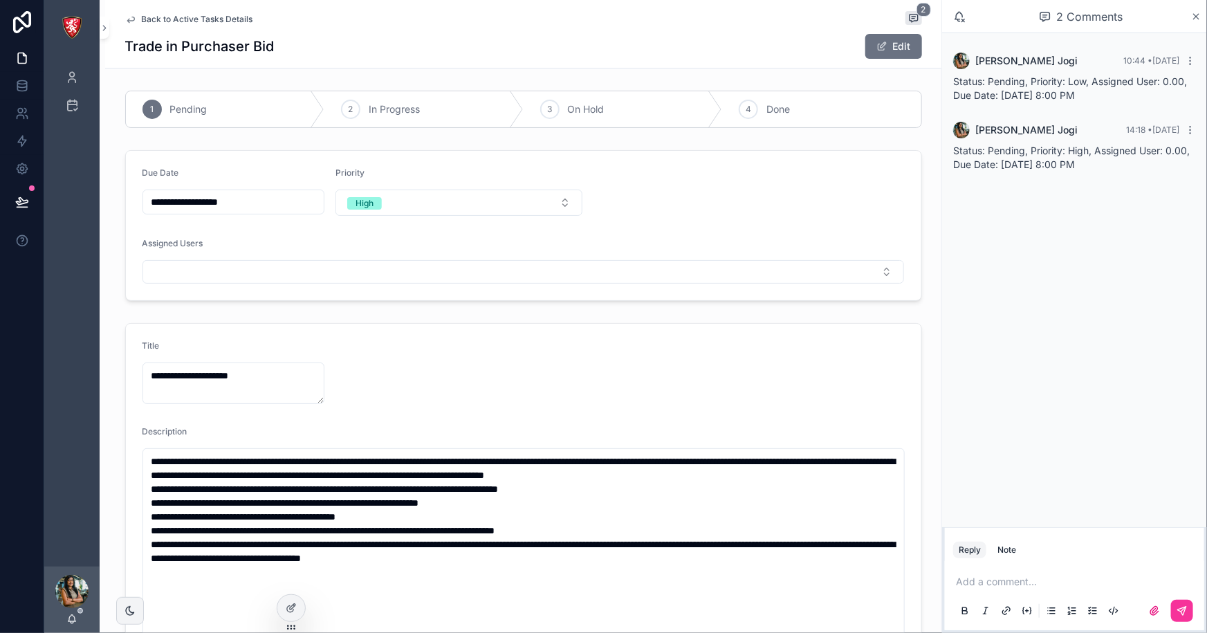
click at [192, 17] on span "Back to Active Tasks Details" at bounding box center [197, 19] width 111 height 11
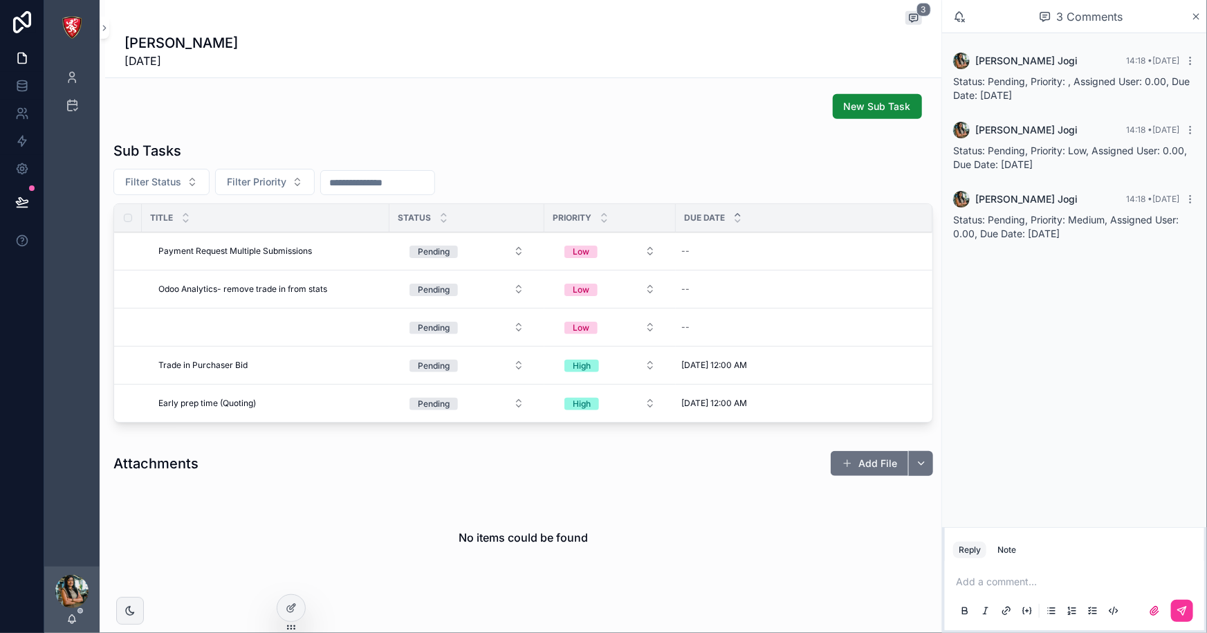
scroll to position [440, 0]
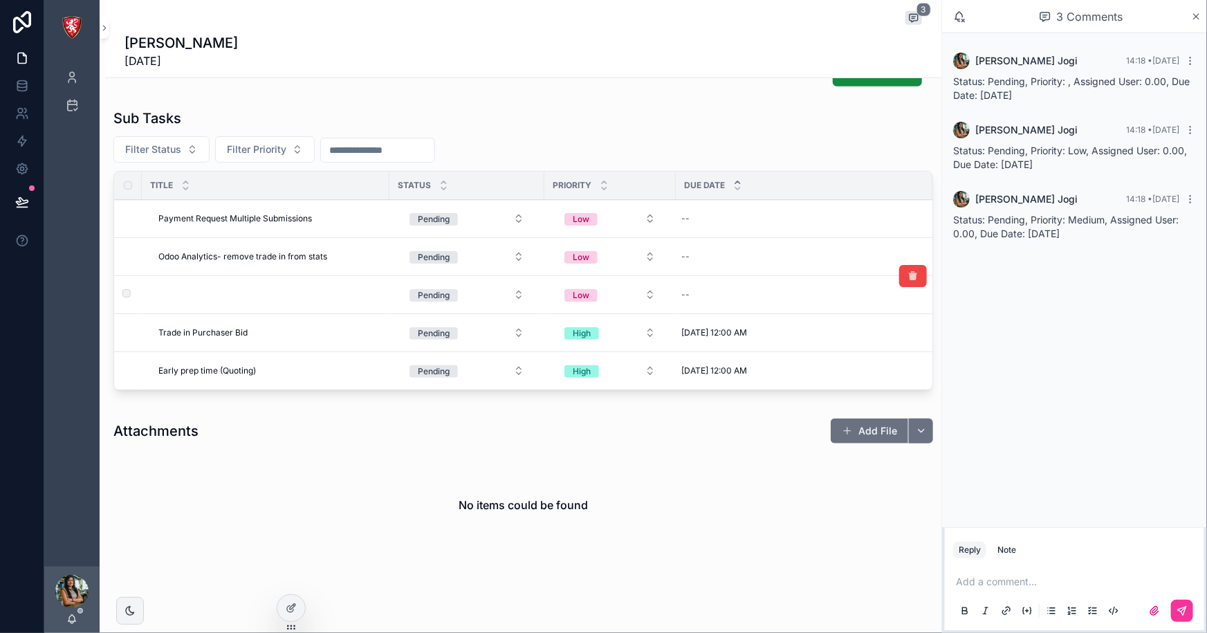
click at [196, 292] on td "scrollable content" at bounding box center [266, 295] width 248 height 38
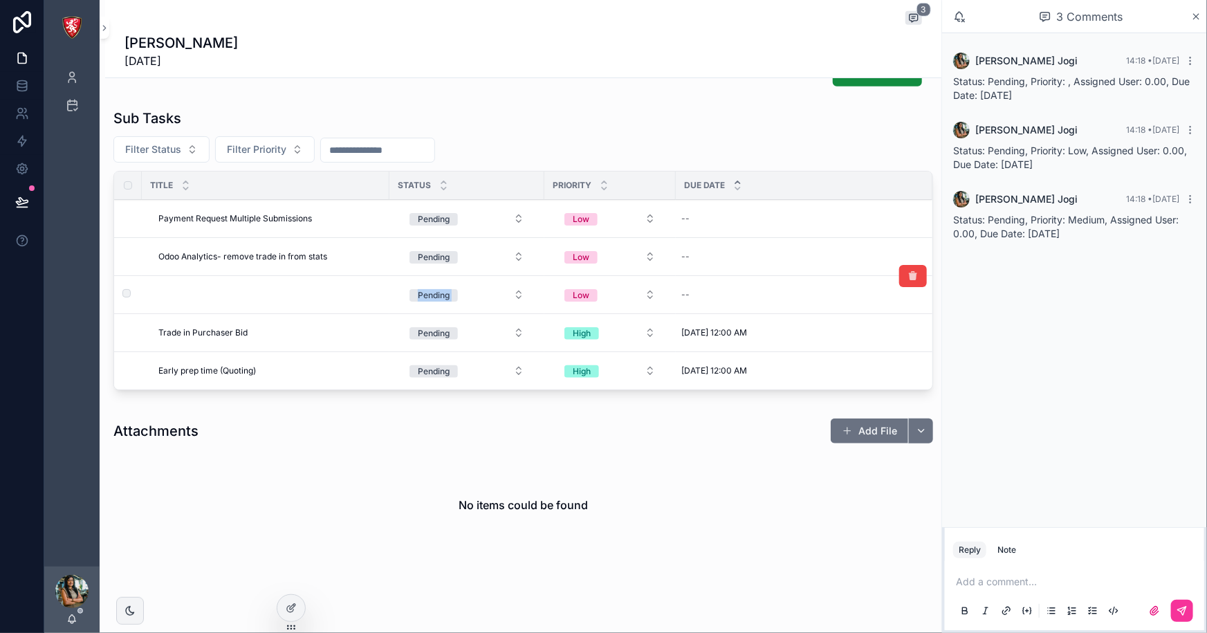
click at [196, 292] on td "scrollable content" at bounding box center [266, 295] width 248 height 38
click at [275, 294] on td "scrollable content" at bounding box center [266, 295] width 248 height 38
click at [456, 311] on td "Pending" at bounding box center [466, 295] width 155 height 38
click at [442, 297] on div "Pending" at bounding box center [434, 295] width 32 height 12
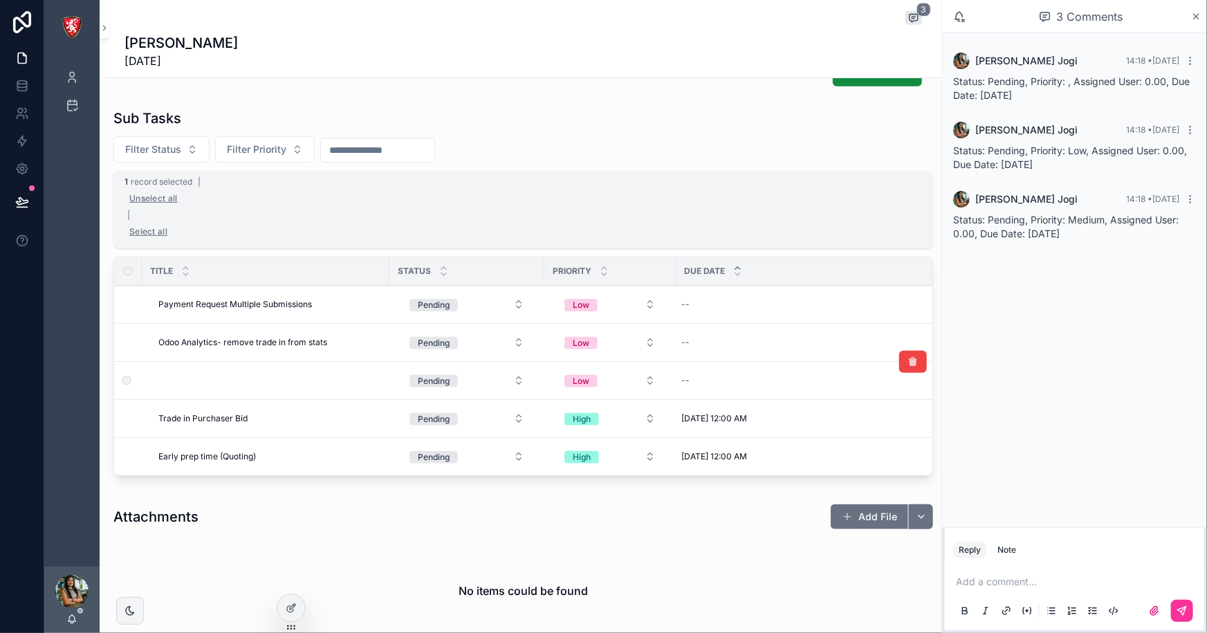
click at [120, 380] on label "scrollable content" at bounding box center [118, 380] width 8 height 8
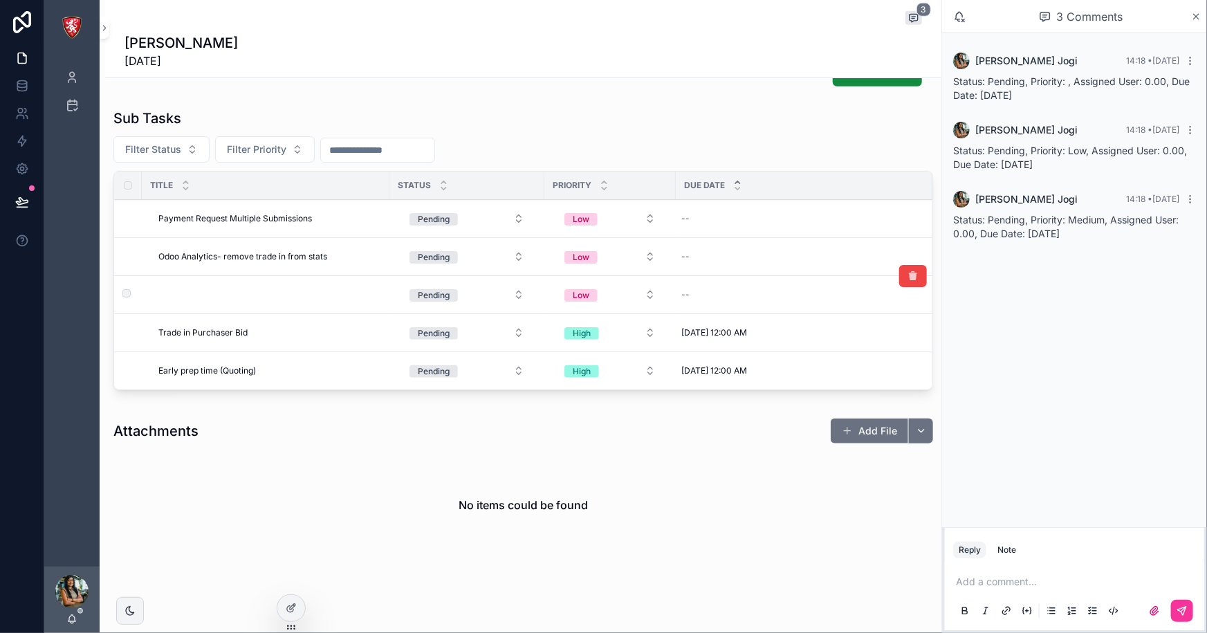
click at [180, 294] on td "scrollable content" at bounding box center [266, 295] width 248 height 38
click at [708, 295] on div "--" at bounding box center [796, 295] width 240 height 22
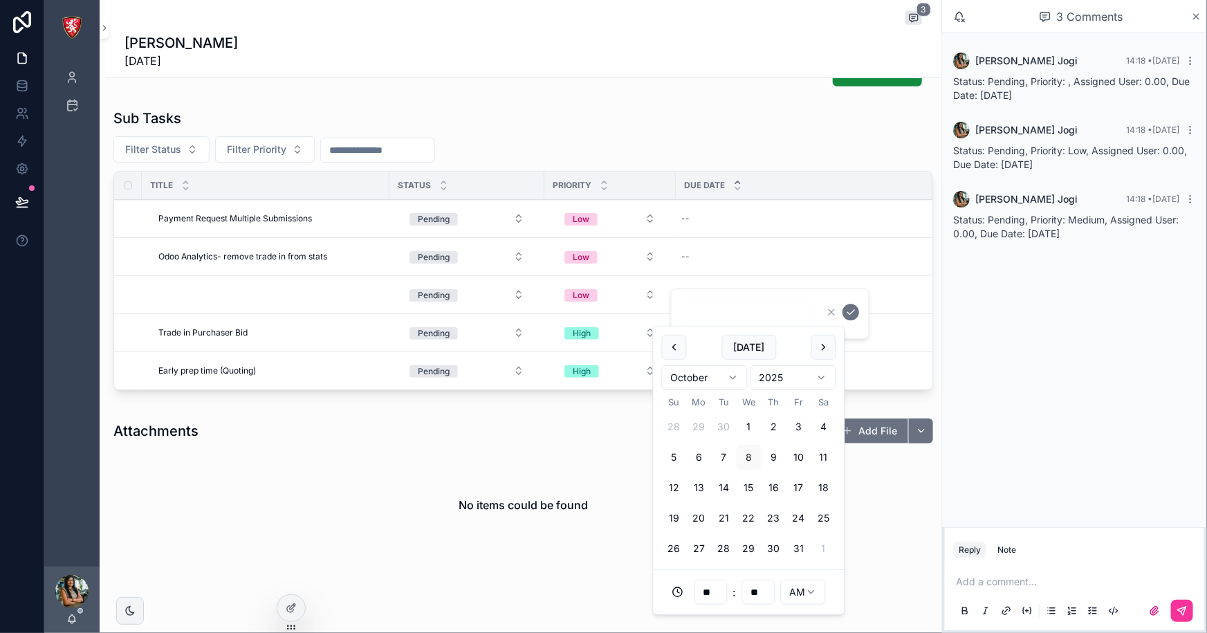
click at [309, 486] on div "No items could be found" at bounding box center [523, 504] width 820 height 105
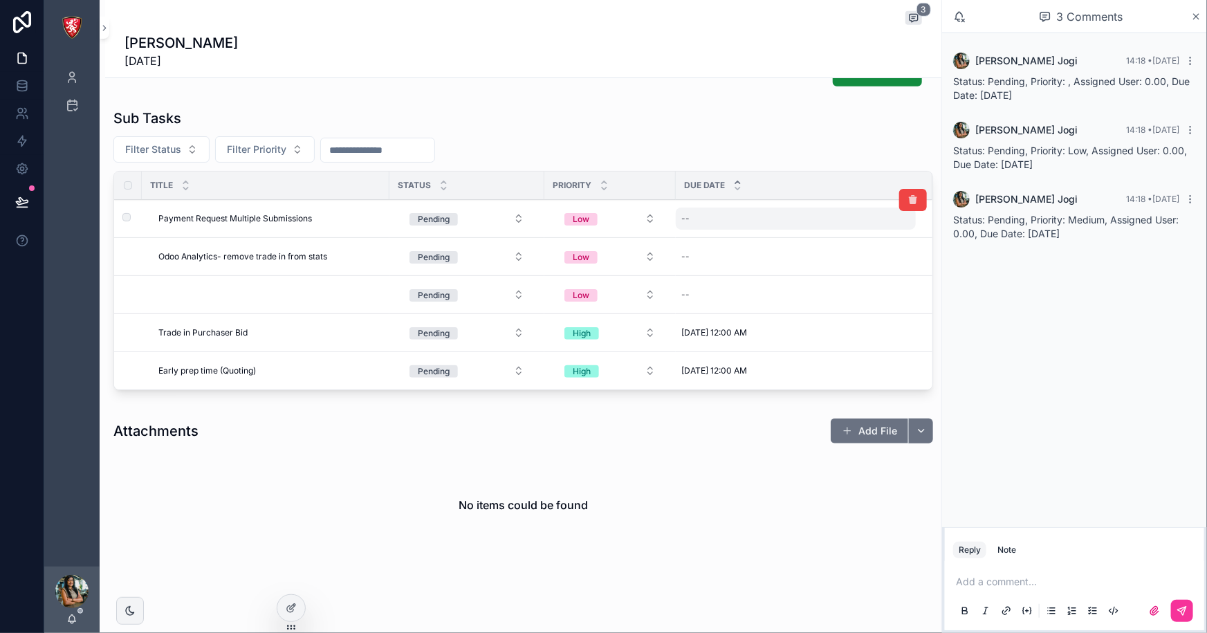
click at [698, 221] on div "--" at bounding box center [796, 218] width 240 height 22
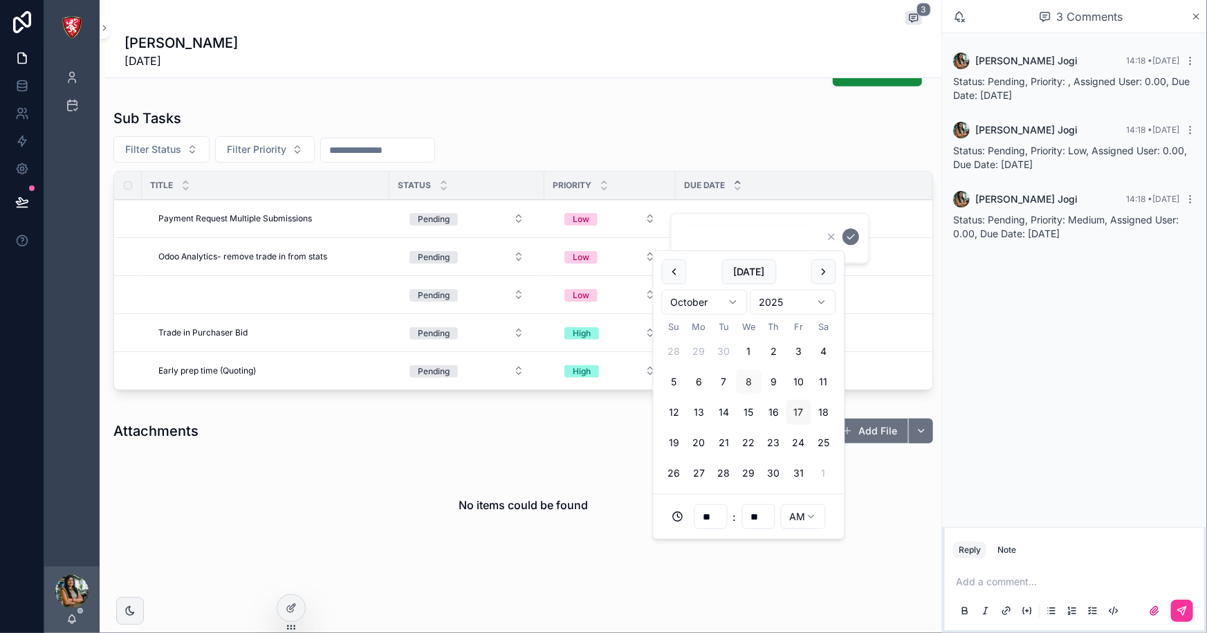
click at [797, 409] on button "17" at bounding box center [798, 412] width 25 height 25
type input "**********"
click at [585, 223] on div "Low" at bounding box center [581, 219] width 17 height 12
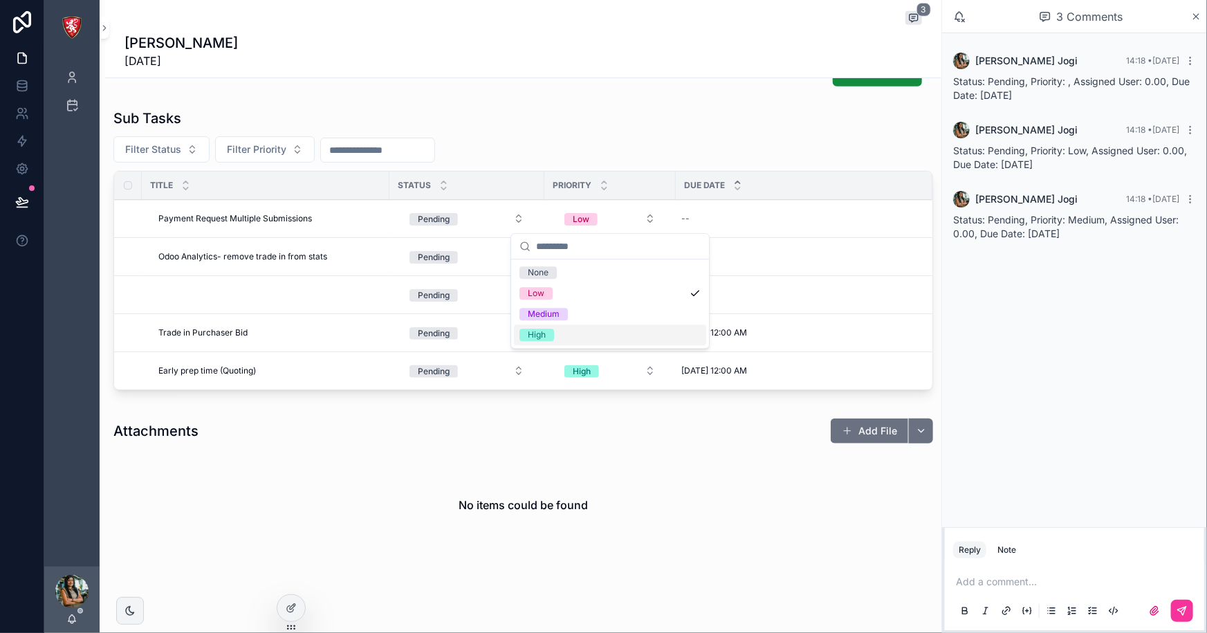
click at [547, 331] on span "High" at bounding box center [536, 335] width 35 height 12
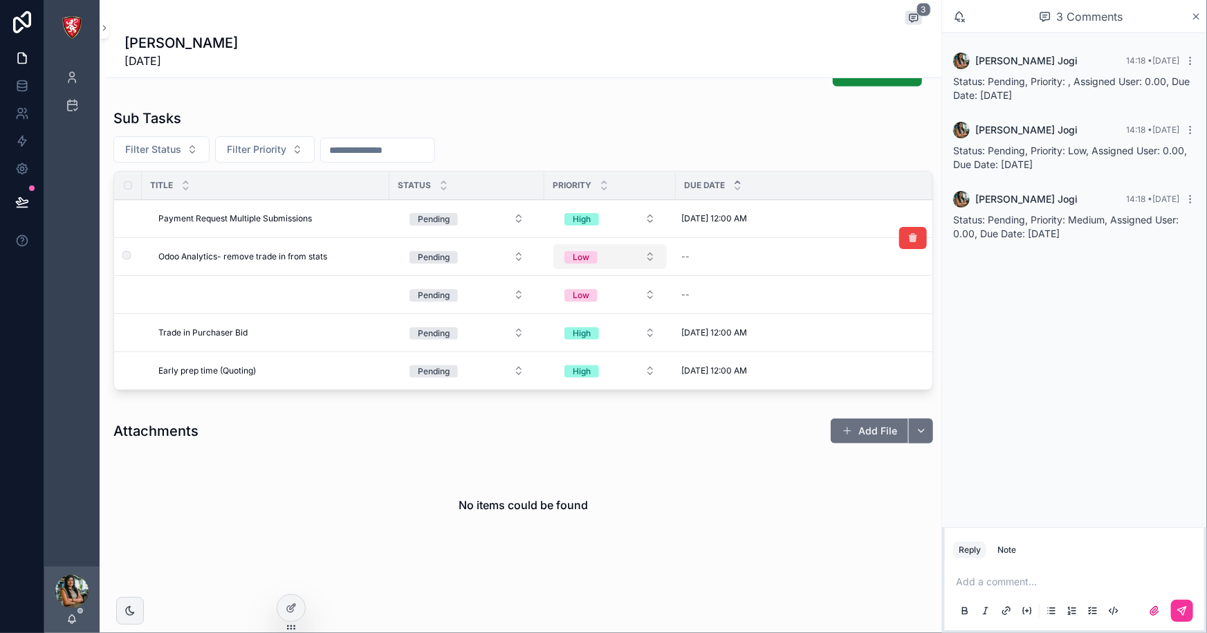
click at [595, 259] on span "Low" at bounding box center [580, 257] width 33 height 12
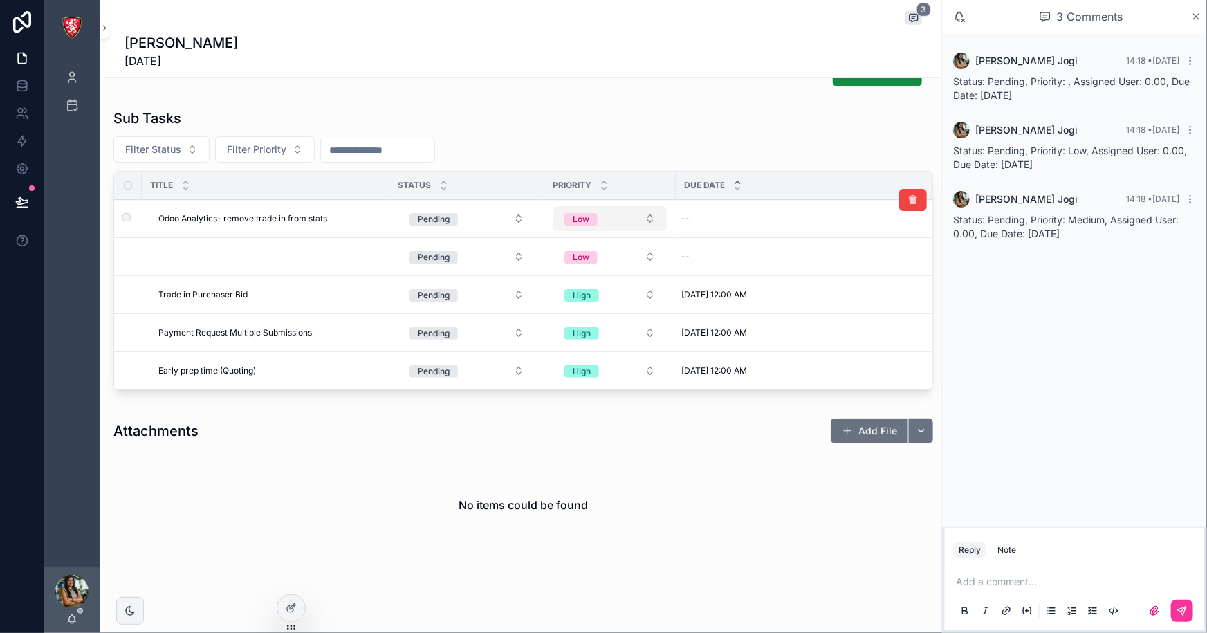
click at [580, 206] on button "Low" at bounding box center [609, 218] width 113 height 25
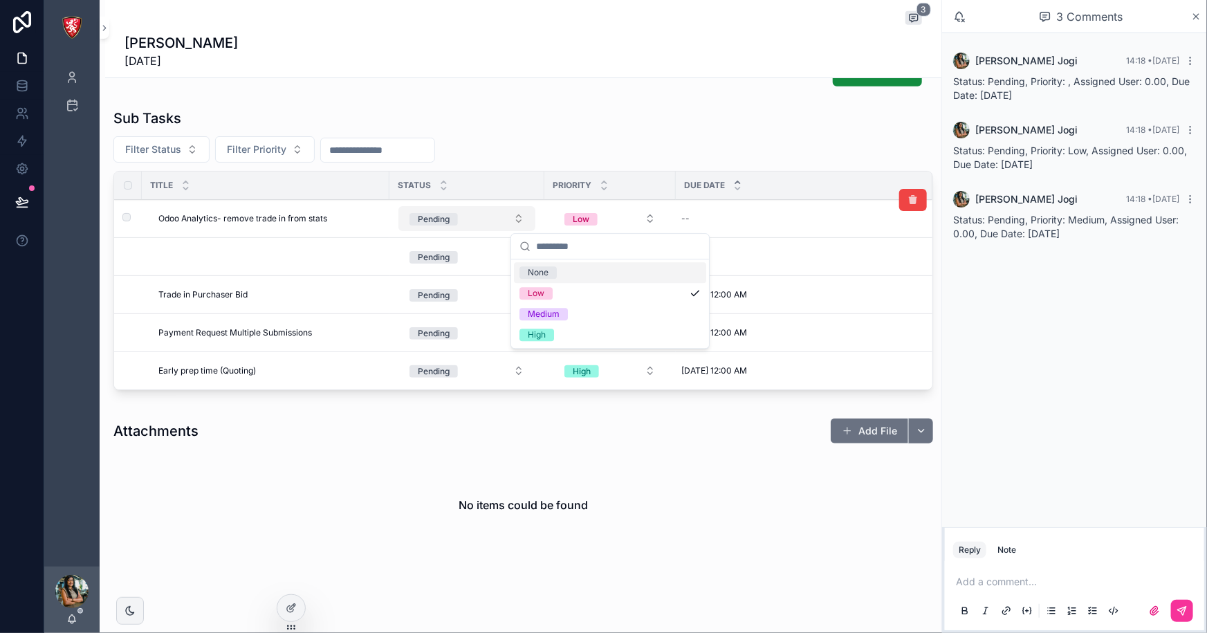
click at [445, 221] on div "Pending" at bounding box center [434, 219] width 32 height 12
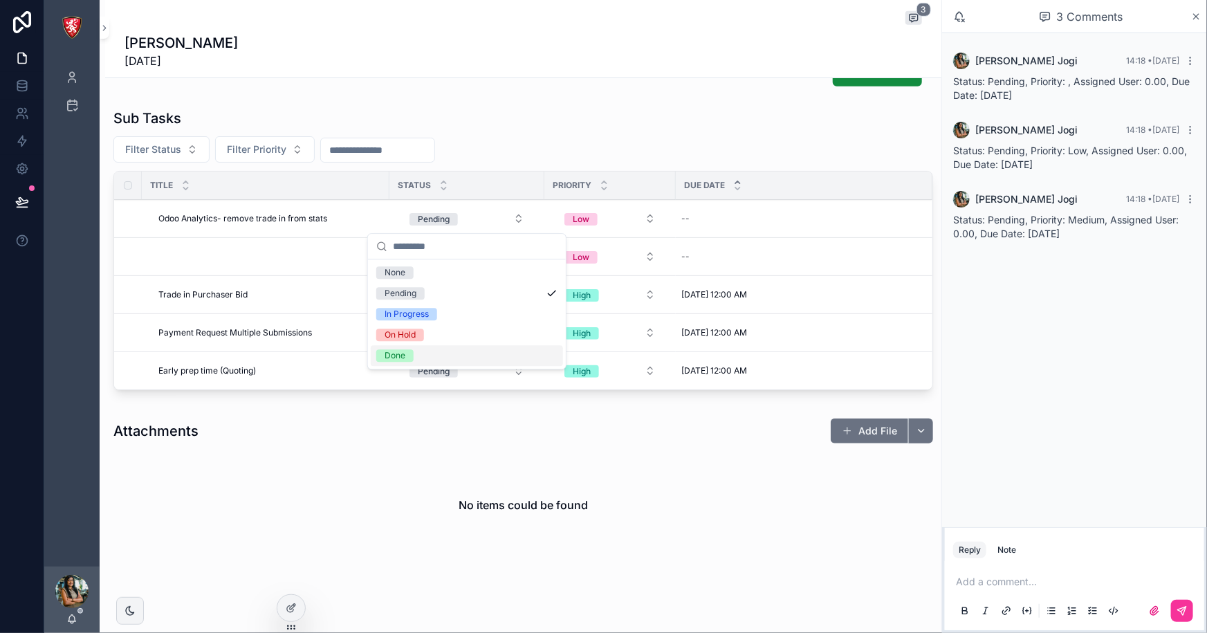
click at [406, 351] on span "Done" at bounding box center [394, 355] width 37 height 12
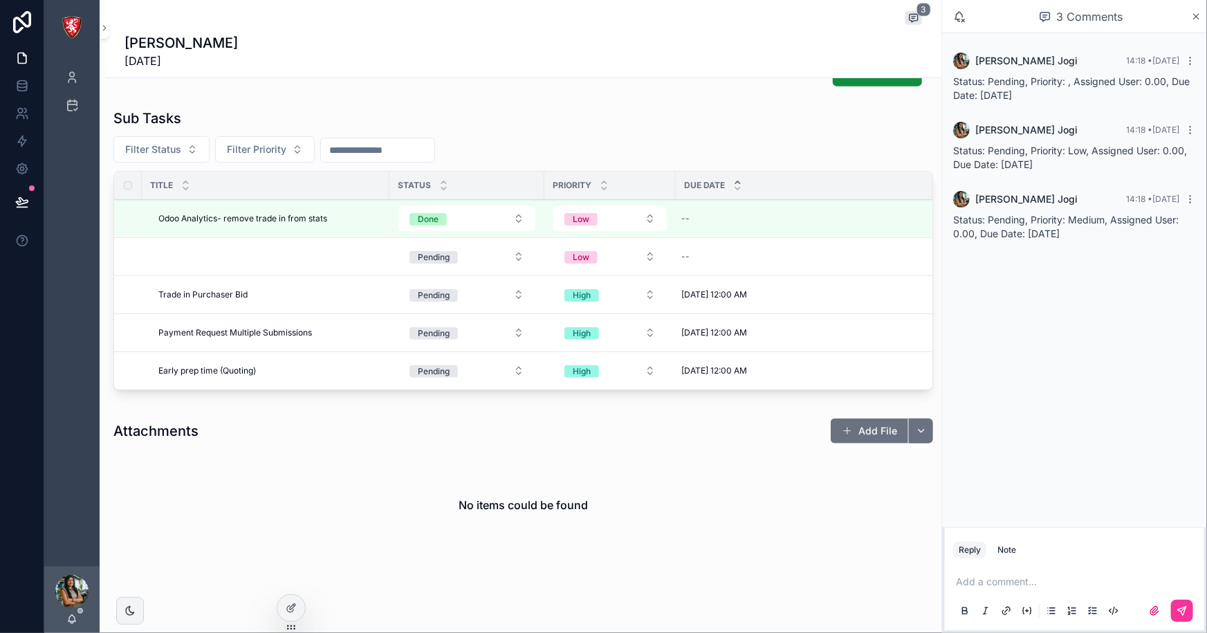
click at [688, 208] on div "--" at bounding box center [796, 218] width 240 height 22
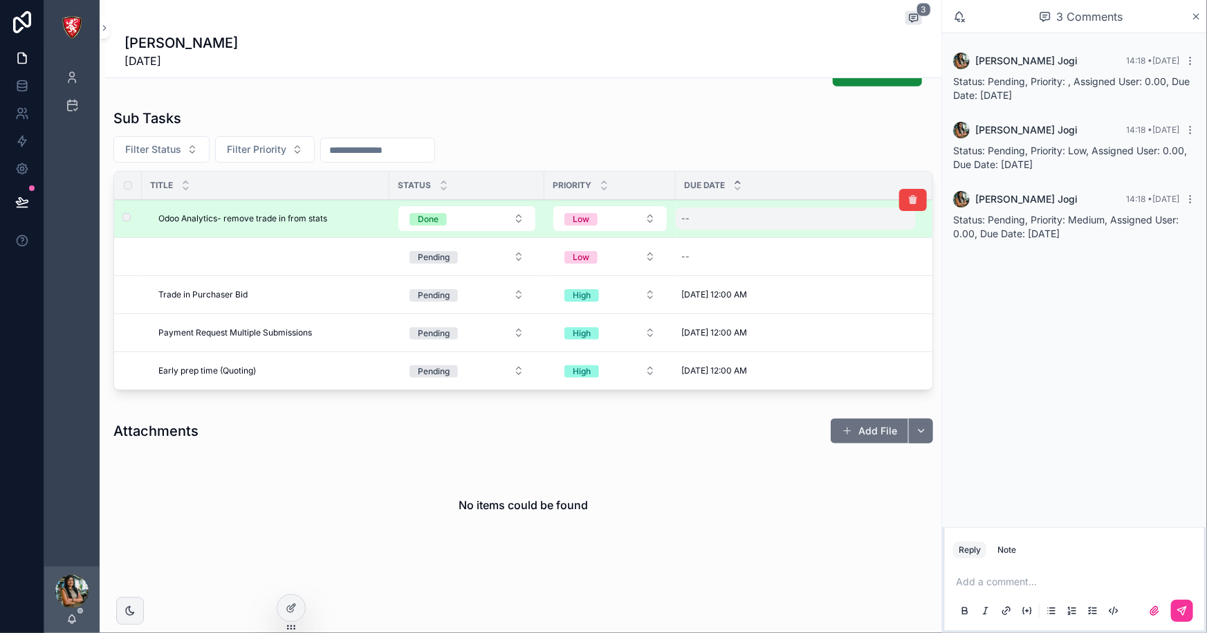
click at [718, 216] on div "--" at bounding box center [796, 218] width 240 height 22
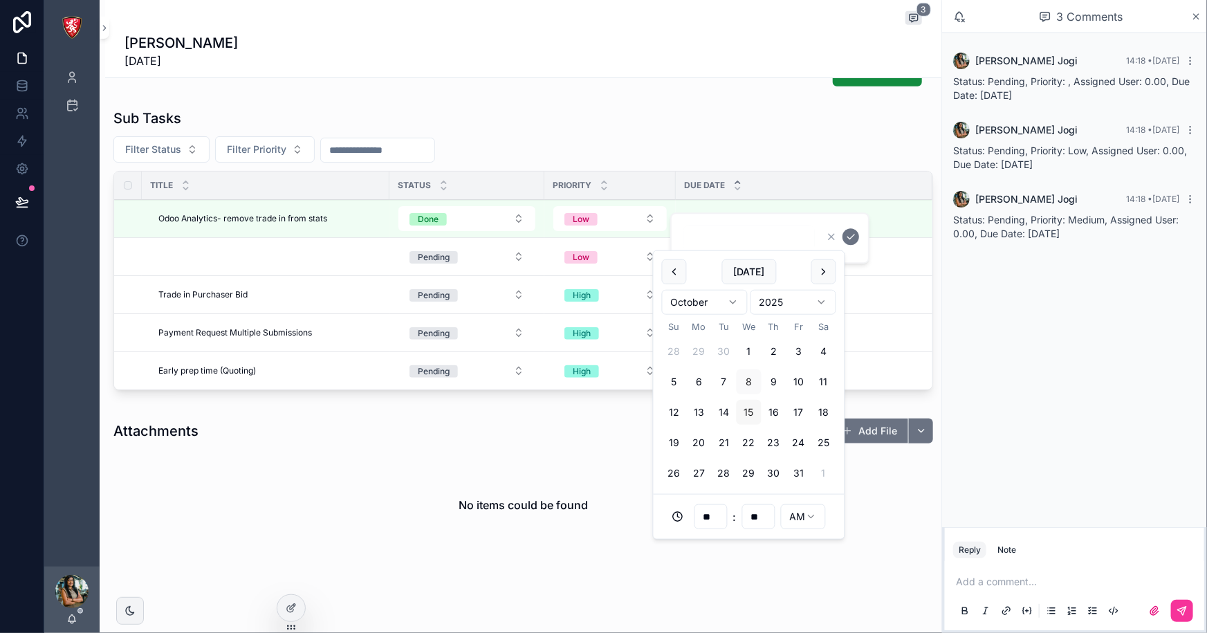
click at [748, 412] on button "15" at bounding box center [749, 412] width 25 height 25
type input "**********"
click at [732, 145] on div "Filter Status Filter Priority" at bounding box center [523, 149] width 820 height 26
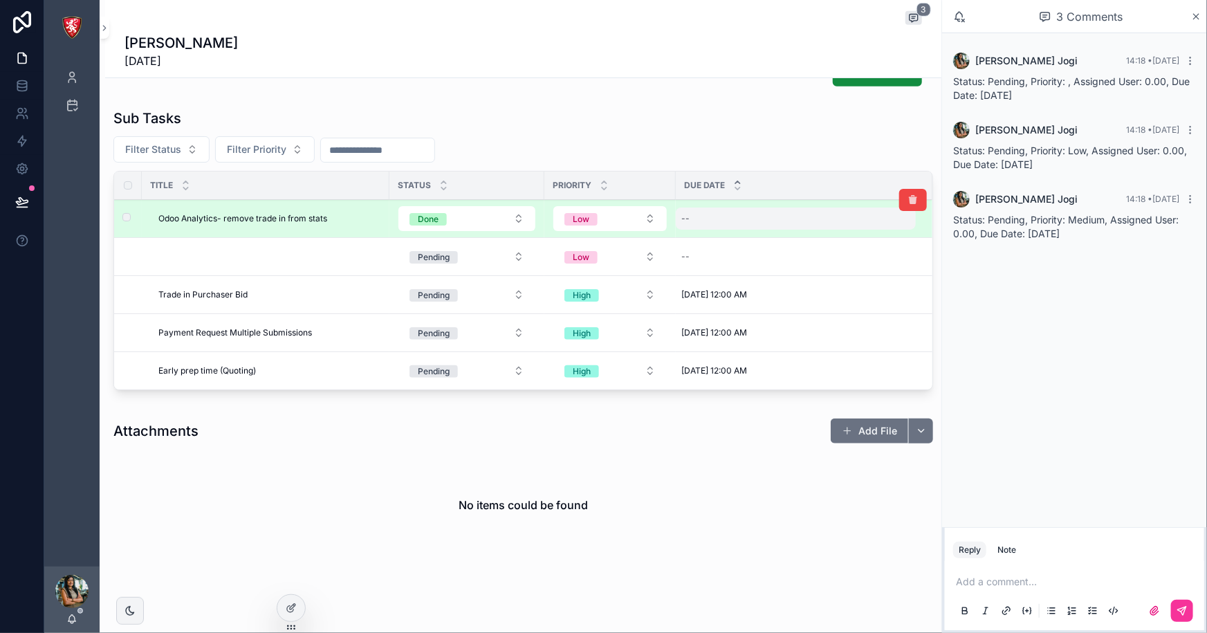
click at [698, 219] on div "--" at bounding box center [796, 218] width 240 height 22
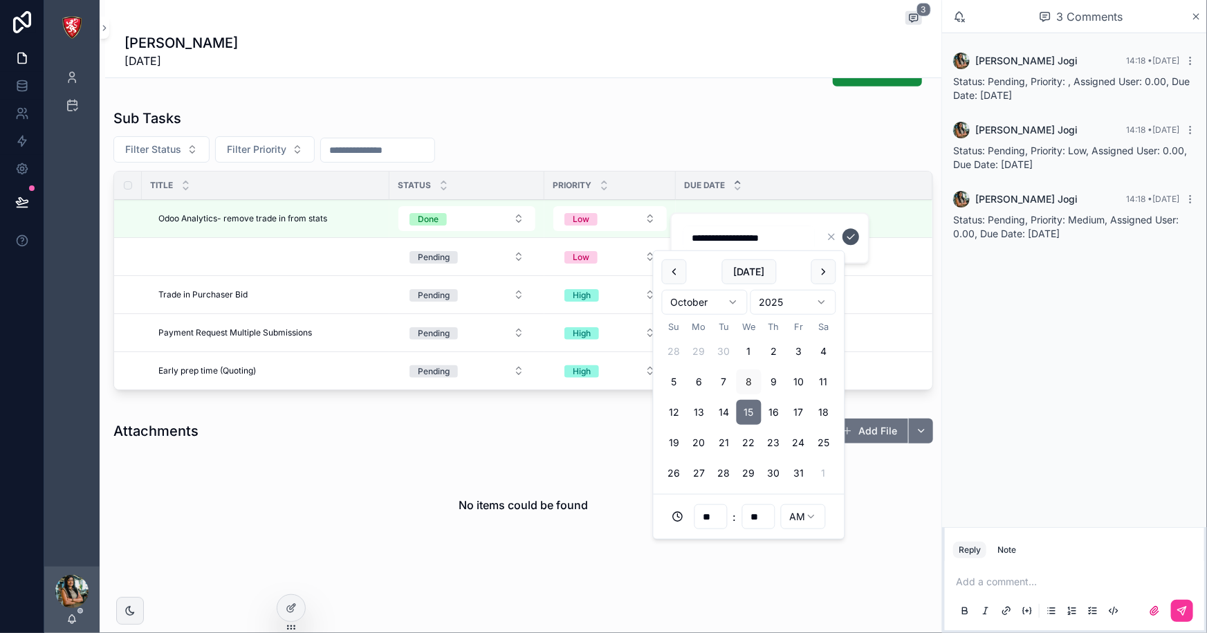
click at [847, 235] on icon "scrollable content" at bounding box center [850, 236] width 11 height 11
